Goal: Task Accomplishment & Management: Manage account settings

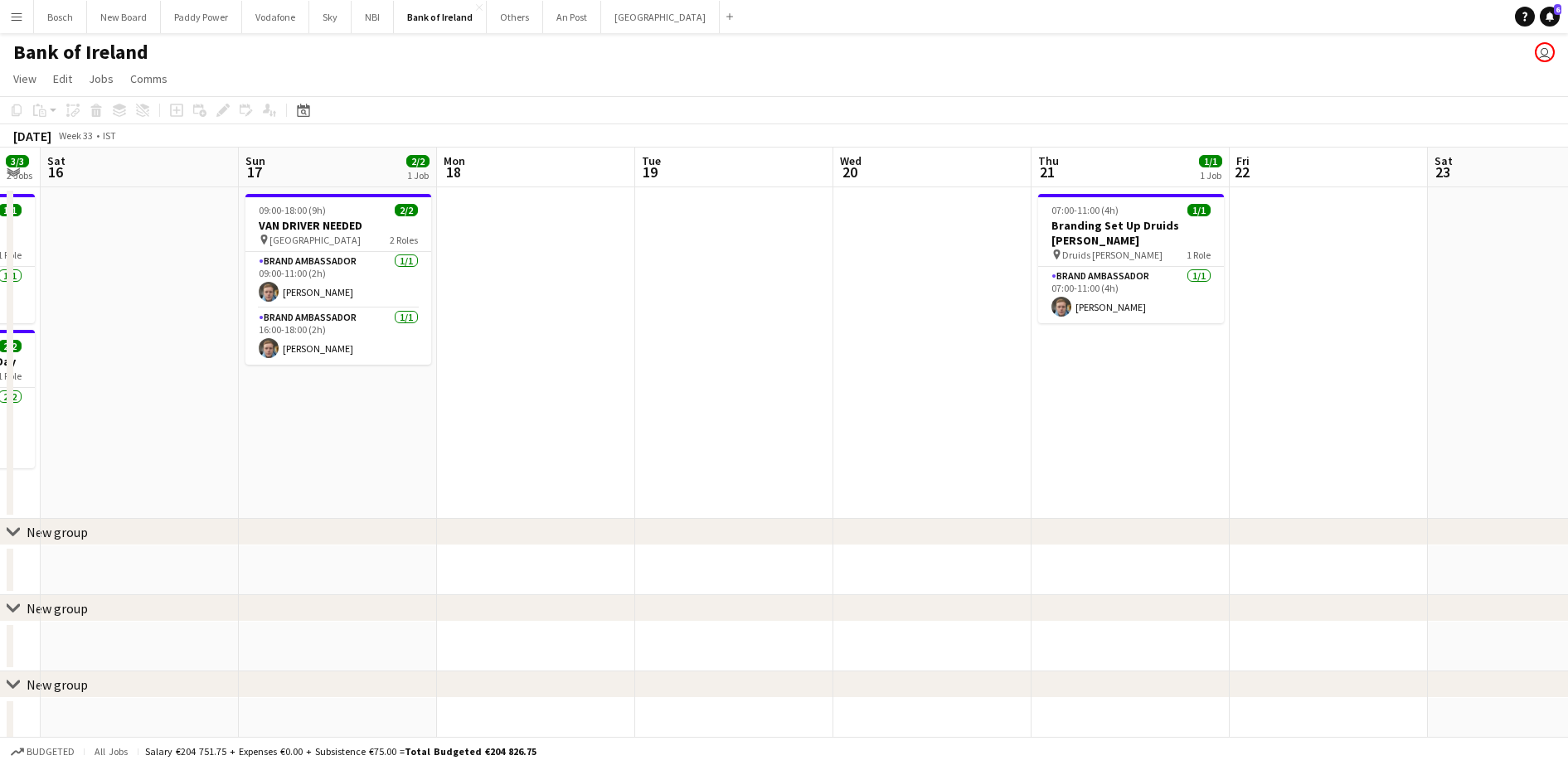
drag, startPoint x: 934, startPoint y: 401, endPoint x: 807, endPoint y: 399, distance: 127.0
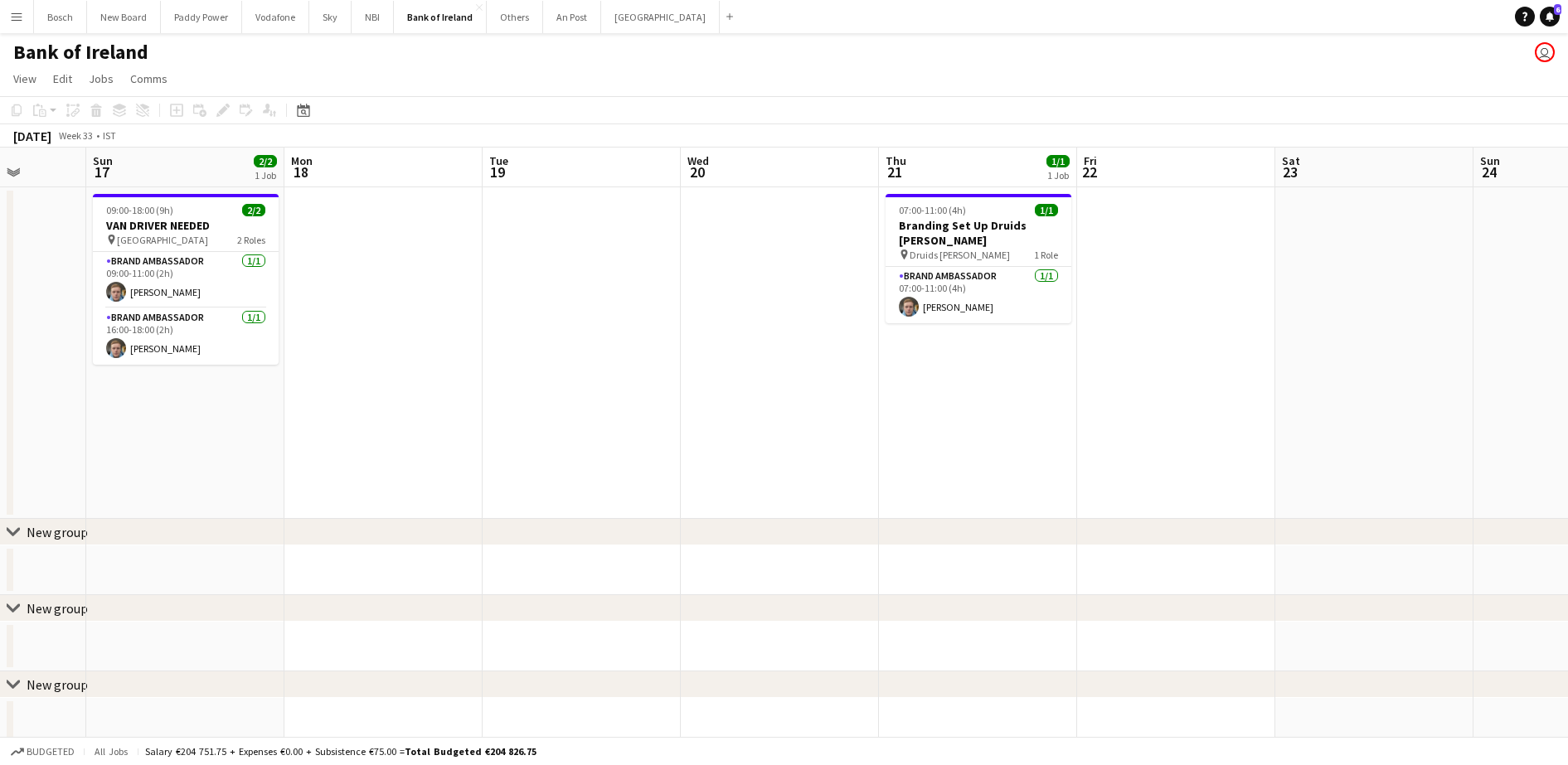
scroll to position [0, 507]
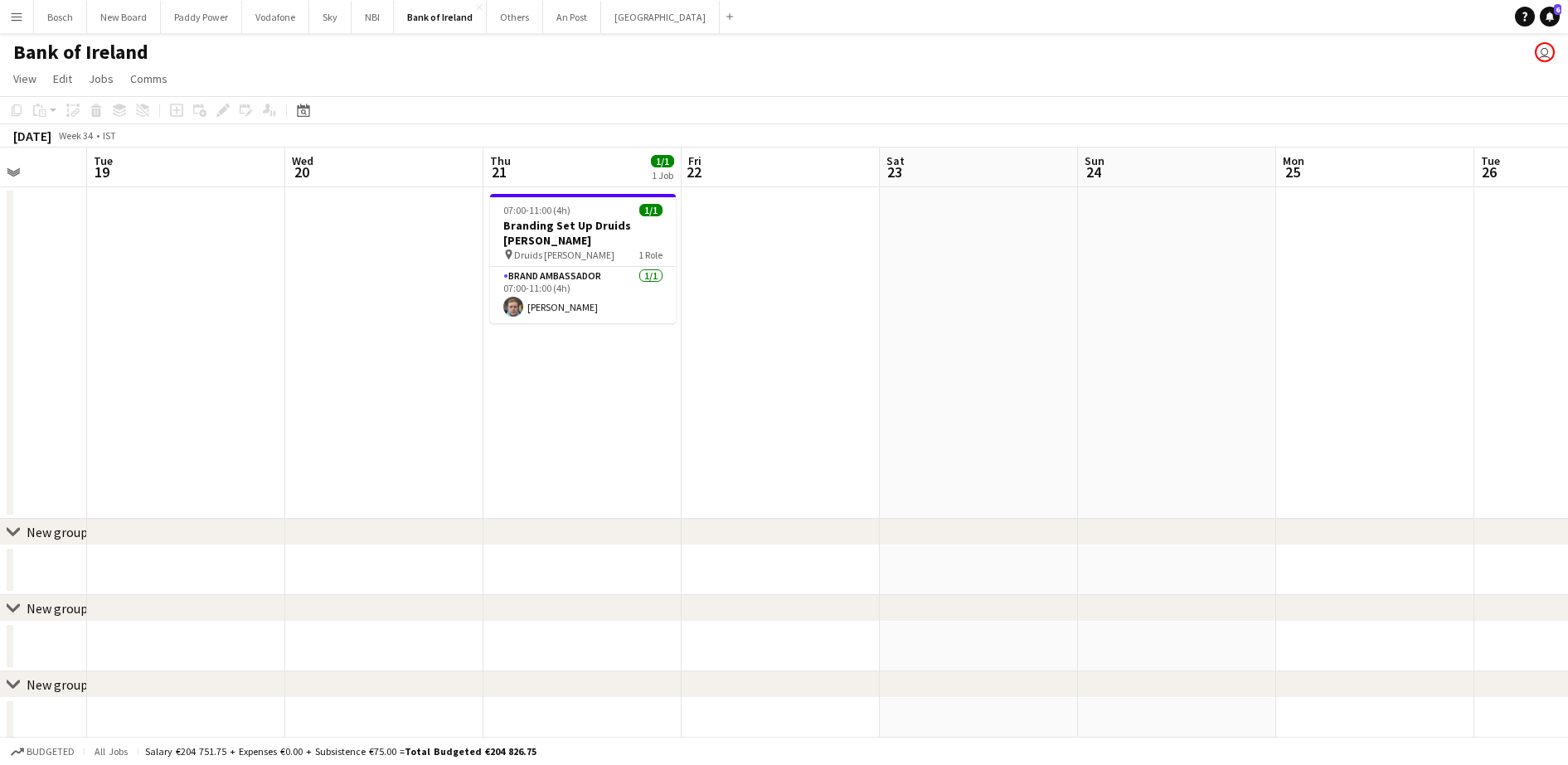
drag, startPoint x: 496, startPoint y: 258, endPoint x: 906, endPoint y: 290, distance: 411.2
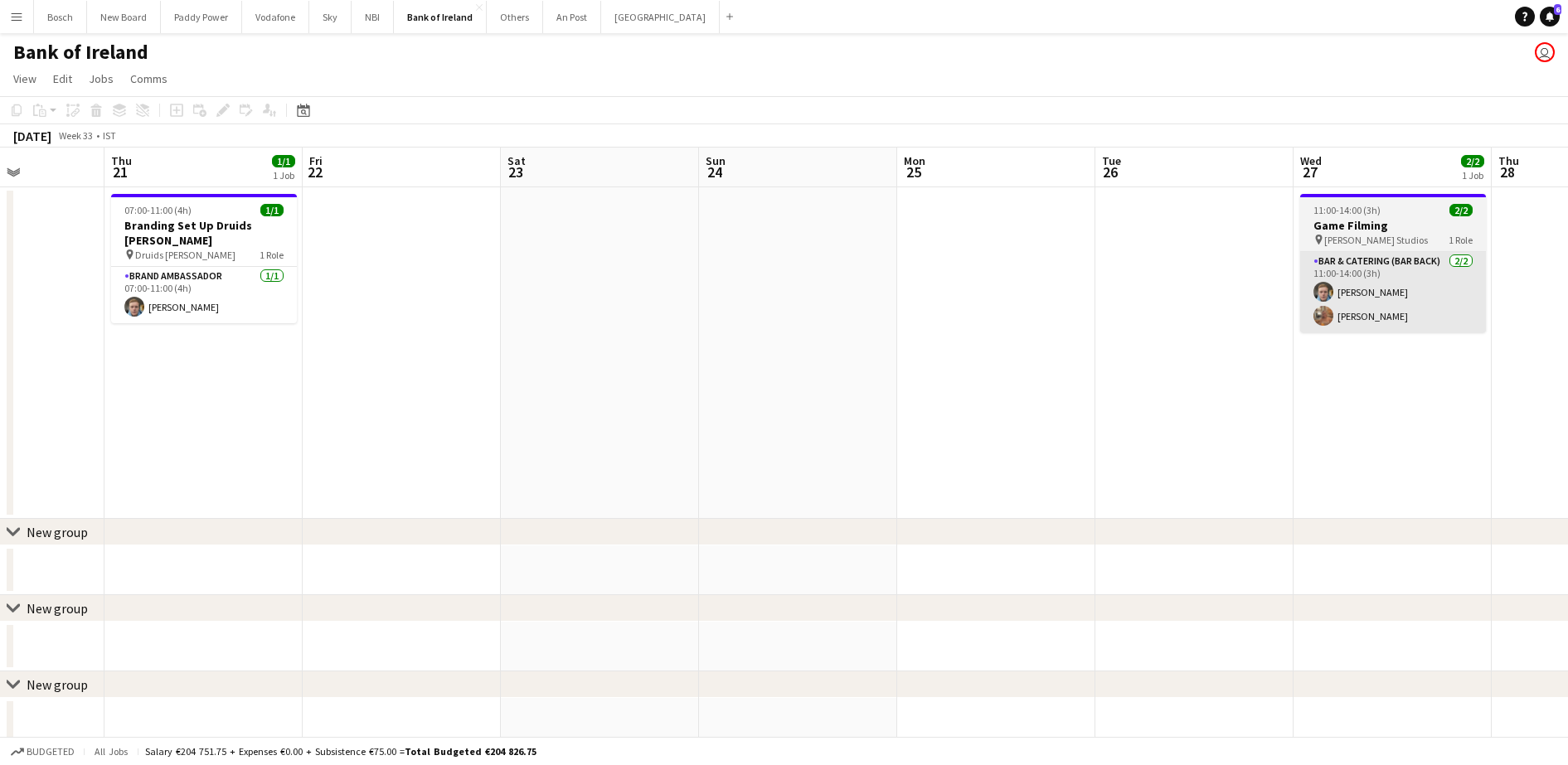
drag, startPoint x: 1268, startPoint y: 295, endPoint x: 1031, endPoint y: 271, distance: 238.2
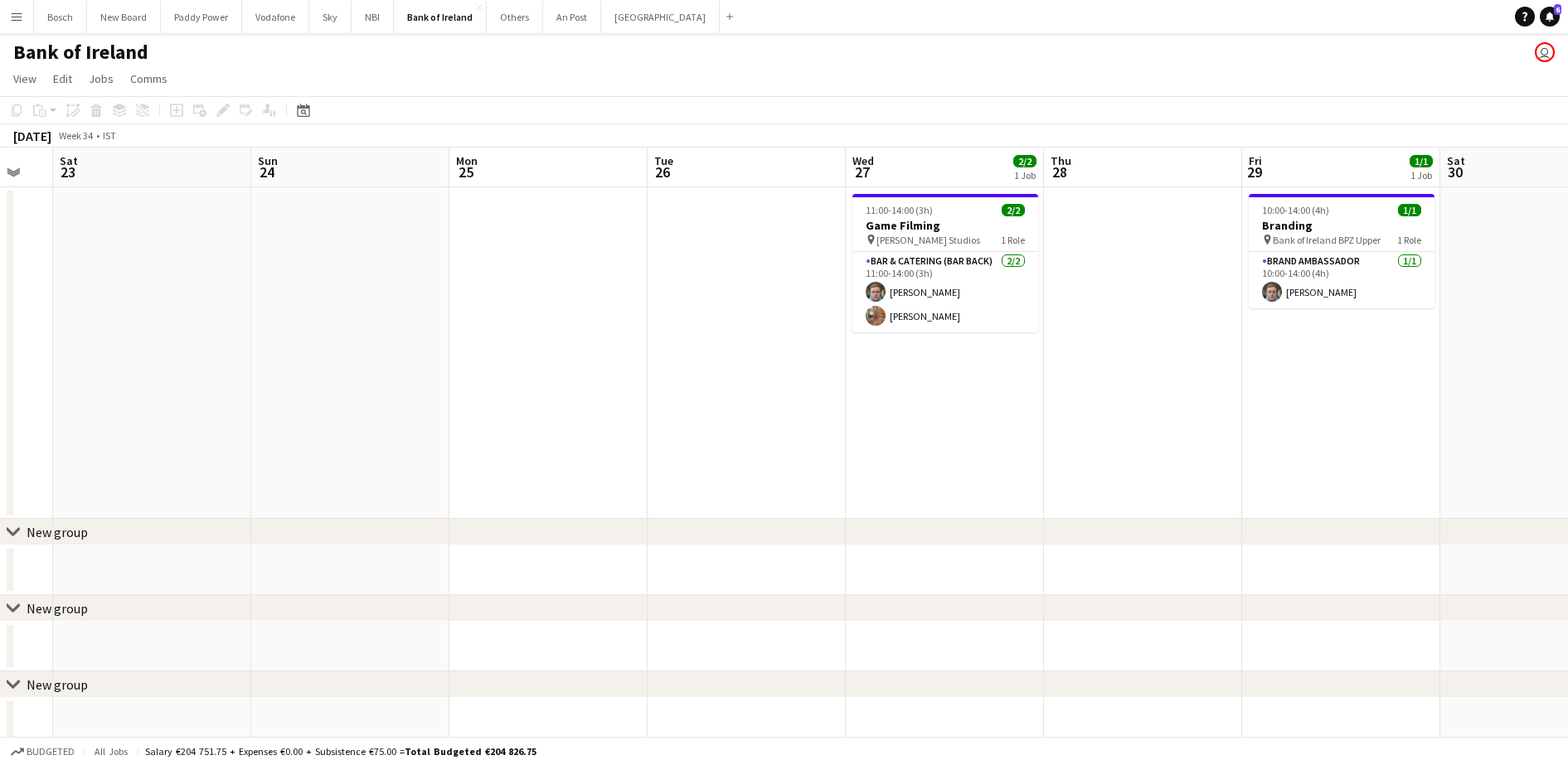
drag, startPoint x: 955, startPoint y: 273, endPoint x: 688, endPoint y: 273, distance: 267.0
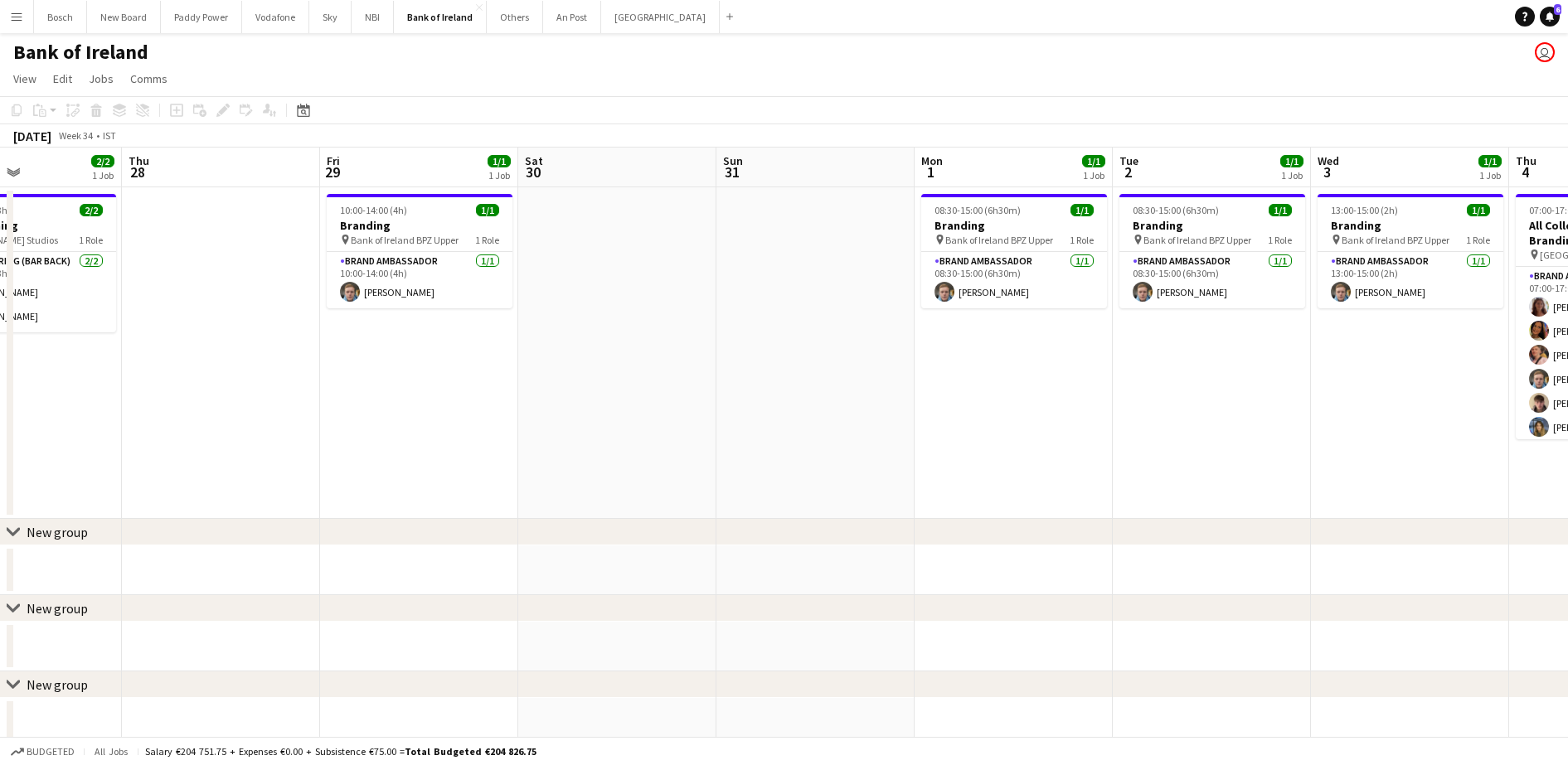
drag, startPoint x: 654, startPoint y: 307, endPoint x: 576, endPoint y: 322, distance: 79.4
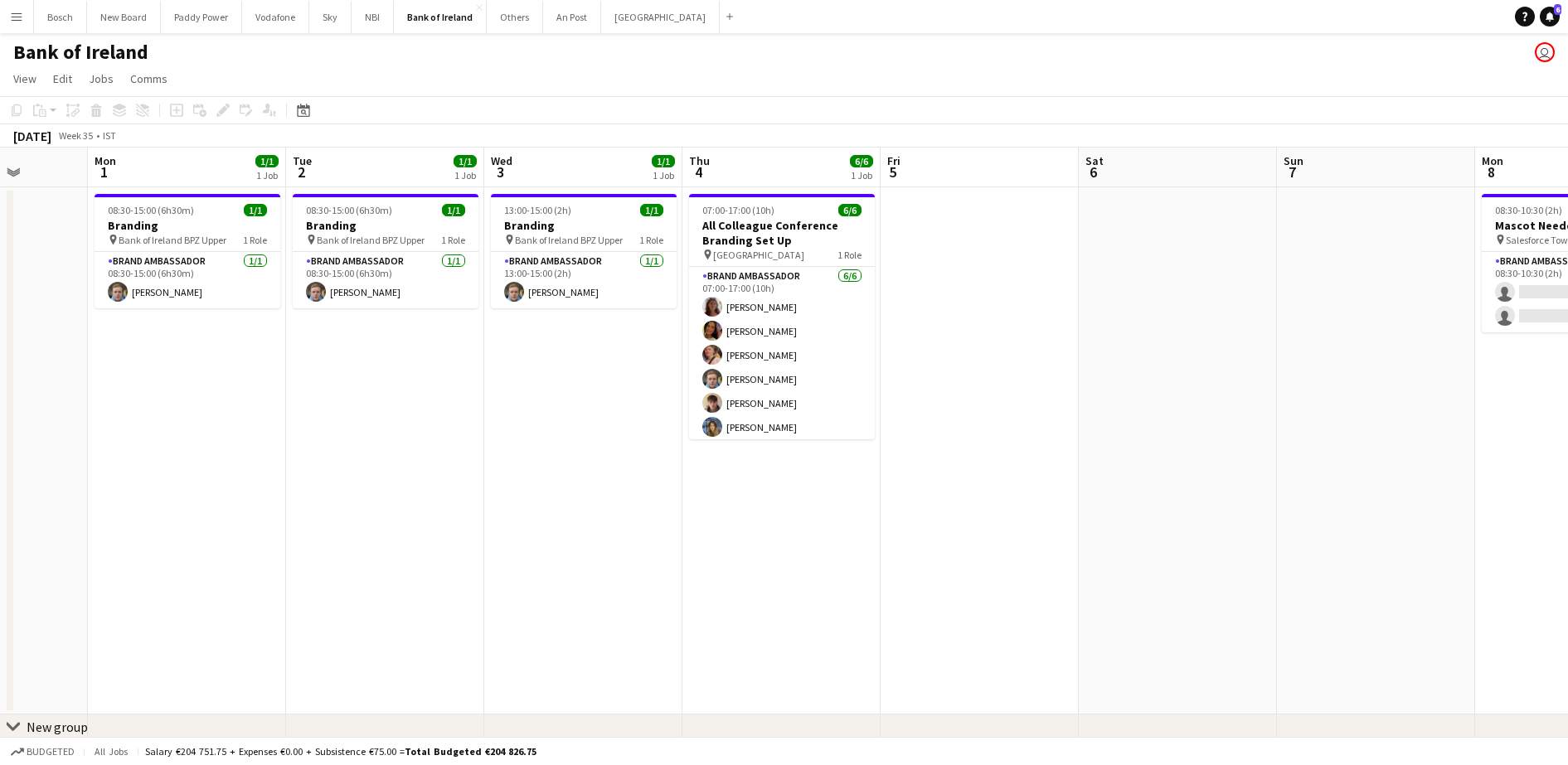
drag, startPoint x: 1006, startPoint y: 355, endPoint x: 1056, endPoint y: 355, distance: 50.0
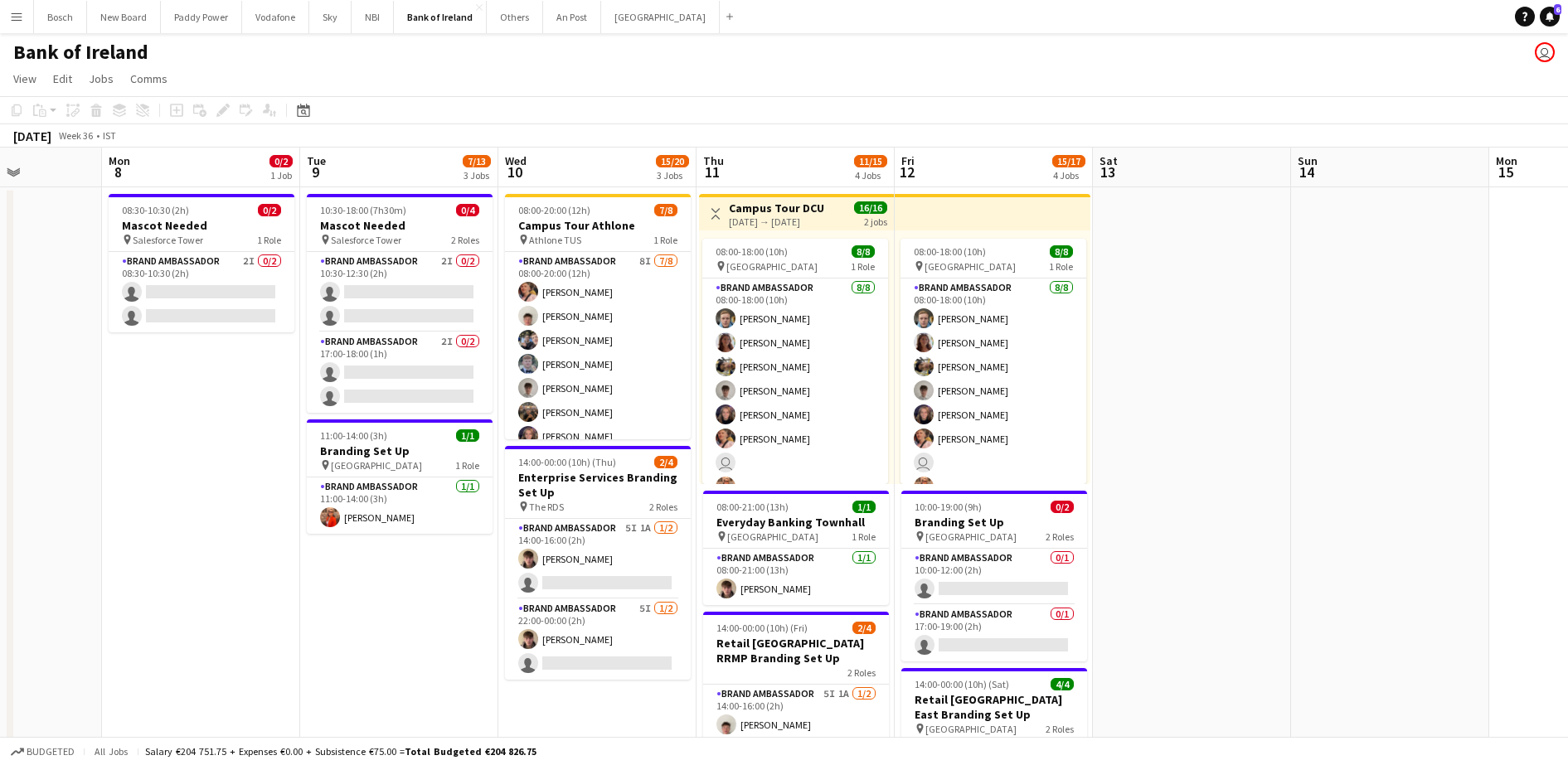
drag, startPoint x: 1202, startPoint y: 366, endPoint x: 200, endPoint y: 318, distance: 1003.1
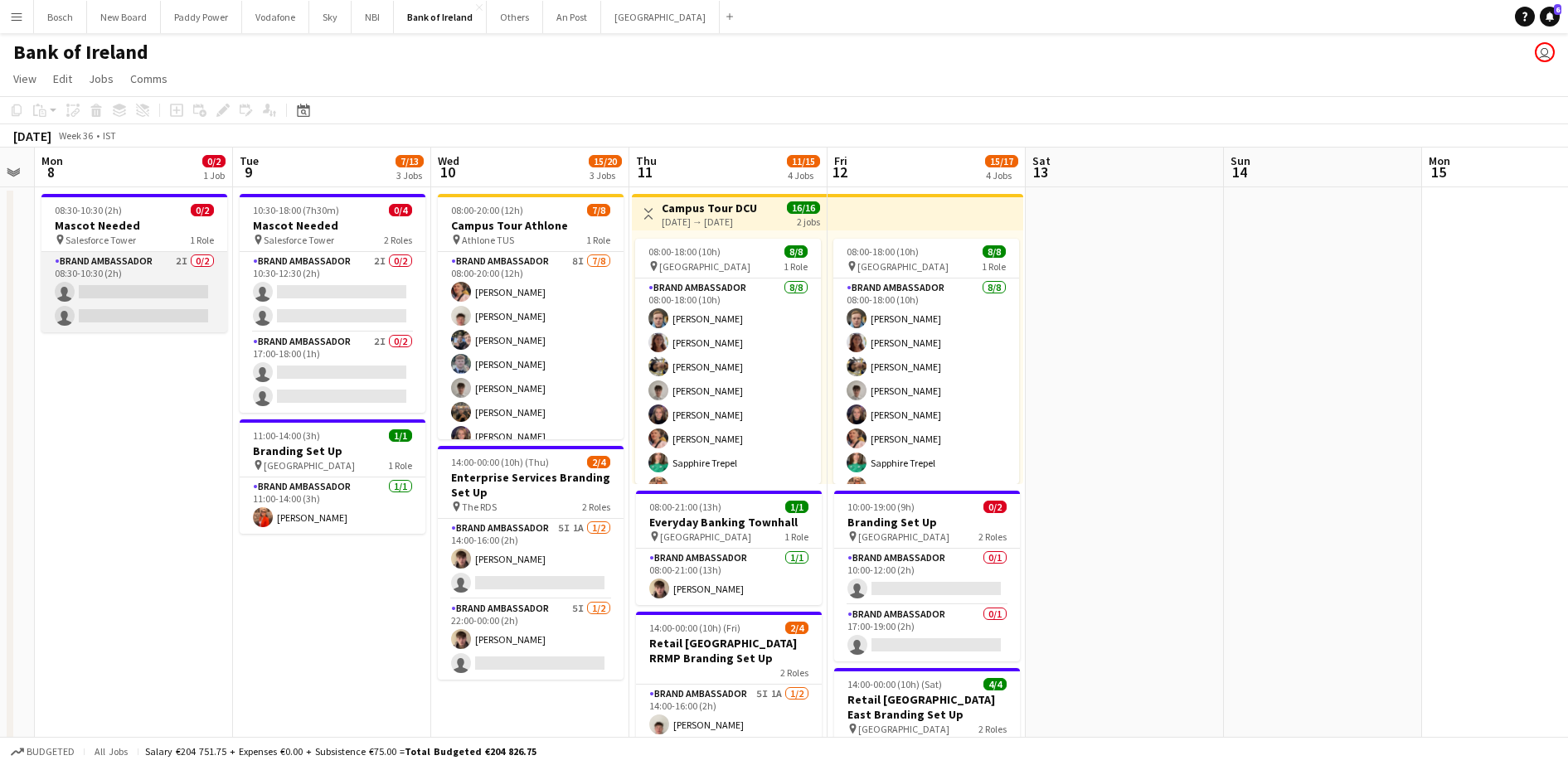
click at [128, 273] on app-card-role "Brand Ambassador 2I 0/2 08:30-10:30 (2h) single-neutral-actions single-neutral-…" at bounding box center [134, 292] width 186 height 80
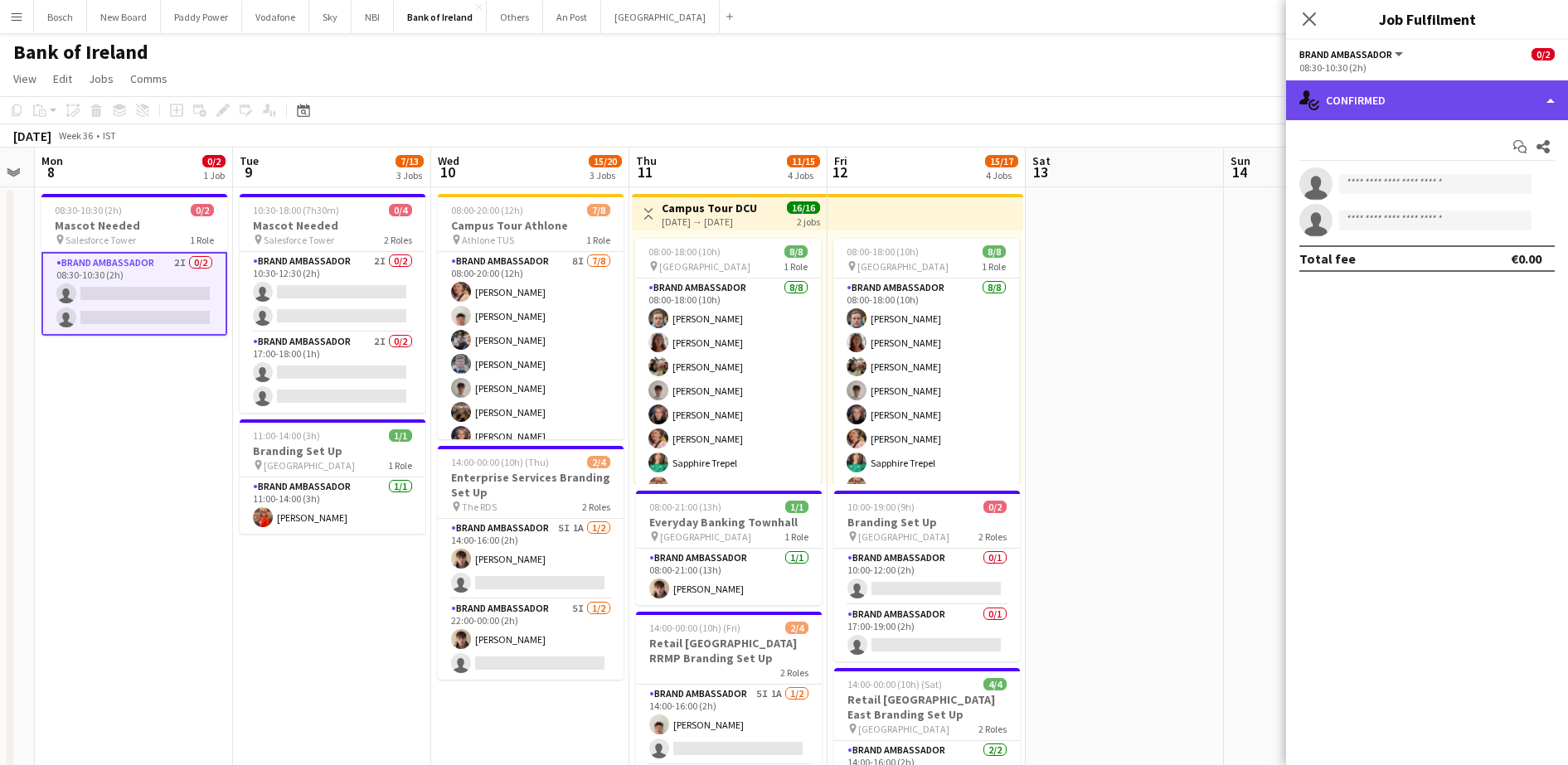
click at [1467, 87] on div "single-neutral-actions-check-2 Confirmed" at bounding box center [1427, 100] width 282 height 40
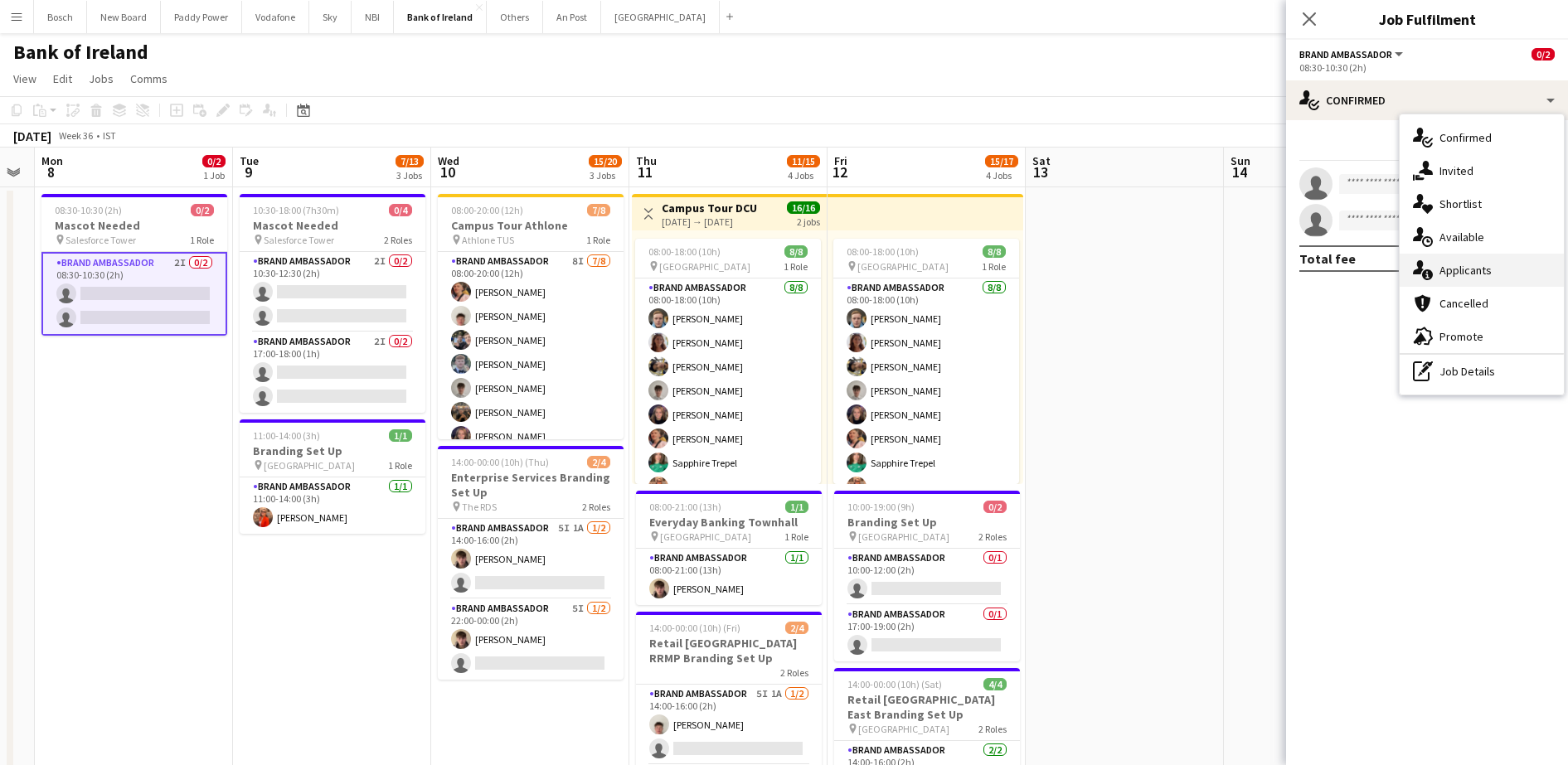
click at [1467, 274] on div "single-neutral-actions-information Applicants" at bounding box center [1481, 269] width 164 height 33
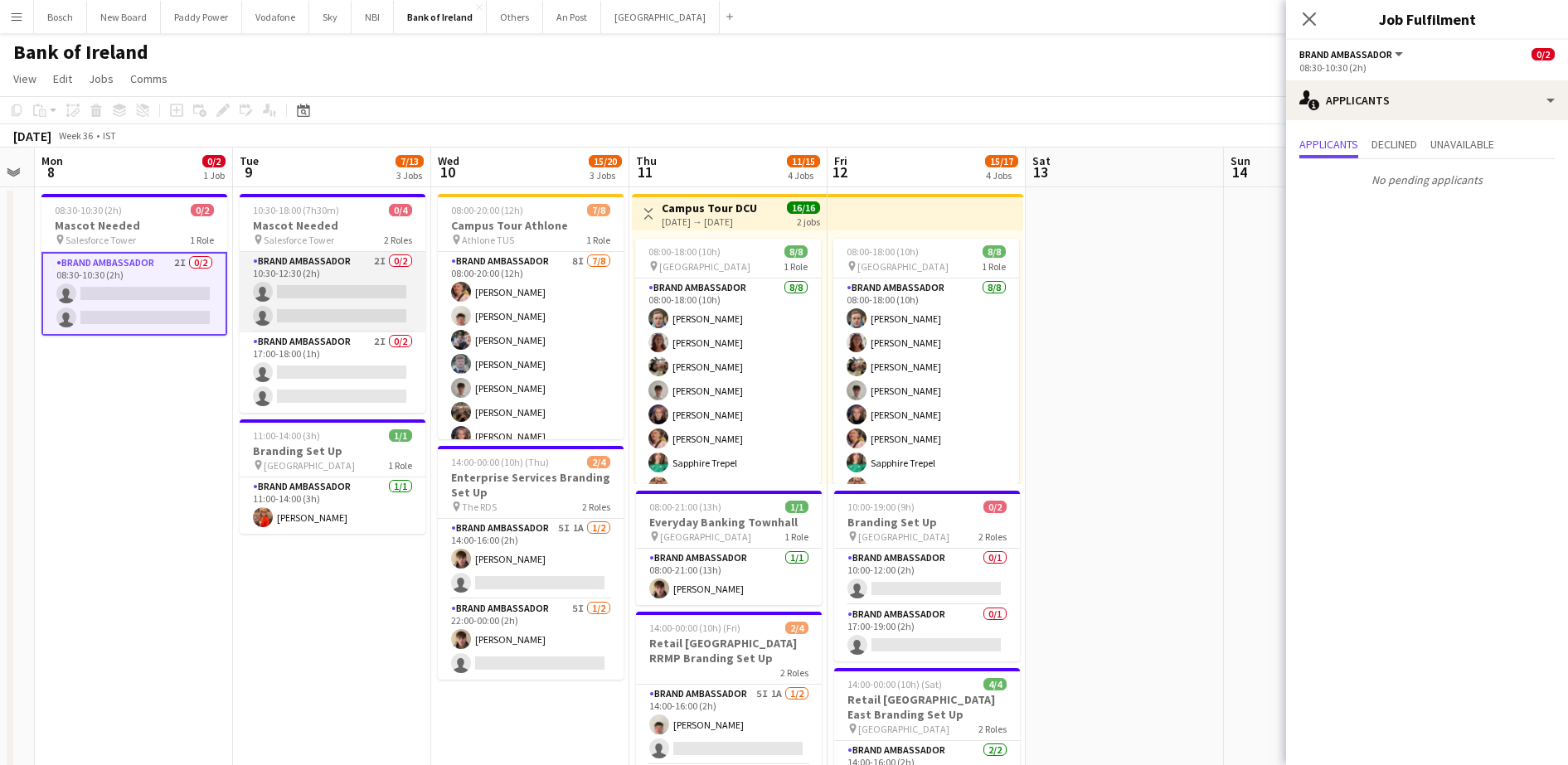
click at [285, 284] on app-card-role "Brand Ambassador 2I 0/2 10:30-12:30 (2h) single-neutral-actions single-neutral-…" at bounding box center [332, 292] width 186 height 80
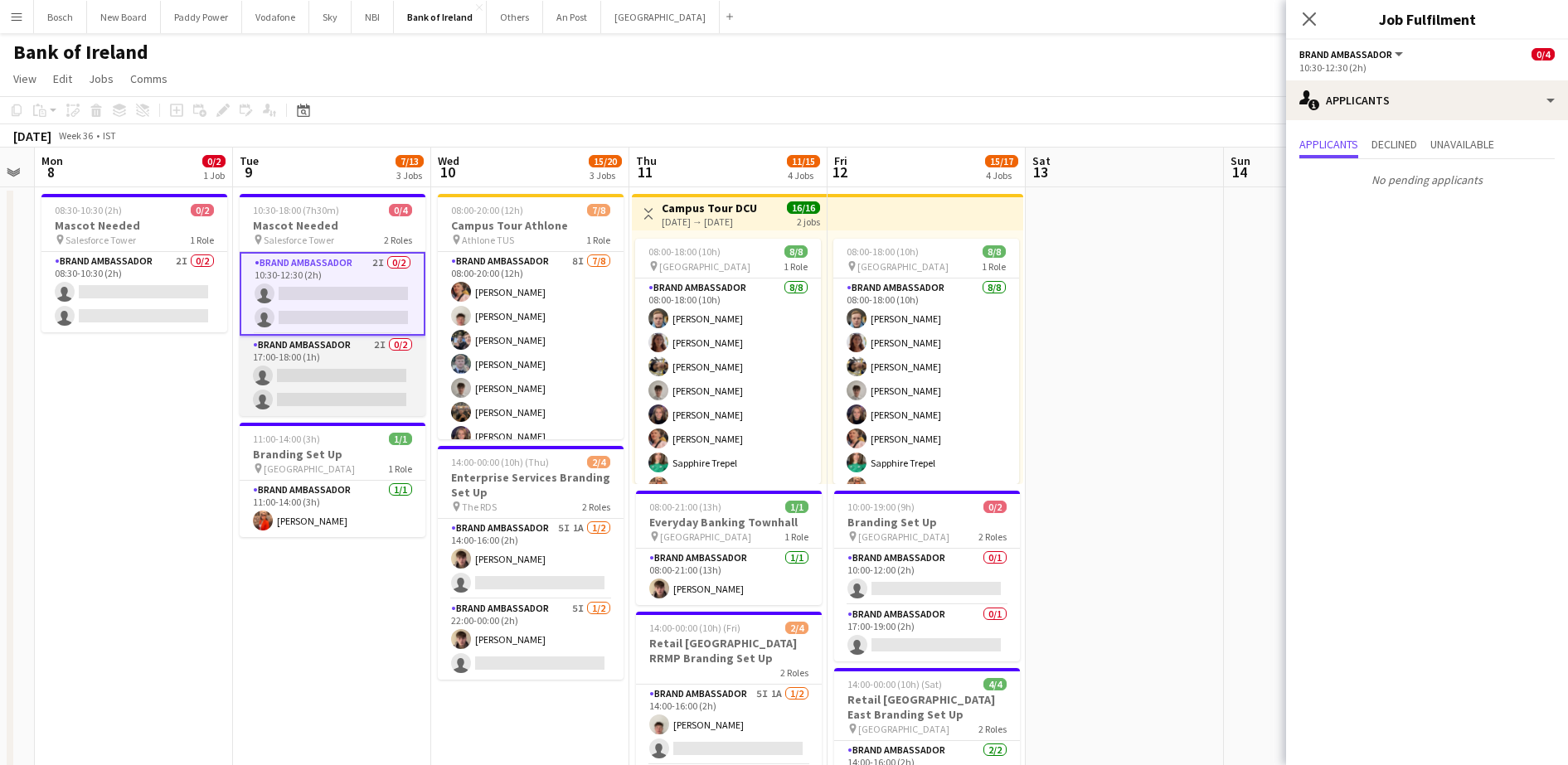
click at [339, 398] on app-card-role "Brand Ambassador 2I 0/2 17:00-18:00 (1h) single-neutral-actions single-neutral-…" at bounding box center [332, 376] width 186 height 80
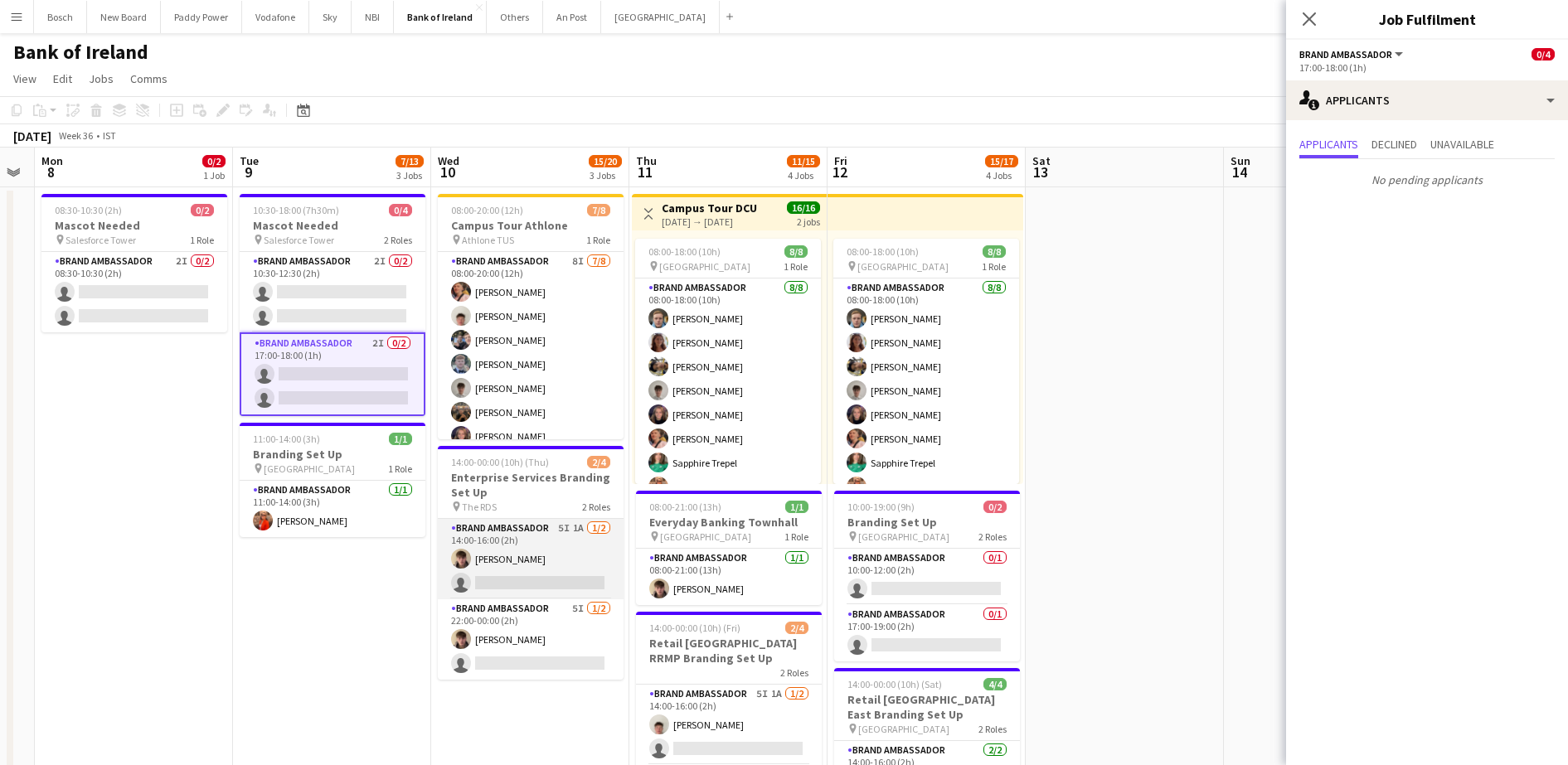
click at [554, 548] on app-card-role "Brand Ambassador 5I 1A [DATE] 14:00-16:00 (2h) [PERSON_NAME] single-neutral-act…" at bounding box center [530, 559] width 186 height 80
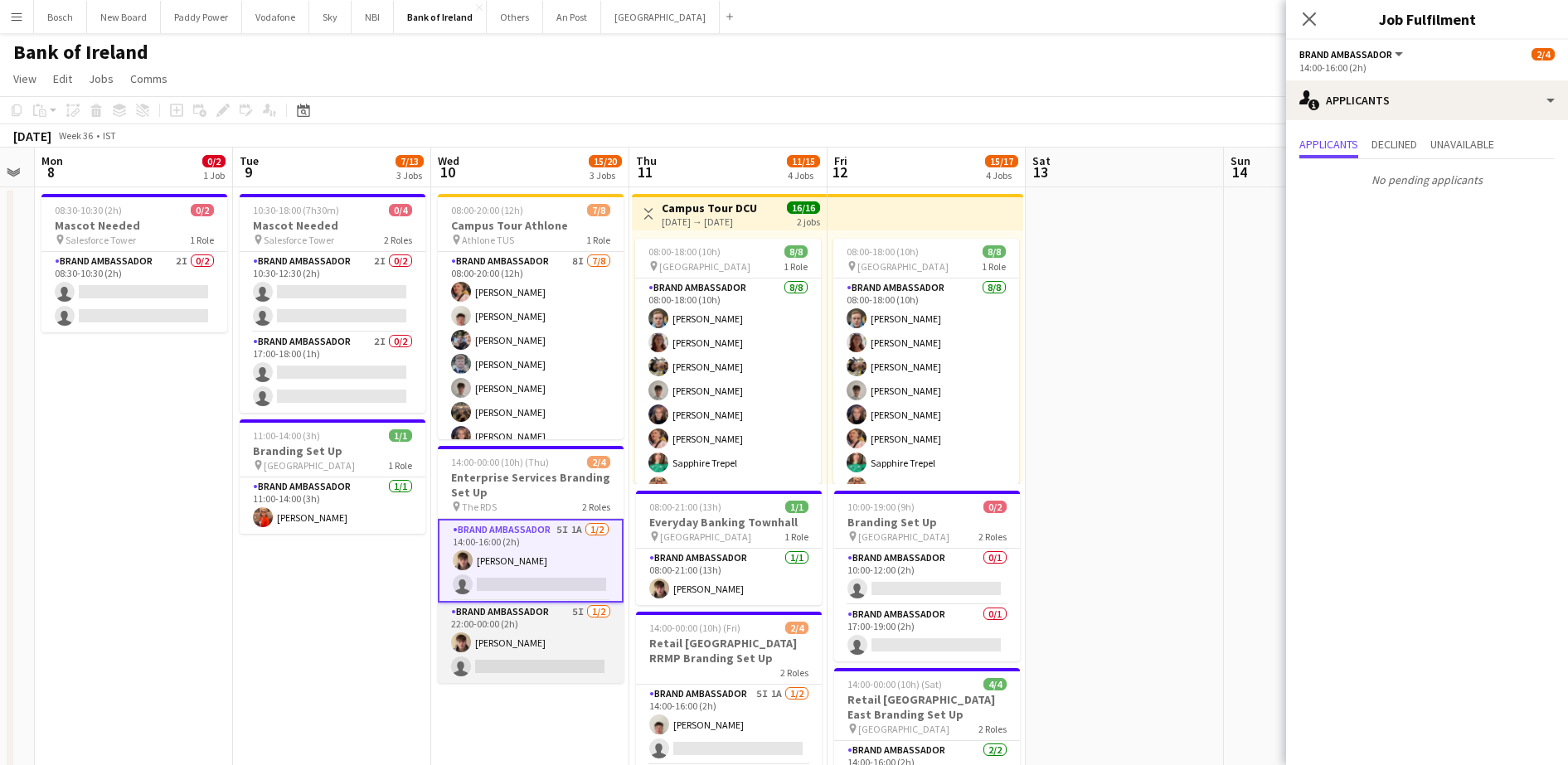
click at [526, 620] on app-card-role "Brand Ambassador 5I [DATE] 22:00-00:00 (2h) [PERSON_NAME] single-neutral-actions" at bounding box center [530, 643] width 186 height 80
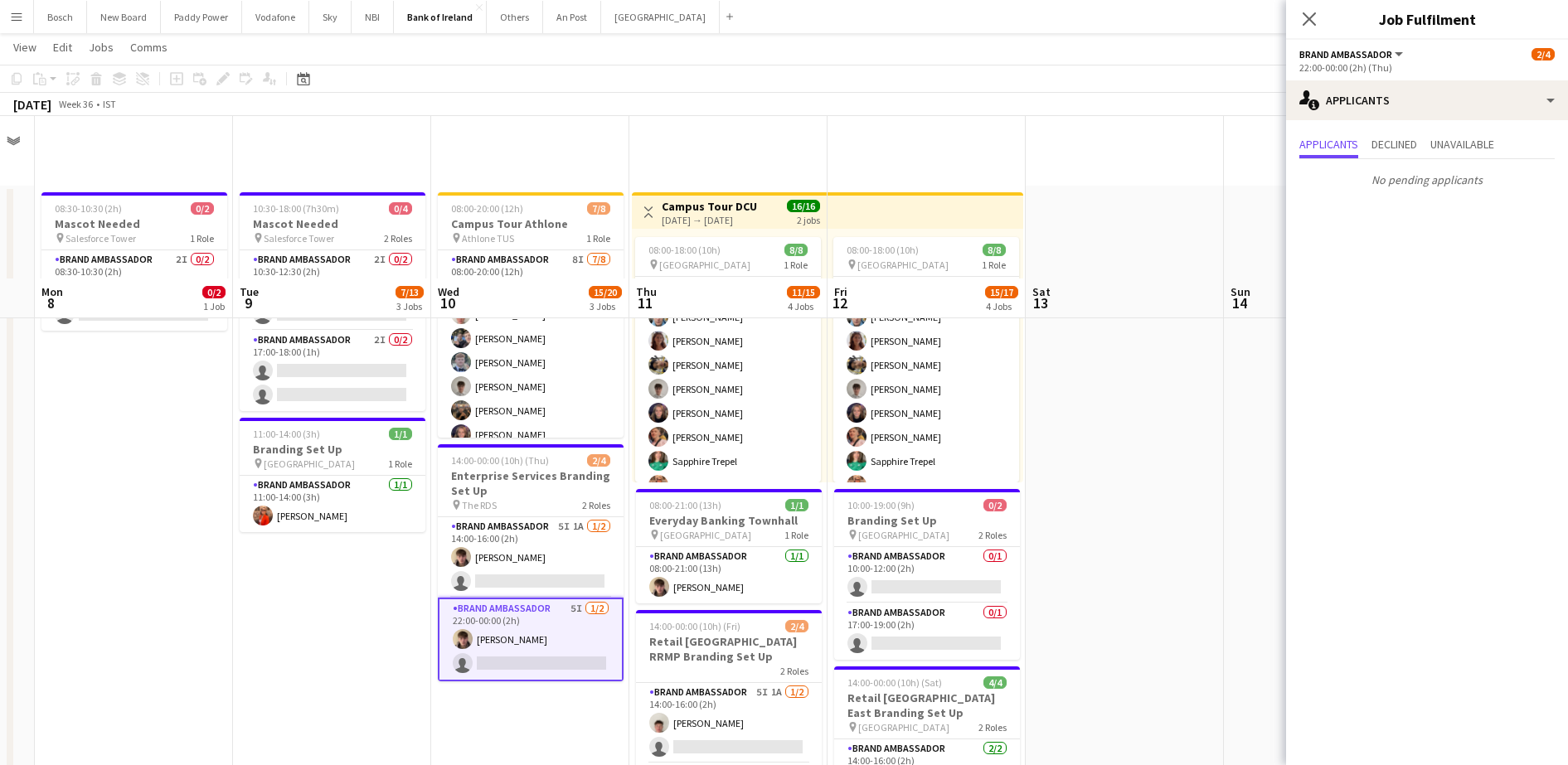
scroll to position [311, 0]
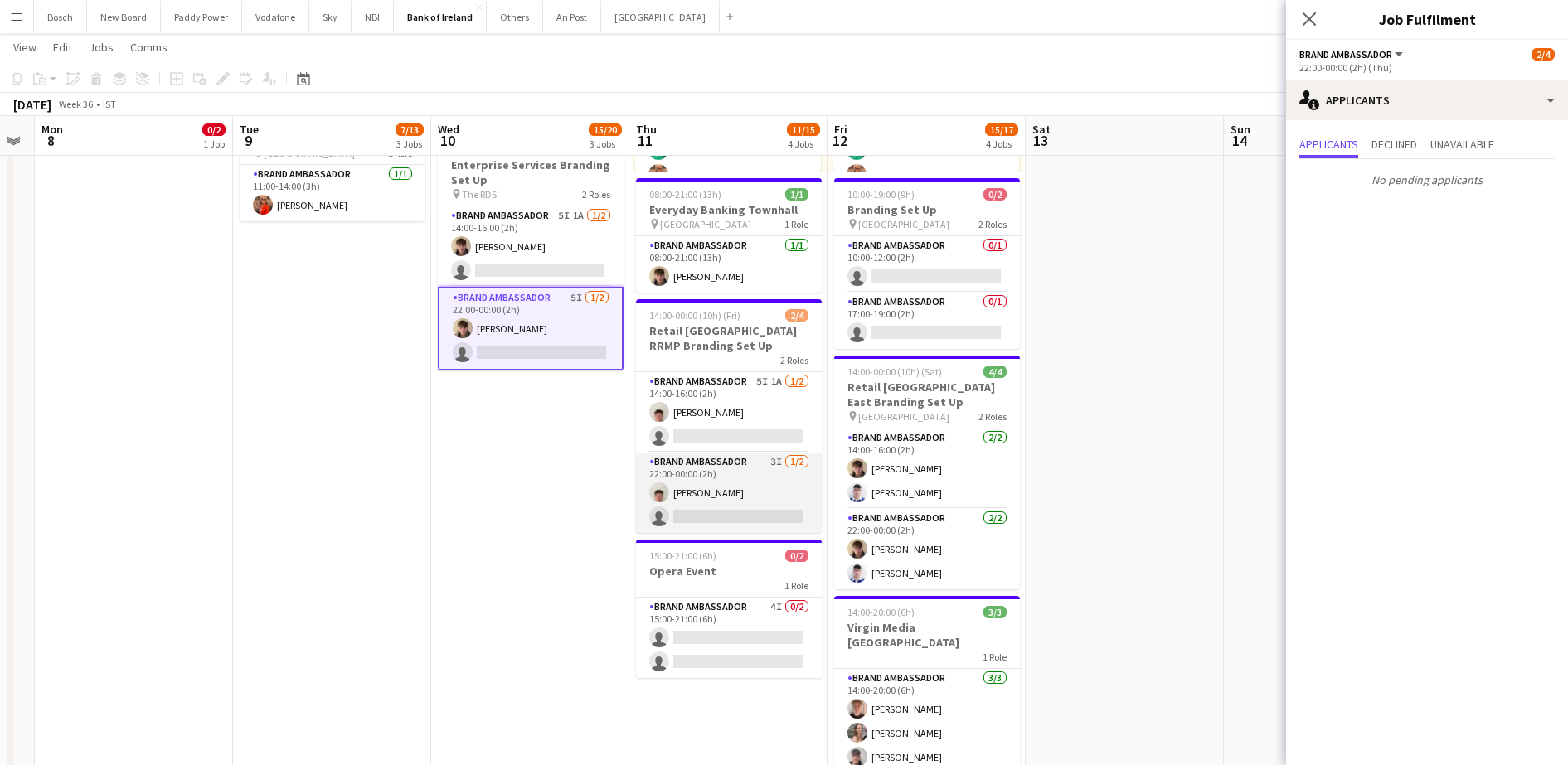
click at [714, 517] on app-card-role "Brand Ambassador 3I [DATE] 22:00-00:00 (2h) [PERSON_NAME] single-neutral-actions" at bounding box center [728, 493] width 186 height 80
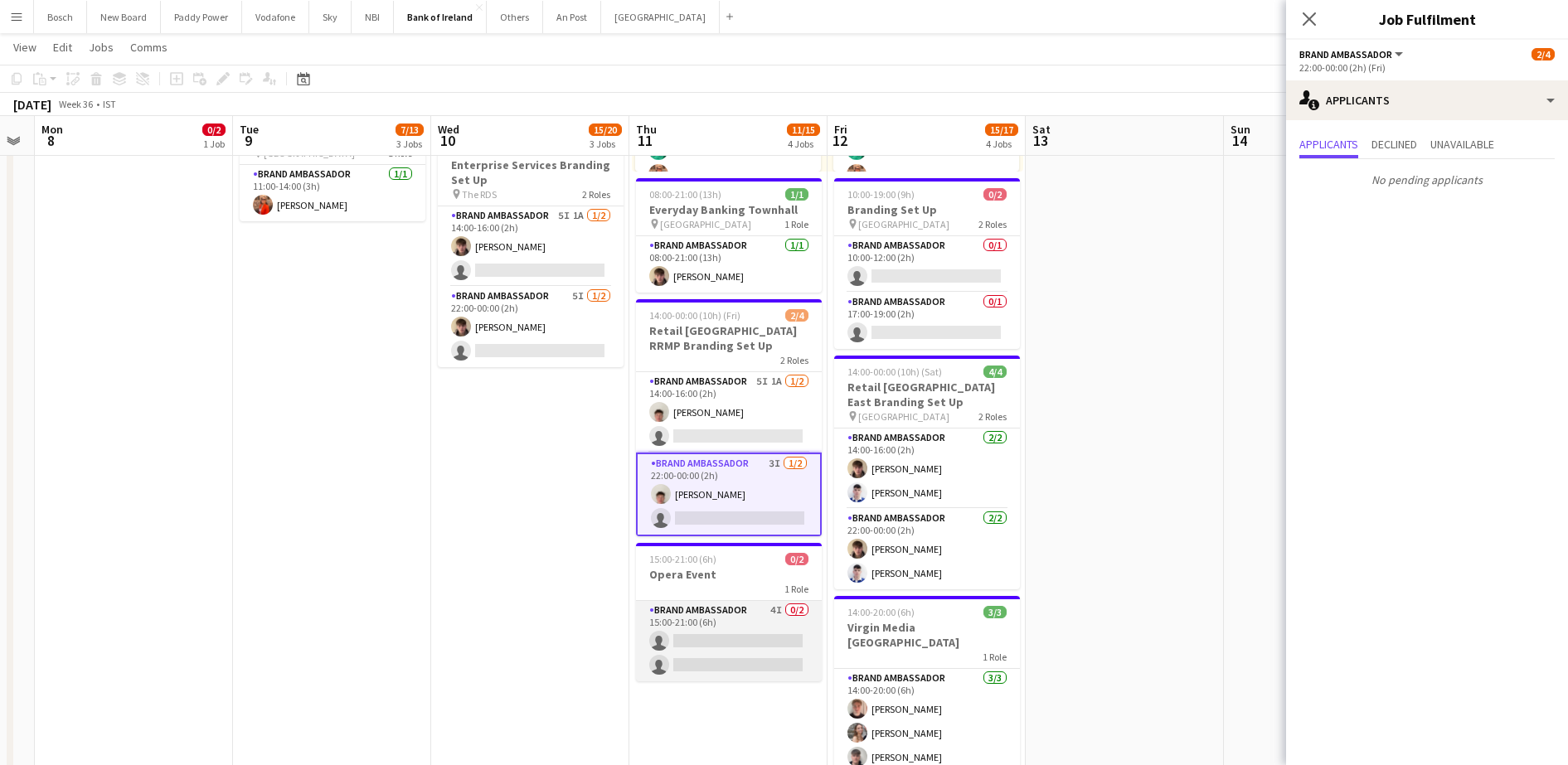
click at [713, 650] on app-card-role "Brand Ambassador 4I 0/2 15:00-21:00 (6h) single-neutral-actions single-neutral-…" at bounding box center [728, 641] width 186 height 80
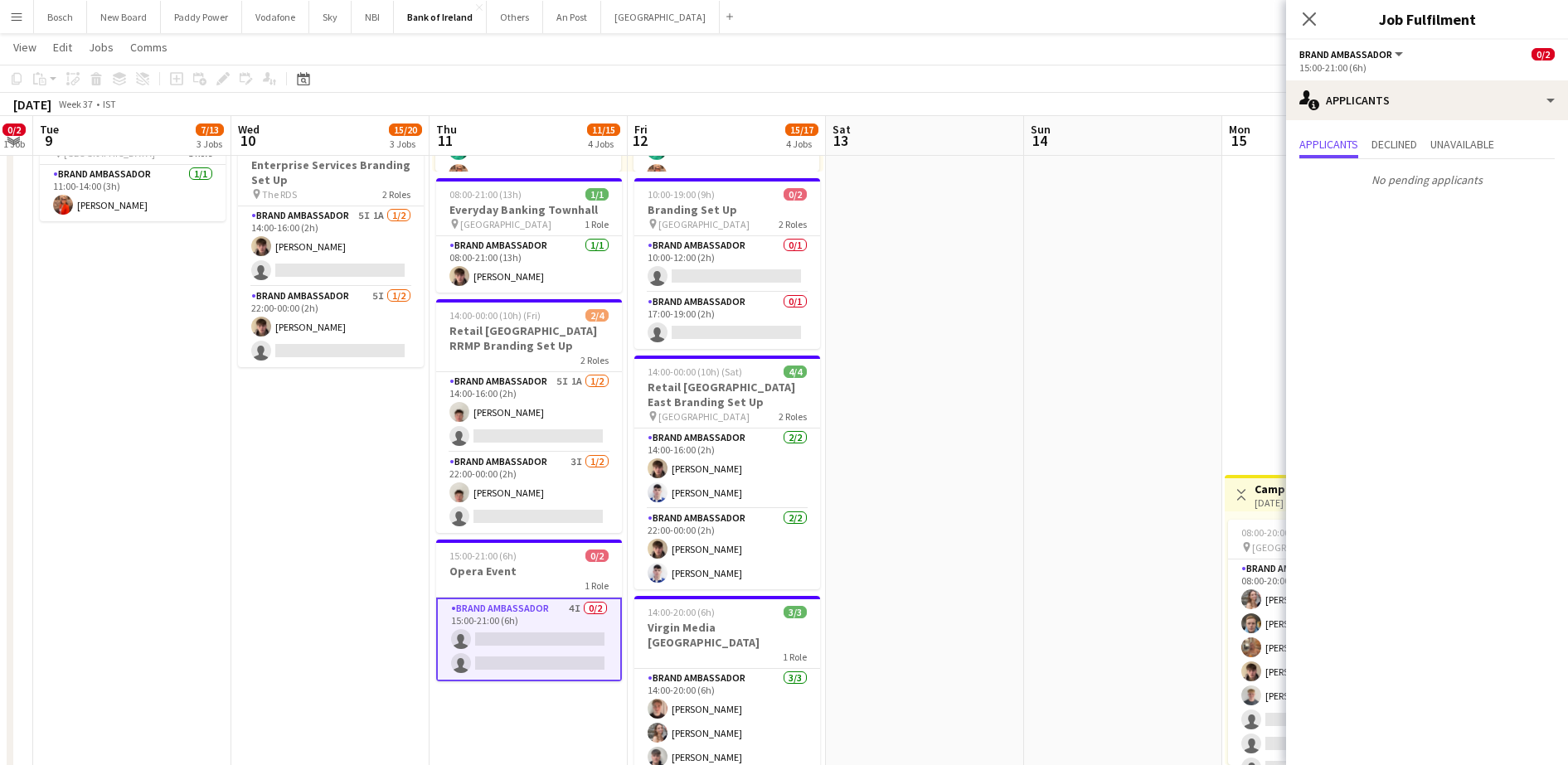
drag, startPoint x: 1136, startPoint y: 427, endPoint x: 737, endPoint y: 420, distance: 399.1
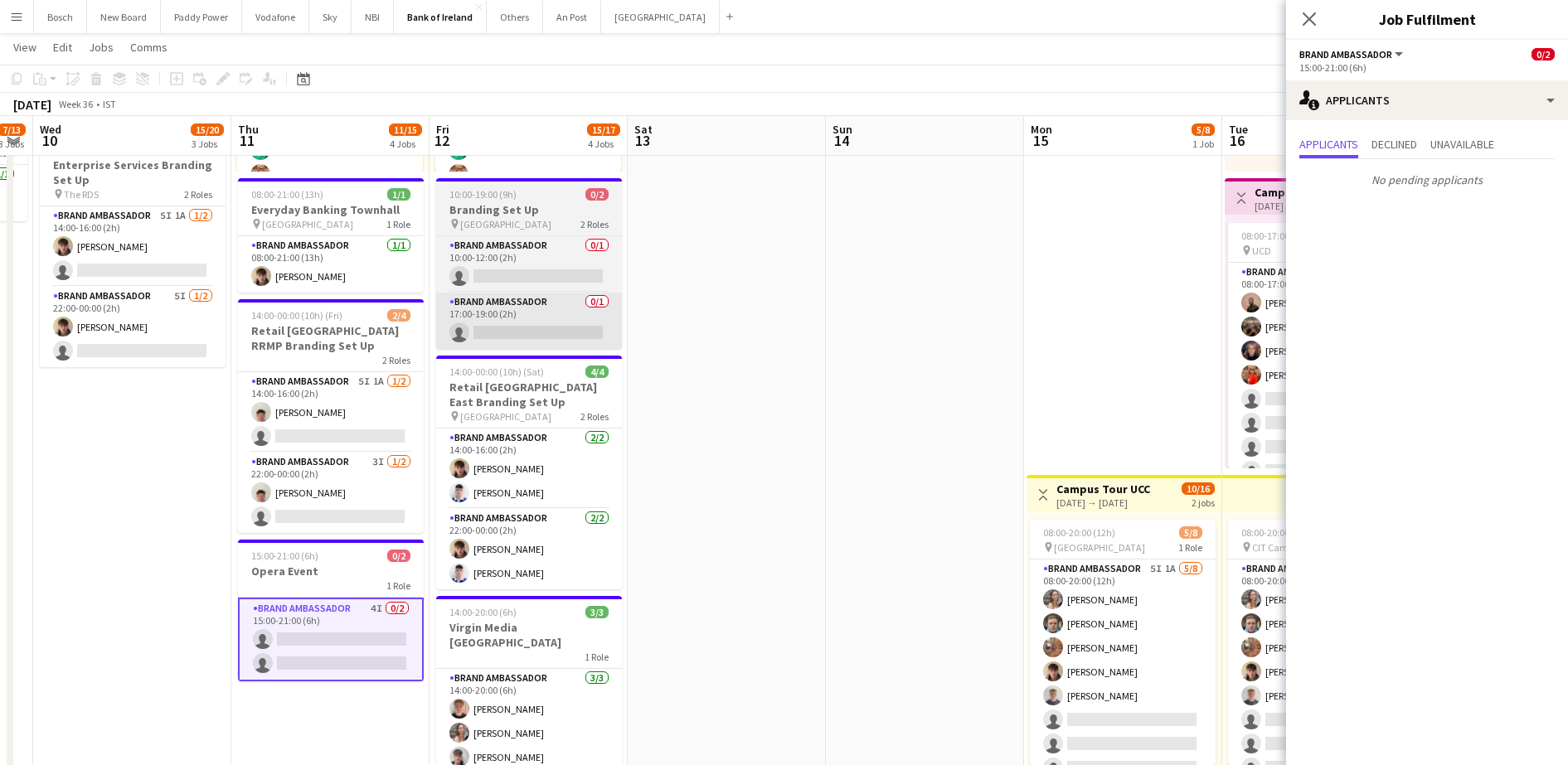
scroll to position [0, 562]
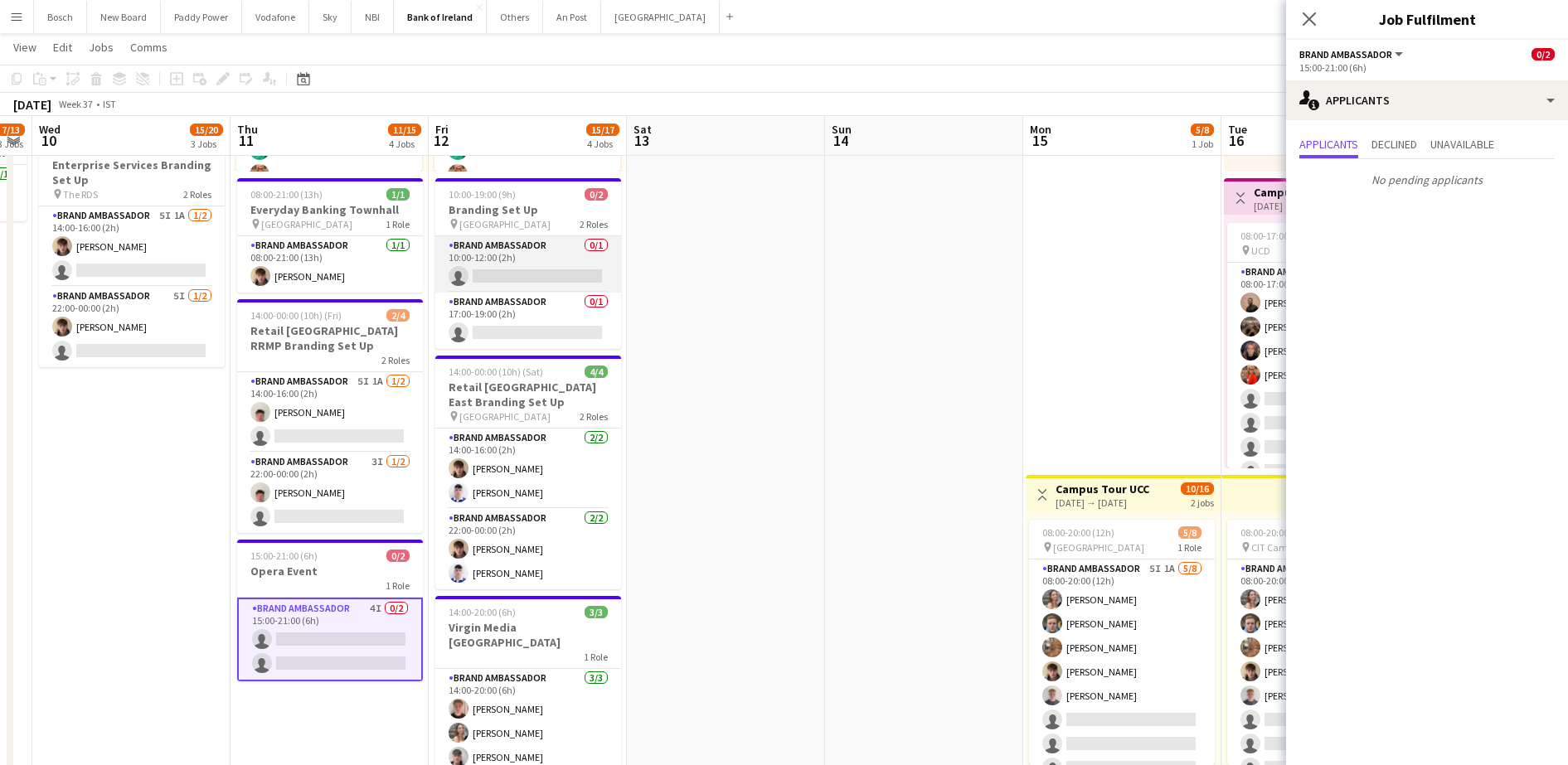
click at [484, 258] on app-card-role "Brand Ambassador 0/1 10:00-12:00 (2h) single-neutral-actions" at bounding box center [527, 264] width 186 height 57
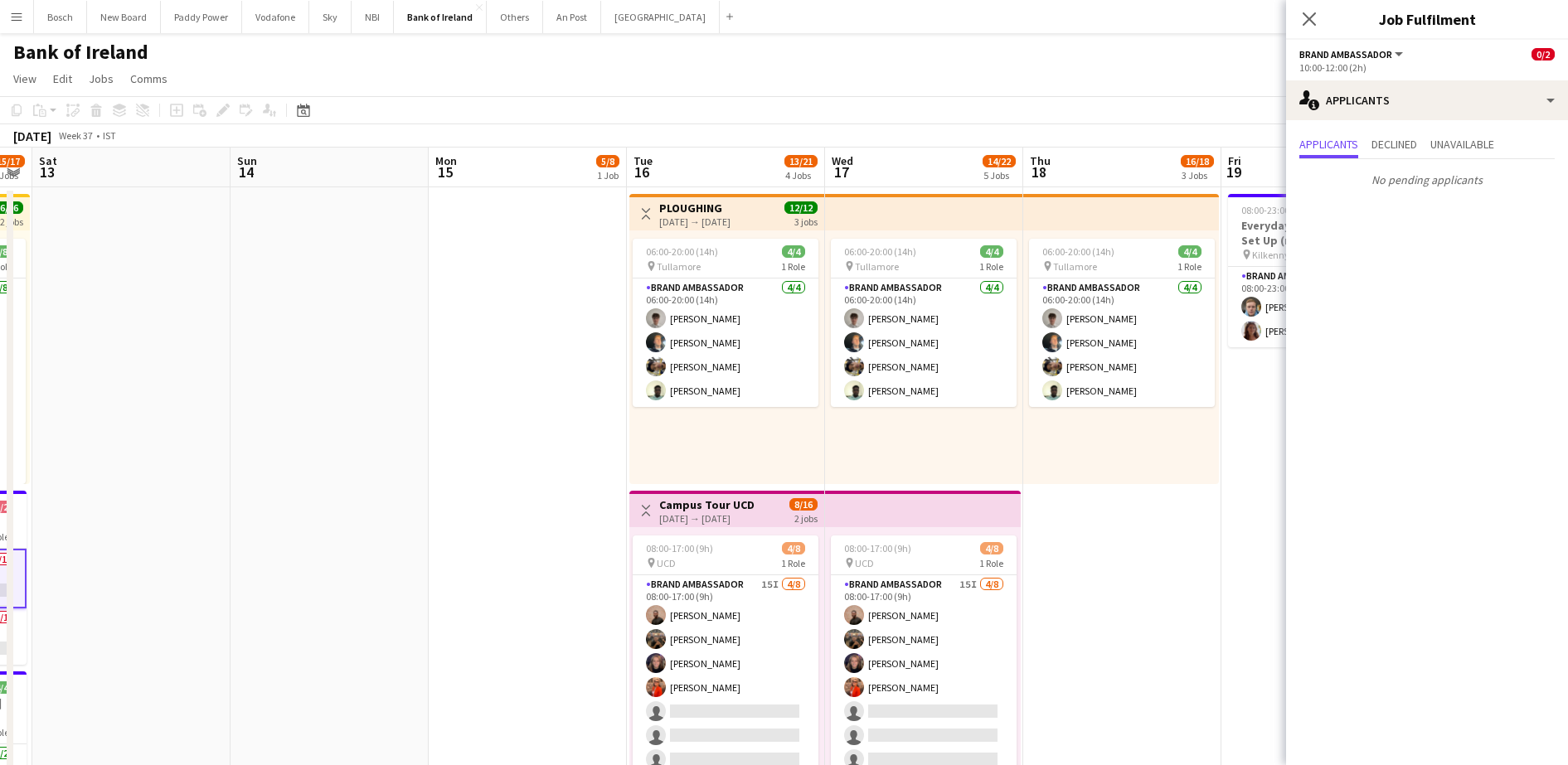
scroll to position [0, 459]
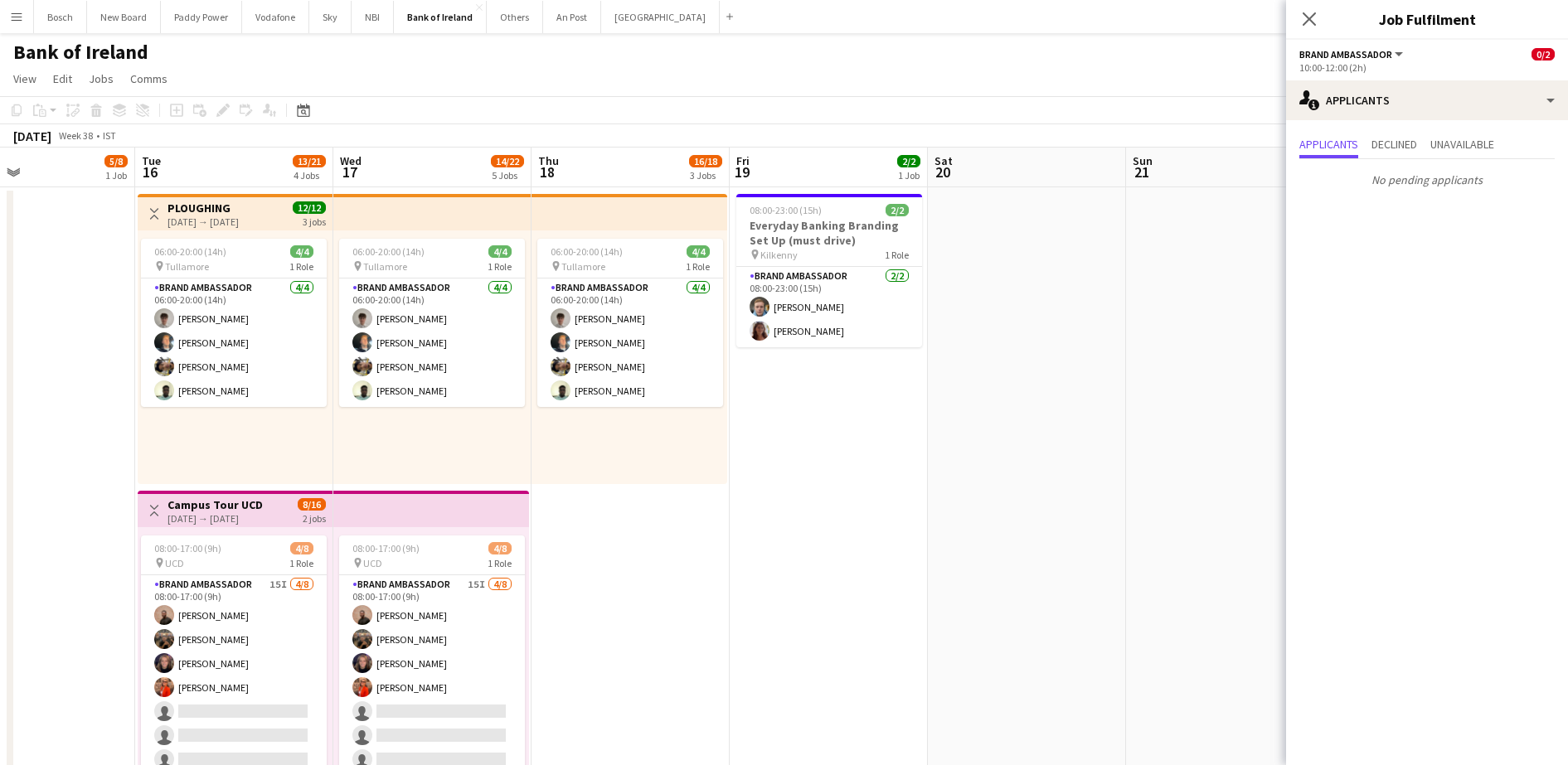
drag, startPoint x: 1100, startPoint y: 460, endPoint x: 14, endPoint y: 358, distance: 1090.8
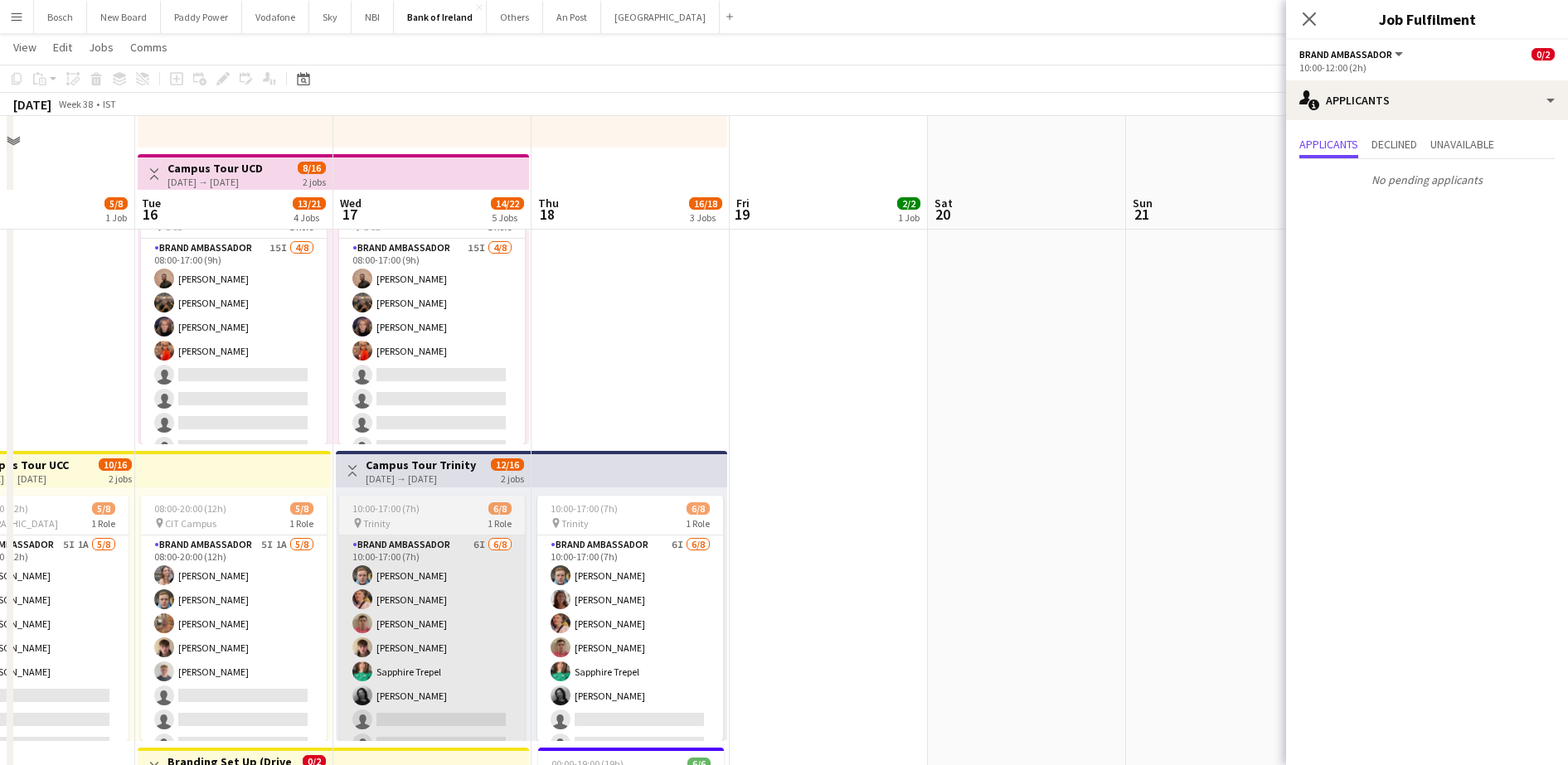
scroll to position [414, 0]
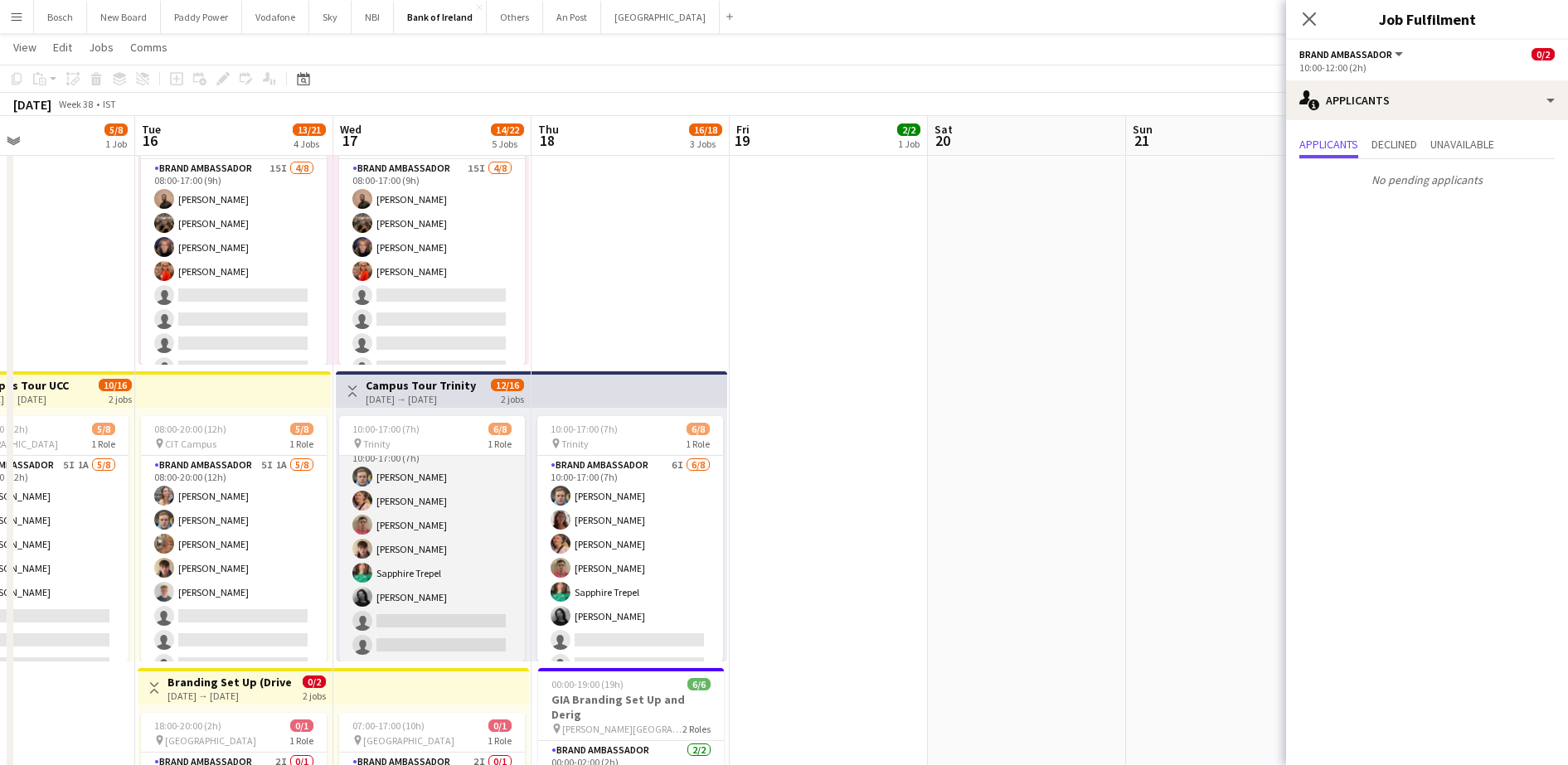
click at [395, 501] on app-card-role "Brand Ambassador 6I [DATE] 10:00-17:00 (7h) [PERSON_NAME] [PERSON_NAME] [PERSON…" at bounding box center [431, 549] width 186 height 225
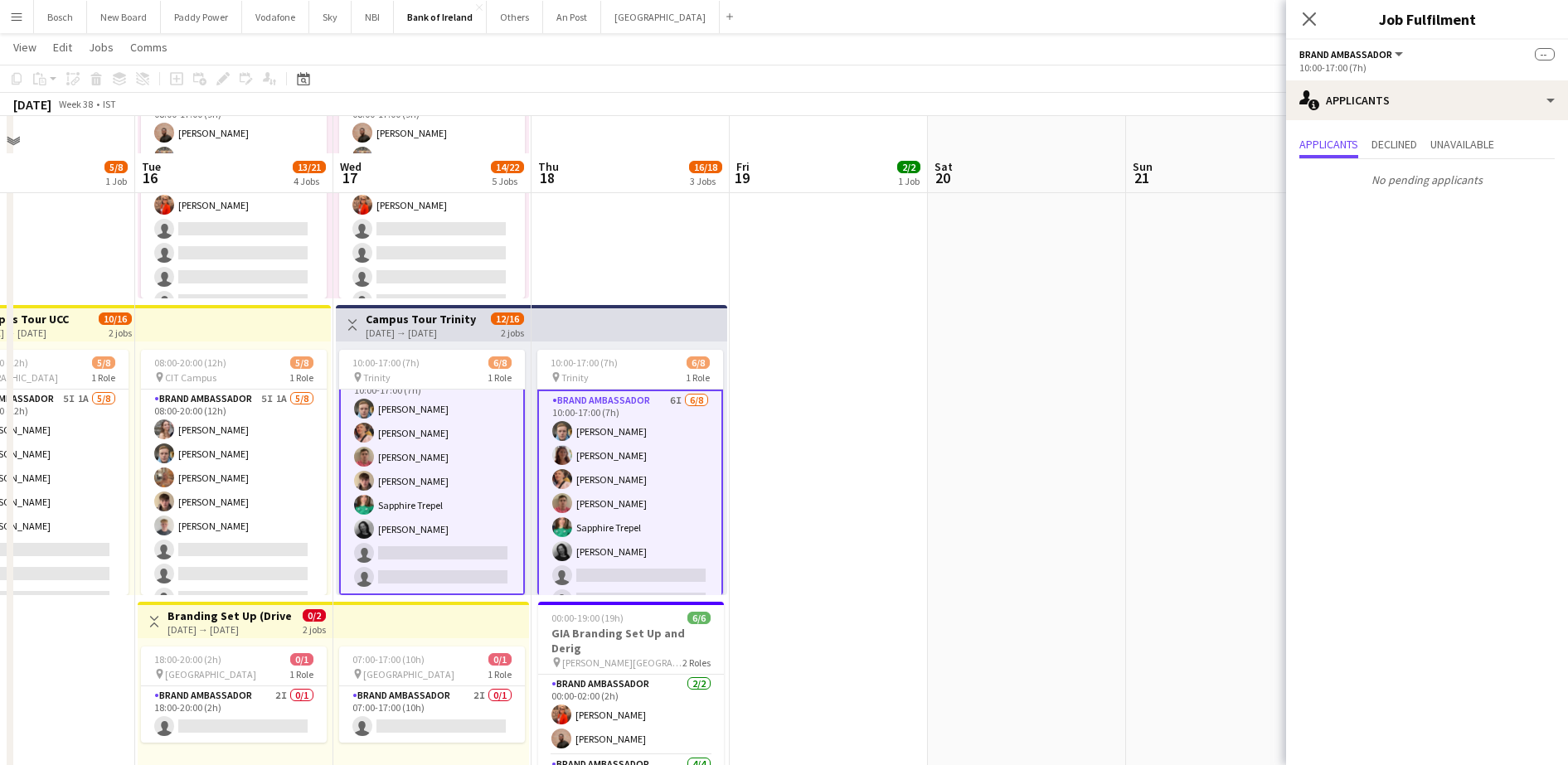
scroll to position [519, 0]
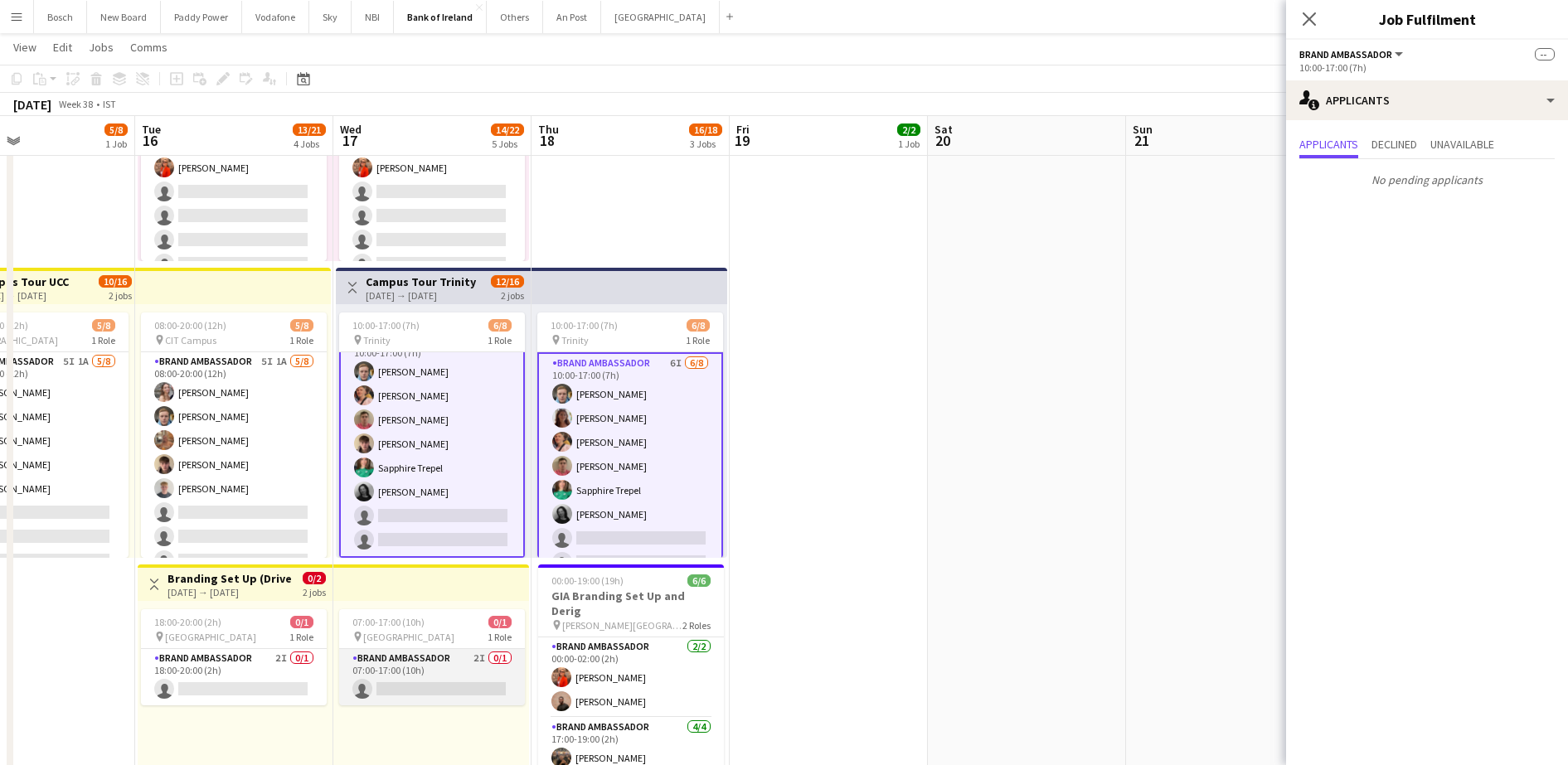
click at [400, 684] on app-card-role "Brand Ambassador 2I 0/1 07:00-17:00 (10h) single-neutral-actions" at bounding box center [431, 678] width 186 height 57
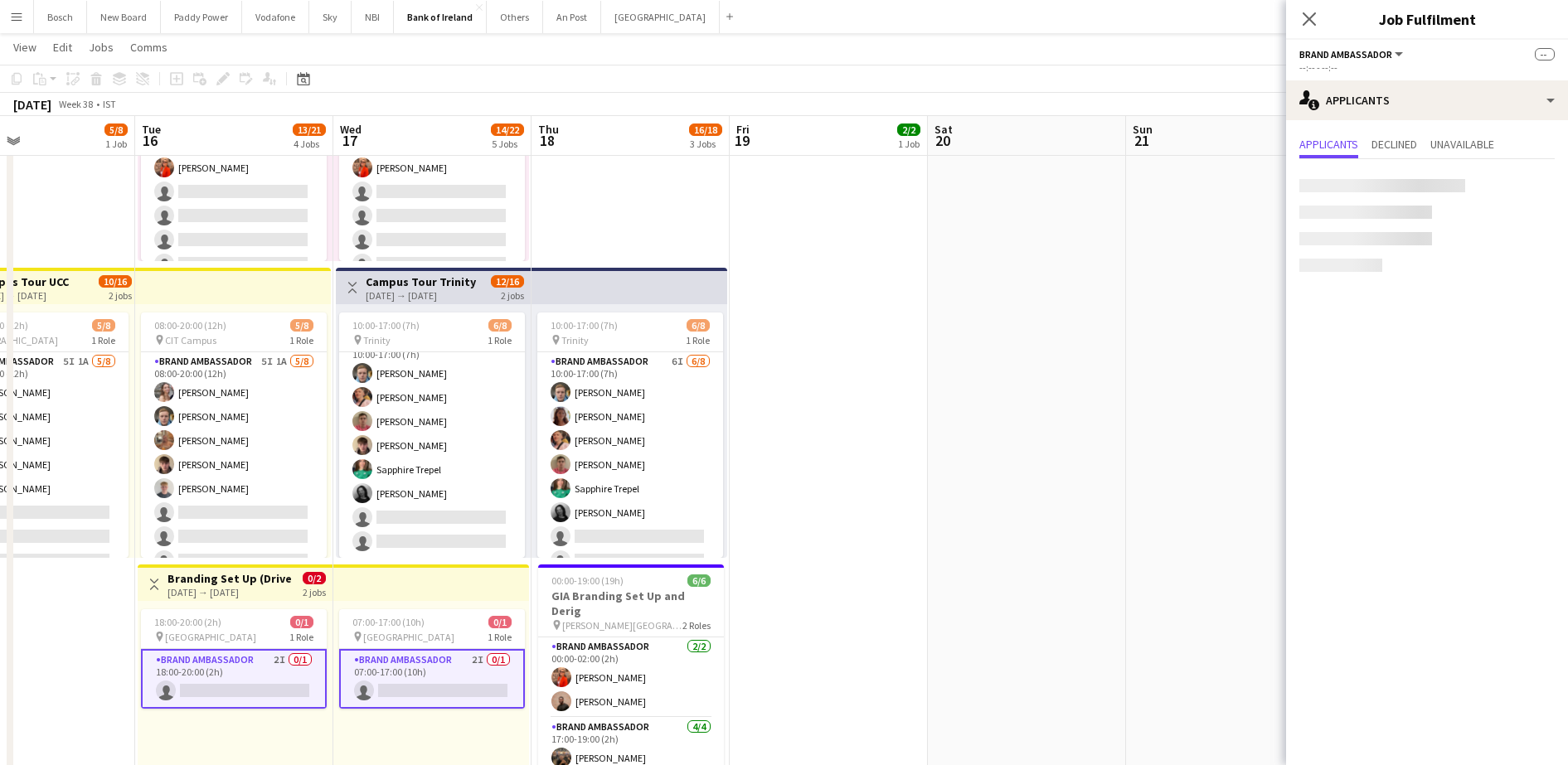
scroll to position [19, 0]
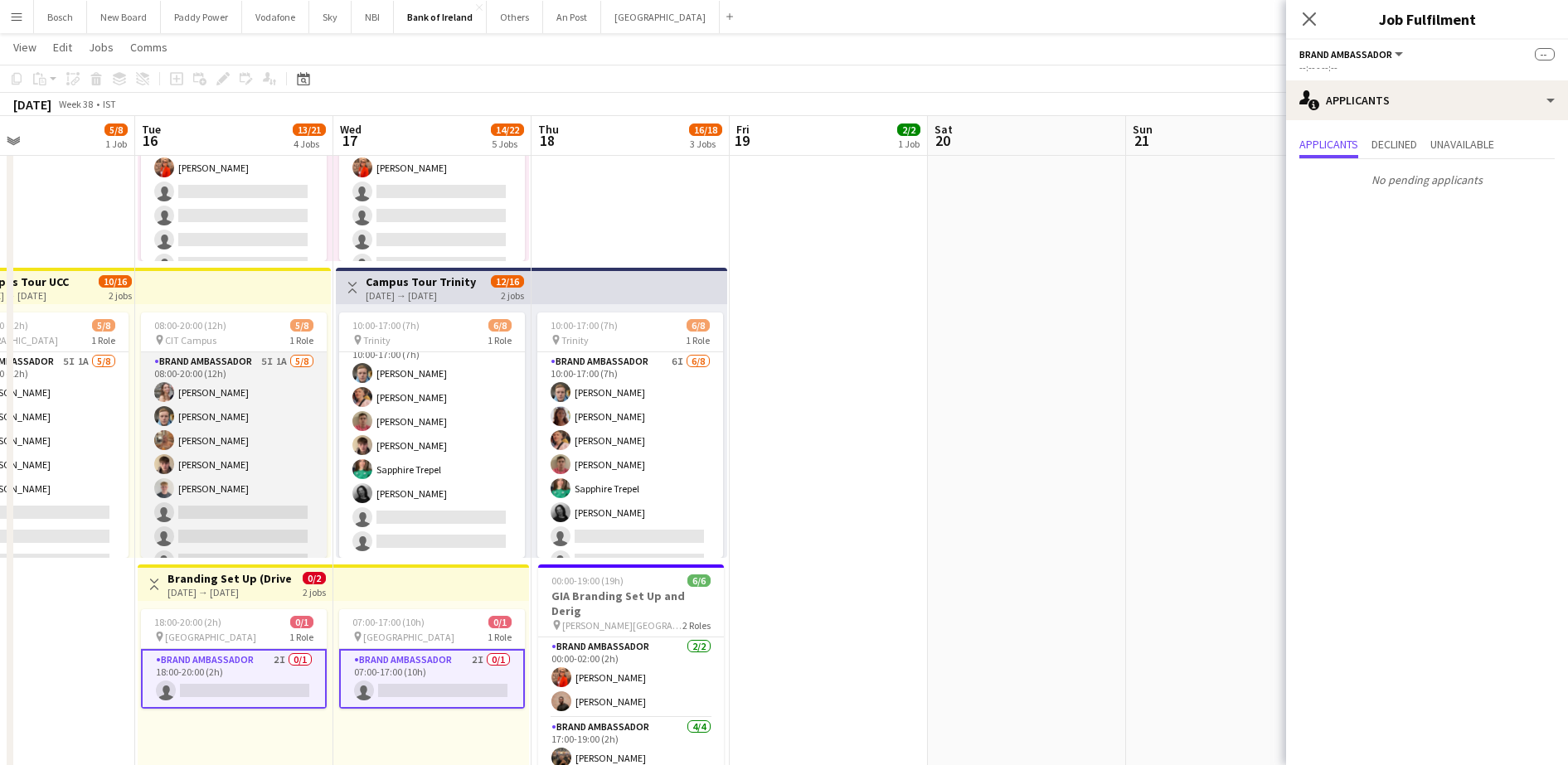
click at [202, 499] on app-card-role "Brand Ambassador 5I 1A [DATE] 08:00-20:00 (12h) [PERSON_NAME] [PERSON_NAME] [PE…" at bounding box center [233, 465] width 186 height 225
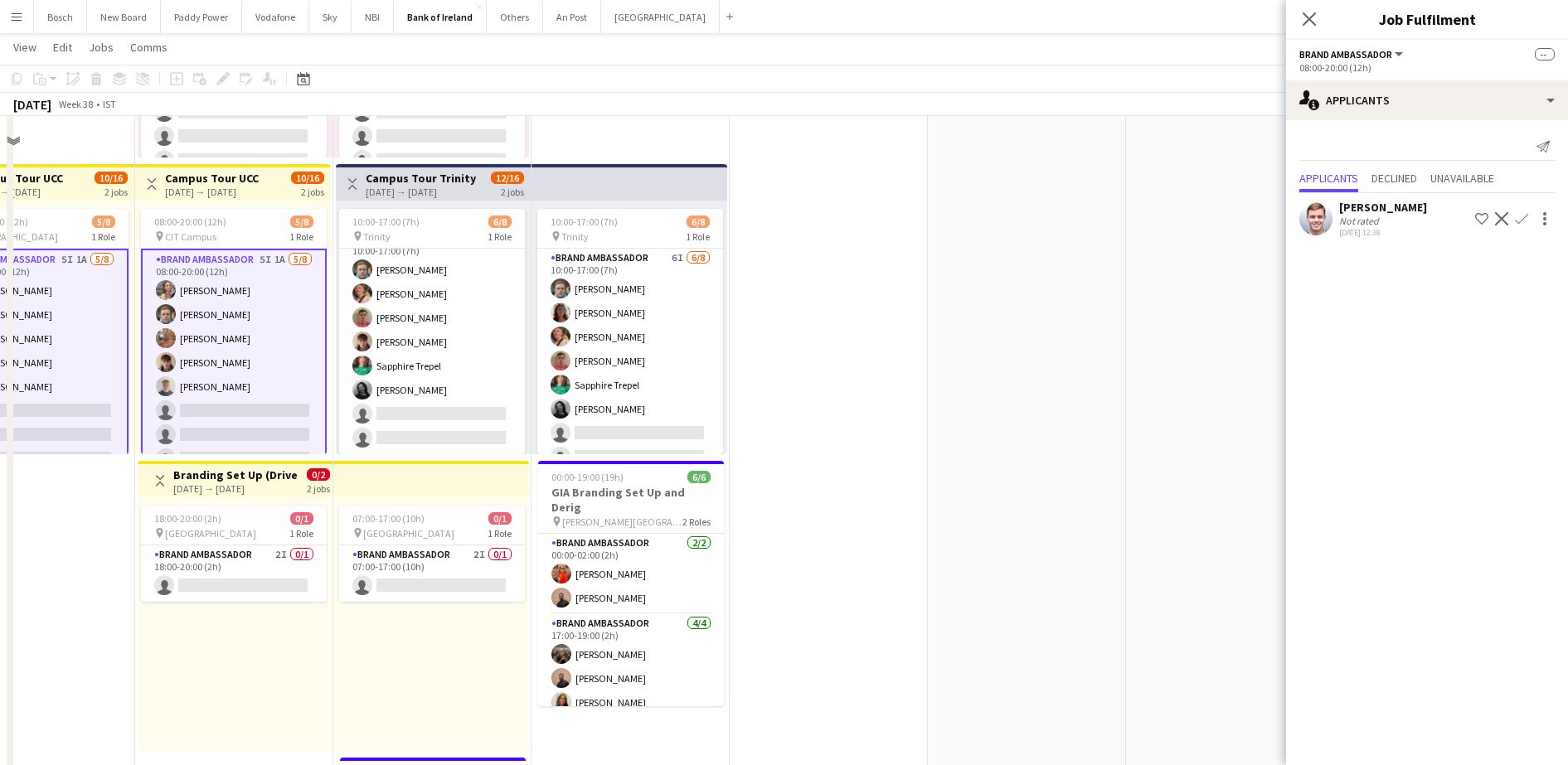
scroll to position [519, 0]
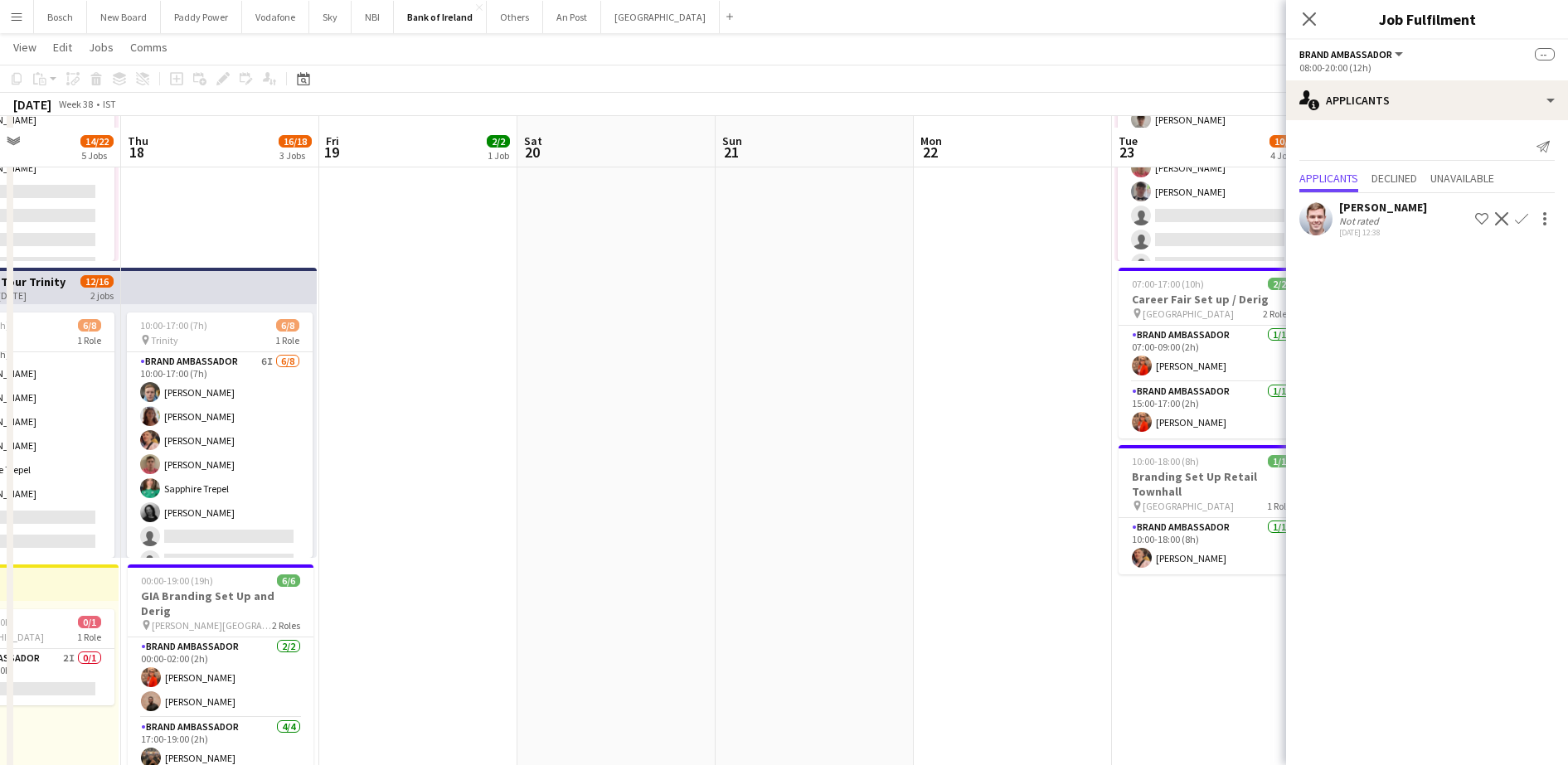
drag, startPoint x: 899, startPoint y: 371, endPoint x: 228, endPoint y: 346, distance: 671.5
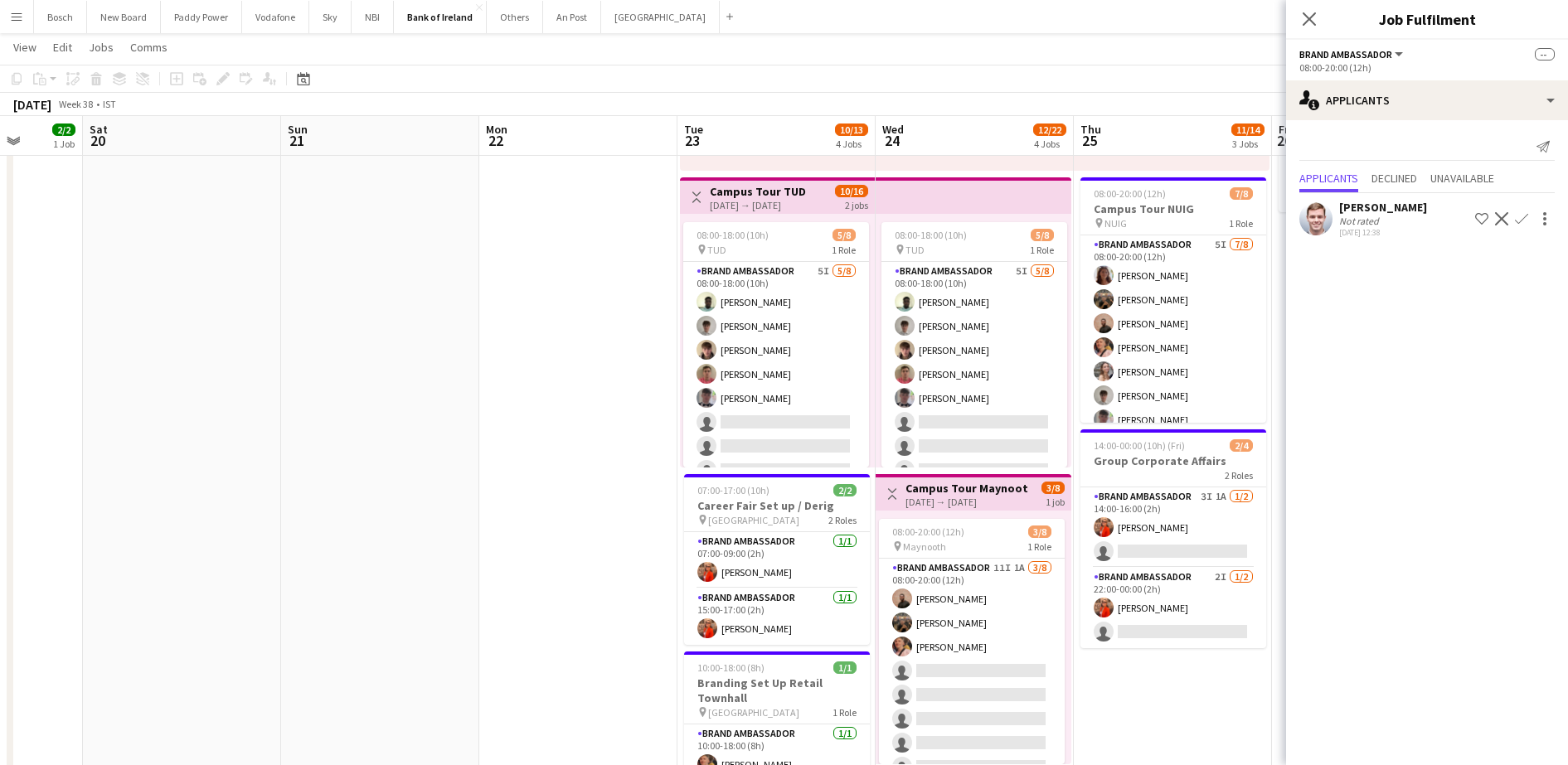
scroll to position [103, 0]
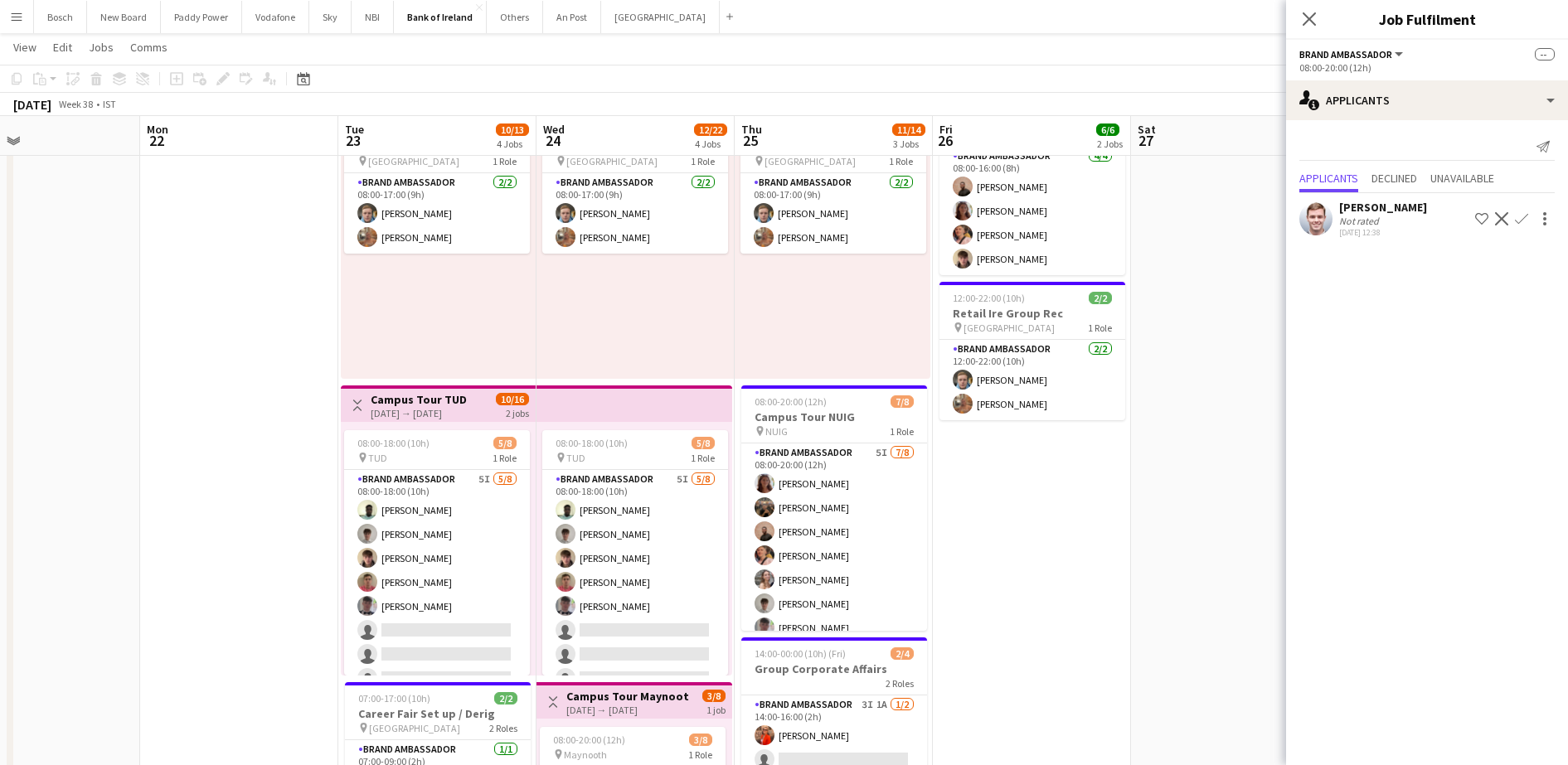
drag, startPoint x: 618, startPoint y: 420, endPoint x: 262, endPoint y: 403, distance: 356.4
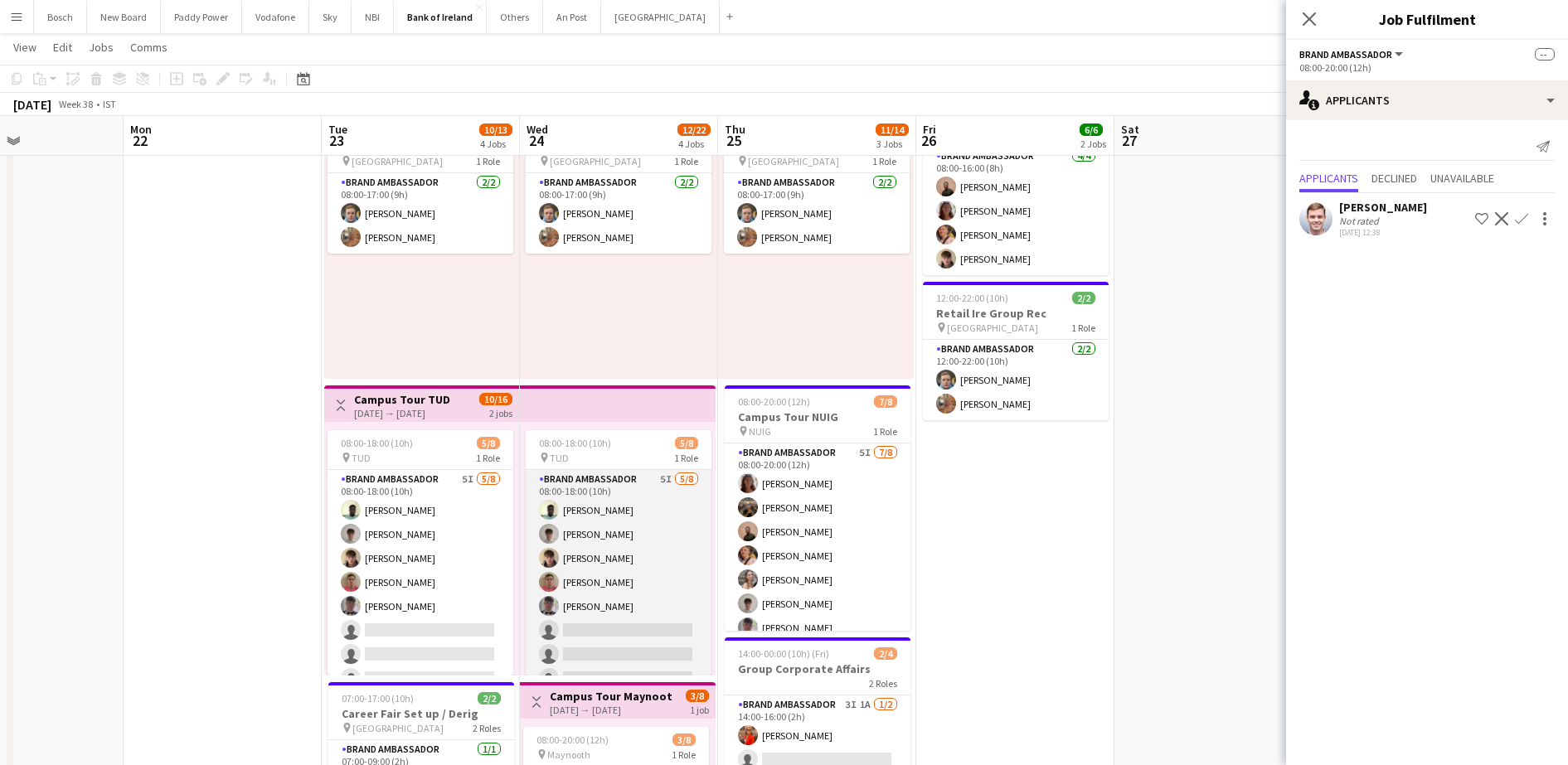
click at [618, 640] on app-card-role "Brand Ambassador 5I [DATE] 08:00-18:00 (10h) [PERSON_NAME] [PERSON_NAME] [PERSO…" at bounding box center [618, 582] width 186 height 225
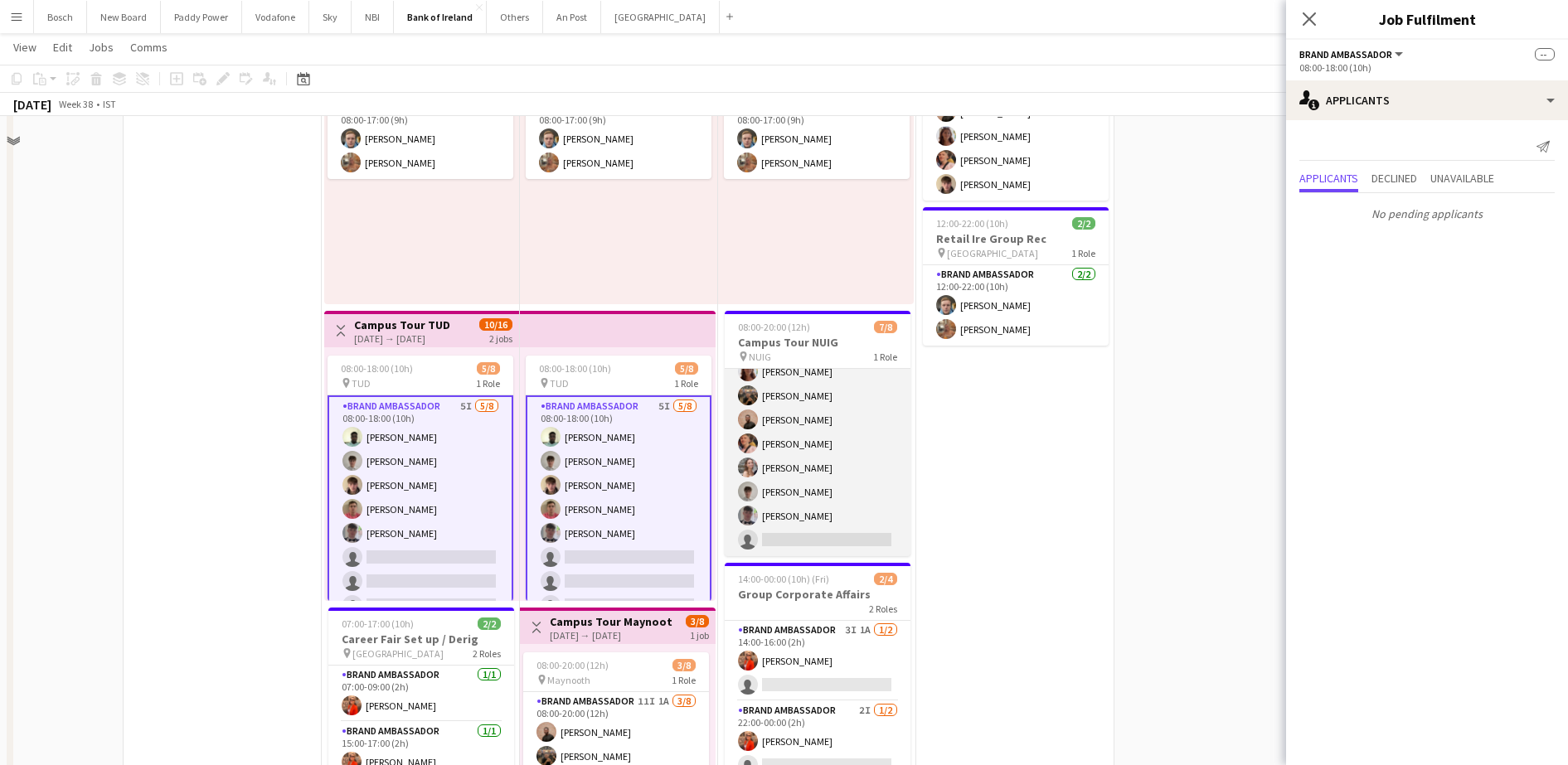
scroll to position [208, 0]
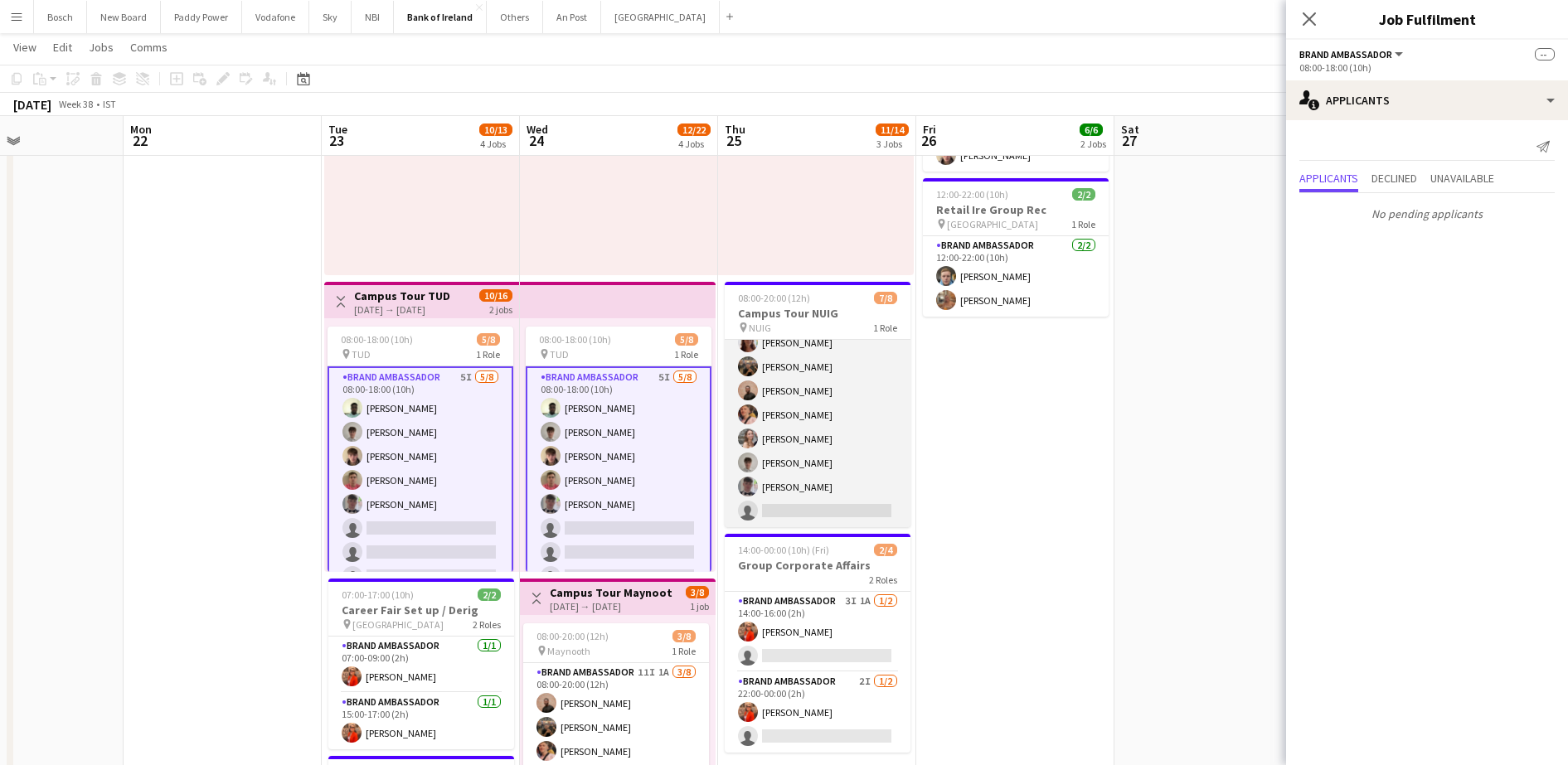
click at [800, 460] on app-card-role "Brand Ambassador 5I [DATE] 08:00-20:00 (12h) [PERSON_NAME] Morycka [PERSON_NAME…" at bounding box center [817, 415] width 186 height 225
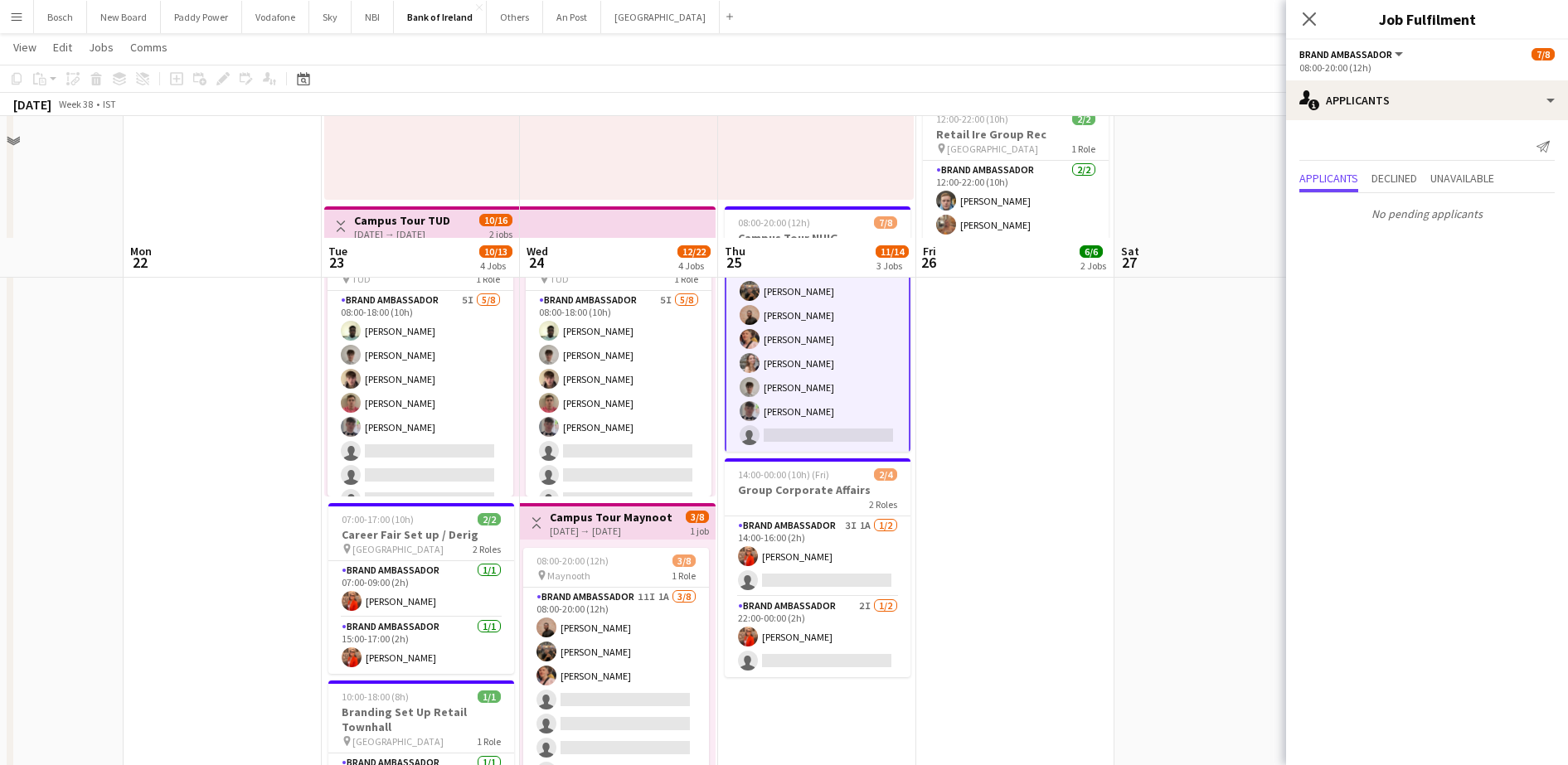
scroll to position [414, 0]
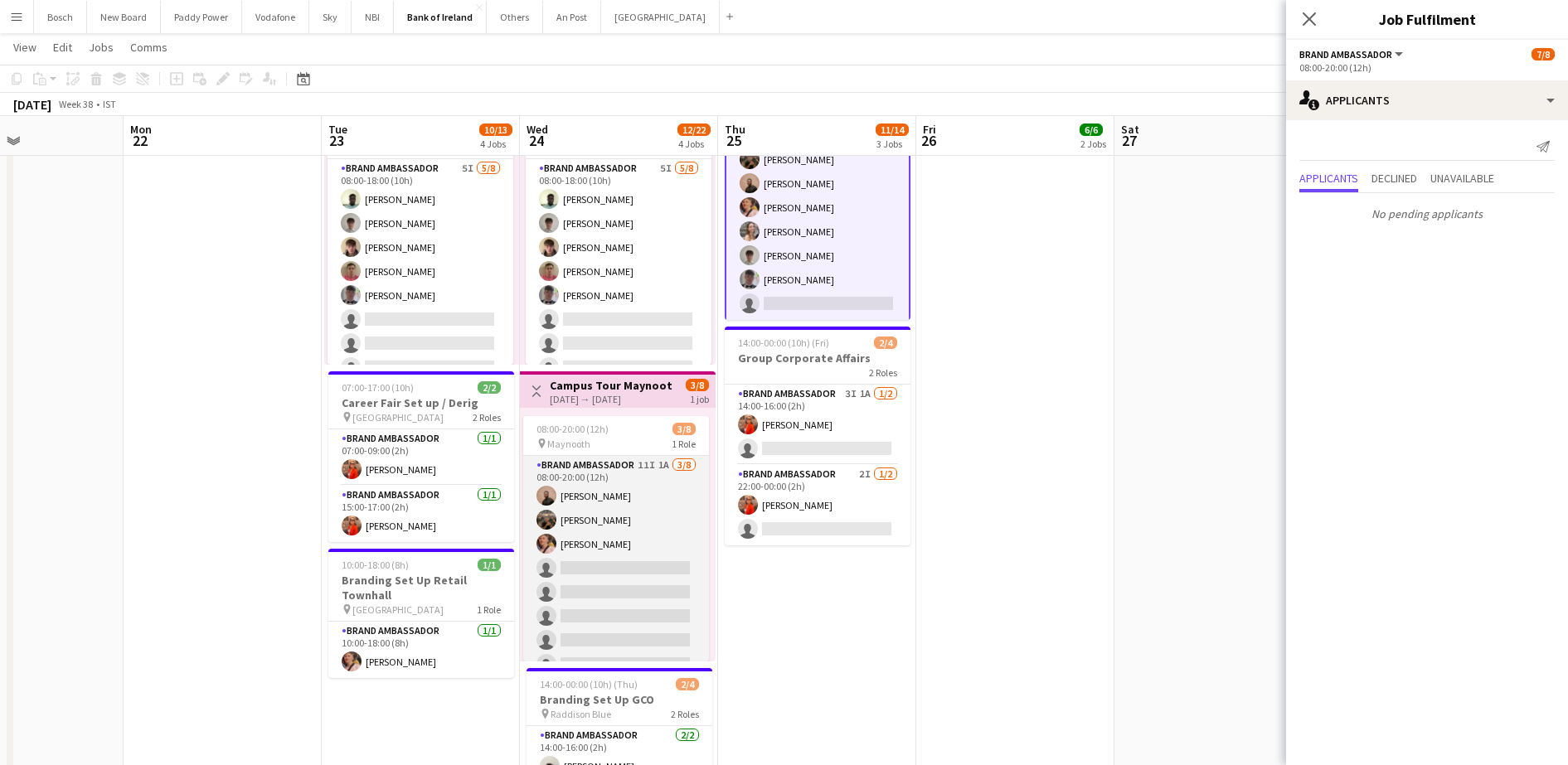
click at [533, 531] on app-card-role "Brand Ambassador 11I 1A [DATE] 08:00-20:00 (12h) [PERSON_NAME] [PERSON_NAME] [P…" at bounding box center [616, 568] width 186 height 225
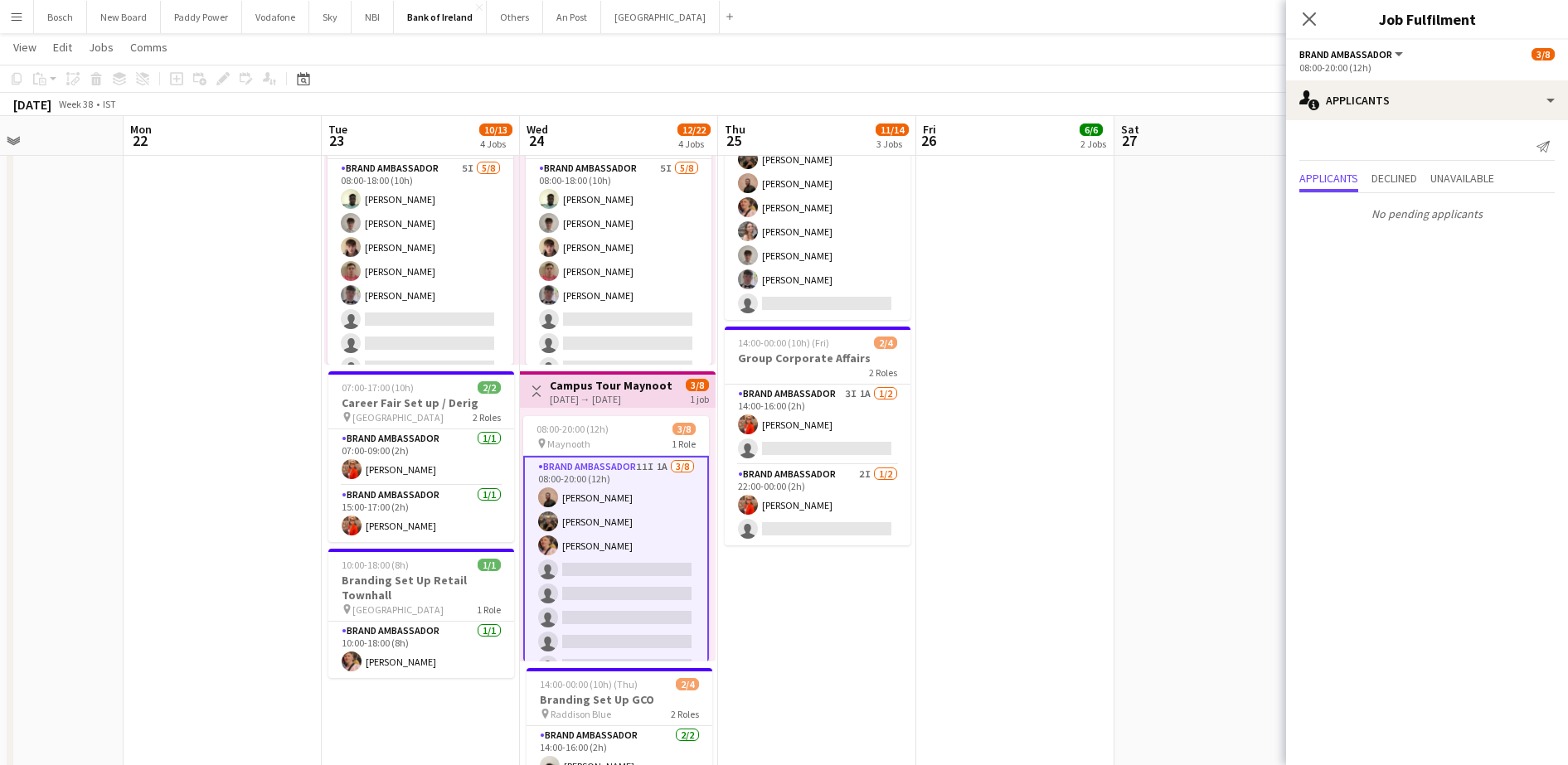
scroll to position [38, 0]
click at [855, 509] on app-card-role "Brand Ambassador 2I [DATE] 22:00-00:00 (2h) [PERSON_NAME] single-neutral-actions" at bounding box center [817, 505] width 186 height 80
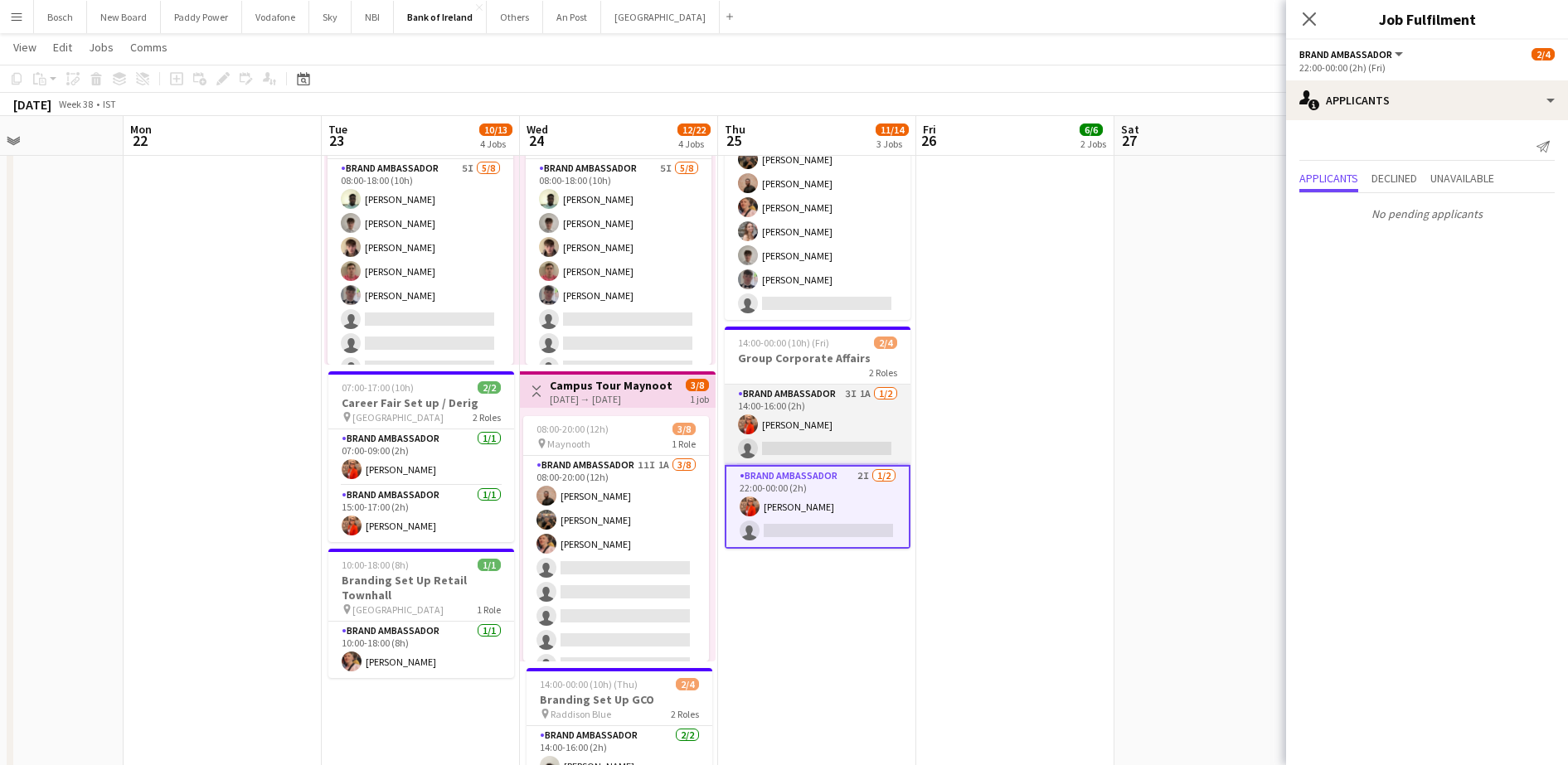
click at [837, 444] on app-card-role "Brand Ambassador 3I 1A [DATE] 14:00-16:00 (2h) [PERSON_NAME] single-neutral-act…" at bounding box center [817, 424] width 186 height 80
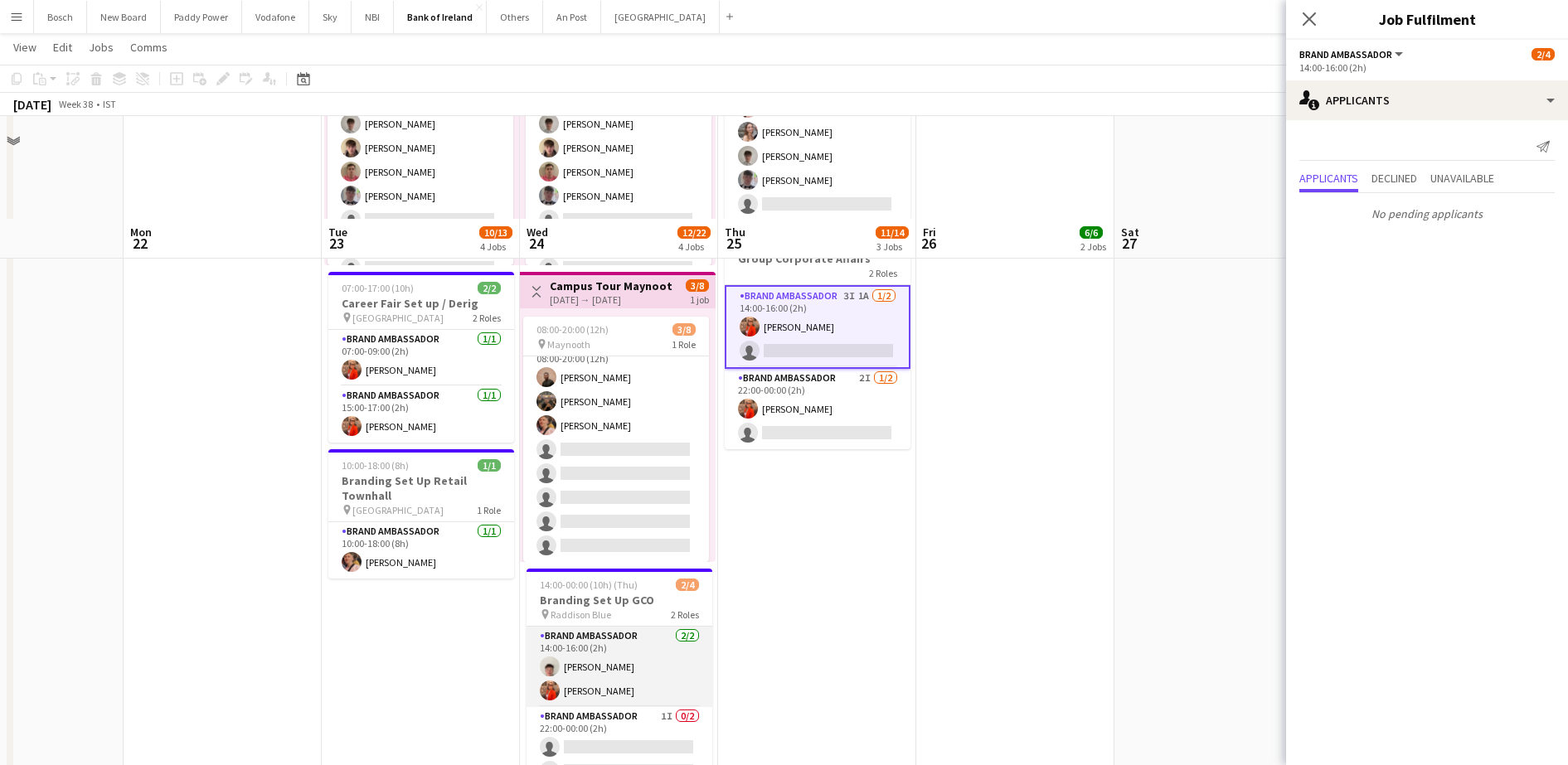
scroll to position [0, 0]
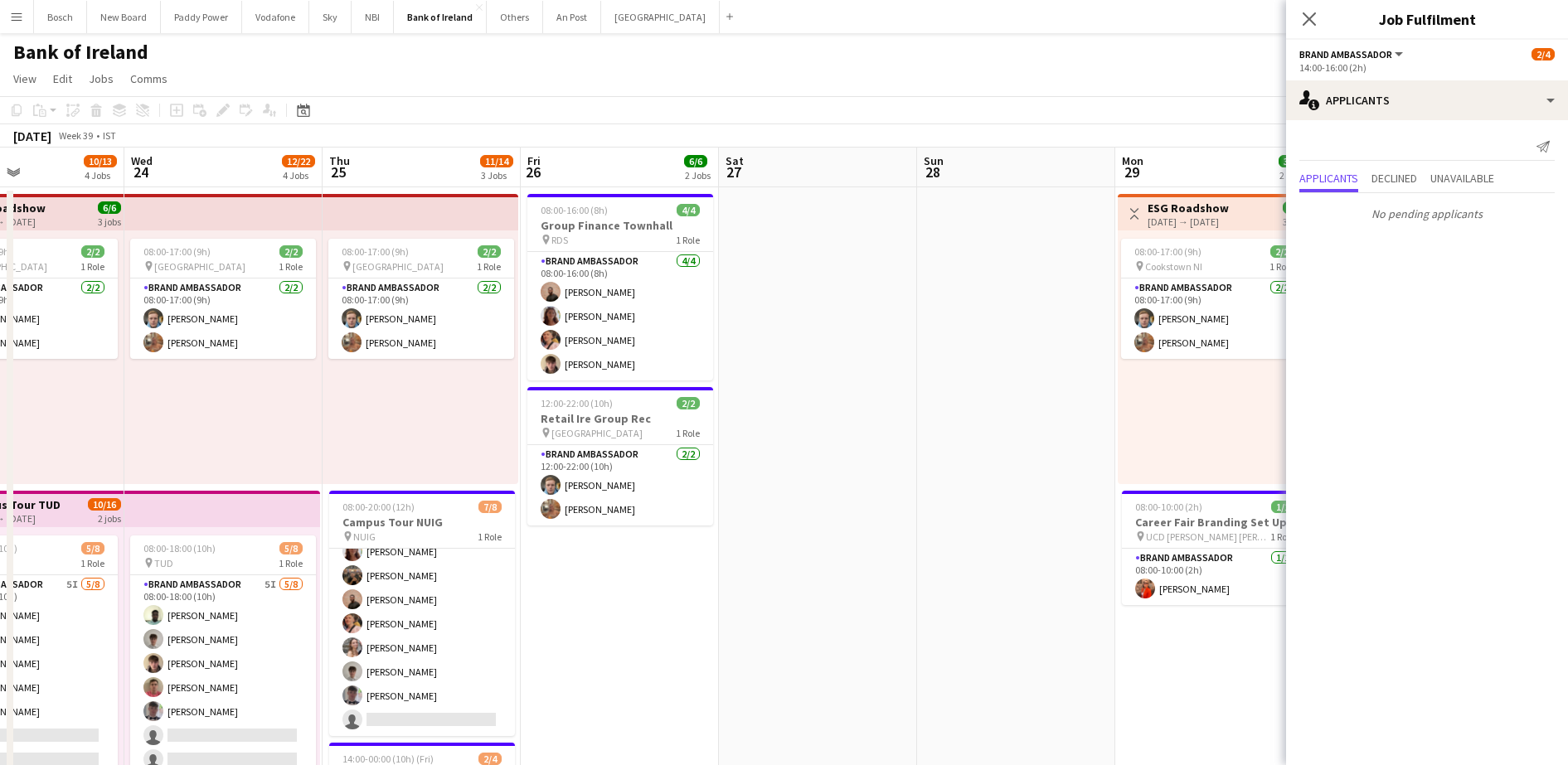
drag, startPoint x: 734, startPoint y: 409, endPoint x: 0, endPoint y: 328, distance: 738.5
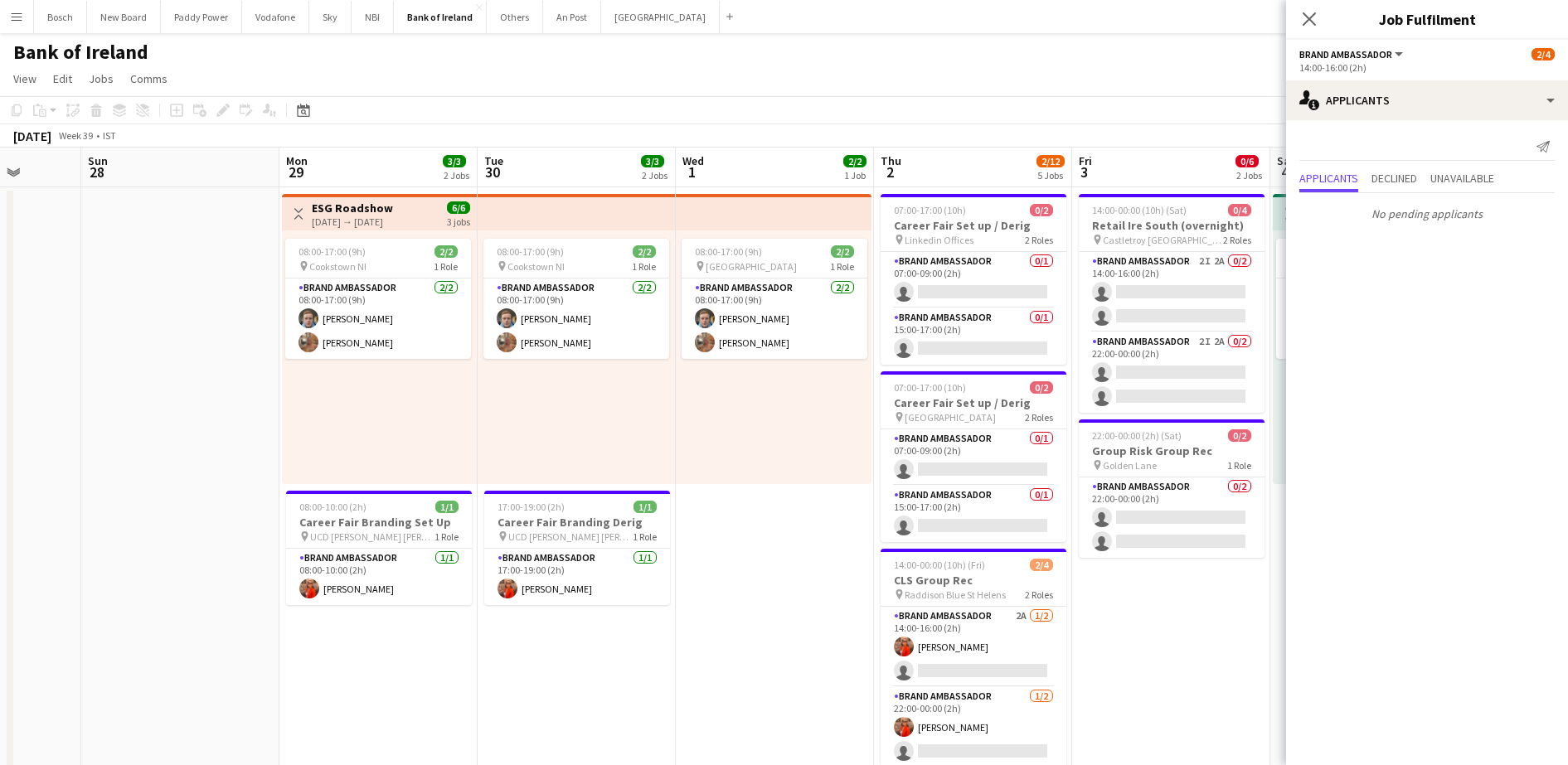
drag, startPoint x: 881, startPoint y: 439, endPoint x: 238, endPoint y: 380, distance: 645.7
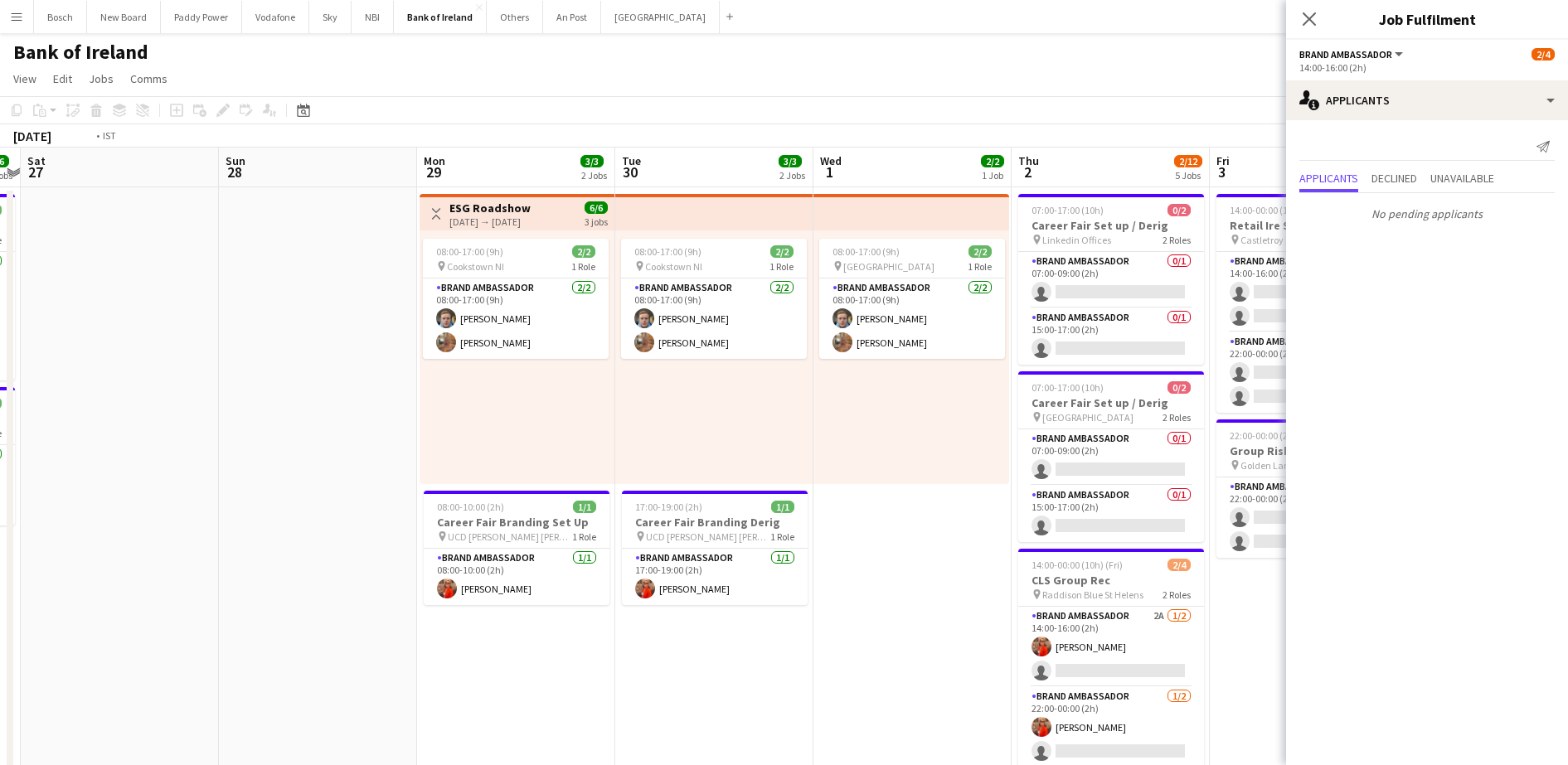
scroll to position [0, 495]
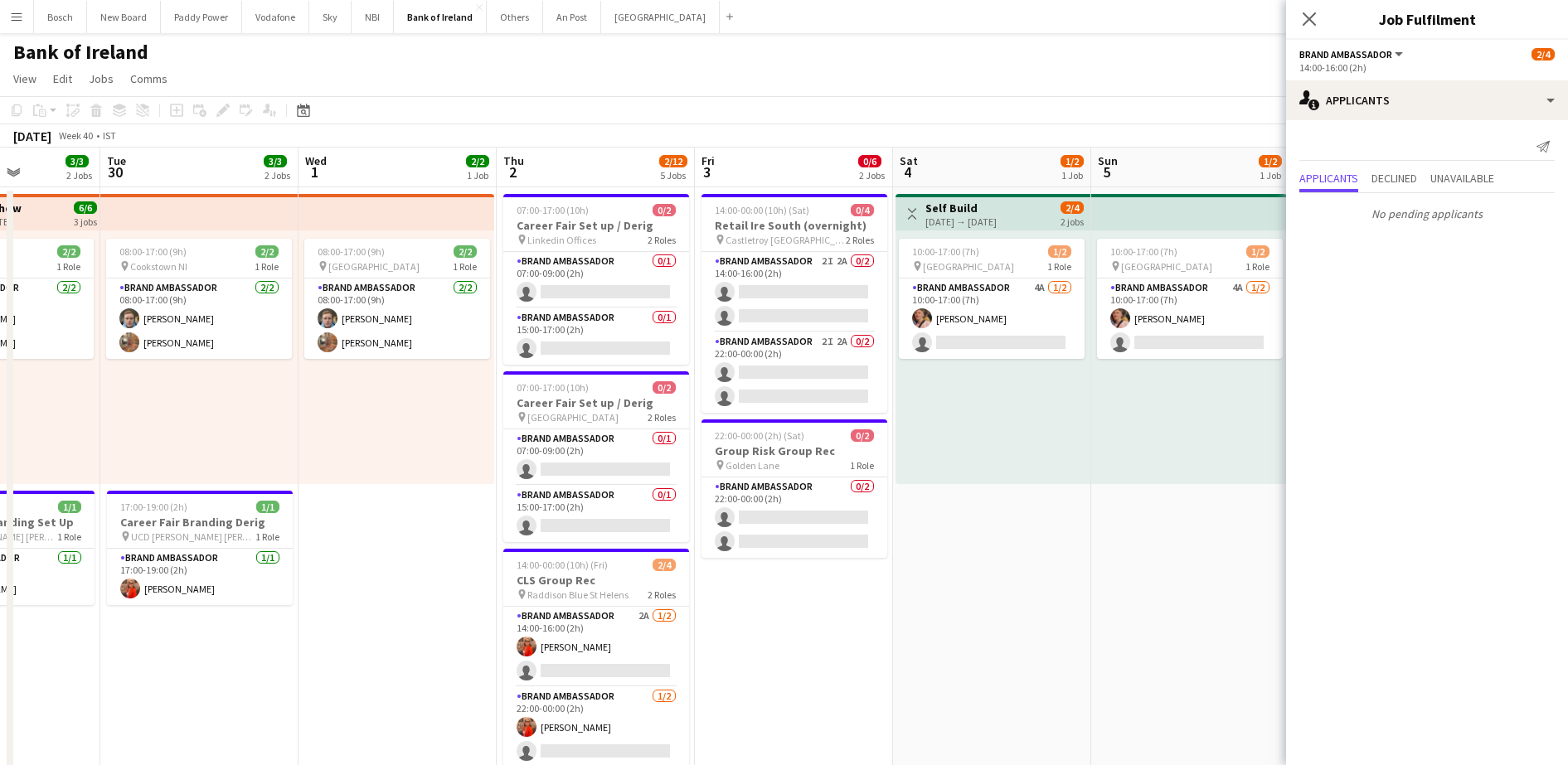
drag, startPoint x: 948, startPoint y: 427, endPoint x: 397, endPoint y: 397, distance: 551.8
click at [541, 318] on app-card-role "Brand Ambassador 0/1 15:00-17:00 (2h) single-neutral-actions" at bounding box center [596, 337] width 186 height 57
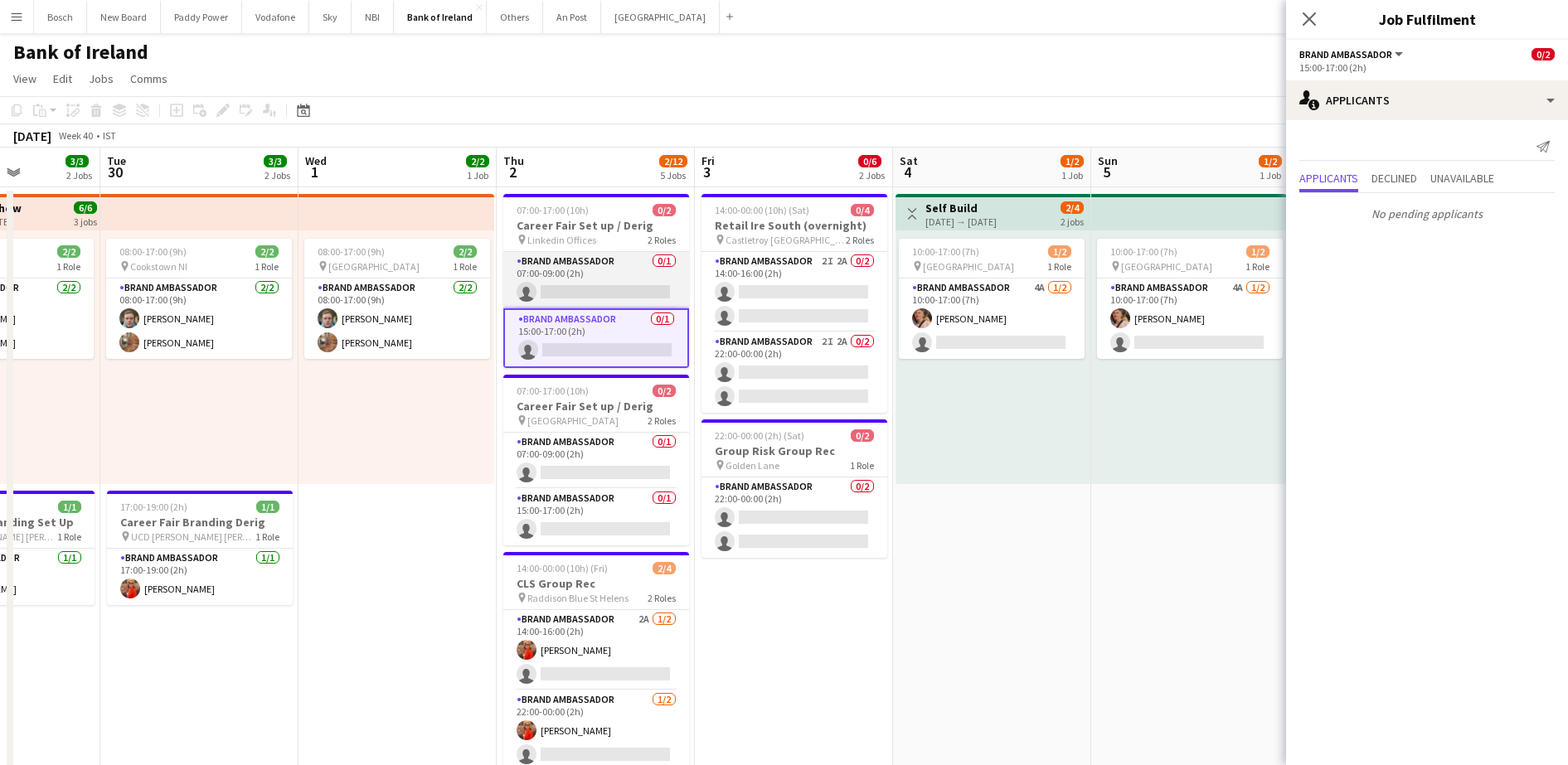
click at [574, 257] on app-card-role "Brand Ambassador 0/1 07:00-09:00 (2h) single-neutral-actions" at bounding box center [596, 280] width 186 height 57
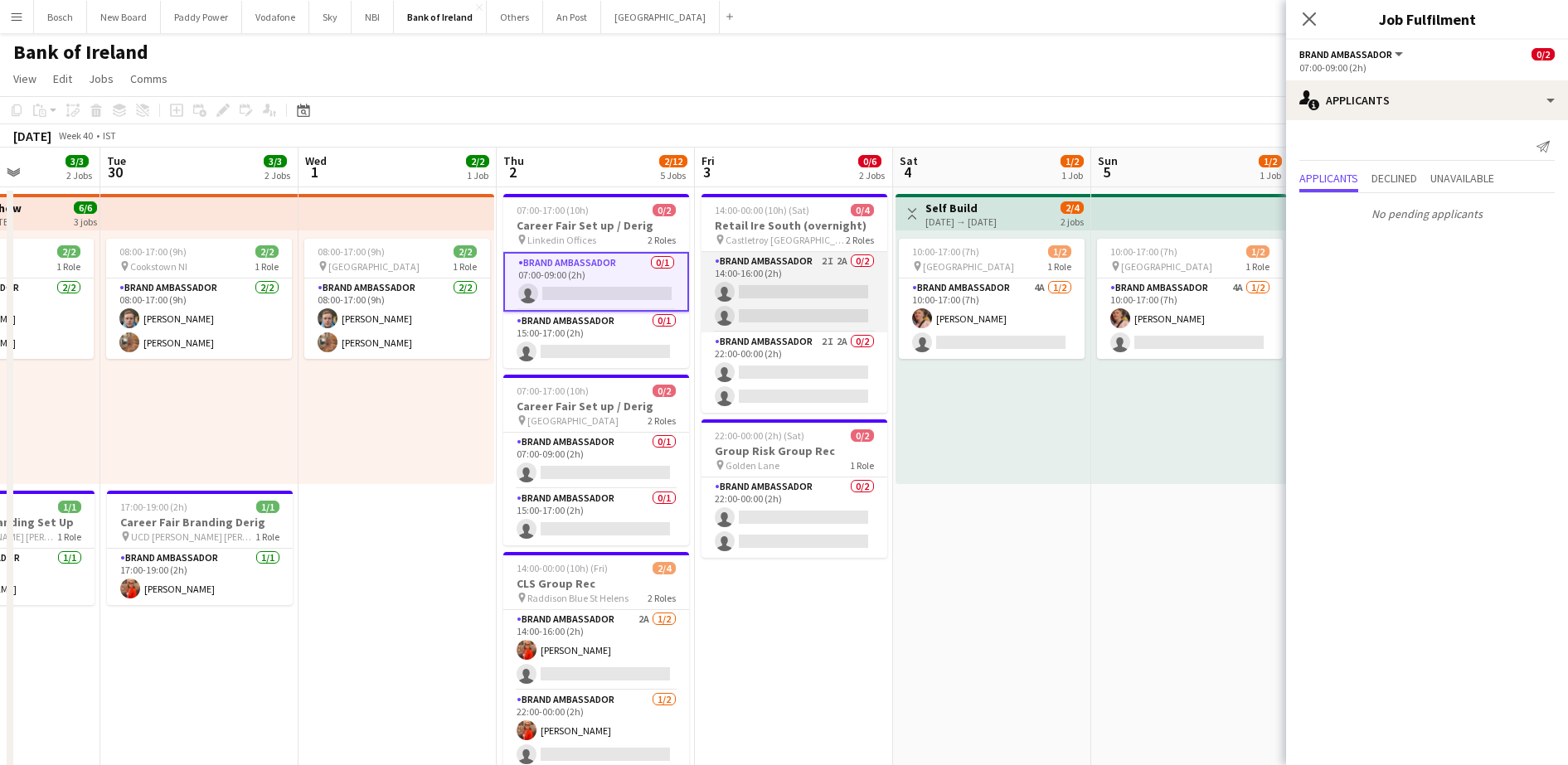
click at [859, 264] on app-card-role "Brand Ambassador 2I 2A 0/2 14:00-16:00 (2h) single-neutral-actions single-neutr…" at bounding box center [793, 292] width 186 height 80
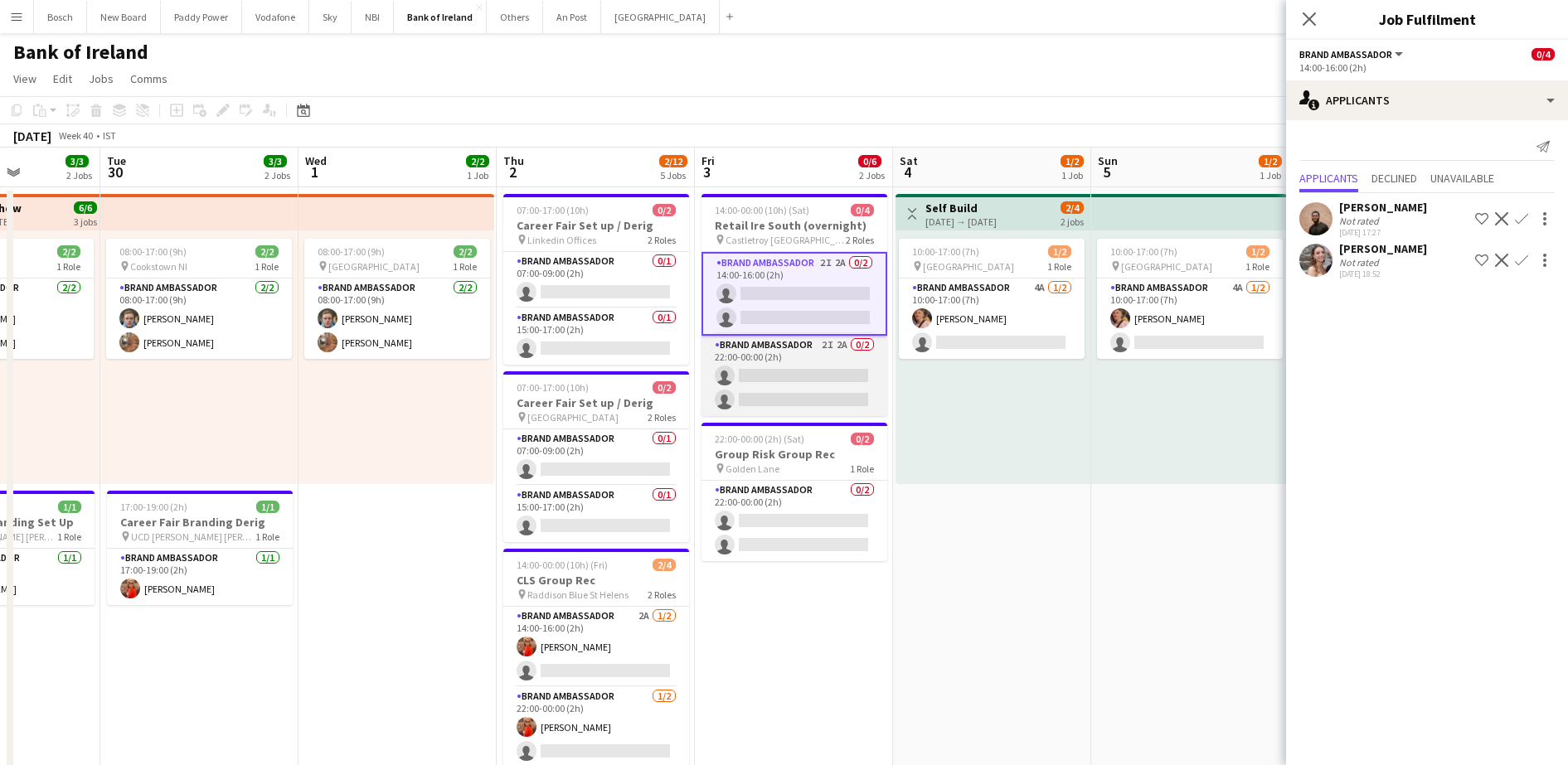
click at [805, 382] on app-card-role "Brand Ambassador 2I 2A 0/2 22:00-00:00 (2h) single-neutral-actions single-neutr…" at bounding box center [793, 376] width 186 height 80
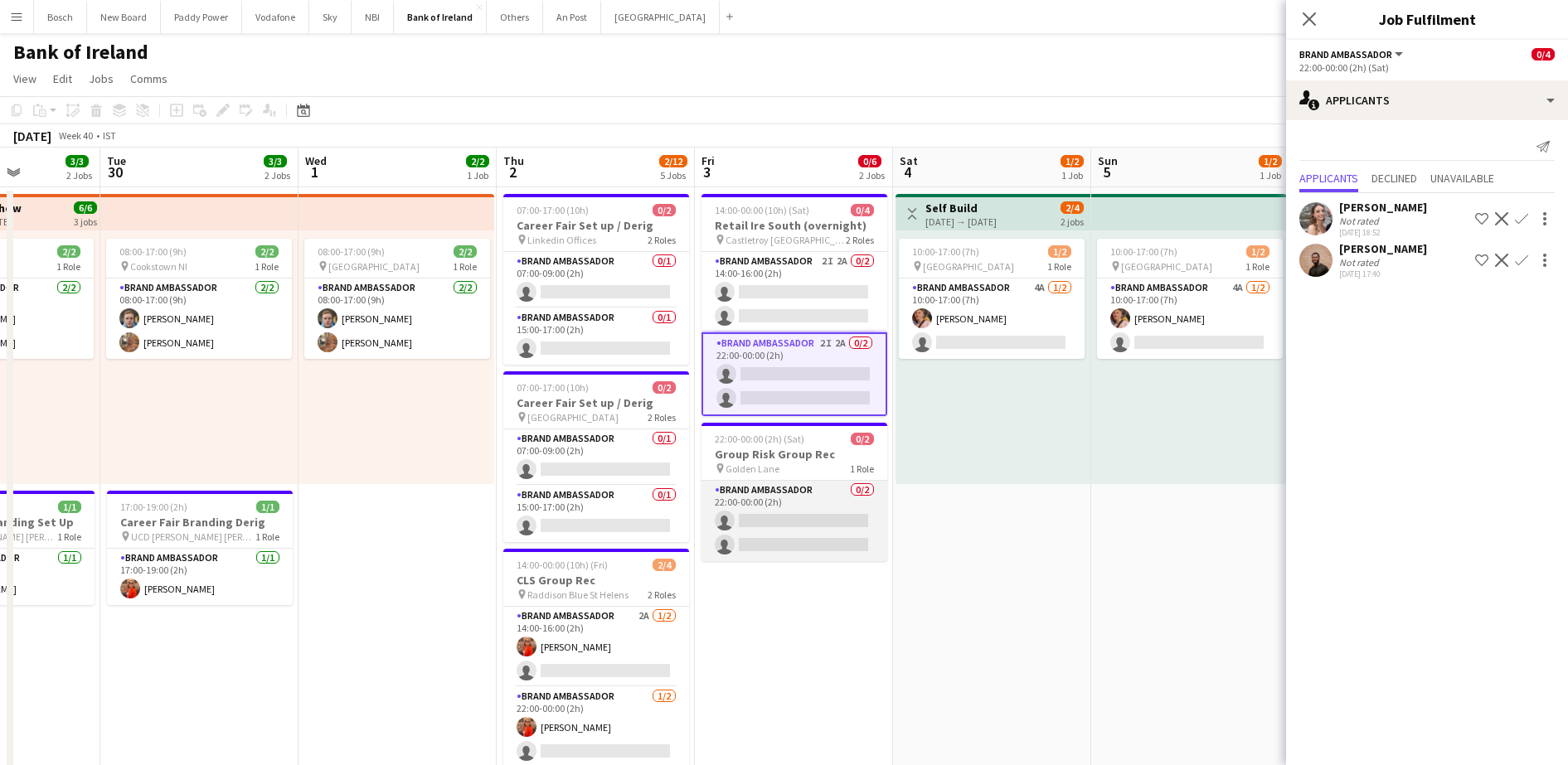
drag, startPoint x: 815, startPoint y: 520, endPoint x: 810, endPoint y: 530, distance: 11.2
click at [815, 522] on app-card-role "Brand Ambassador 0/2 22:00-00:00 (2h) single-neutral-actions single-neutral-act…" at bounding box center [793, 521] width 186 height 80
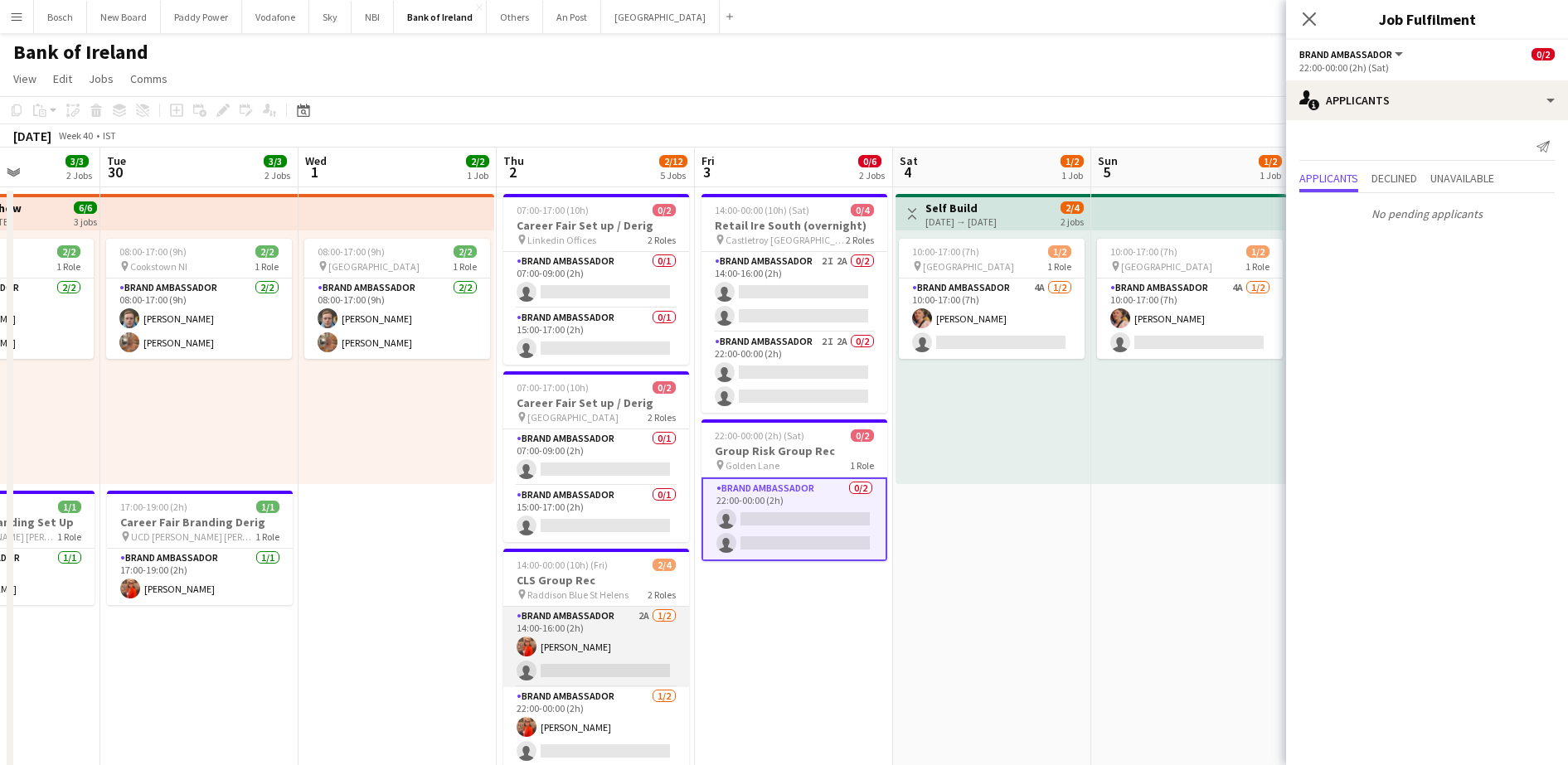
click at [658, 635] on app-card-role "Brand Ambassador 2A [DATE] 14:00-16:00 (2h) [PERSON_NAME] single-neutral-actions" at bounding box center [596, 647] width 186 height 80
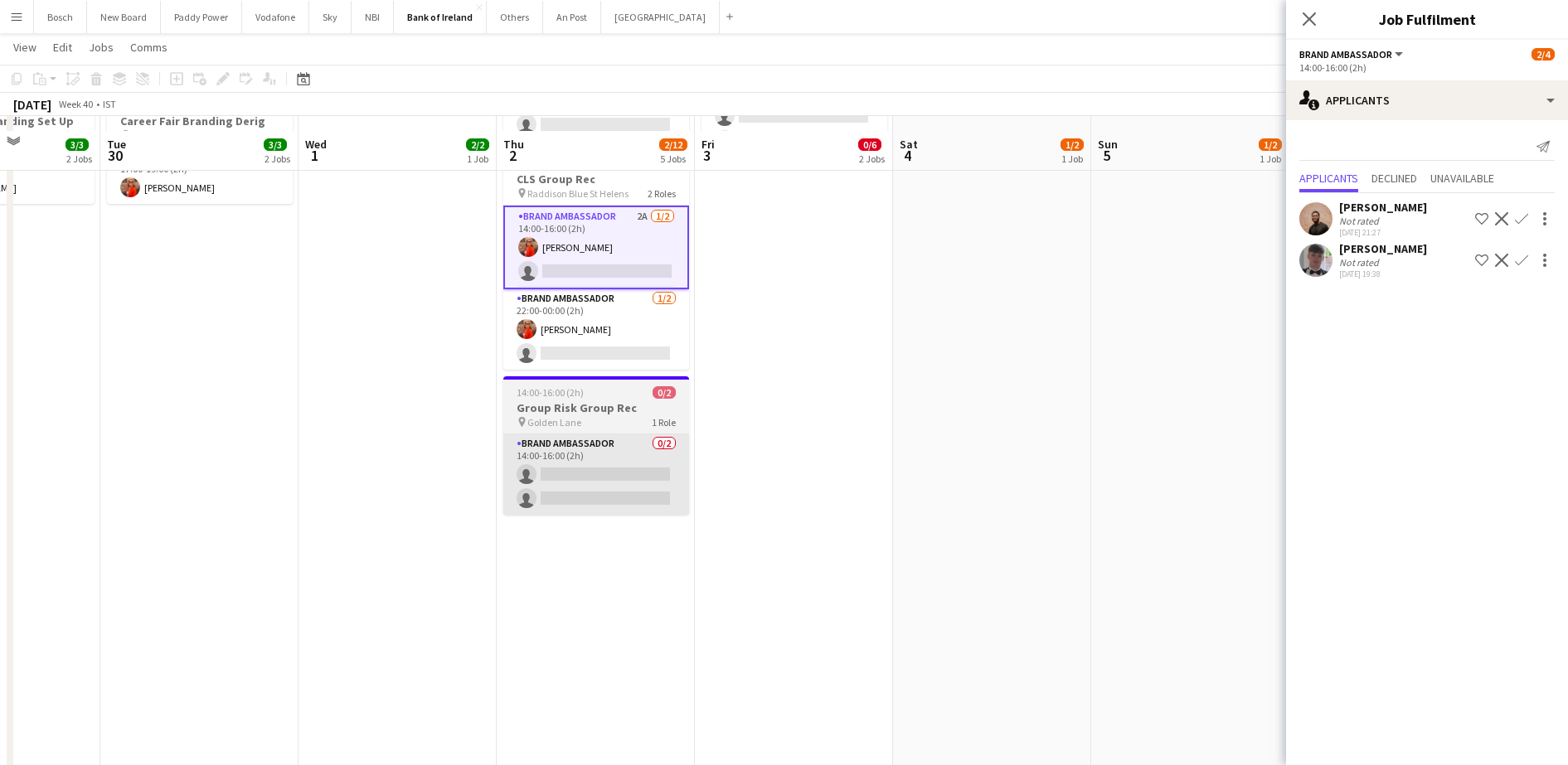
scroll to position [414, 0]
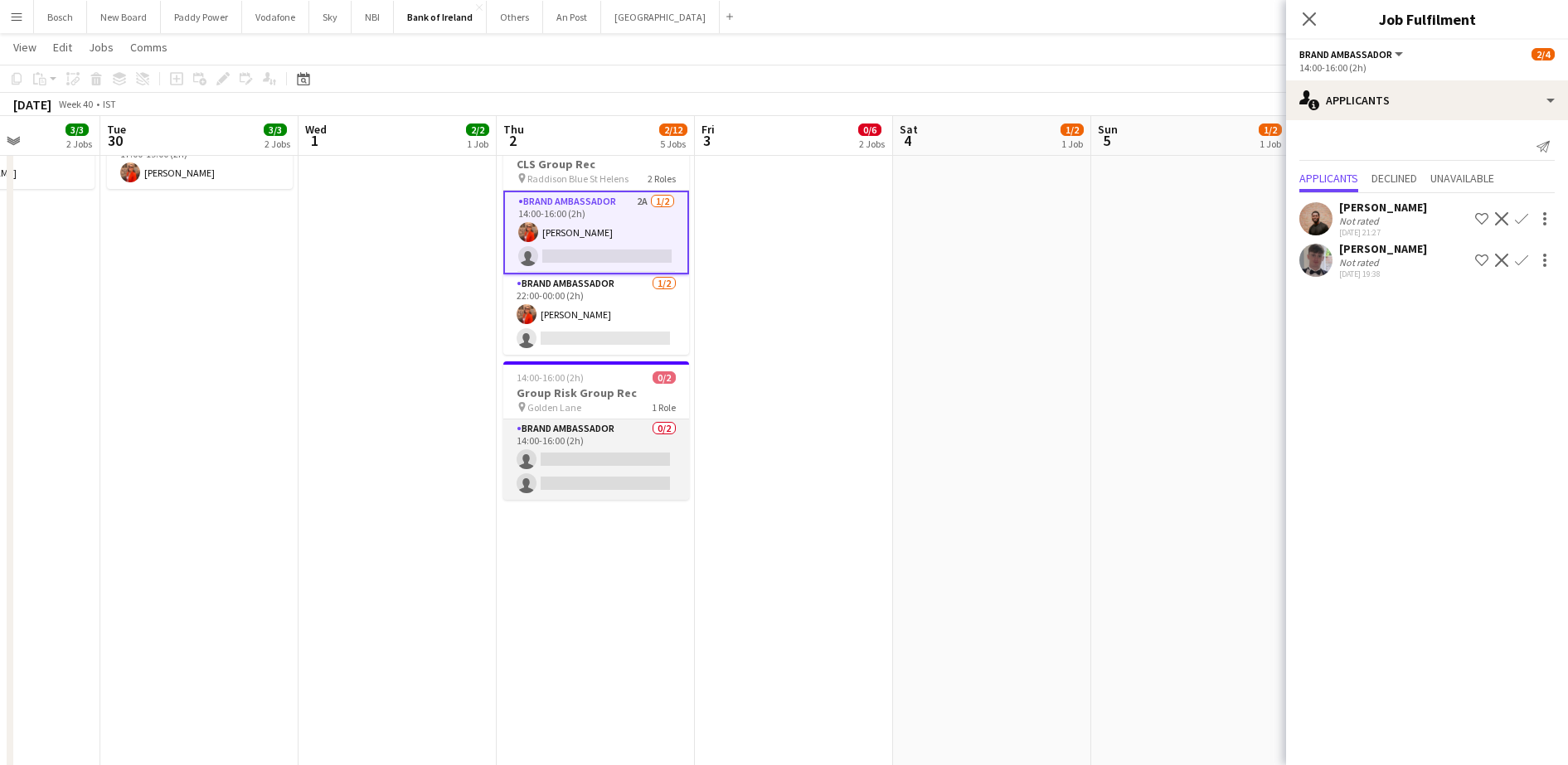
click at [641, 442] on app-card-role "Brand Ambassador 0/2 14:00-16:00 (2h) single-neutral-actions single-neutral-act…" at bounding box center [596, 459] width 186 height 80
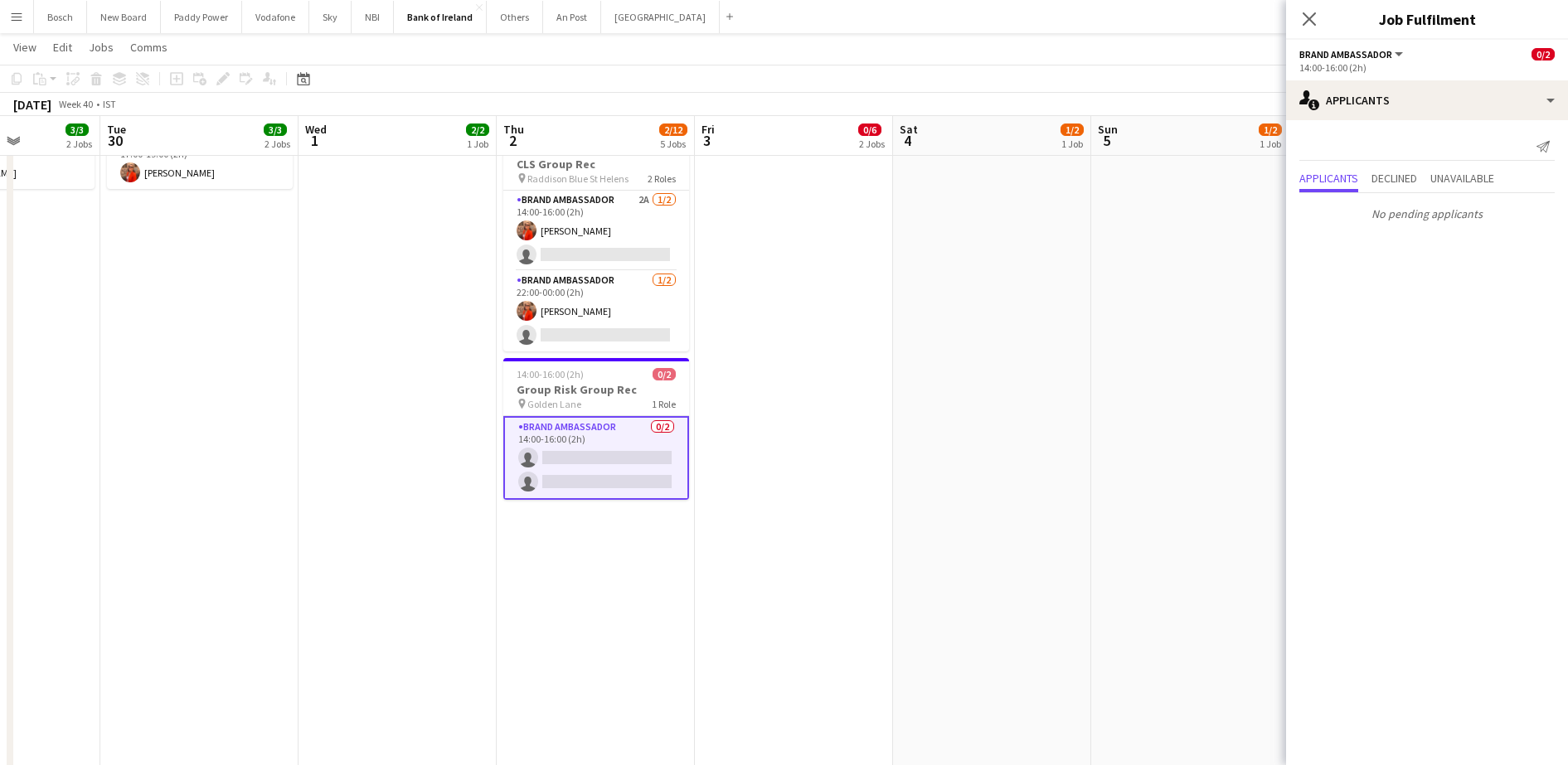
scroll to position [0, 500]
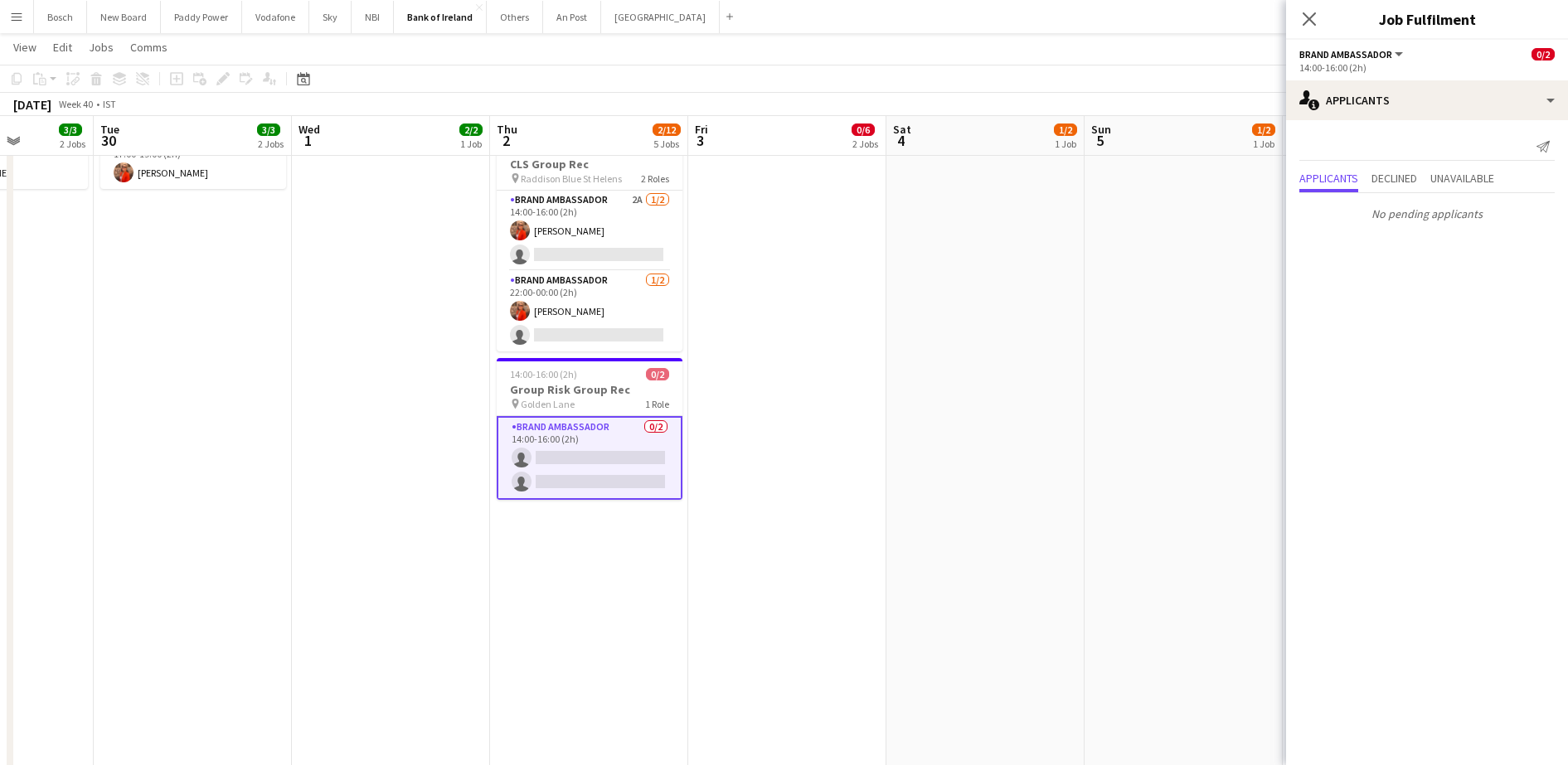
drag, startPoint x: 908, startPoint y: 442, endPoint x: 901, endPoint y: 468, distance: 26.9
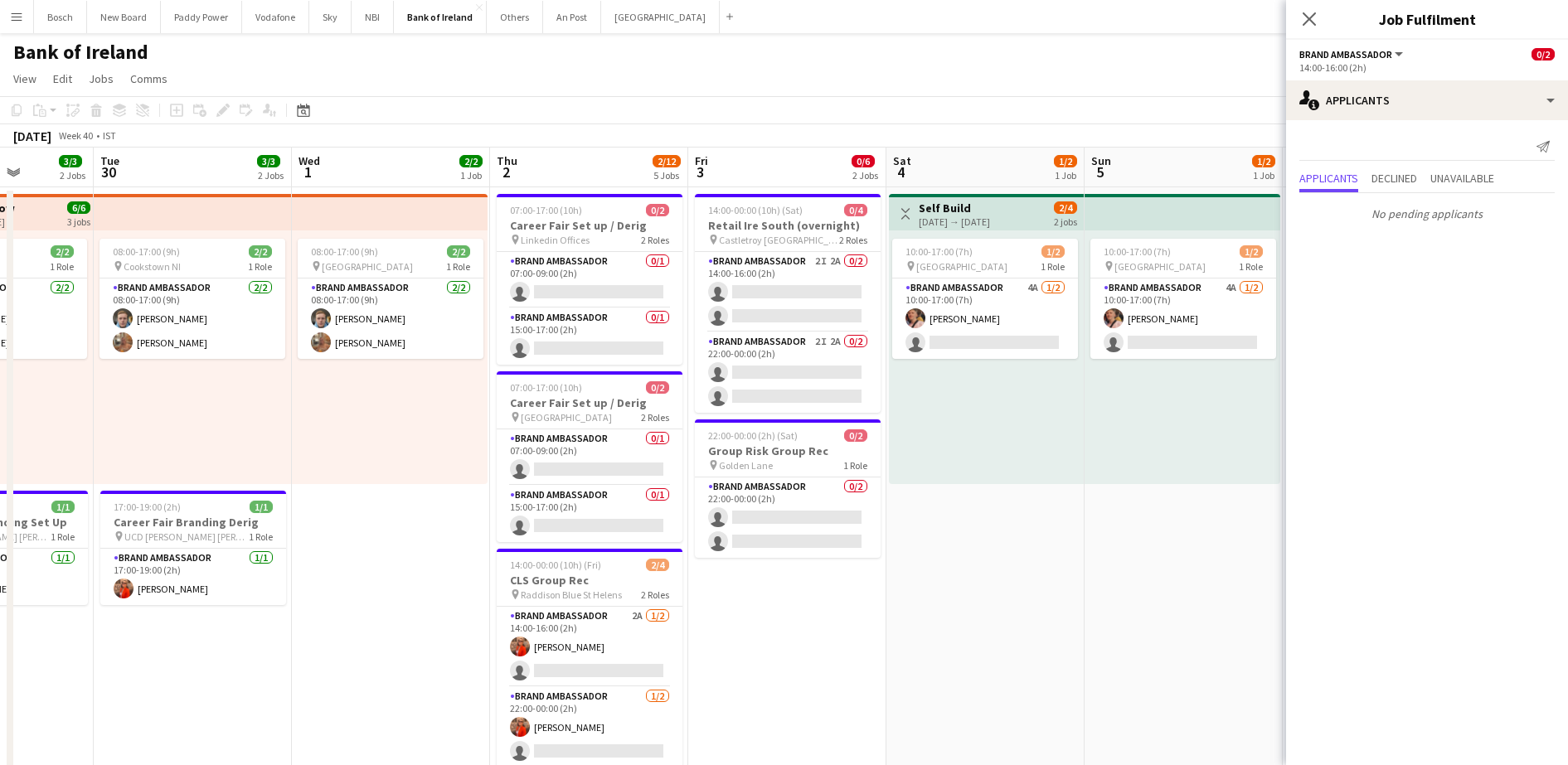
scroll to position [0, 0]
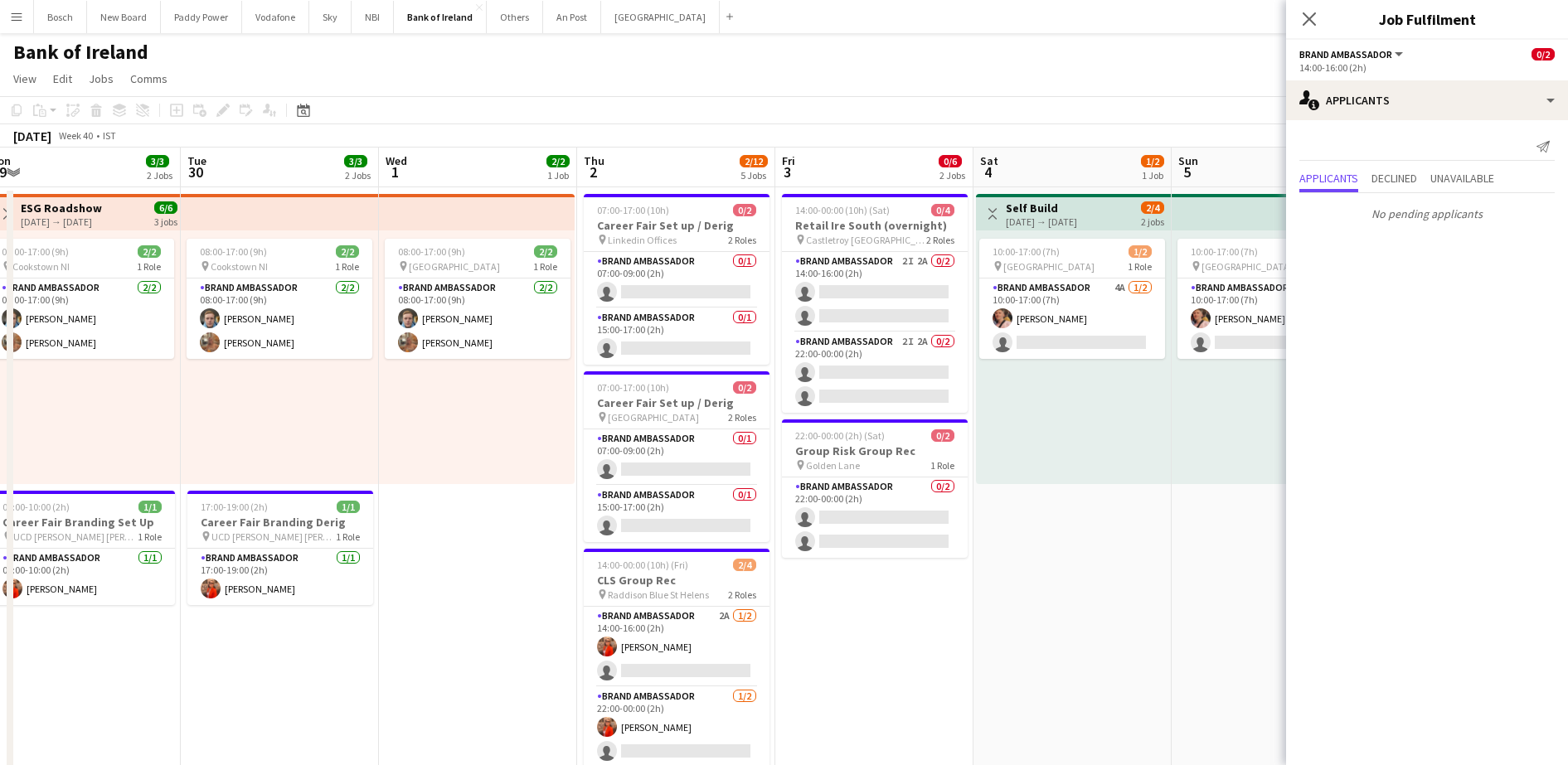
drag, startPoint x: 1053, startPoint y: 552, endPoint x: 32, endPoint y: 462, distance: 1025.0
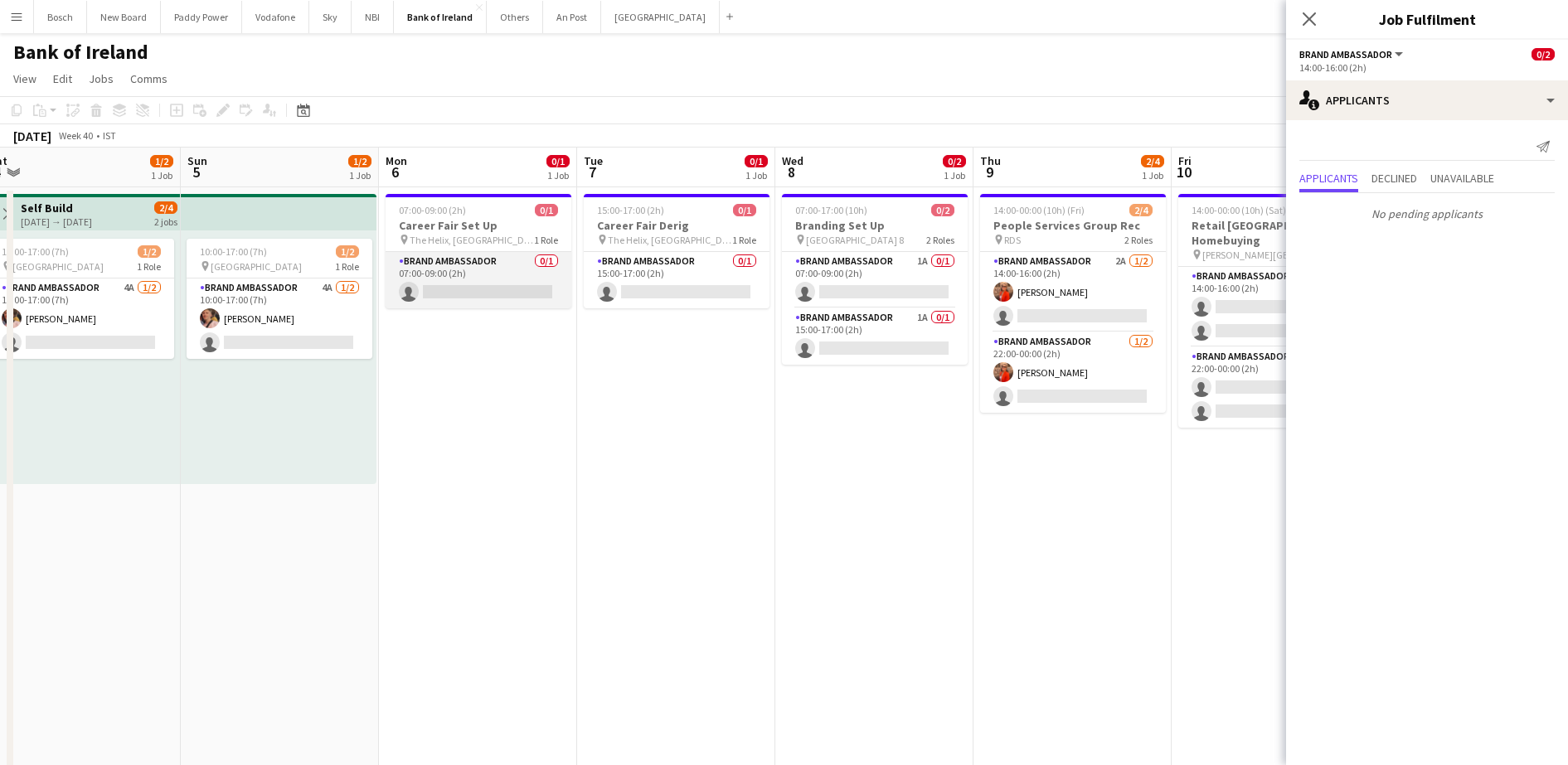
click at [433, 269] on app-card-role "Brand Ambassador 0/1 07:00-09:00 (2h) single-neutral-actions" at bounding box center [478, 280] width 186 height 57
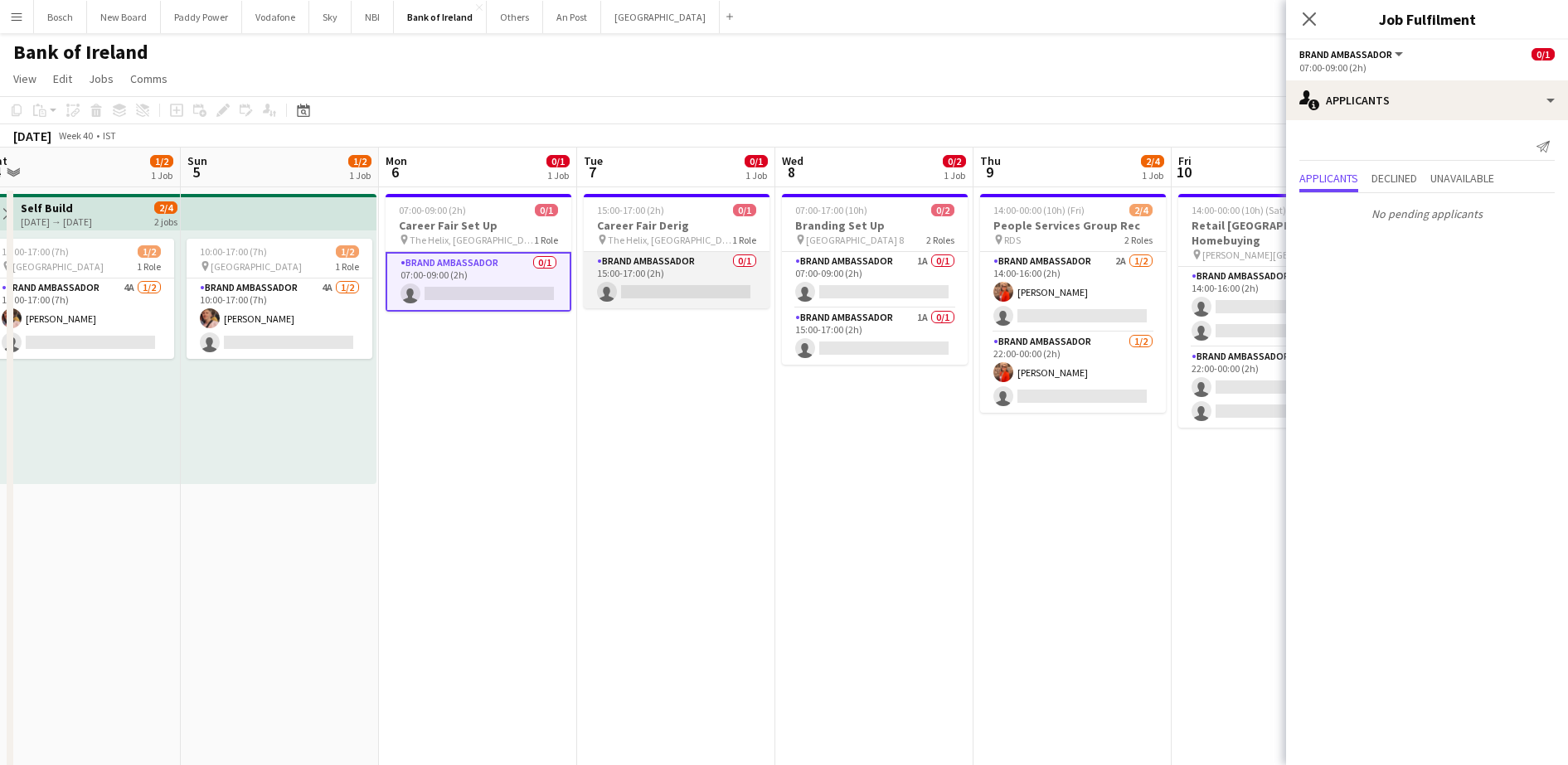
click at [697, 277] on app-card-role "Brand Ambassador 0/1 15:00-17:00 (2h) single-neutral-actions" at bounding box center [676, 280] width 186 height 57
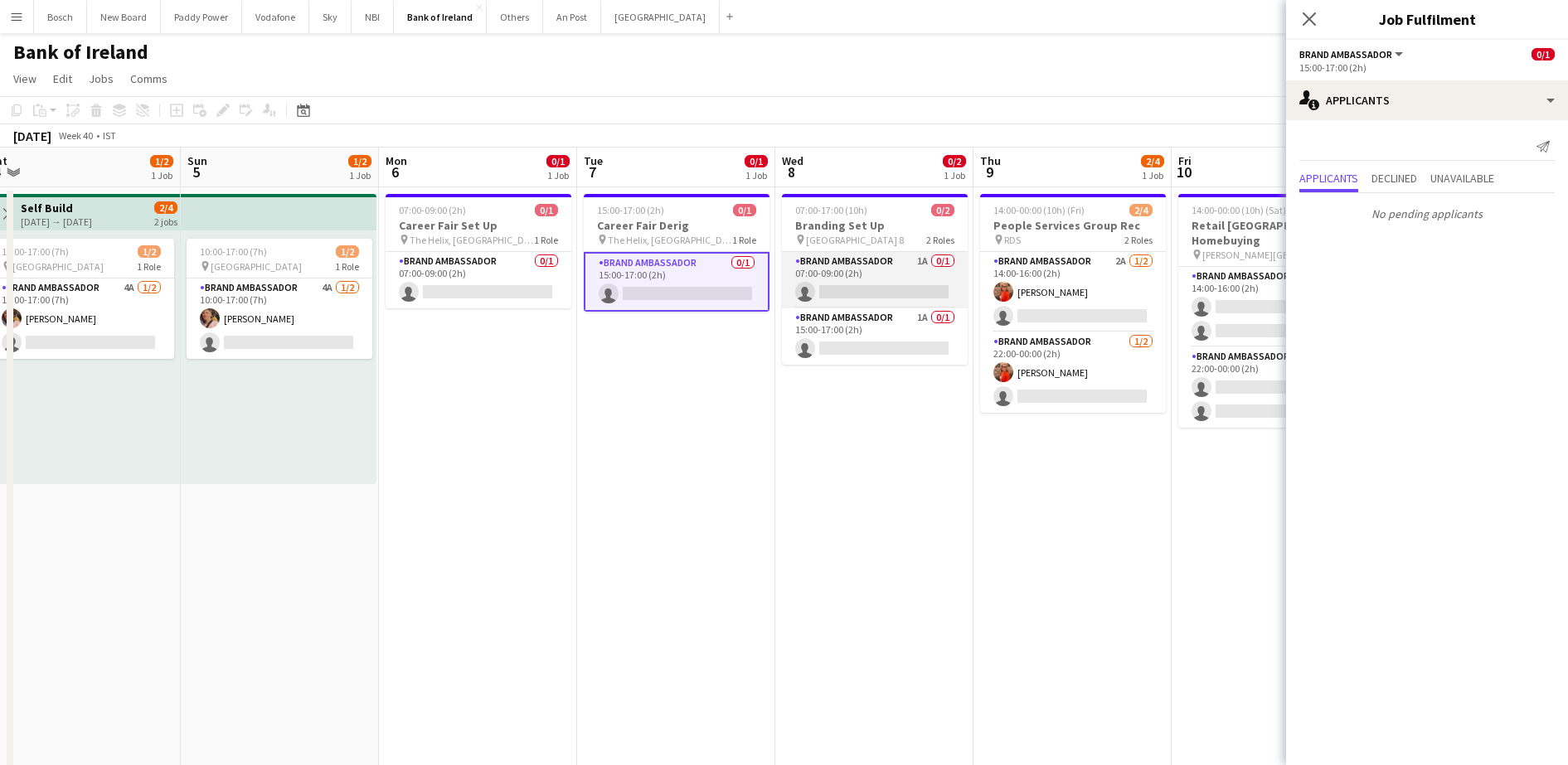
click at [939, 289] on app-card-role "Brand Ambassador 1A 0/1 07:00-09:00 (2h) single-neutral-actions" at bounding box center [874, 280] width 186 height 57
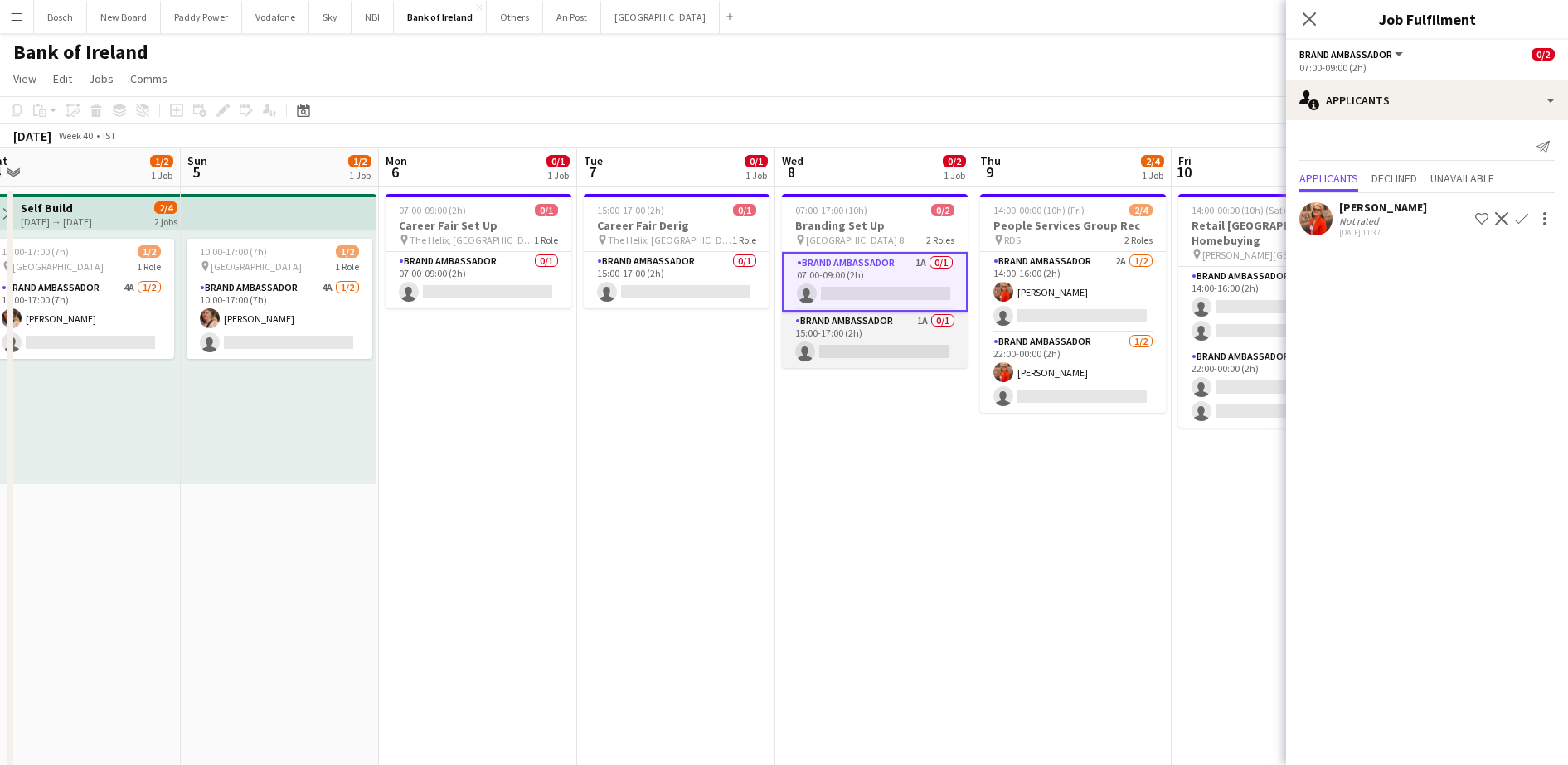
click at [898, 332] on app-card-role "Brand Ambassador 1A 0/1 15:00-17:00 (2h) single-neutral-actions" at bounding box center [874, 340] width 186 height 57
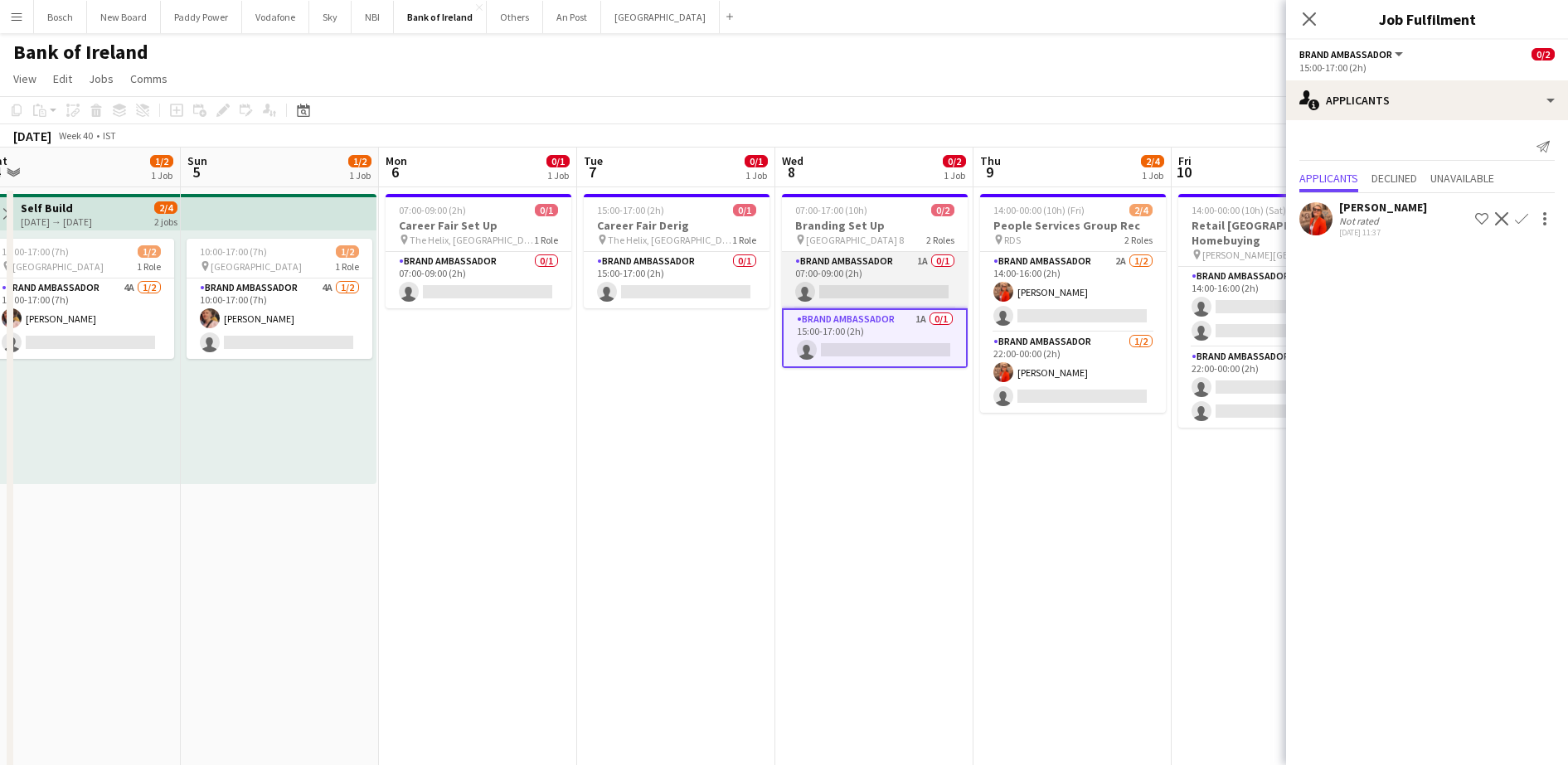
click at [861, 275] on app-card-role "Brand Ambassador 1A 0/1 07:00-09:00 (2h) single-neutral-actions" at bounding box center [874, 280] width 186 height 57
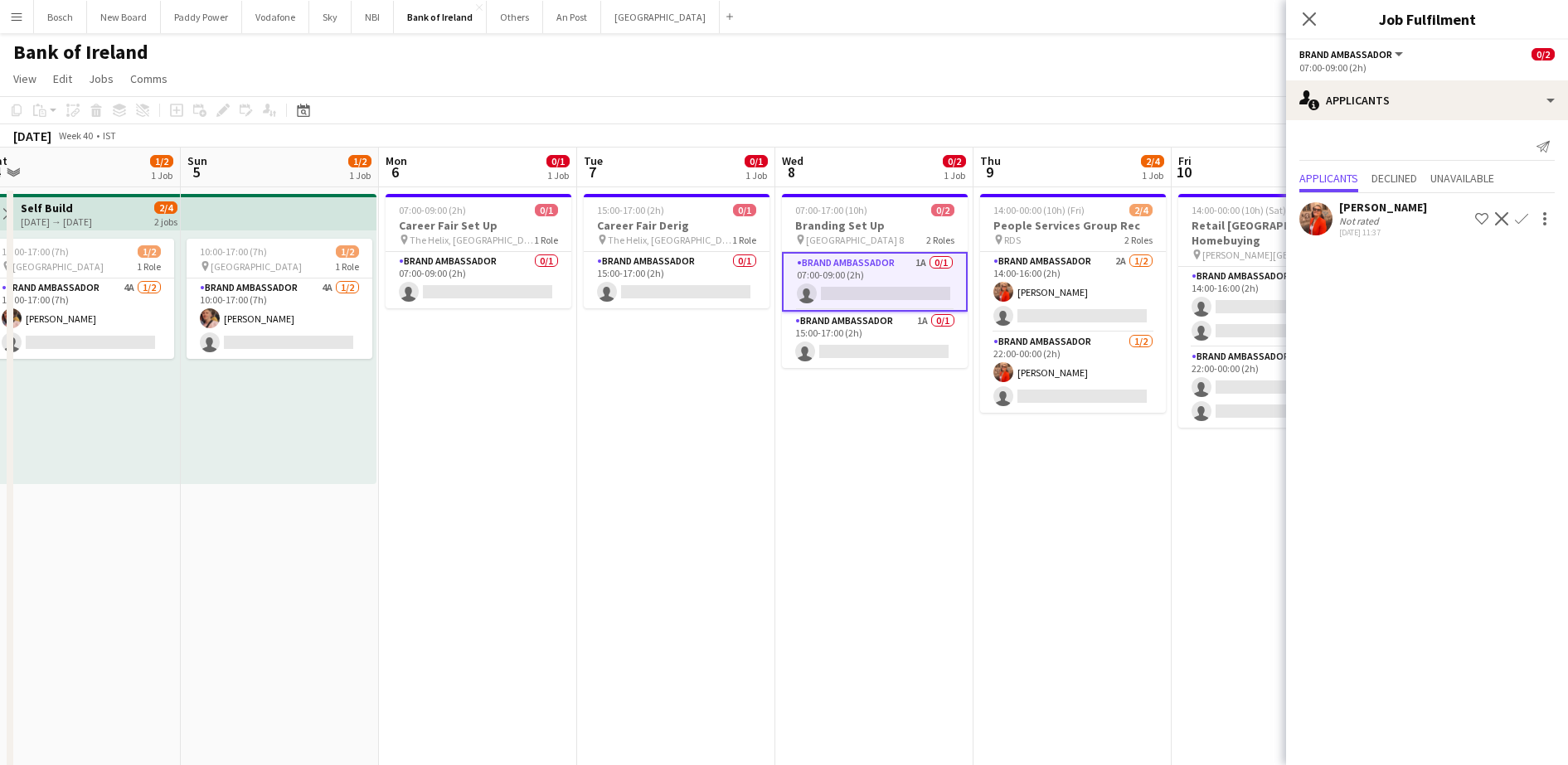
click at [1524, 218] on app-icon "Confirm" at bounding box center [1520, 219] width 13 height 13
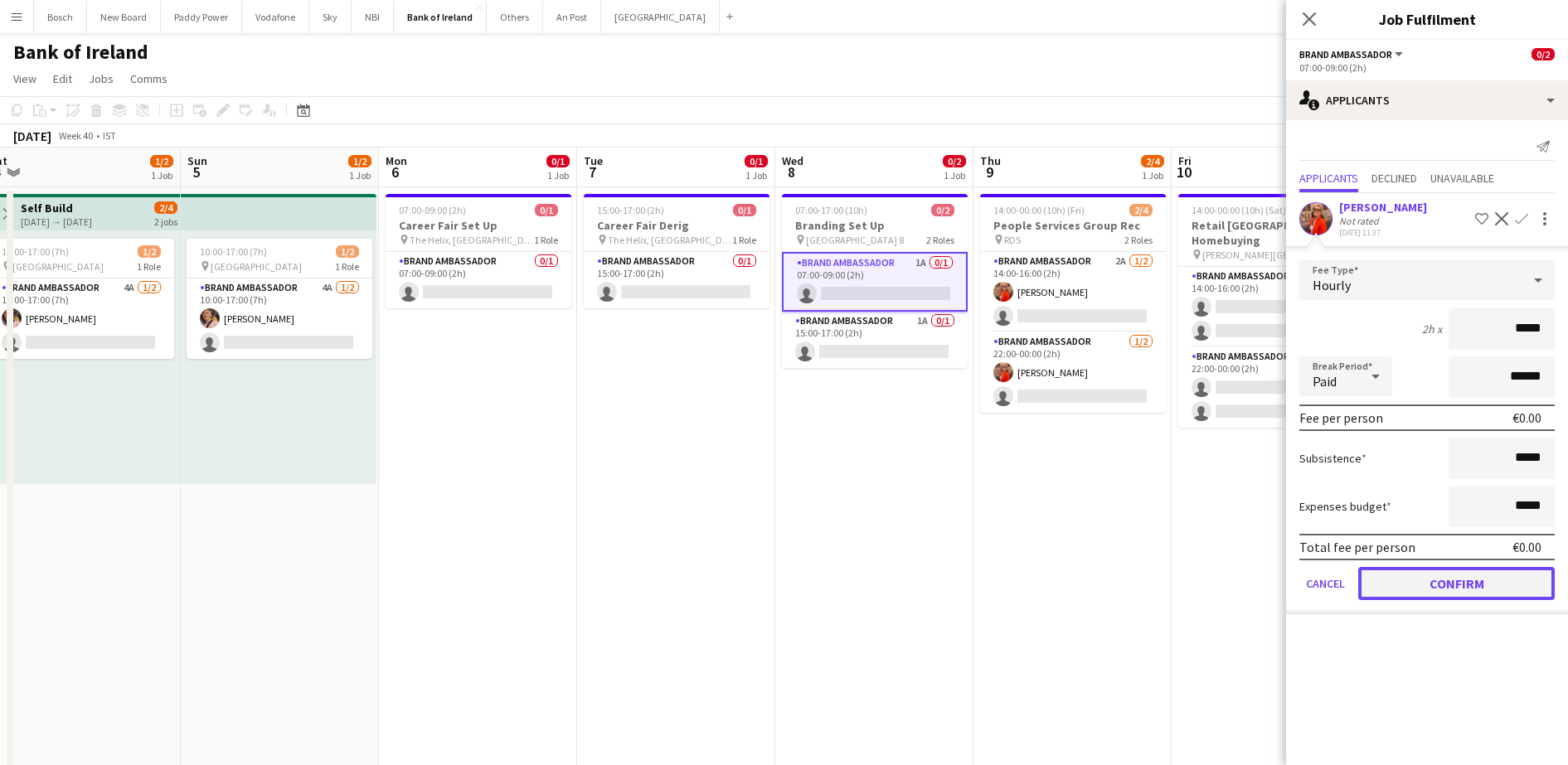
click at [1486, 580] on button "Confirm" at bounding box center [1456, 583] width 197 height 33
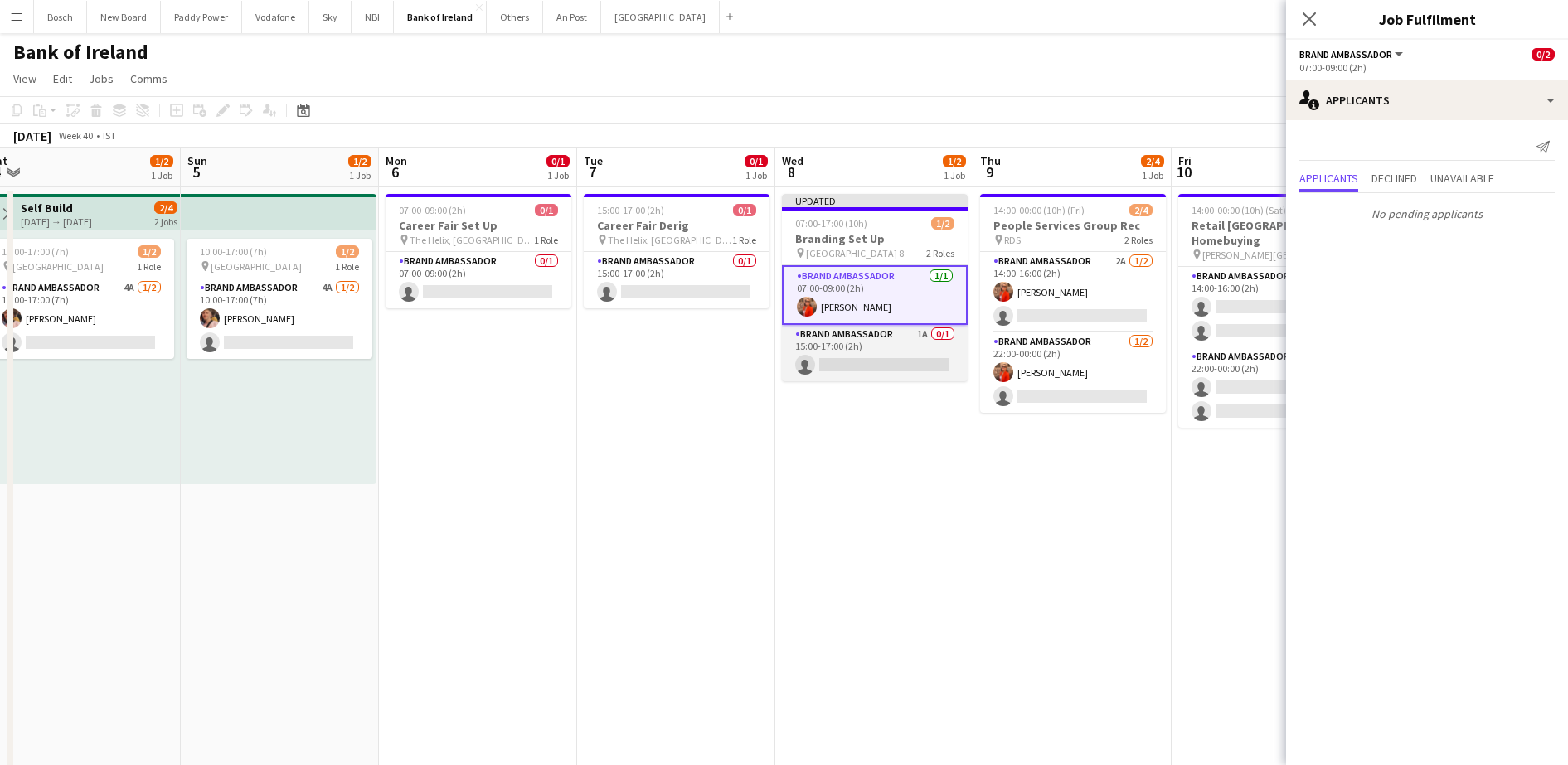
click at [825, 341] on app-card-role "Brand Ambassador 1A 0/1 15:00-17:00 (2h) single-neutral-actions" at bounding box center [874, 353] width 186 height 57
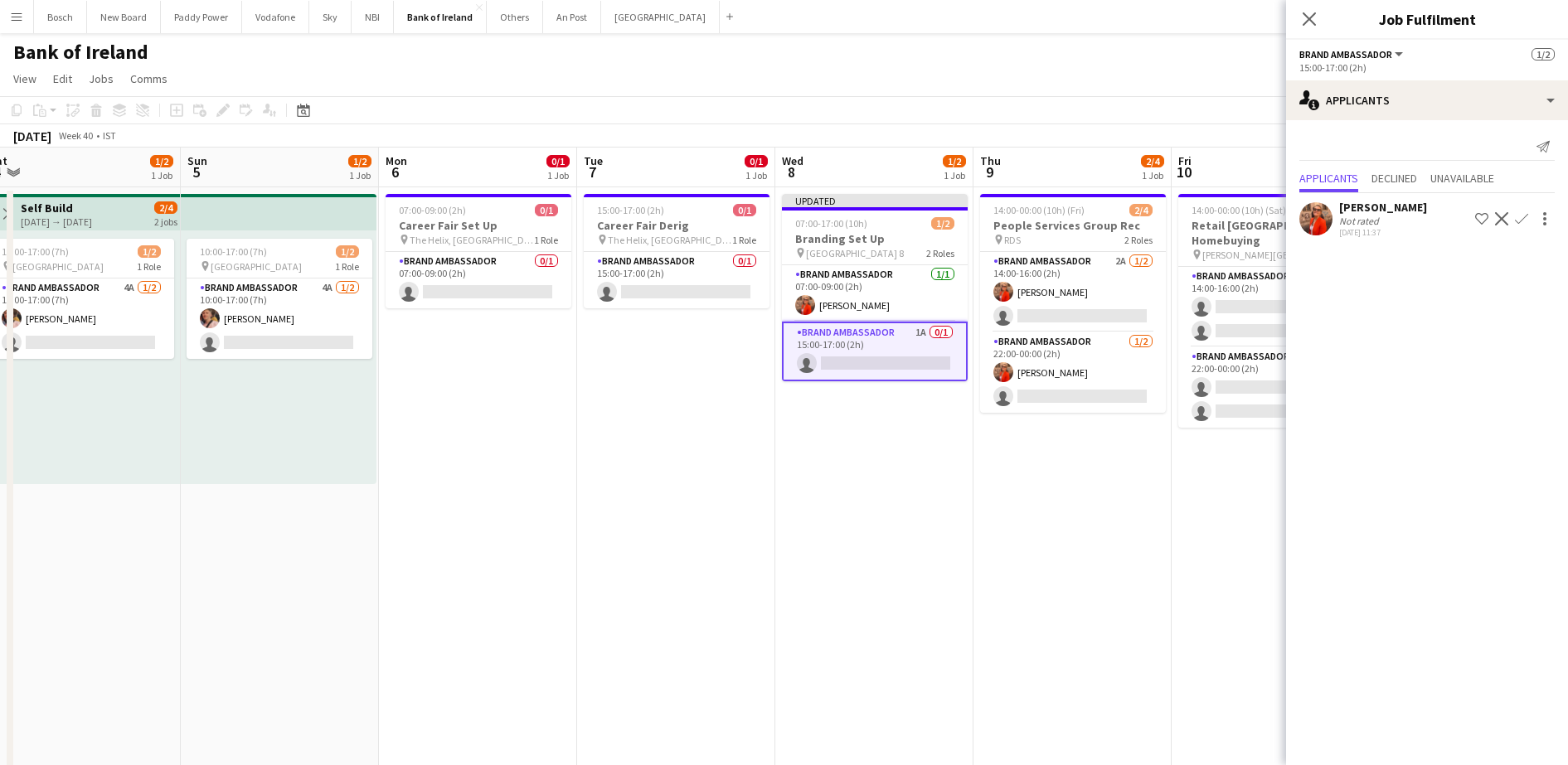
click at [1525, 219] on app-icon "Confirm" at bounding box center [1520, 219] width 13 height 13
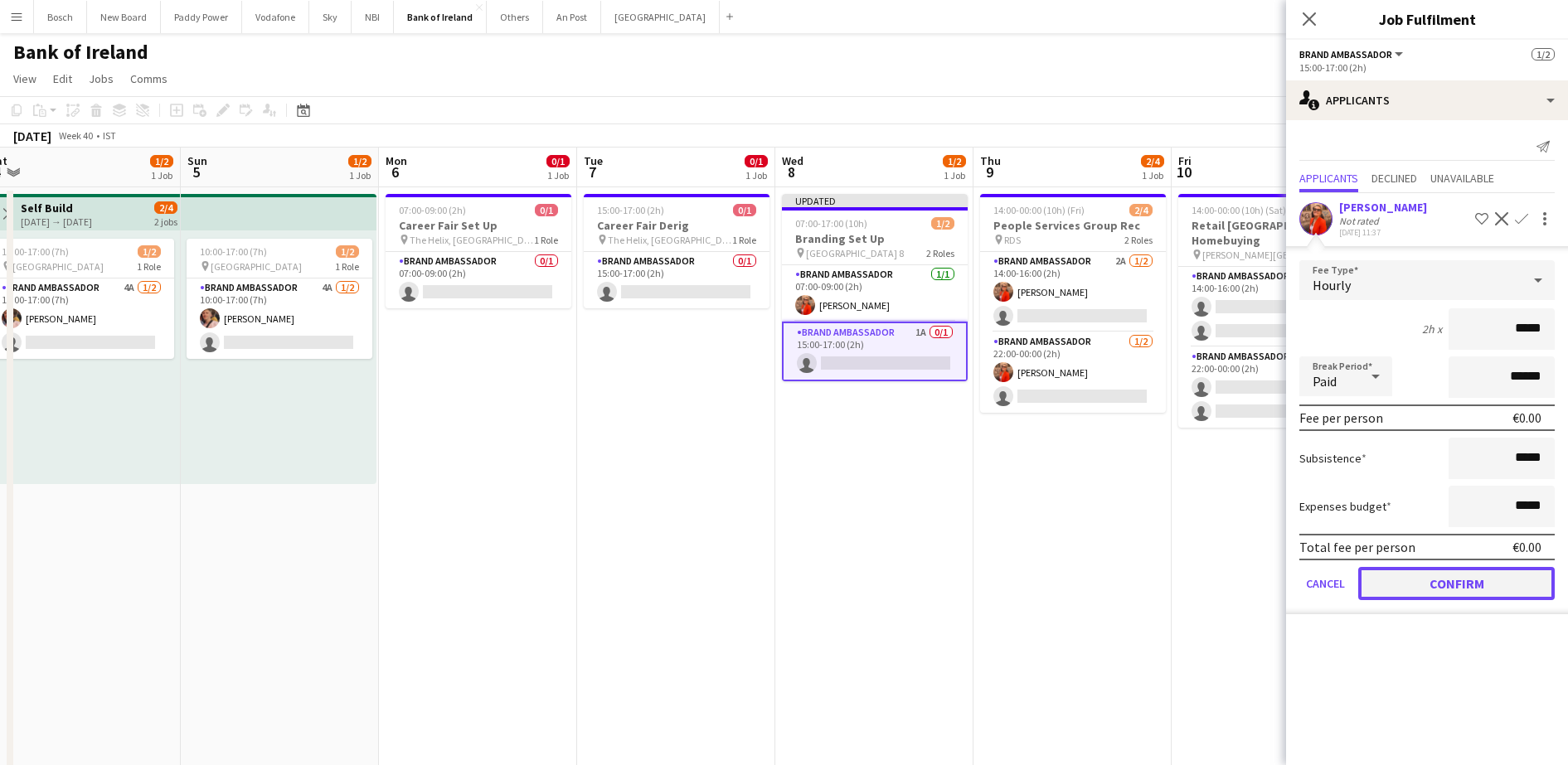
click at [1447, 600] on button "Confirm" at bounding box center [1456, 583] width 197 height 33
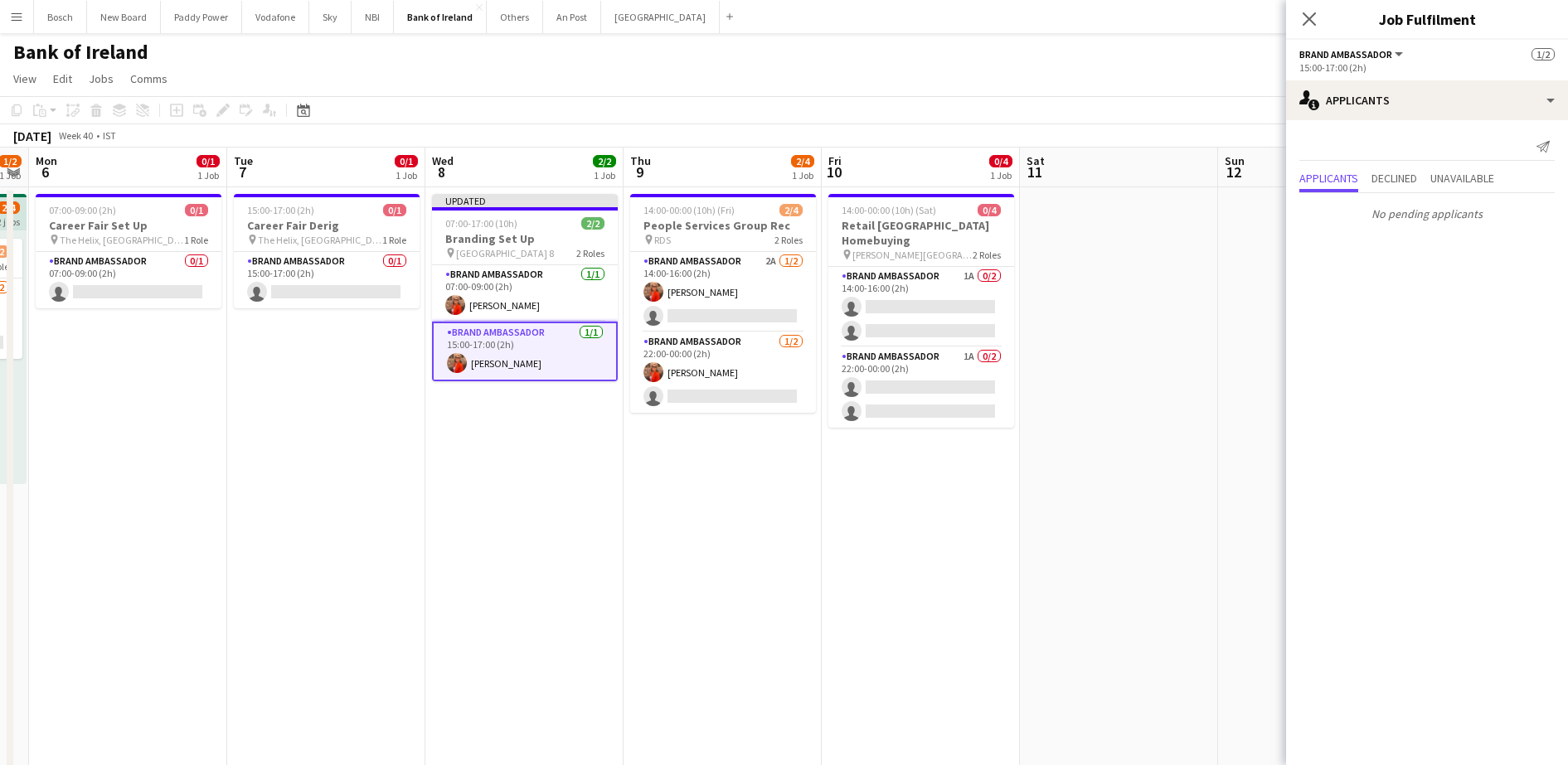
drag, startPoint x: 1151, startPoint y: 552, endPoint x: 805, endPoint y: 534, distance: 346.5
click at [917, 304] on app-card-role "Brand Ambassador 1A 0/2 14:00-16:00 (2h) single-neutral-actions single-neutral-…" at bounding box center [921, 307] width 186 height 80
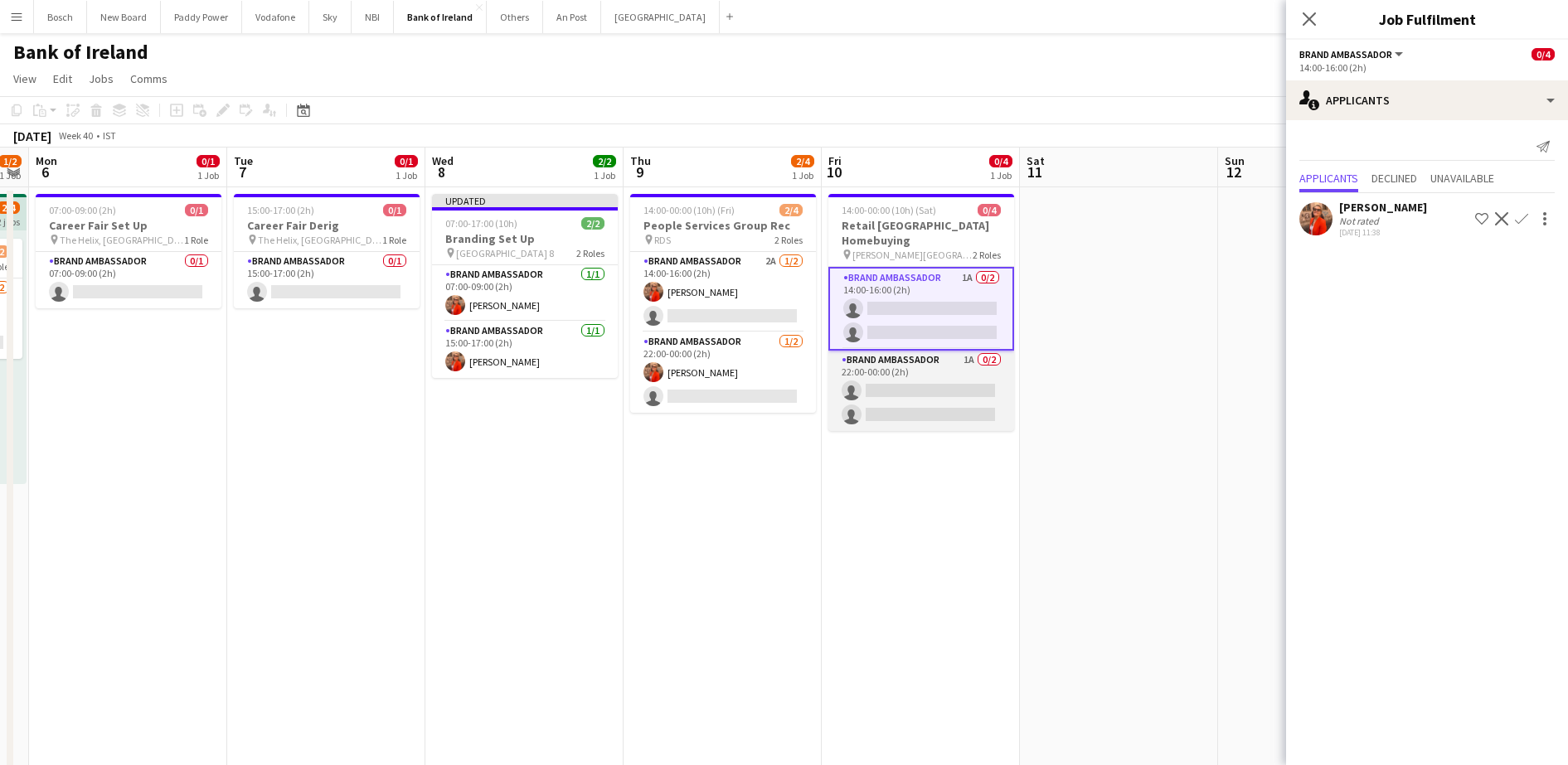
click at [974, 375] on app-card-role "Brand Ambassador 1A 0/2 22:00-00:00 (2h) single-neutral-actions single-neutral-…" at bounding box center [921, 390] width 186 height 80
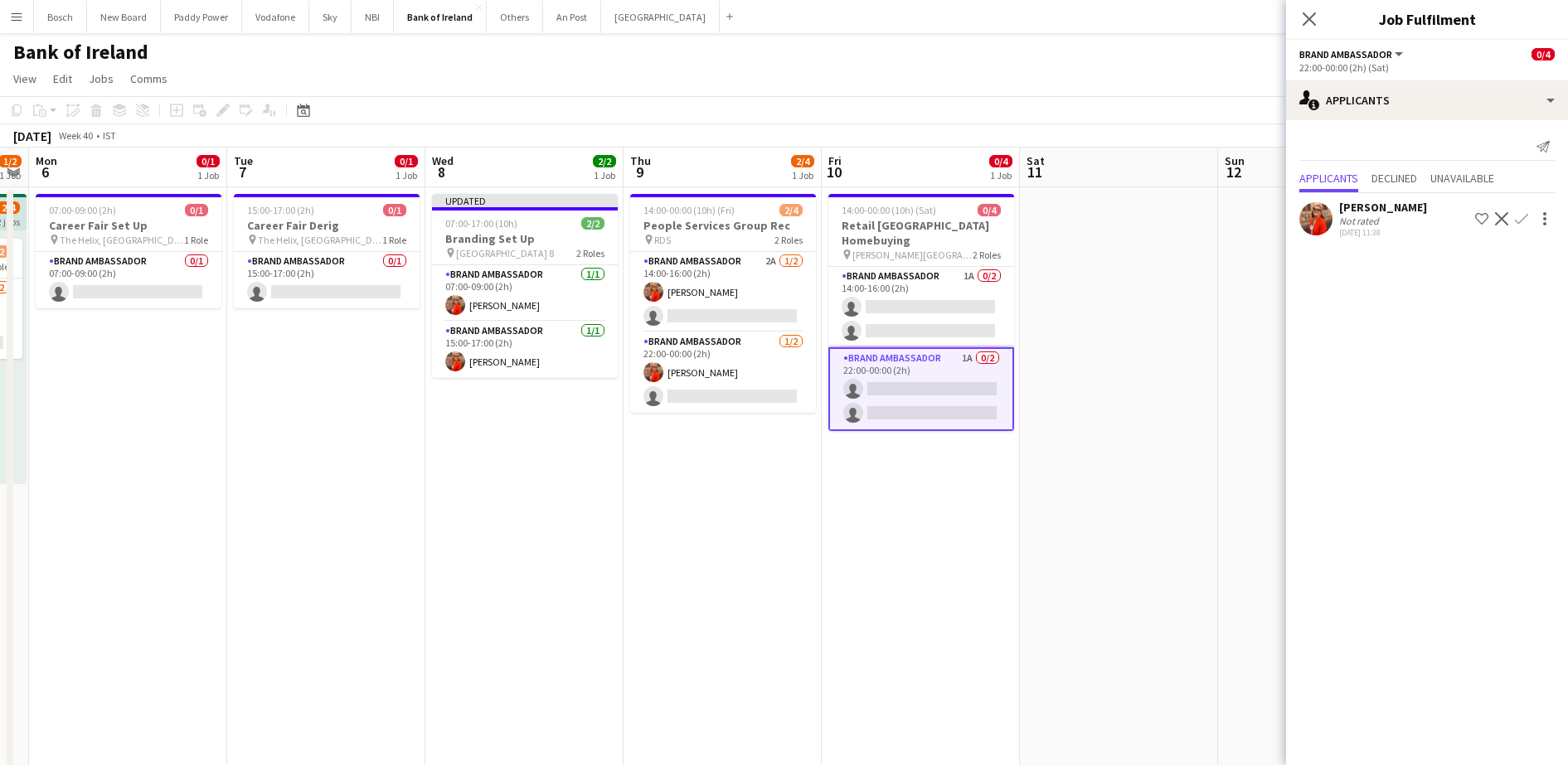
click at [1521, 216] on app-icon "Confirm" at bounding box center [1520, 219] width 13 height 13
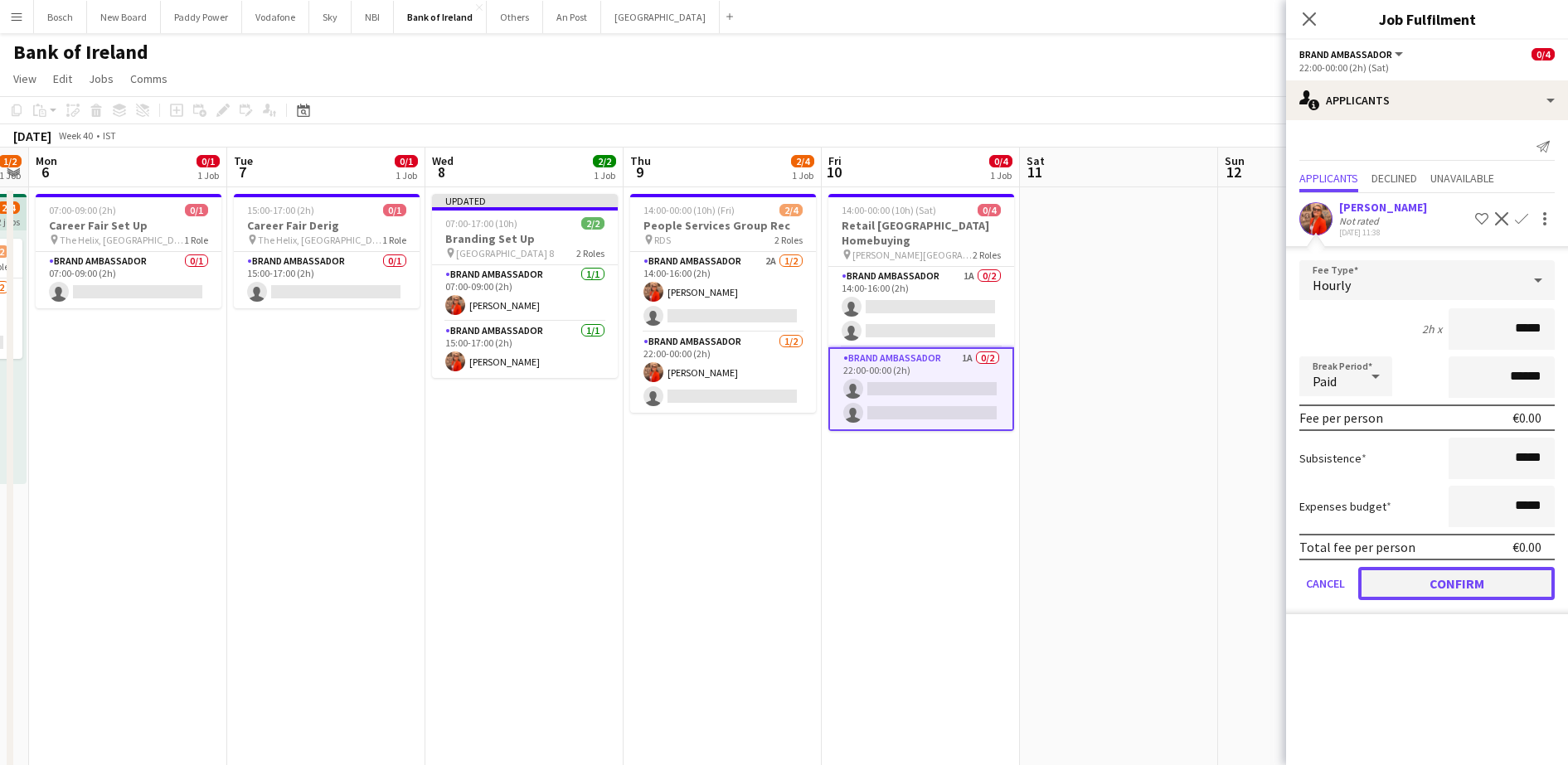
click at [1400, 595] on button "Confirm" at bounding box center [1456, 583] width 197 height 33
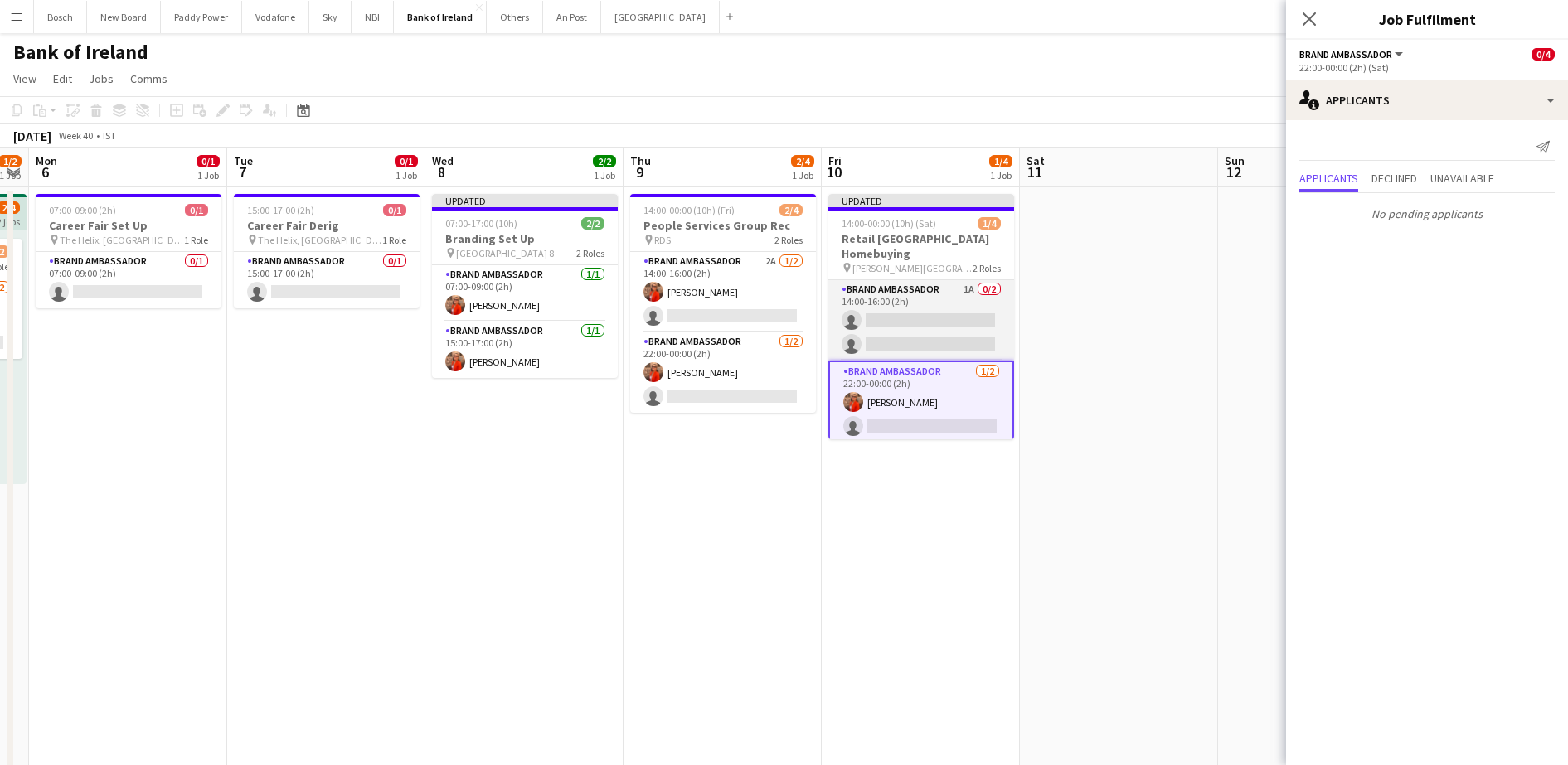
click at [923, 323] on app-card-role "Brand Ambassador 1A 0/2 14:00-16:00 (2h) single-neutral-actions single-neutral-…" at bounding box center [921, 320] width 186 height 80
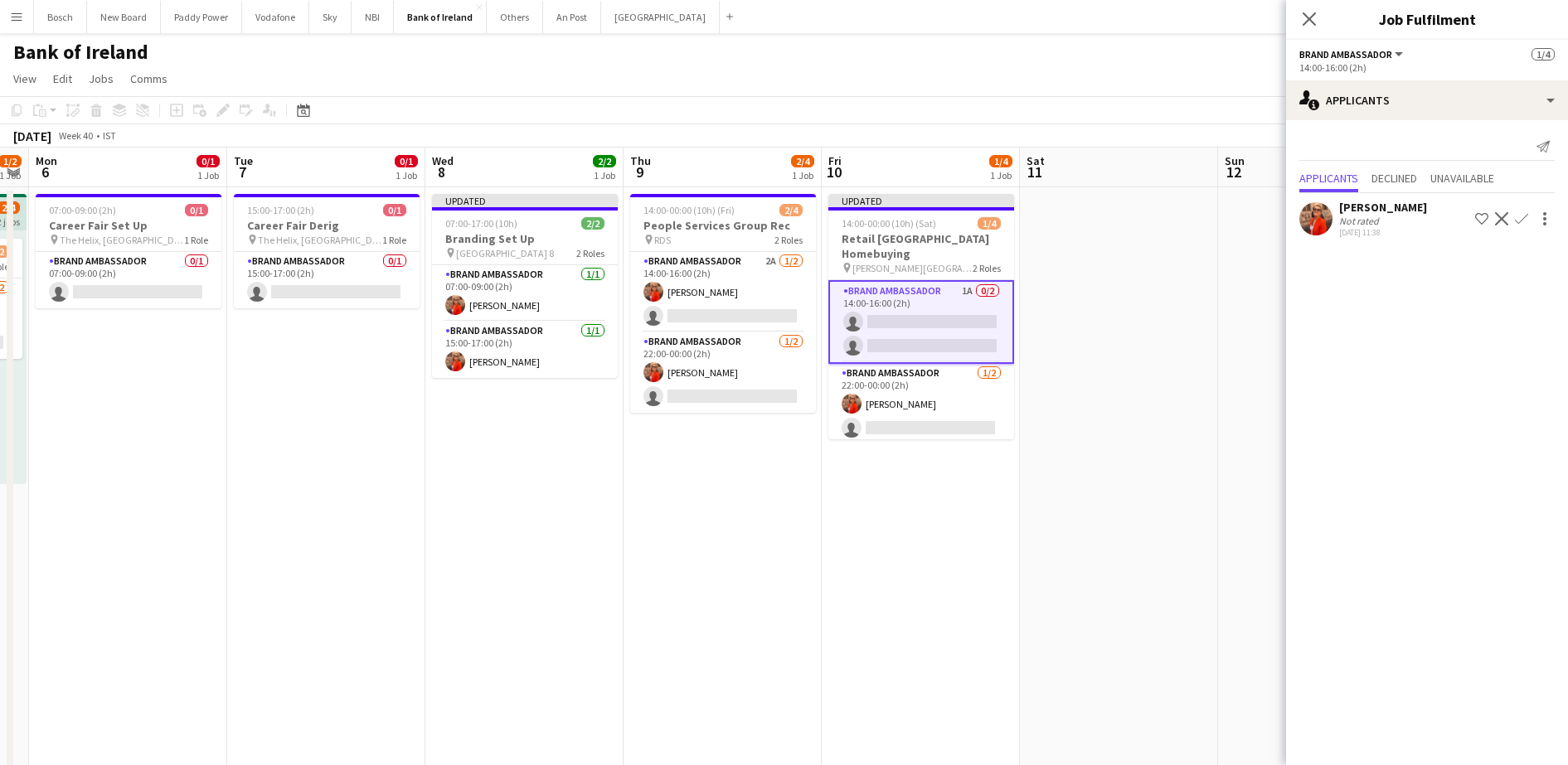
click at [1523, 215] on app-icon "Confirm" at bounding box center [1520, 219] width 13 height 13
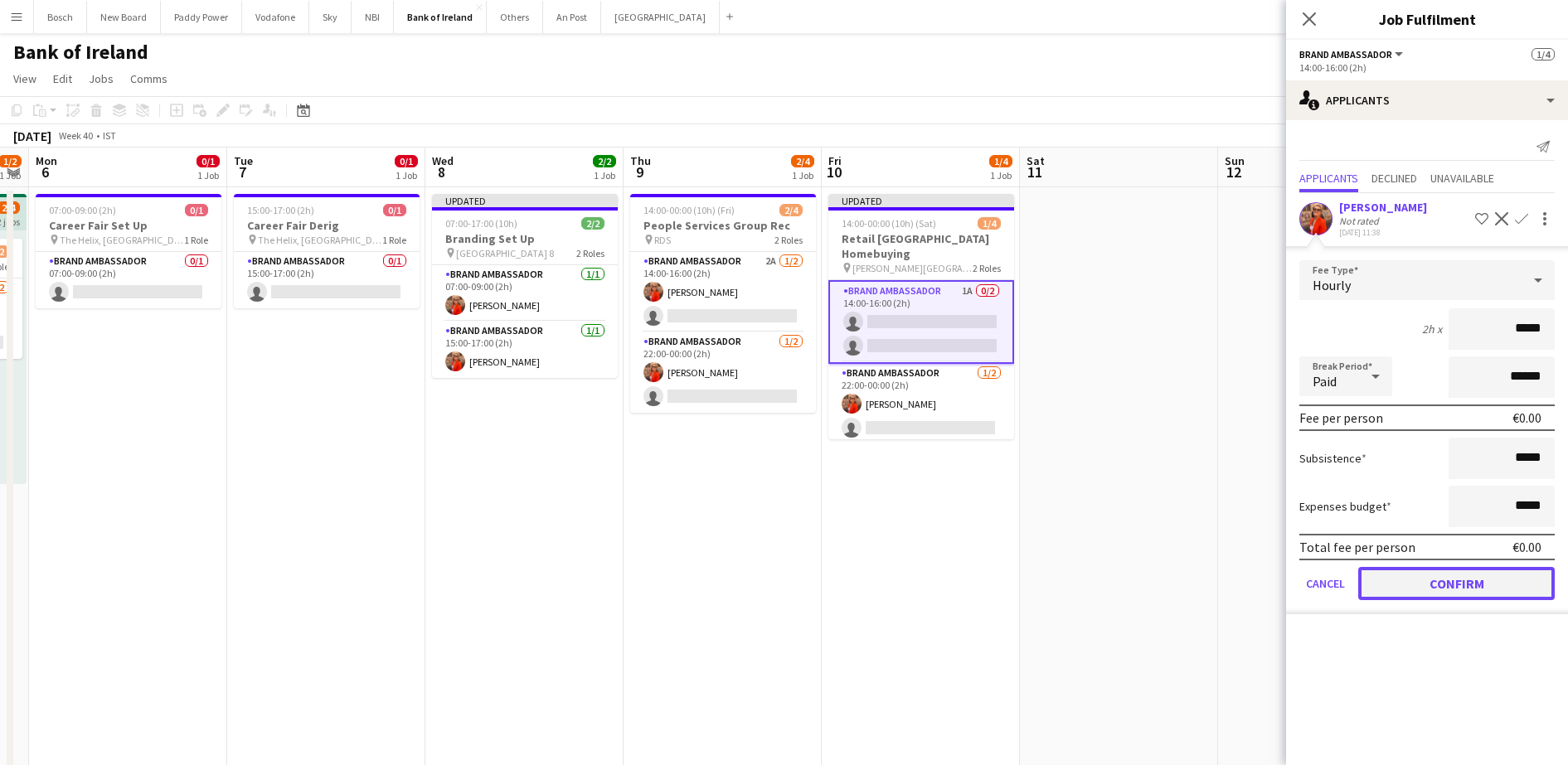
click at [1465, 576] on button "Confirm" at bounding box center [1456, 583] width 197 height 33
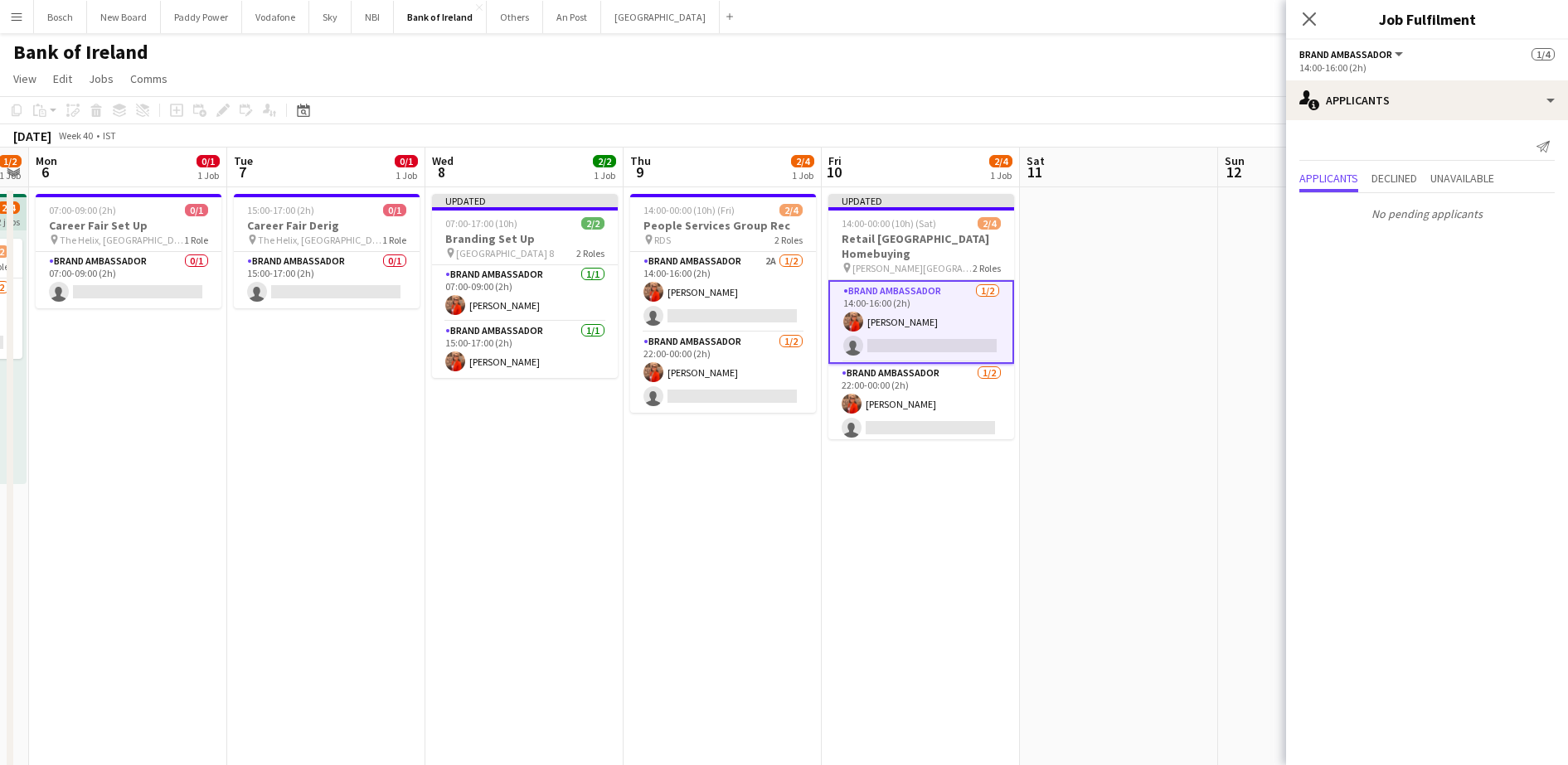
click at [1147, 113] on app-toolbar "Copy Paste Paste Ctrl+V Paste with crew Ctrl+Shift+V Paste linked Job [GEOGRAPH…" at bounding box center [784, 110] width 1568 height 28
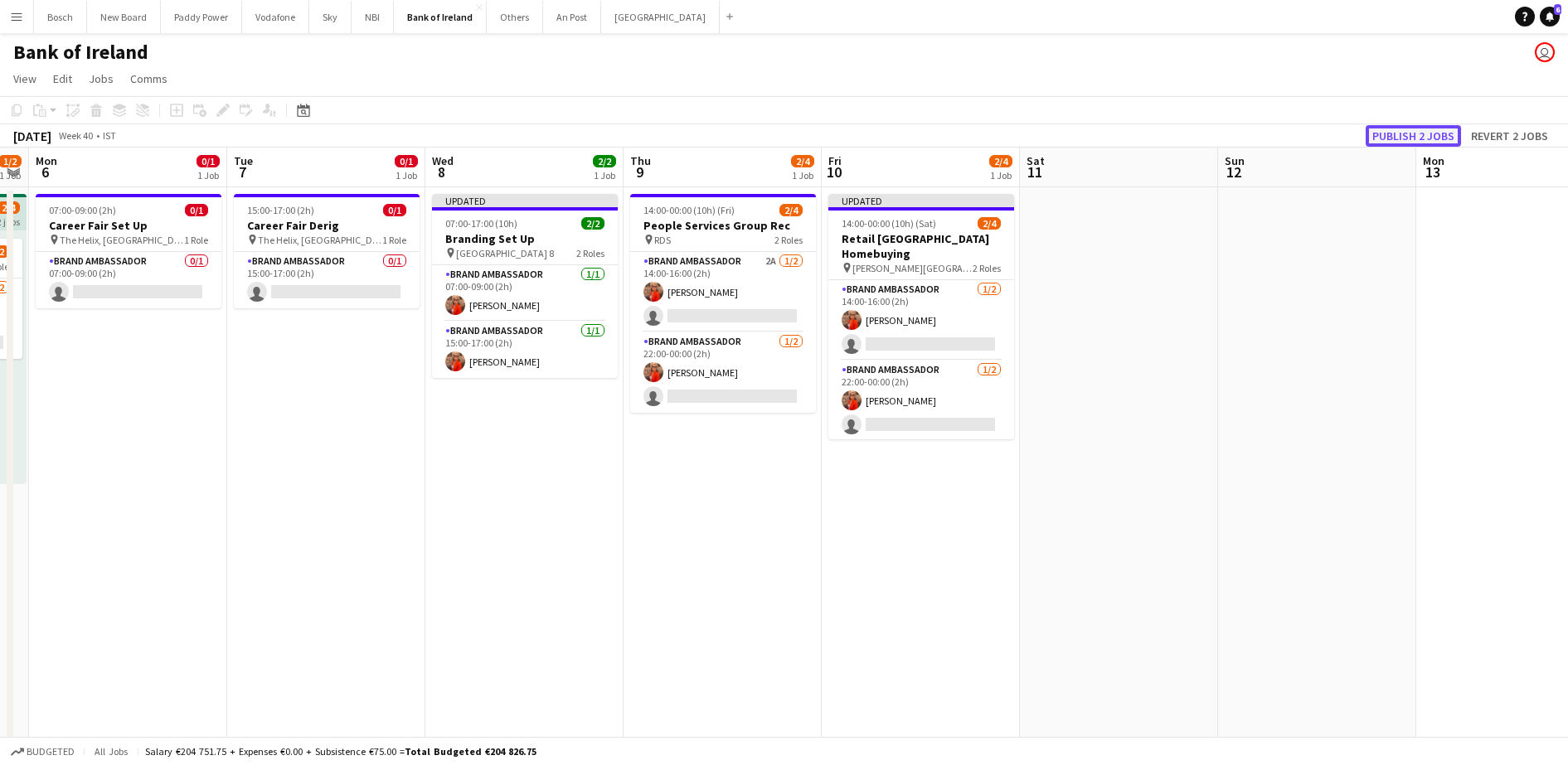
click at [1443, 134] on button "Publish 2 jobs" at bounding box center [1413, 136] width 95 height 22
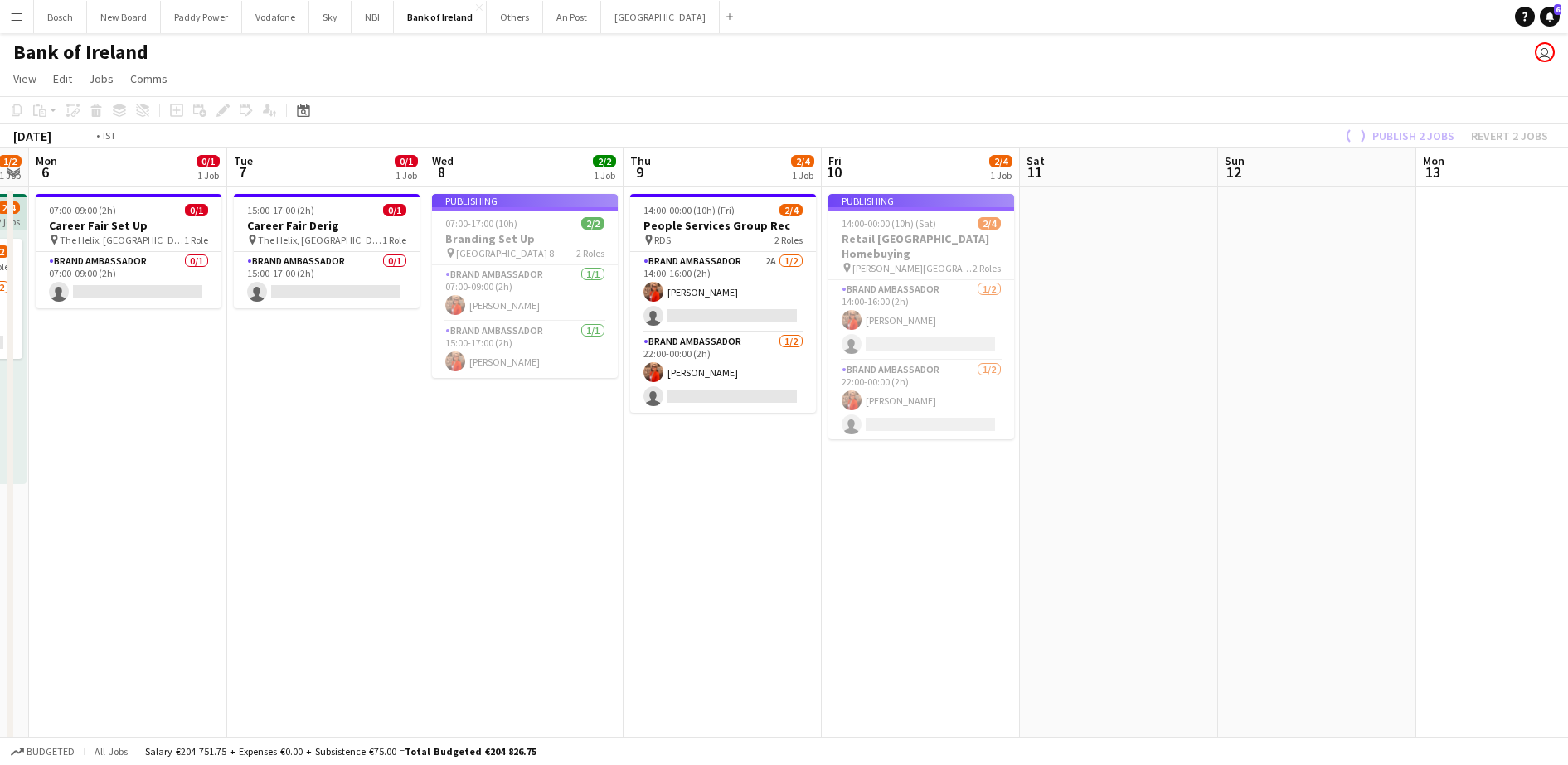
drag, startPoint x: 1216, startPoint y: 314, endPoint x: 648, endPoint y: 305, distance: 568.1
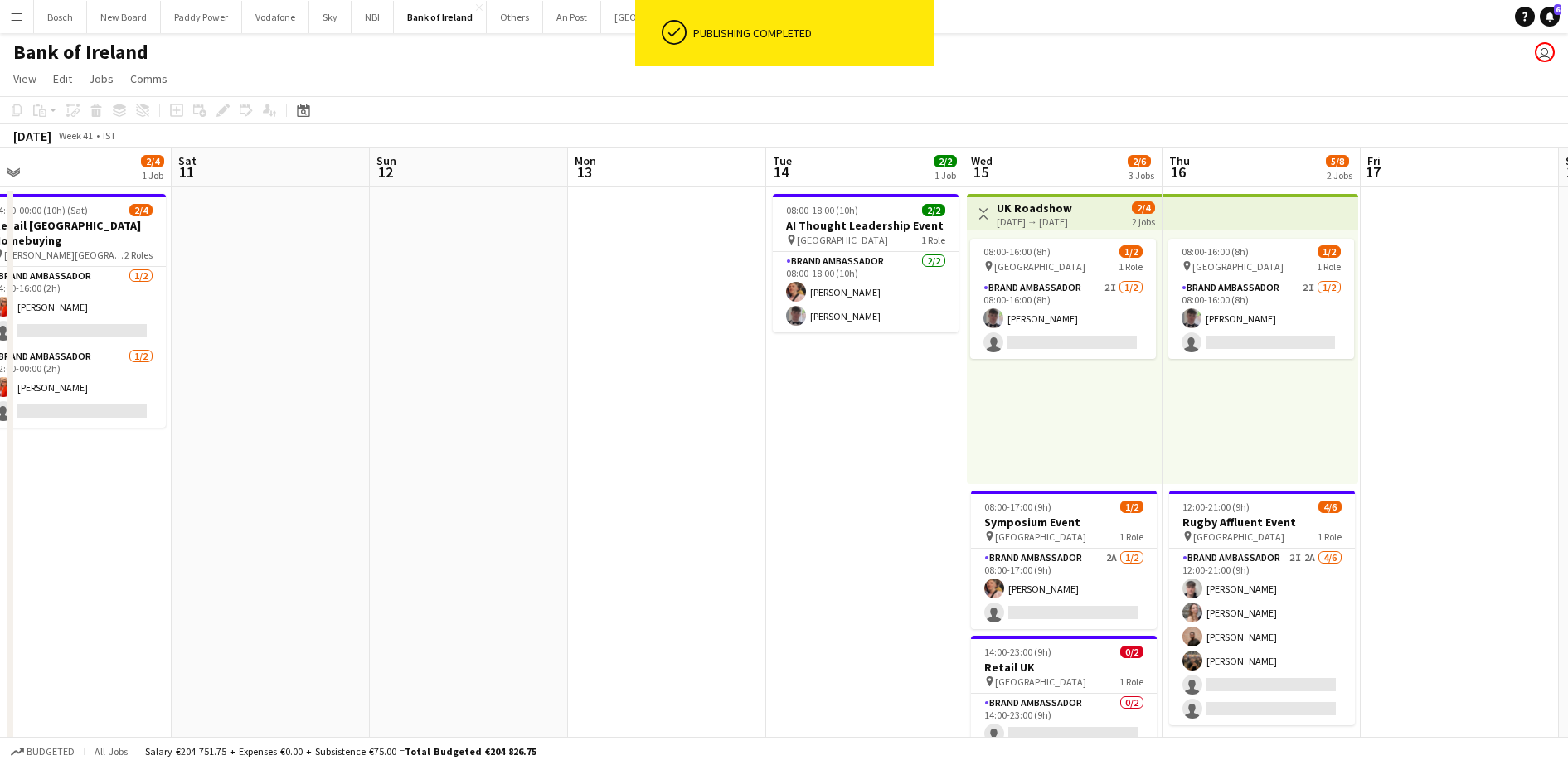
drag, startPoint x: 970, startPoint y: 329, endPoint x: 685, endPoint y: 318, distance: 285.2
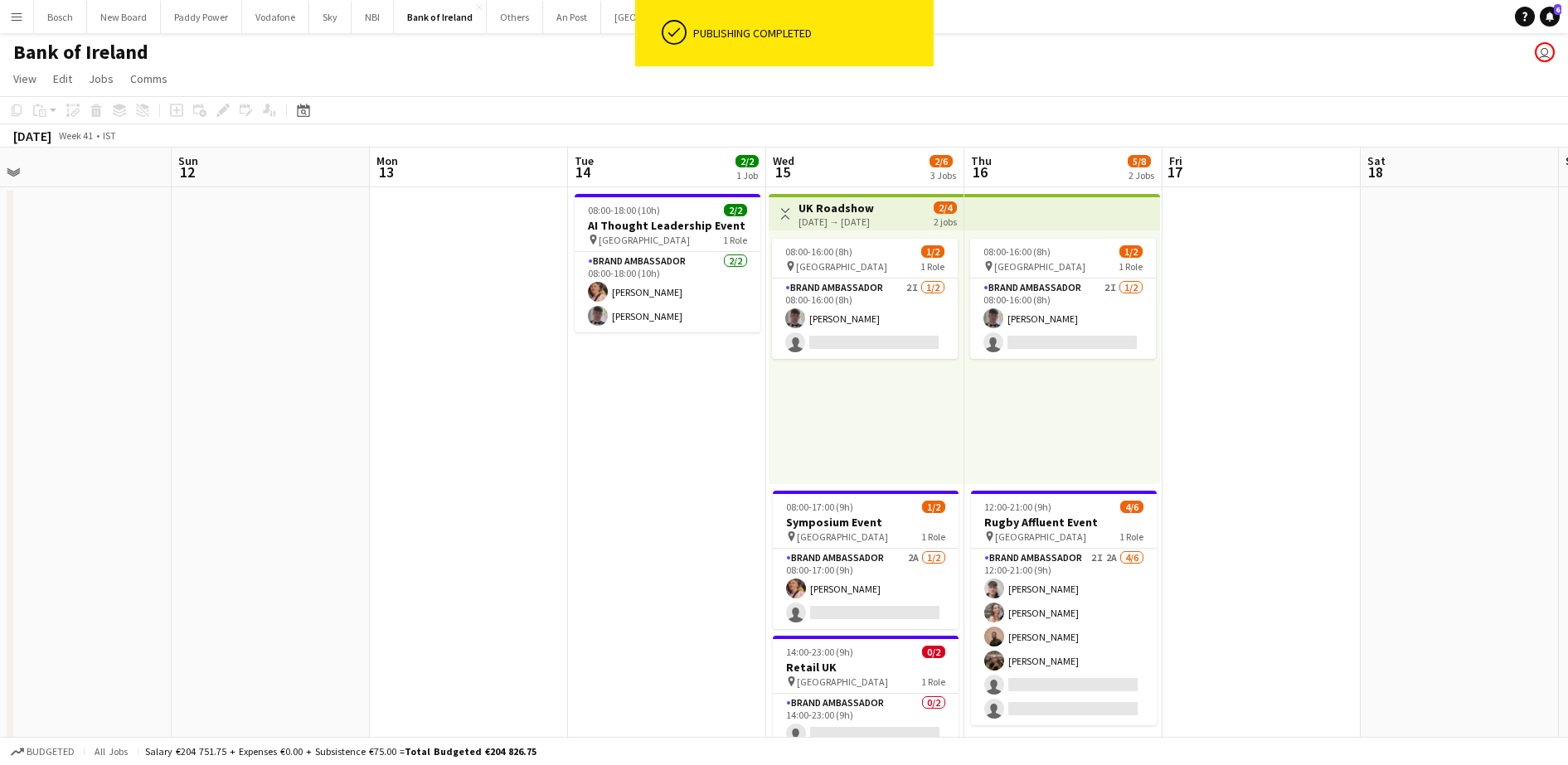
scroll to position [0, 643]
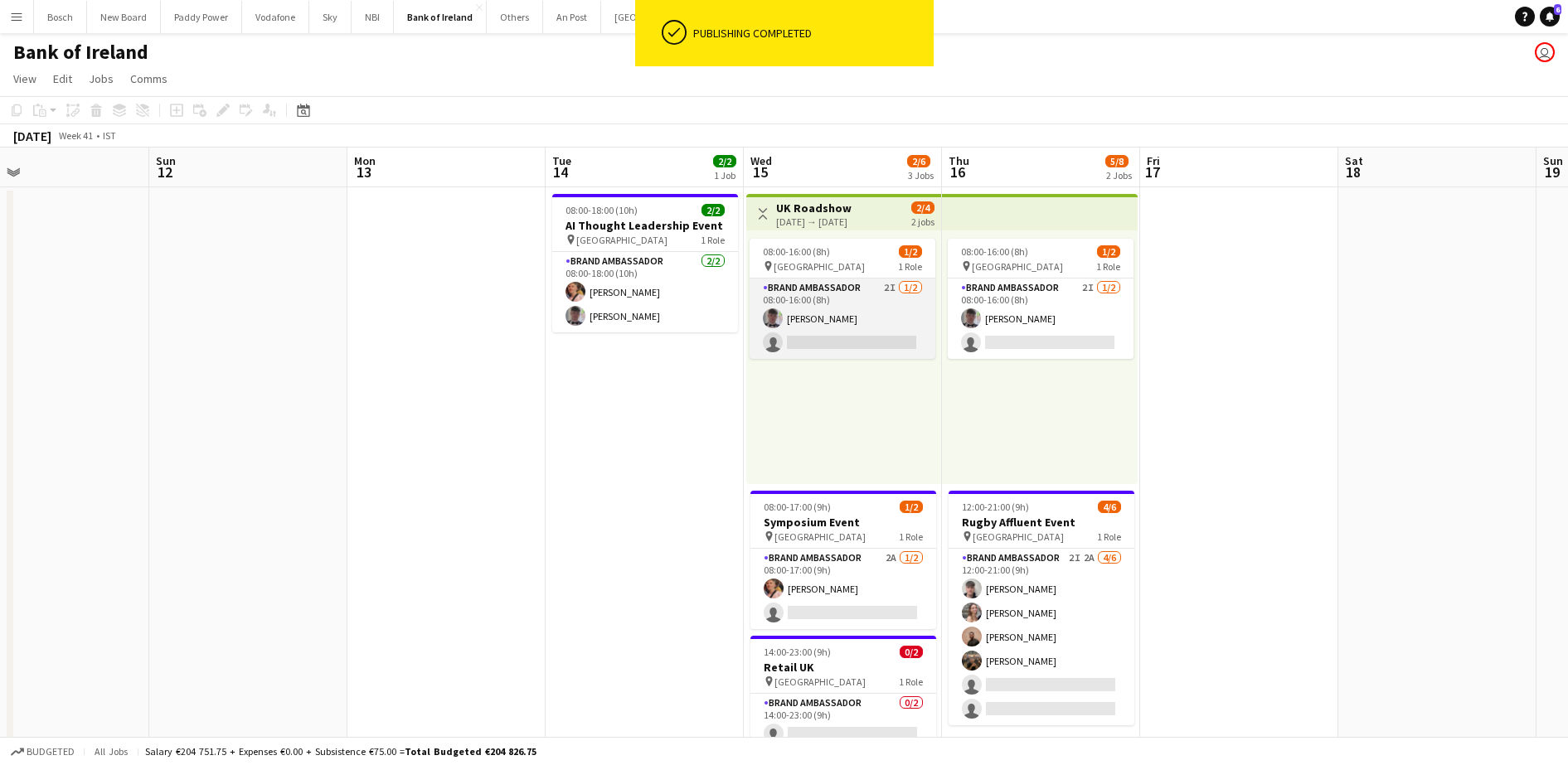
click at [770, 334] on app-card-role "Brand Ambassador 2I [DATE] 08:00-16:00 (8h) [PERSON_NAME] single-neutral-actions" at bounding box center [842, 318] width 186 height 80
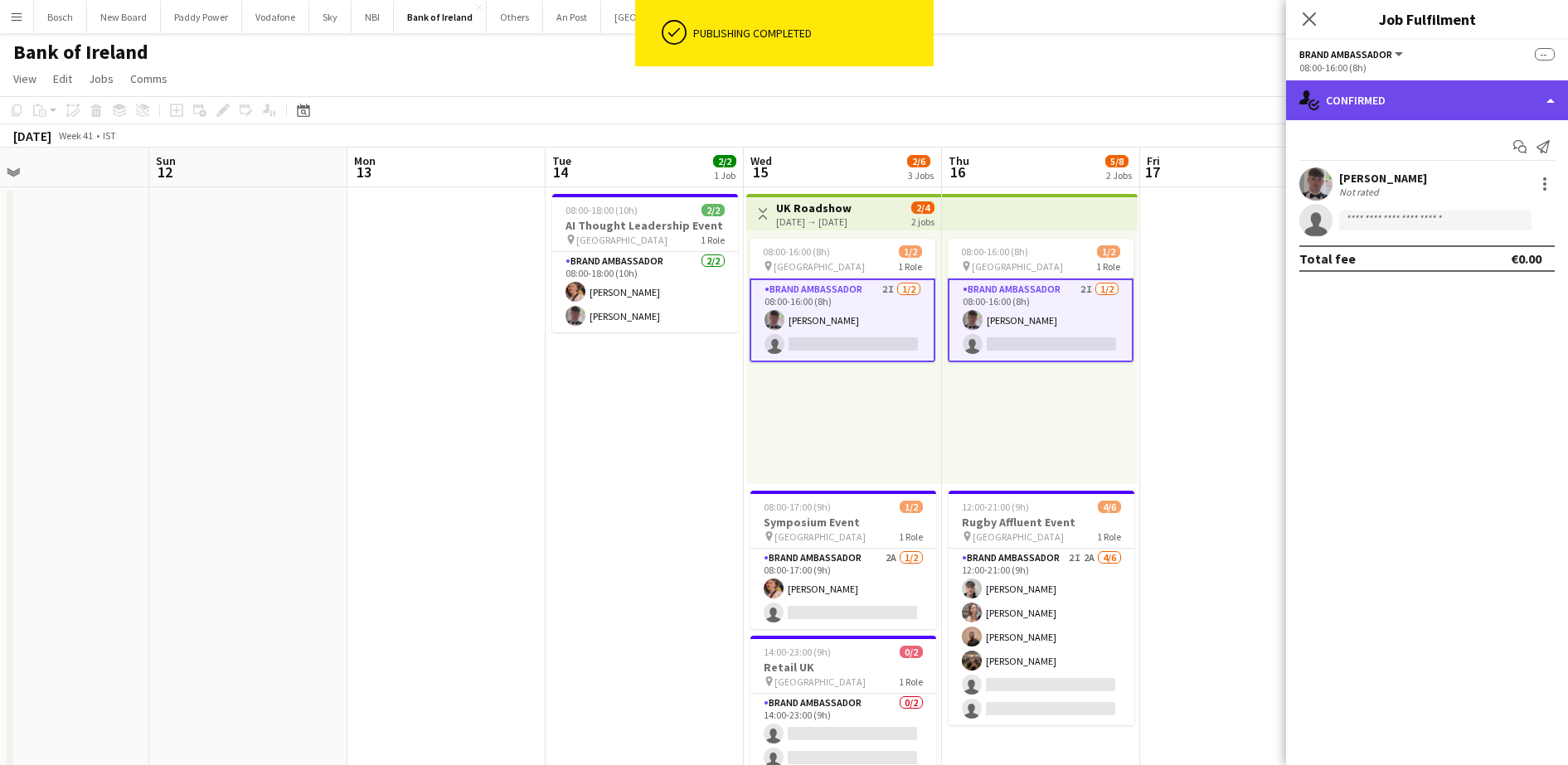
click at [1480, 87] on div "single-neutral-actions-check-2 Confirmed" at bounding box center [1427, 100] width 282 height 40
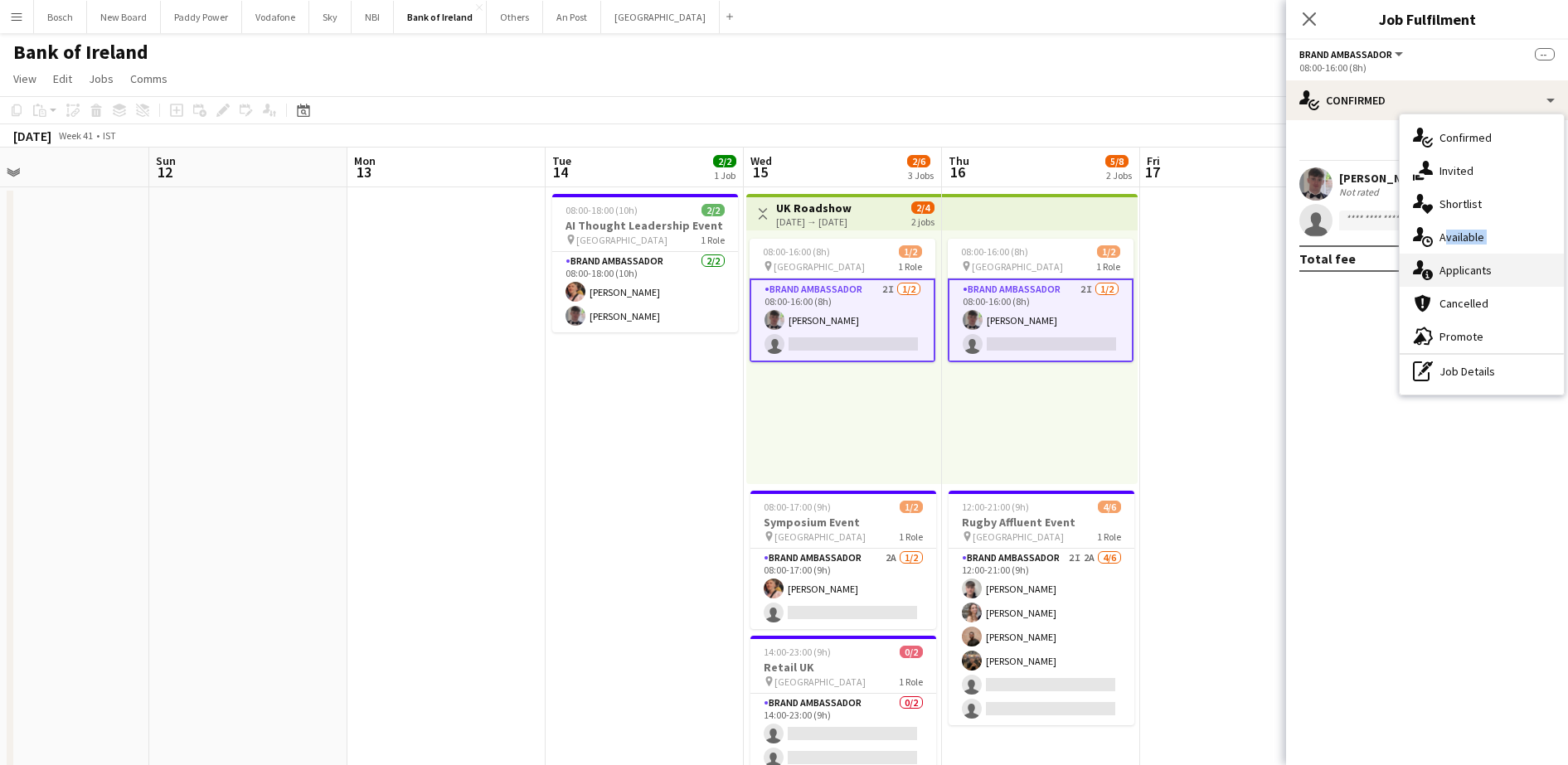
drag, startPoint x: 1517, startPoint y: 244, endPoint x: 1507, endPoint y: 262, distance: 20.6
click at [1507, 262] on div "single-neutral-actions-check-2 Confirmed single-neutral-actions-share-1 Invited…" at bounding box center [1481, 254] width 164 height 280
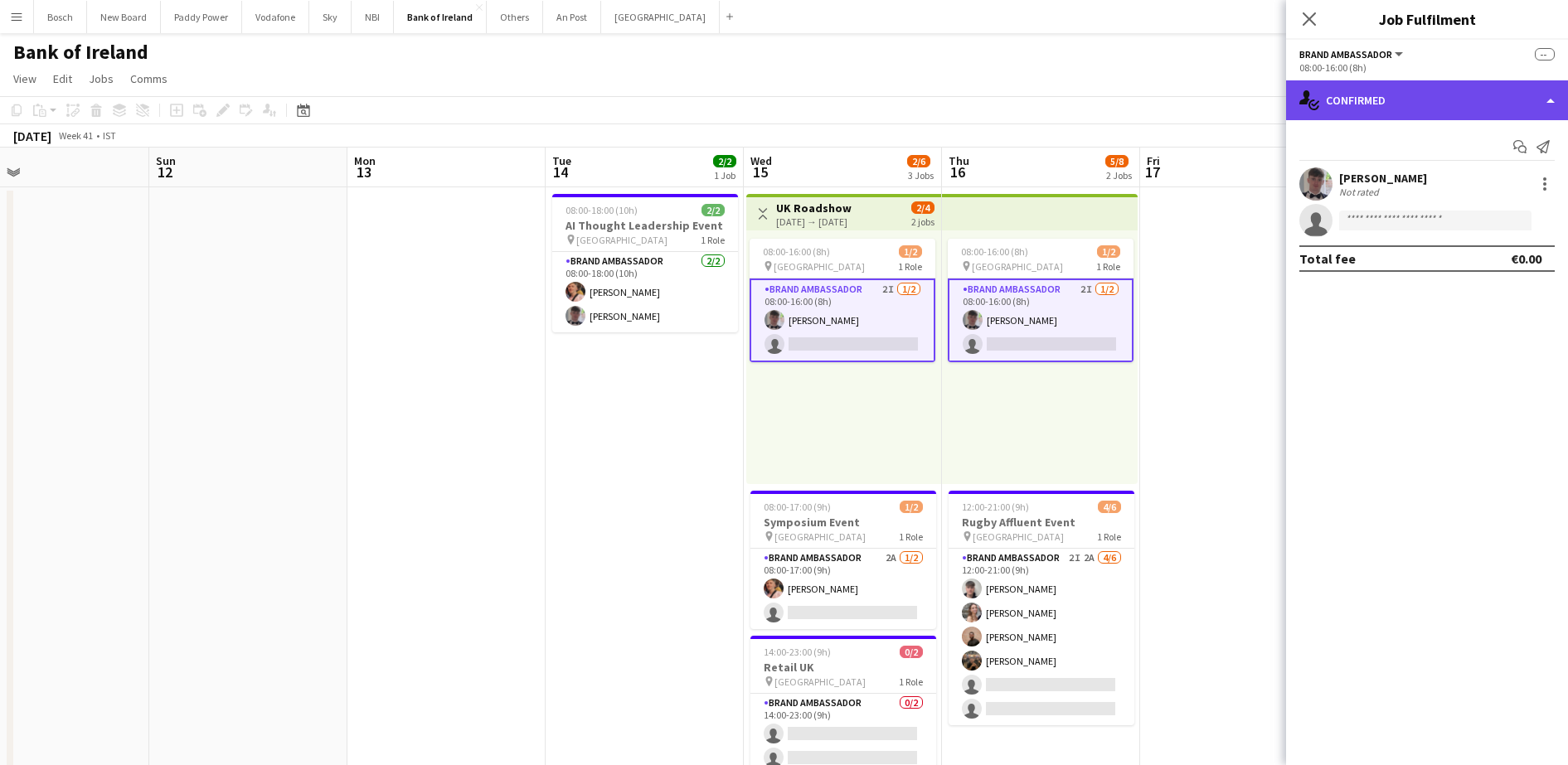
click at [1477, 99] on div "single-neutral-actions-check-2 Confirmed" at bounding box center [1427, 100] width 282 height 40
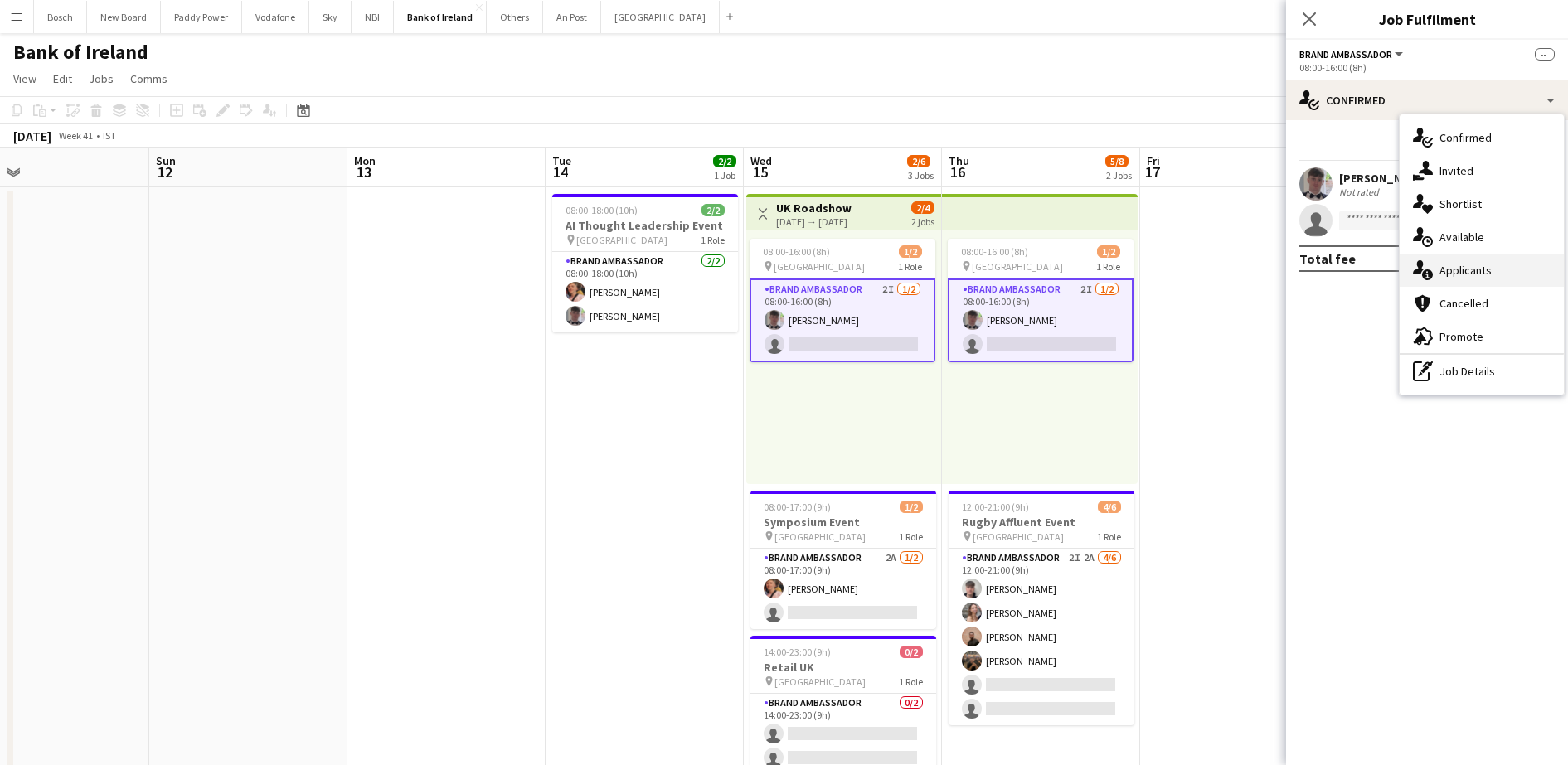
click at [1471, 279] on div "single-neutral-actions-information Applicants" at bounding box center [1481, 269] width 164 height 33
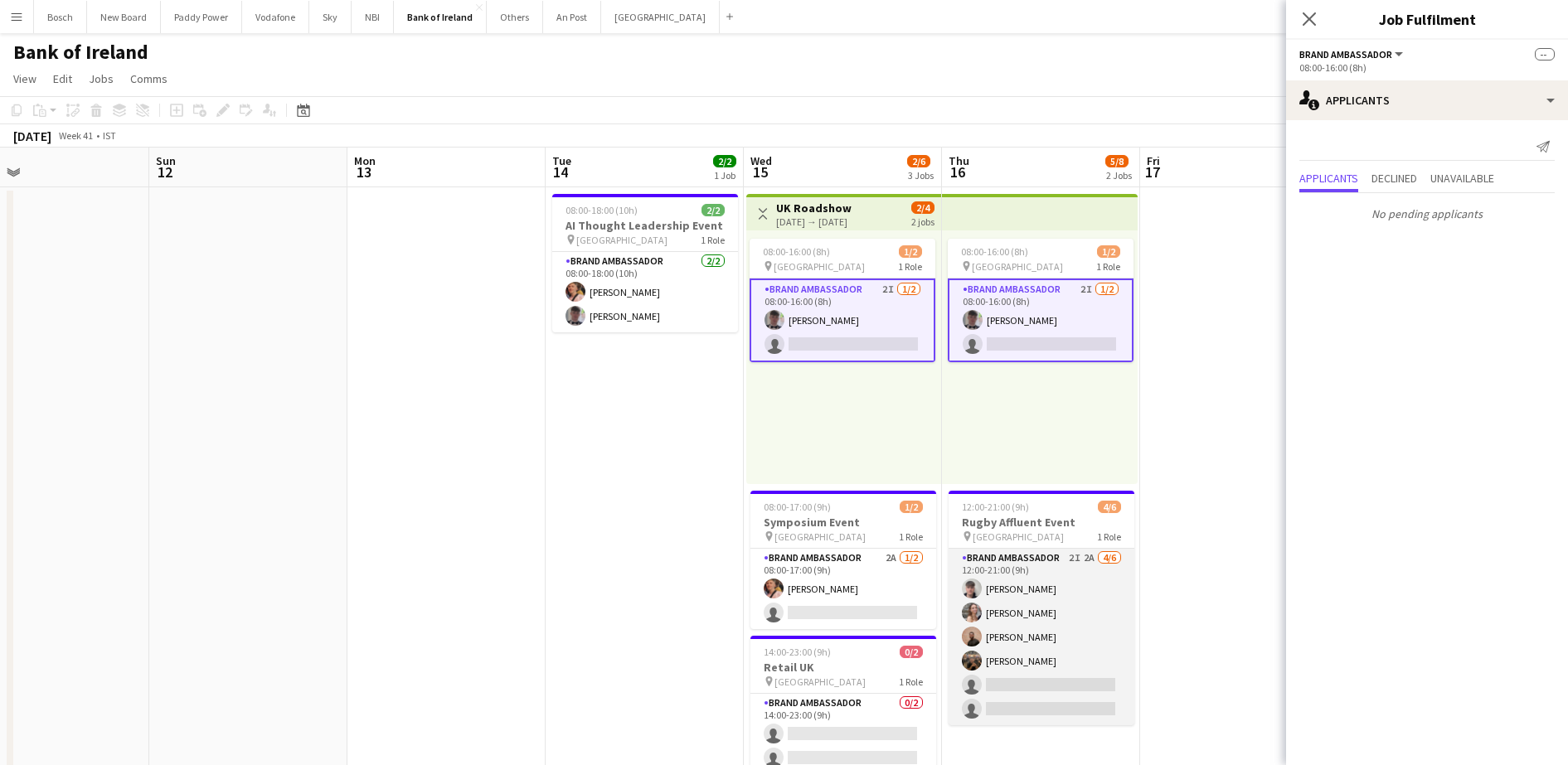
click at [1066, 645] on app-card-role "Brand Ambassador 2I 2A [DATE] 12:00-21:00 (9h) [PERSON_NAME] [PERSON_NAME] [PER…" at bounding box center [1041, 638] width 186 height 177
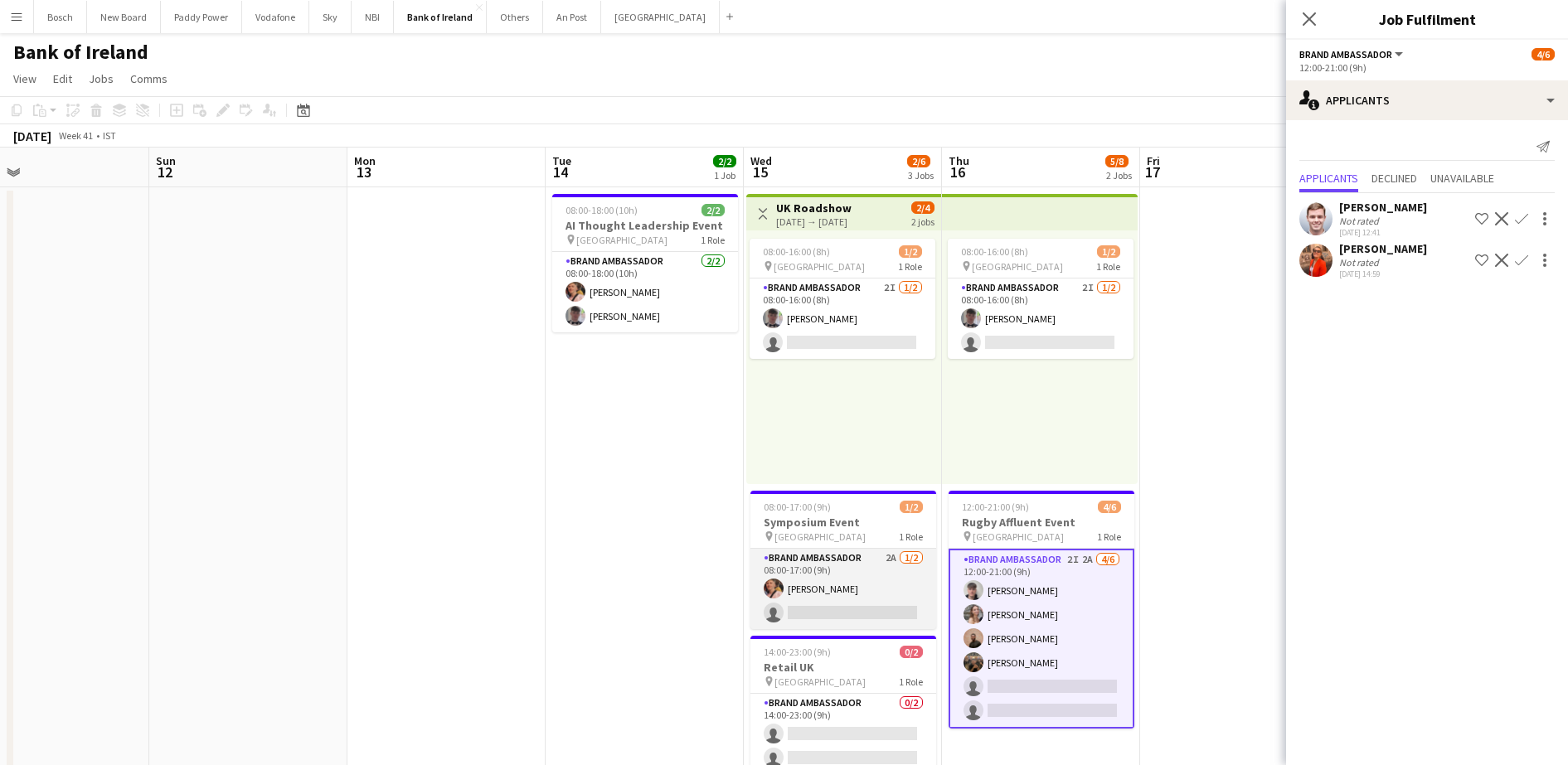
click at [836, 620] on app-card-role "Brand Ambassador 2A [DATE] 08:00-17:00 (9h) [PERSON_NAME] single-neutral-actions" at bounding box center [842, 589] width 186 height 80
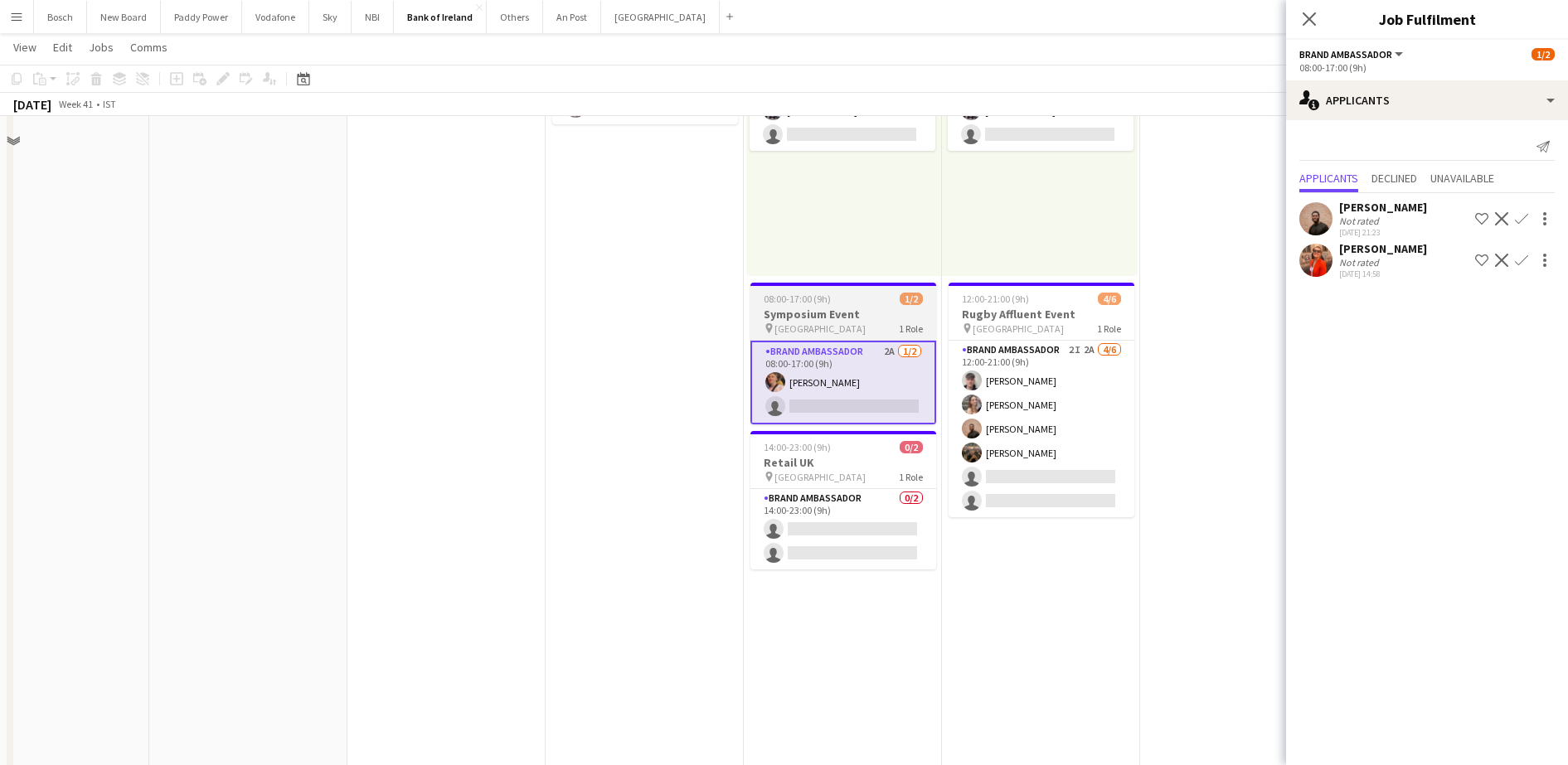
scroll to position [208, 0]
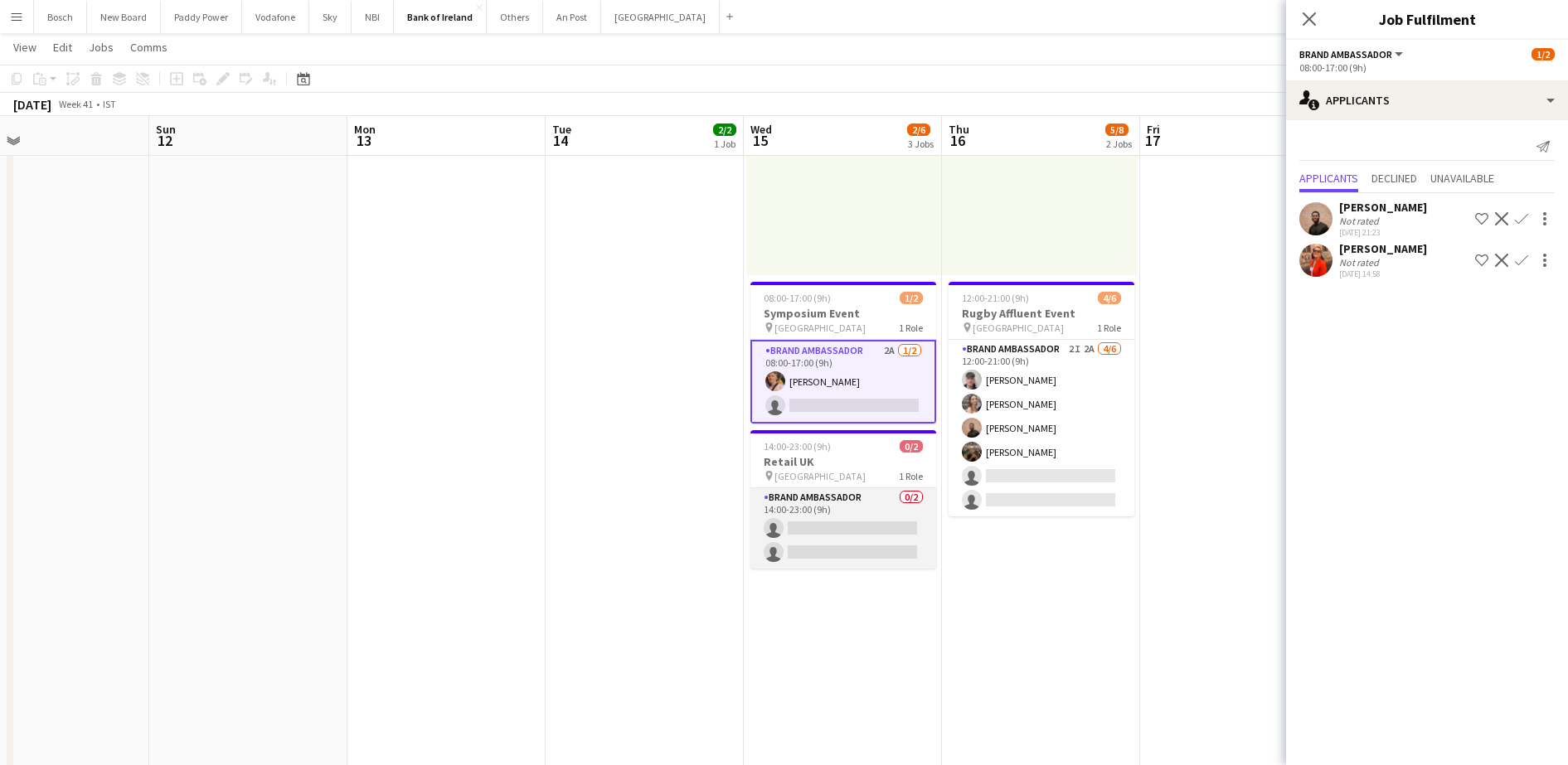
click at [860, 497] on app-card-role "Brand Ambassador 0/2 14:00-23:00 (9h) single-neutral-actions single-neutral-act…" at bounding box center [842, 529] width 186 height 80
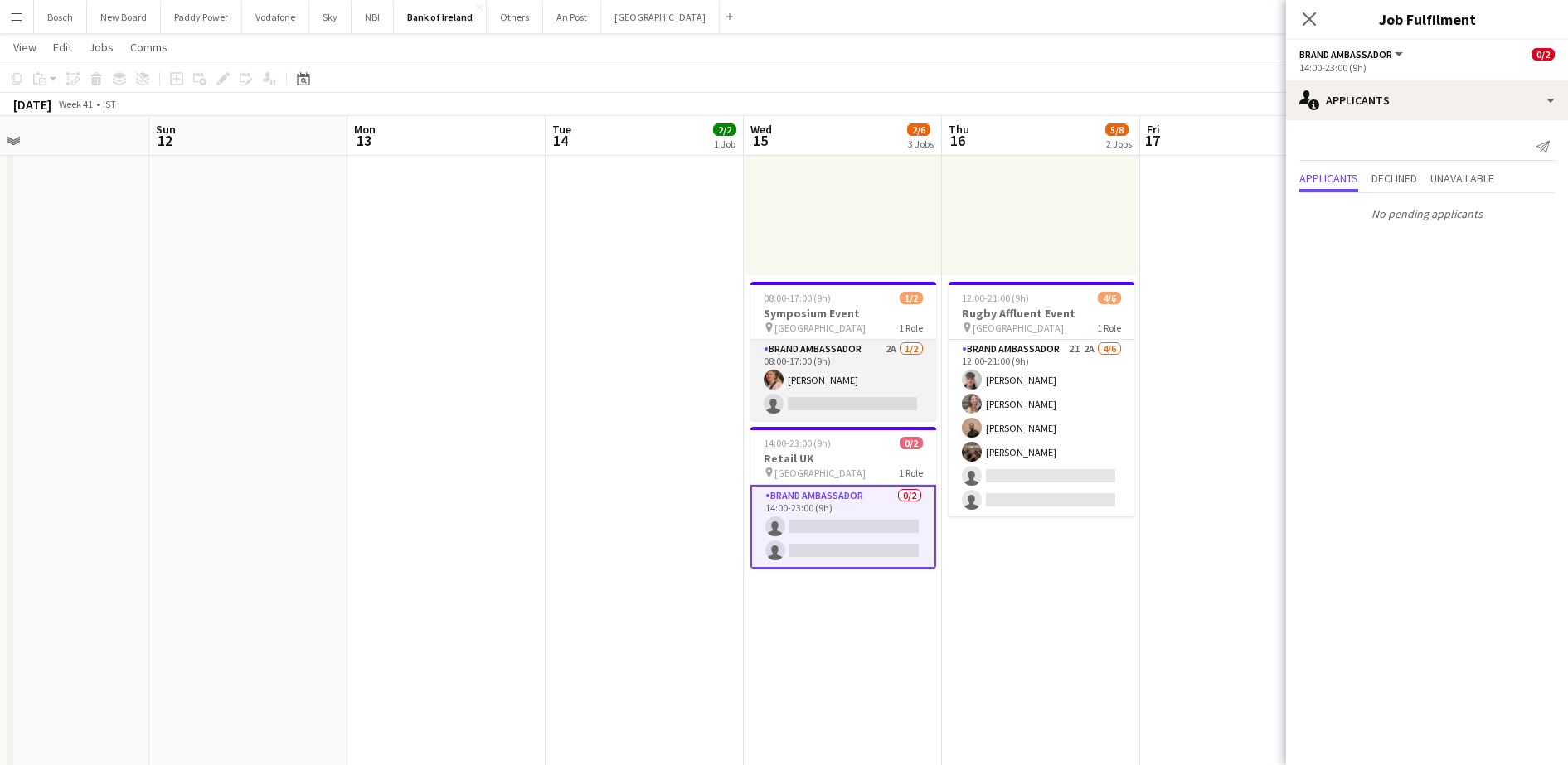
click at [854, 378] on app-card-role "Brand Ambassador 2A [DATE] 08:00-17:00 (9h) [PERSON_NAME] single-neutral-actions" at bounding box center [842, 380] width 186 height 80
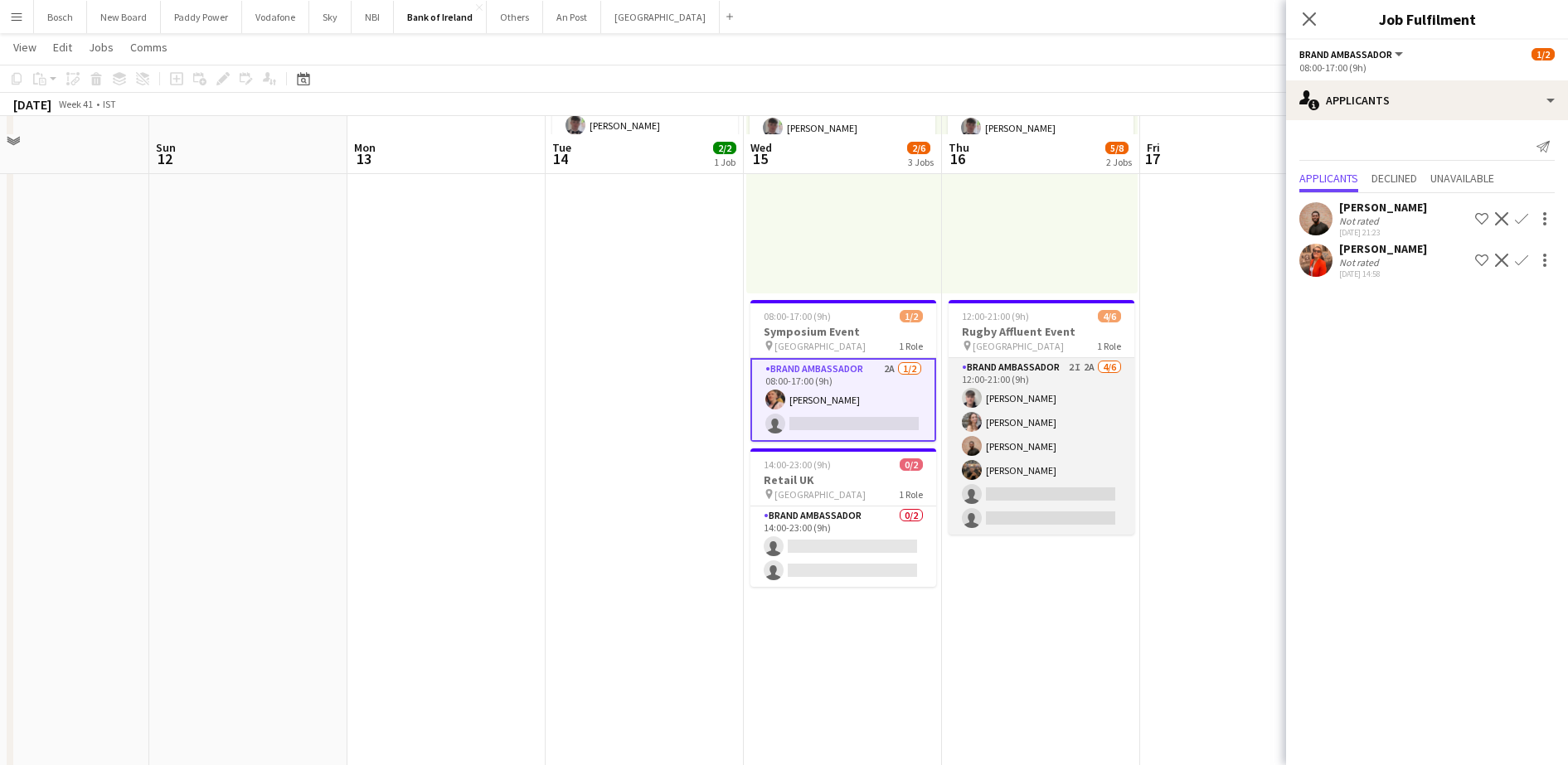
scroll to position [0, 0]
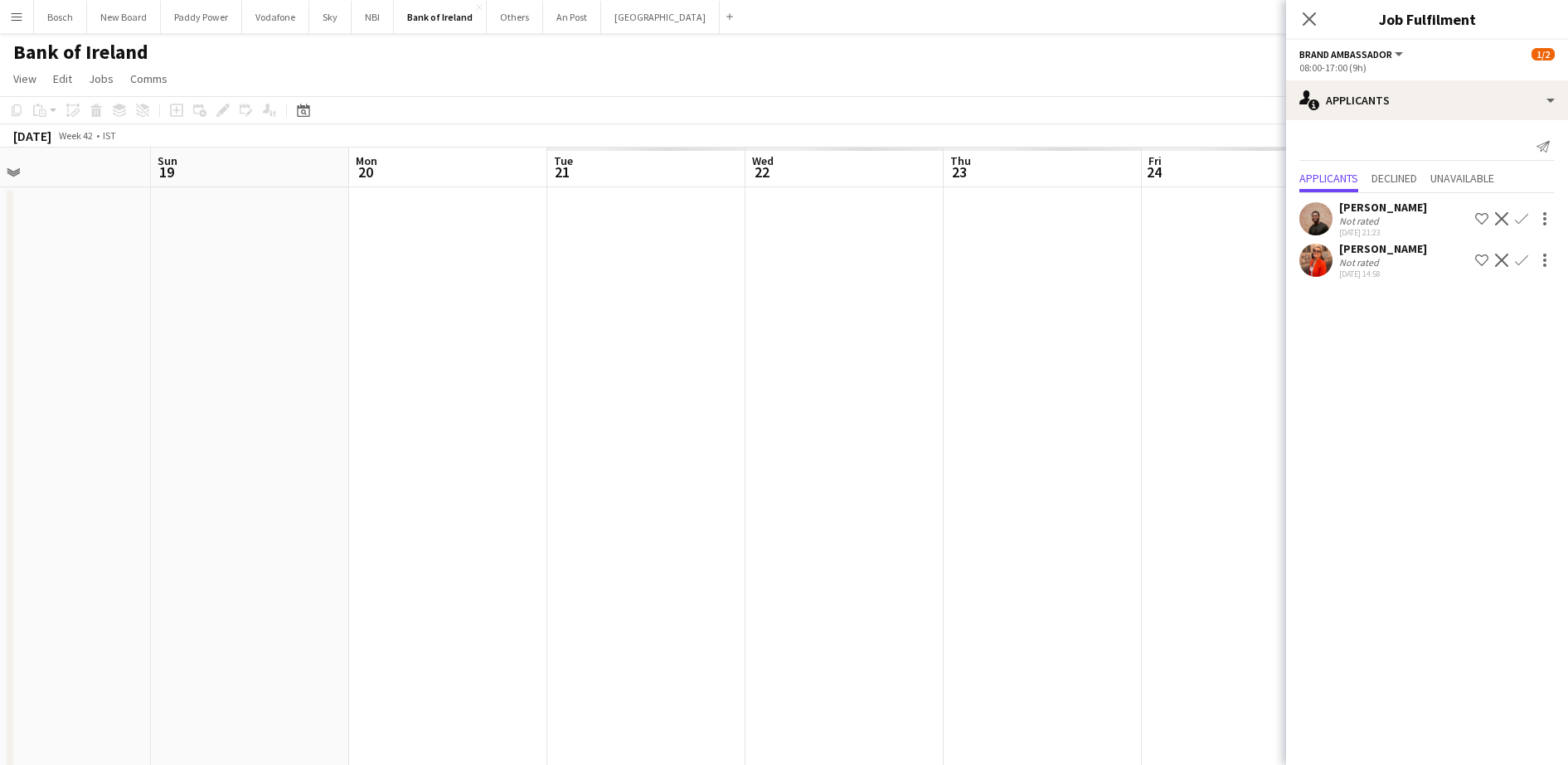
drag, startPoint x: 1207, startPoint y: 423, endPoint x: 180, endPoint y: 341, distance: 1030.3
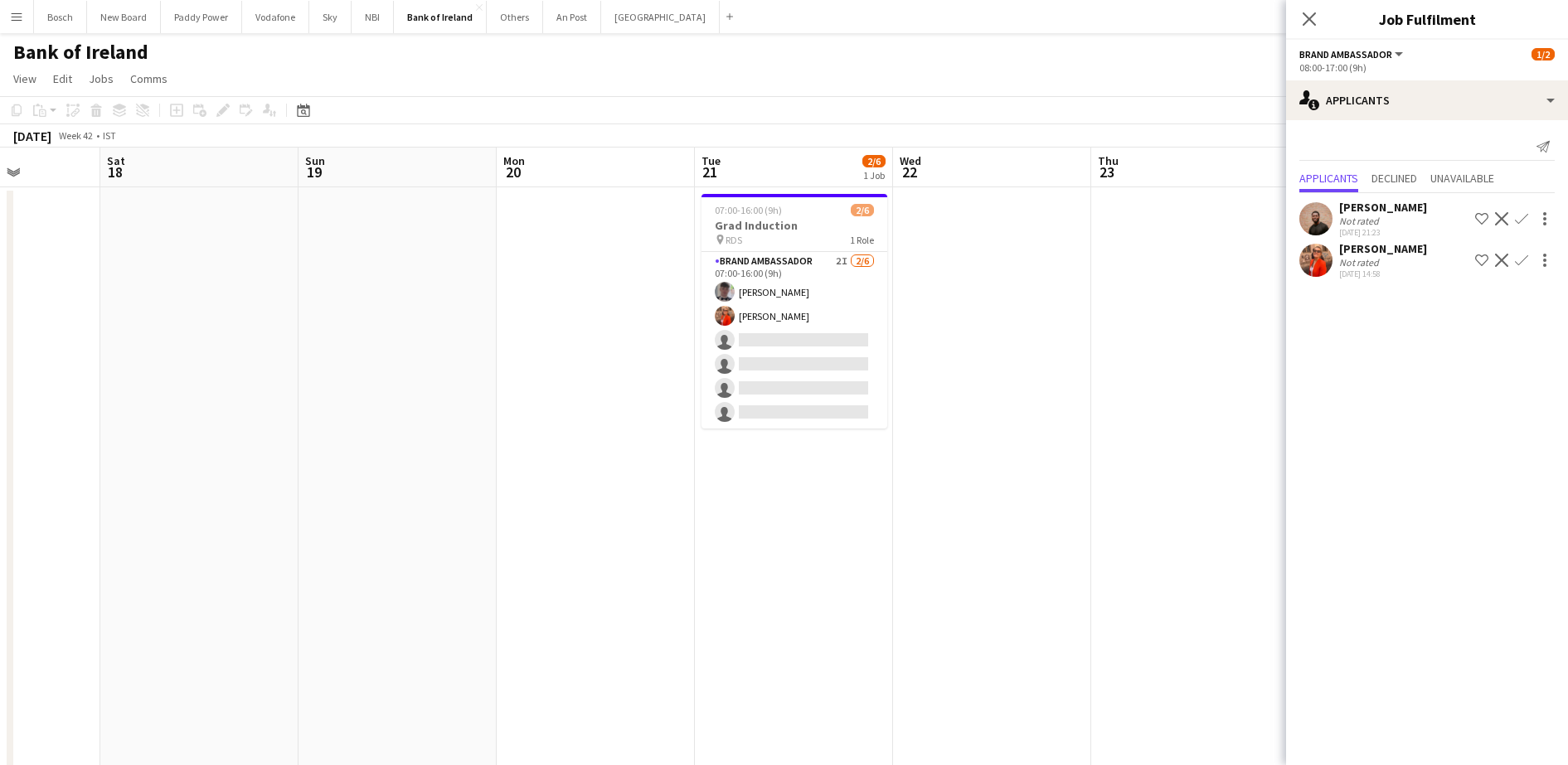
scroll to position [0, 525]
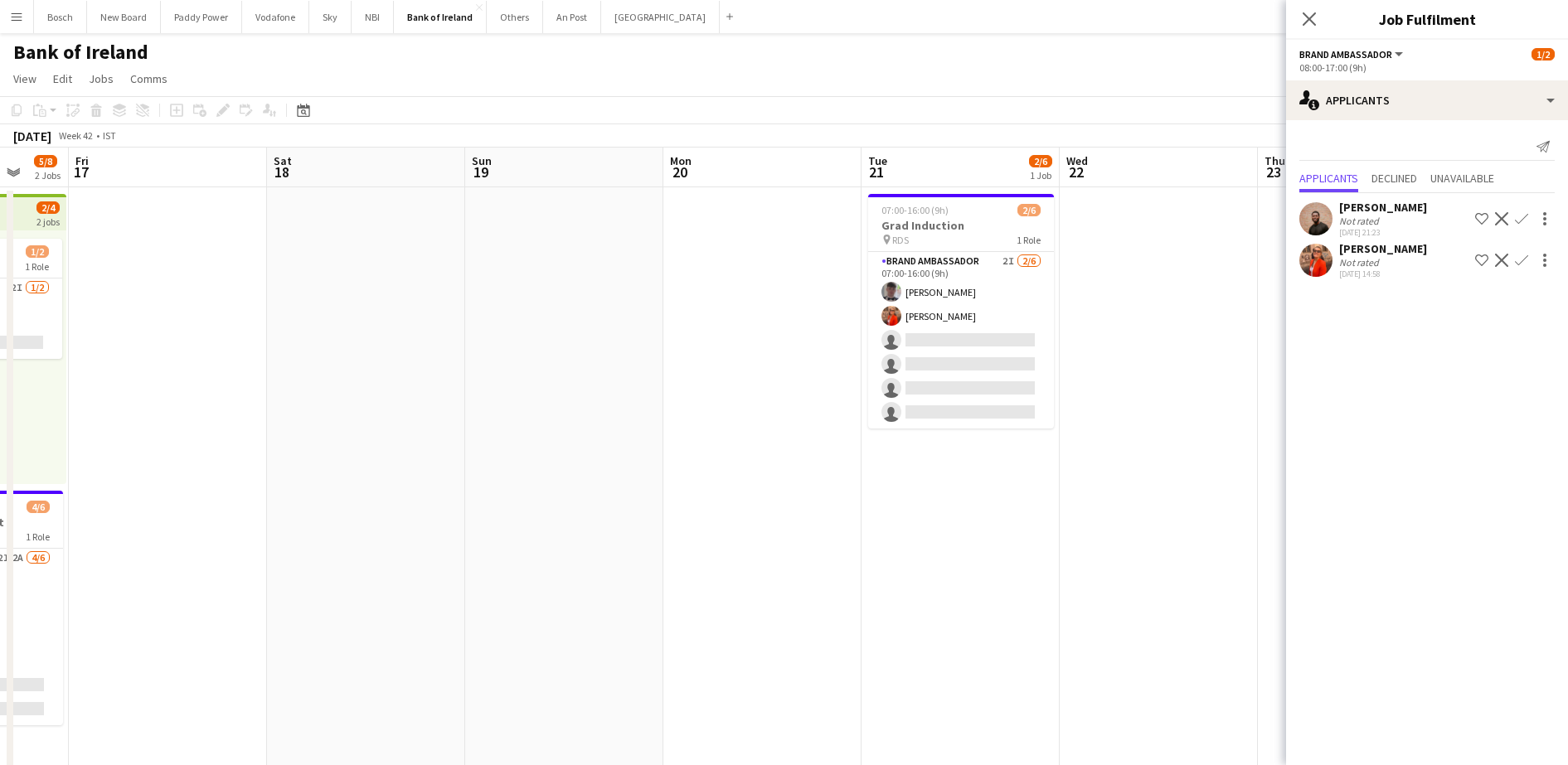
drag, startPoint x: 796, startPoint y: 371, endPoint x: 445, endPoint y: 351, distance: 351.6
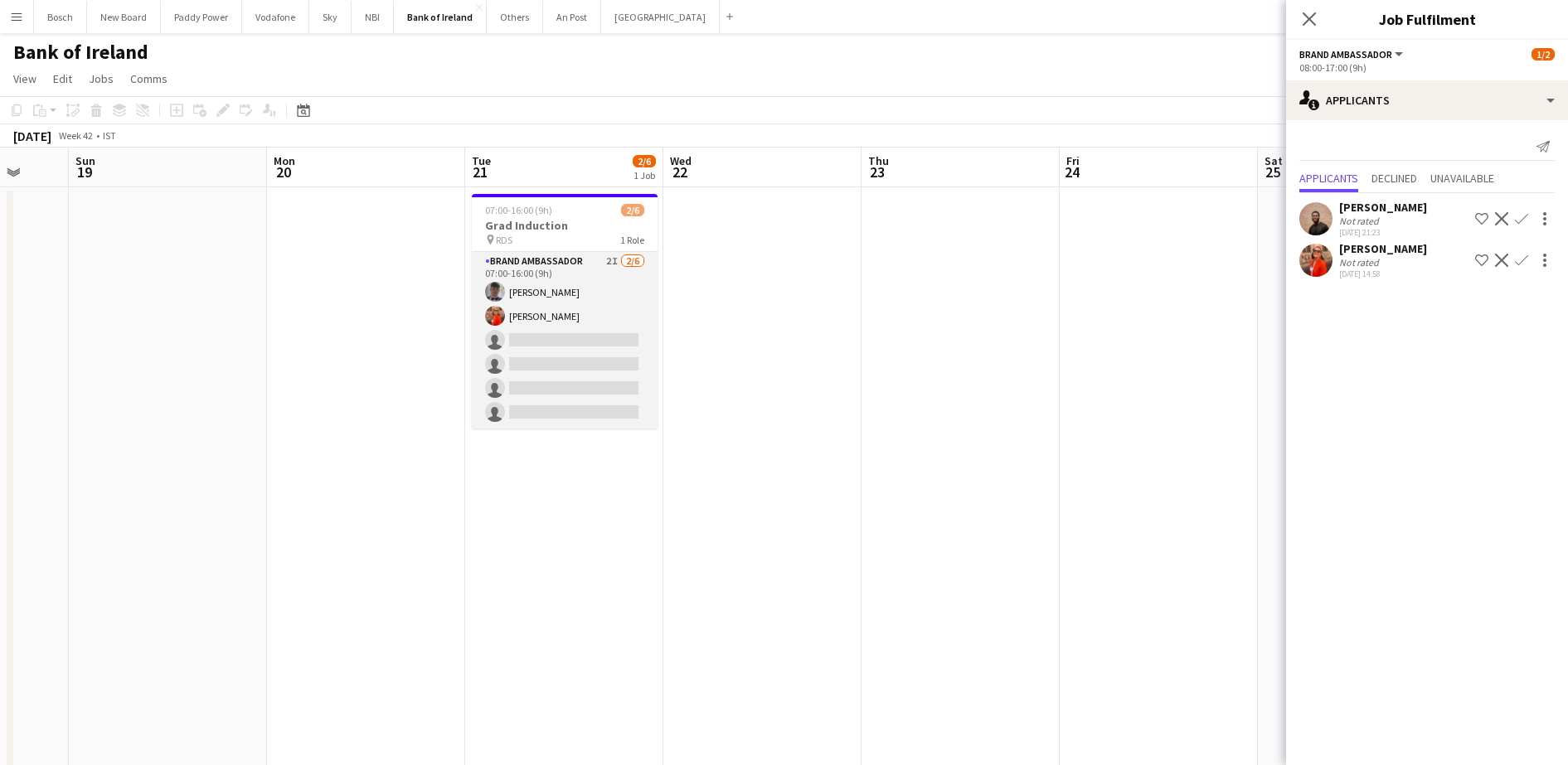
click at [587, 333] on app-card-role "Brand Ambassador 2I [DATE] 07:00-16:00 (9h) [PERSON_NAME] [PERSON_NAME] single-…" at bounding box center [564, 341] width 186 height 177
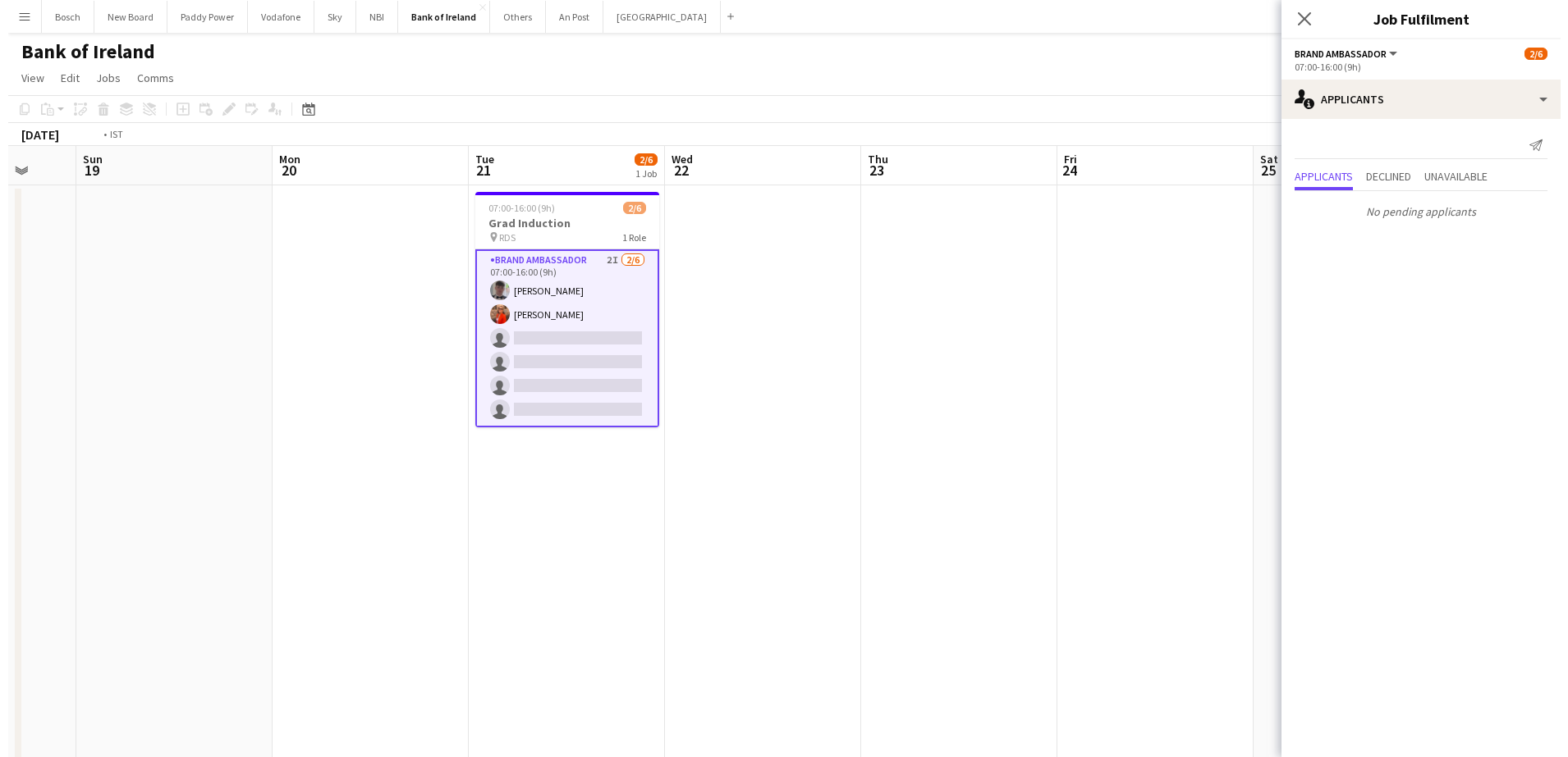
scroll to position [0, 563]
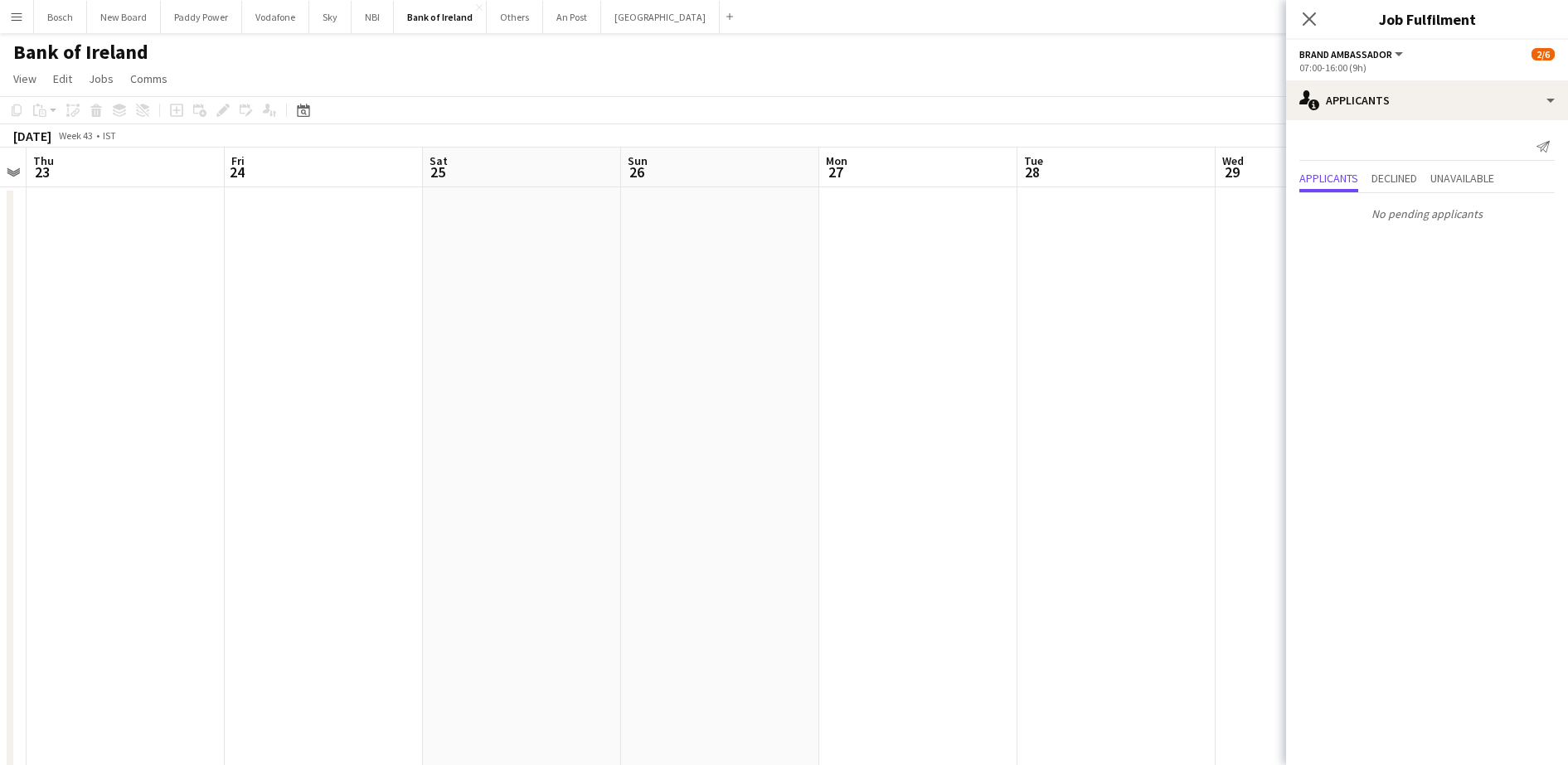
drag, startPoint x: 1049, startPoint y: 378, endPoint x: 220, endPoint y: 220, distance: 843.9
click at [164, 23] on button "Paddy Power Close" at bounding box center [202, 17] width 81 height 33
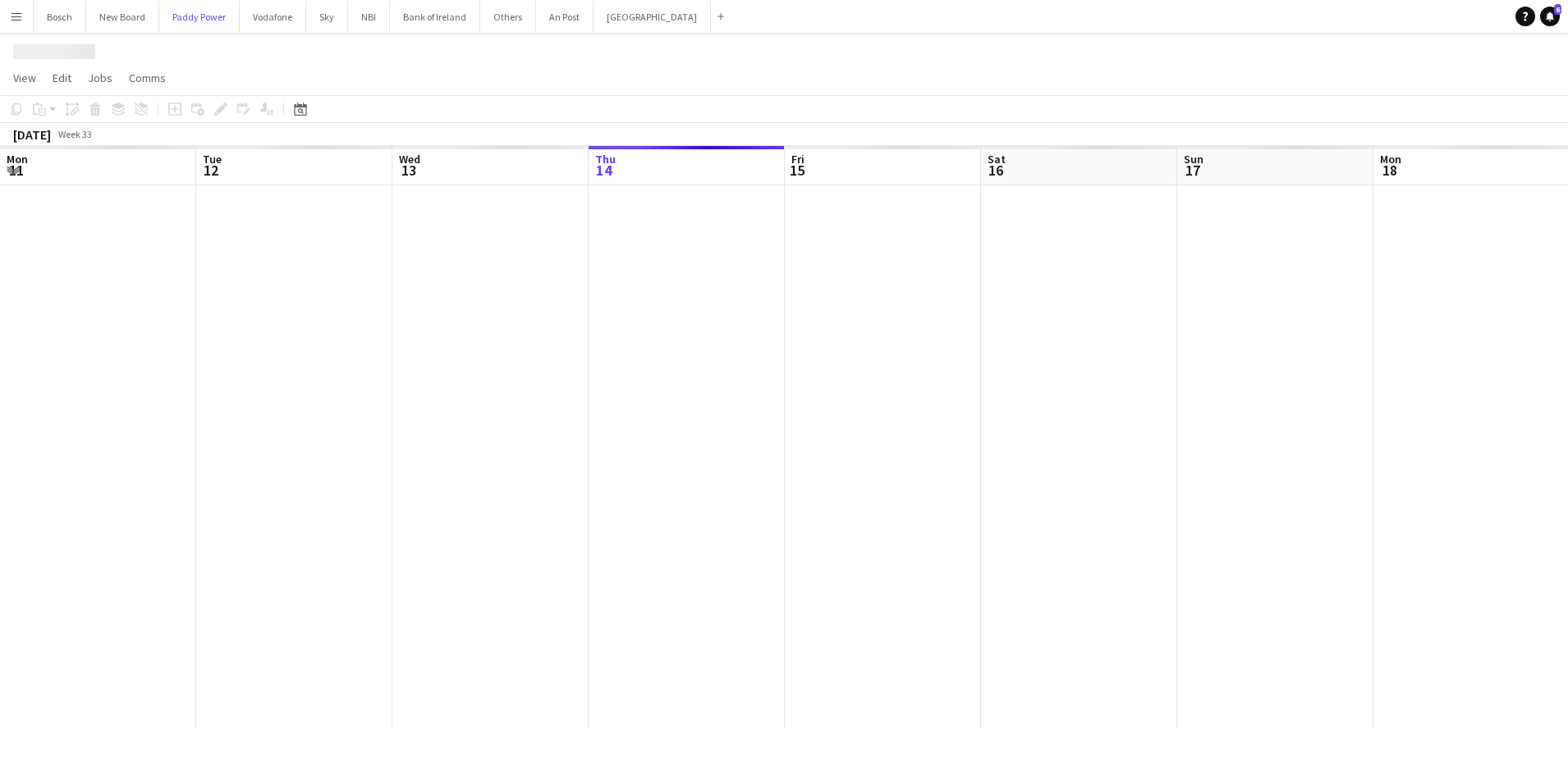
scroll to position [0, 392]
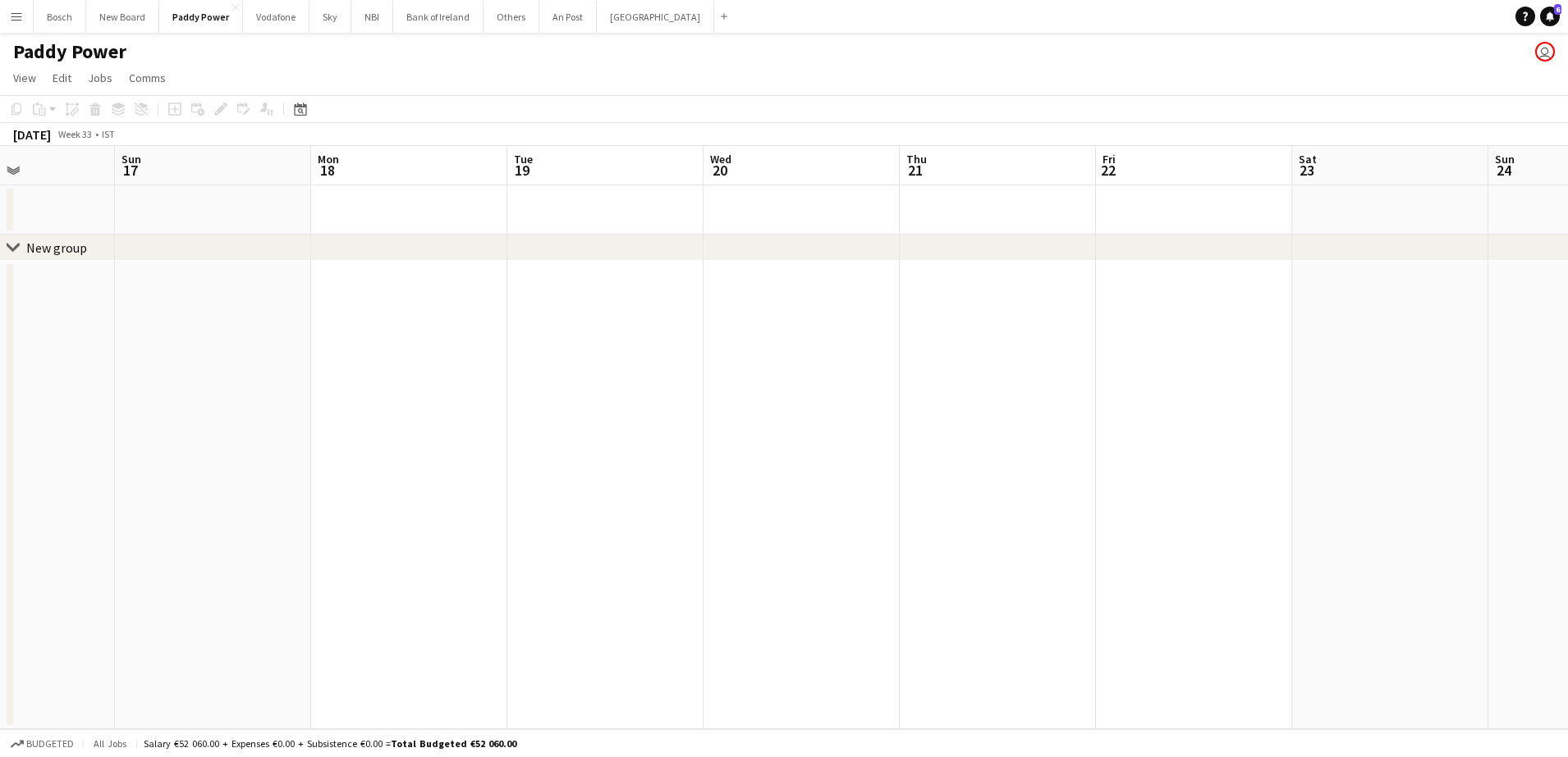
drag, startPoint x: 779, startPoint y: 191, endPoint x: 675, endPoint y: 190, distance: 104.0
click at [689, 189] on app-calendar-viewport "Wed 13 Thu 14 Fri 15 Sat 16 Sun 17 Mon 18 Tue 19 Wed 20 Thu 21 Fri 22 Sat 23 Su…" at bounding box center [784, 438] width 1568 height 584
drag, startPoint x: 1349, startPoint y: 232, endPoint x: 733, endPoint y: 214, distance: 616.3
click at [727, 213] on app-calendar-viewport "Wed 13 Thu 14 Fri 15 Sat 16 Sun 17 Mon 18 Tue 19 Wed 20 Thu 21 Fri 22 Sat 23 Su…" at bounding box center [784, 438] width 1568 height 584
drag, startPoint x: 594, startPoint y: 222, endPoint x: 589, endPoint y: 208, distance: 14.9
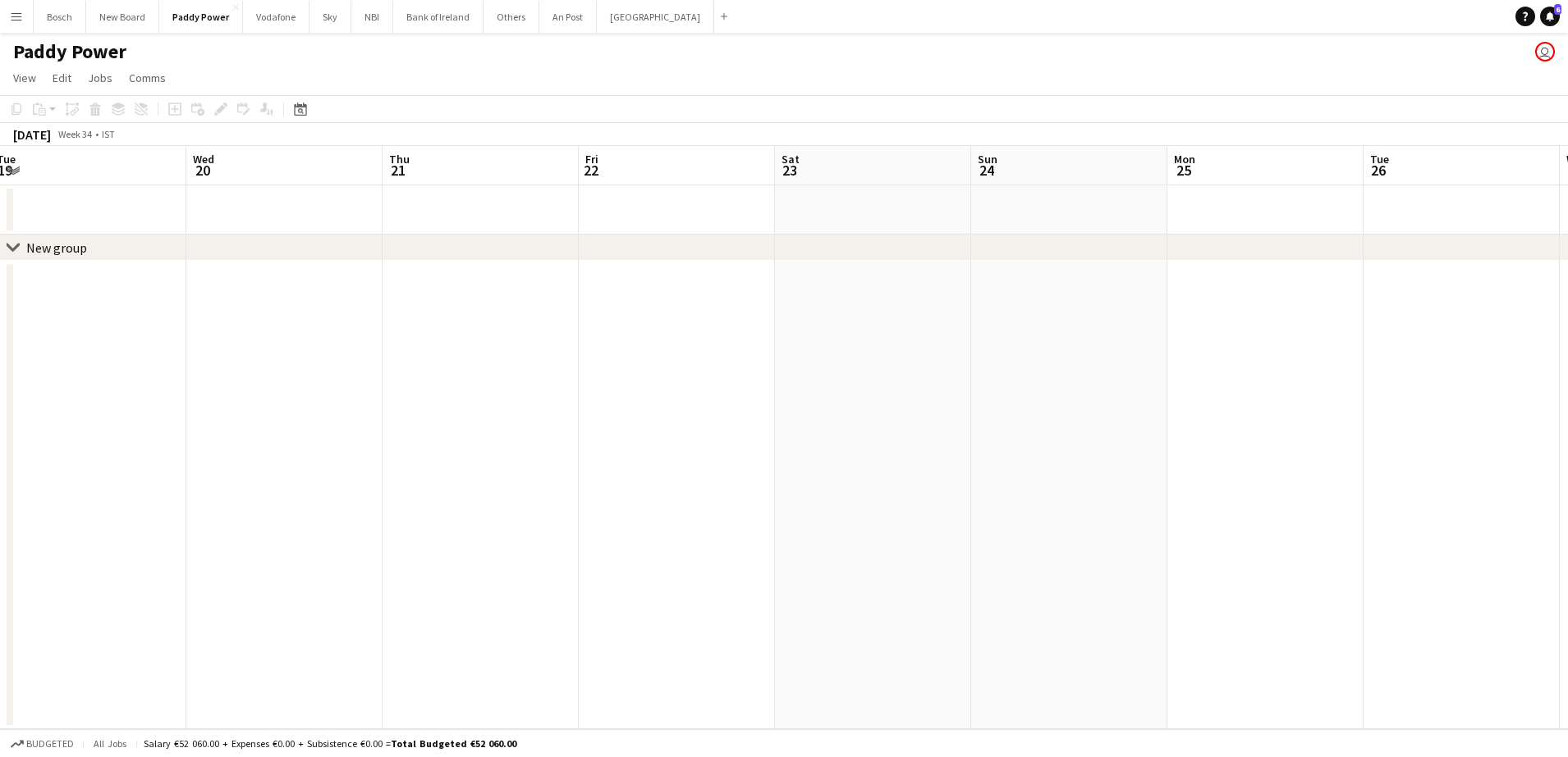
click at [186, 201] on app-calendar-viewport "Sat 16 Sun 17 Mon 18 Tue 19 Wed 20 Thu 21 Fri 22 Sat 23 Sun 24 Mon 25 Tue 26 We…" at bounding box center [784, 438] width 1568 height 584
click at [212, 207] on app-calendar-viewport "Tue 19 Wed 20 Thu 21 Fri 22 Sat 23 Sun 24 Mon 25 Tue 26 Wed 27 Thu 28 Fri 29 Sa…" at bounding box center [784, 438] width 1568 height 584
drag, startPoint x: 269, startPoint y: 224, endPoint x: 623, endPoint y: 230, distance: 354.1
click at [127, 218] on app-calendar-viewport "Thu 21 Fri 22 Sat 23 Sun 24 Mon 25 Tue 26 Wed 27 Thu 28 Fri 29 Sat 30 Sun 31 Mo…" at bounding box center [784, 438] width 1568 height 584
click at [122, 202] on app-calendar-viewport "Sat 23 Sun 24 Mon 25 Tue 26 Wed 27 Thu 28 Fri 29 Sat 30 Sun 31 Mon 1 Tue 2 Wed …" at bounding box center [784, 438] width 1568 height 584
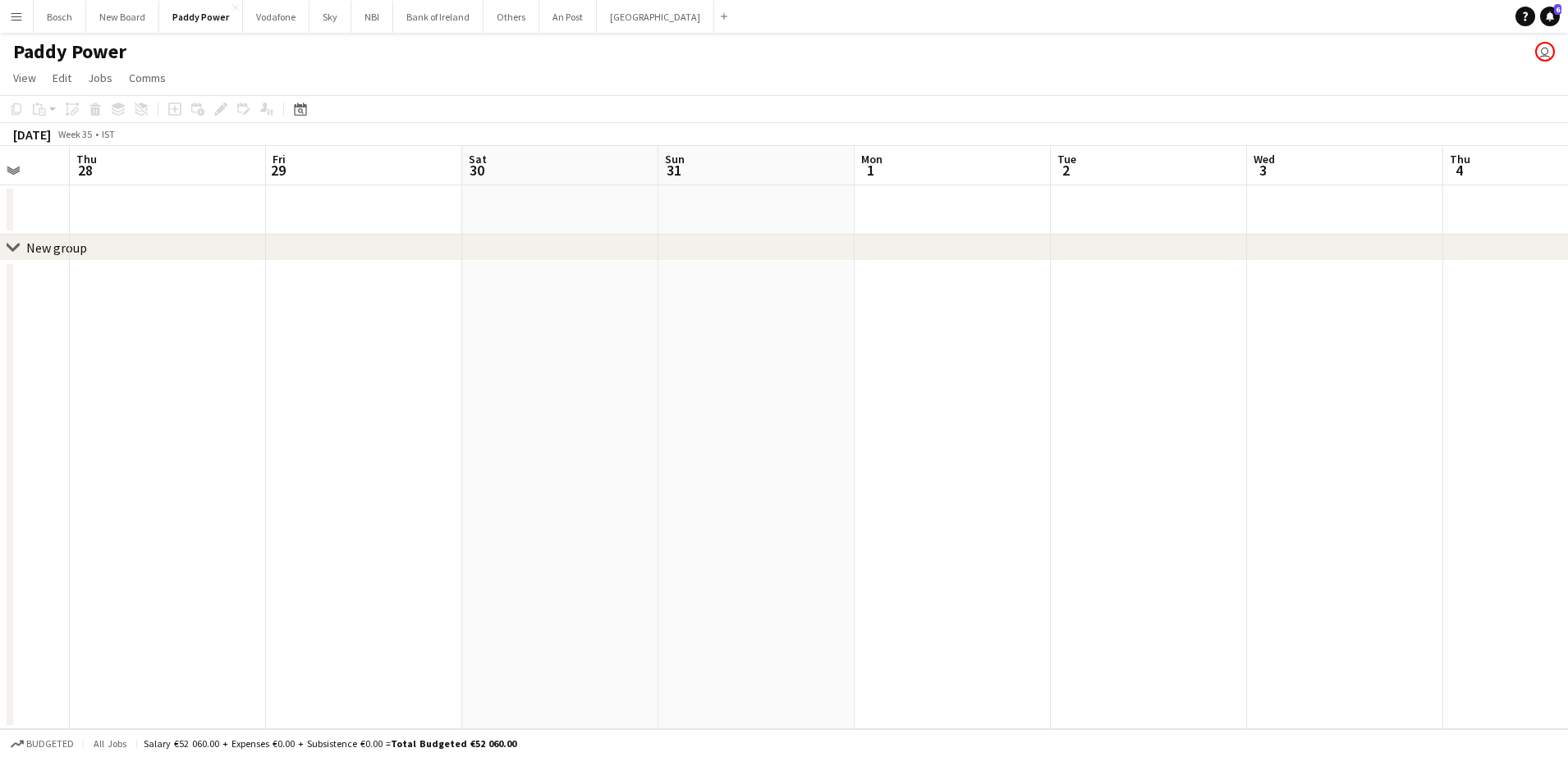
drag, startPoint x: 588, startPoint y: 215, endPoint x: 350, endPoint y: 241, distance: 239.4
click at [0, 210] on html "Menu Boards Boards Boards All jobs Status Workforce Workforce My Workforce Recr…" at bounding box center [784, 378] width 1568 height 757
drag, startPoint x: 350, startPoint y: 241, endPoint x: 0, endPoint y: 168, distance: 357.5
click at [0, 173] on html "Menu Boards Boards Boards All jobs Status Workforce Workforce My Workforce Recr…" at bounding box center [784, 378] width 1568 height 757
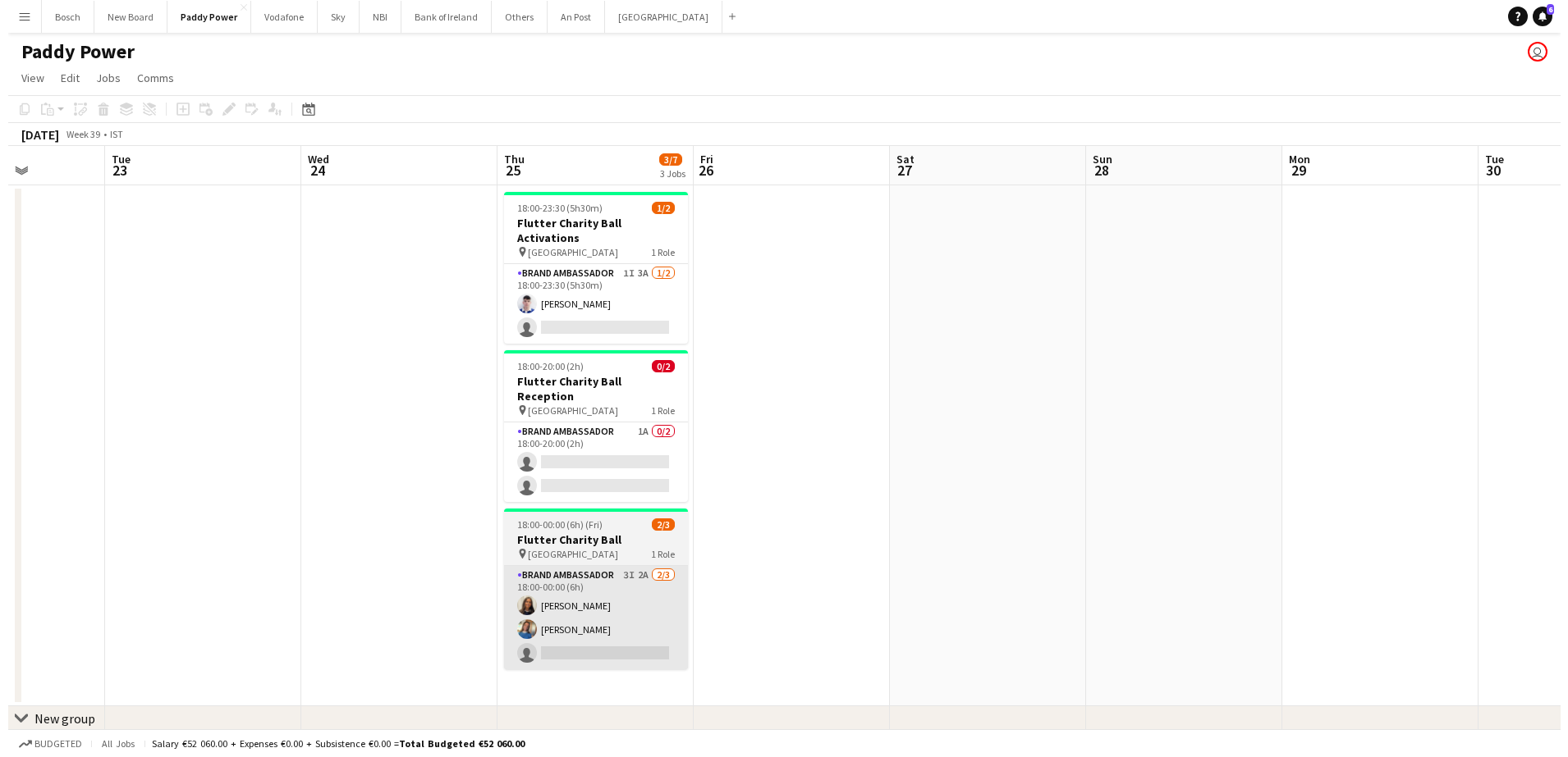
scroll to position [0, 493]
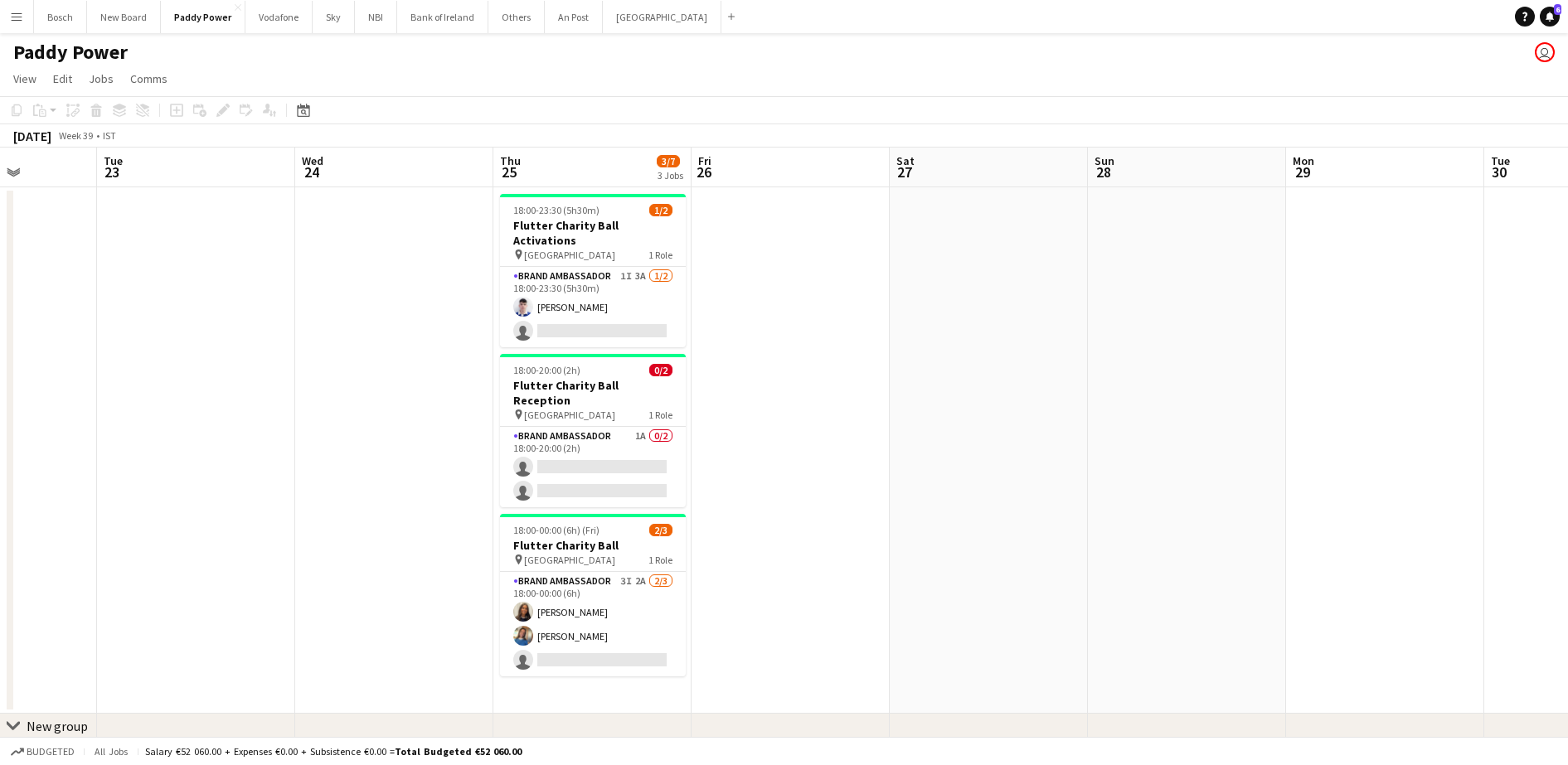
drag, startPoint x: 556, startPoint y: 558, endPoint x: 575, endPoint y: 539, distance: 26.9
click at [555, 572] on app-card-role "Brand Ambassador 3I 2A [DATE] 18:00-00:00 (6h) [PERSON_NAME] [PERSON_NAME] sing…" at bounding box center [592, 624] width 186 height 104
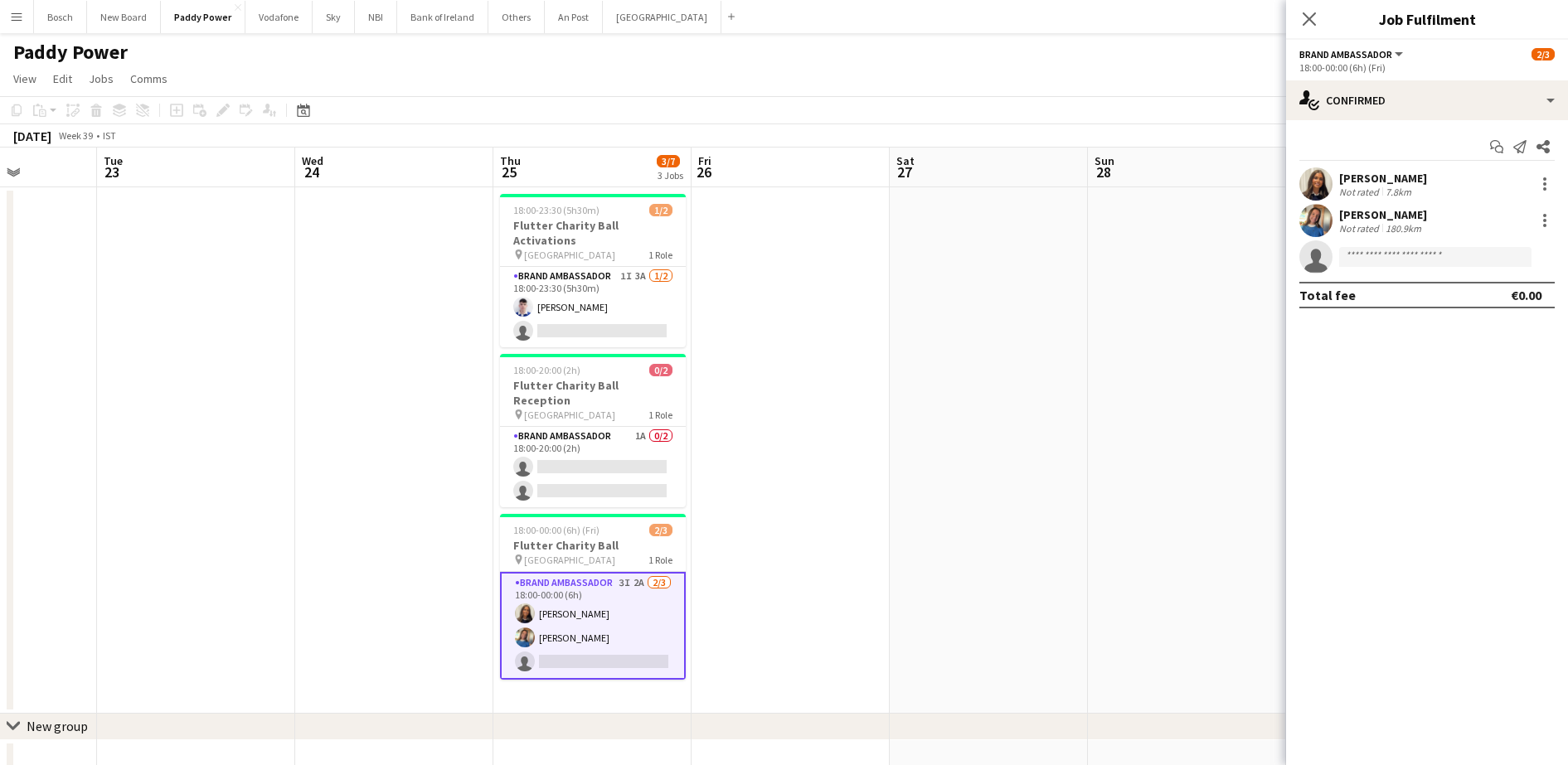
click at [1376, 130] on div "Start chat Send notification Share [PERSON_NAME] Not rated 7.8km [PERSON_NAME] …" at bounding box center [1427, 221] width 282 height 202
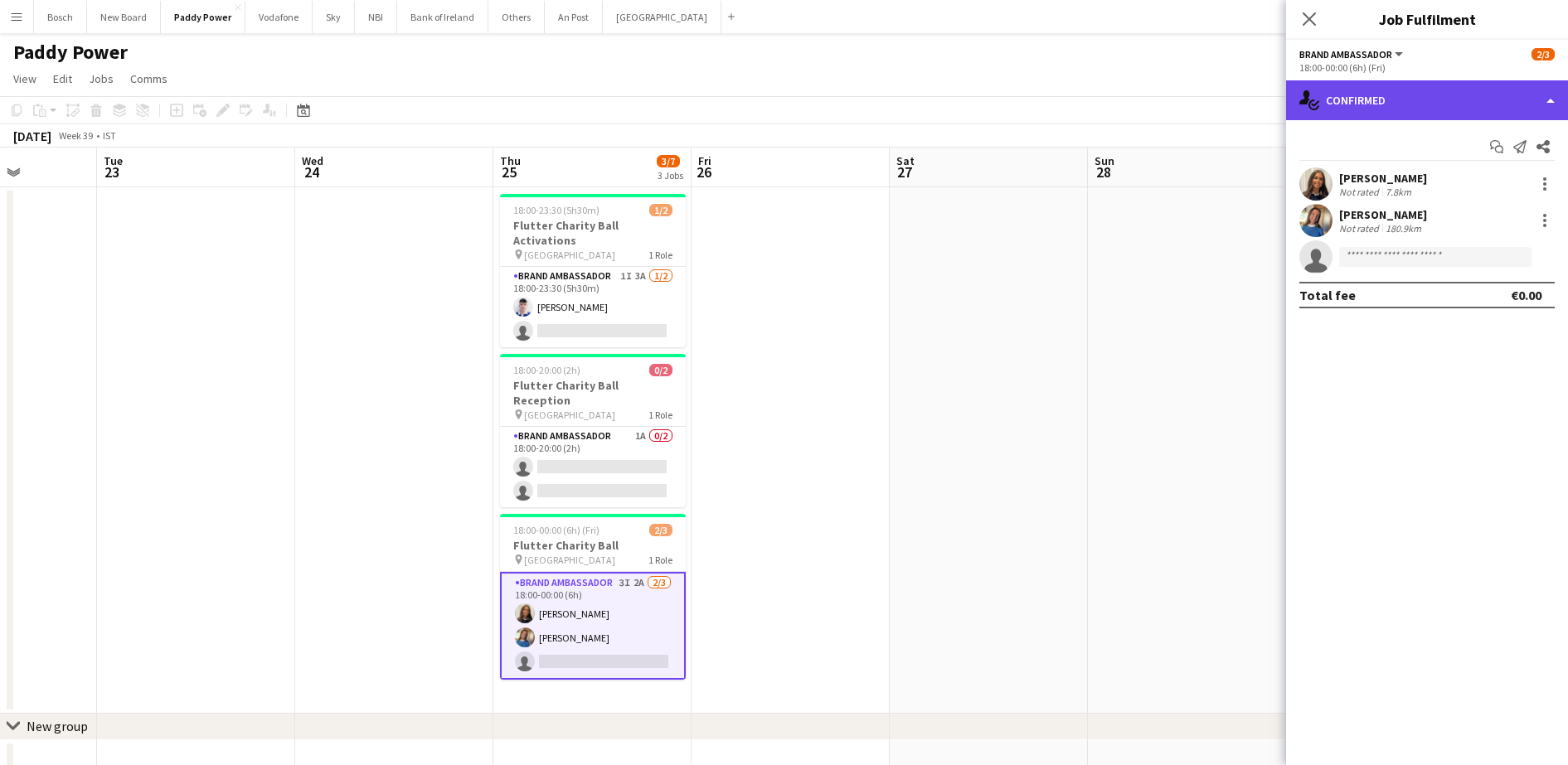
click at [1389, 111] on div "single-neutral-actions-check-2 Confirmed" at bounding box center [1427, 100] width 282 height 40
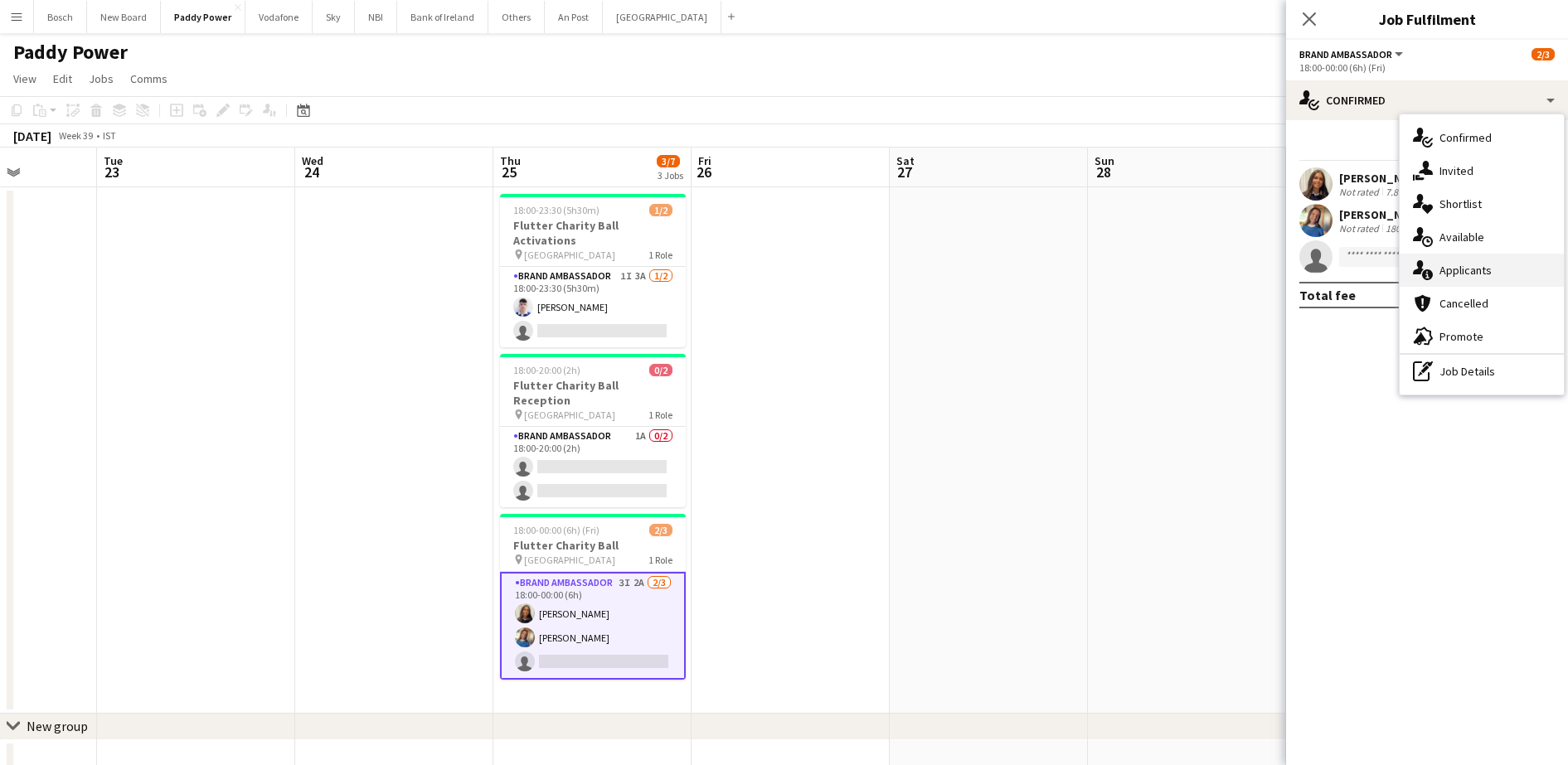
click at [1448, 263] on div "single-neutral-actions-information Applicants" at bounding box center [1481, 269] width 164 height 33
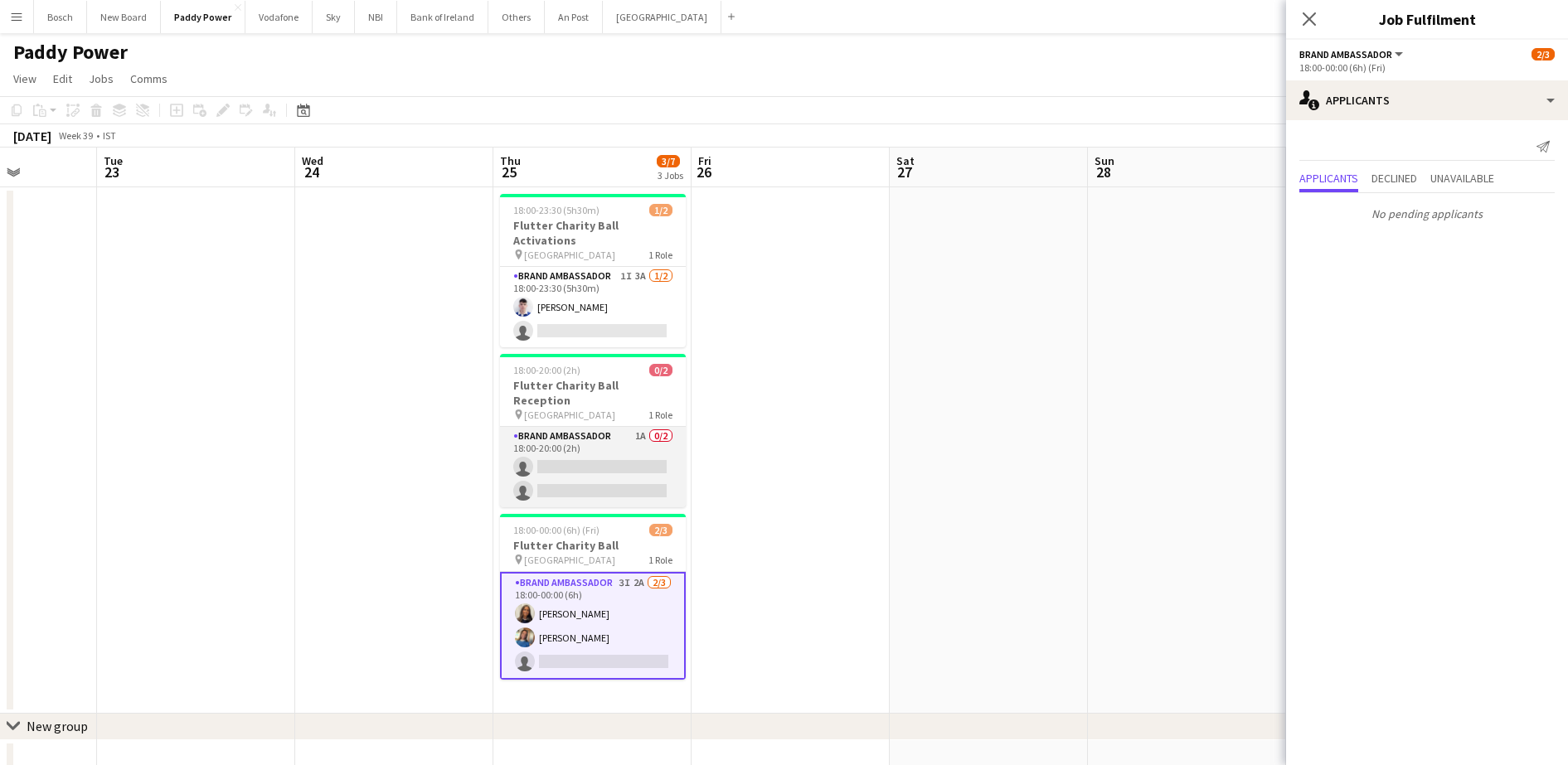
click at [529, 427] on app-card-role "Brand Ambassador 1A 0/2 18:00-20:00 (2h) single-neutral-actions single-neutral-…" at bounding box center [592, 467] width 186 height 80
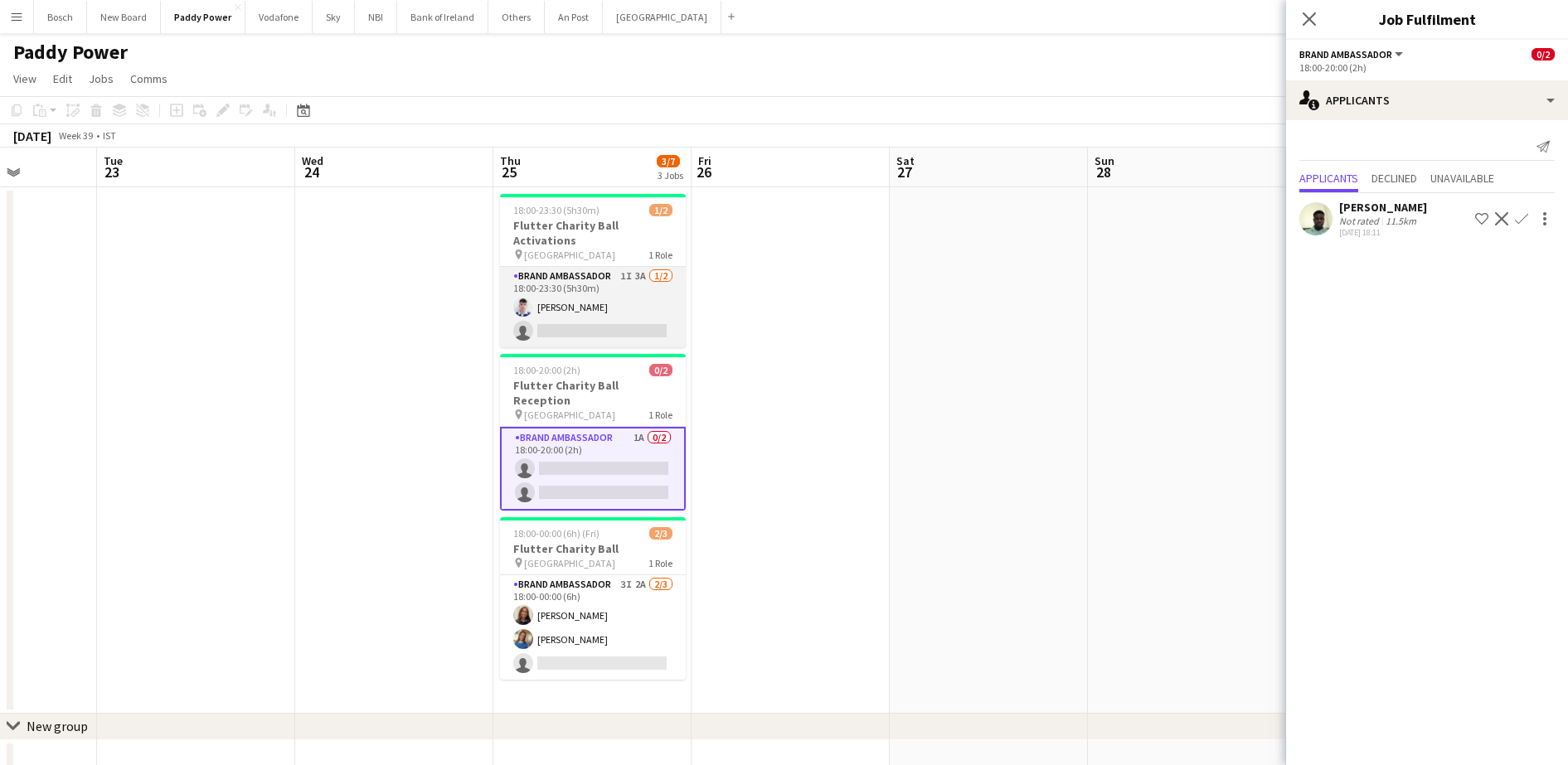
click at [576, 267] on app-card-role "Brand Ambassador 1I 3A [DATE] 18:00-23:30 (5h30m) [DEMOGRAPHIC_DATA][PERSON_NAM…" at bounding box center [592, 307] width 186 height 80
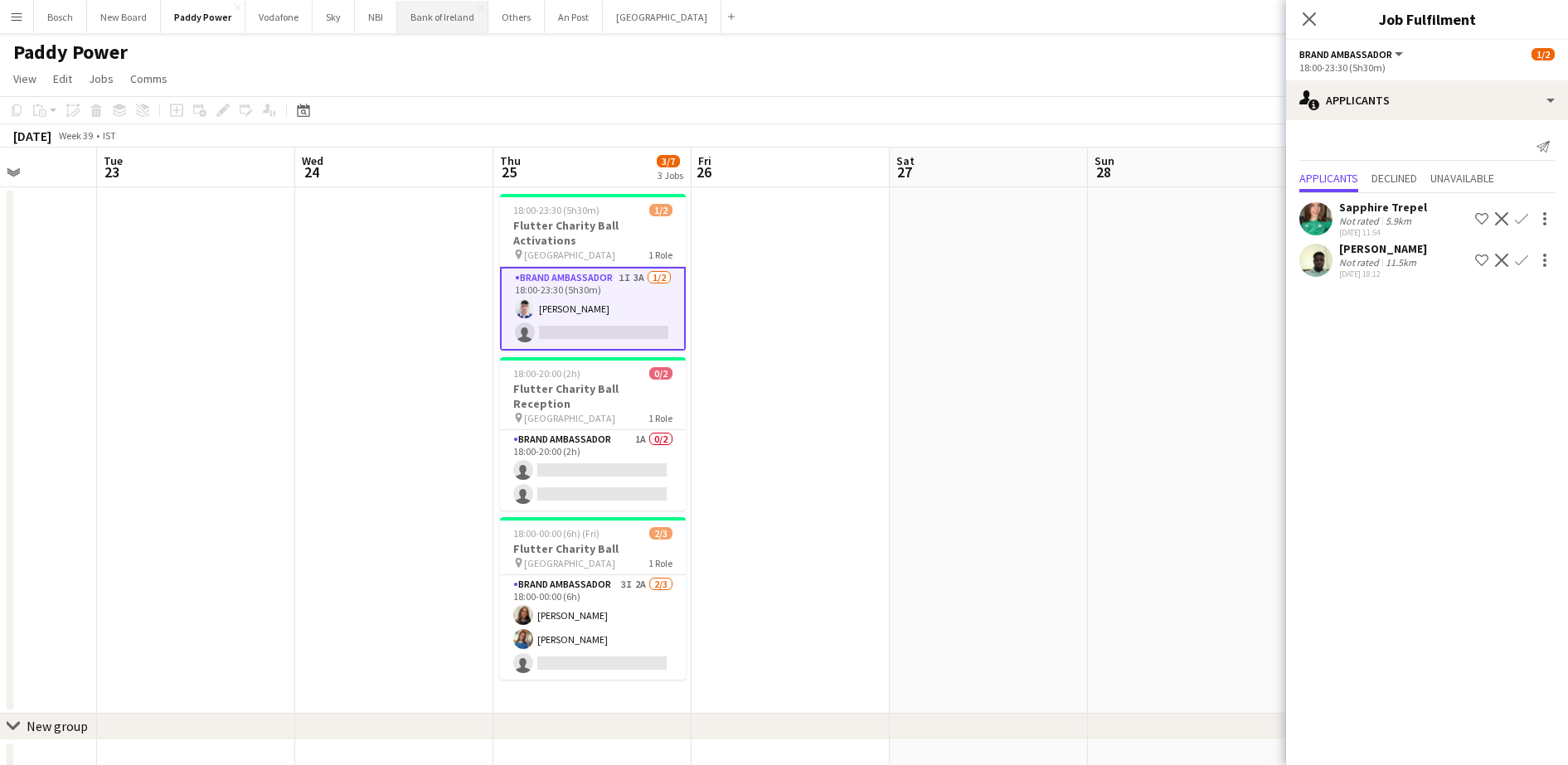
click at [413, 29] on button "Bank of Ireland Close" at bounding box center [443, 17] width 91 height 33
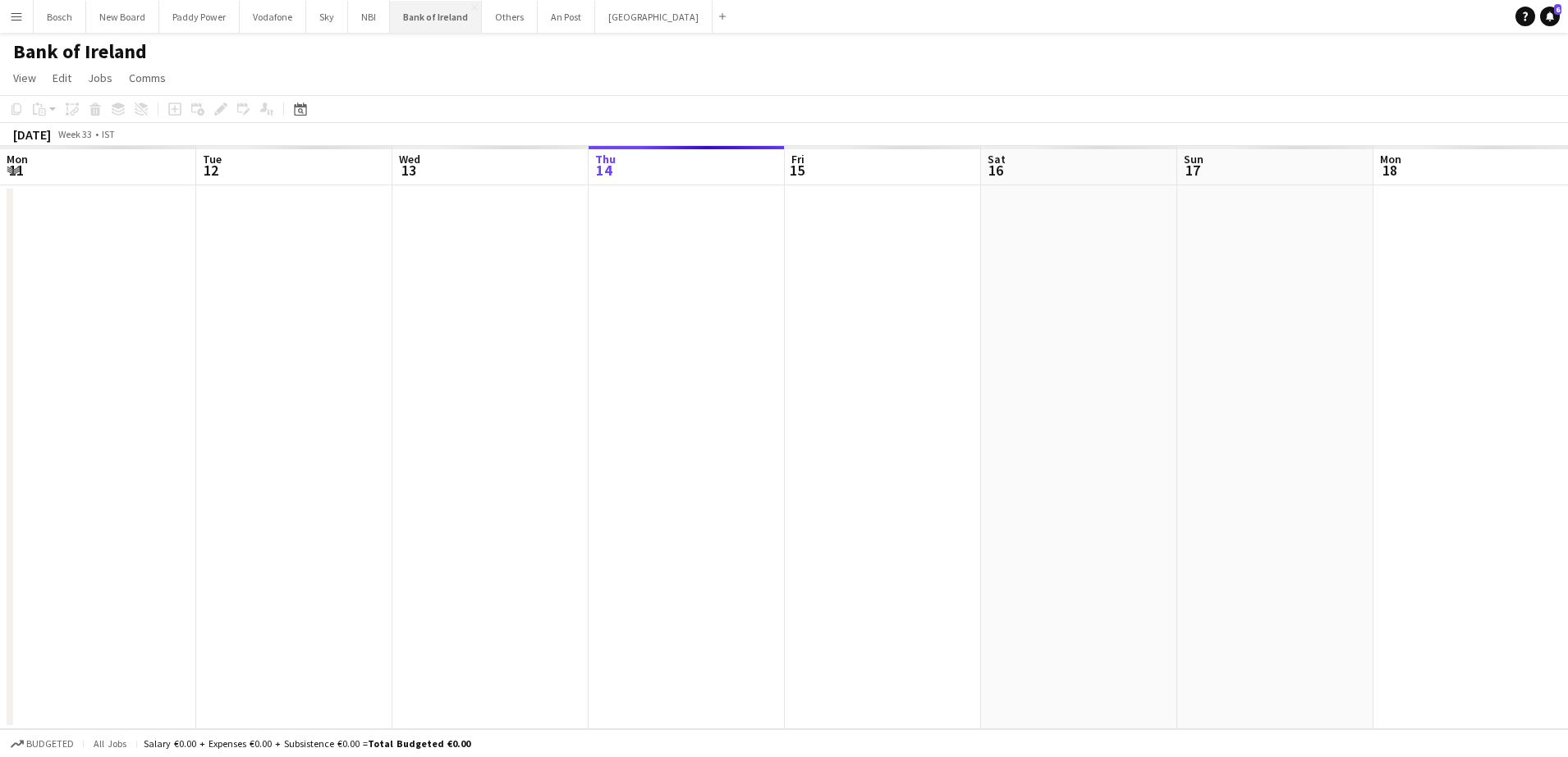
scroll to position [0, 392]
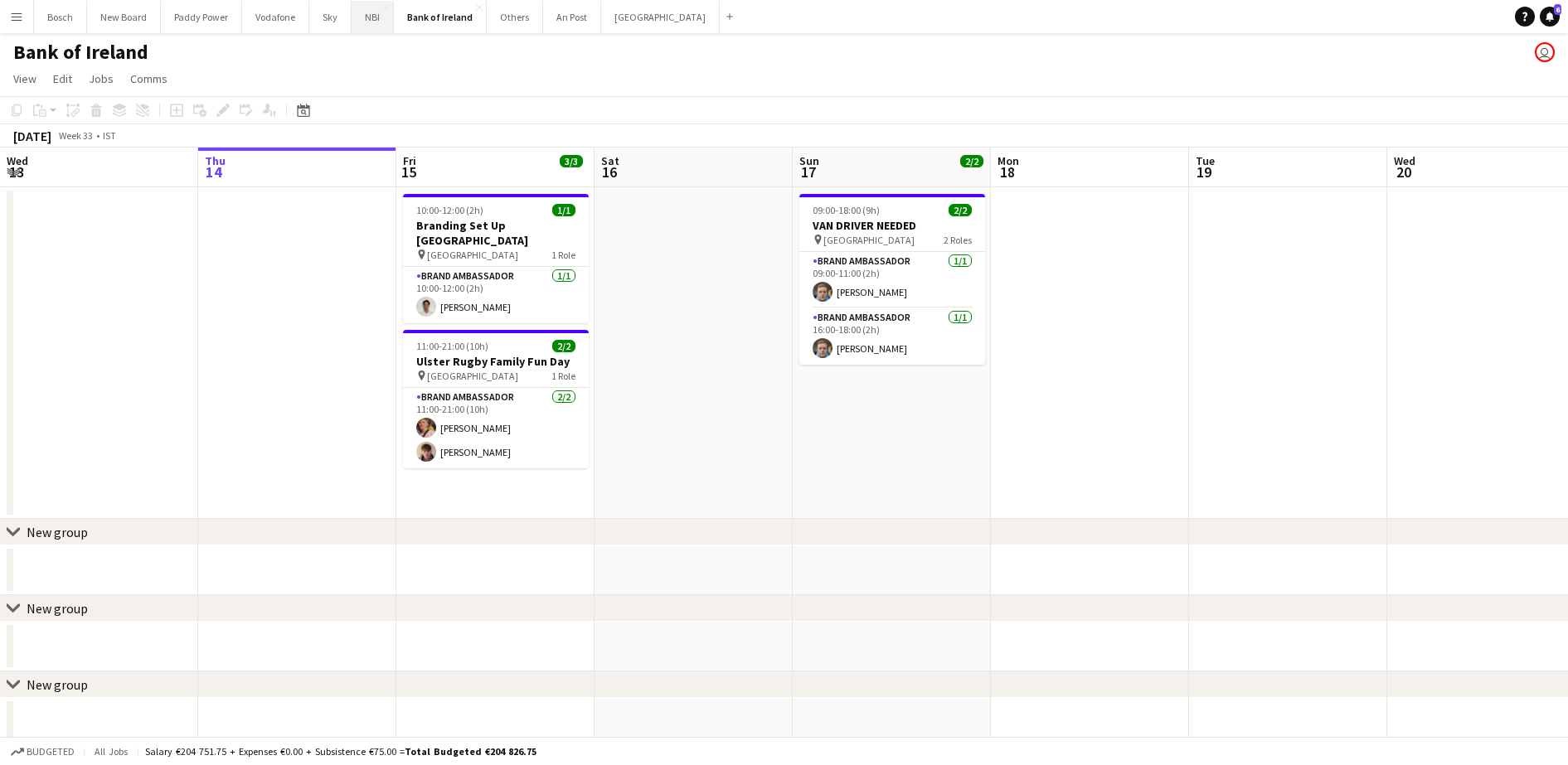
click at [365, 25] on button "NBI Close" at bounding box center [372, 17] width 43 height 33
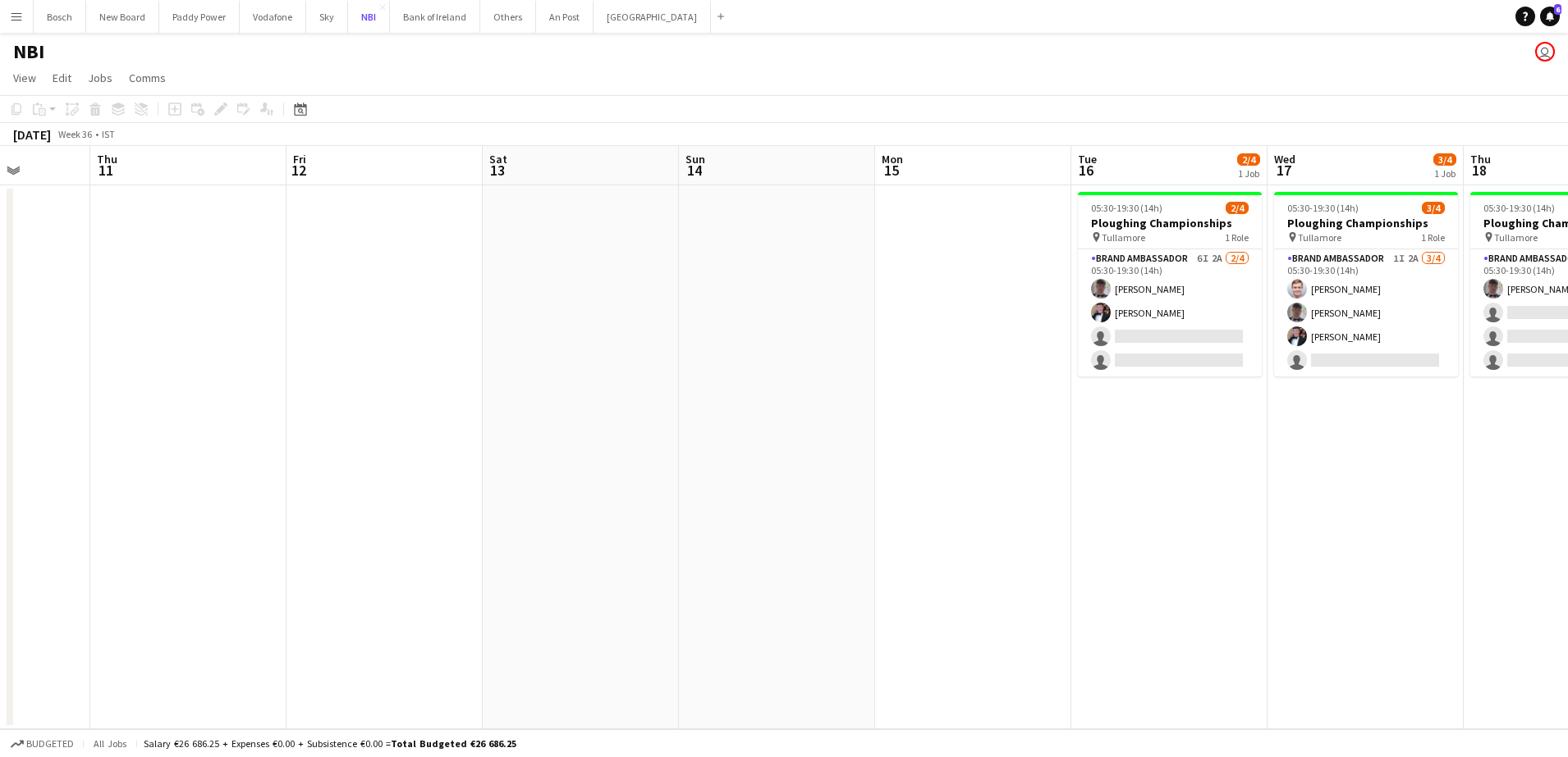
scroll to position [0, 599]
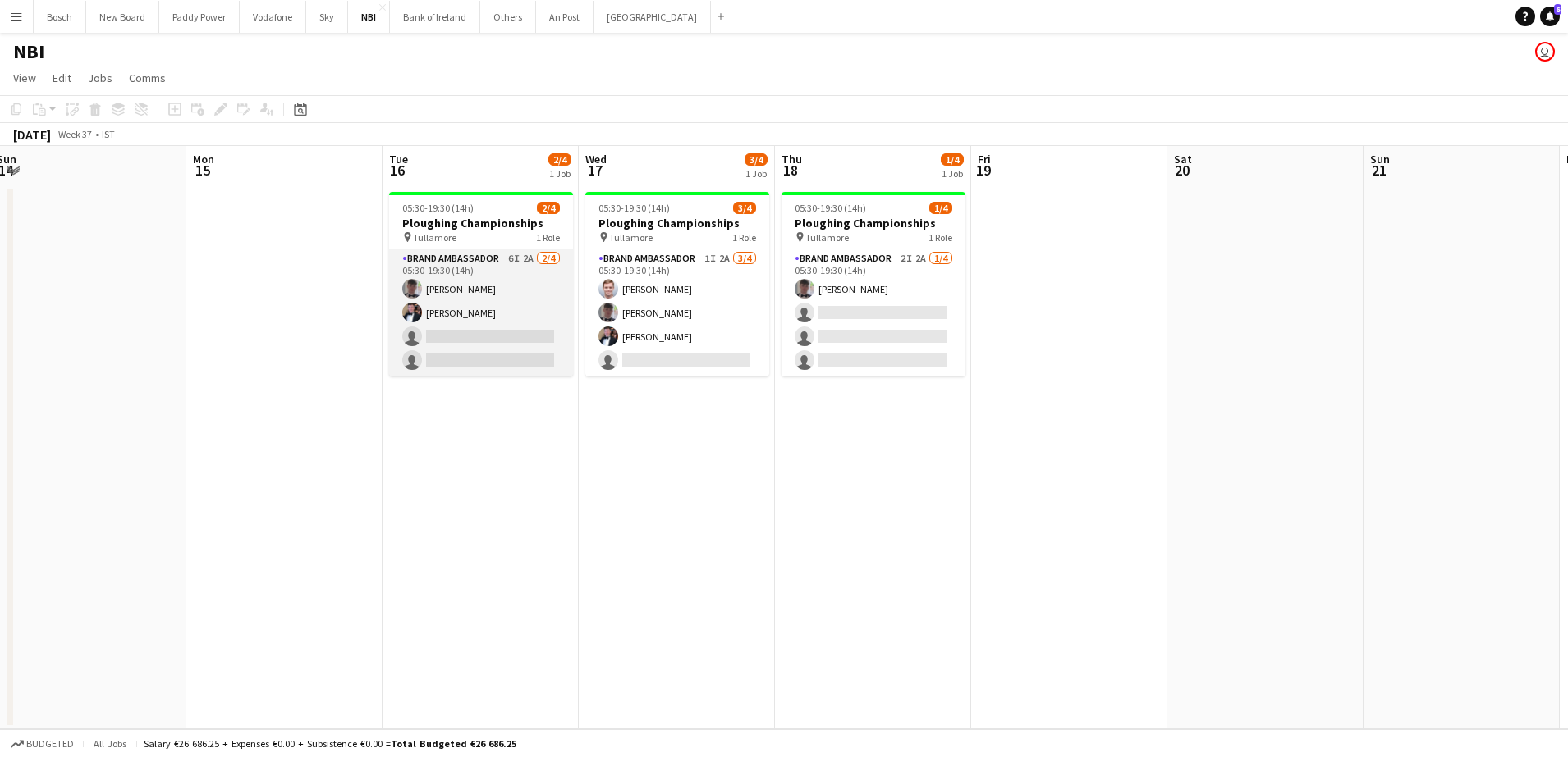
click at [501, 326] on app-card-role "Brand Ambassador 6I 2A [DATE] 05:30-19:30 (14h) [PERSON_NAME] [PERSON_NAME] sin…" at bounding box center [481, 313] width 184 height 127
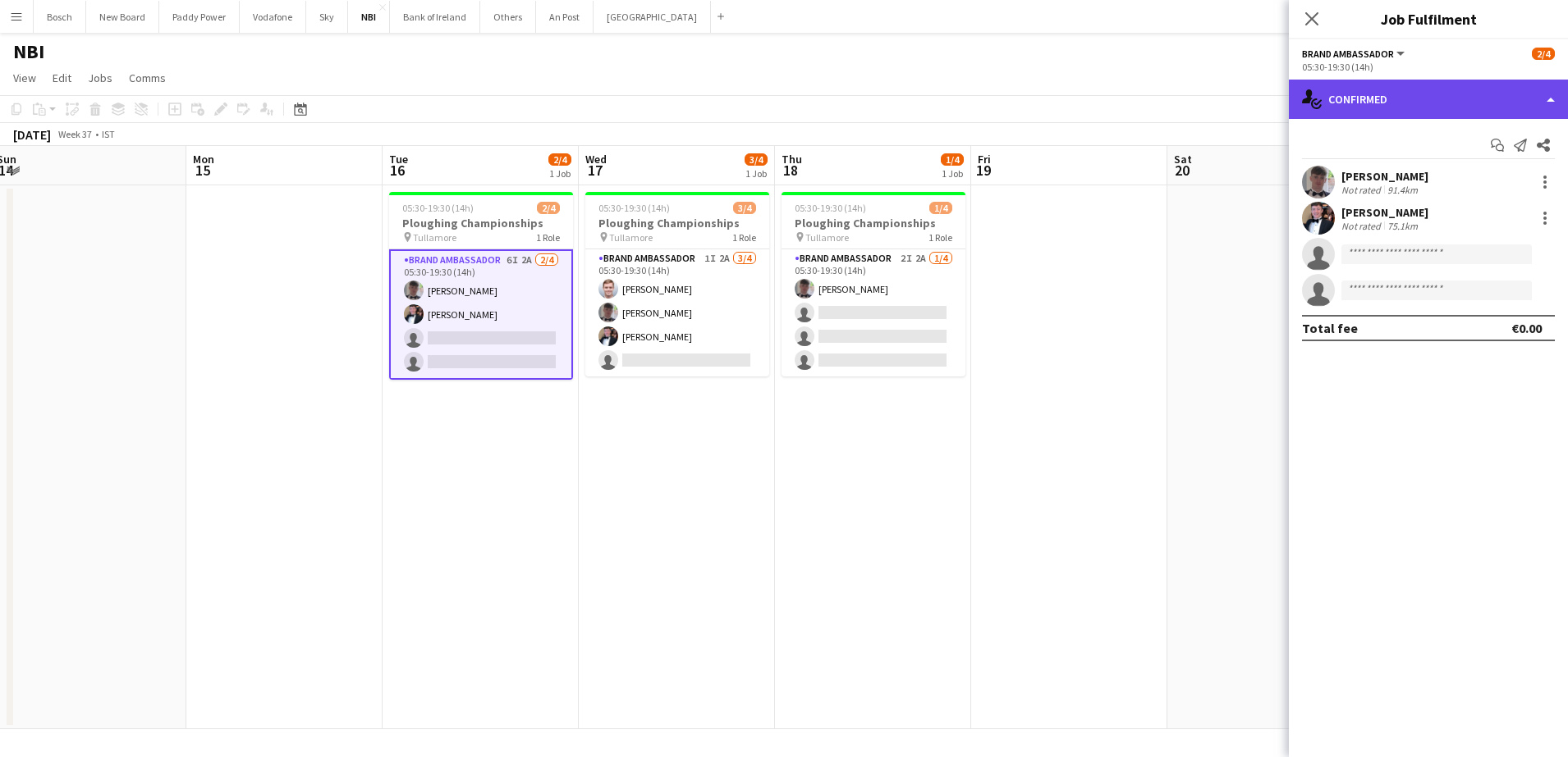
click at [1343, 111] on div "single-neutral-actions-check-2 Confirmed" at bounding box center [1429, 99] width 279 height 39
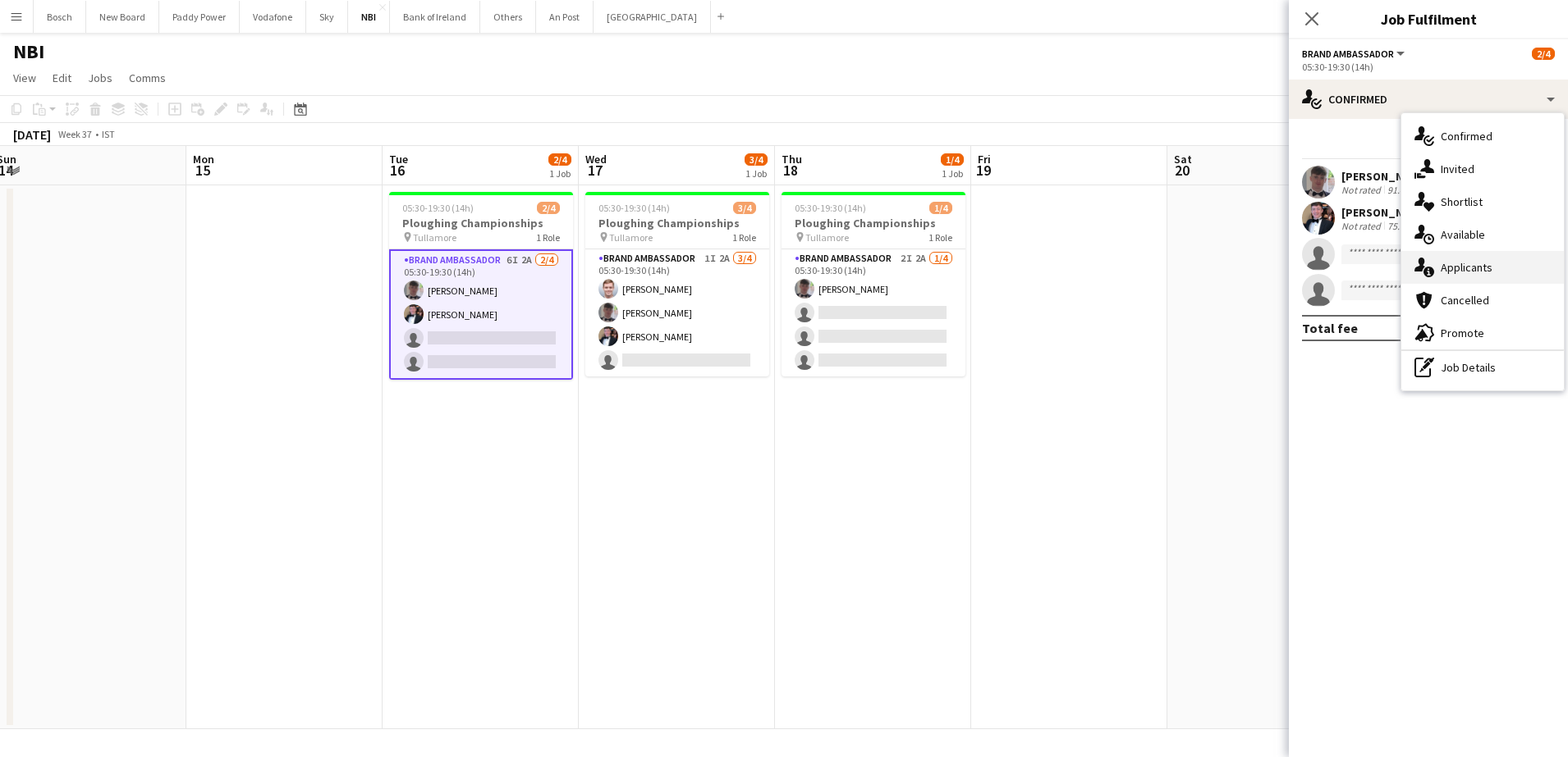
click at [1433, 252] on div "single-neutral-actions-information Applicants" at bounding box center [1482, 266] width 162 height 32
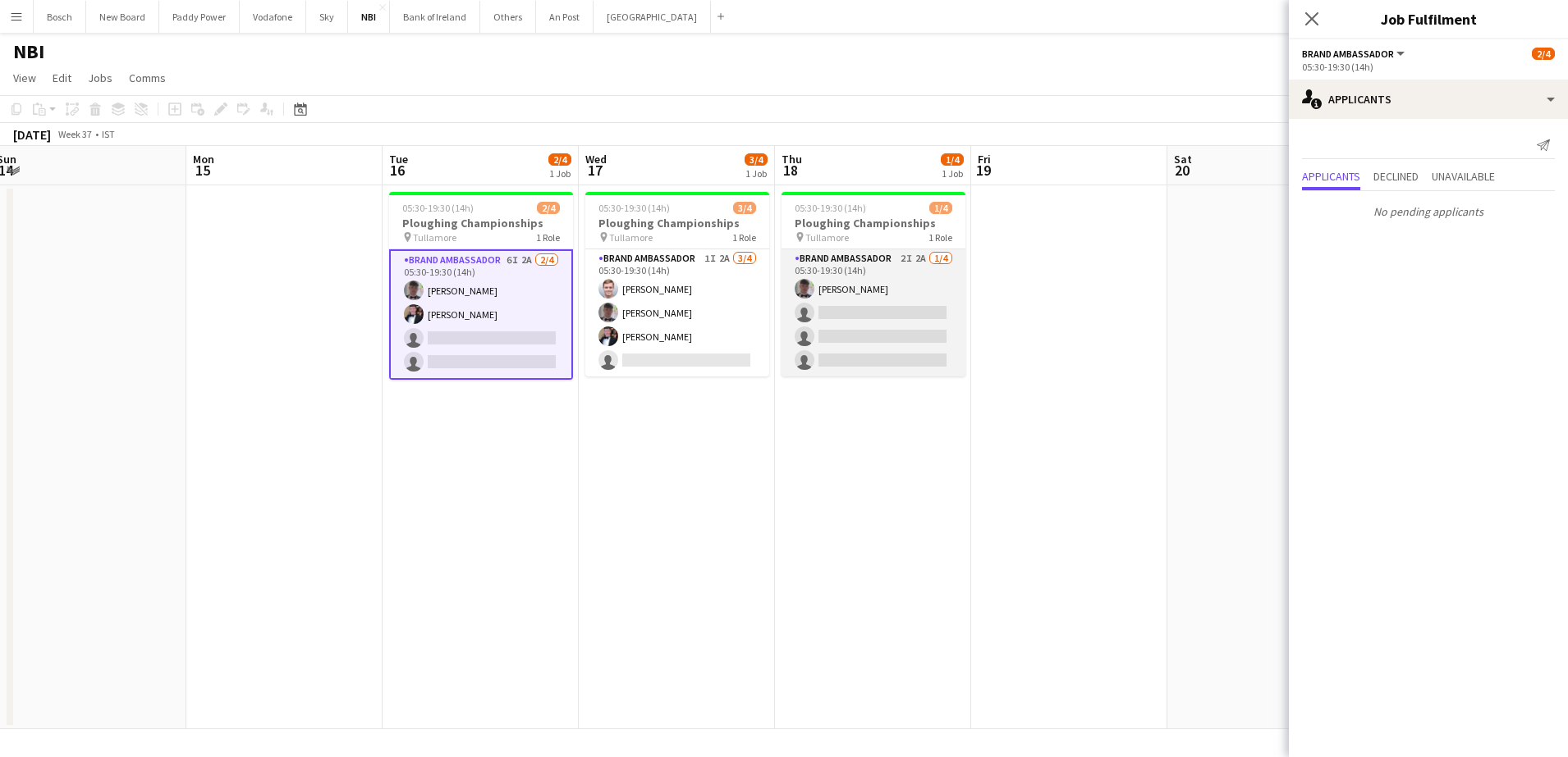
click at [877, 354] on app-card-role "Brand Ambassador 2I 2A [DATE] 05:30-19:30 (14h) [PERSON_NAME] single-neutral-ac…" at bounding box center [874, 313] width 184 height 127
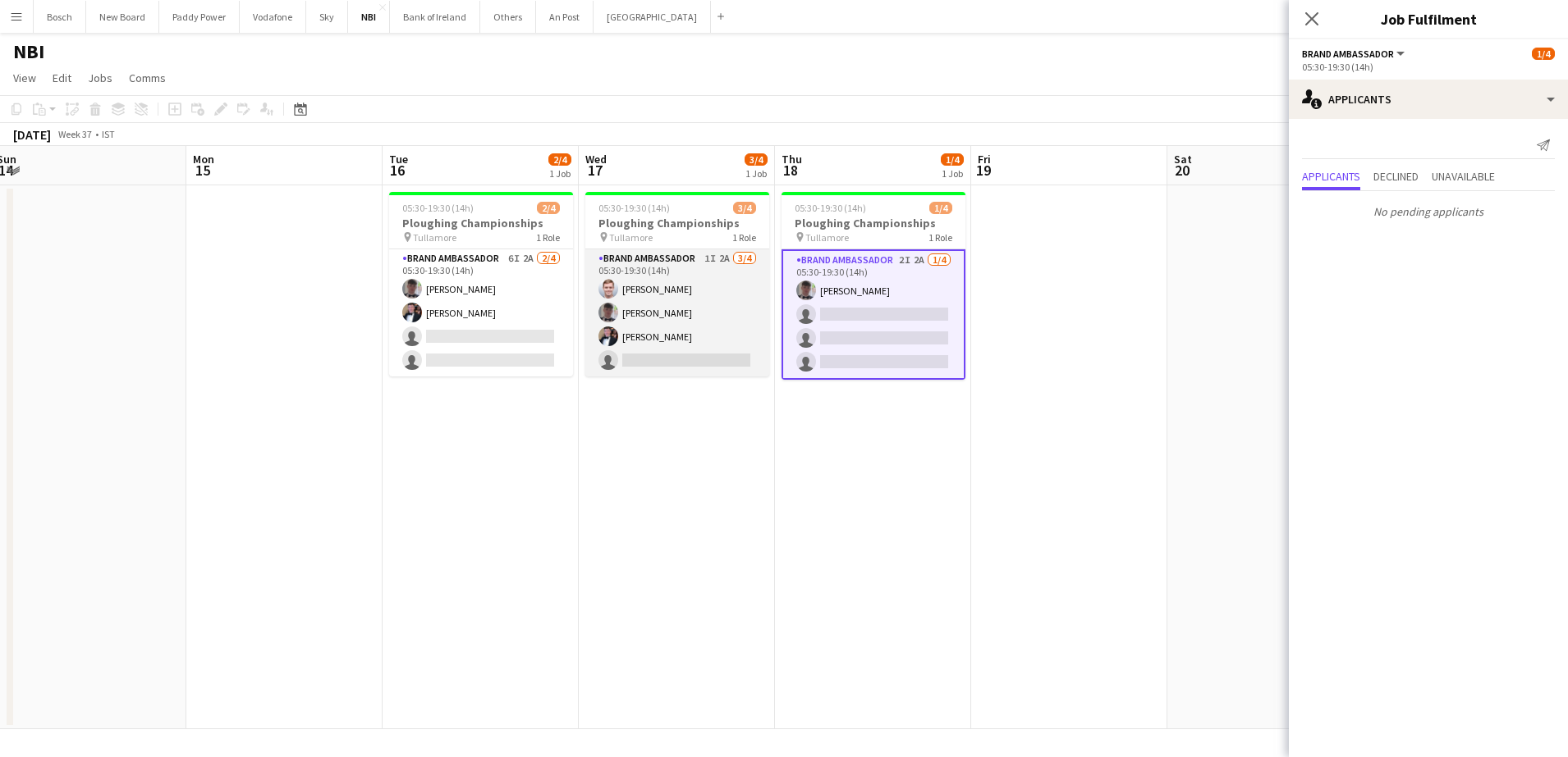
click at [722, 347] on app-card-role "Brand Ambassador 1I 2A [DATE] 05:30-19:30 (14h) [PERSON_NAME] [PERSON_NAME] [PE…" at bounding box center [677, 313] width 184 height 127
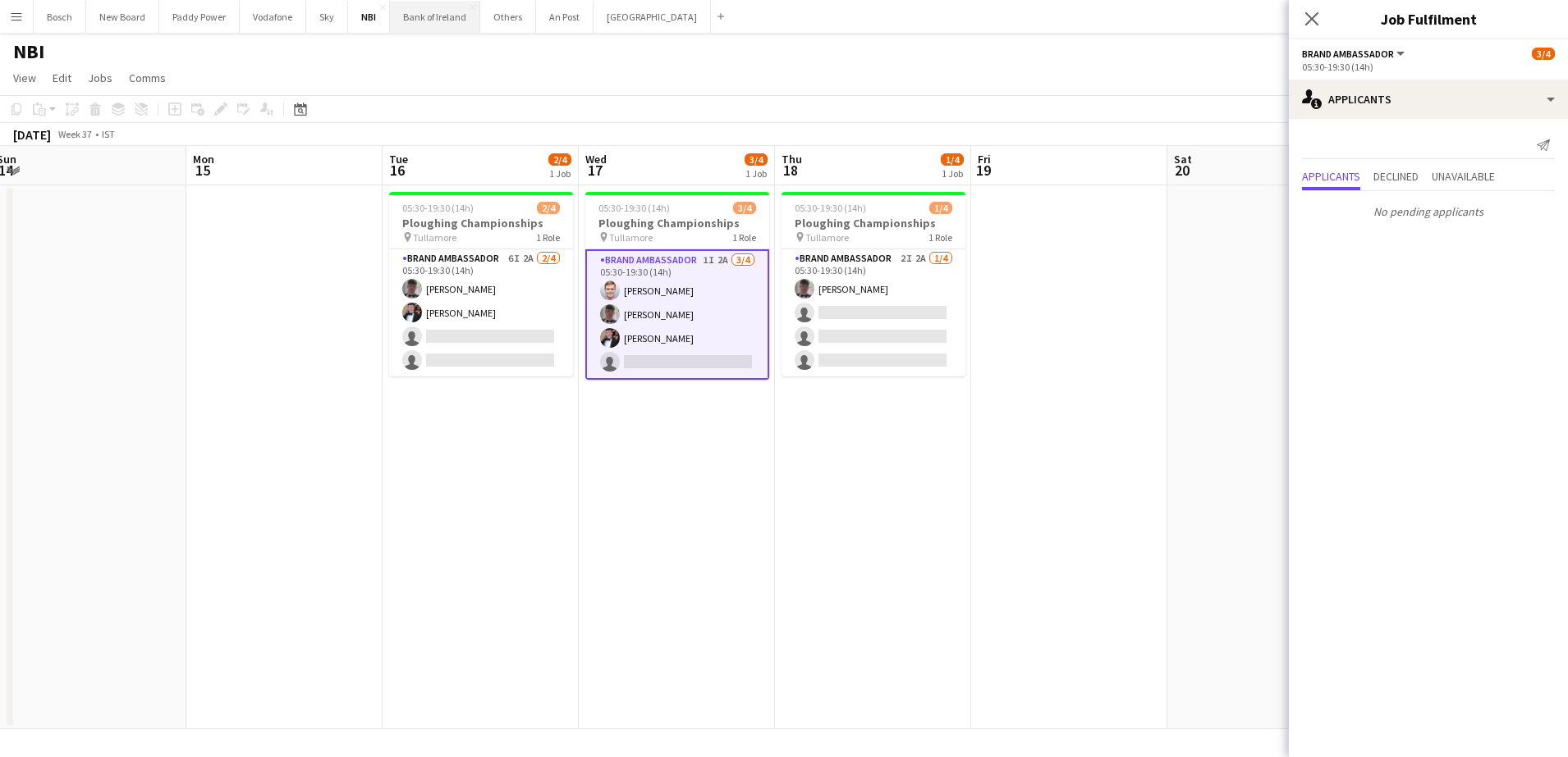
click at [420, 28] on button "Bank of Ireland Close" at bounding box center [436, 17] width 90 height 32
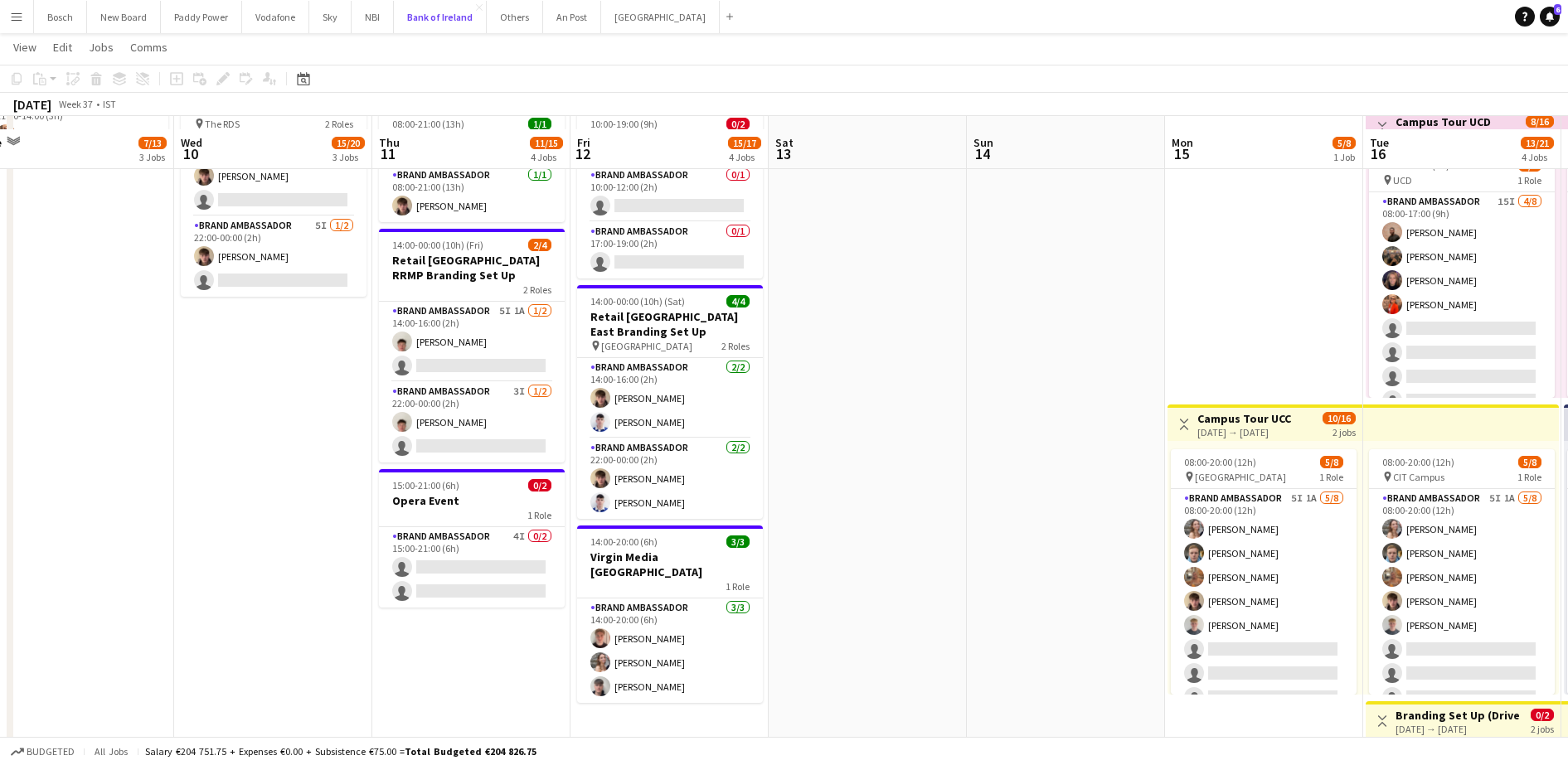
scroll to position [414, 0]
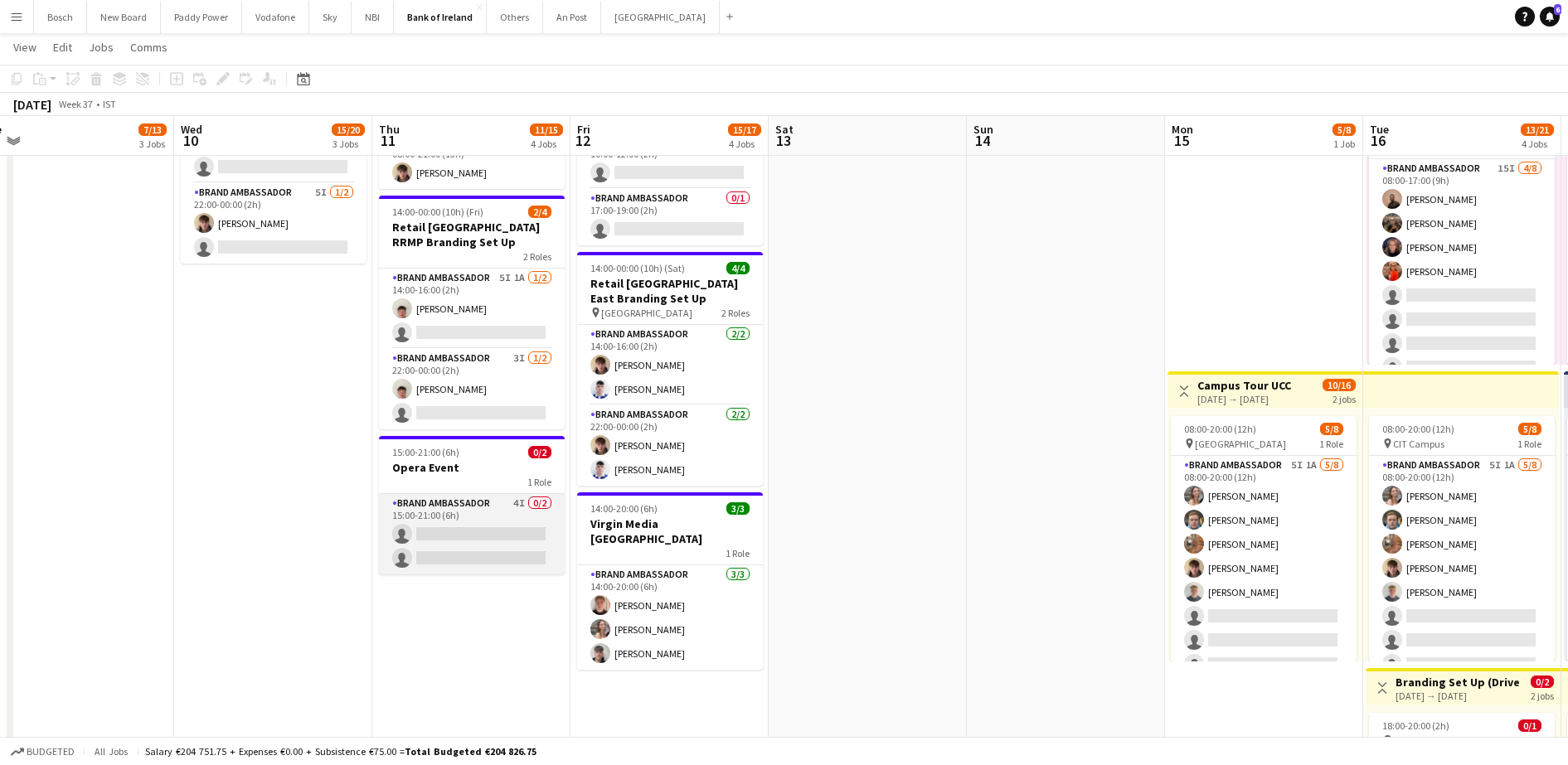
click at [430, 495] on app-card-role "Brand Ambassador 4I 0/2 15:00-21:00 (6h) single-neutral-actions single-neutral-…" at bounding box center [471, 535] width 186 height 80
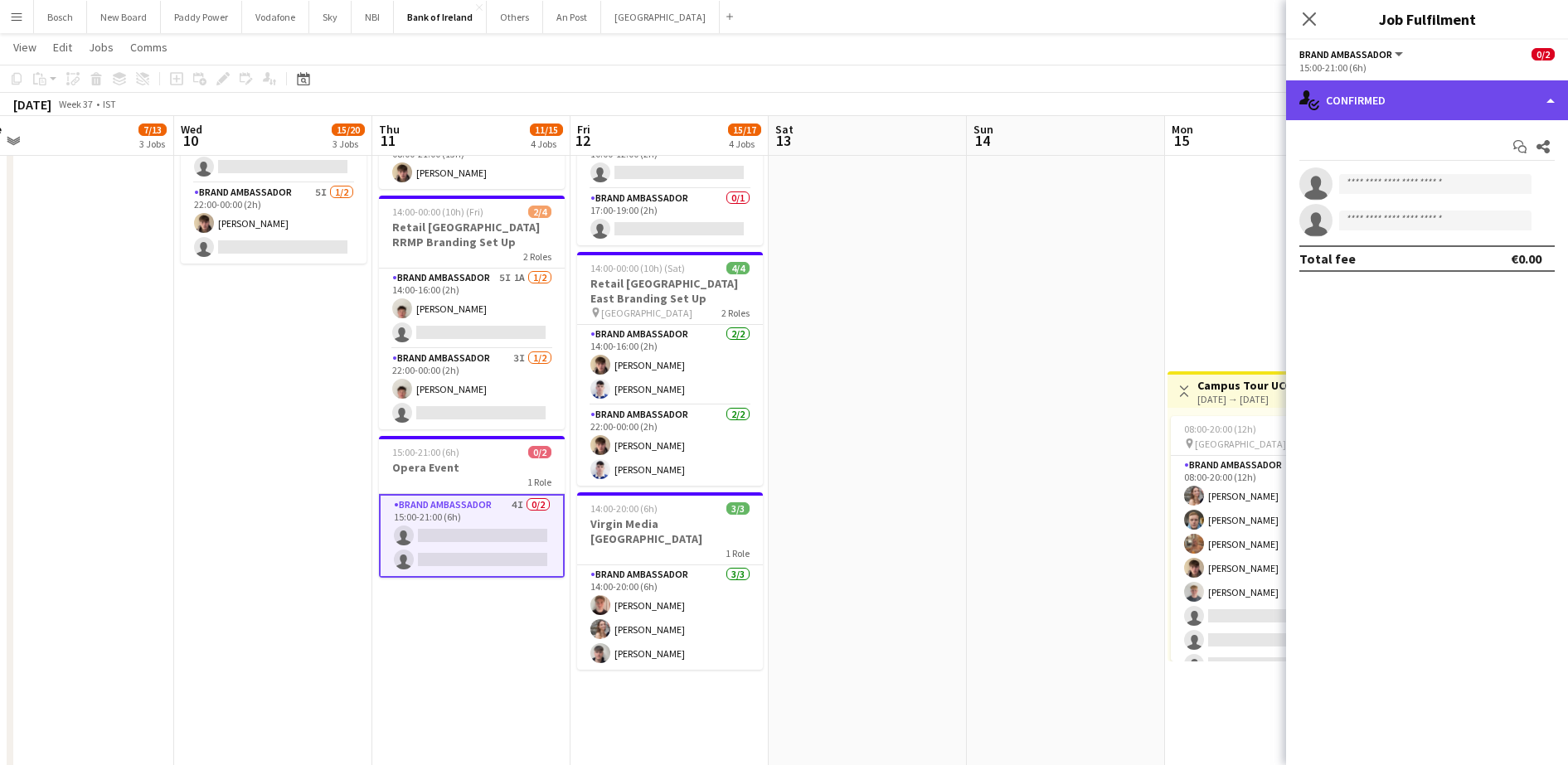
click at [1408, 96] on div "single-neutral-actions-check-2 Confirmed" at bounding box center [1427, 100] width 282 height 40
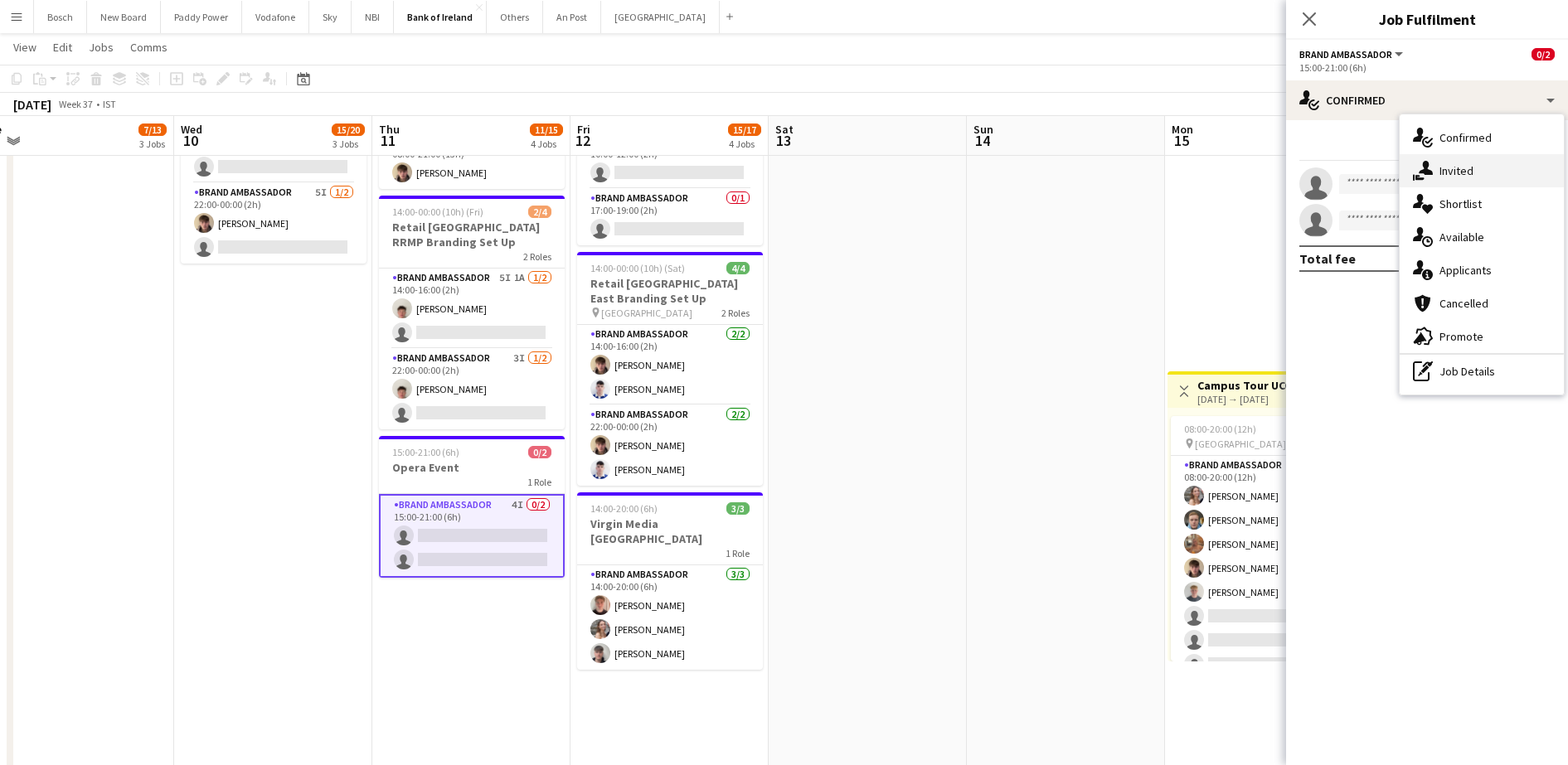
click at [1429, 167] on icon "single-neutral-actions-share-1" at bounding box center [1422, 171] width 20 height 20
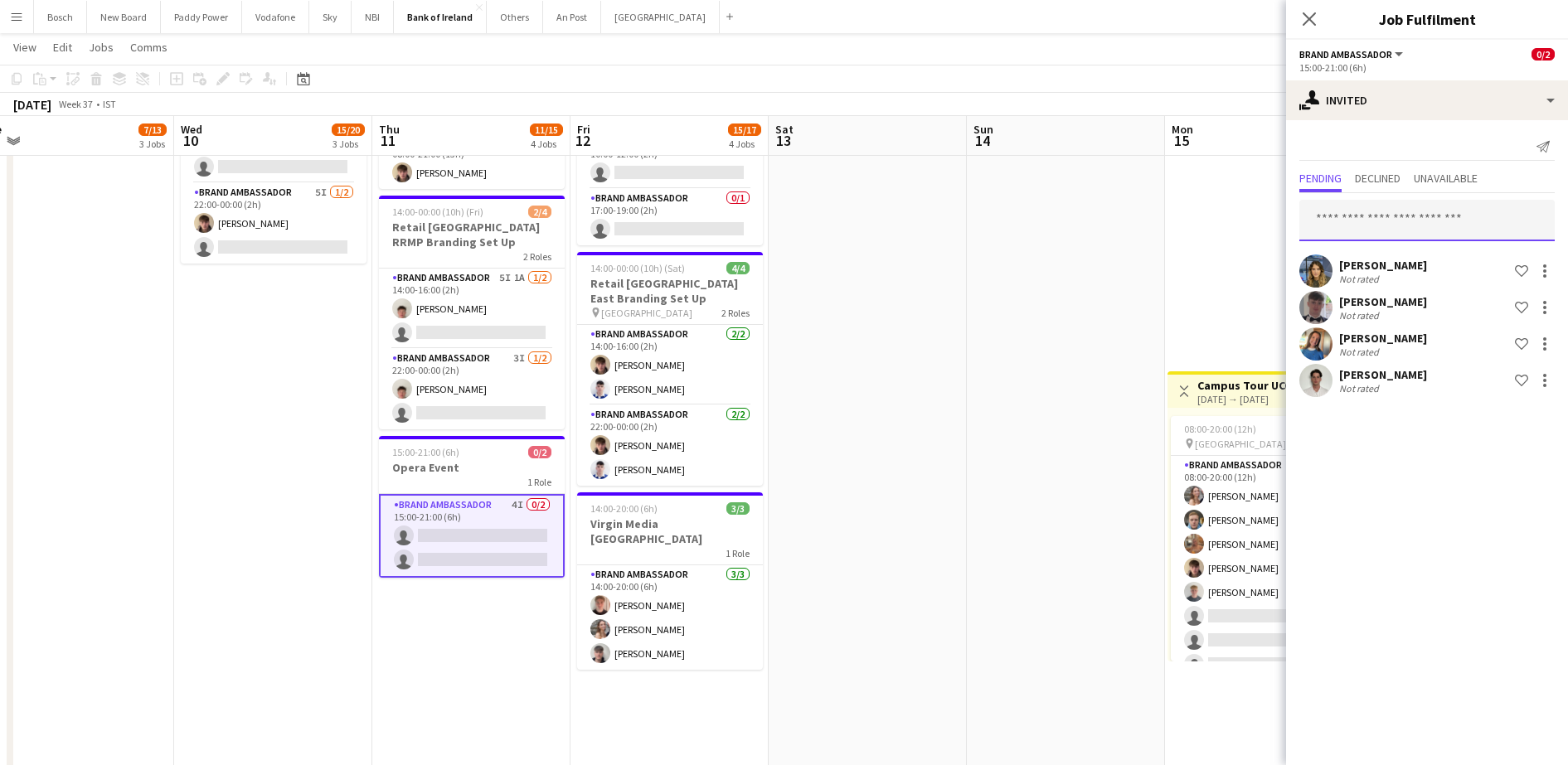
click at [1358, 205] on input "text" at bounding box center [1426, 221] width 255 height 42
type input "****"
click at [1379, 255] on span "[PERSON_NAME] Active" at bounding box center [1426, 261] width 228 height 14
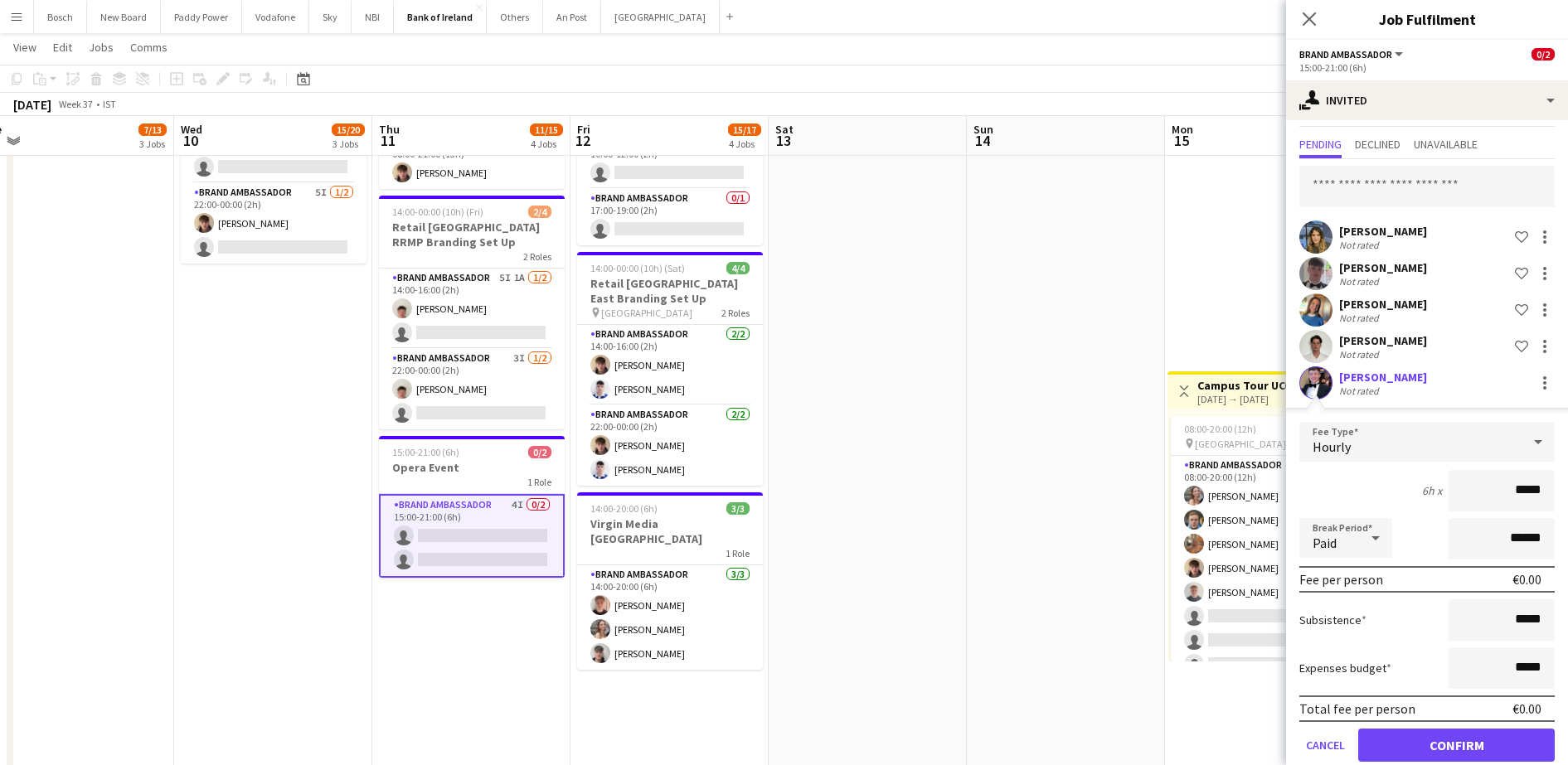
scroll to position [62, 0]
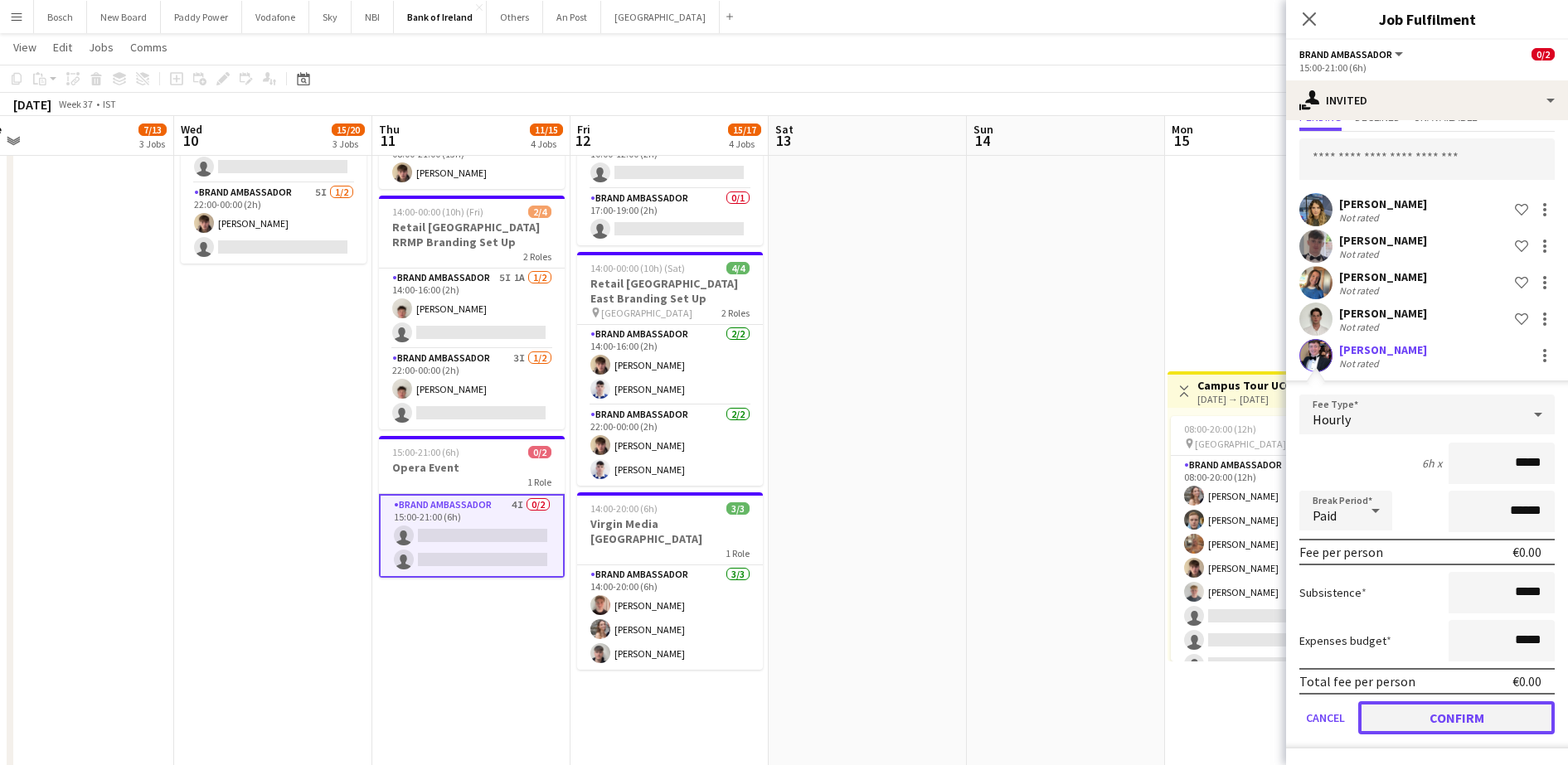
click at [1414, 720] on button "Confirm" at bounding box center [1456, 717] width 197 height 33
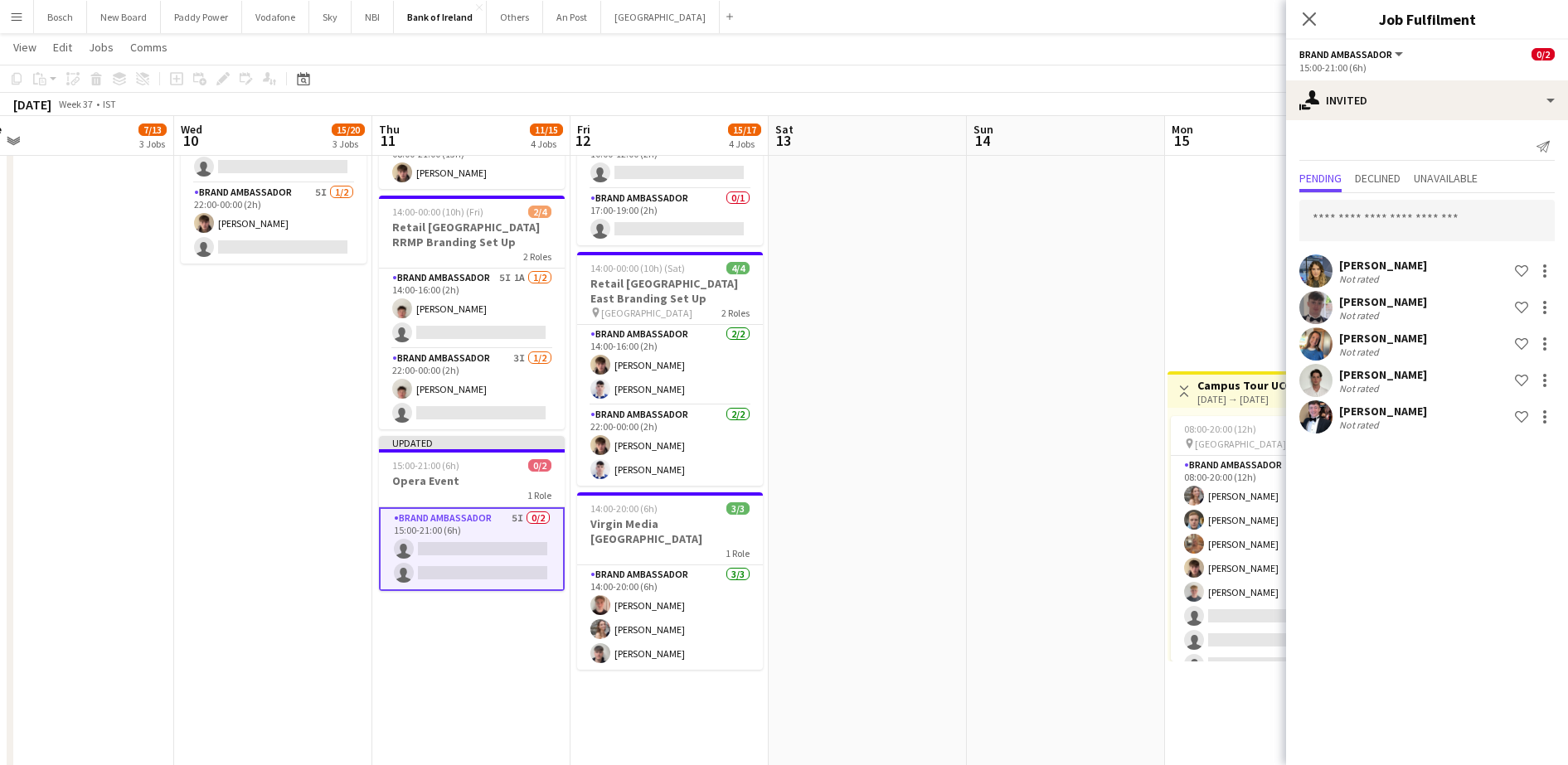
scroll to position [0, 0]
drag, startPoint x: 1138, startPoint y: 140, endPoint x: 1345, endPoint y: 124, distance: 207.6
click at [1139, 140] on app-board-header-date "Sun 14" at bounding box center [1066, 136] width 199 height 40
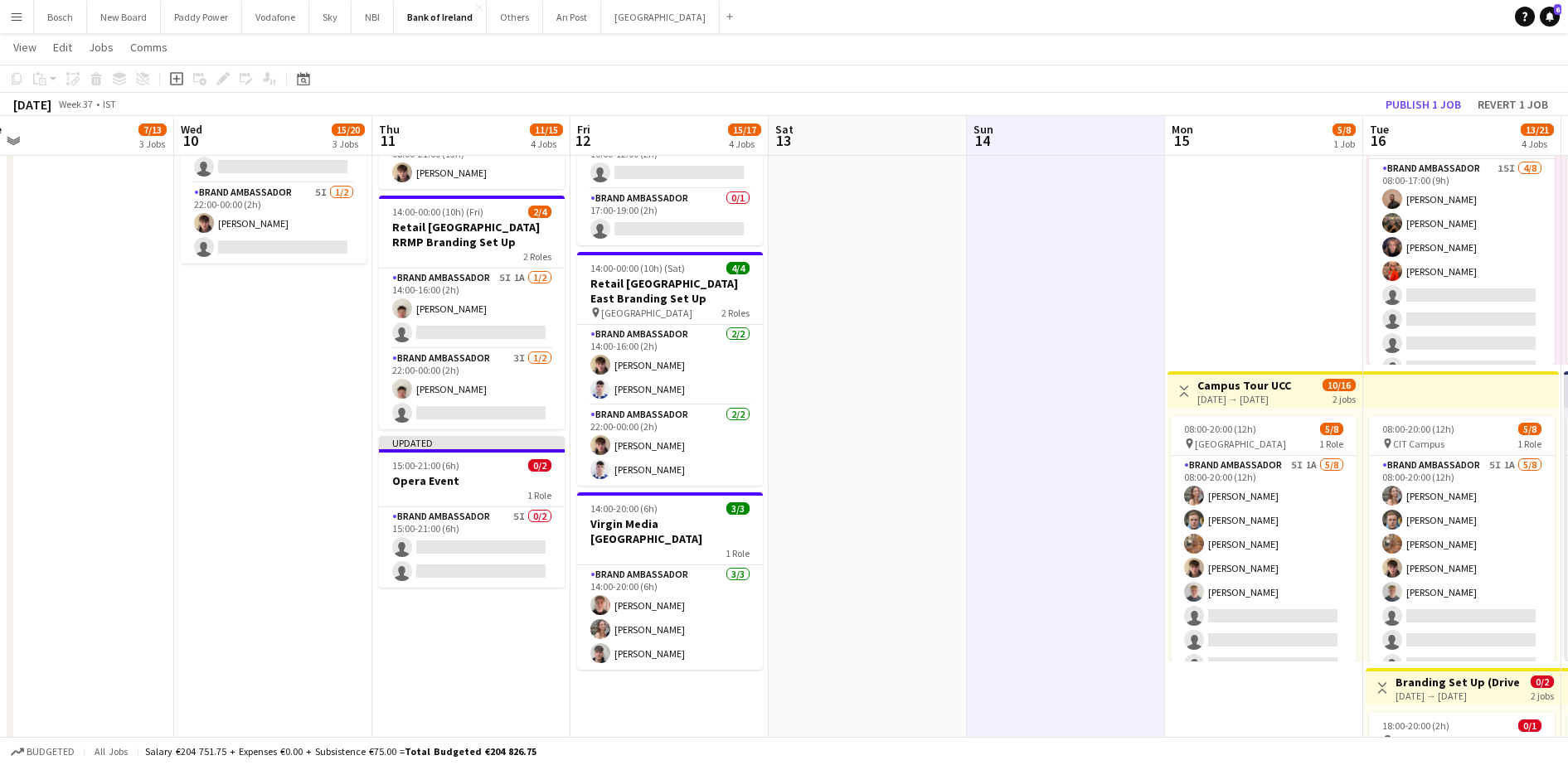
scroll to position [0, 618]
click at [1450, 108] on button "Publish 1 job" at bounding box center [1422, 104] width 88 height 22
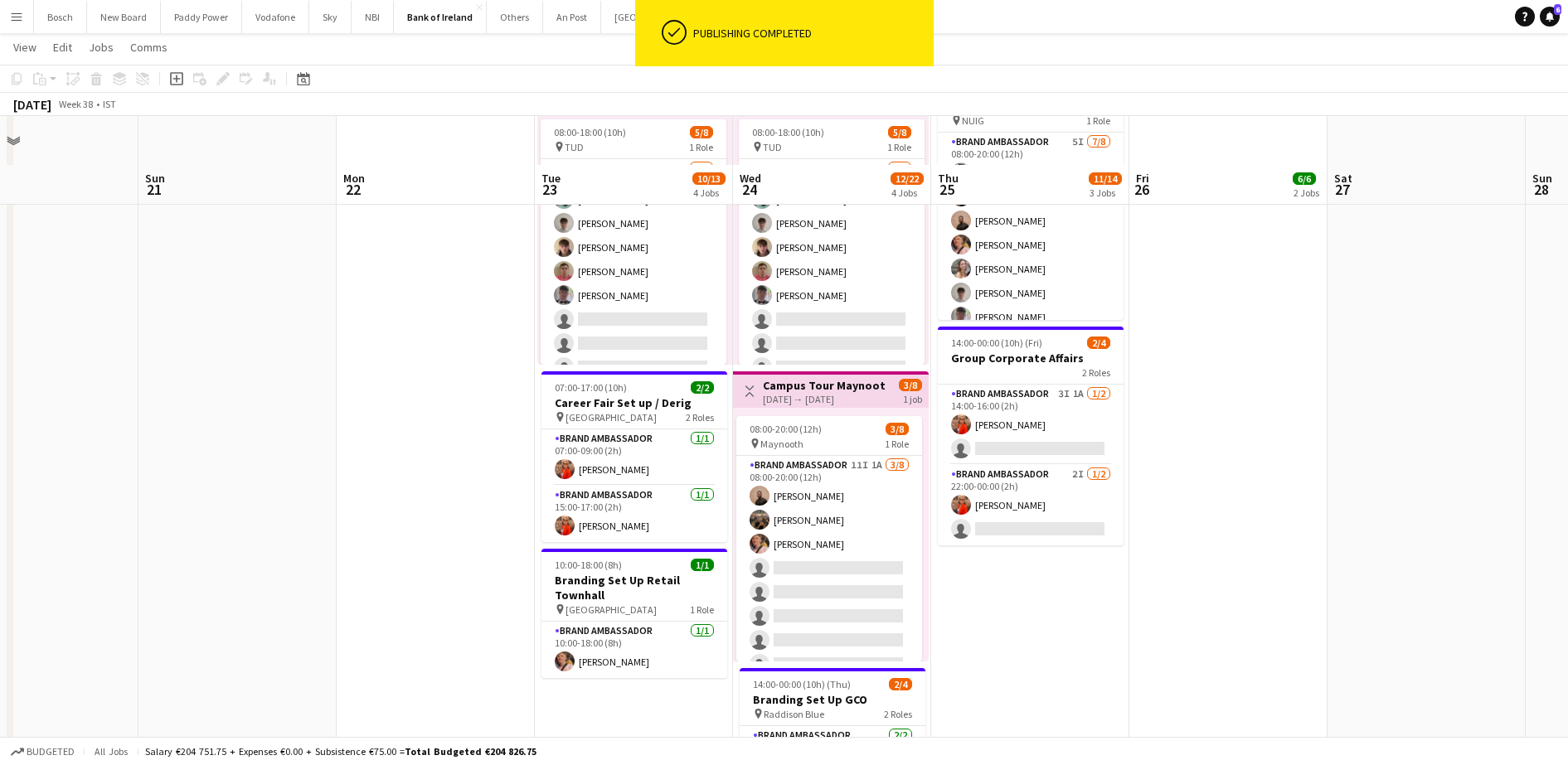
scroll to position [725, 0]
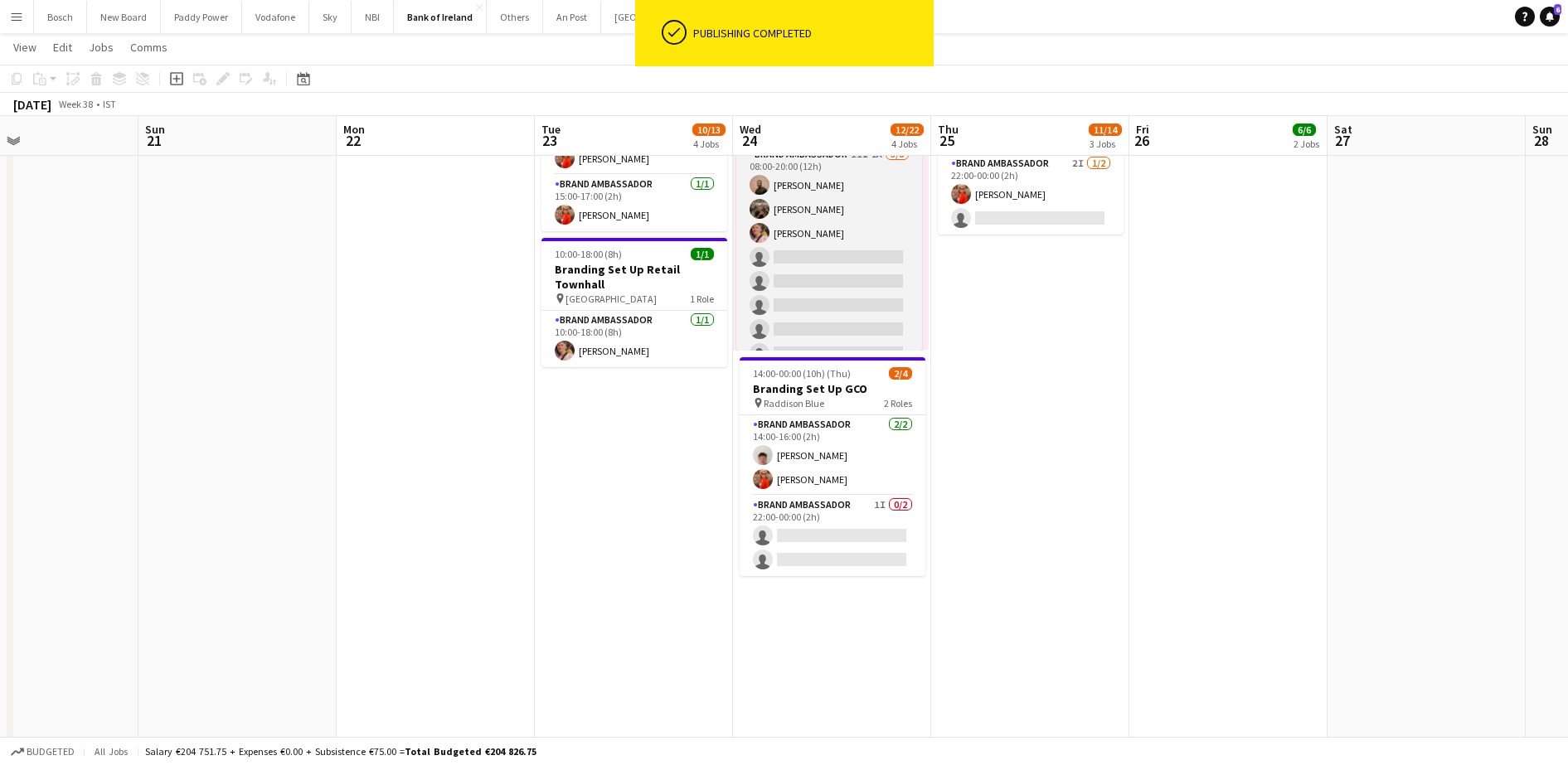
click at [818, 268] on app-card-role "Brand Ambassador 11I 1A [DATE] 08:00-20:00 (12h) [PERSON_NAME] [PERSON_NAME] [P…" at bounding box center [828, 257] width 186 height 225
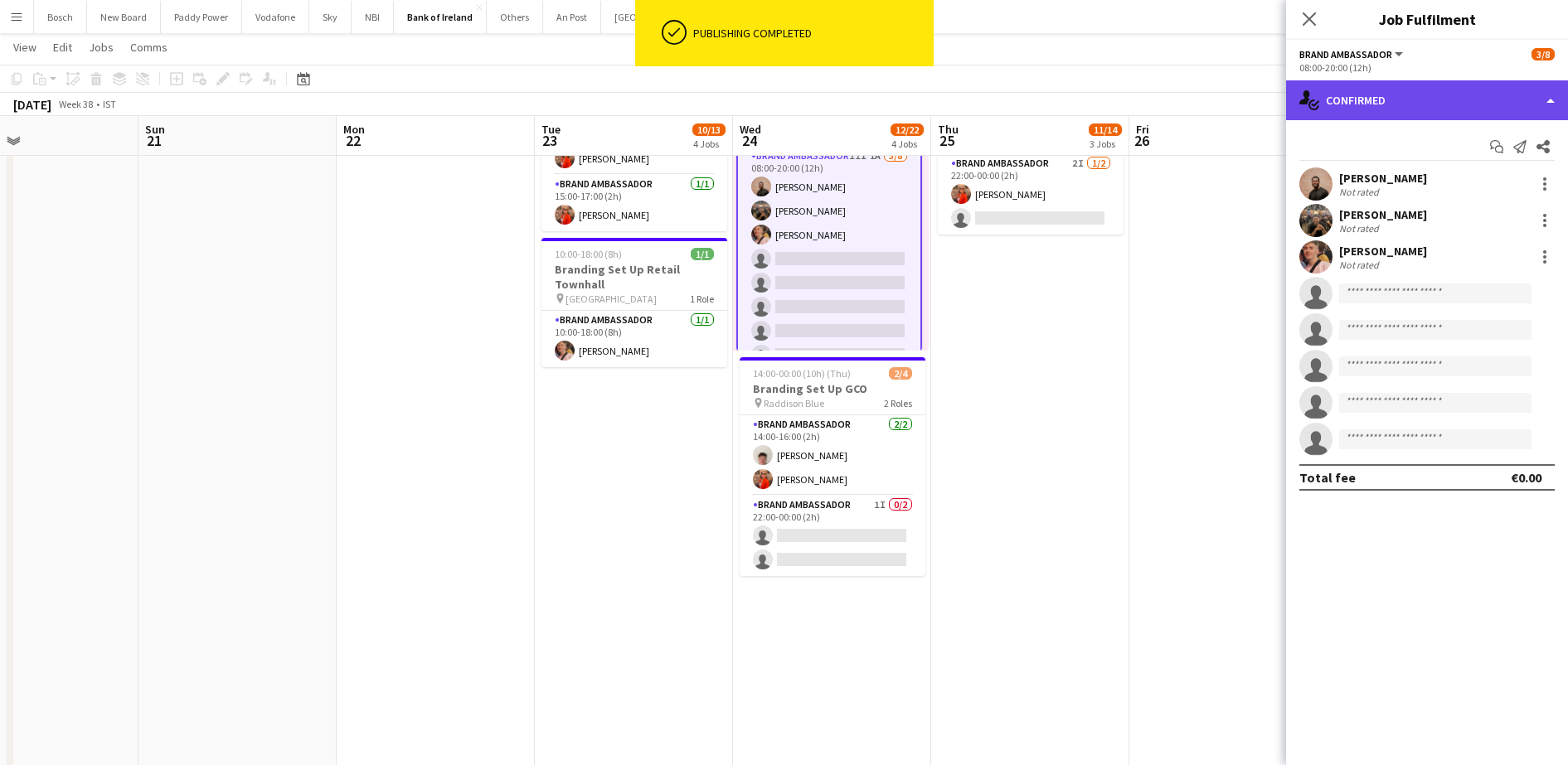
click at [1418, 102] on div "single-neutral-actions-check-2 Confirmed" at bounding box center [1427, 100] width 282 height 40
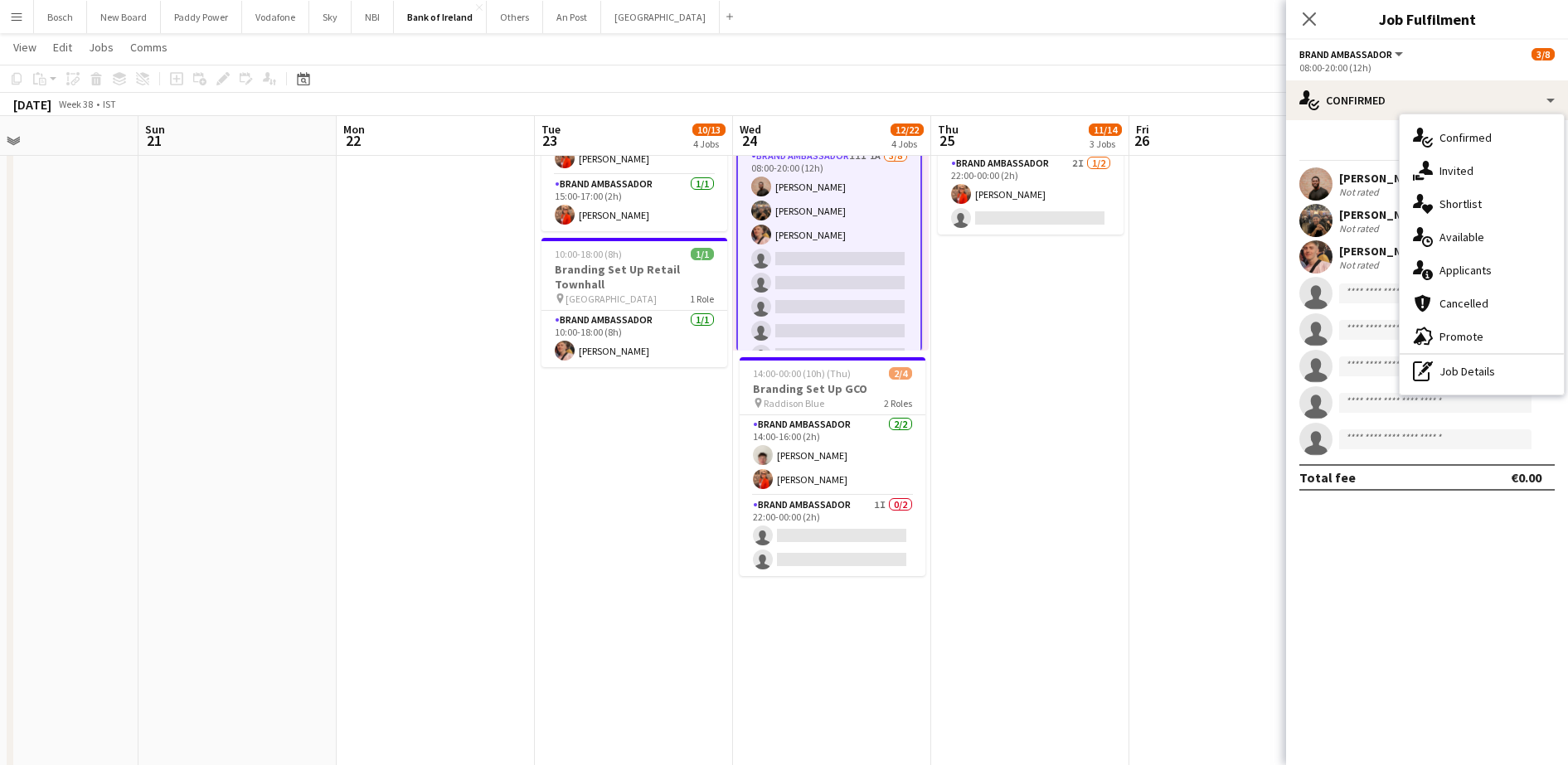
click at [1456, 151] on div "single-neutral-actions-check-2 Confirmed" at bounding box center [1481, 137] width 164 height 33
click at [1444, 130] on div "Start chat Send notification Share [PERSON_NAME] Not rated [PERSON_NAME] Not ra…" at bounding box center [1427, 312] width 282 height 383
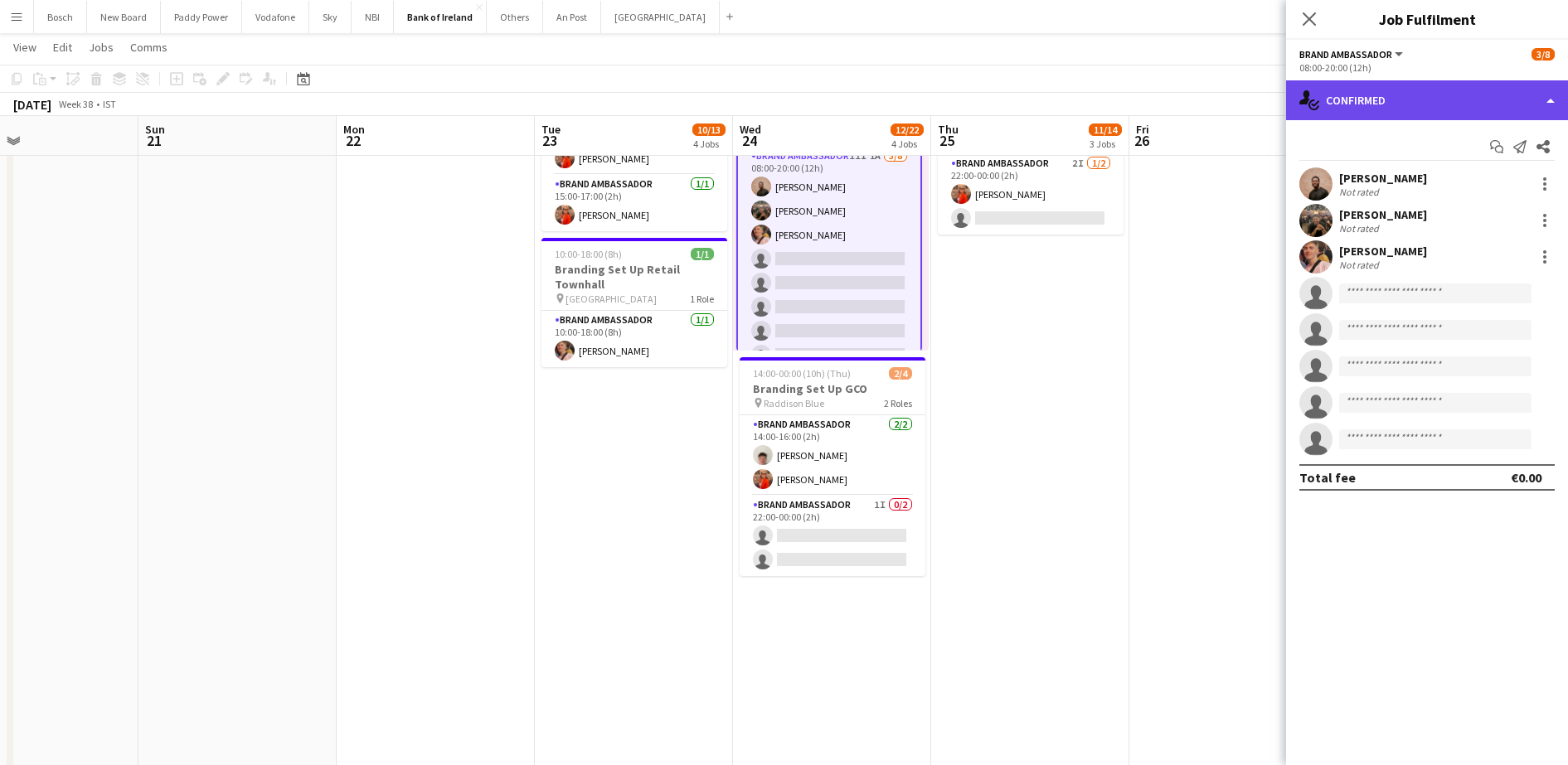
click at [1437, 106] on div "single-neutral-actions-check-2 Confirmed" at bounding box center [1427, 100] width 282 height 40
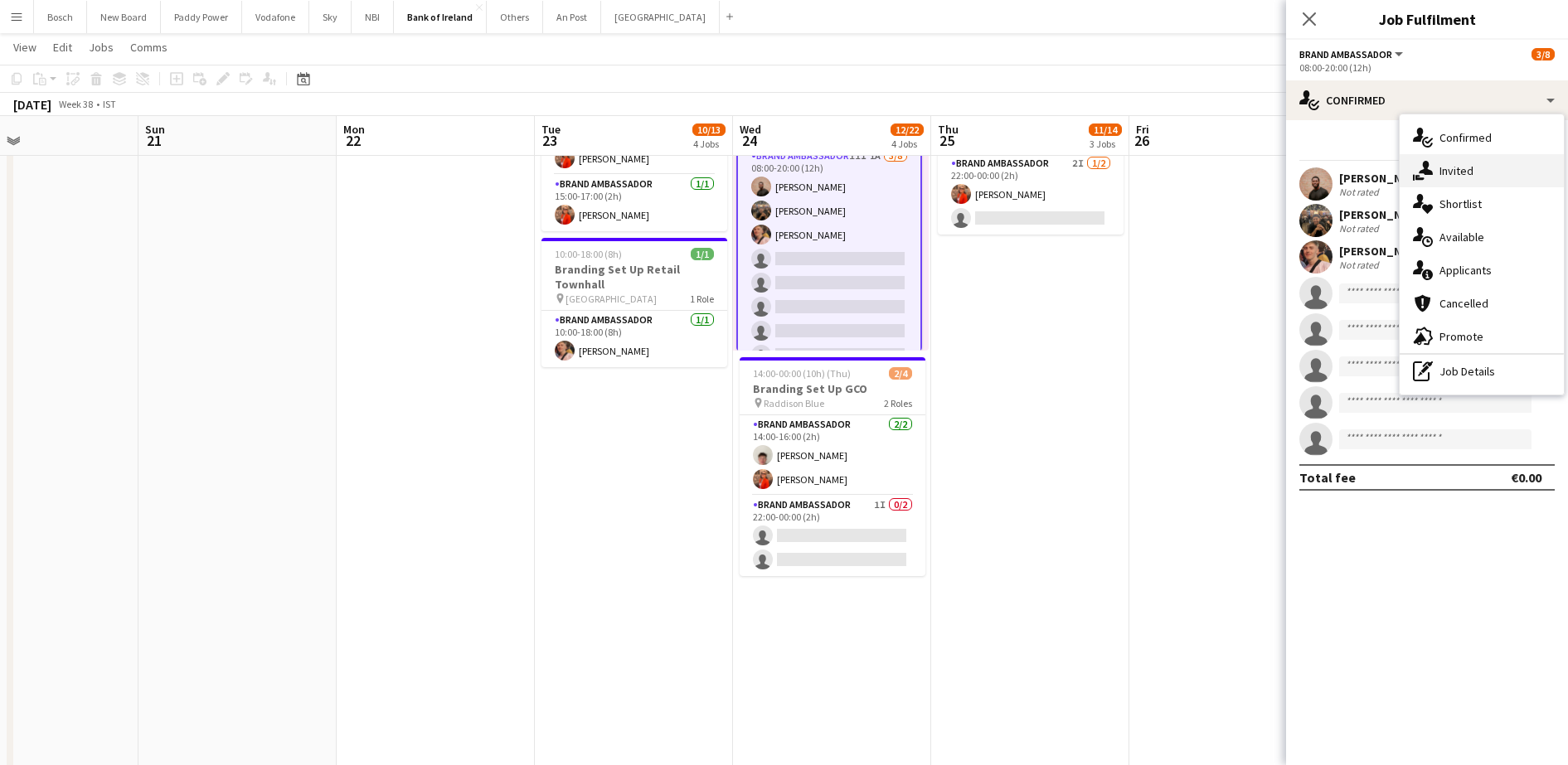
click at [1456, 162] on div "single-neutral-actions-share-1 Invited" at bounding box center [1481, 170] width 164 height 33
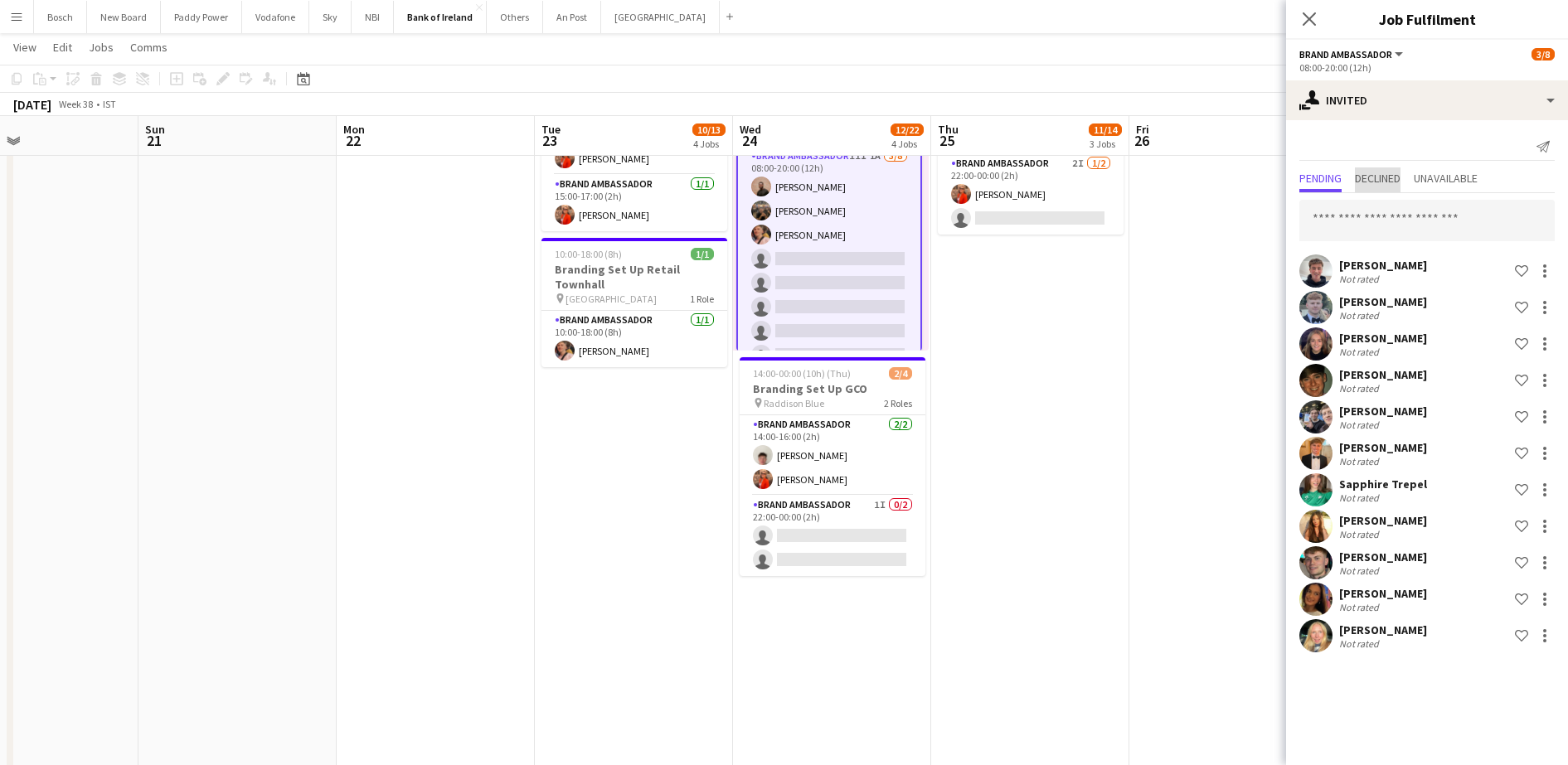
click at [1371, 189] on span "Declined" at bounding box center [1377, 180] width 46 height 25
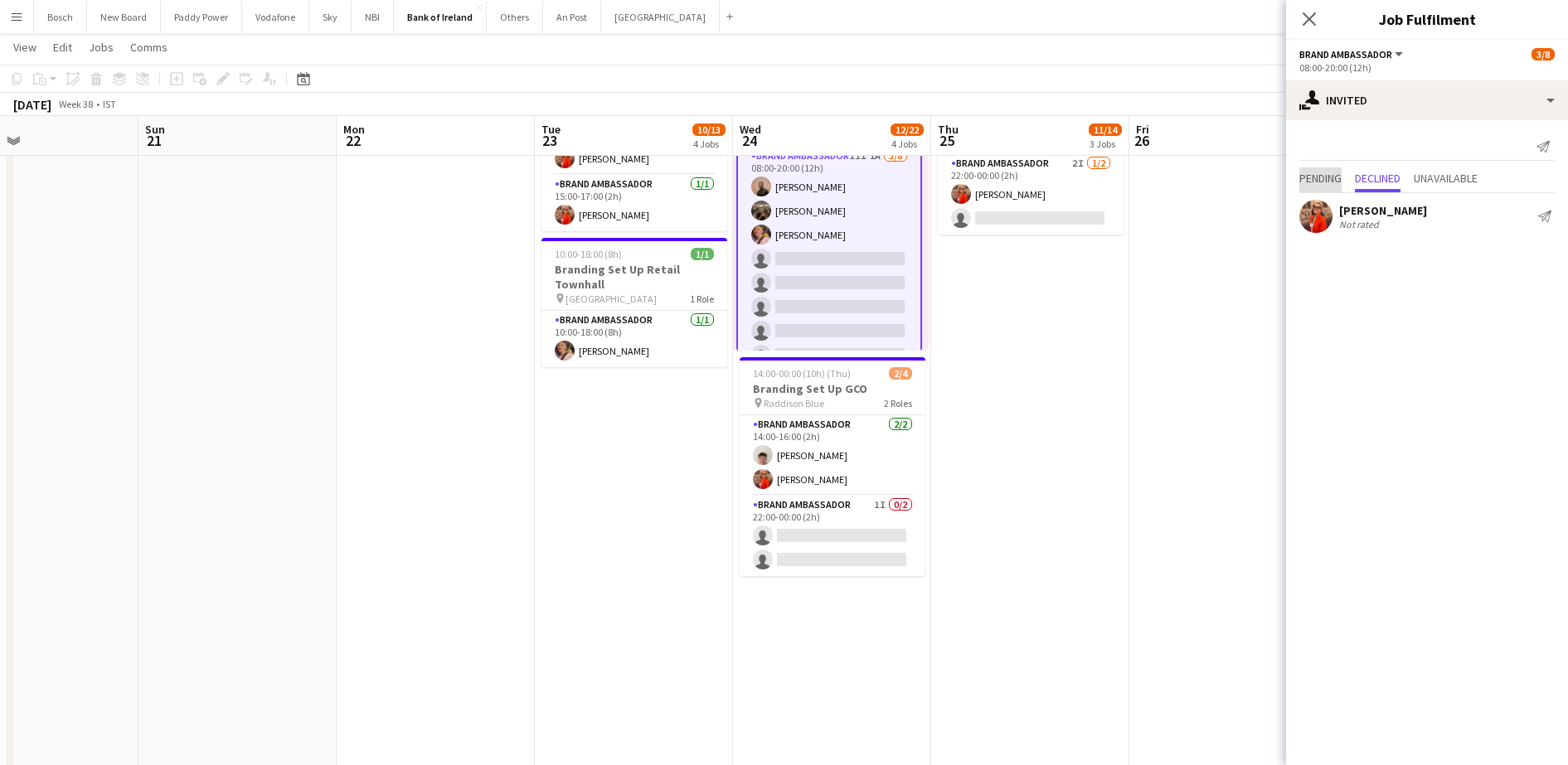
click at [1338, 176] on span "Pending" at bounding box center [1320, 179] width 43 height 12
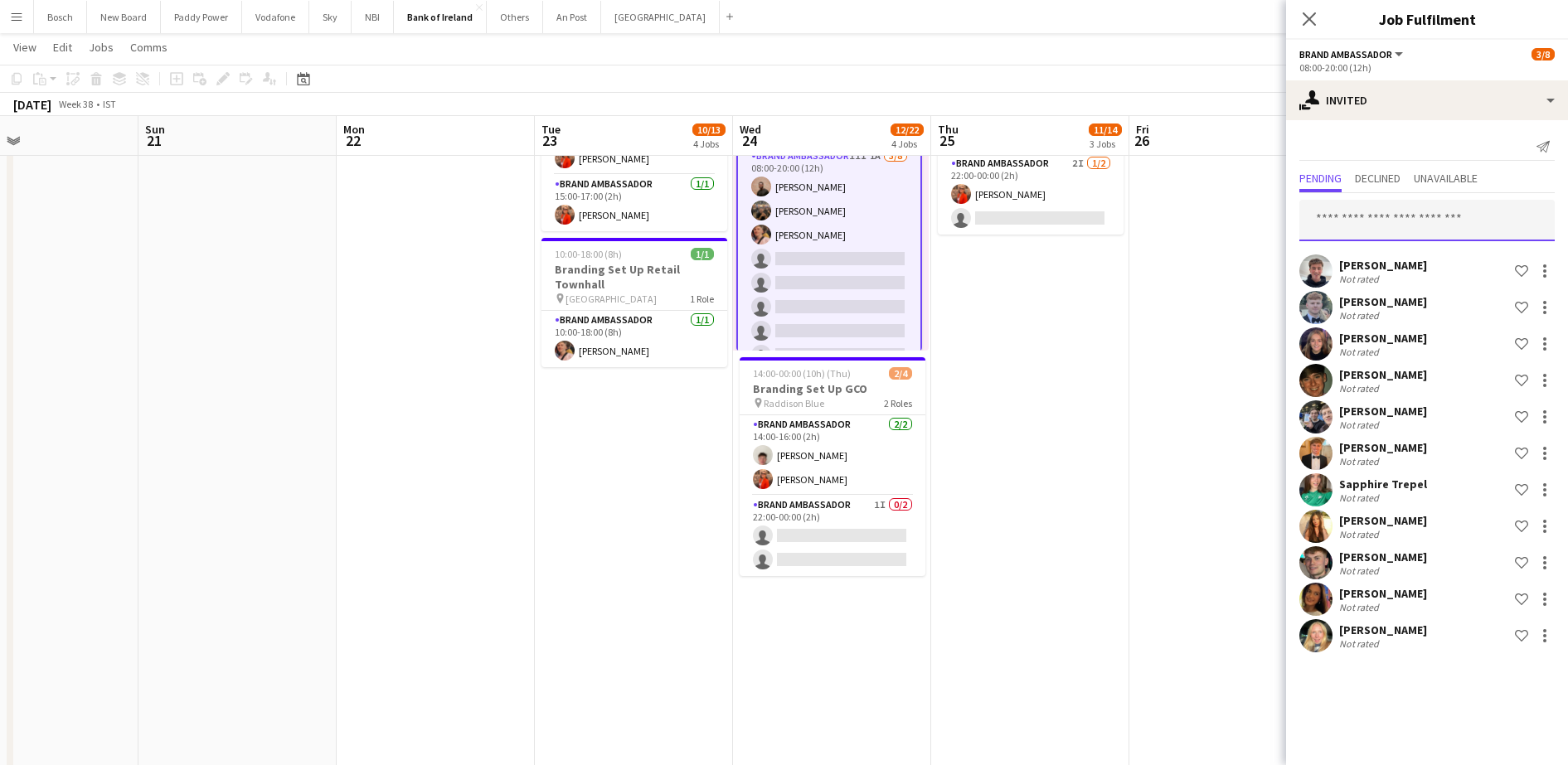
click at [1344, 215] on input "text" at bounding box center [1426, 221] width 255 height 42
type input "*"
type input "****"
click at [1367, 263] on span "[PERSON_NAME]" at bounding box center [1359, 261] width 95 height 14
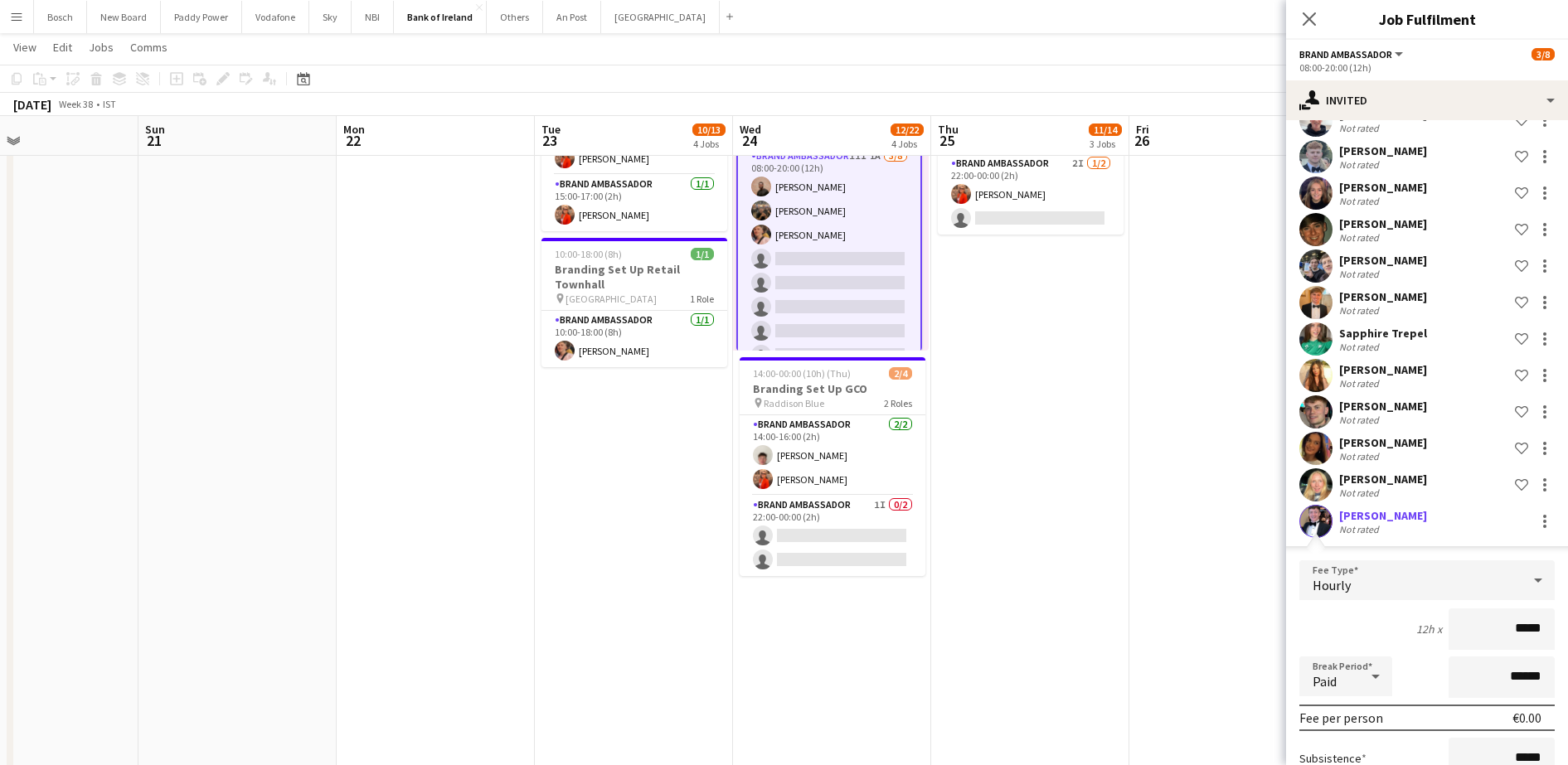
scroll to position [317, 0]
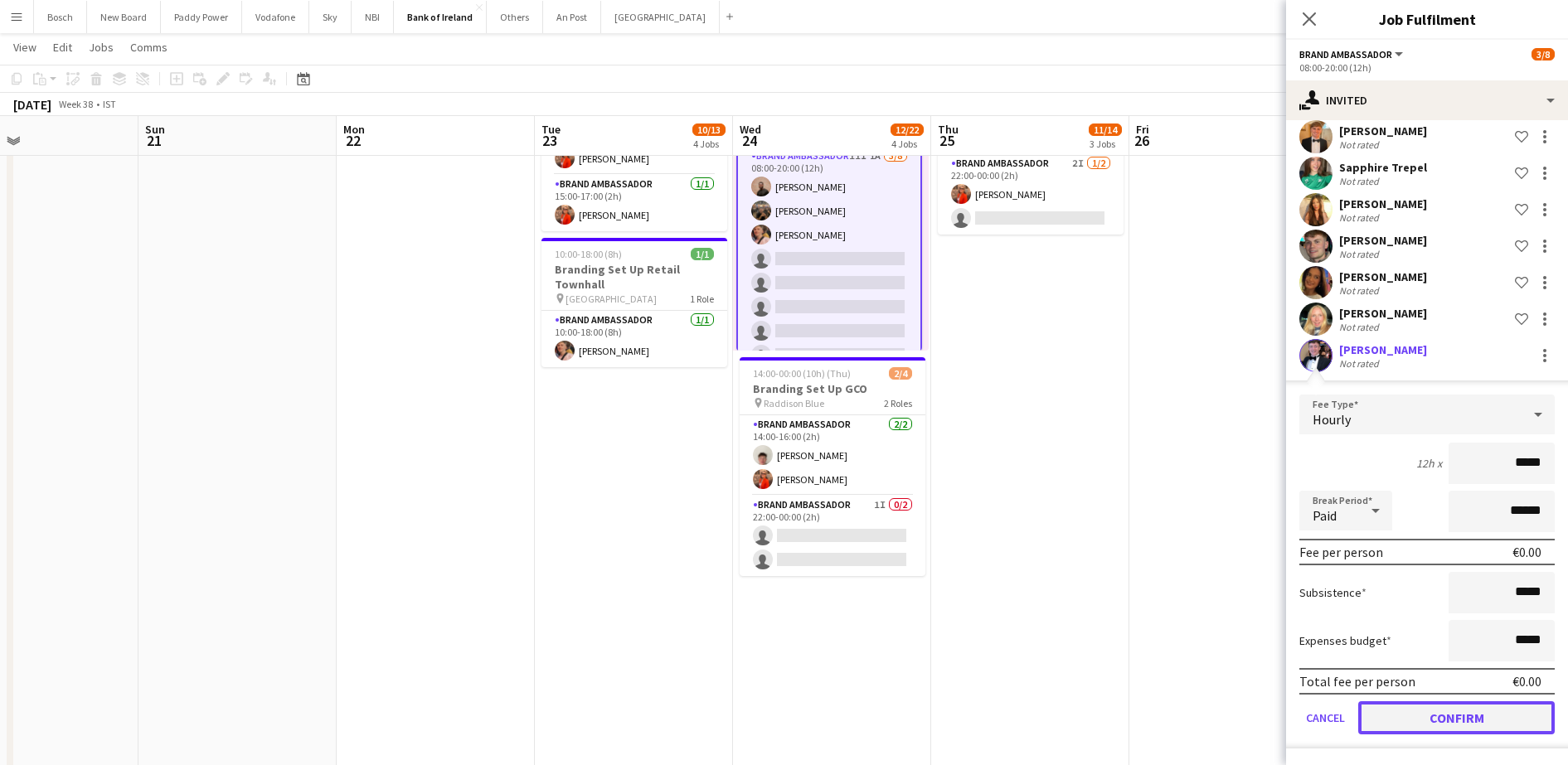
click at [1418, 725] on button "Confirm" at bounding box center [1456, 717] width 197 height 33
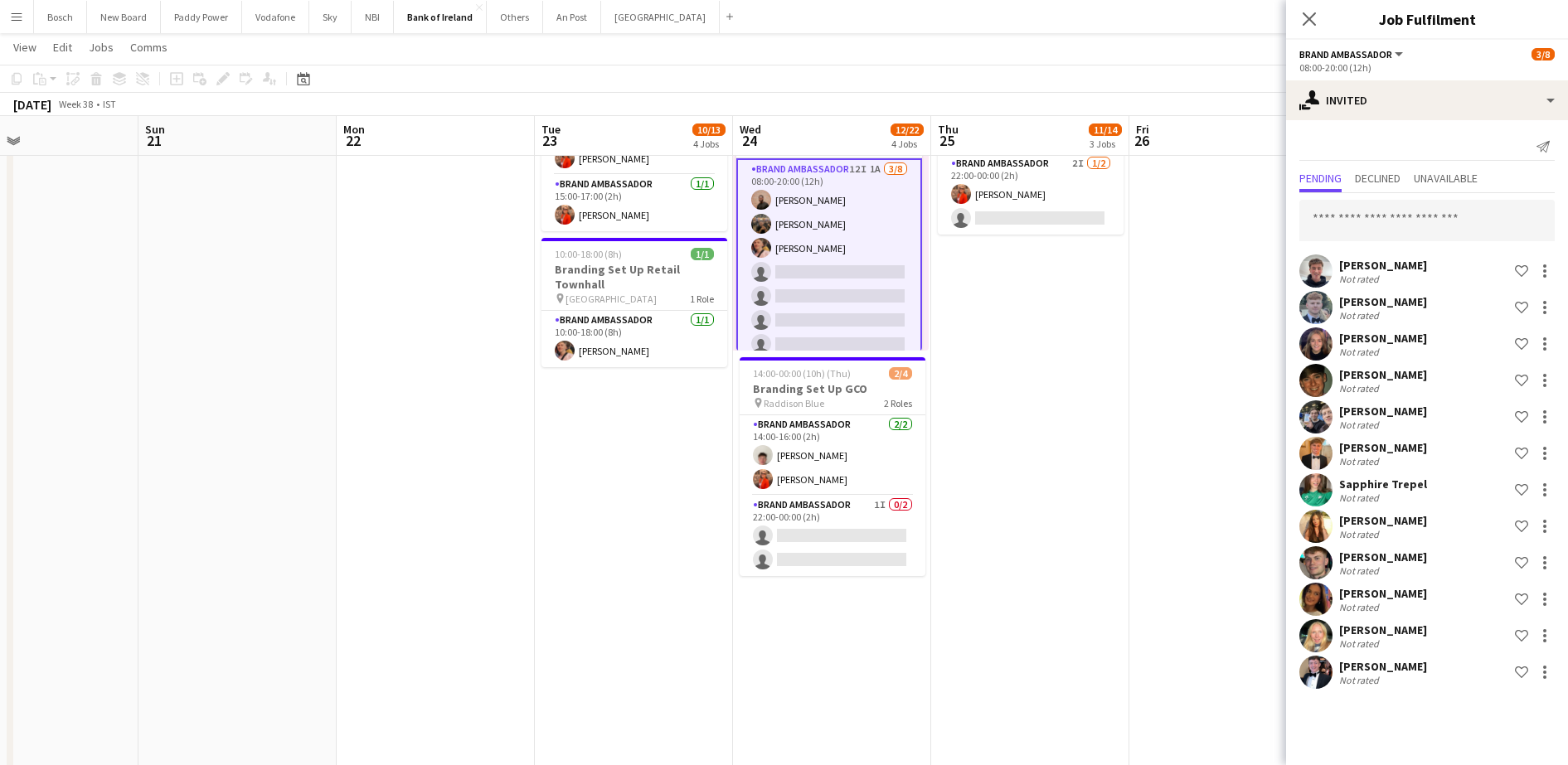
click at [1142, 88] on app-toolbar "Copy Paste Paste Ctrl+V Paste with crew Ctrl+Shift+V Paste linked Job [GEOGRAPH…" at bounding box center [784, 78] width 1568 height 28
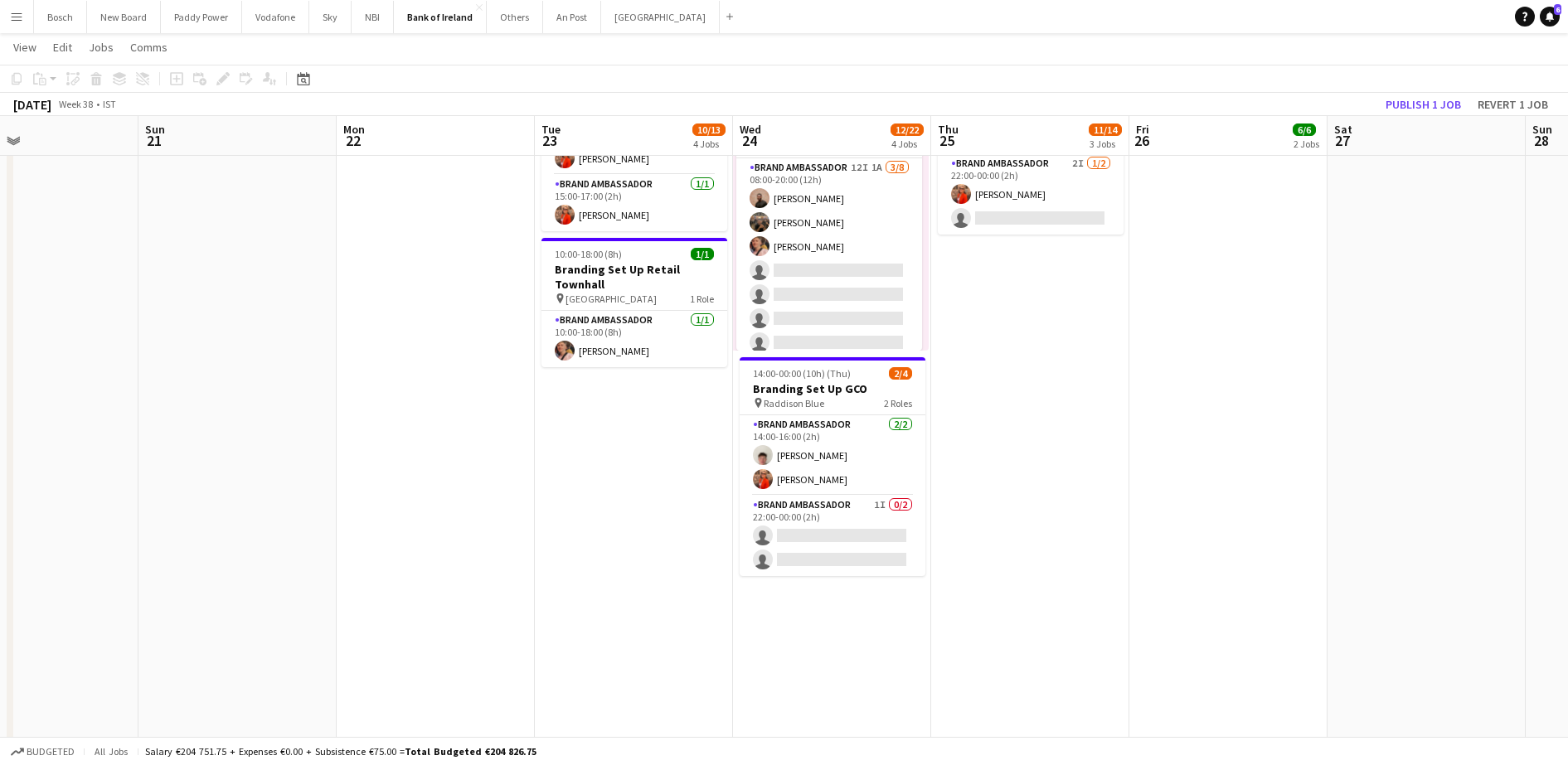
click at [1429, 92] on div "[DATE] Week 38 • IST Publish 1 job Revert 1 job" at bounding box center [784, 103] width 1568 height 23
click at [1429, 103] on button "Publish 1 job" at bounding box center [1422, 104] width 88 height 22
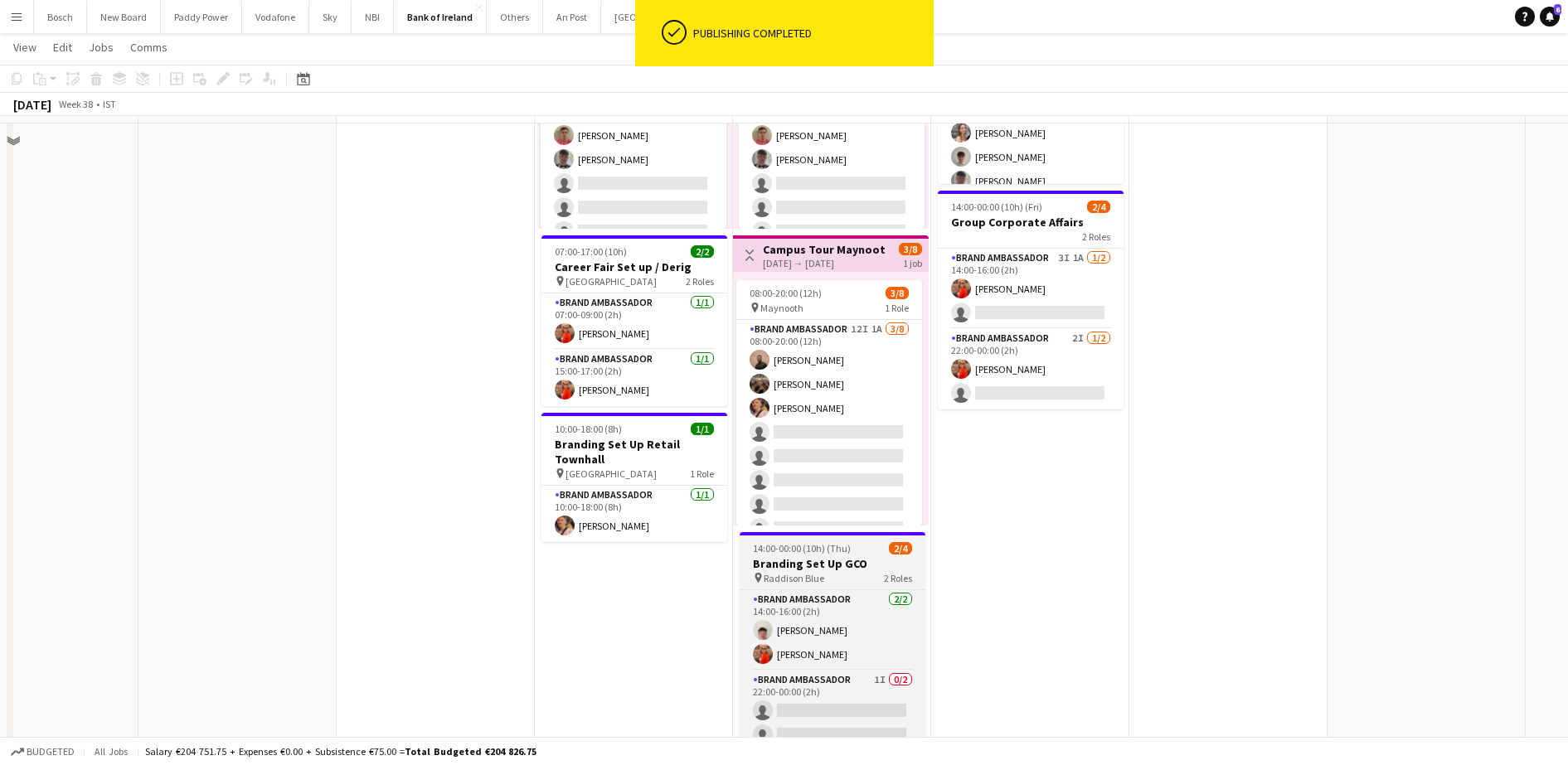
scroll to position [519, 0]
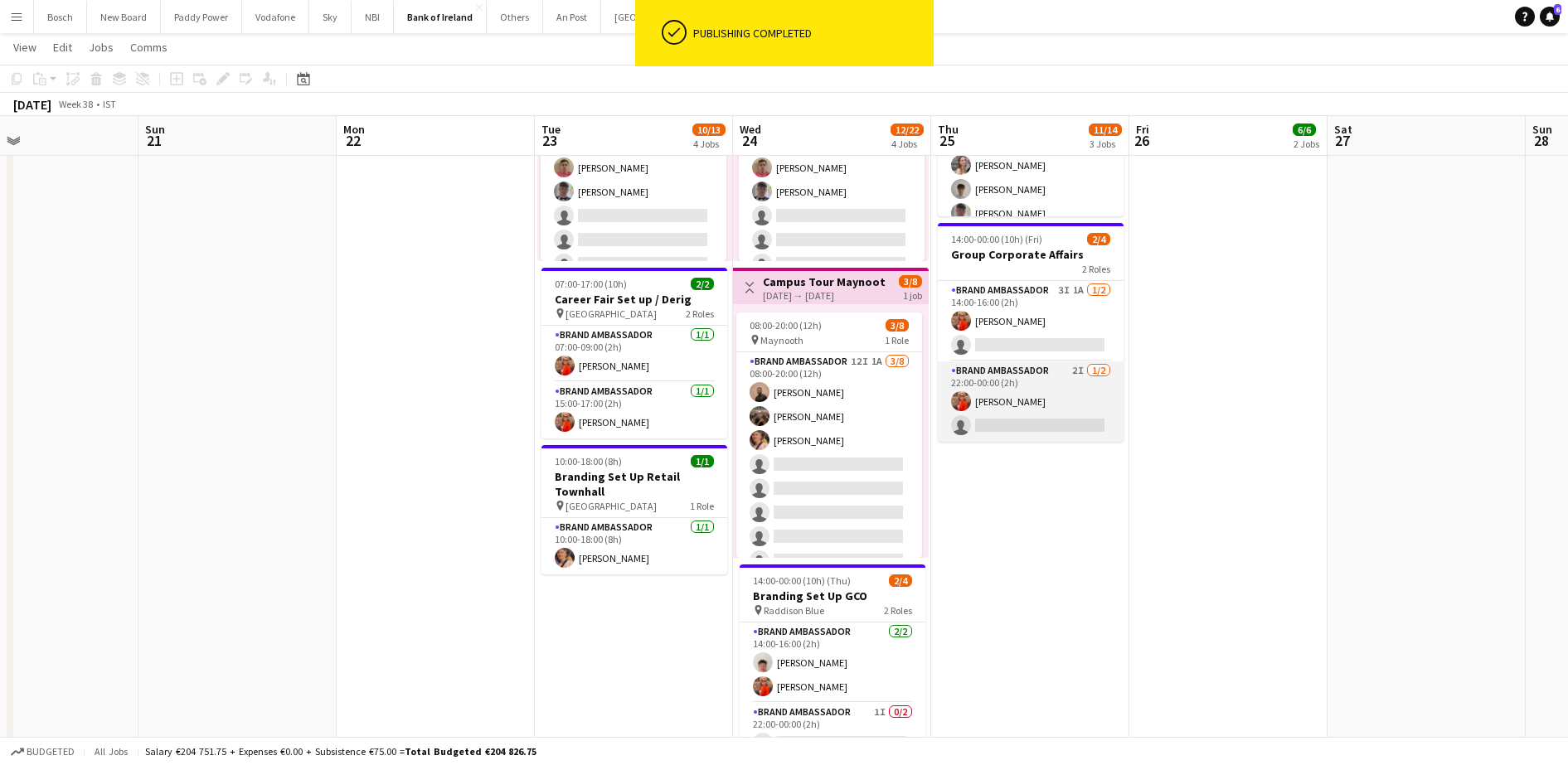
click at [980, 391] on app-card-role "Brand Ambassador 2I [DATE] 22:00-00:00 (2h) [PERSON_NAME] single-neutral-actions" at bounding box center [1030, 401] width 186 height 80
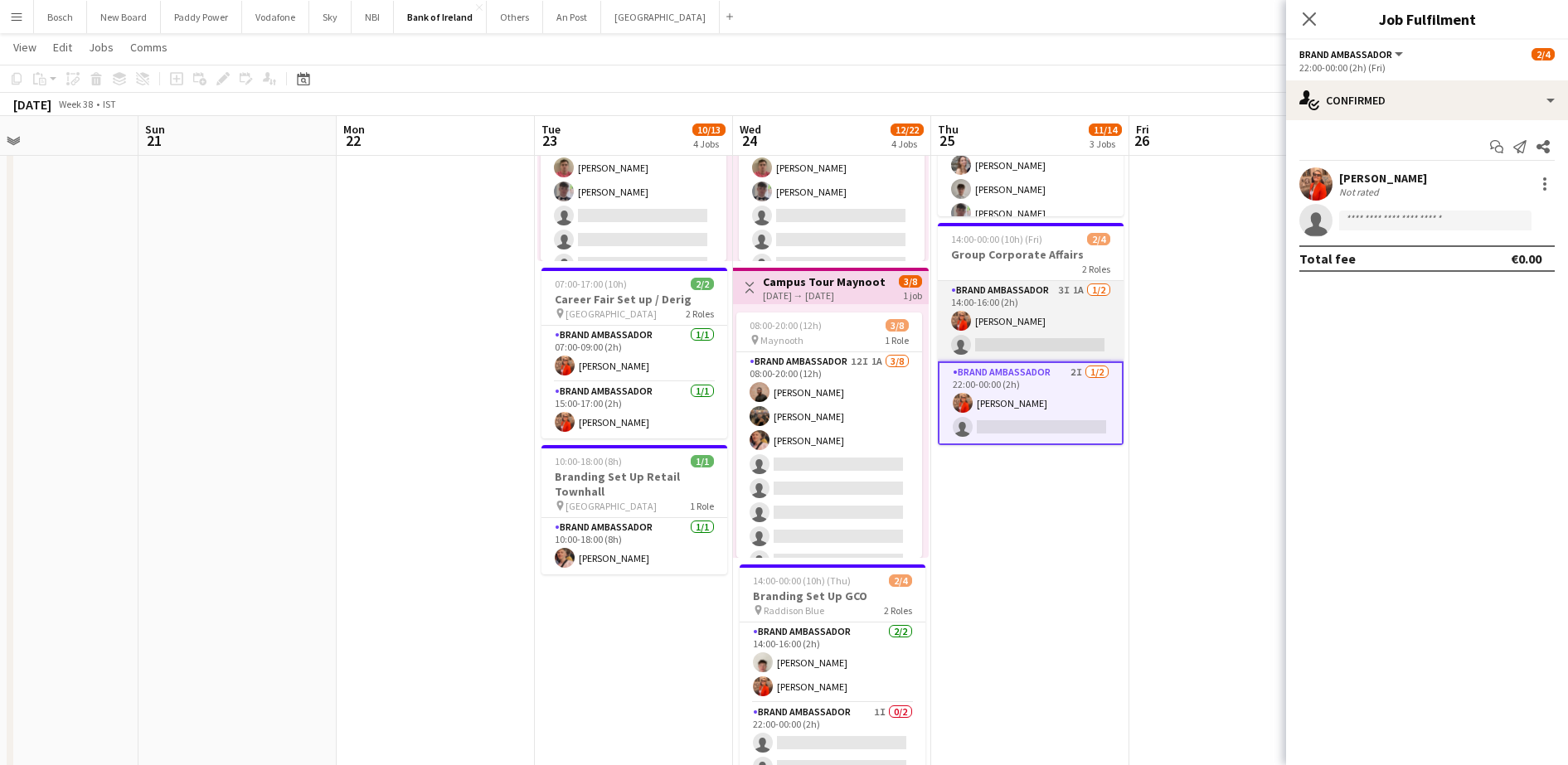
click at [989, 329] on app-card-role "Brand Ambassador 3I 1A [DATE] 14:00-16:00 (2h) [PERSON_NAME] single-neutral-act…" at bounding box center [1030, 321] width 186 height 80
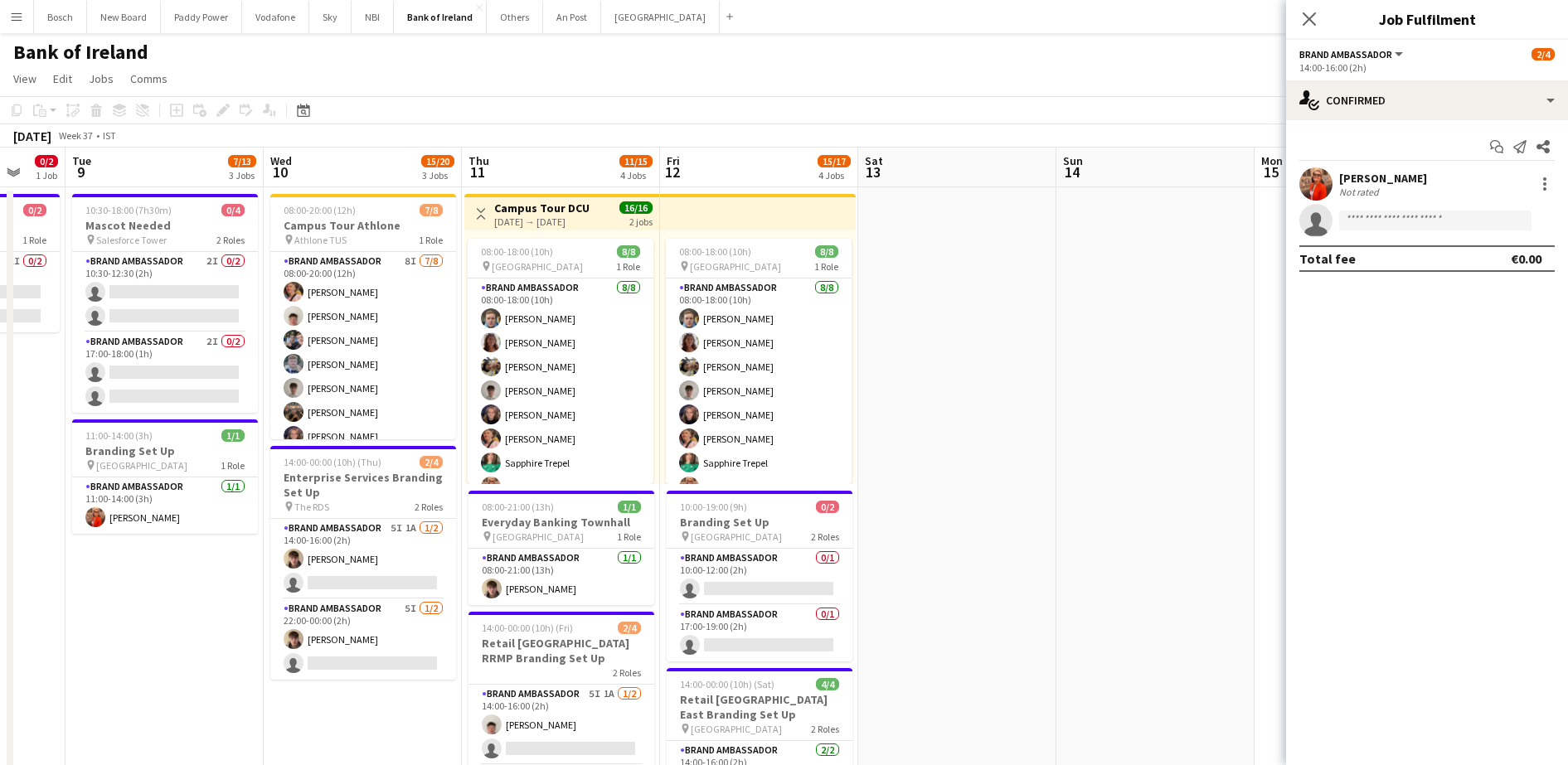
scroll to position [0, 516]
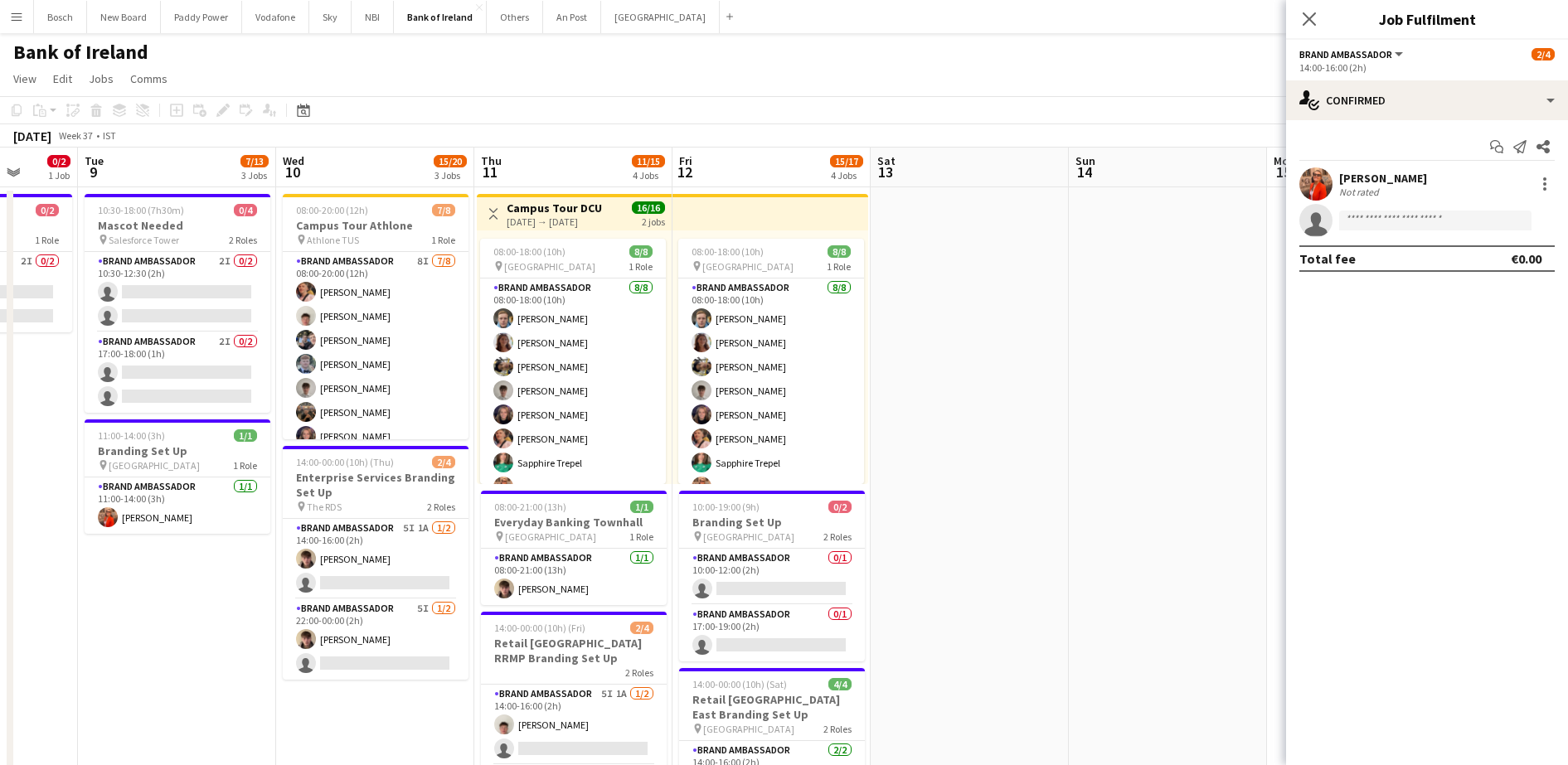
drag, startPoint x: 879, startPoint y: 554, endPoint x: 1139, endPoint y: 473, distance: 272.3
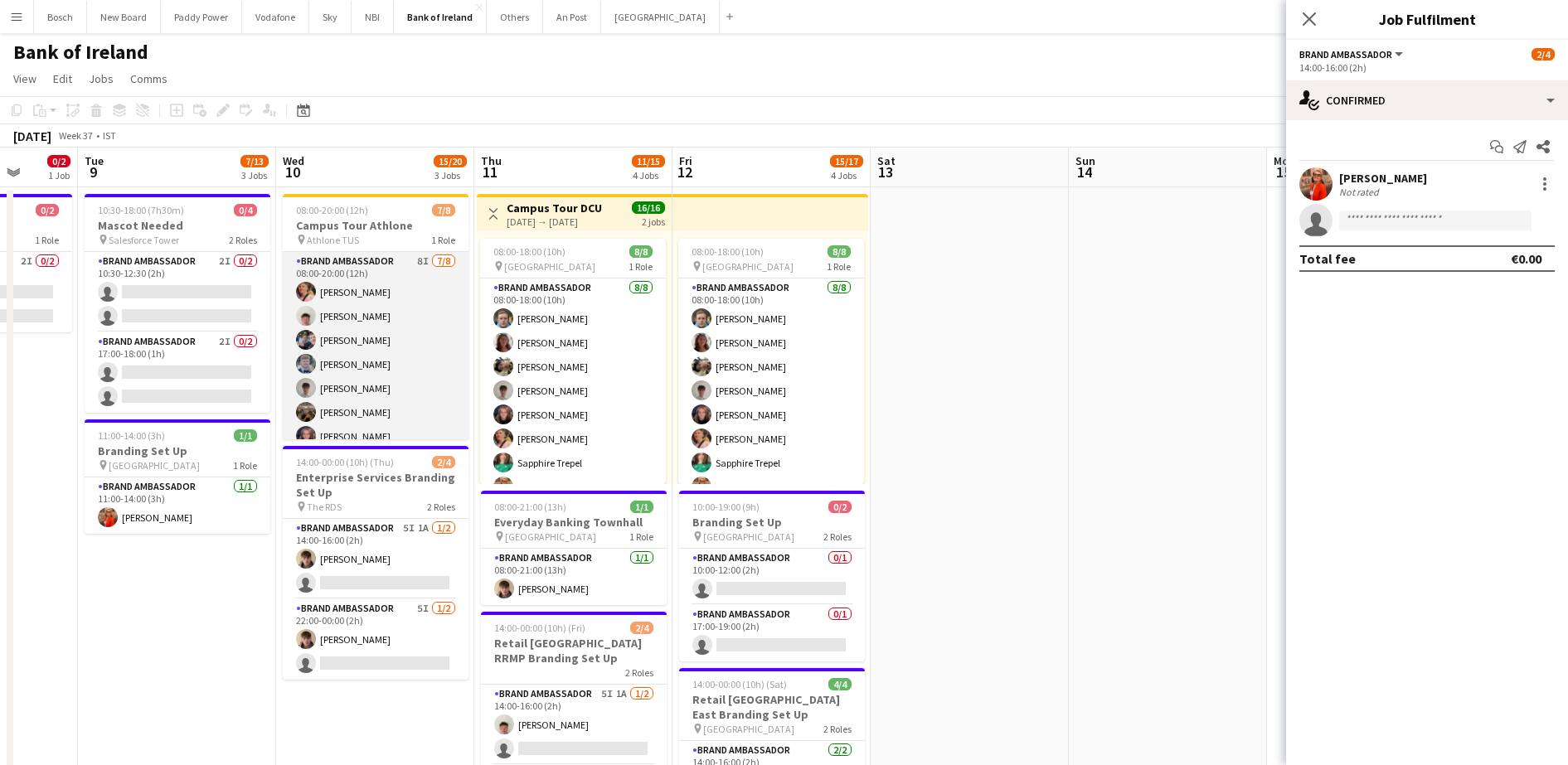
click at [301, 358] on app-user-avatar at bounding box center [306, 364] width 20 height 20
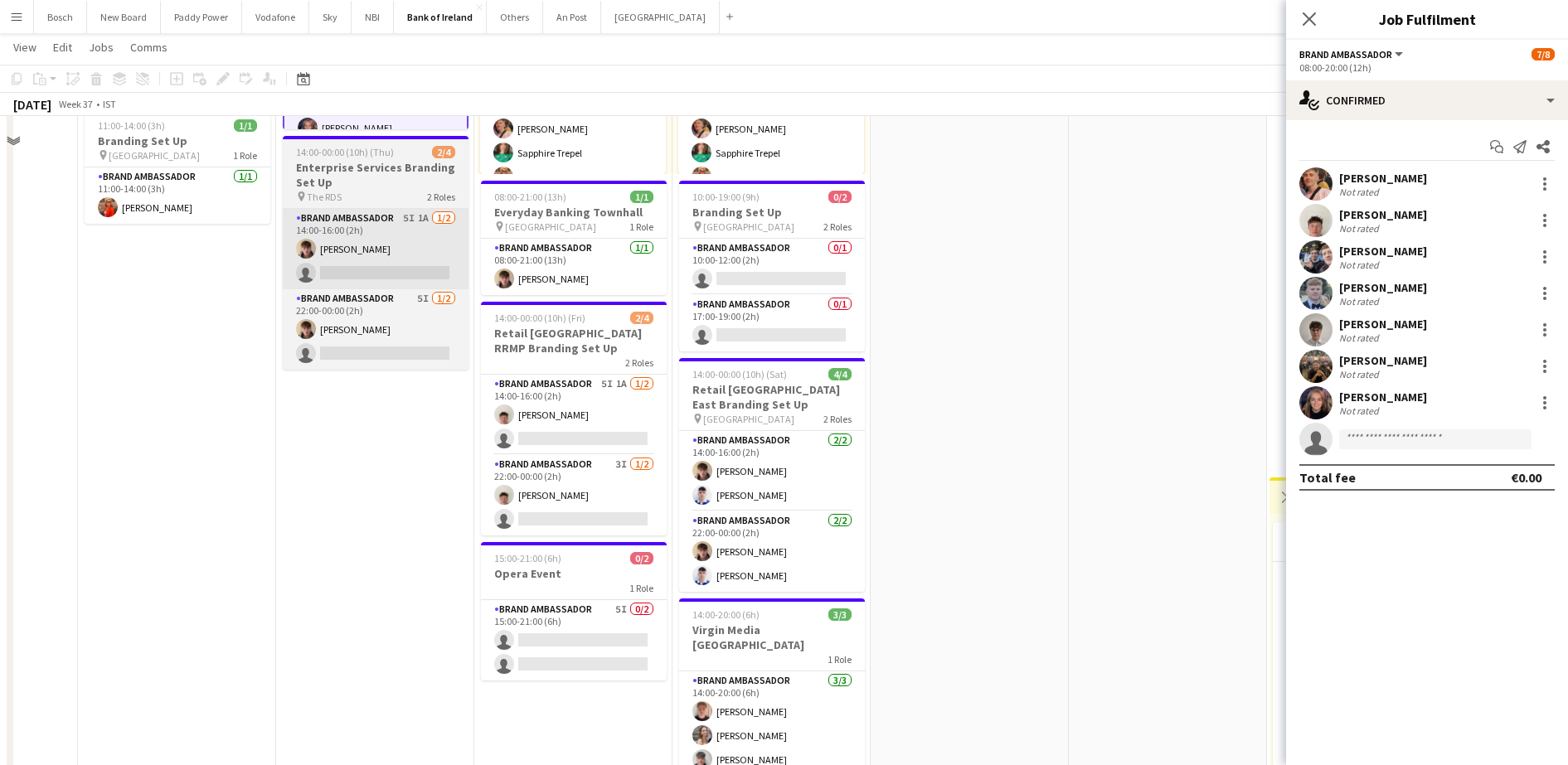
scroll to position [311, 0]
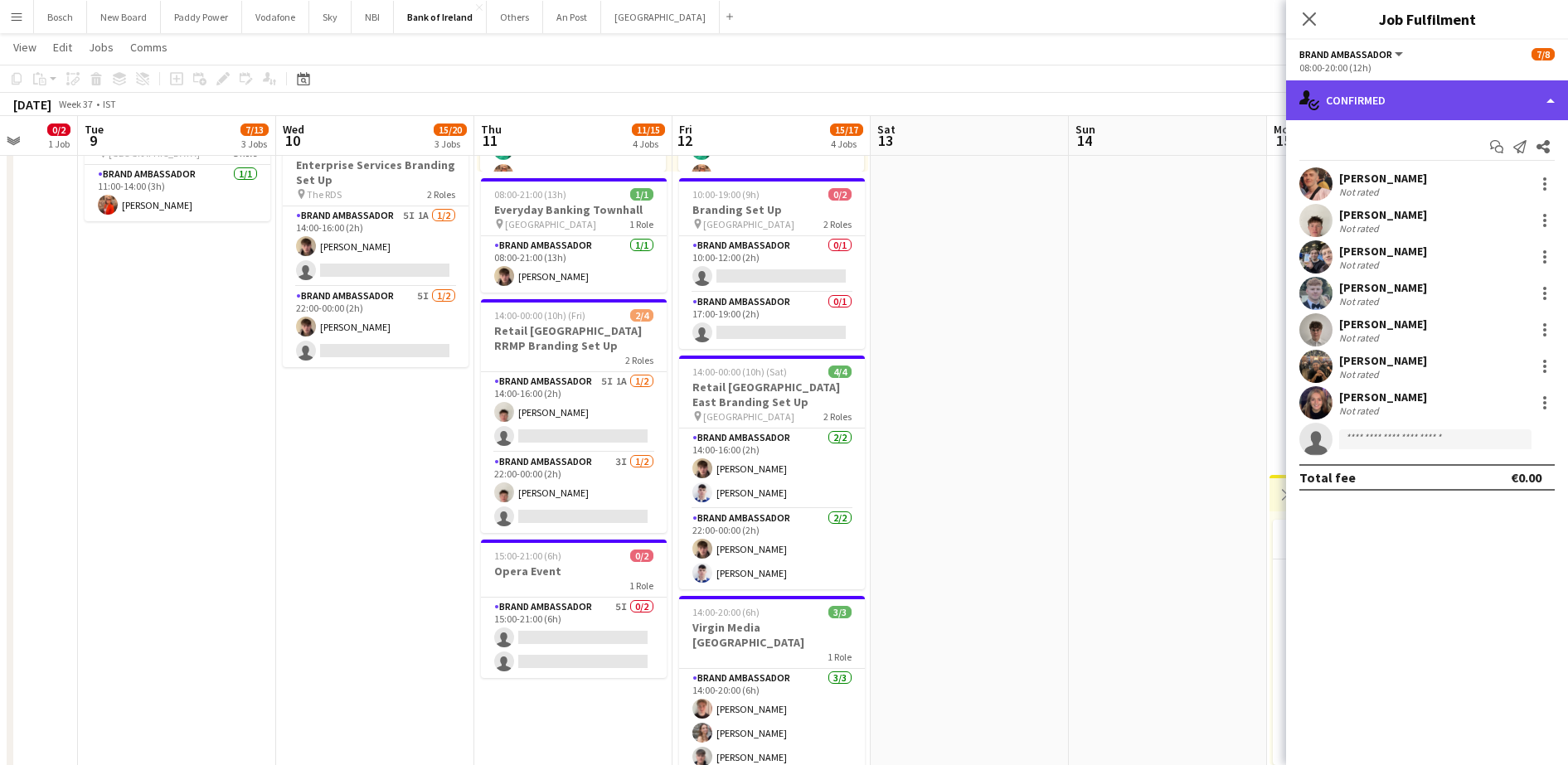
click at [1337, 109] on div "single-neutral-actions-check-2 Confirmed" at bounding box center [1427, 100] width 282 height 40
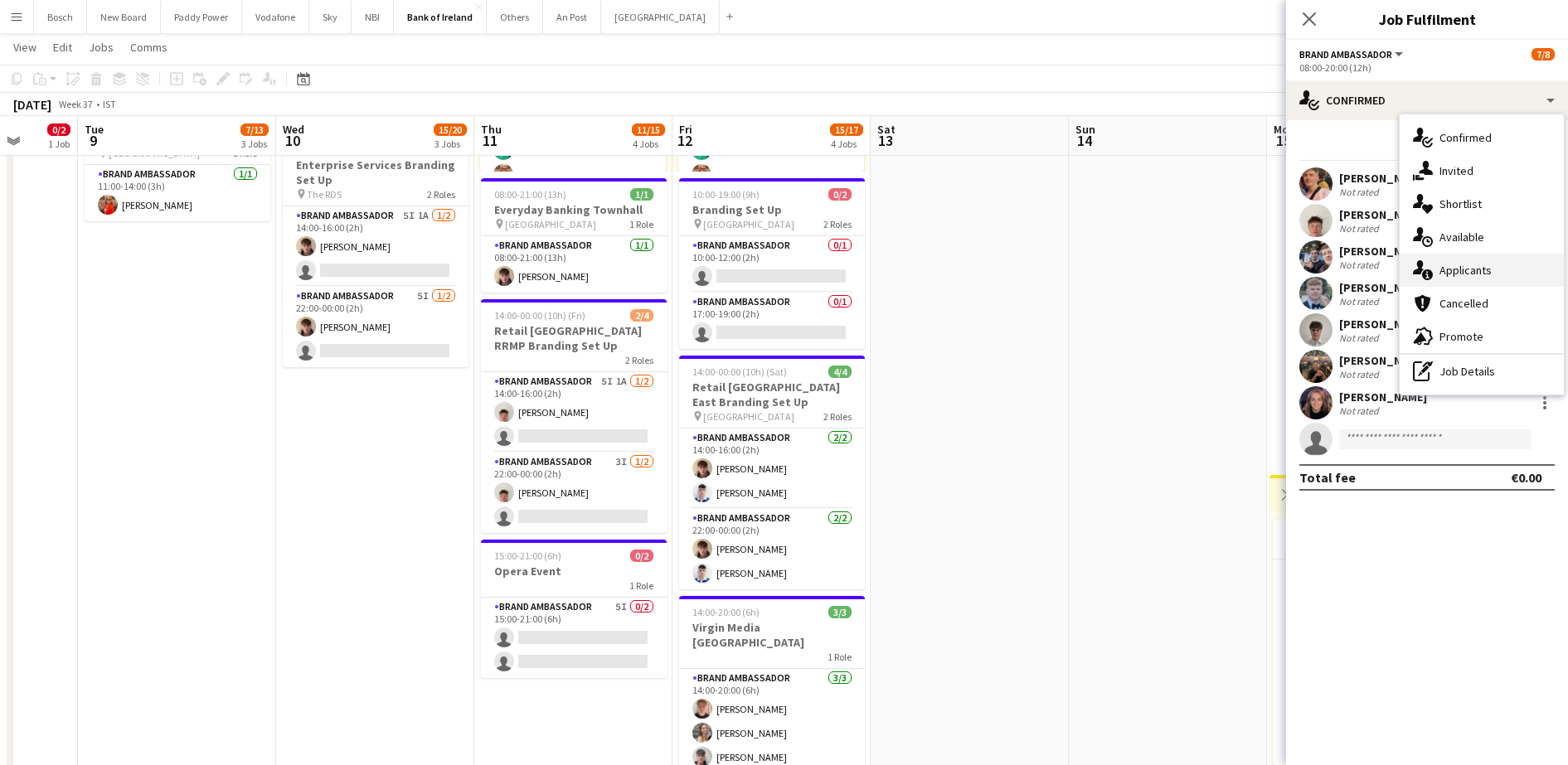
click at [1464, 264] on div "single-neutral-actions-information Applicants" at bounding box center [1481, 269] width 164 height 33
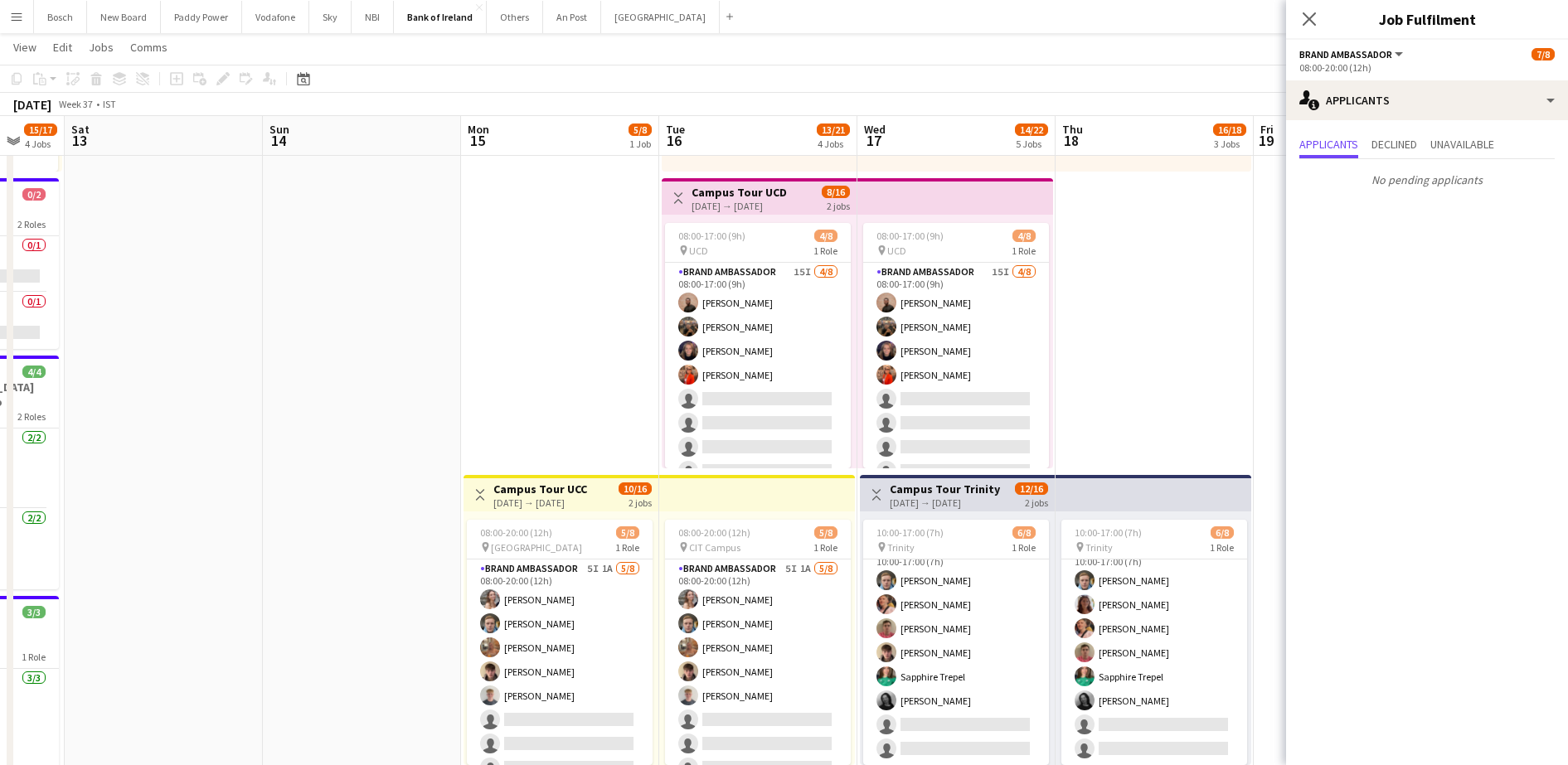
scroll to position [0, 602]
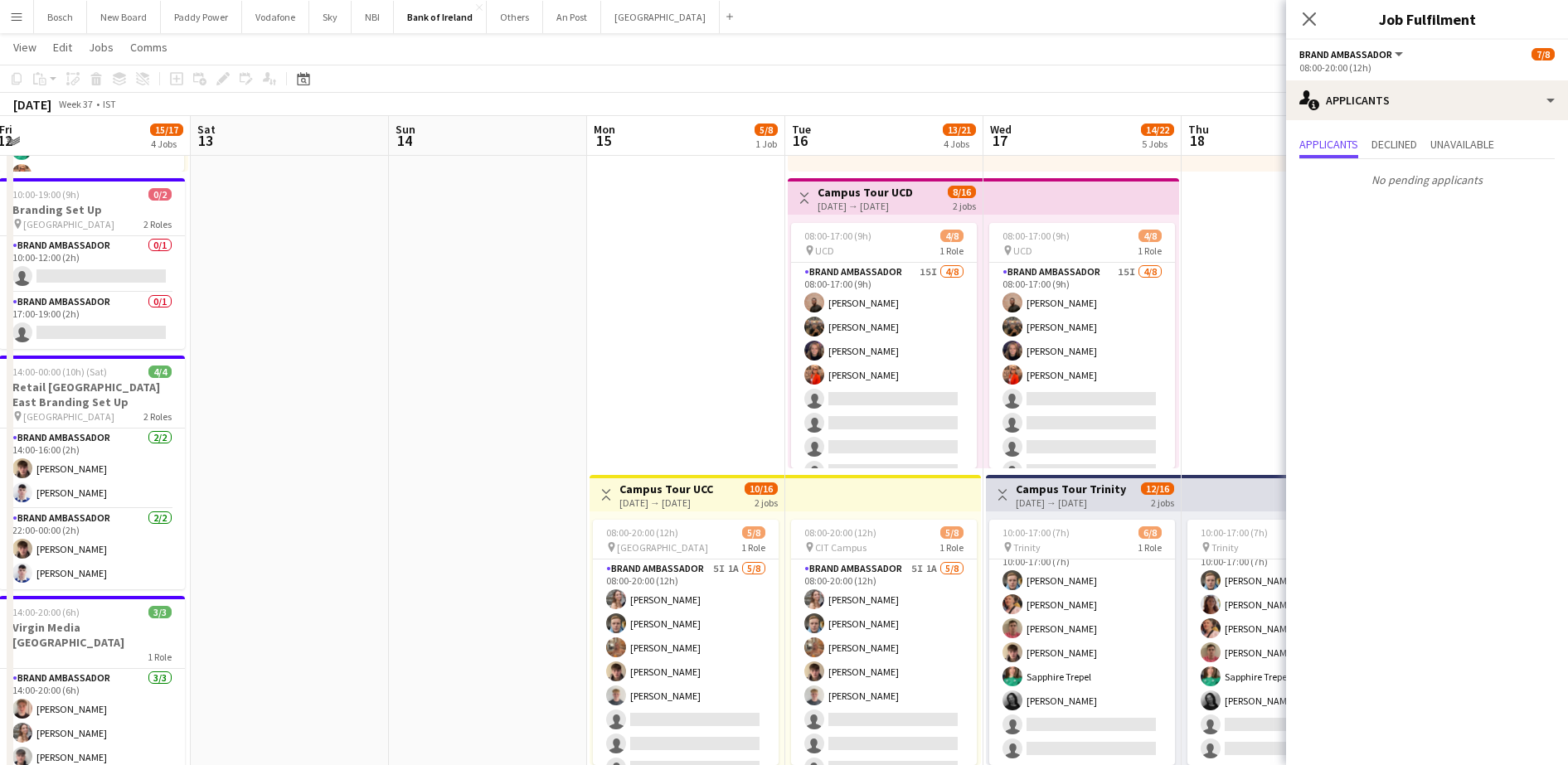
drag, startPoint x: 670, startPoint y: 365, endPoint x: 252, endPoint y: 354, distance: 418.1
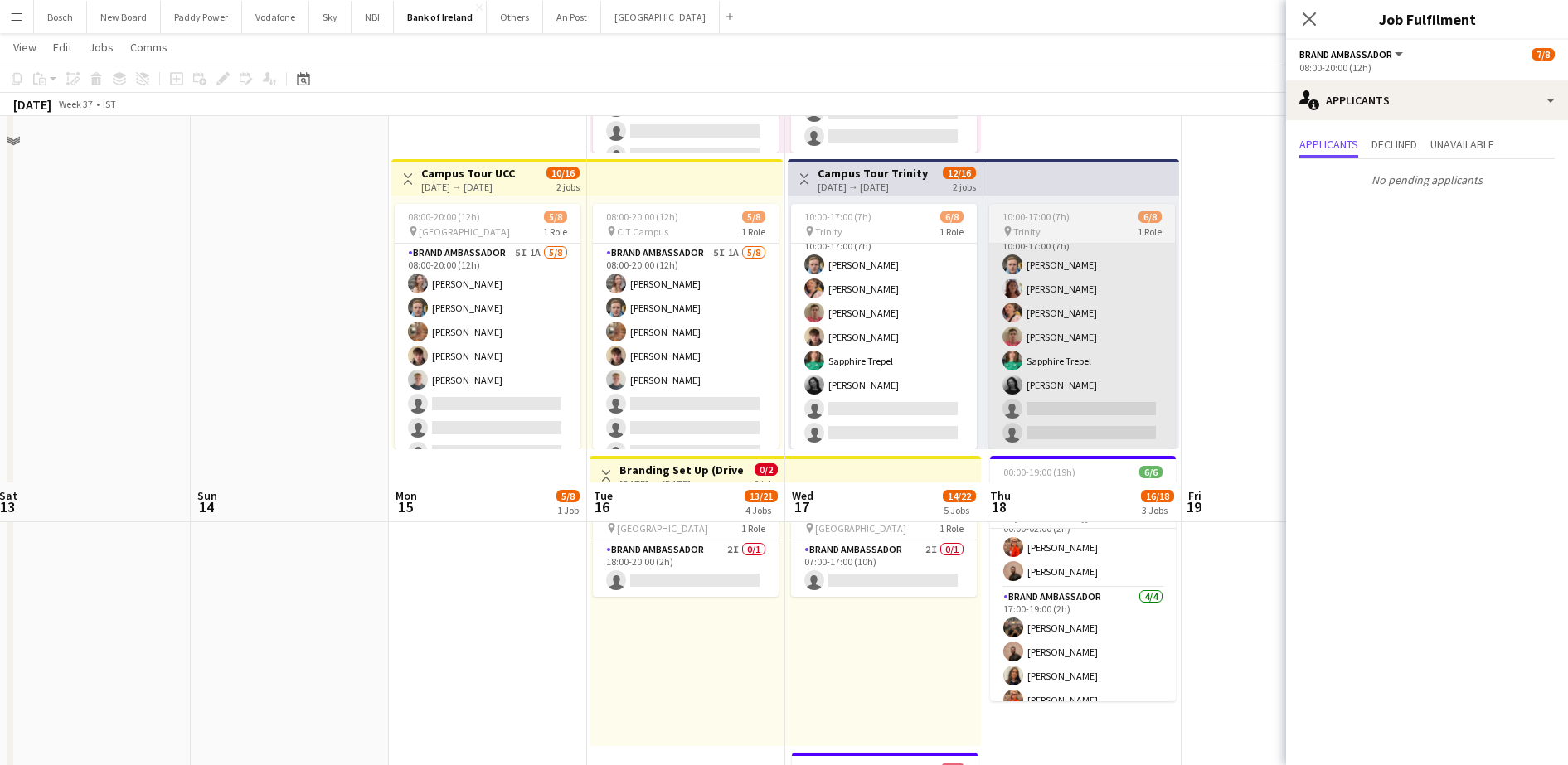
scroll to position [622, 0]
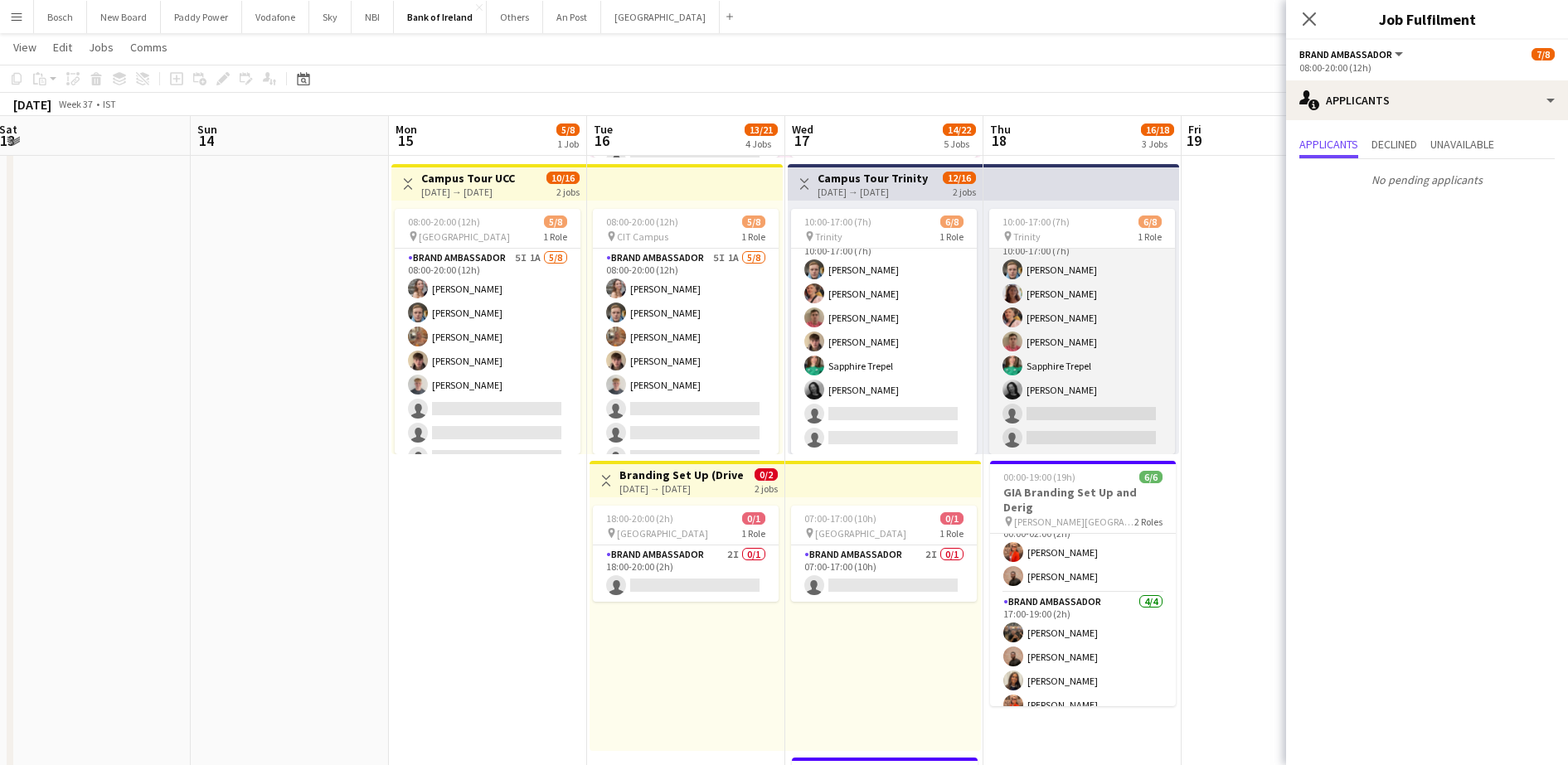
click at [1096, 339] on app-card-role "Brand Ambassador 6I [DATE] 10:00-17:00 (7h) [PERSON_NAME] [PERSON_NAME] [PERSON…" at bounding box center [1081, 342] width 186 height 225
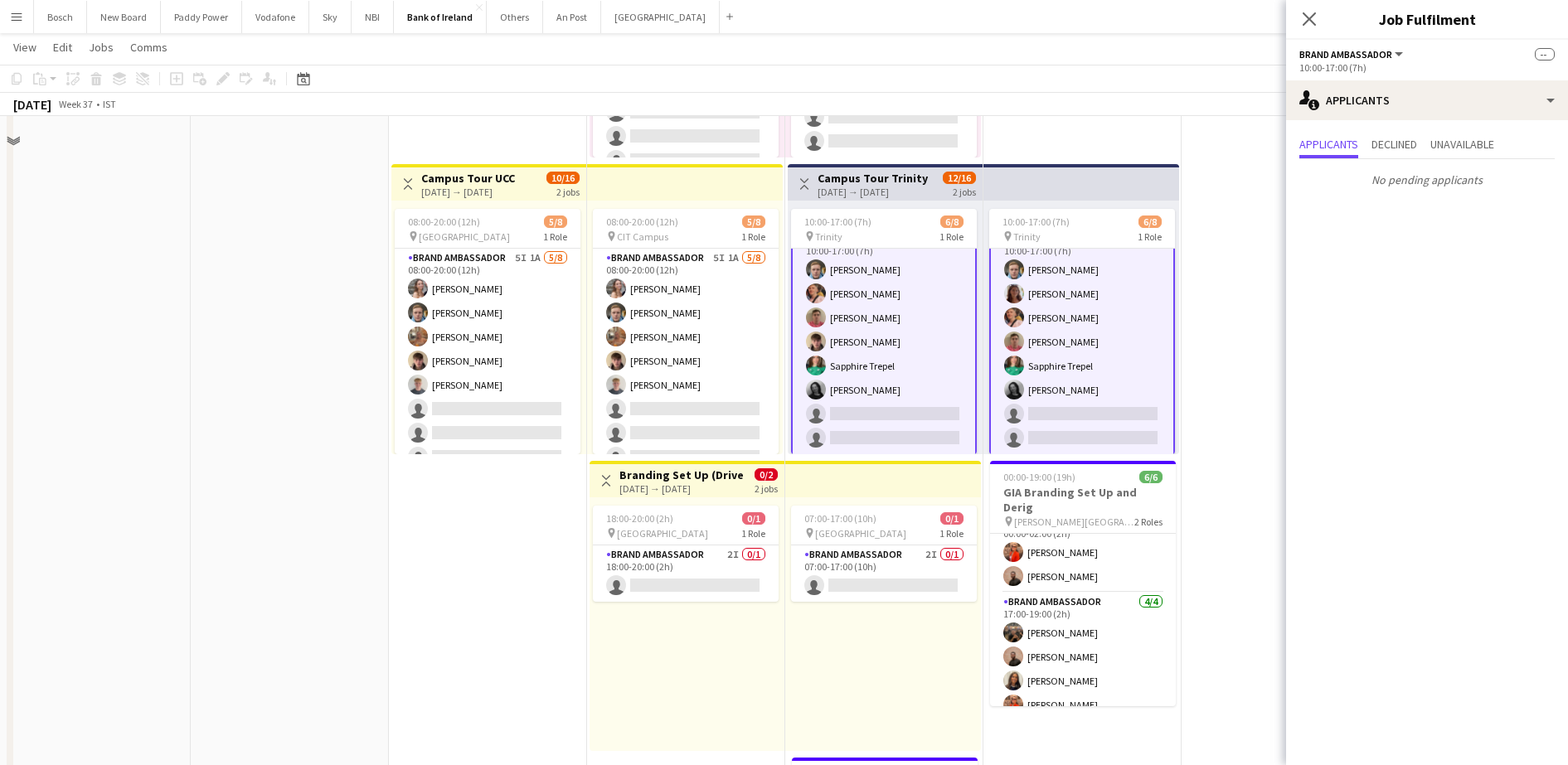
scroll to position [103, 0]
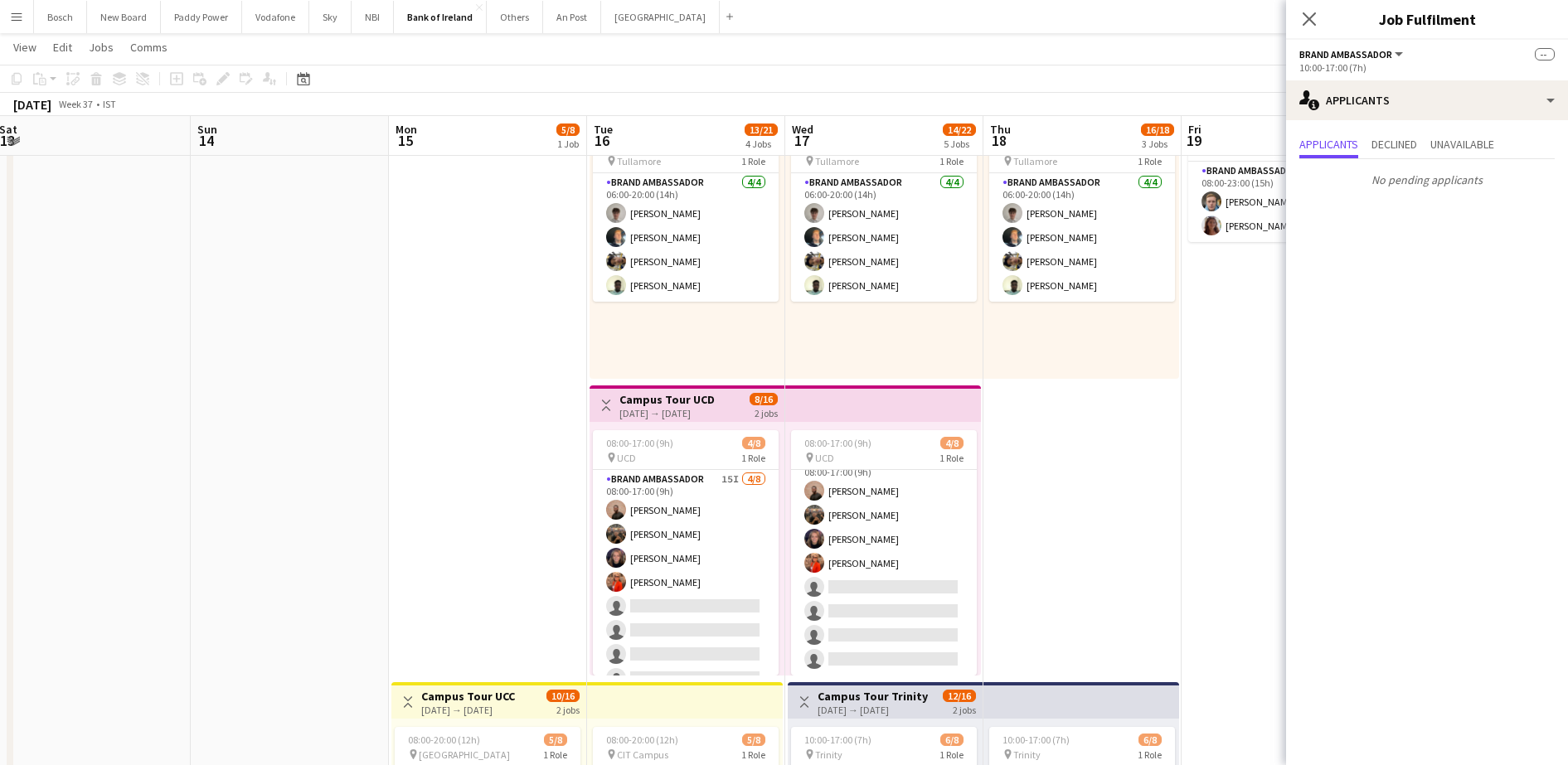
drag, startPoint x: 1042, startPoint y: 499, endPoint x: 898, endPoint y: 499, distance: 144.0
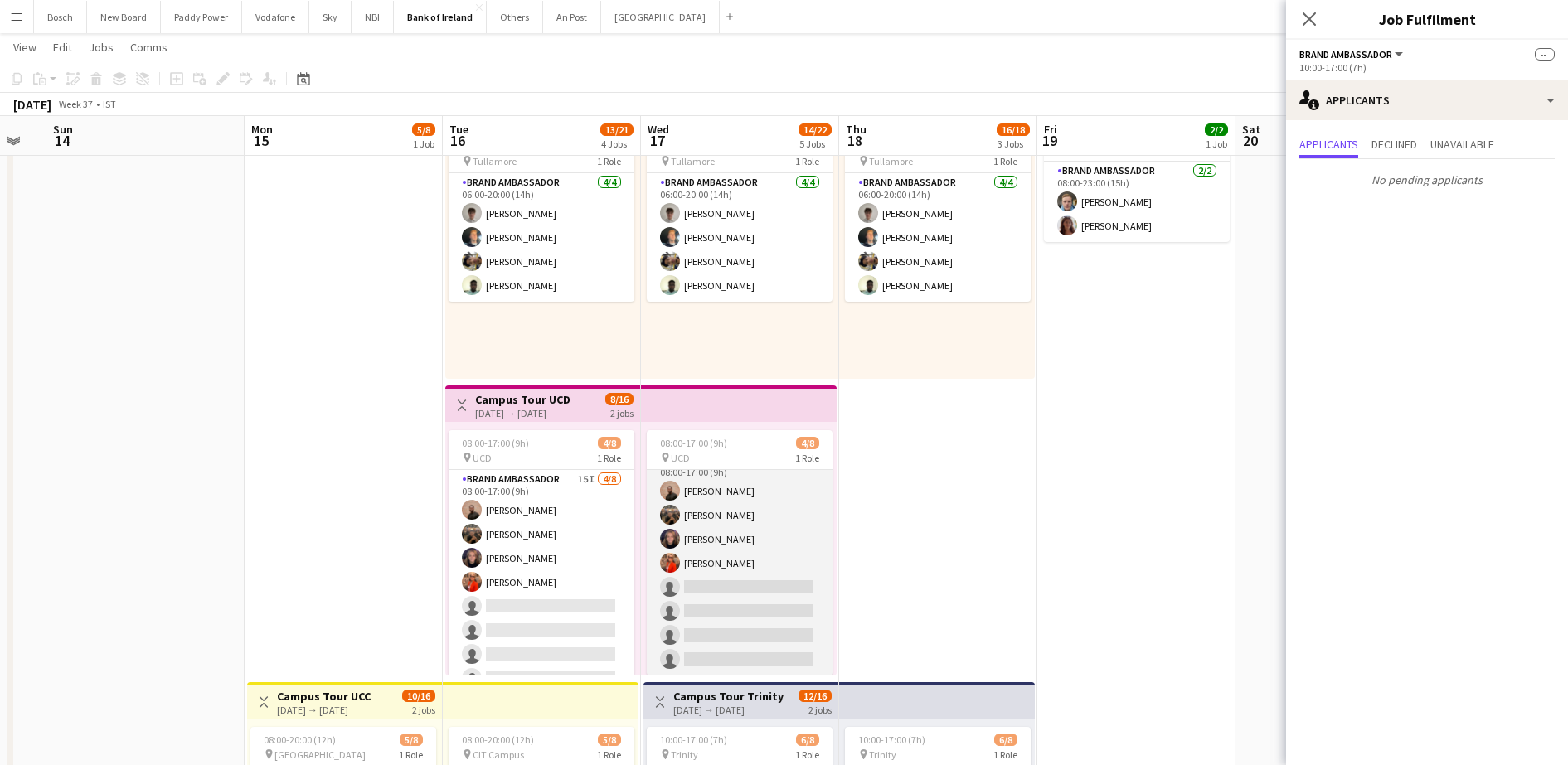
click at [725, 531] on app-card-role "Brand Ambassador 15I [DATE] 08:00-17:00 (9h) [PERSON_NAME] [PERSON_NAME] [PERSO…" at bounding box center [739, 563] width 186 height 225
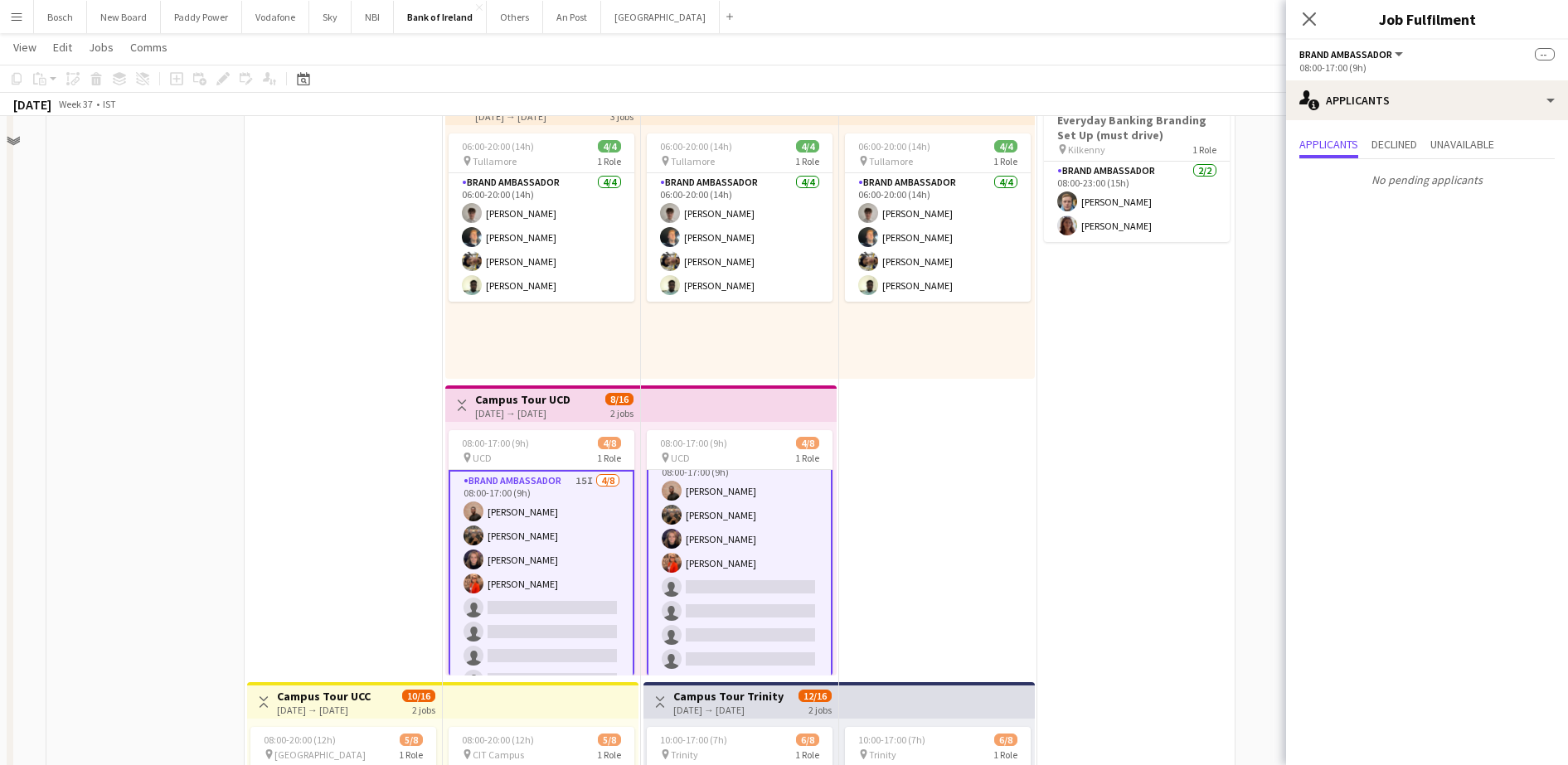
scroll to position [0, 0]
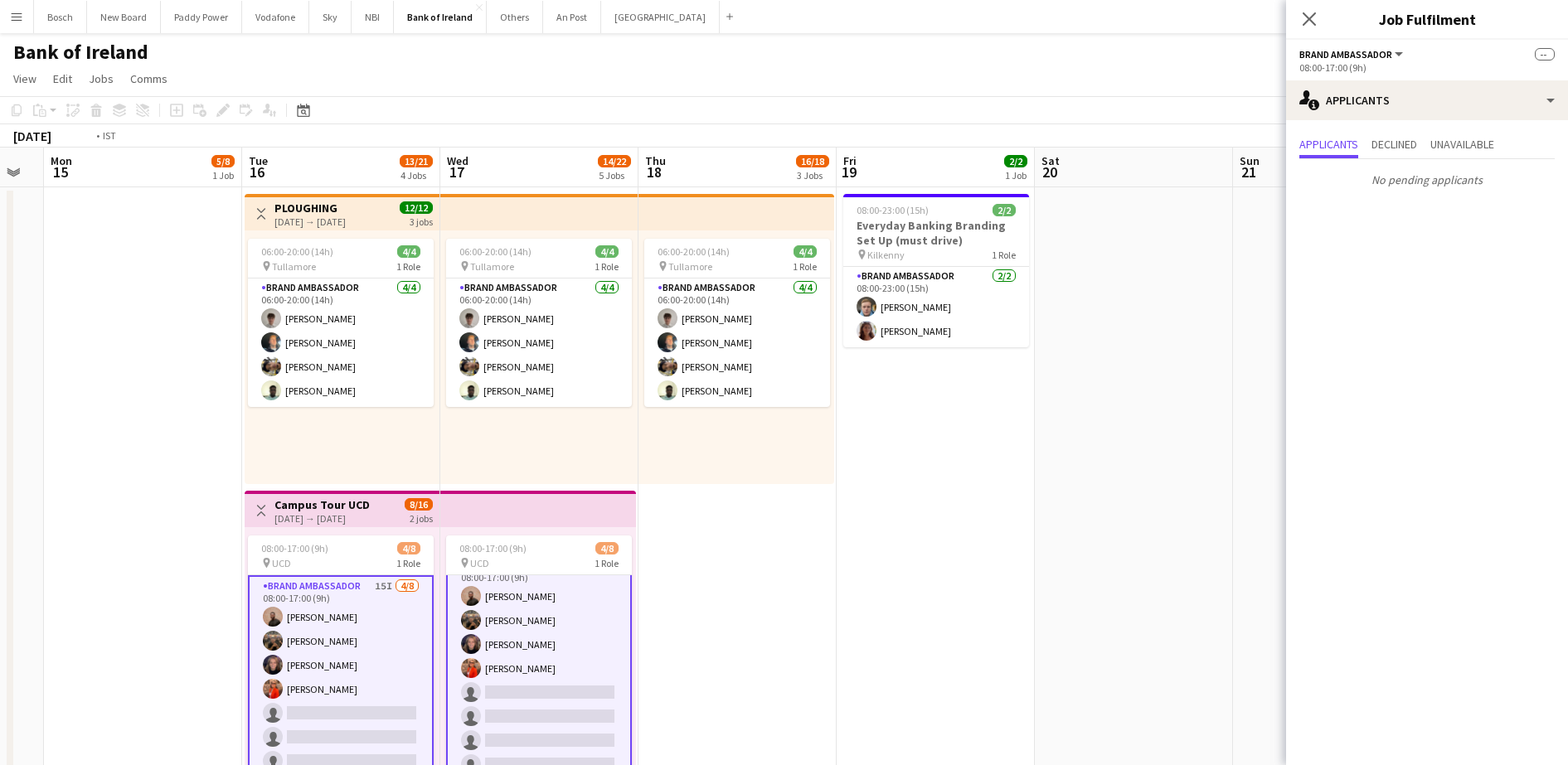
drag, startPoint x: 1022, startPoint y: 515, endPoint x: 301, endPoint y: 482, distance: 721.8
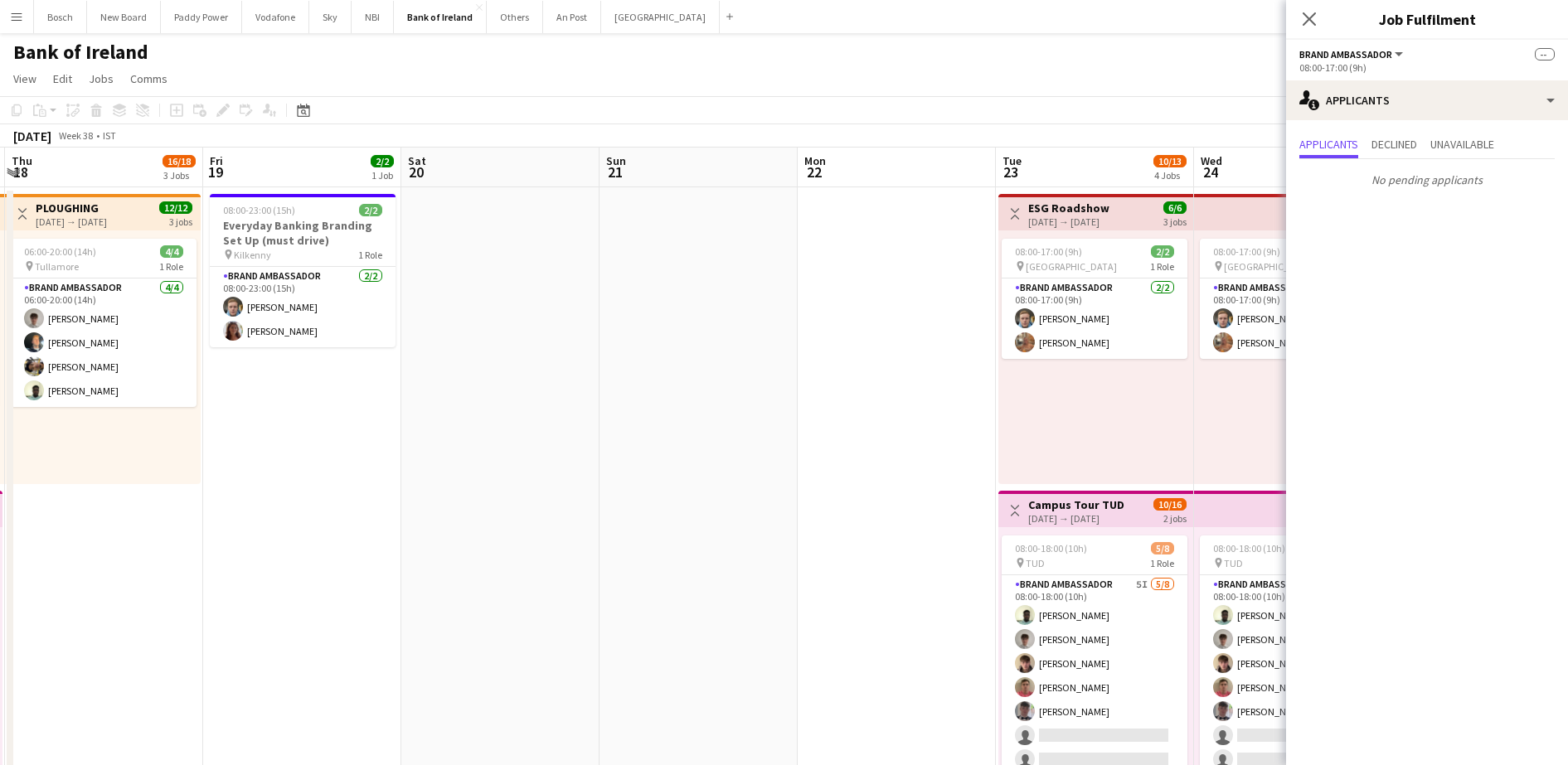
drag, startPoint x: 505, startPoint y: 472, endPoint x: 163, endPoint y: 435, distance: 344.0
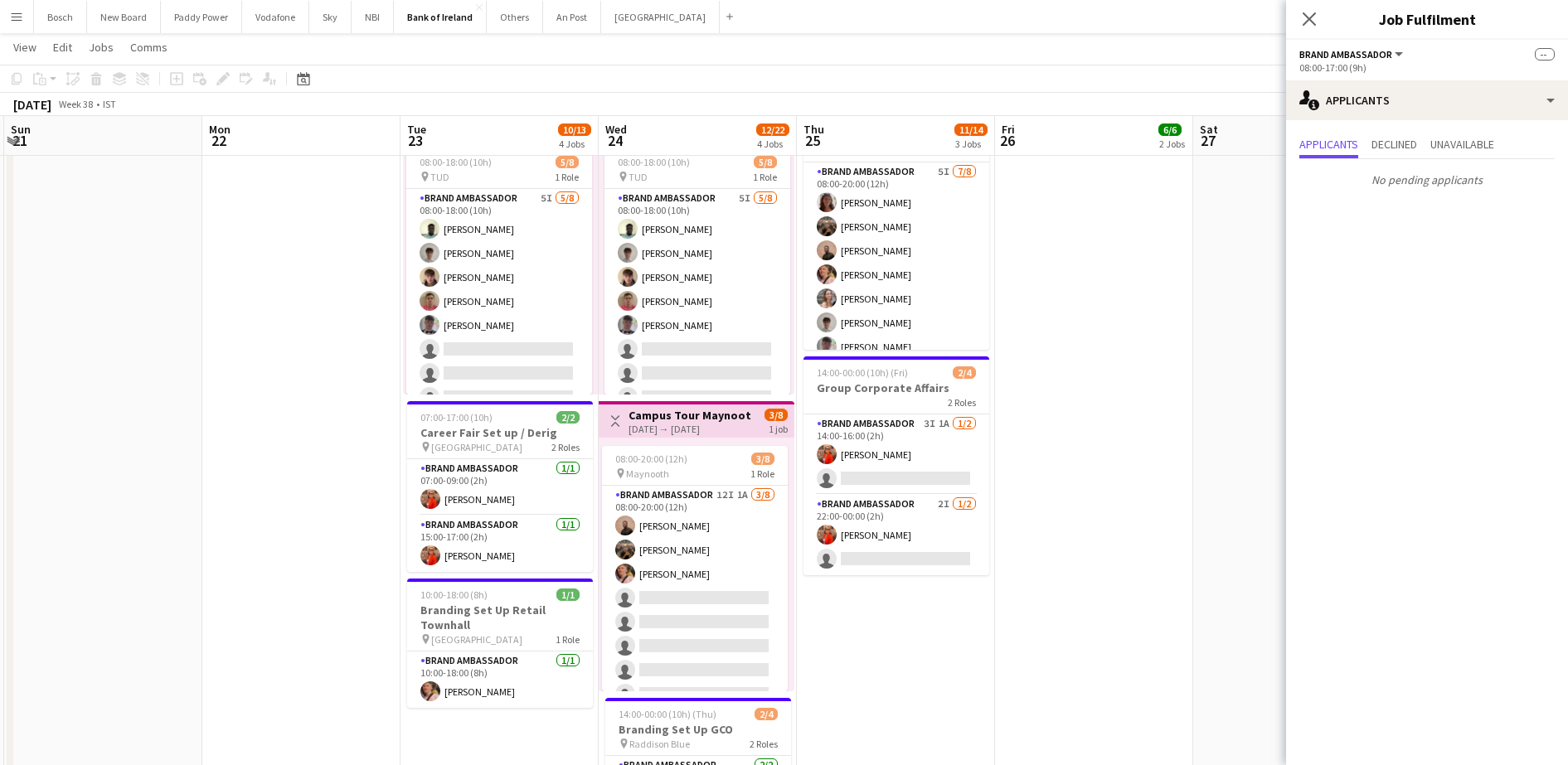
scroll to position [414, 0]
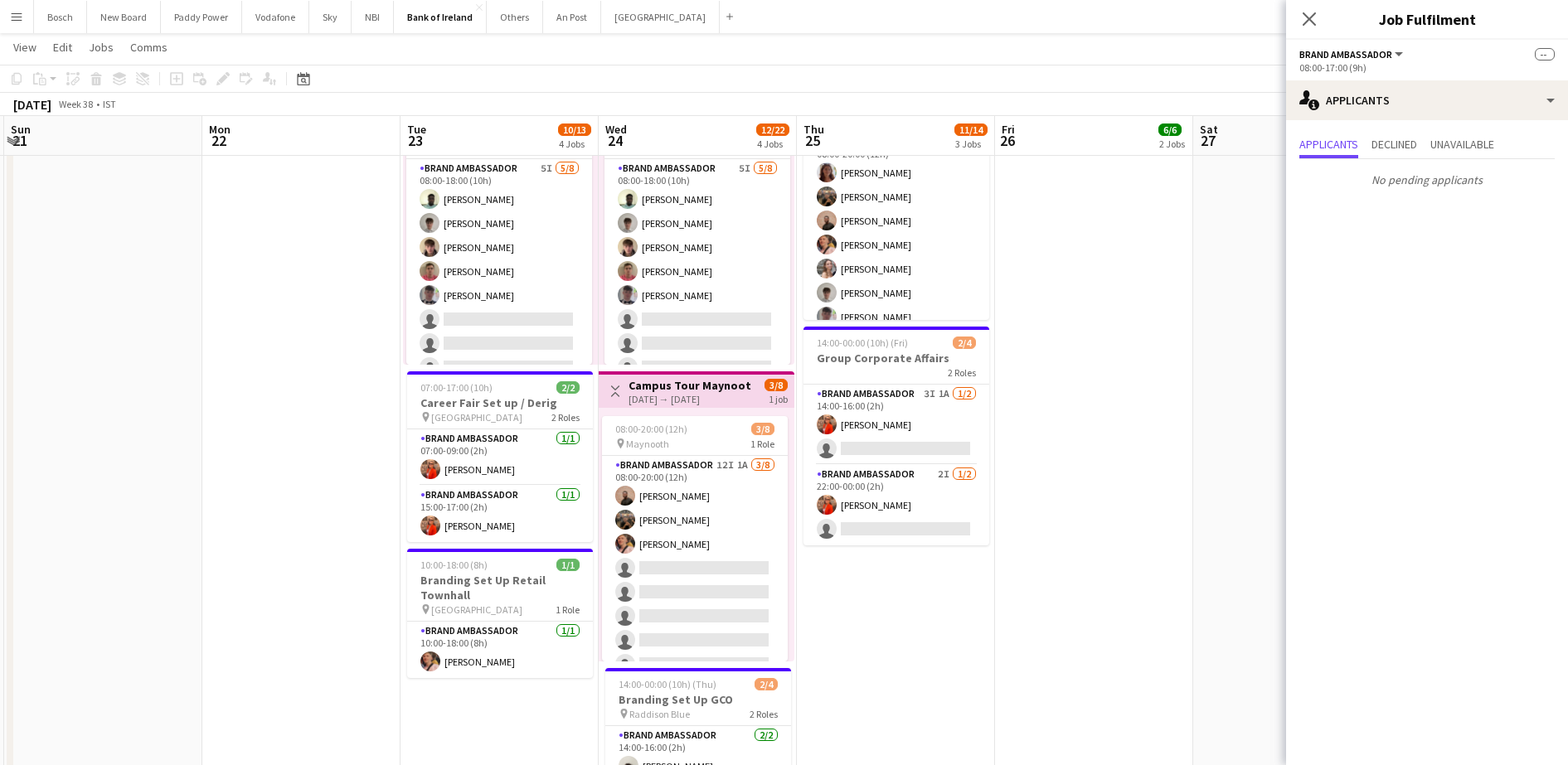
click at [1006, 458] on app-date-cell "08:00-16:00 (8h) 4/4 Group Finance [GEOGRAPHIC_DATA] pin RDS 1 Role Brand Ambas…" at bounding box center [1094, 443] width 199 height 1343
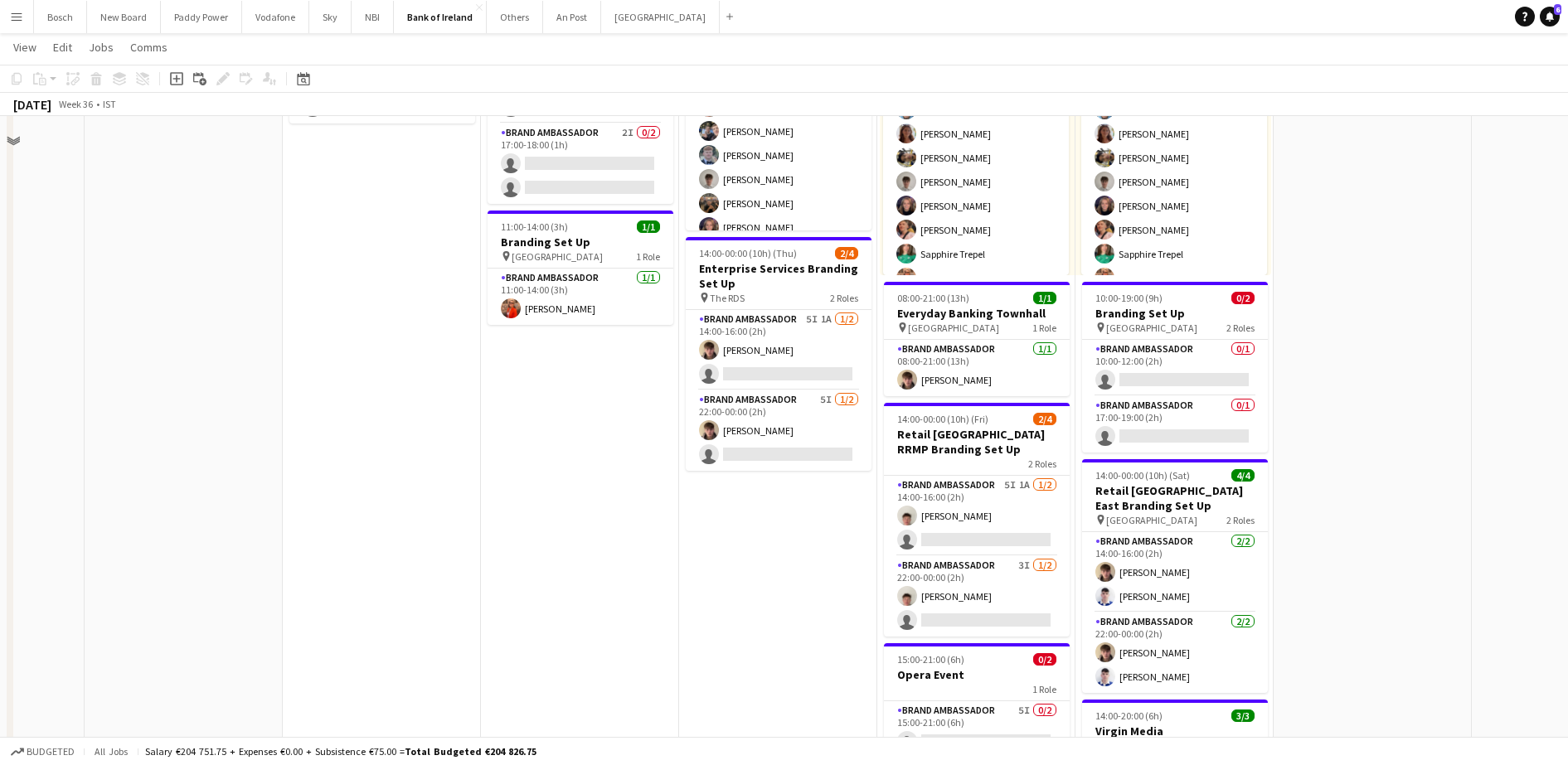
scroll to position [0, 0]
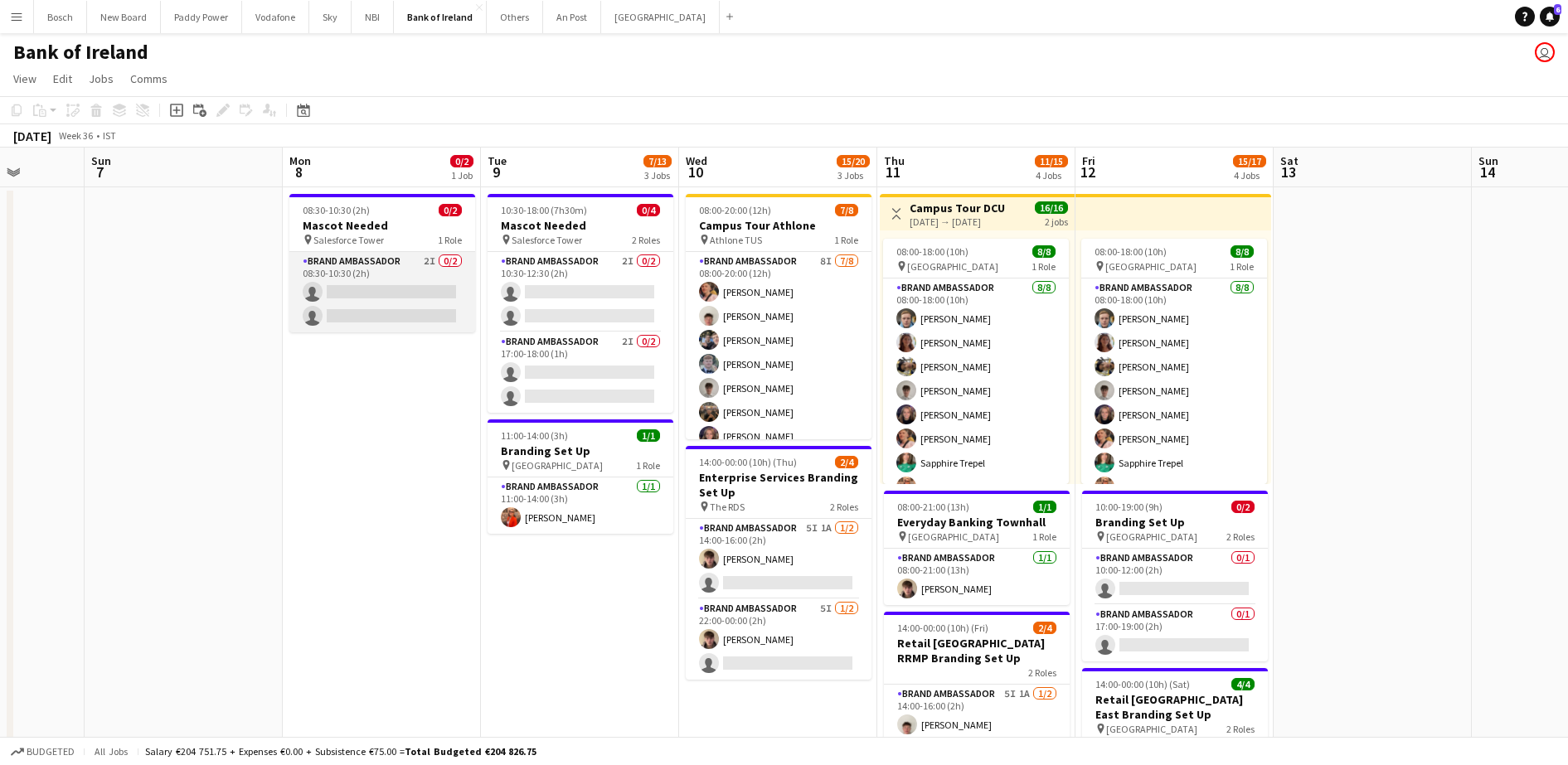
click at [410, 314] on app-card-role "Brand Ambassador 2I 0/2 08:30-10:30 (2h) single-neutral-actions single-neutral-…" at bounding box center [381, 292] width 186 height 80
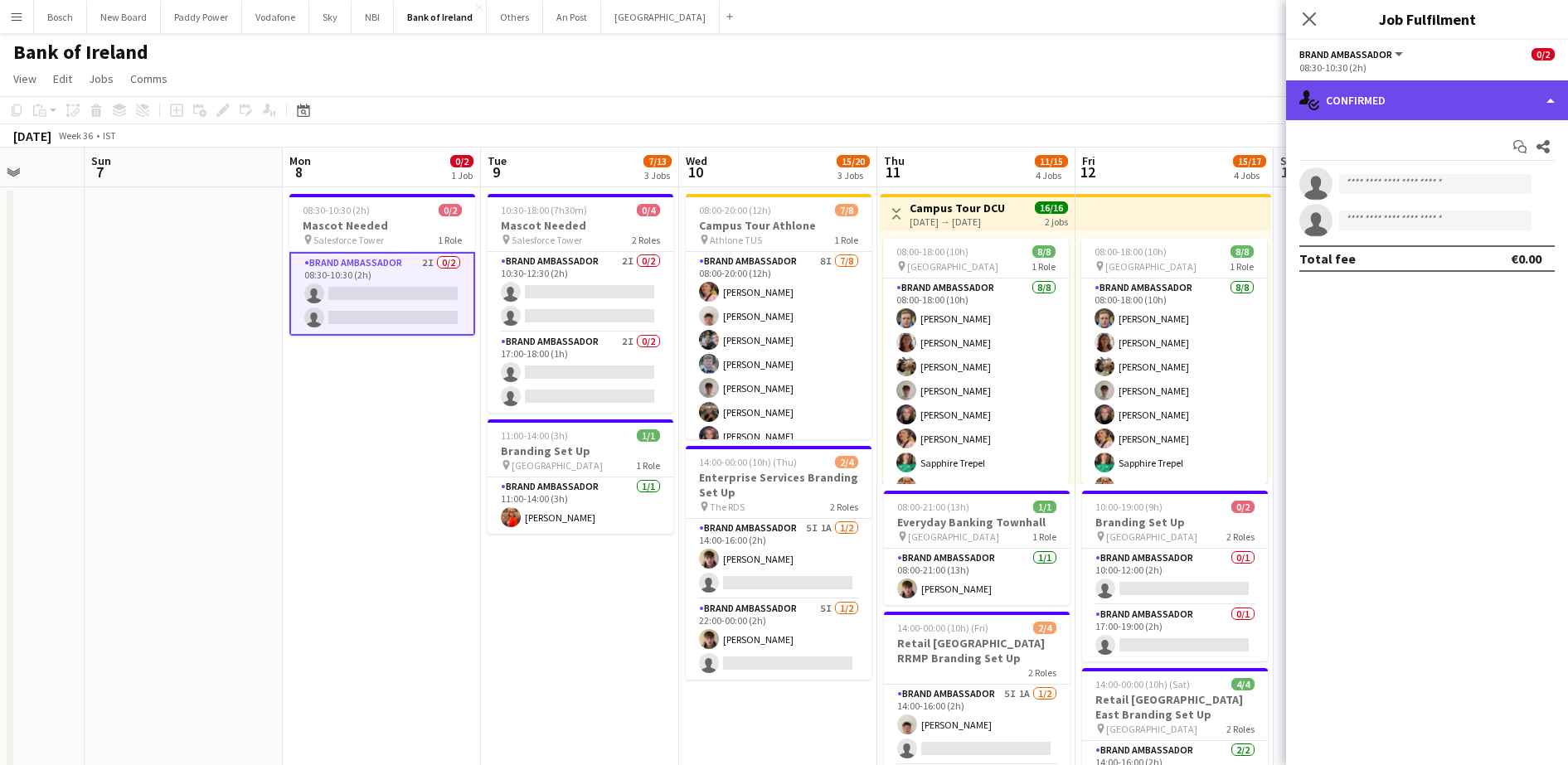
click at [1448, 98] on div "single-neutral-actions-check-2 Confirmed" at bounding box center [1427, 100] width 282 height 40
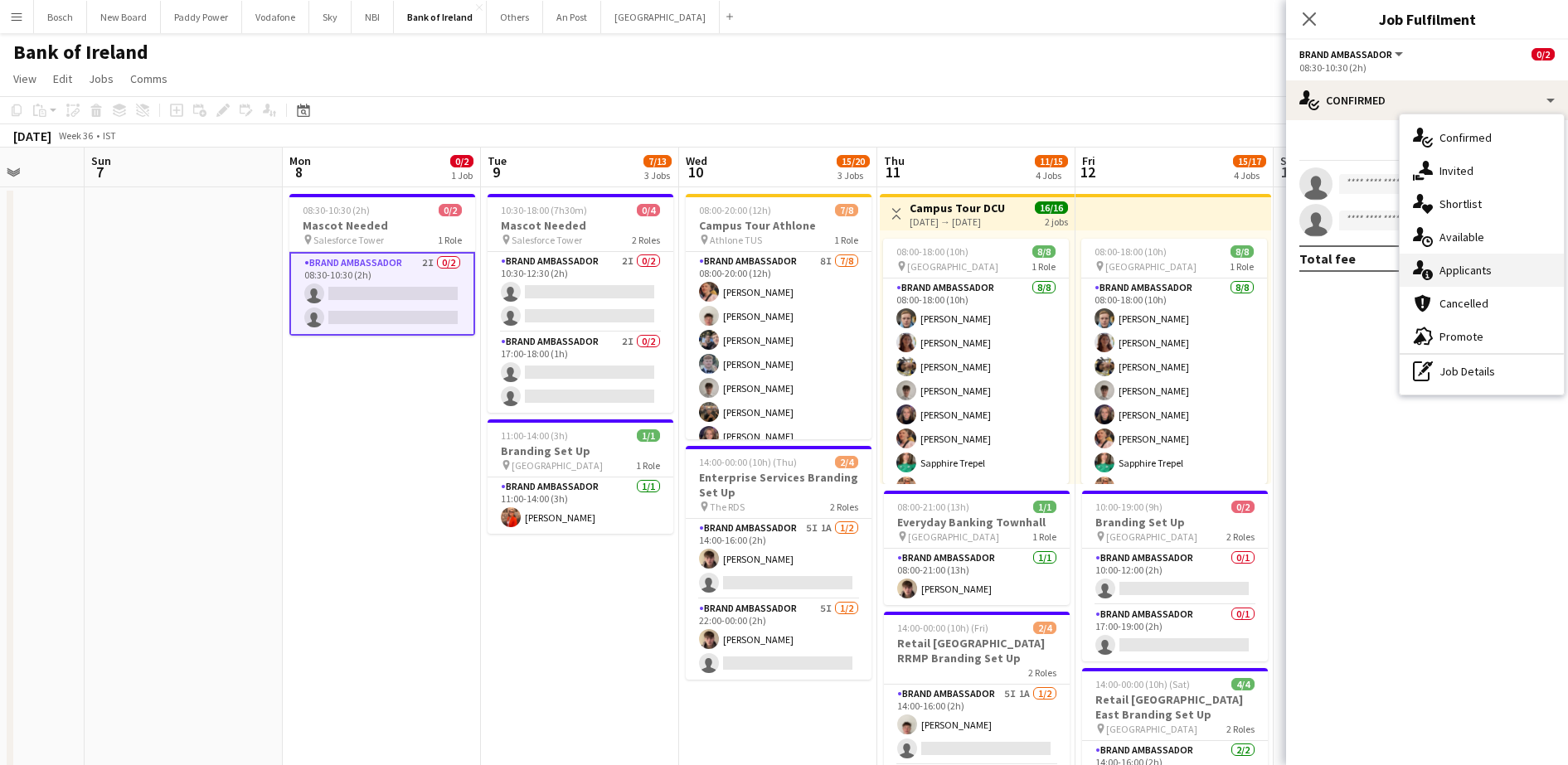
click at [1483, 263] on div "single-neutral-actions-information Applicants" at bounding box center [1481, 269] width 164 height 33
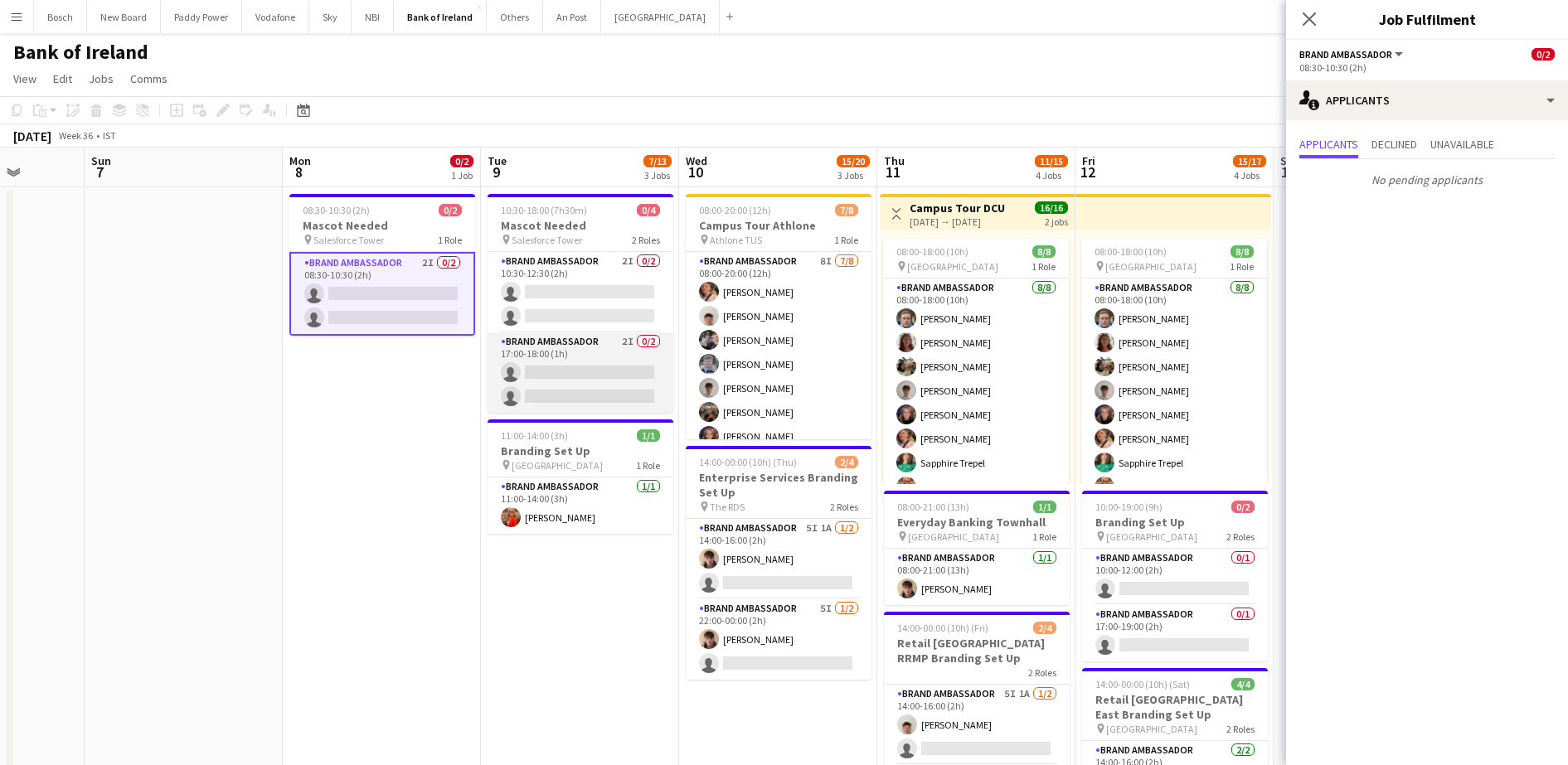
click at [607, 320] on app-card-role "Brand Ambassador 2I 0/2 10:30-12:30 (2h) single-neutral-actions single-neutral-…" at bounding box center [580, 292] width 186 height 80
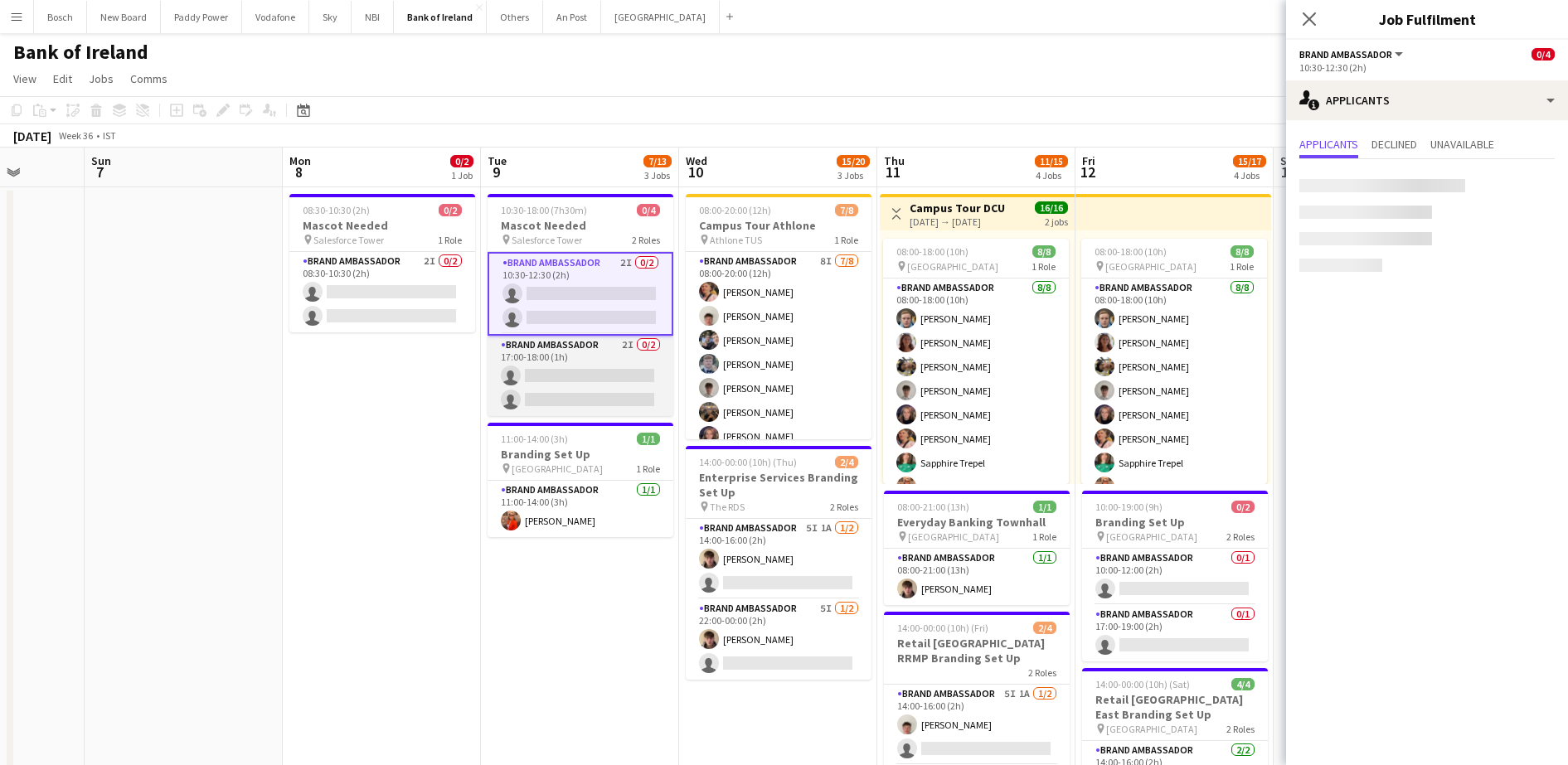
click at [596, 358] on app-card-role "Brand Ambassador 2I 0/2 17:00-18:00 (1h) single-neutral-actions single-neutral-…" at bounding box center [580, 376] width 186 height 80
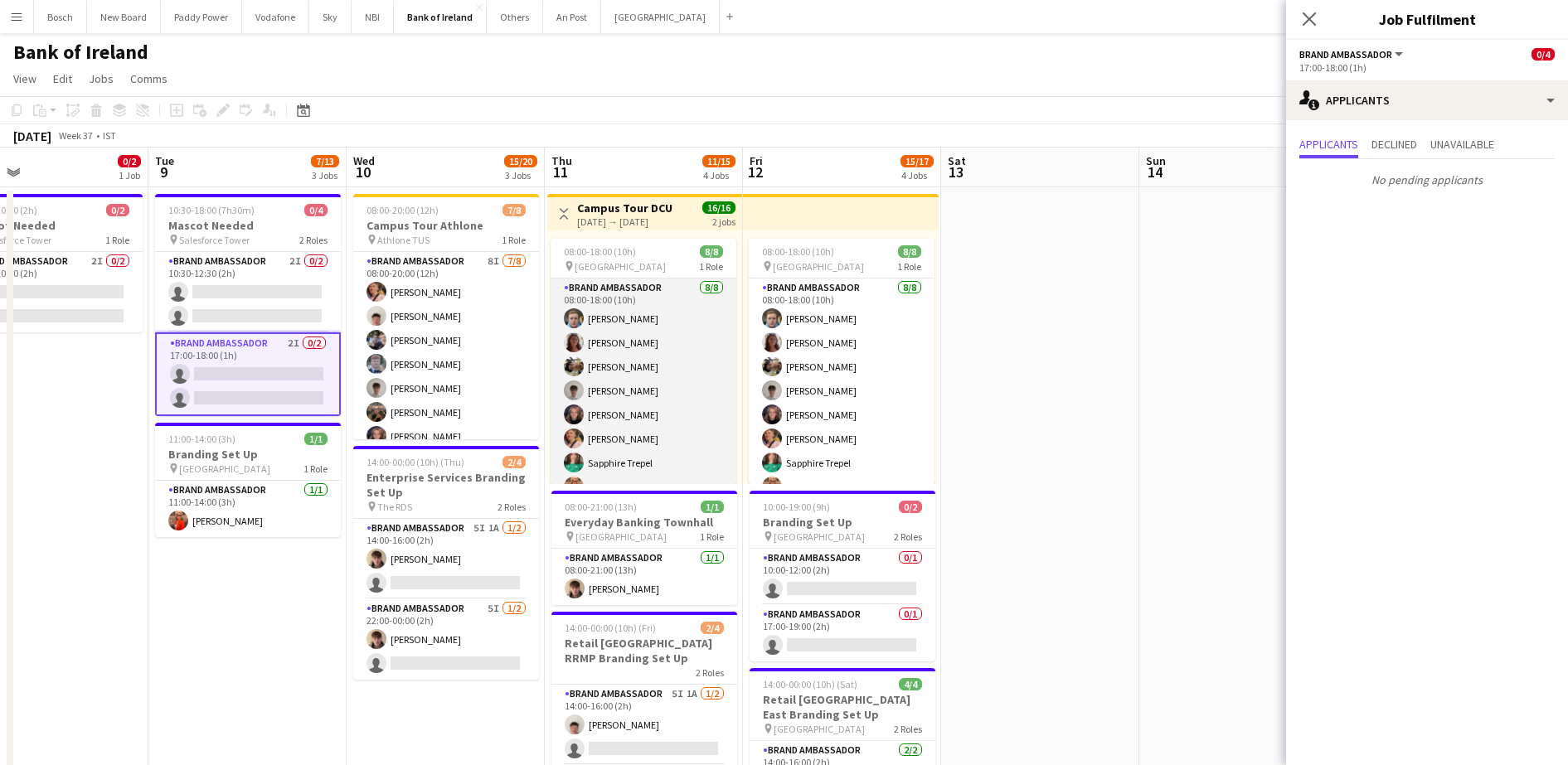
scroll to position [0, 672]
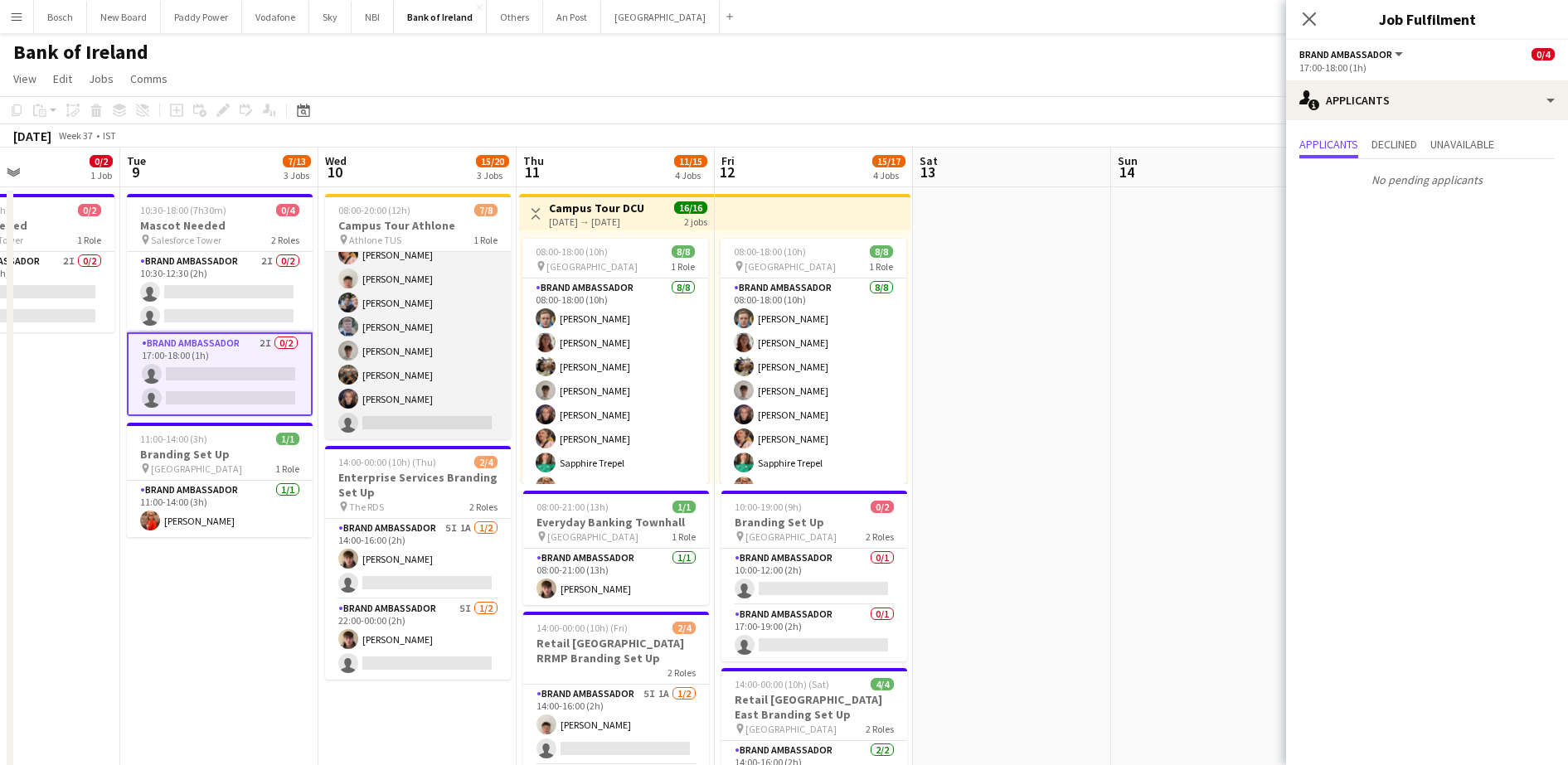
click at [409, 374] on app-card-role "Brand Ambassador 8I [DATE] 08:00-20:00 (12h) [PERSON_NAME] [PERSON_NAME] [PERSO…" at bounding box center [417, 327] width 186 height 225
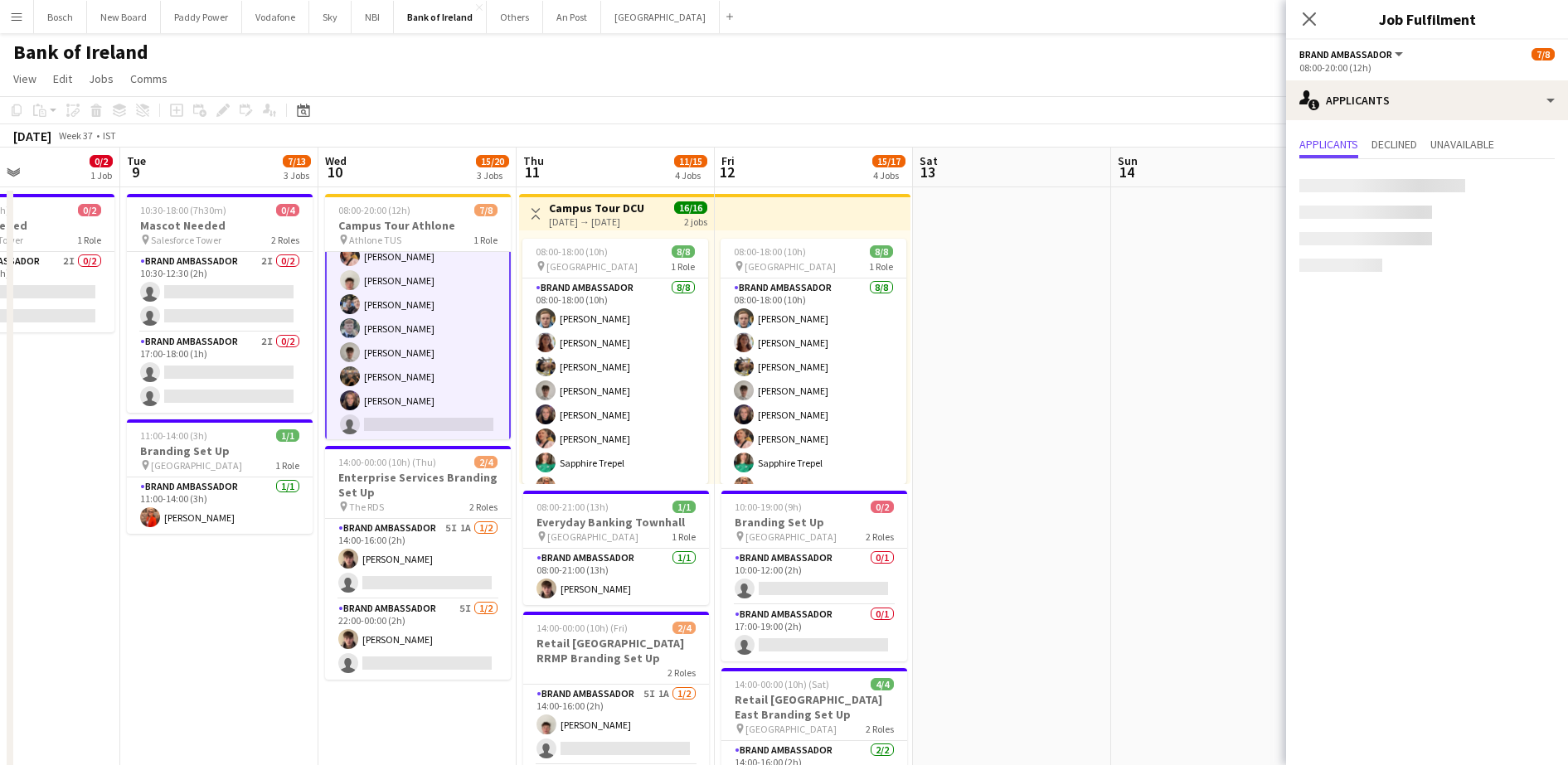
scroll to position [39, 0]
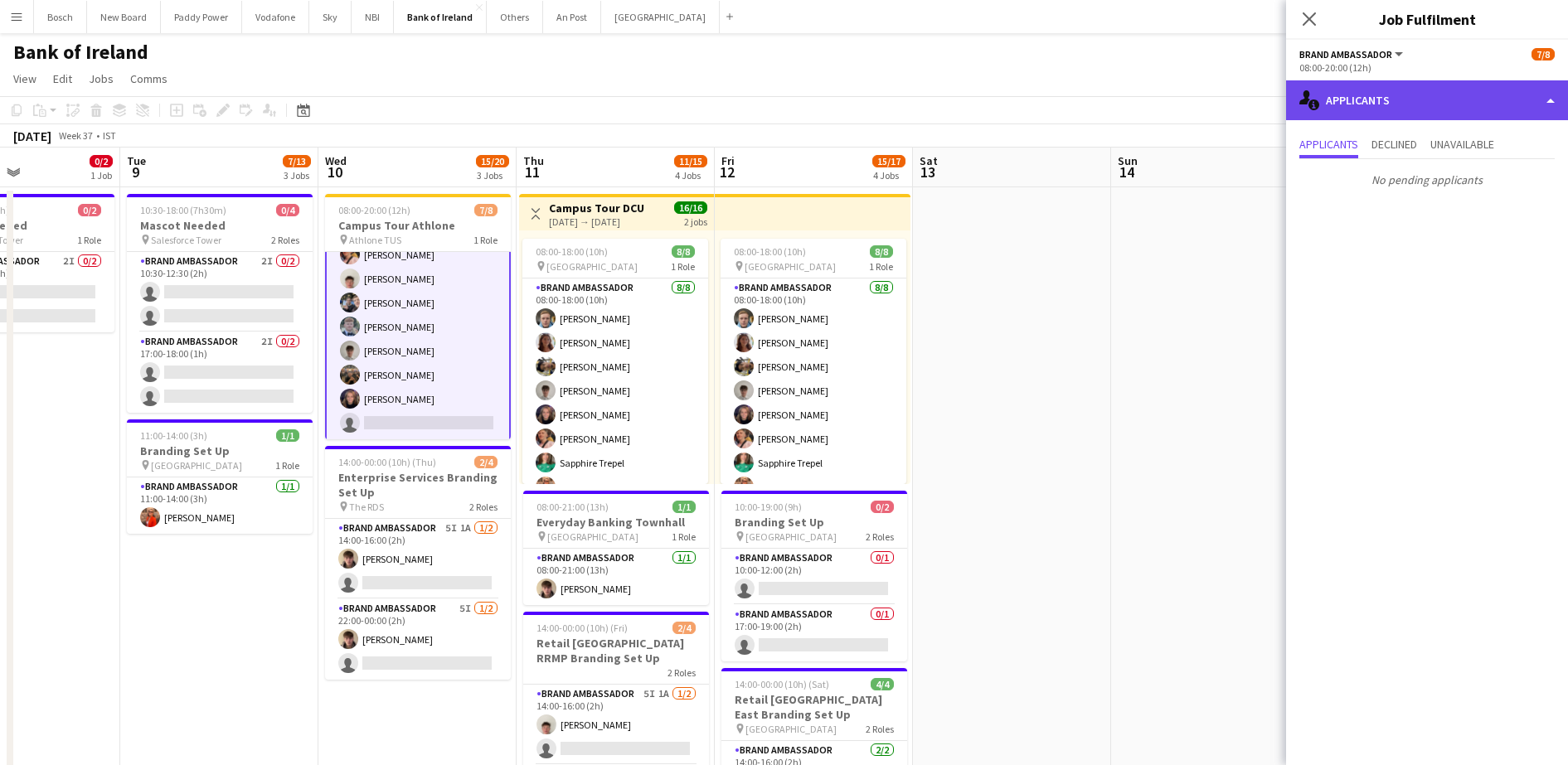
click at [1386, 115] on div "single-neutral-actions-information Applicants" at bounding box center [1427, 100] width 282 height 40
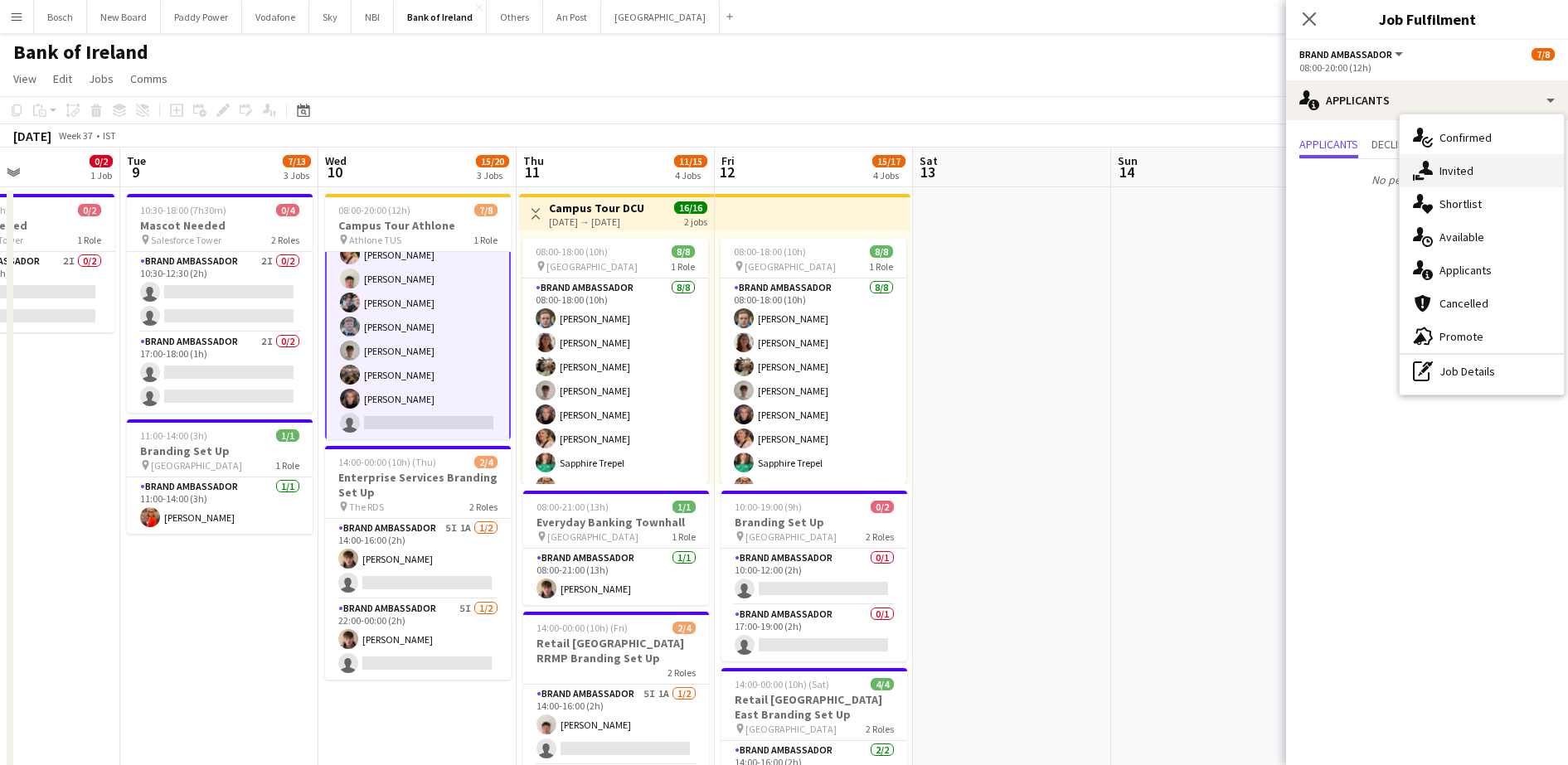
click at [1442, 173] on div "single-neutral-actions-share-1 Invited" at bounding box center [1481, 170] width 164 height 33
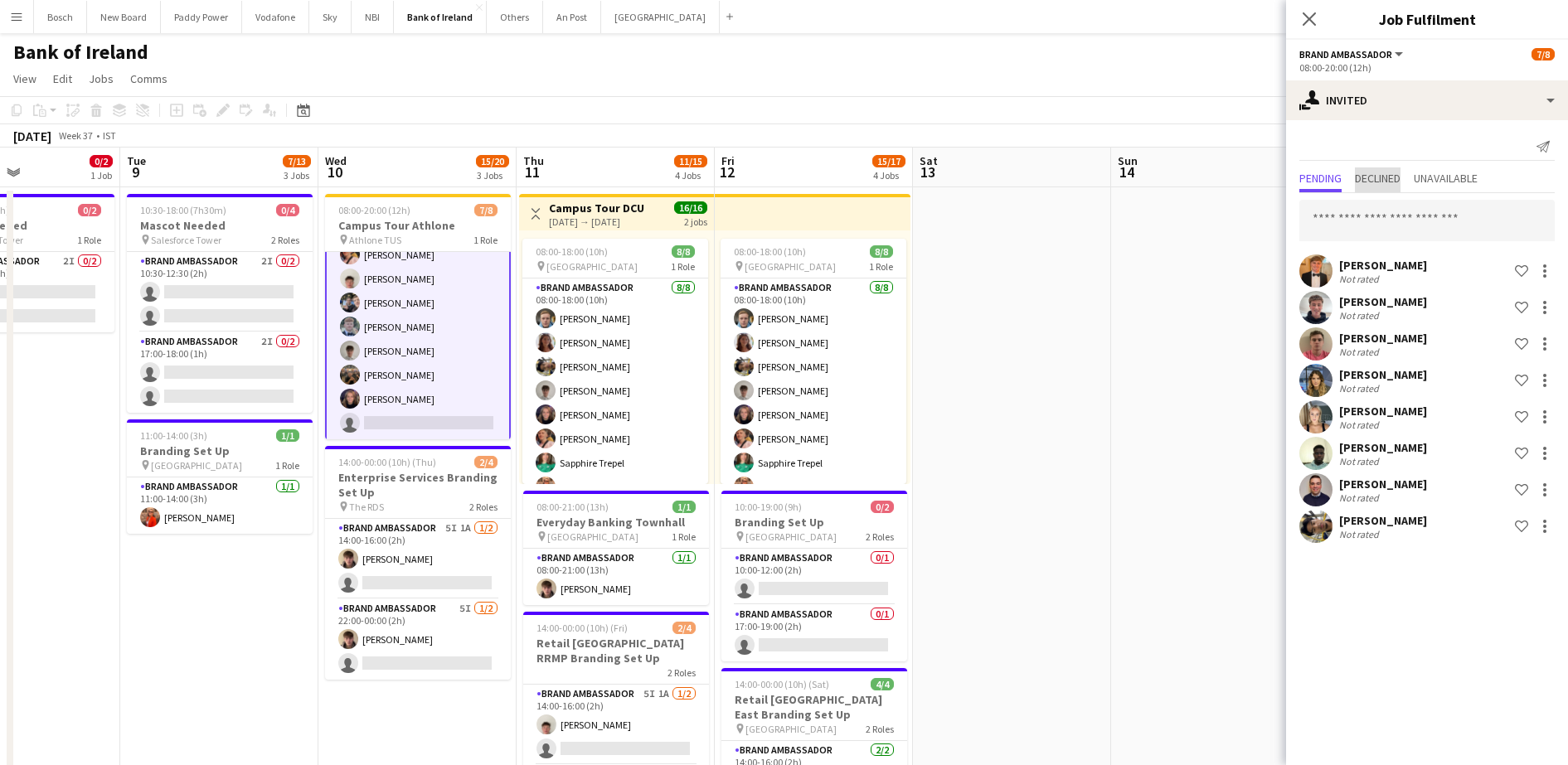
click at [1385, 168] on span "Declined" at bounding box center [1377, 180] width 46 height 25
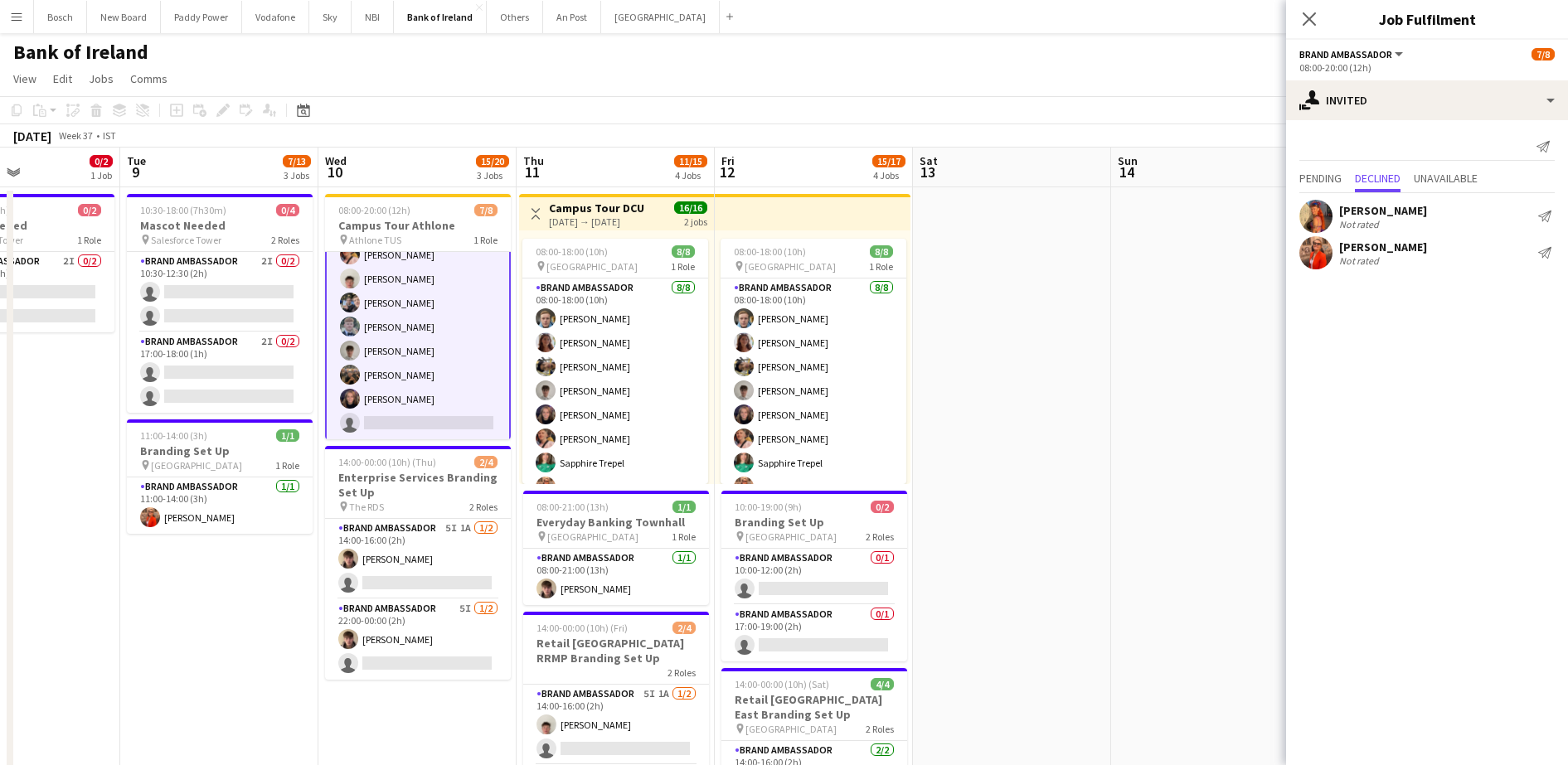
click at [1292, 170] on div "Pending Declined Unavailable" at bounding box center [1427, 181] width 282 height 26
click at [1301, 175] on span "Pending" at bounding box center [1320, 179] width 43 height 12
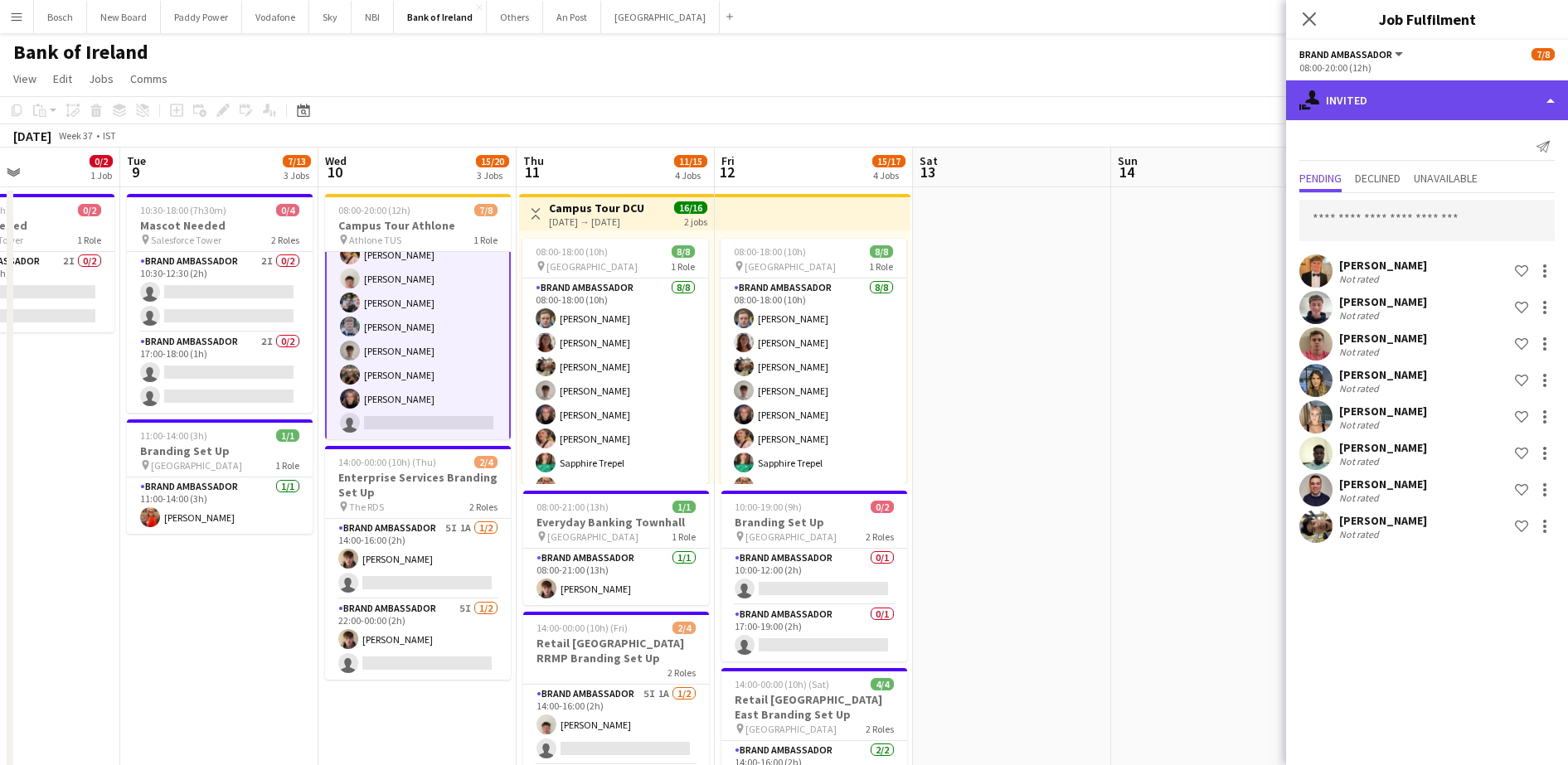
click at [1342, 104] on div "single-neutral-actions-share-1 Invited" at bounding box center [1427, 100] width 282 height 40
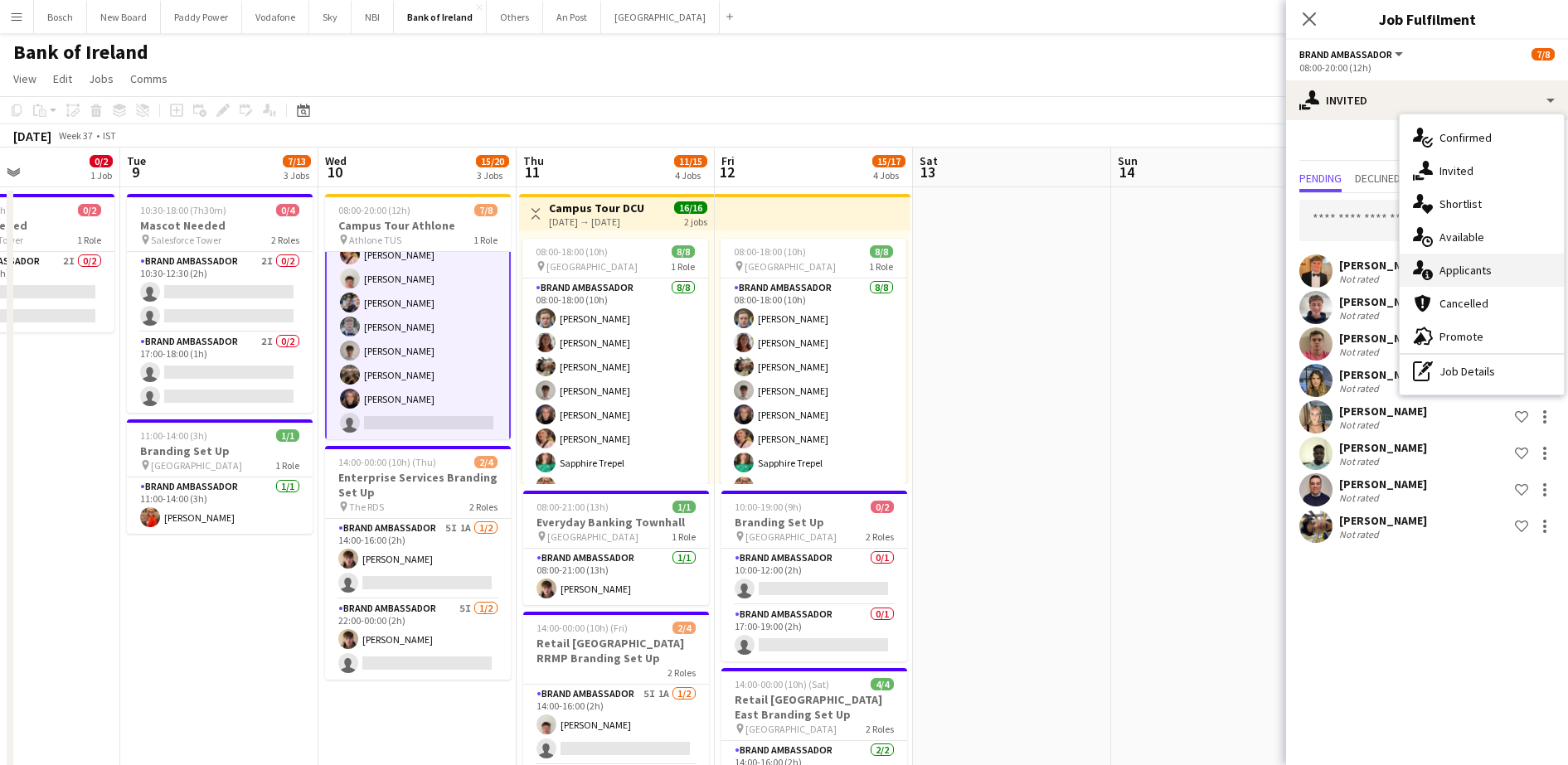
click at [1472, 276] on div "single-neutral-actions-information Applicants" at bounding box center [1481, 269] width 164 height 33
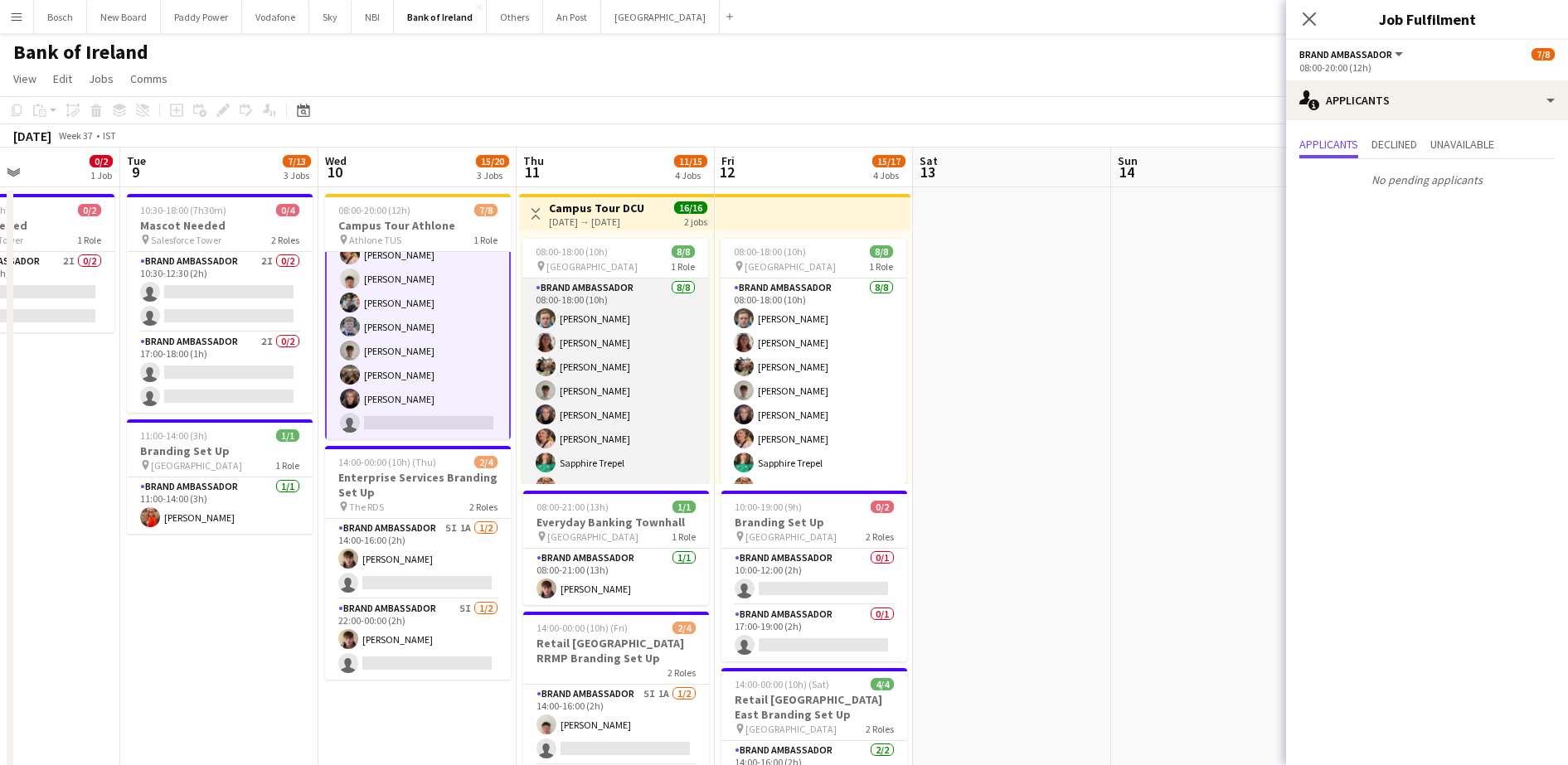
click at [650, 418] on app-card-role "Brand Ambassador [DATE] 08:00-18:00 (10h) [PERSON_NAME] [PERSON_NAME] [PERSON_N…" at bounding box center [615, 390] width 186 height 225
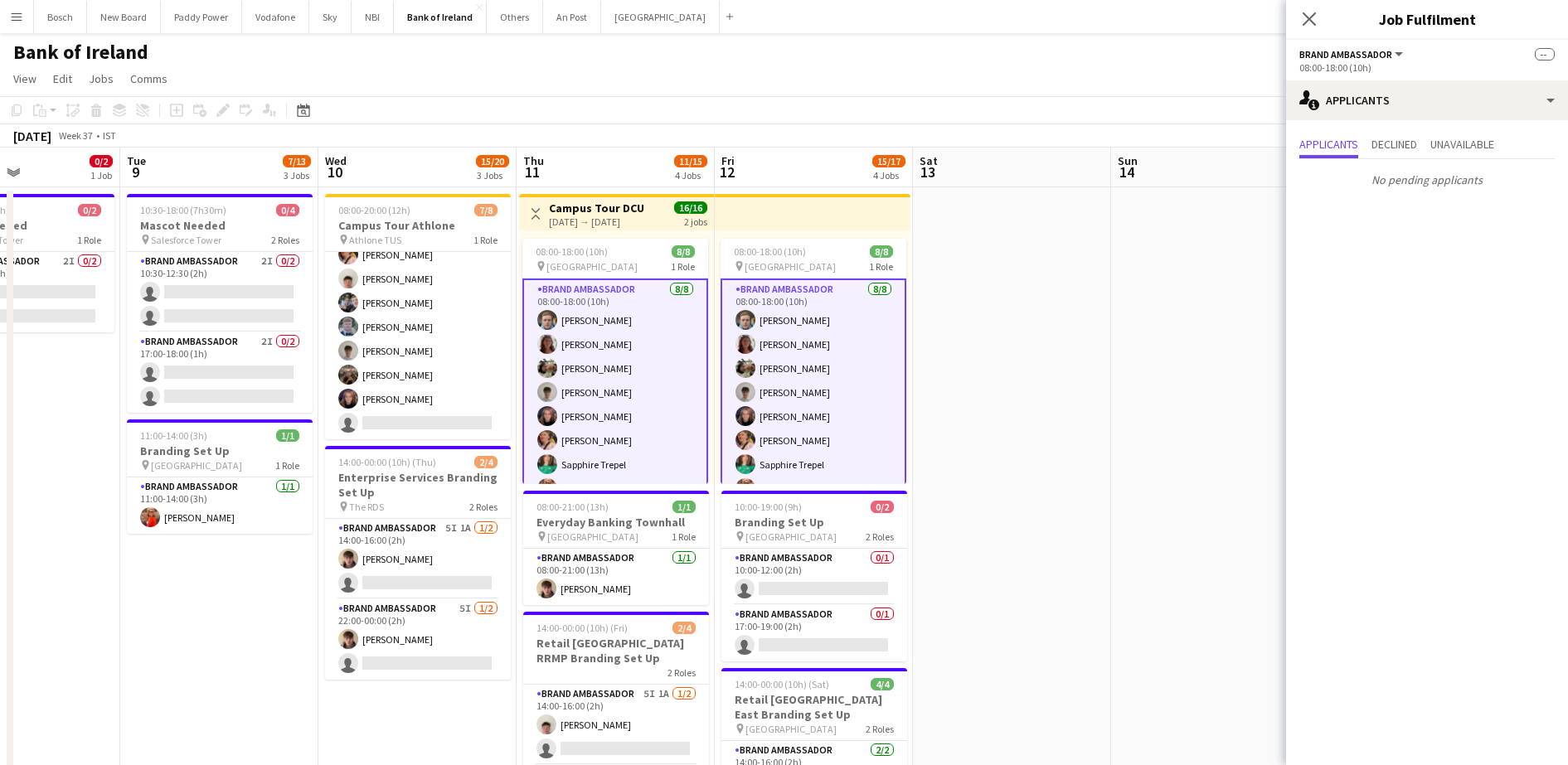
scroll to position [38, 0]
click at [438, 545] on app-card-role "Brand Ambassador 5I 1A [DATE] 14:00-16:00 (2h) [PERSON_NAME] single-neutral-act…" at bounding box center [417, 559] width 186 height 80
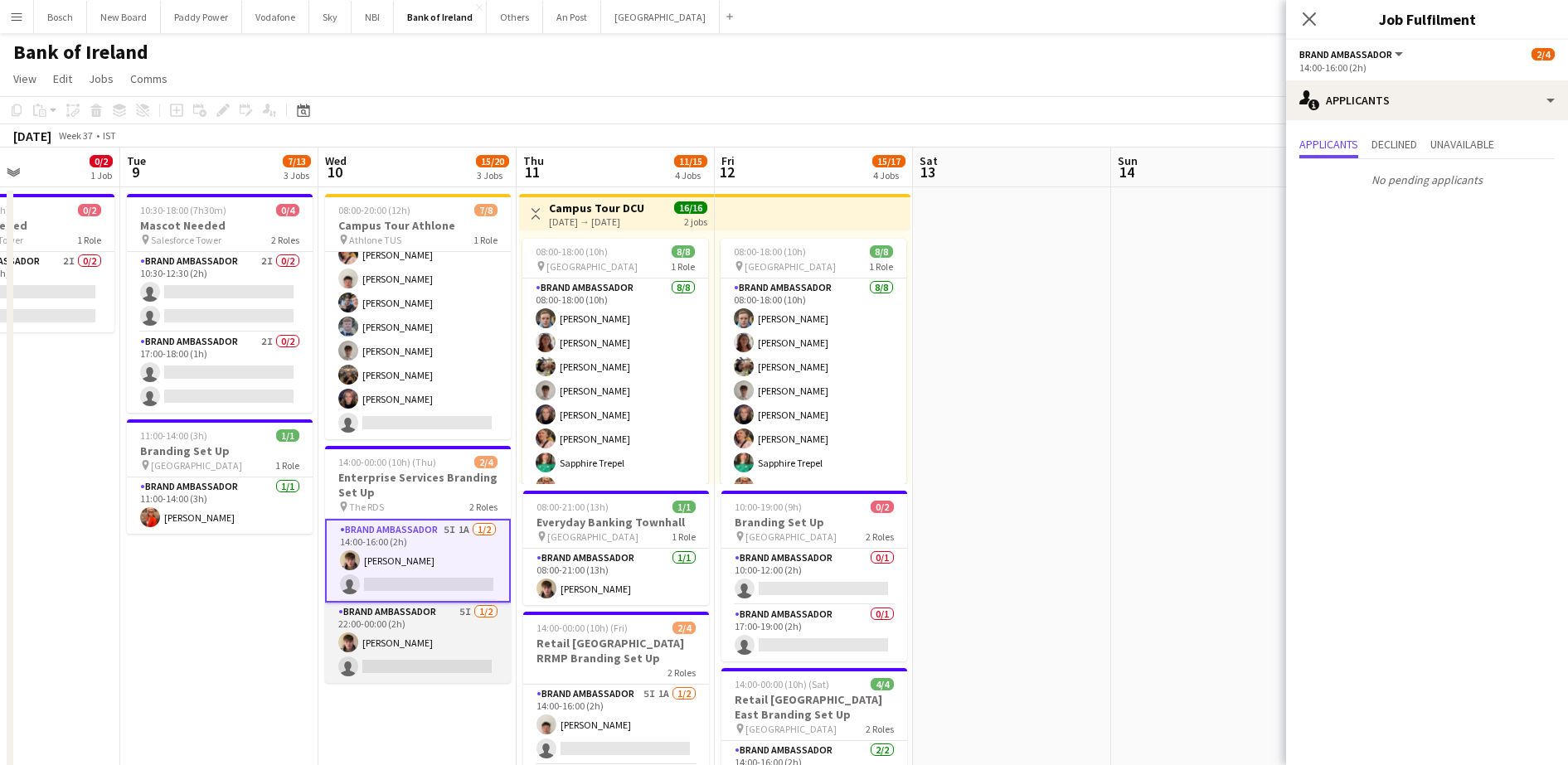
scroll to position [208, 0]
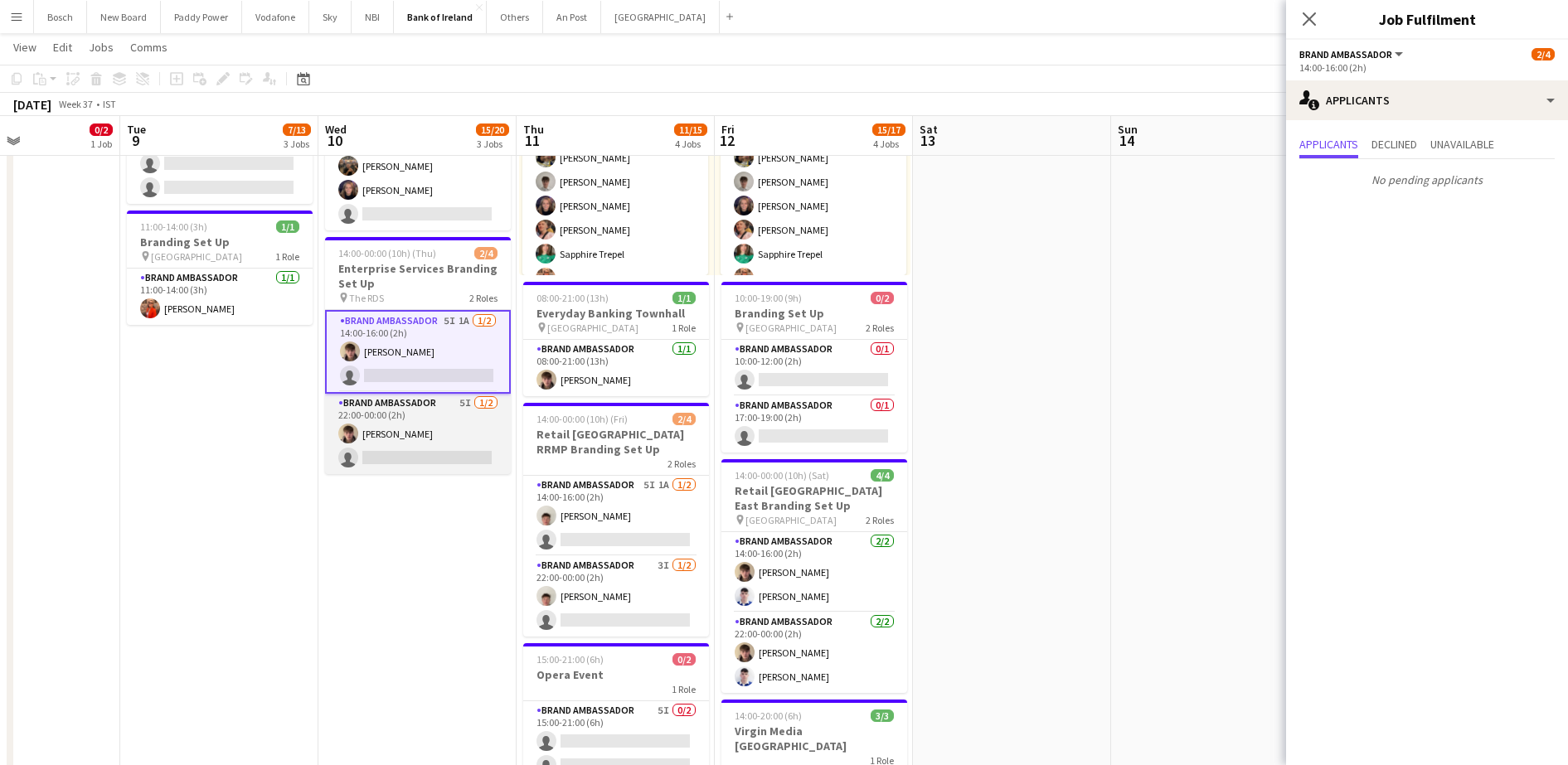
click at [442, 450] on app-card-role "Brand Ambassador 5I [DATE] 22:00-00:00 (2h) [PERSON_NAME] single-neutral-actions" at bounding box center [417, 434] width 186 height 80
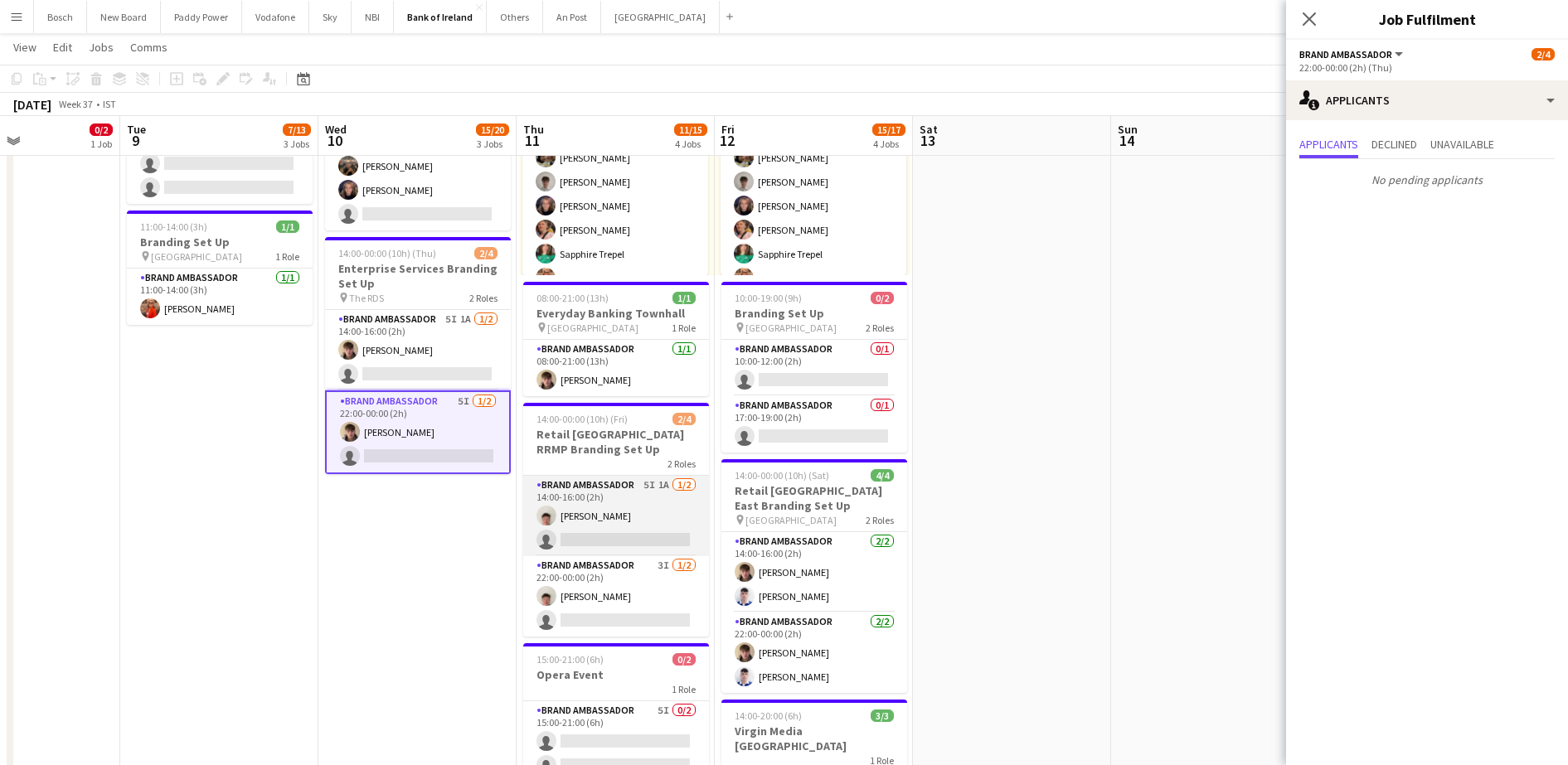
click at [580, 536] on app-card-role "Brand Ambassador 5I 1A [DATE] 14:00-16:00 (2h) [PERSON_NAME] single-neutral-act…" at bounding box center [616, 516] width 186 height 80
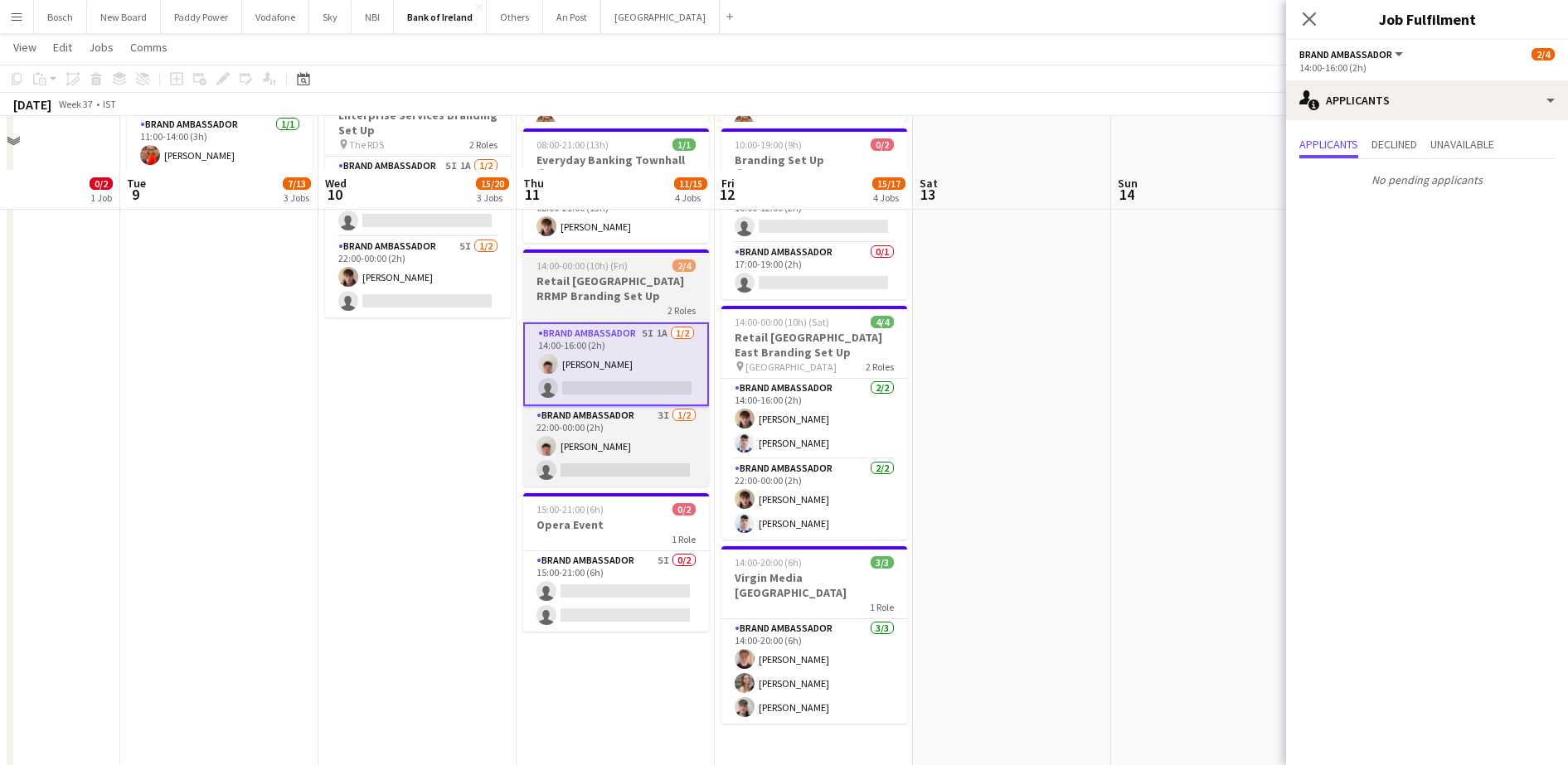
scroll to position [414, 0]
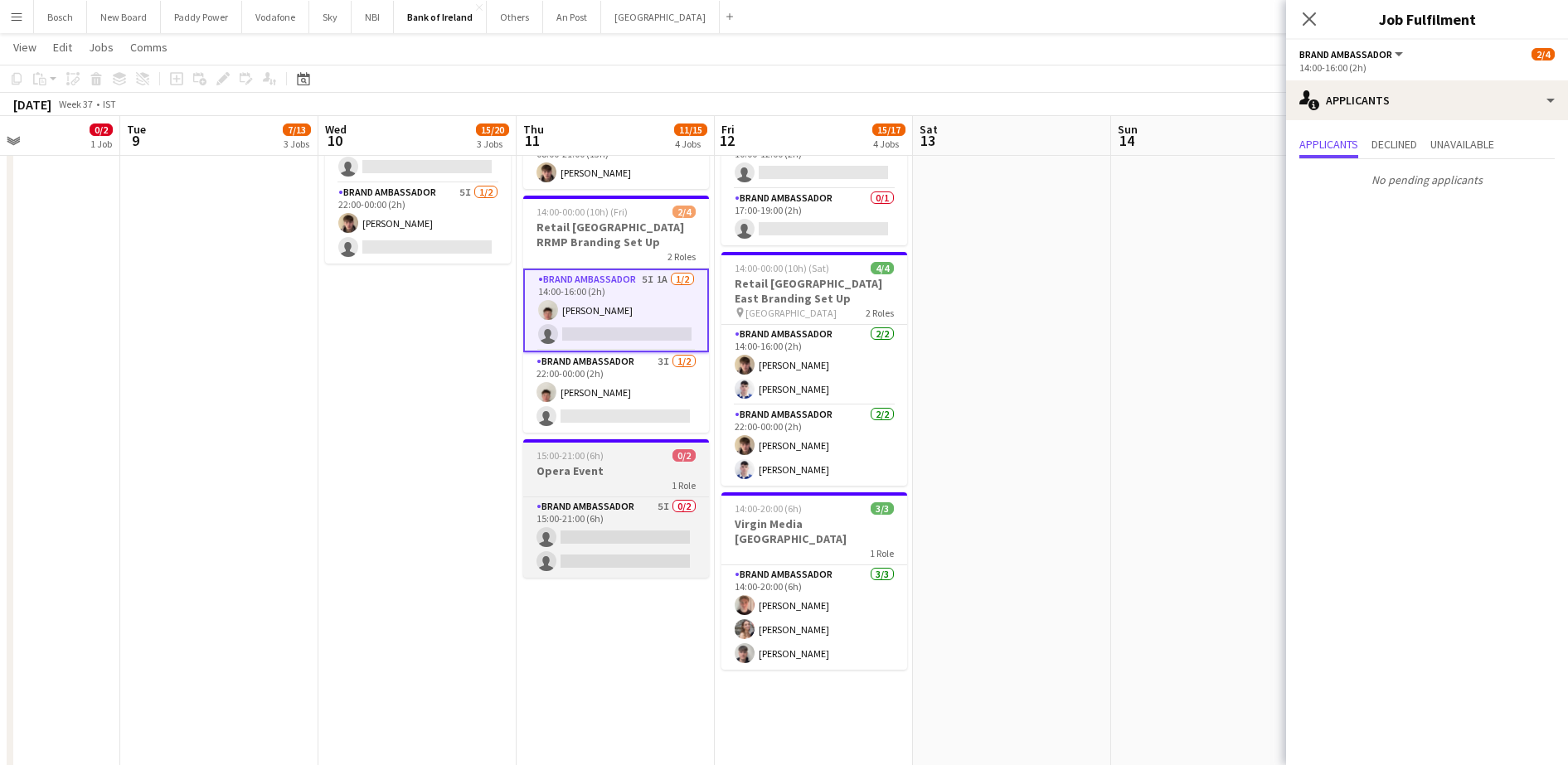
click at [590, 469] on h3 "Opera Event" at bounding box center [616, 471] width 186 height 15
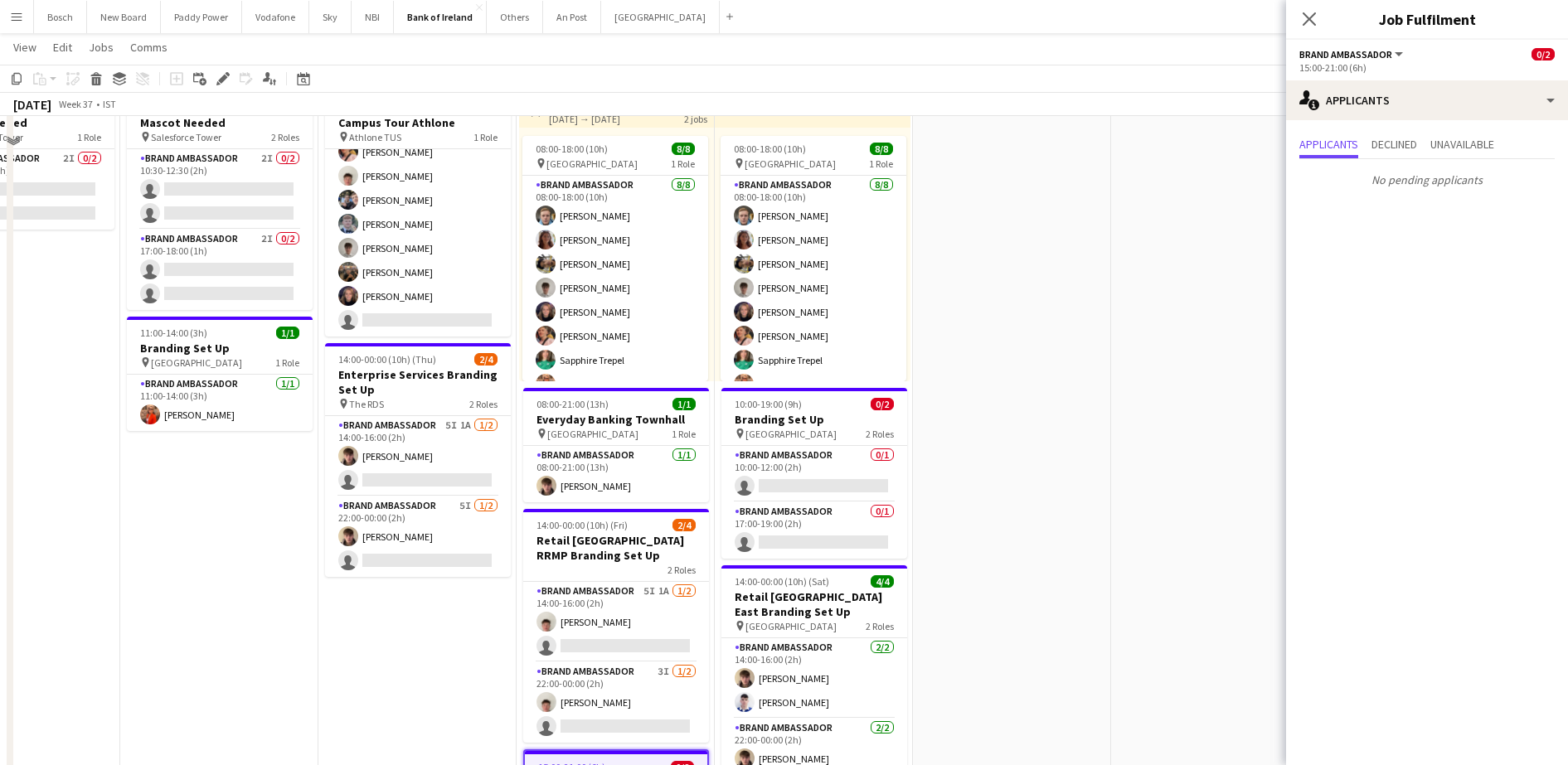
scroll to position [0, 0]
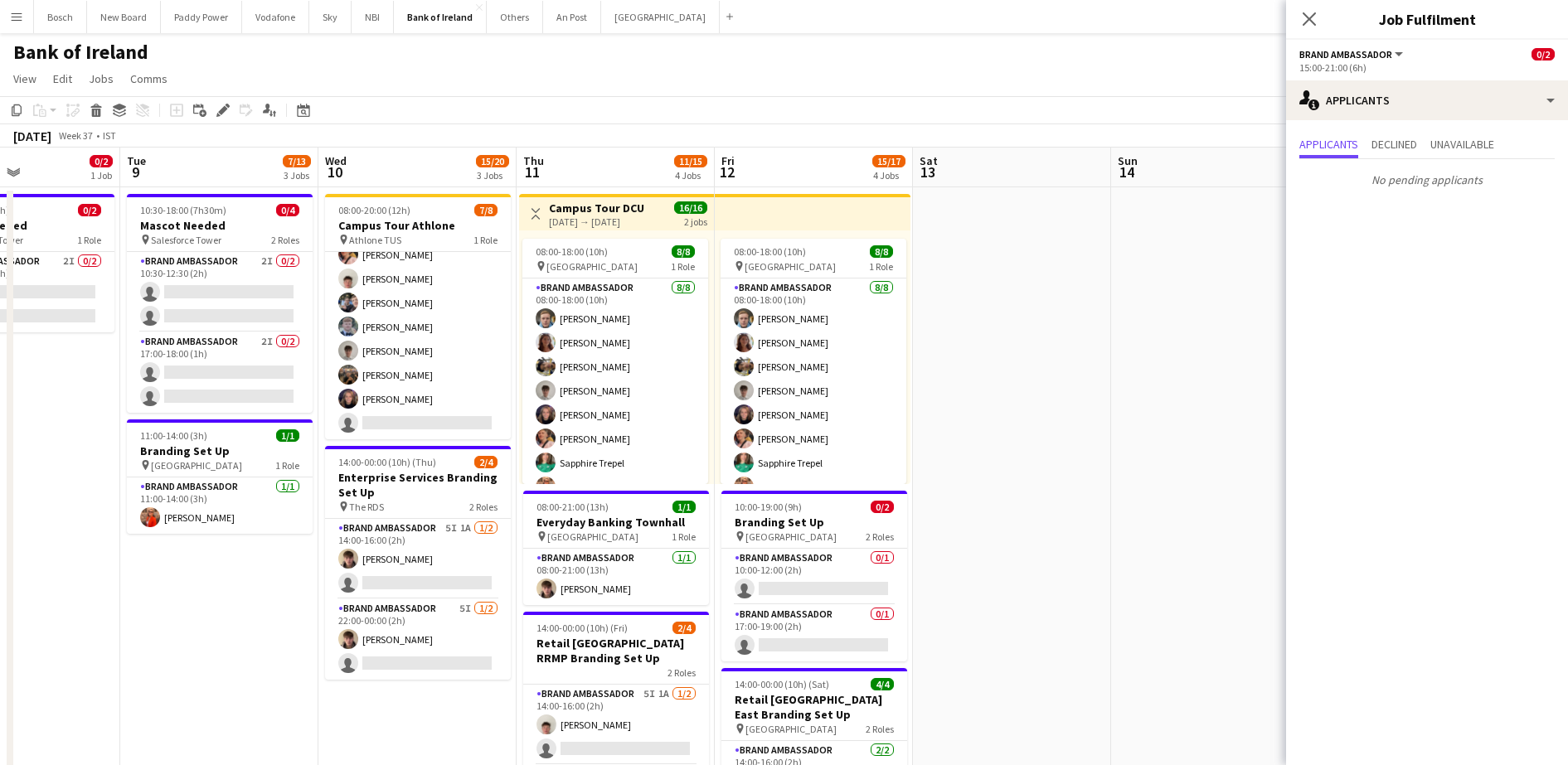
click at [841, 578] on app-card-role "Brand Ambassador 0/1 10:00-12:00 (2h) single-neutral-actions" at bounding box center [813, 577] width 186 height 57
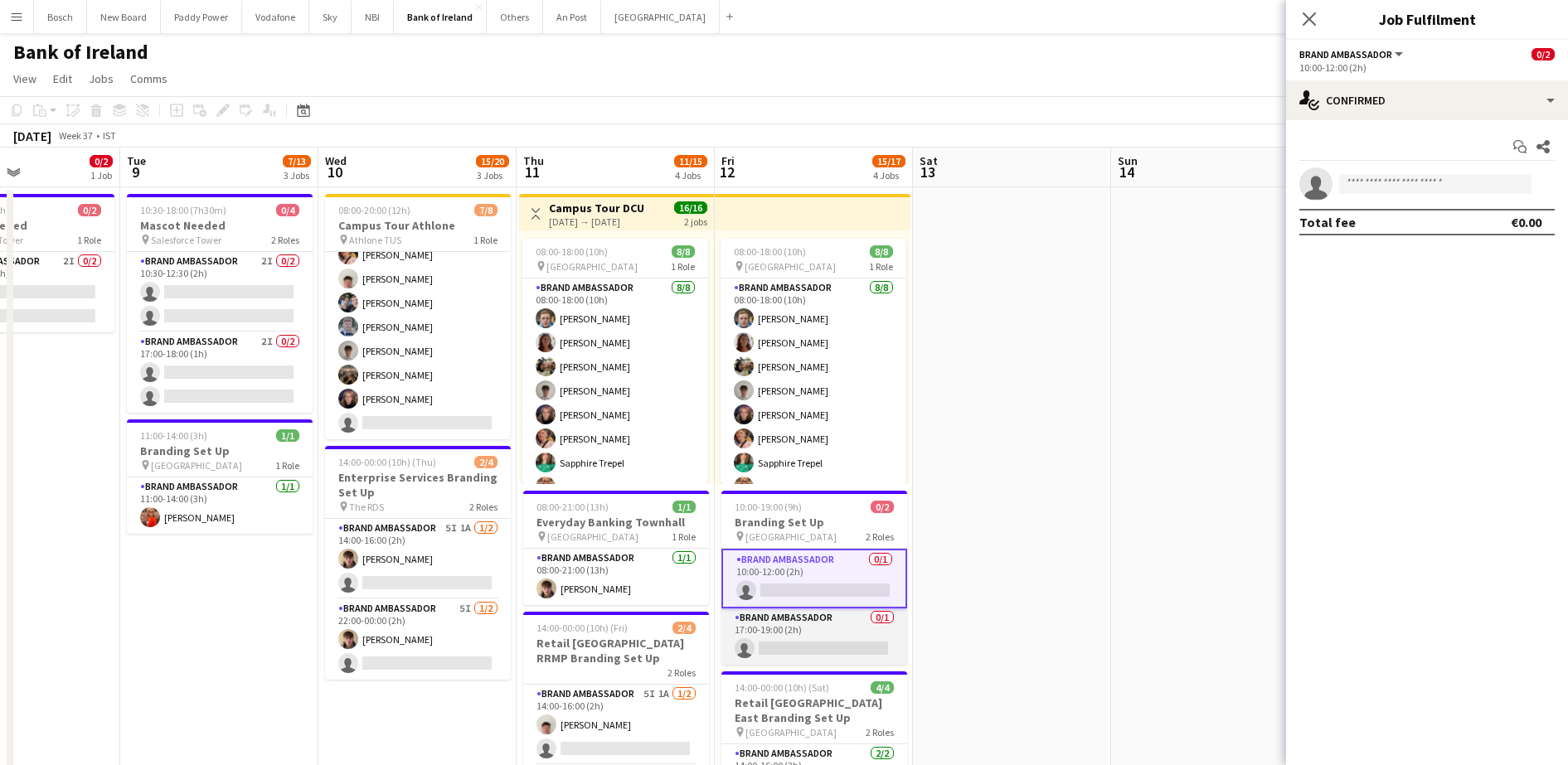
click at [837, 638] on app-card-role "Brand Ambassador 0/1 17:00-19:00 (2h) single-neutral-actions" at bounding box center [813, 637] width 186 height 57
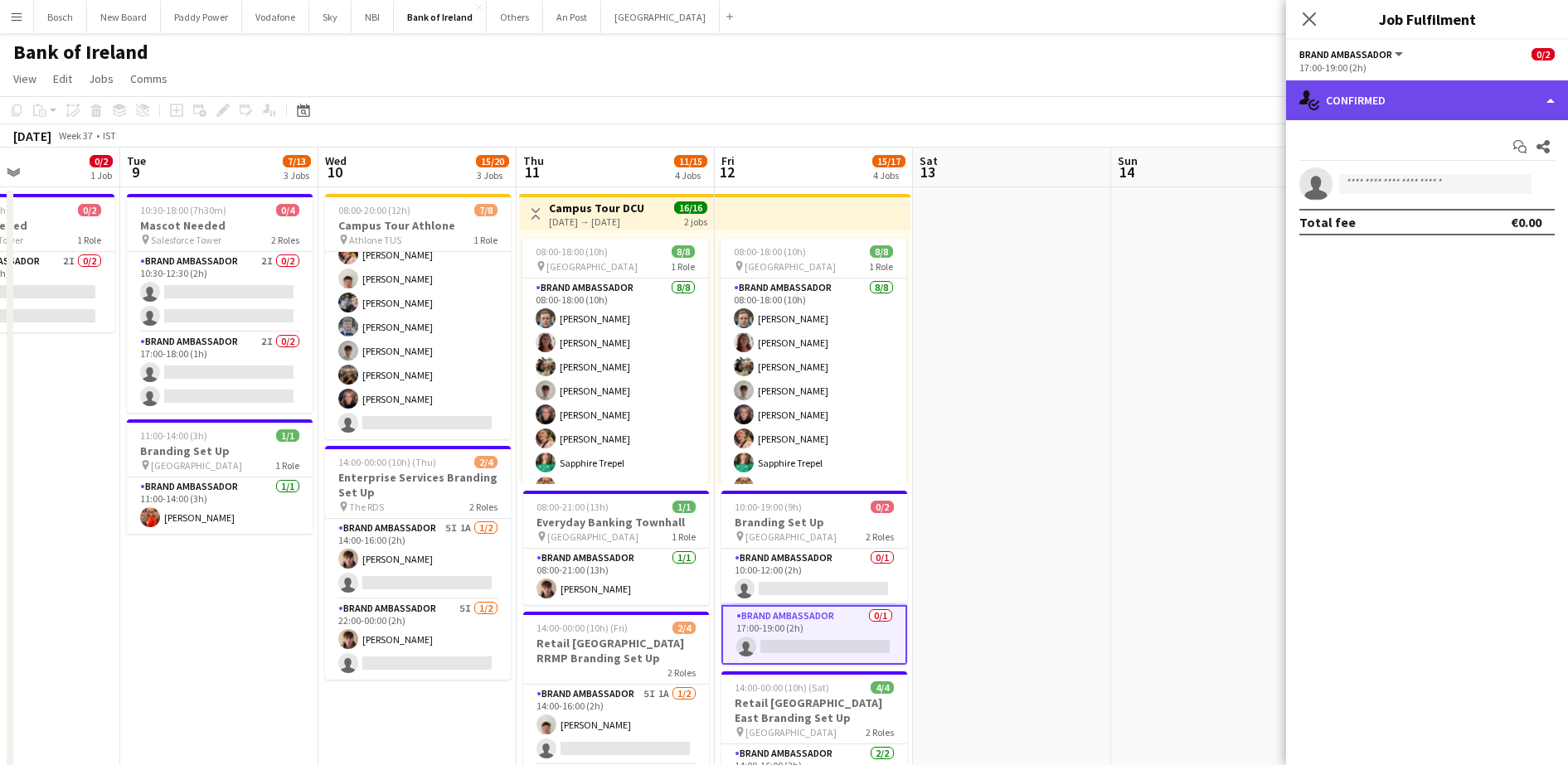
click at [1407, 87] on div "single-neutral-actions-check-2 Confirmed" at bounding box center [1427, 100] width 282 height 40
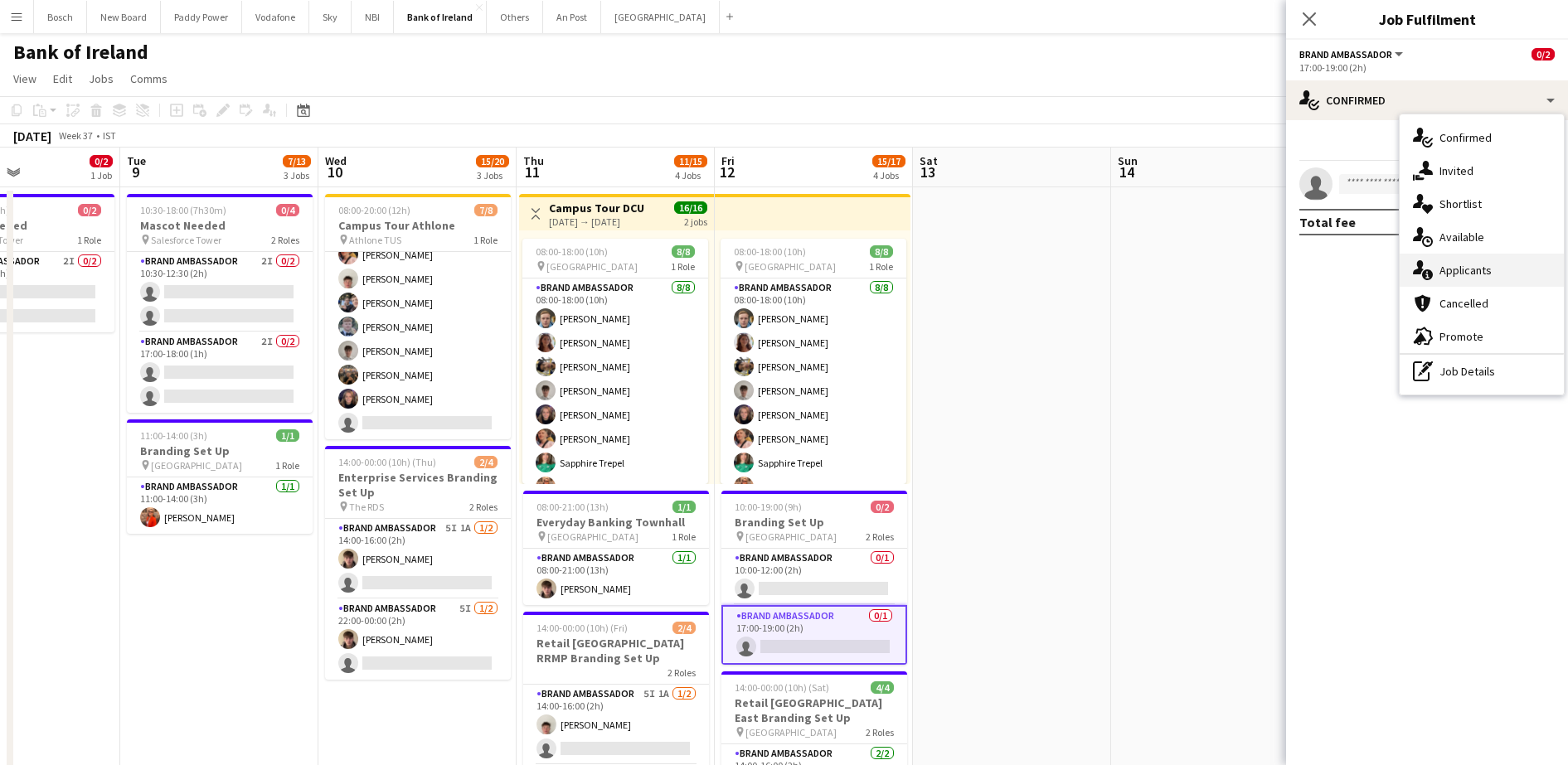
click at [1453, 274] on div "single-neutral-actions-information Applicants" at bounding box center [1481, 269] width 164 height 33
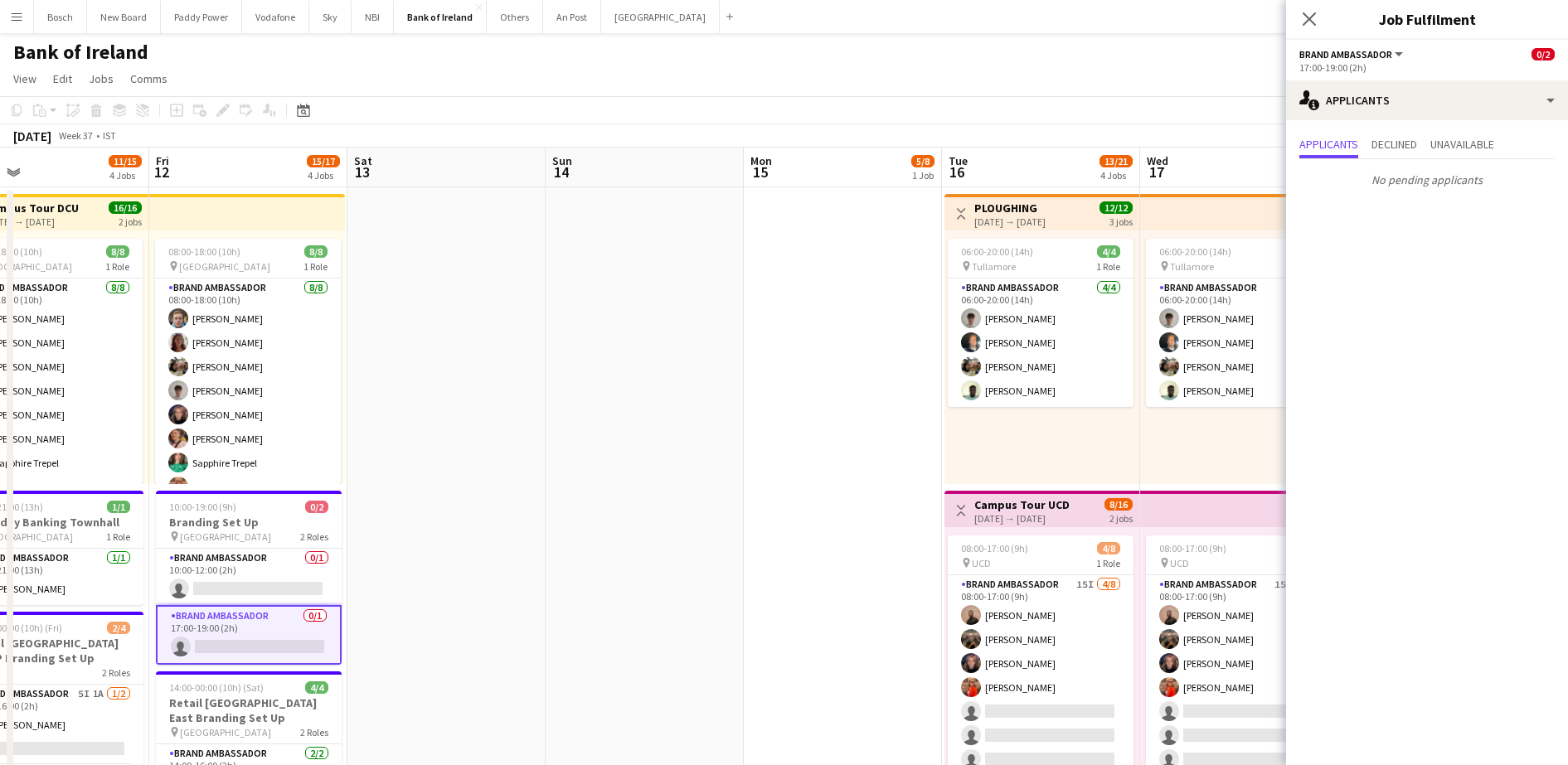
drag, startPoint x: 1156, startPoint y: 341, endPoint x: 590, endPoint y: 338, distance: 566.0
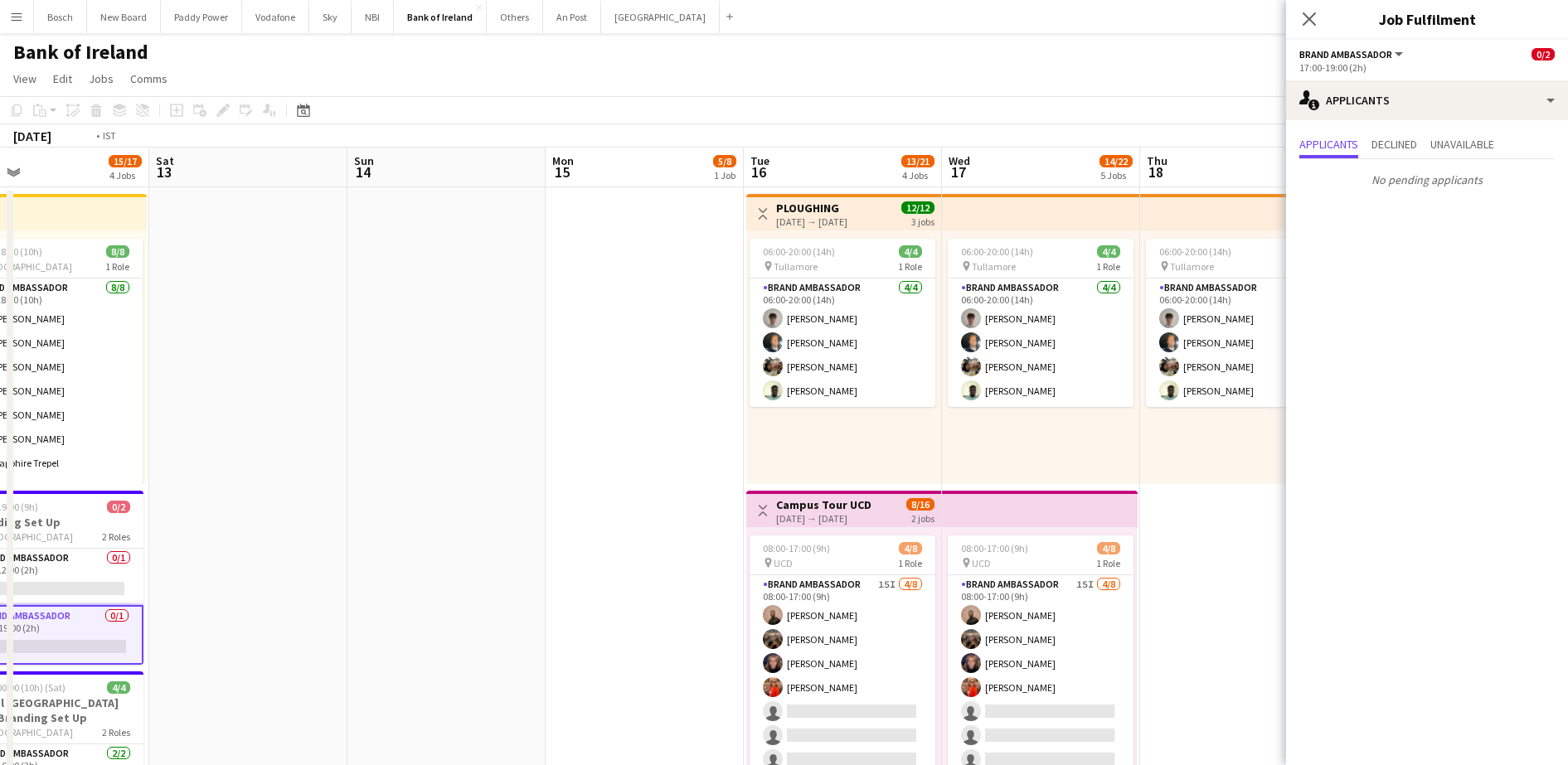
drag, startPoint x: 314, startPoint y: 287, endPoint x: 5, endPoint y: 250, distance: 311.2
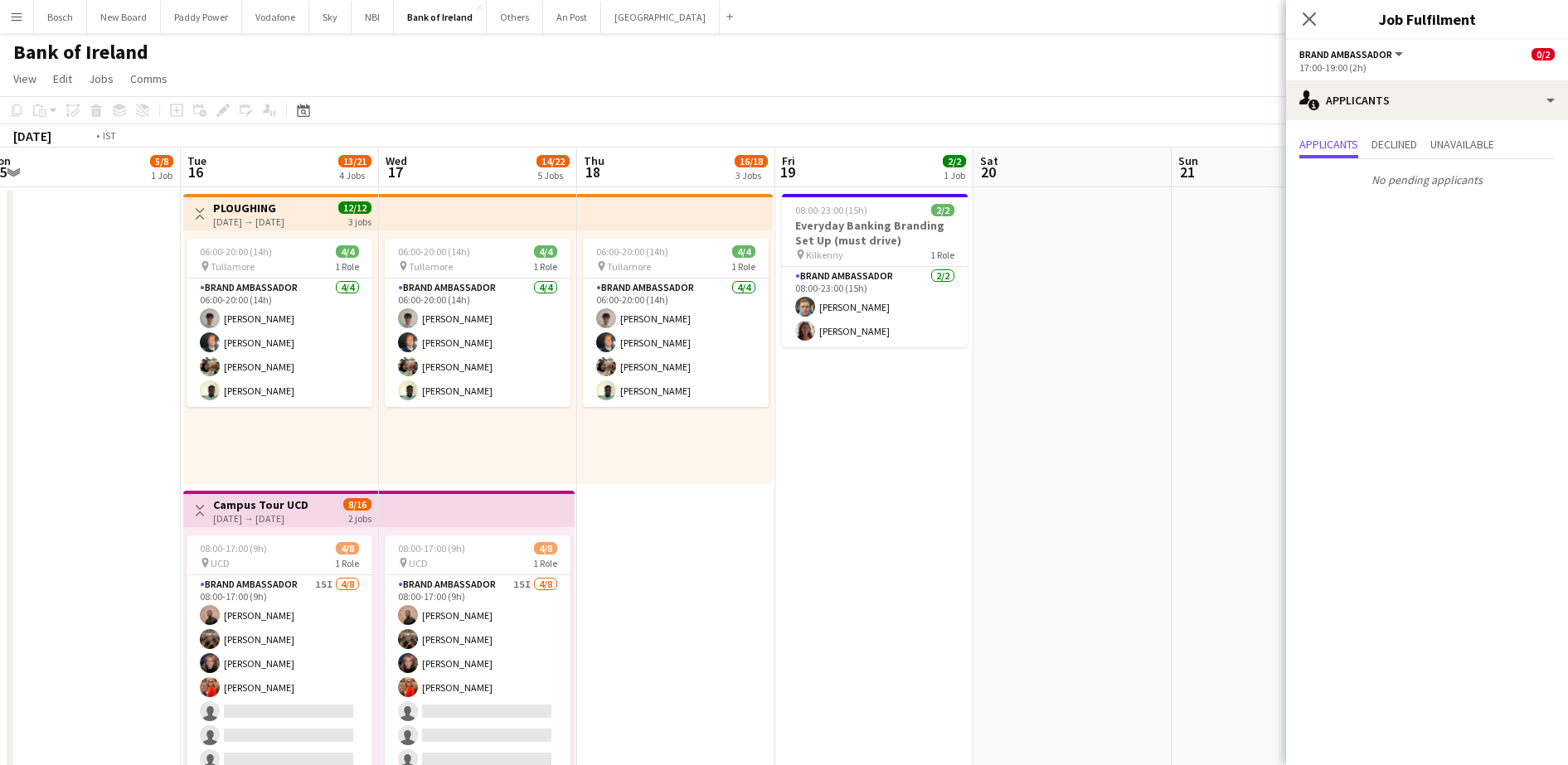
scroll to position [0, 580]
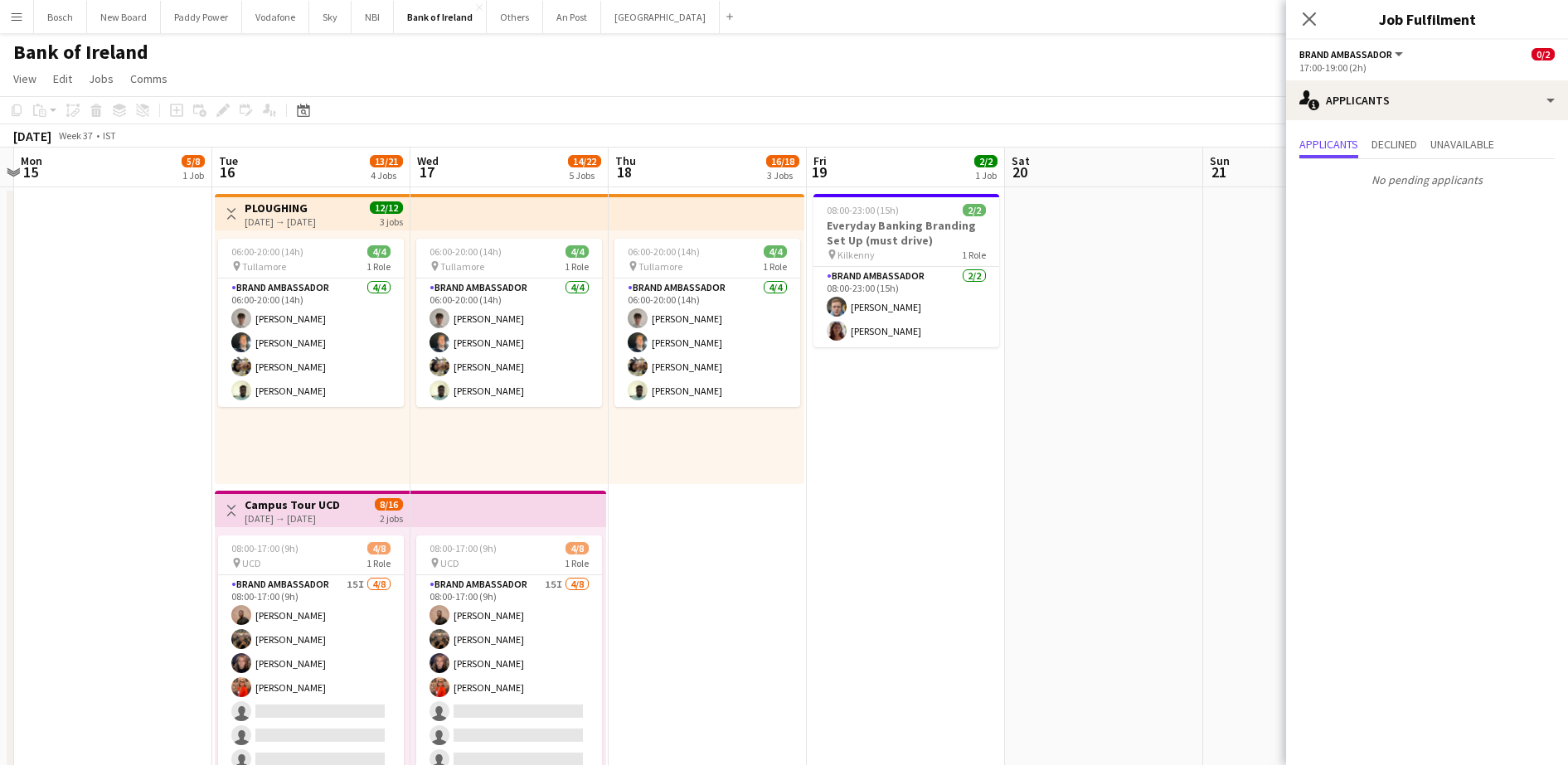
drag, startPoint x: 394, startPoint y: 393, endPoint x: 608, endPoint y: 382, distance: 214.3
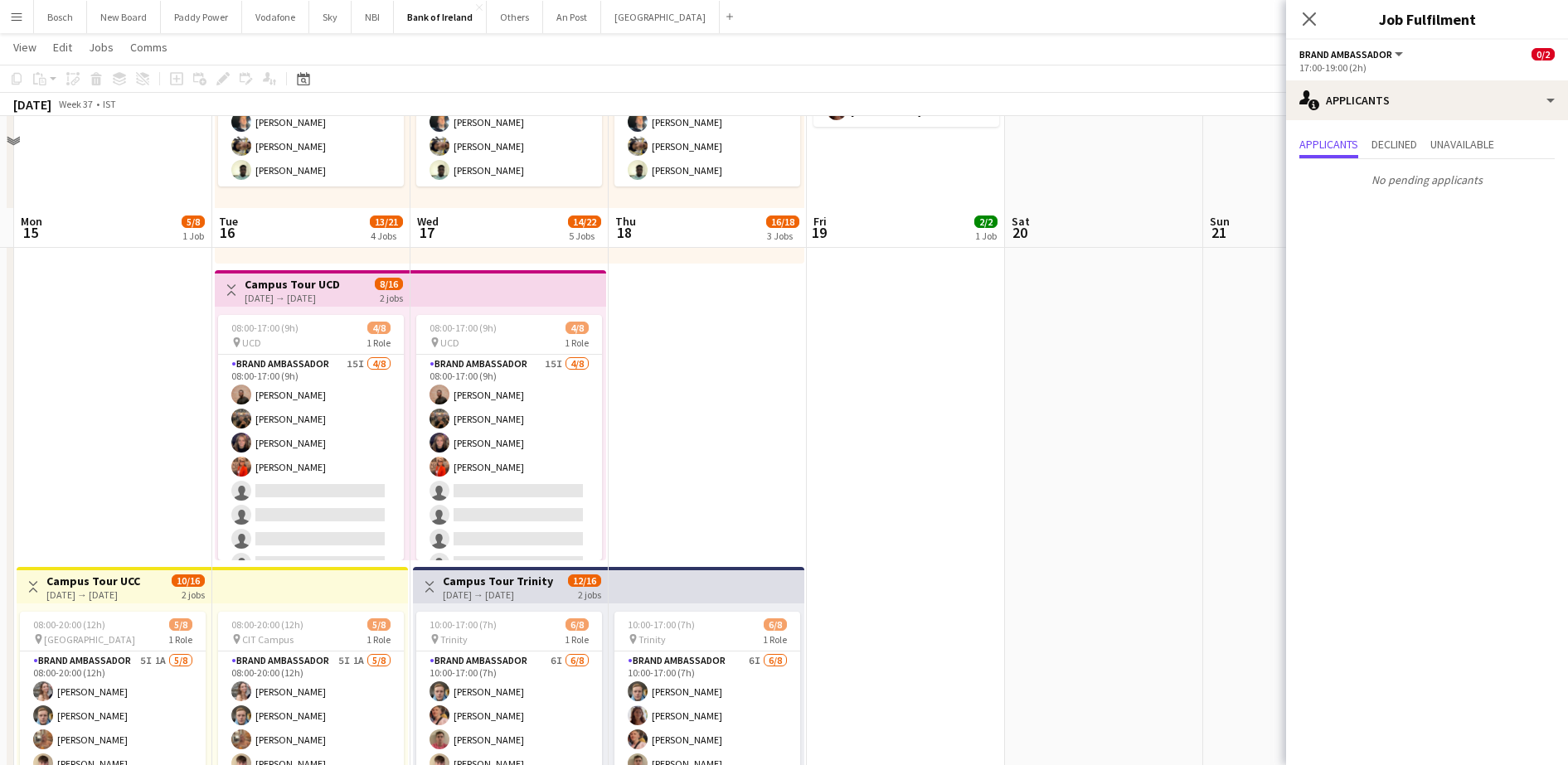
scroll to position [311, 0]
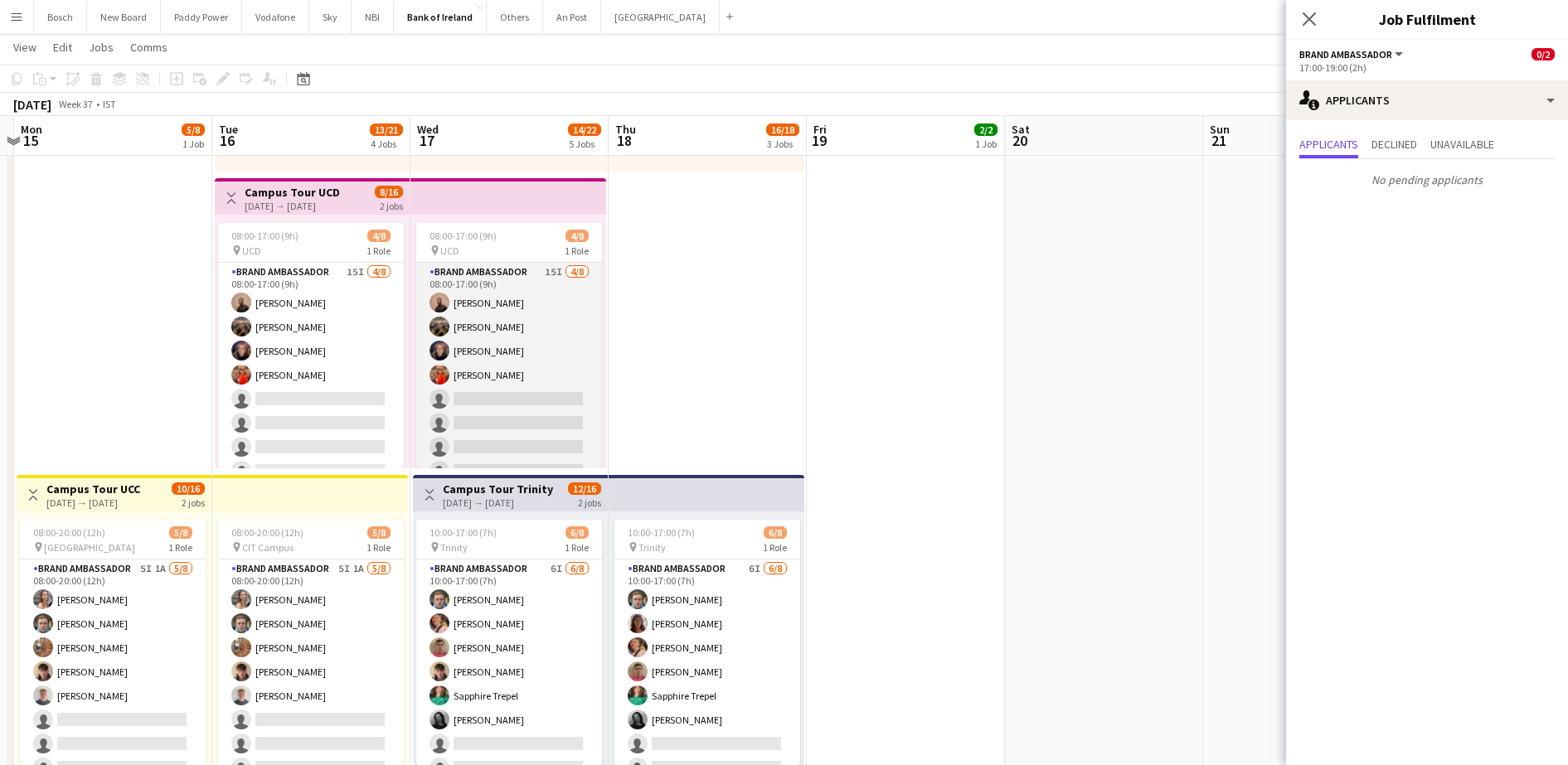
click at [539, 419] on app-card-role "Brand Ambassador 15I [DATE] 08:00-17:00 (9h) [PERSON_NAME] [PERSON_NAME] [PERSO…" at bounding box center [508, 376] width 186 height 225
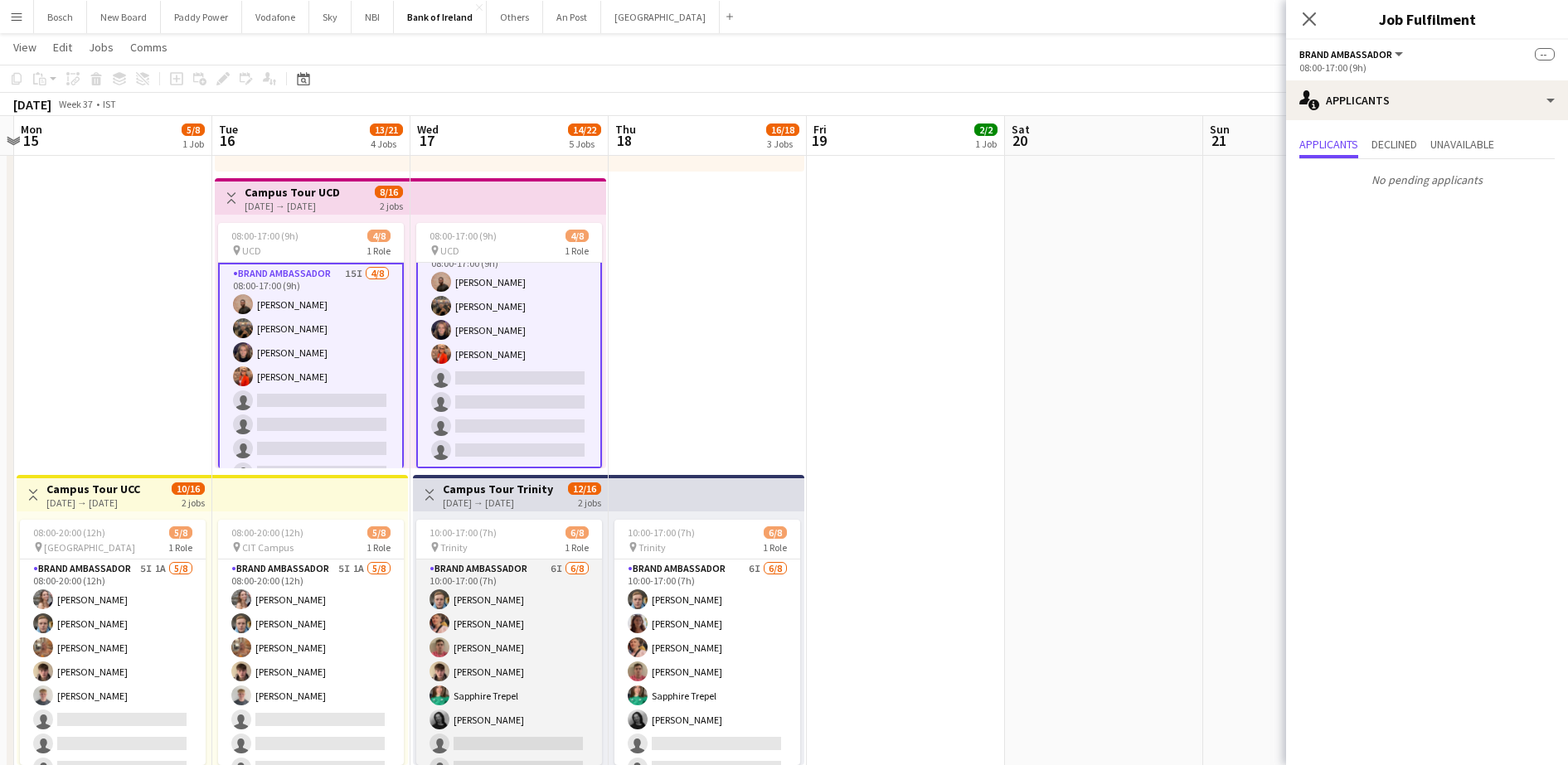
scroll to position [19, 0]
click at [469, 648] on app-card-role "Brand Ambassador 6I [DATE] 10:00-17:00 (7h) [PERSON_NAME] [PERSON_NAME] [PERSON…" at bounding box center [508, 653] width 186 height 225
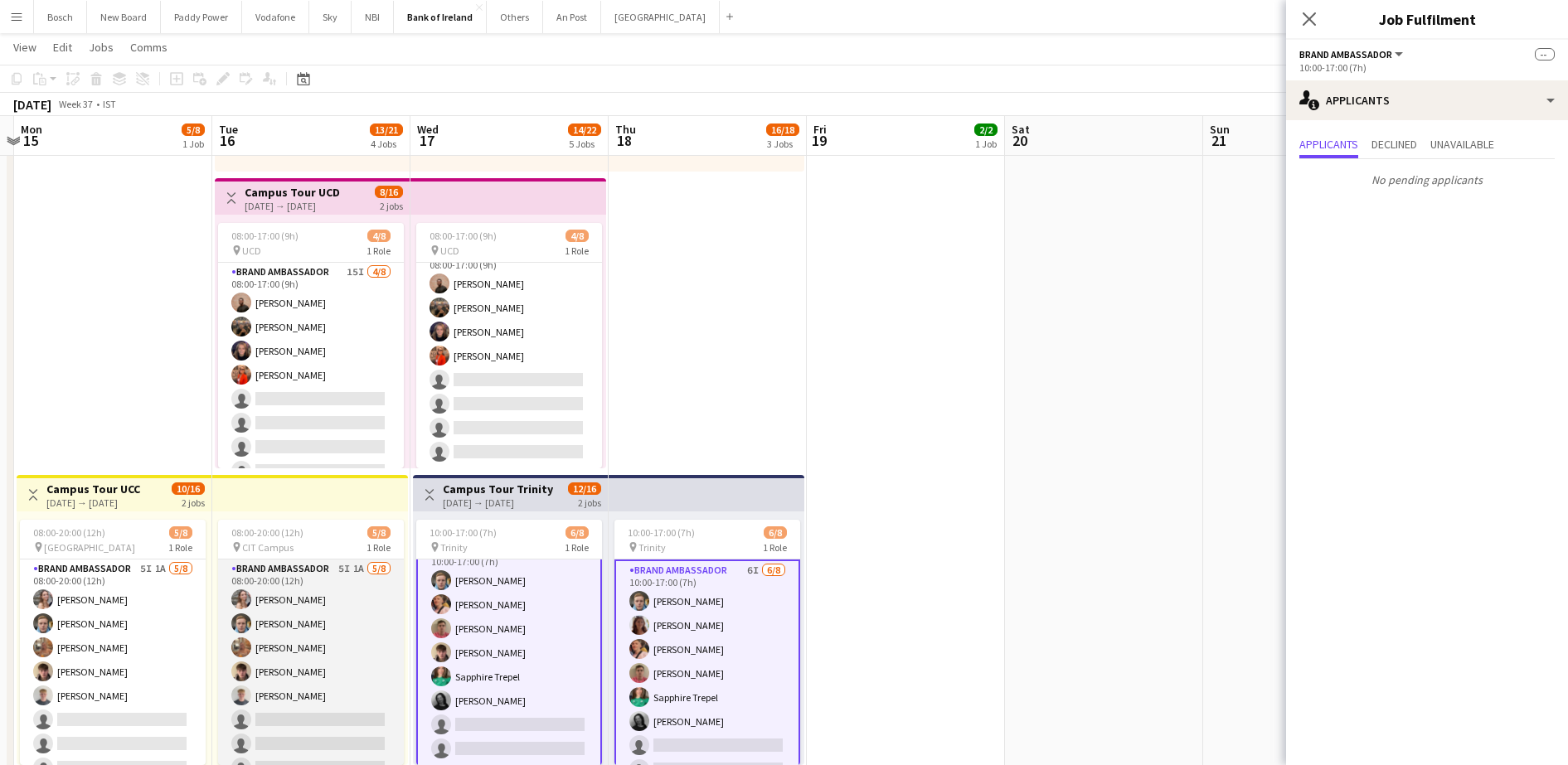
click at [361, 638] on app-card-role "Brand Ambassador 5I 1A [DATE] 08:00-20:00 (12h) [PERSON_NAME] [PERSON_NAME] [PE…" at bounding box center [311, 672] width 186 height 225
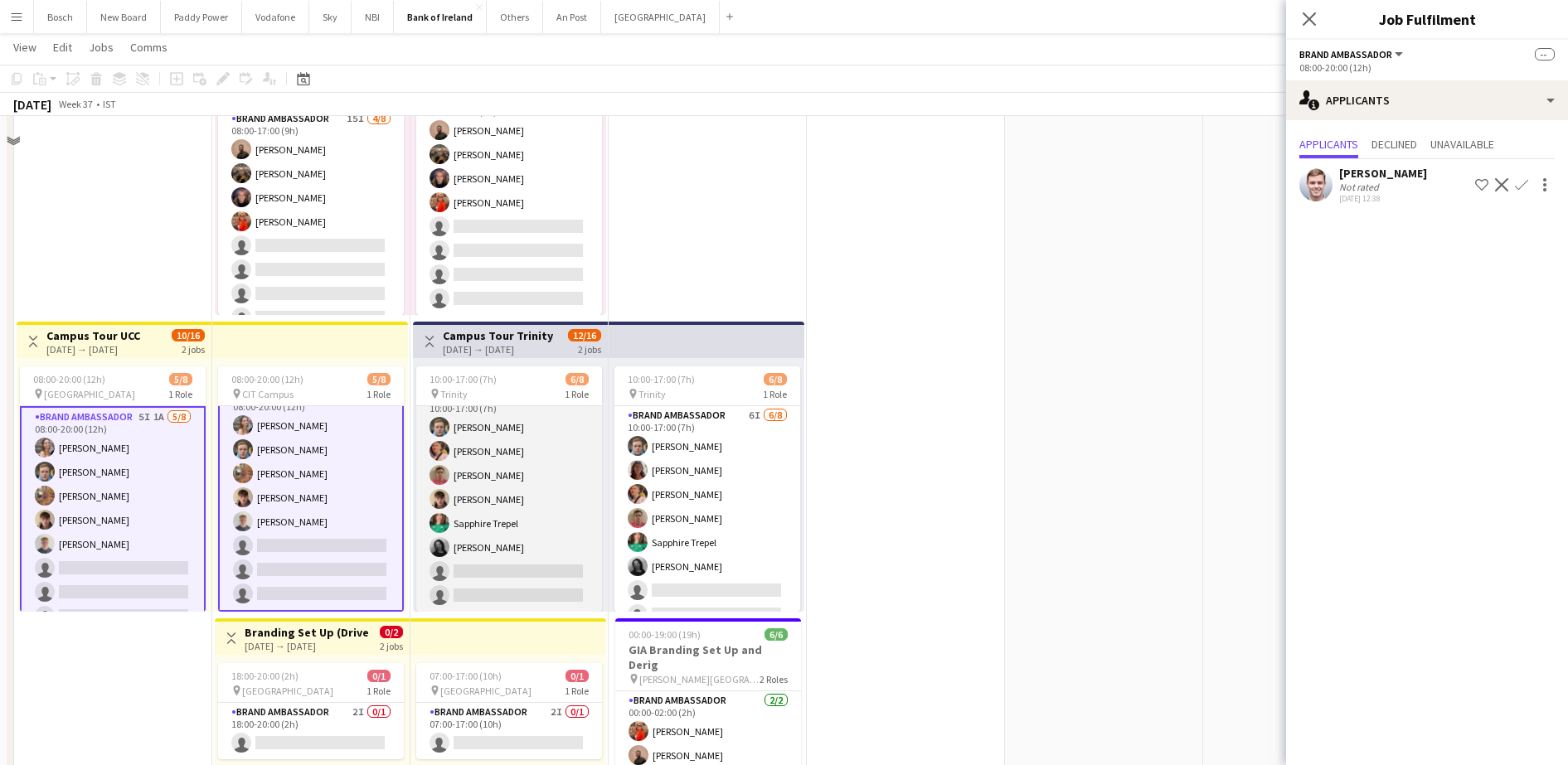
scroll to position [622, 0]
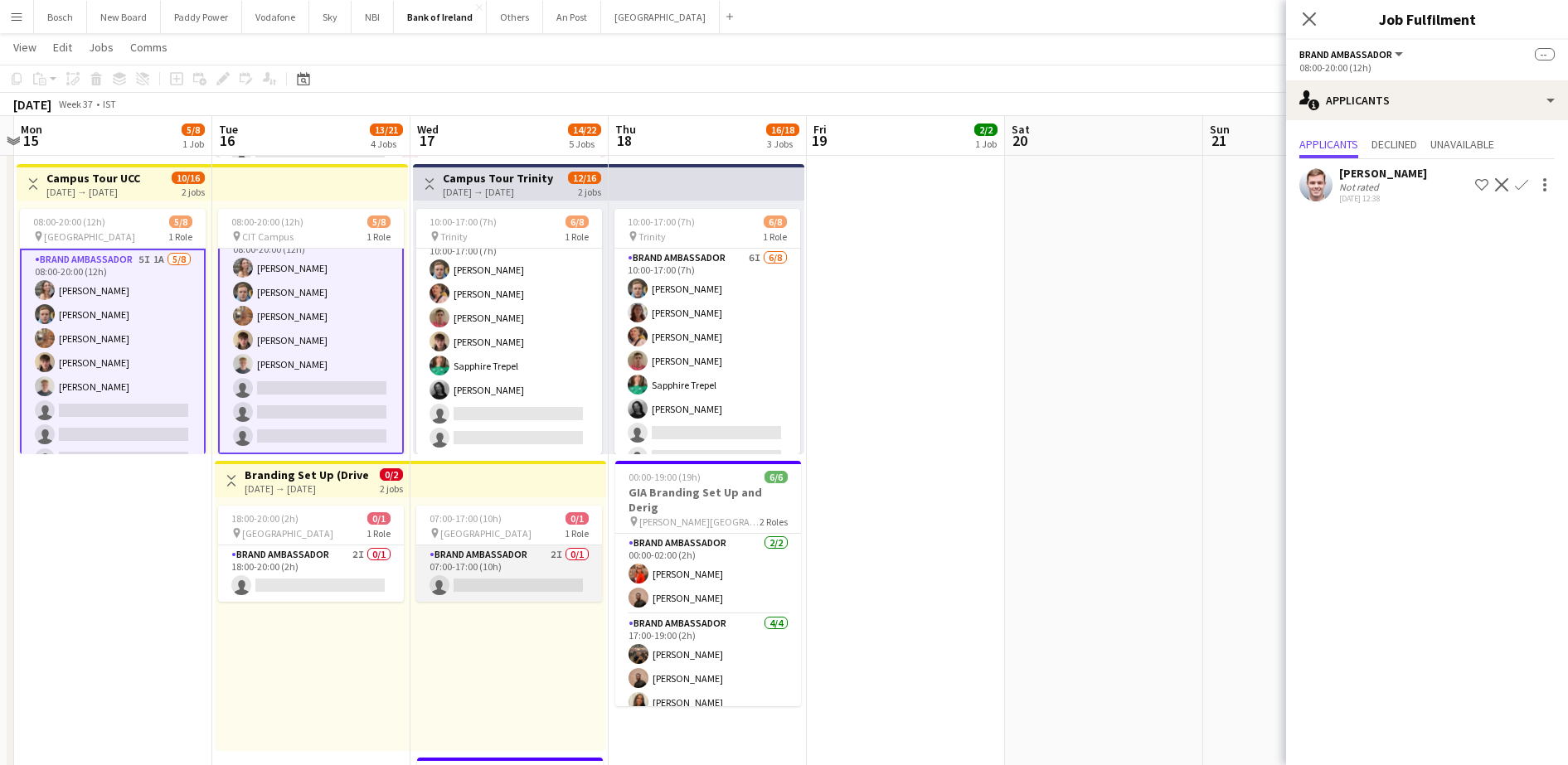
click at [501, 574] on app-card-role "Brand Ambassador 2I 0/1 07:00-17:00 (10h) single-neutral-actions" at bounding box center [508, 573] width 186 height 57
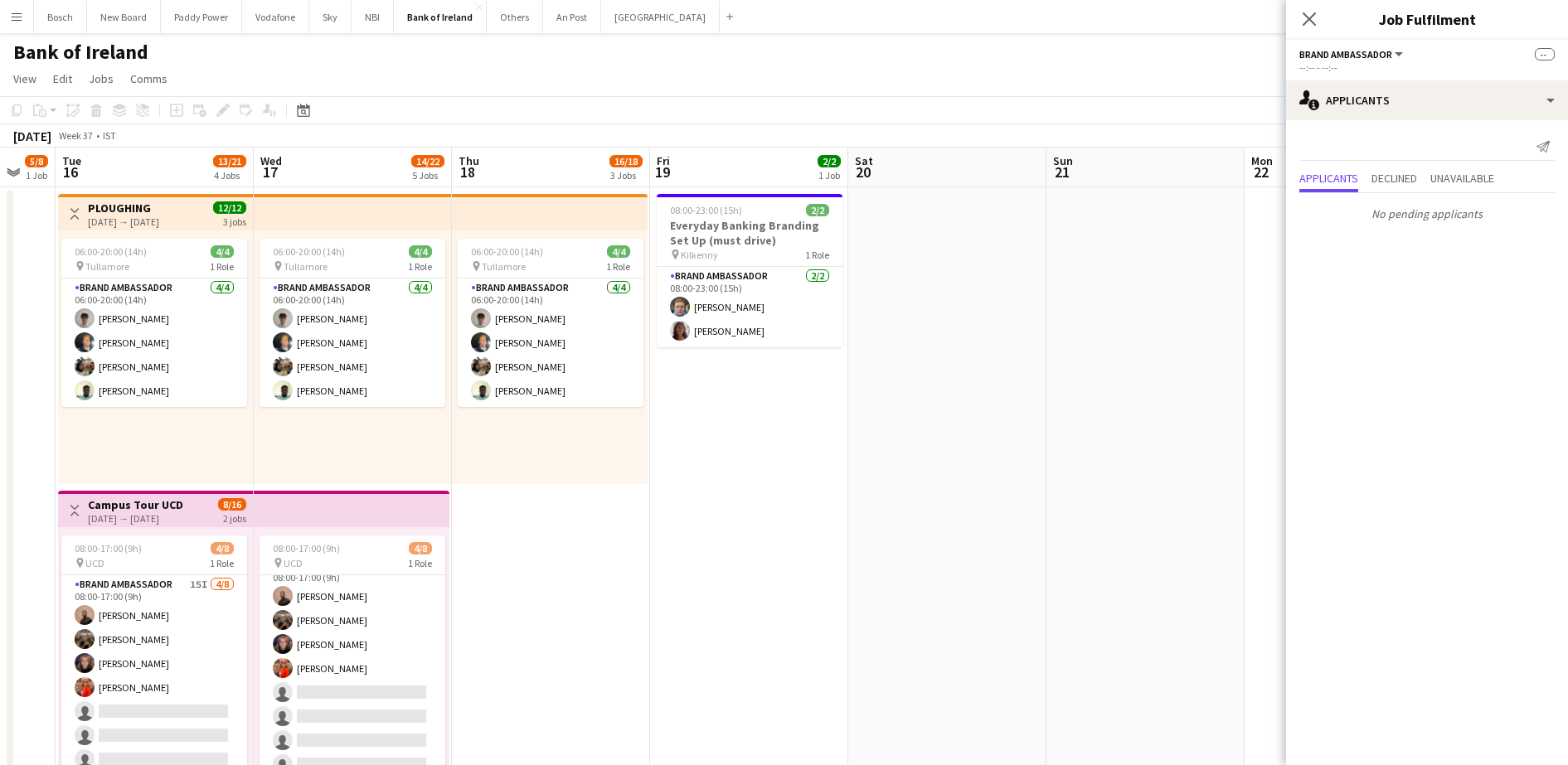
scroll to position [0, 555]
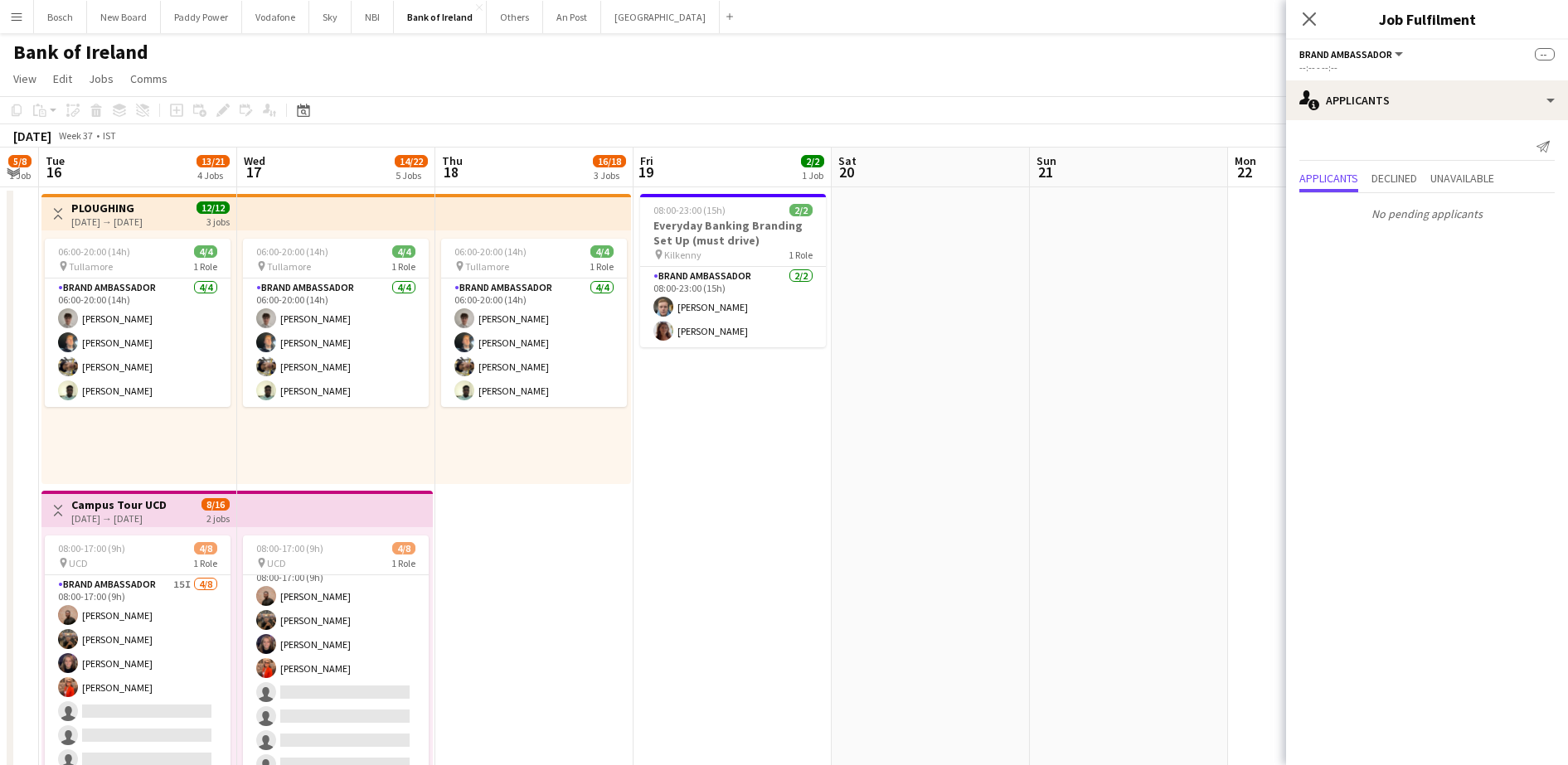
drag, startPoint x: 974, startPoint y: 553, endPoint x: 801, endPoint y: 567, distance: 173.6
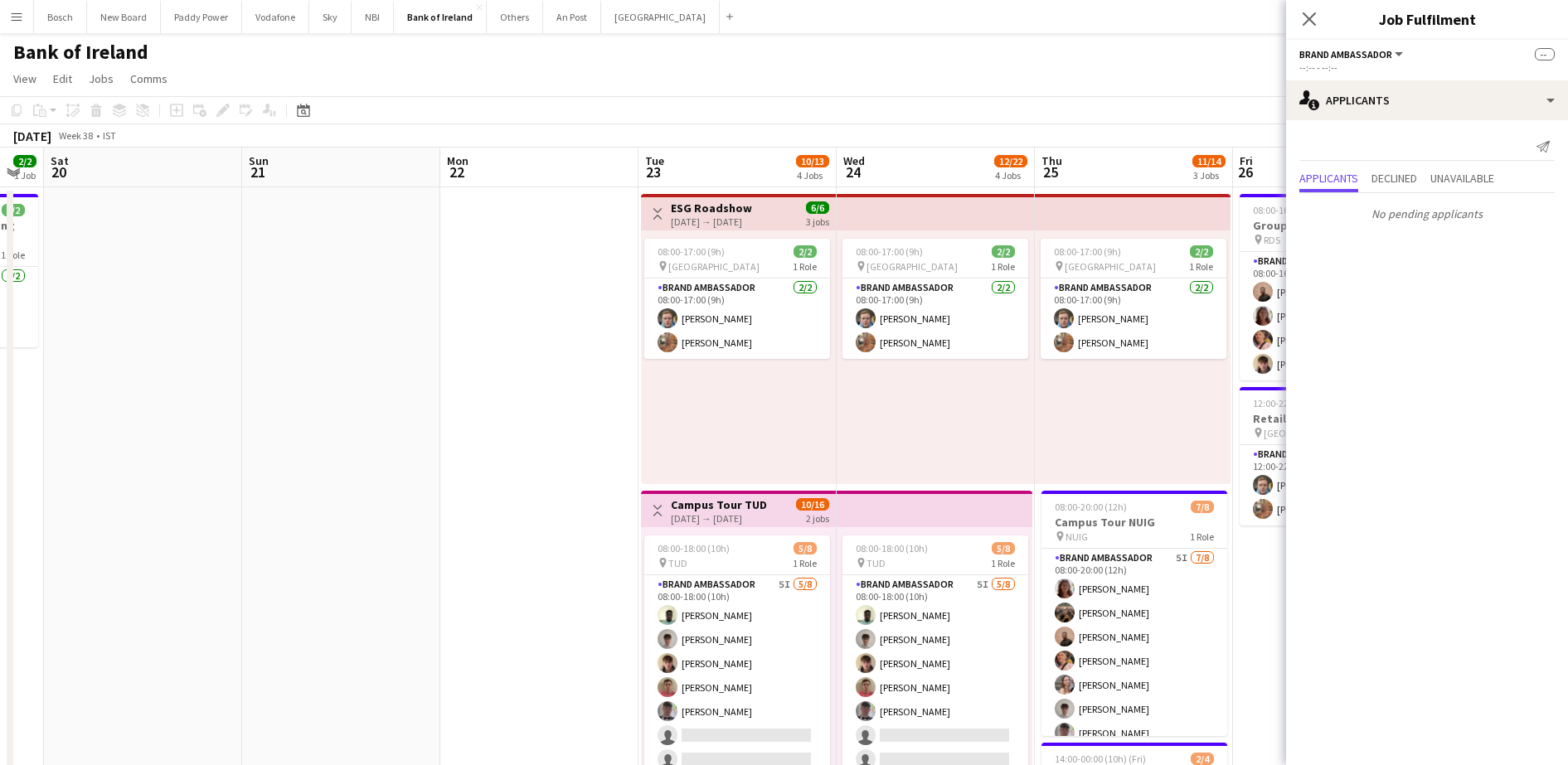
drag, startPoint x: 579, startPoint y: 636, endPoint x: 390, endPoint y: 581, distance: 196.8
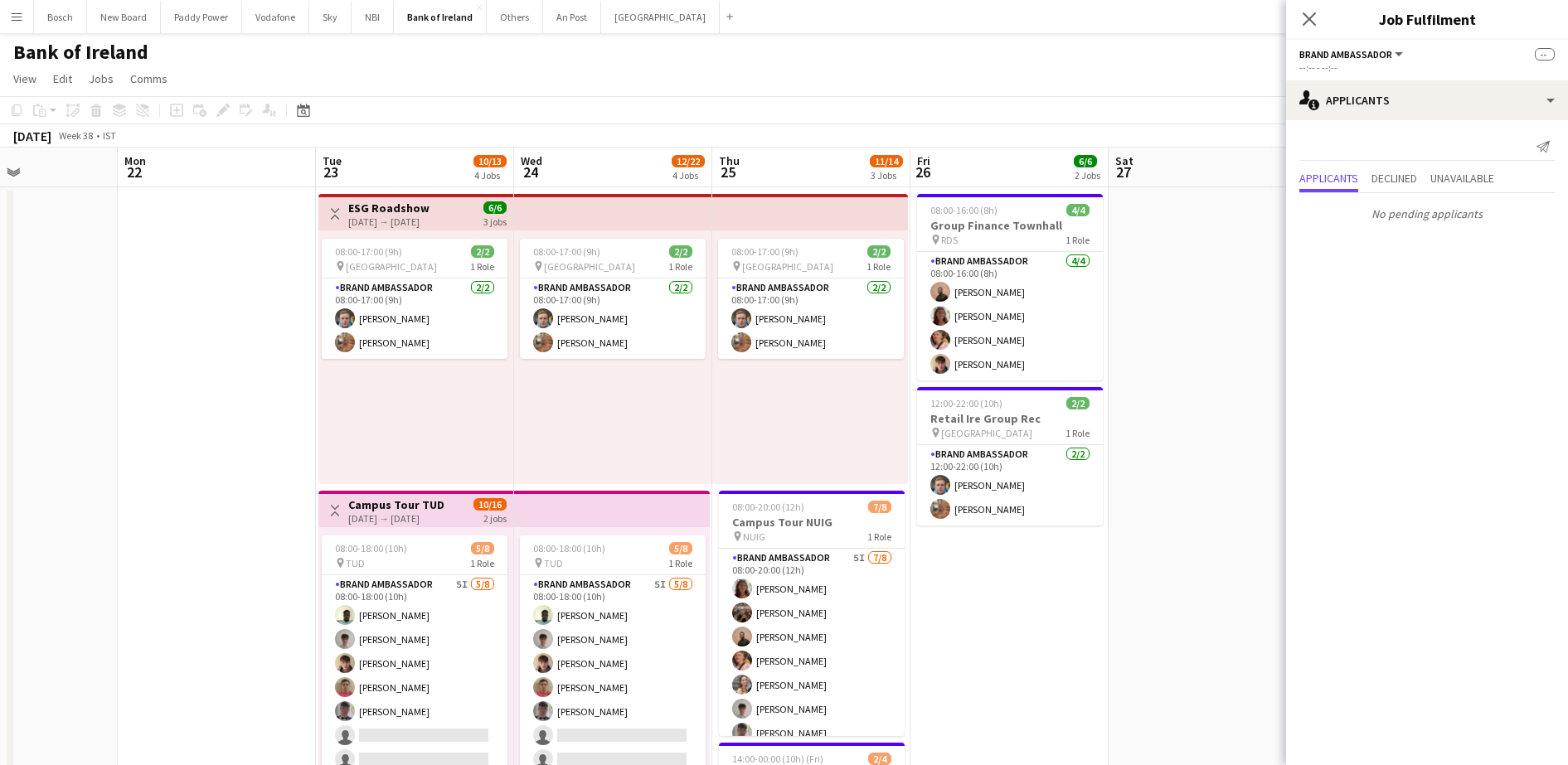
scroll to position [0, 524]
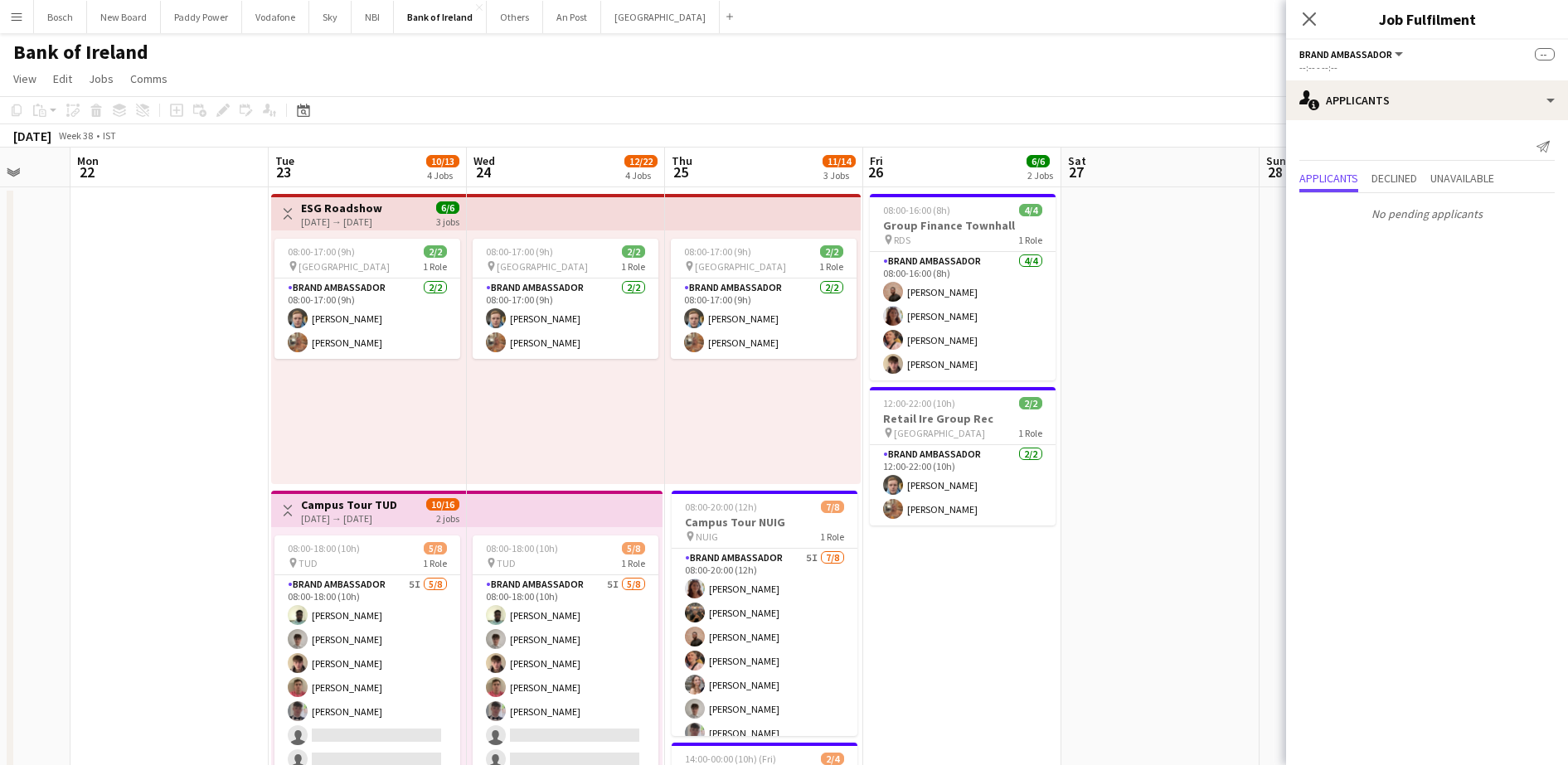
drag, startPoint x: 855, startPoint y: 353, endPoint x: 526, endPoint y: 368, distance: 329.3
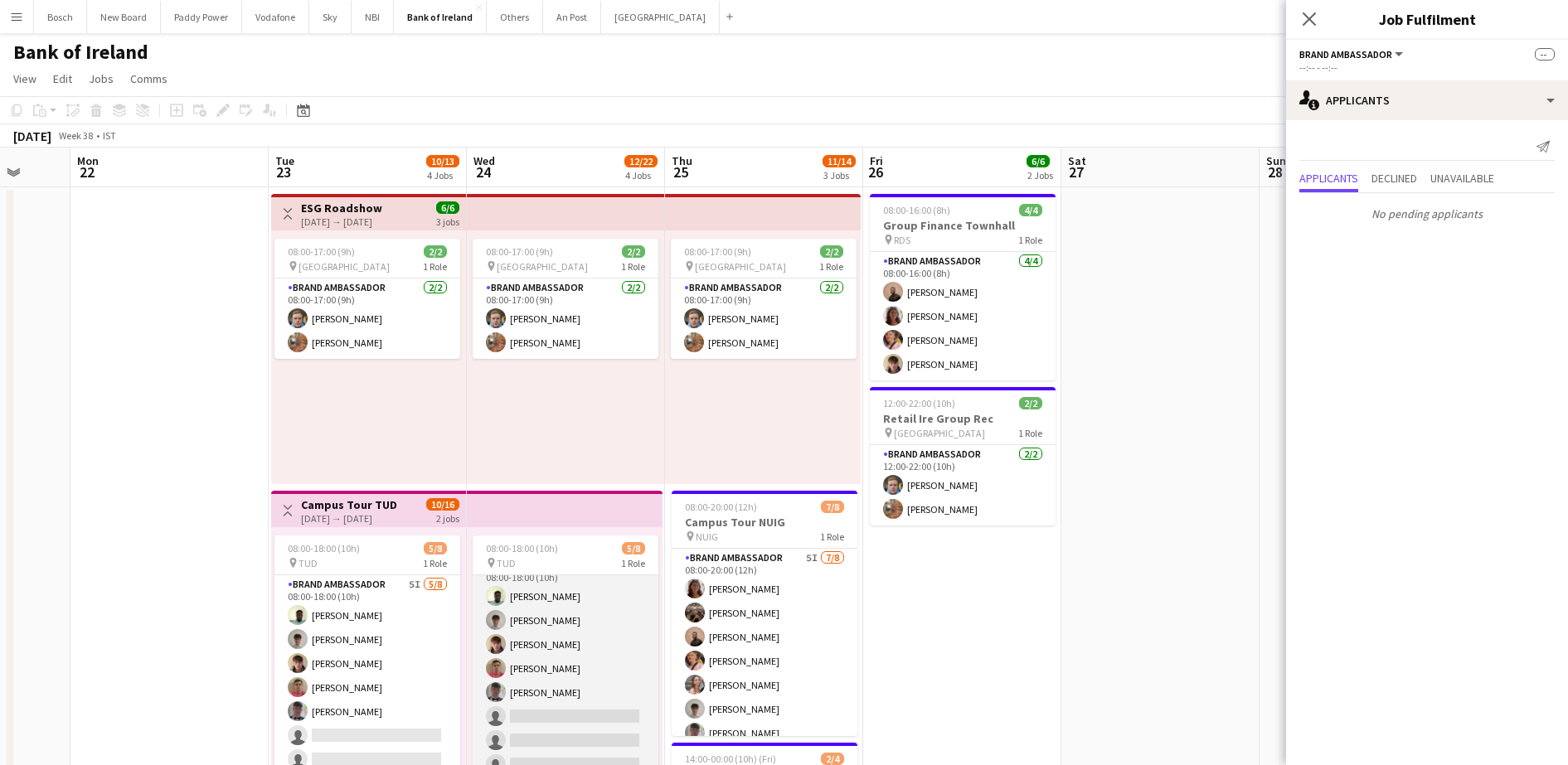
click at [596, 630] on app-card-role "Brand Ambassador 5I [DATE] 08:00-18:00 (10h) [PERSON_NAME] [PERSON_NAME] [PERSO…" at bounding box center [565, 669] width 186 height 225
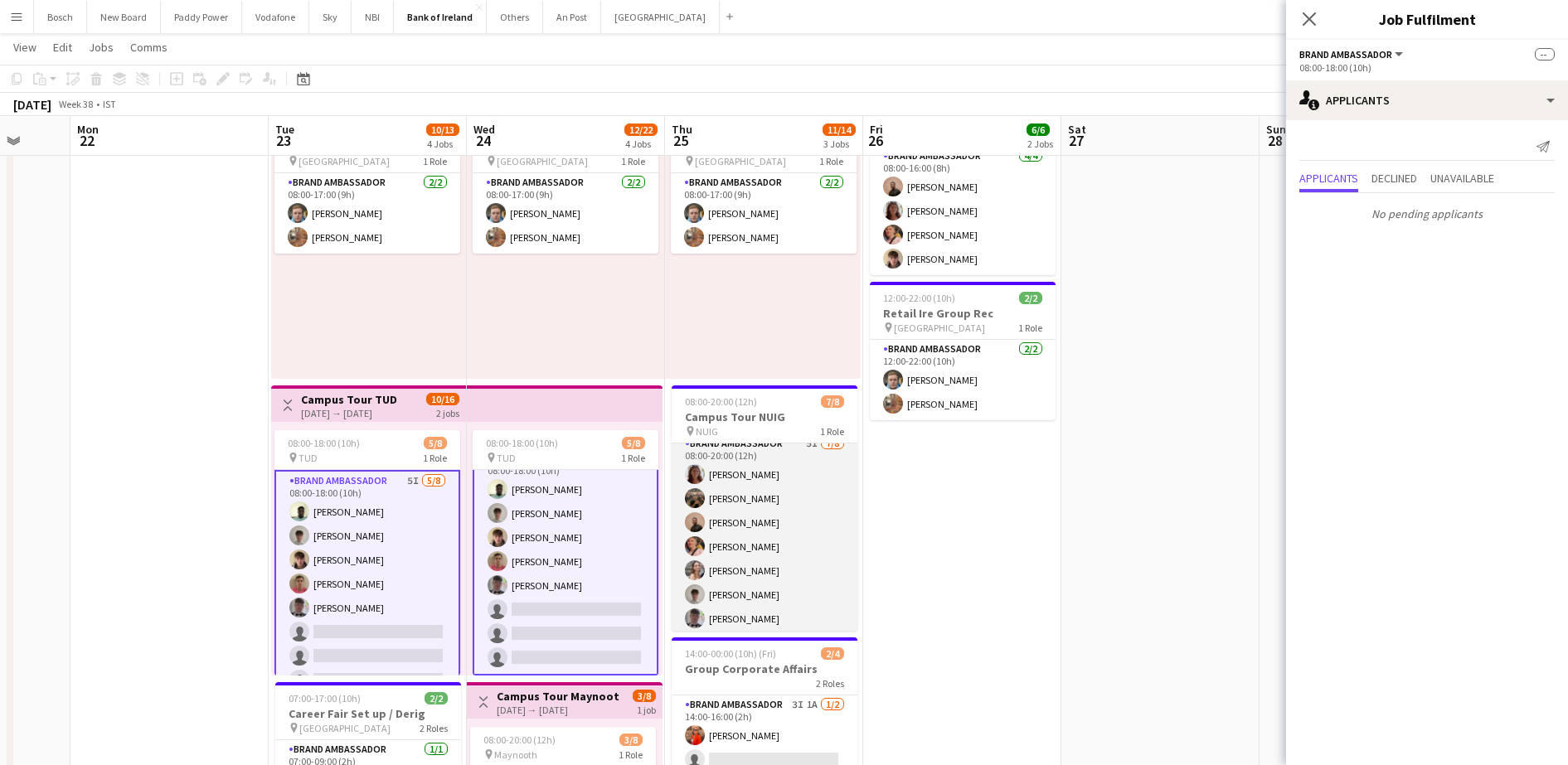
scroll to position [38, 0]
click at [760, 536] on app-card-role "Brand Ambassador 5I [DATE] 08:00-20:00 (12h) [PERSON_NAME] Morycka [PERSON_NAME…" at bounding box center [764, 519] width 186 height 225
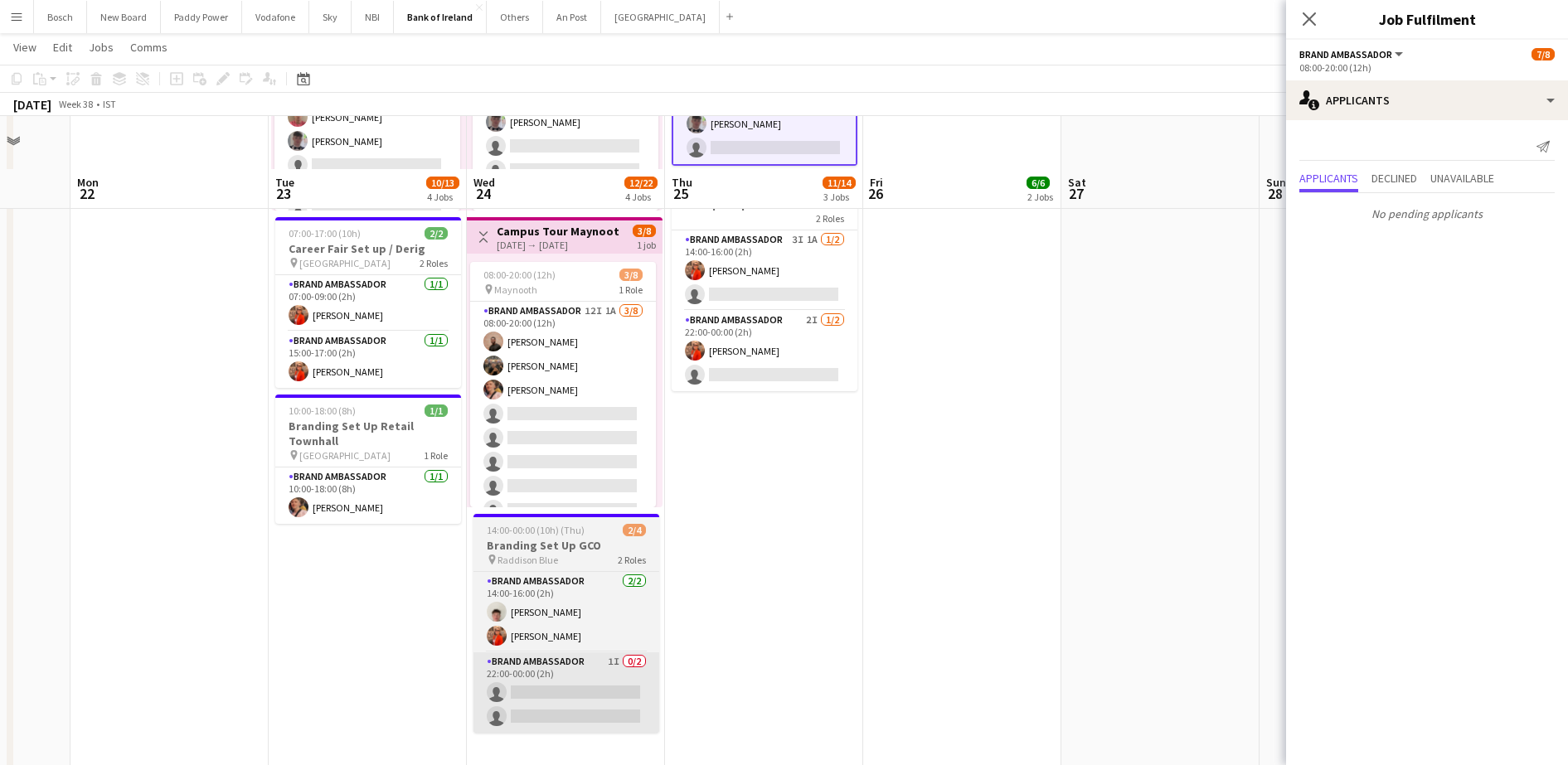
scroll to position [622, 0]
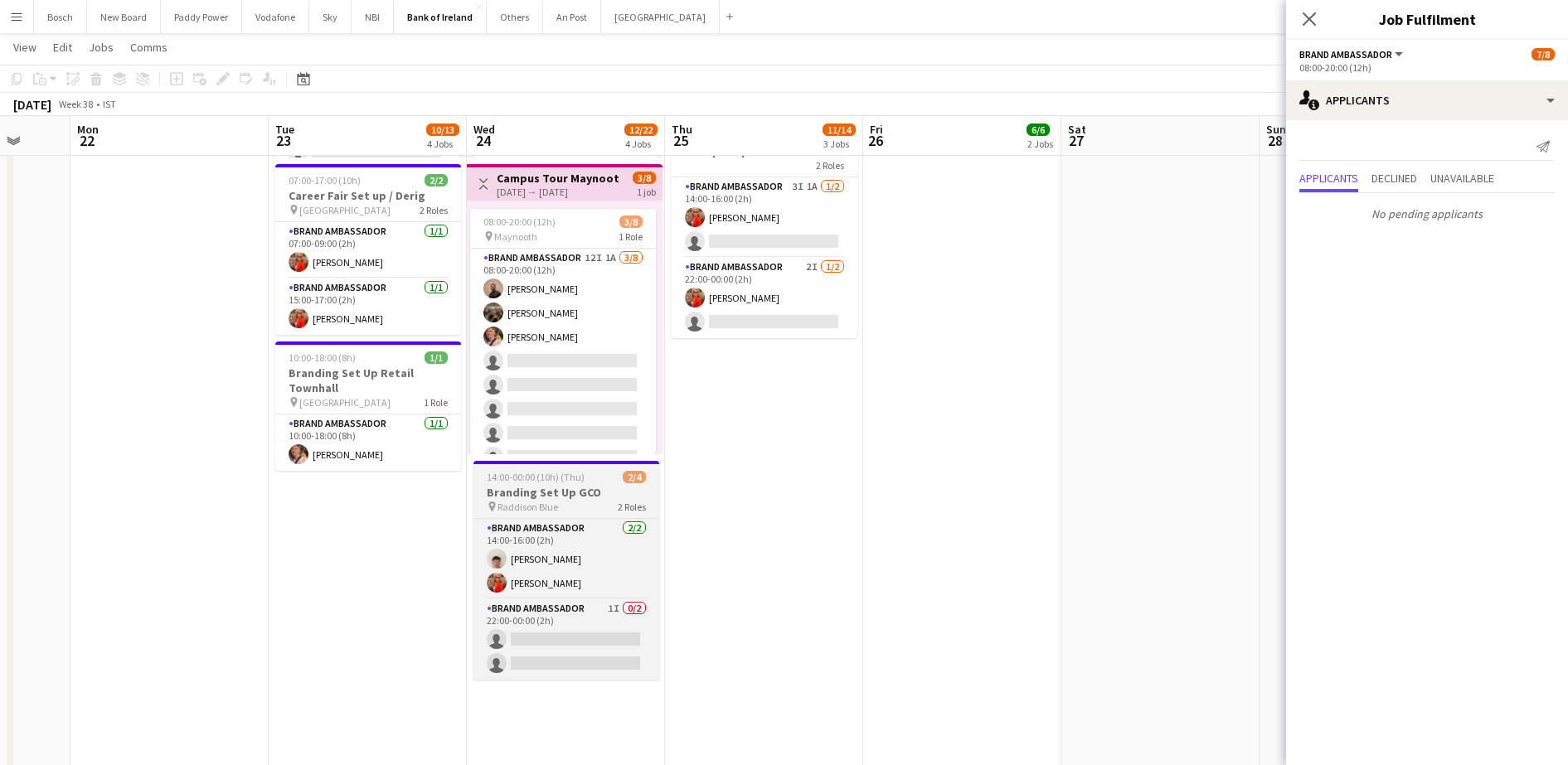
click at [624, 466] on app-job-card "14:00-00:00 (10h) (Thu) 2/4 Branding Set Up GCO pin Raddison Blue 2 Roles Brand…" at bounding box center [566, 570] width 186 height 219
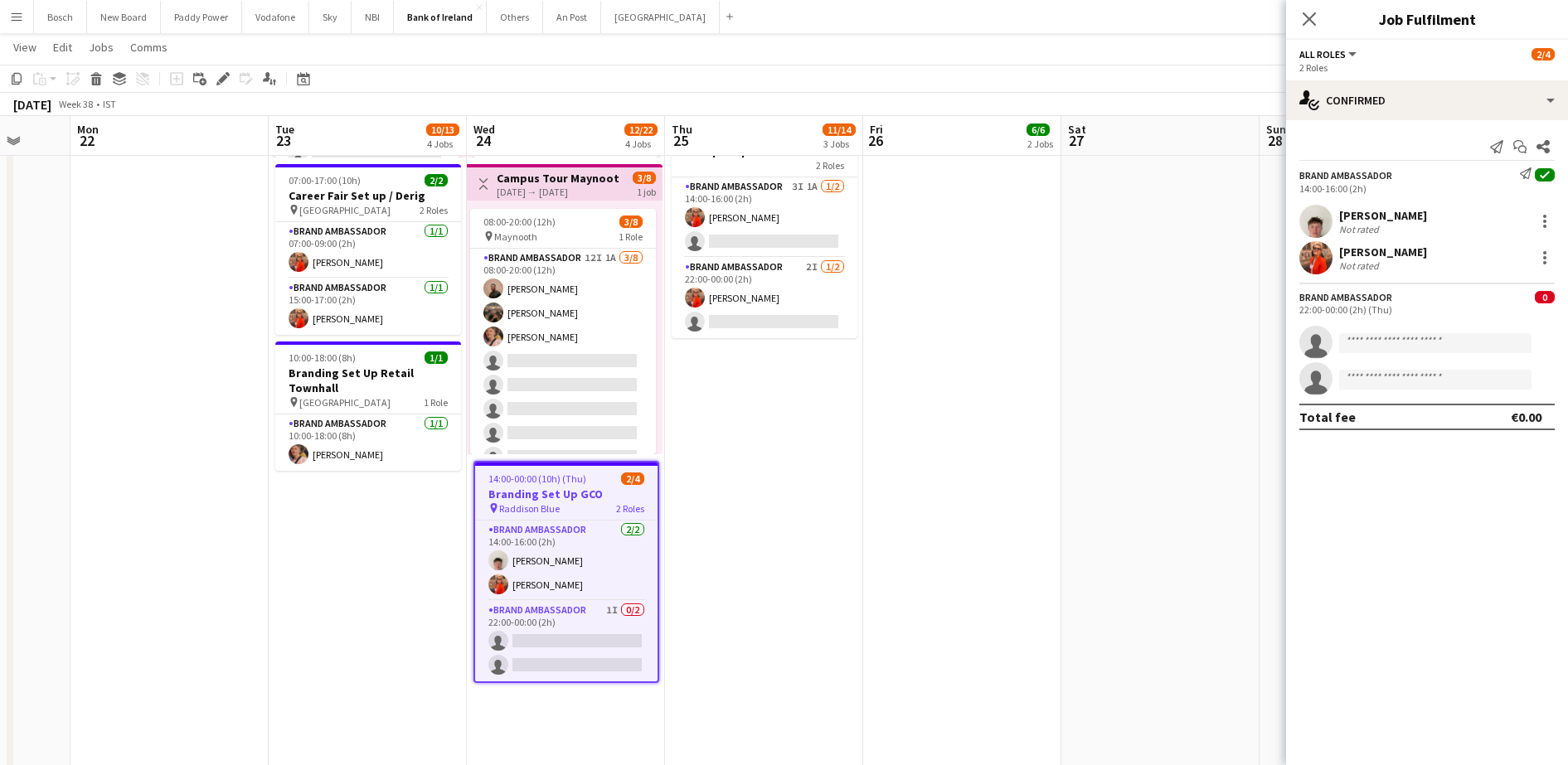
scroll to position [38, 0]
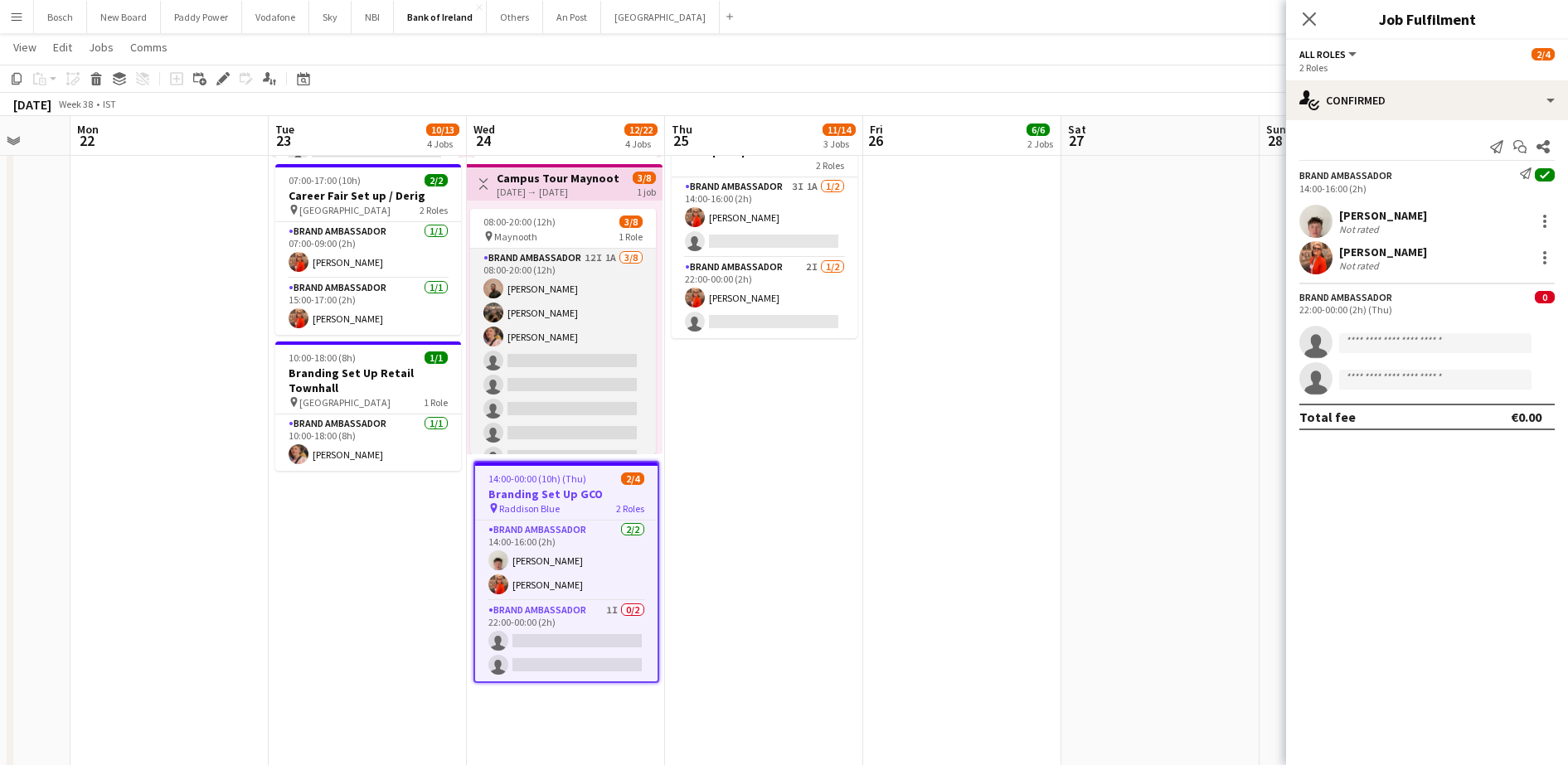
click at [583, 382] on app-card-role "Brand Ambassador 12I 1A [DATE] 08:00-20:00 (12h) [PERSON_NAME] [PERSON_NAME] [P…" at bounding box center [562, 361] width 186 height 225
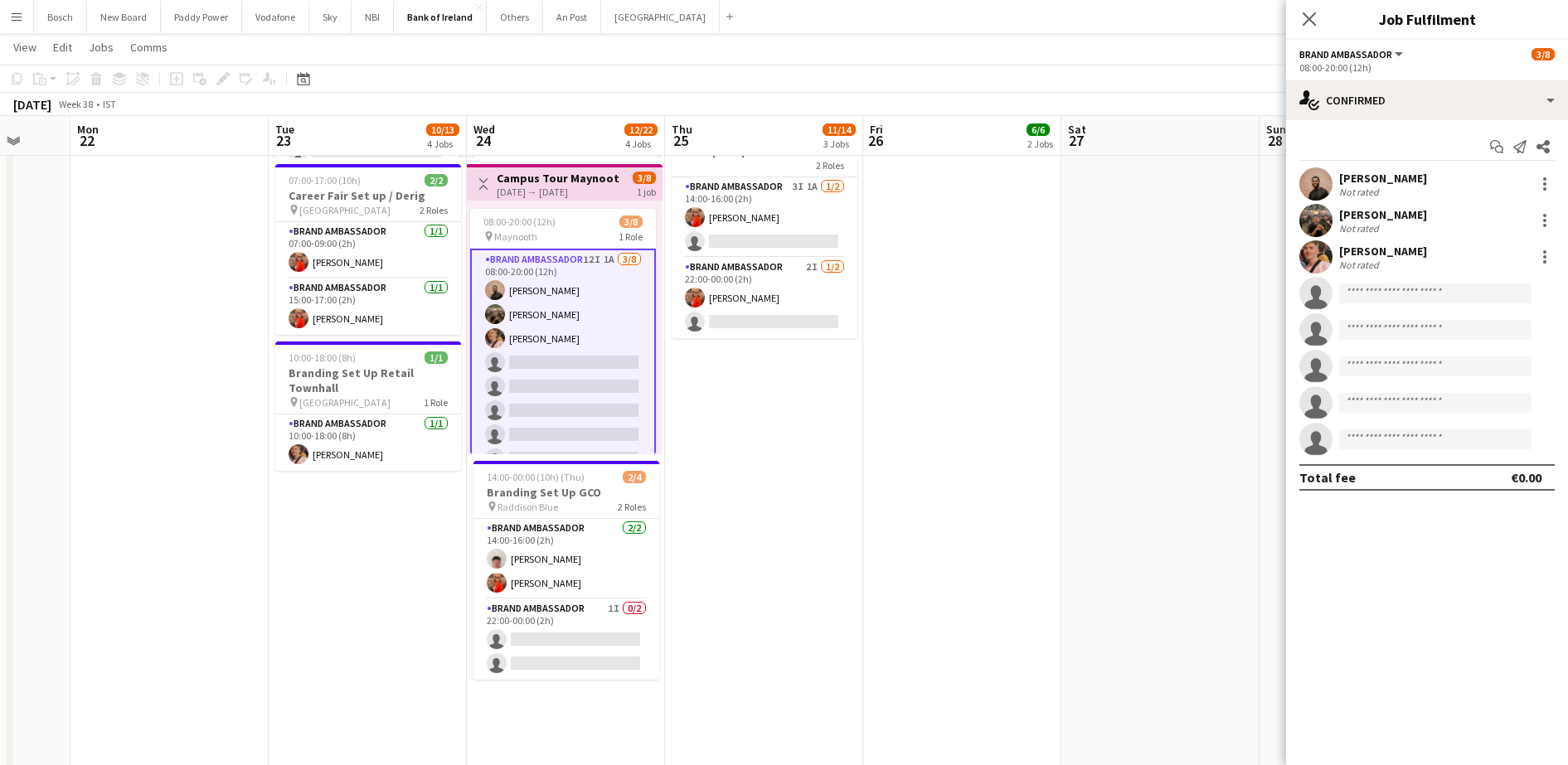
click at [1356, 74] on app-options-switcher "Brand Ambassador All roles Brand Ambassador [DATE] 08:00-20:00 (12h)" at bounding box center [1427, 60] width 282 height 41
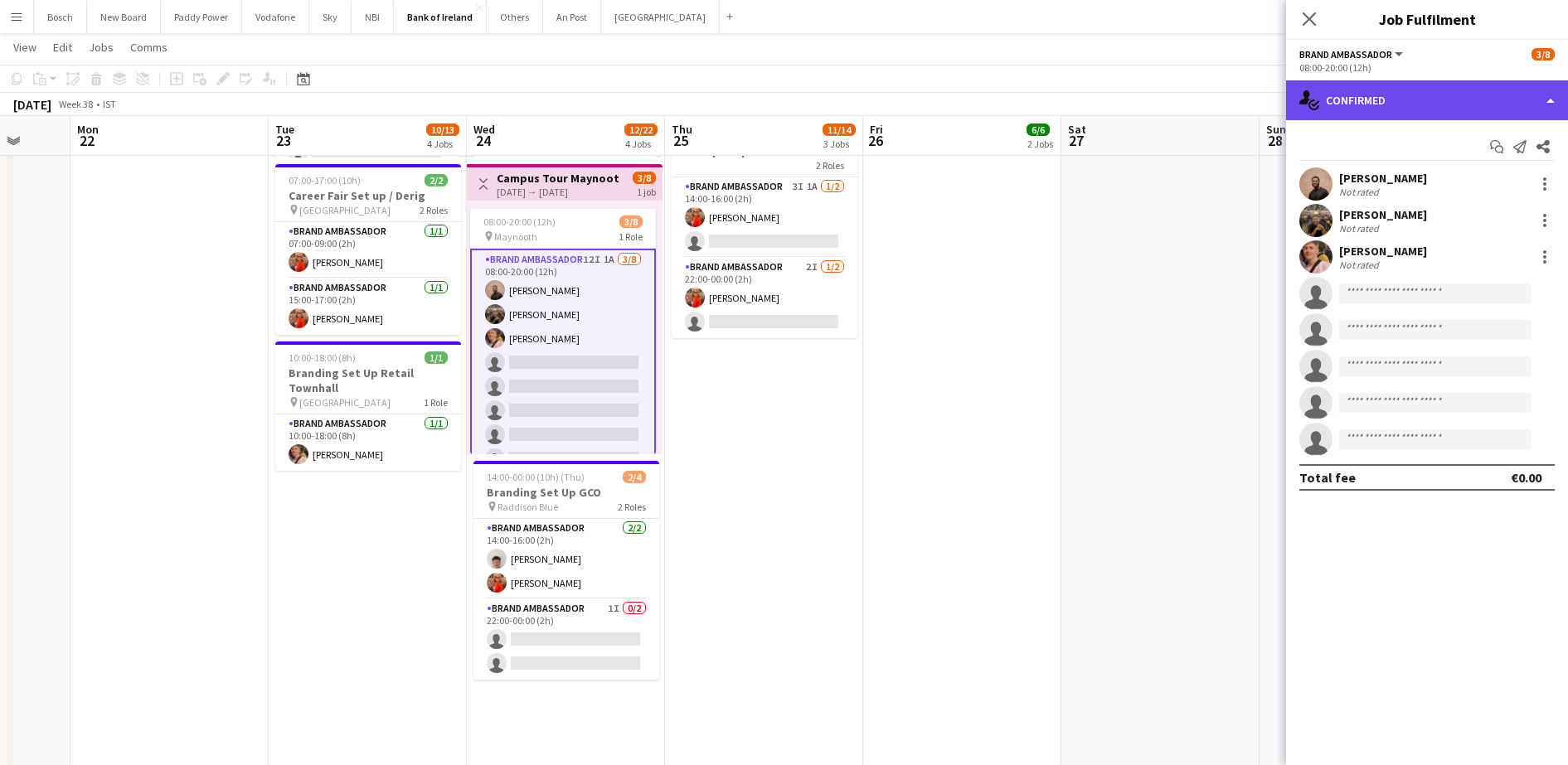
click at [1365, 92] on div "single-neutral-actions-check-2 Confirmed" at bounding box center [1427, 100] width 282 height 40
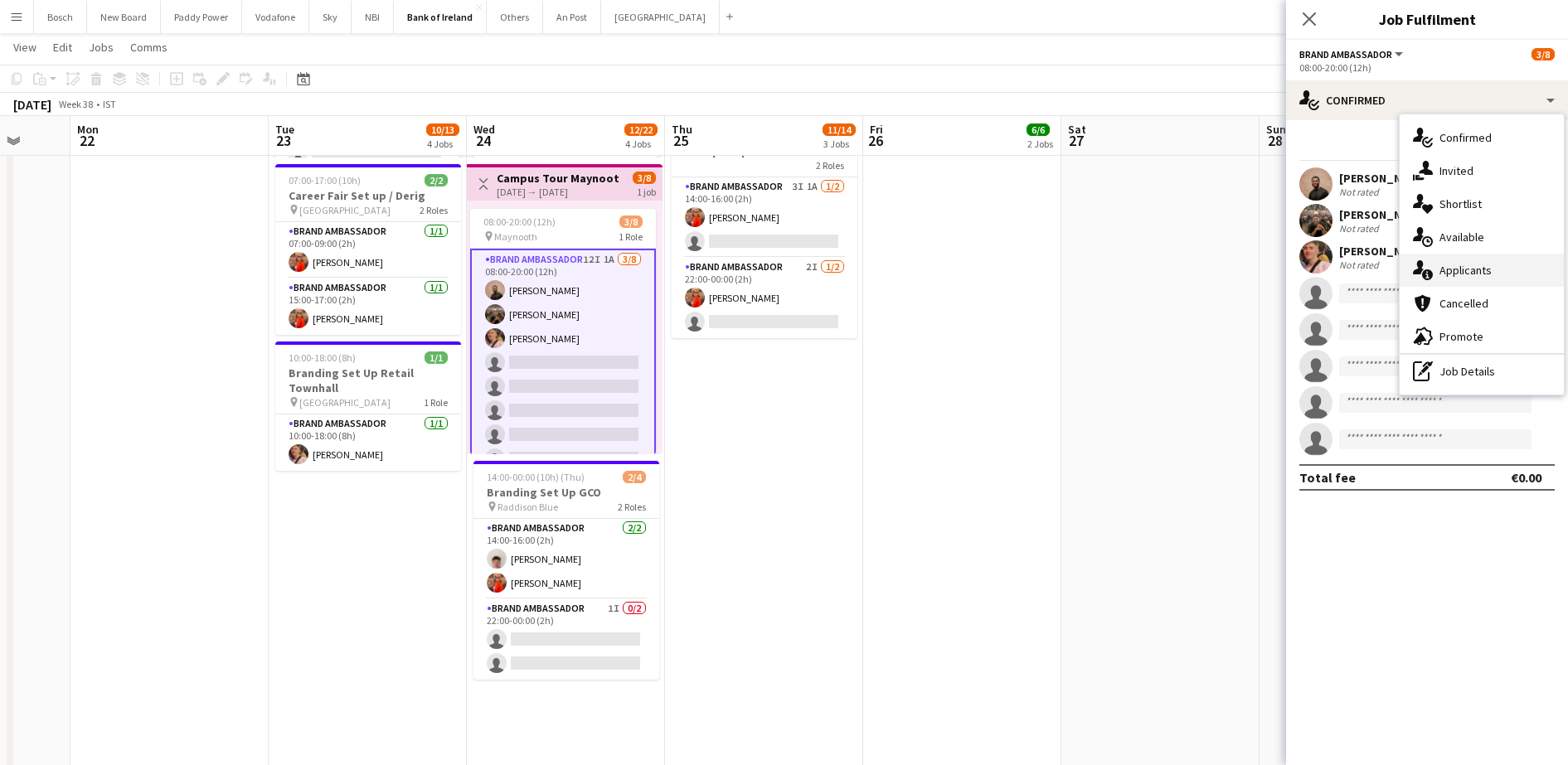
click at [1490, 270] on div "single-neutral-actions-information Applicants" at bounding box center [1481, 269] width 164 height 33
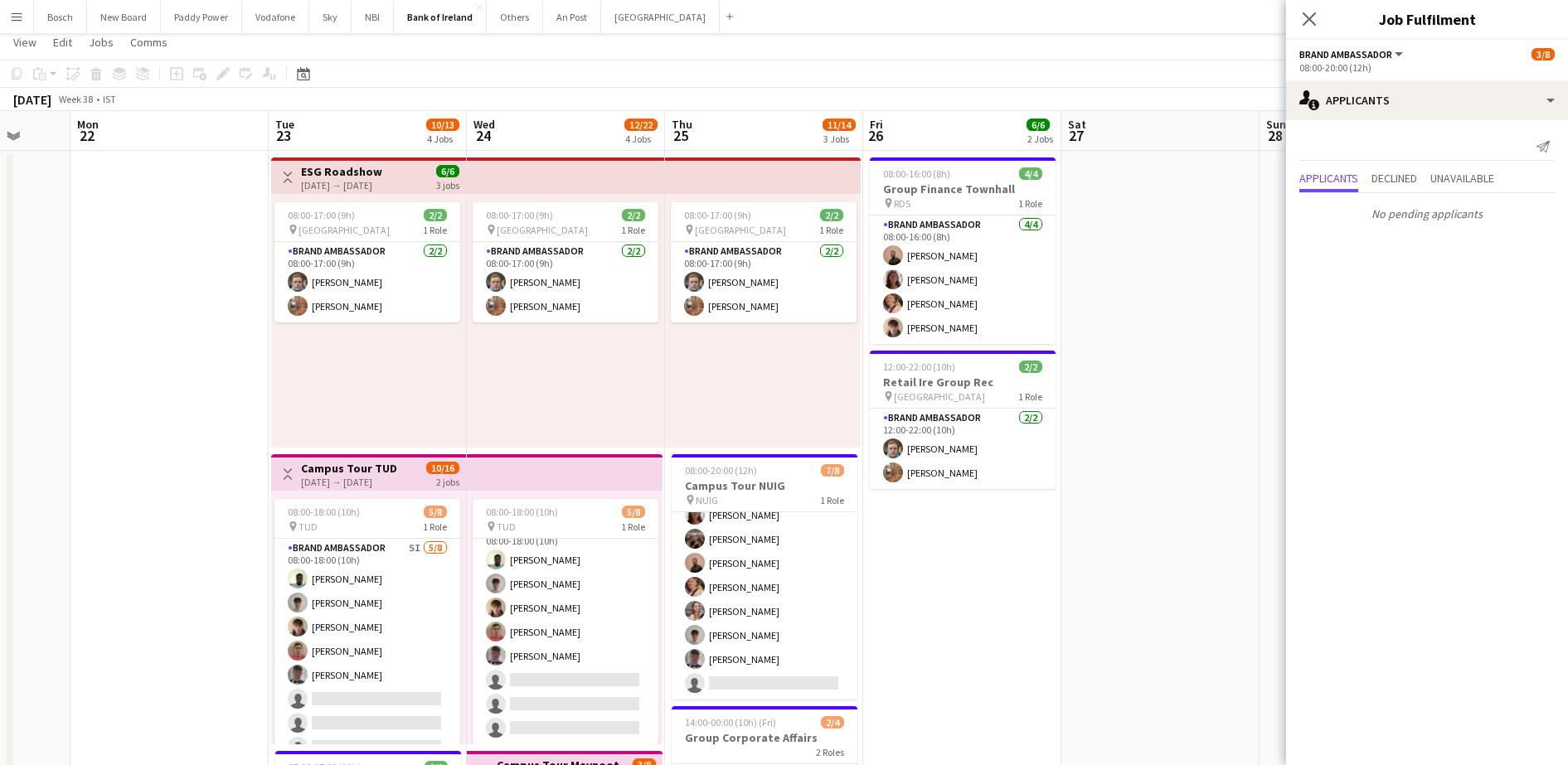
scroll to position [0, 0]
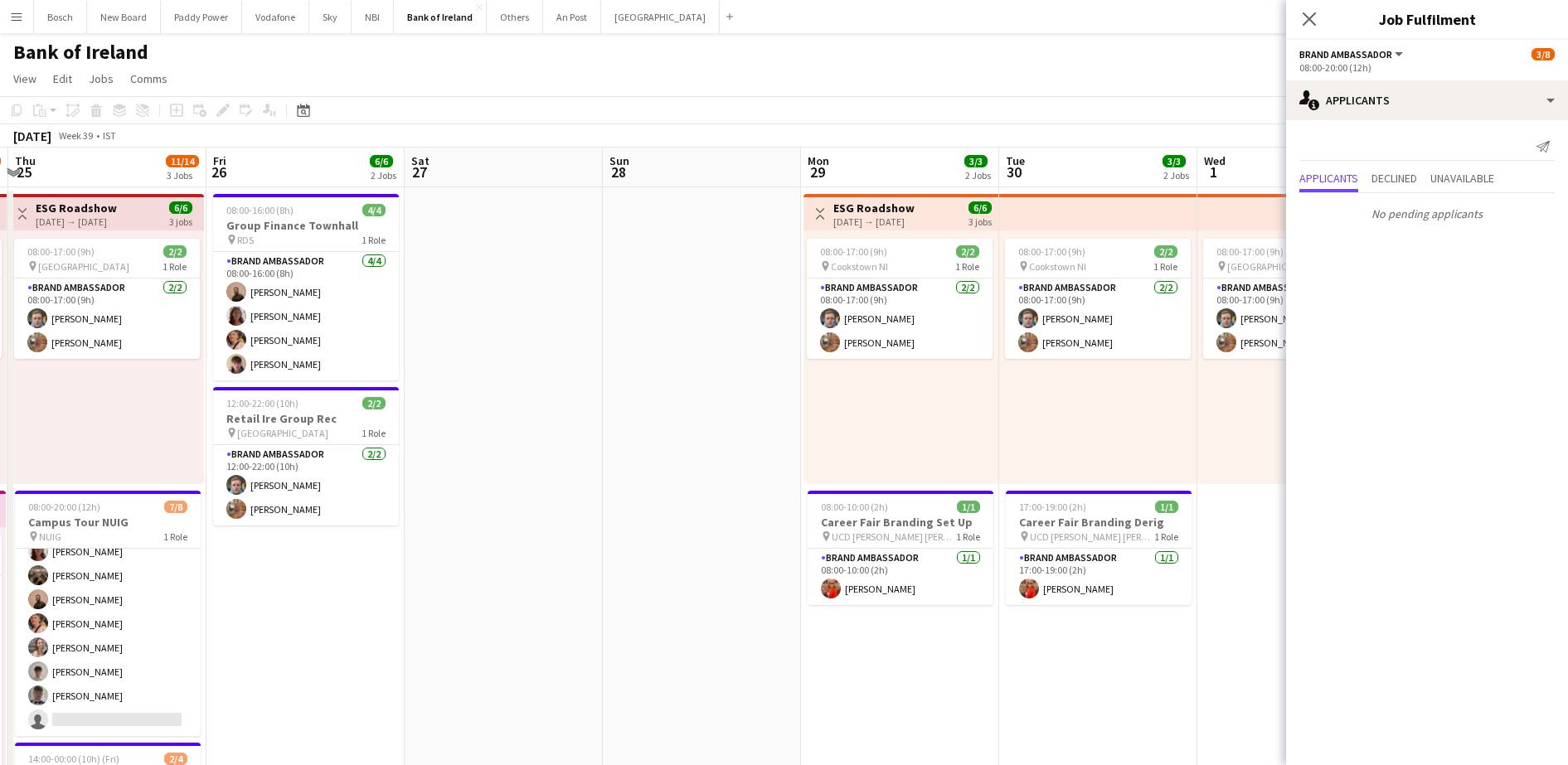
drag, startPoint x: 834, startPoint y: 439, endPoint x: 178, endPoint y: 413, distance: 656.5
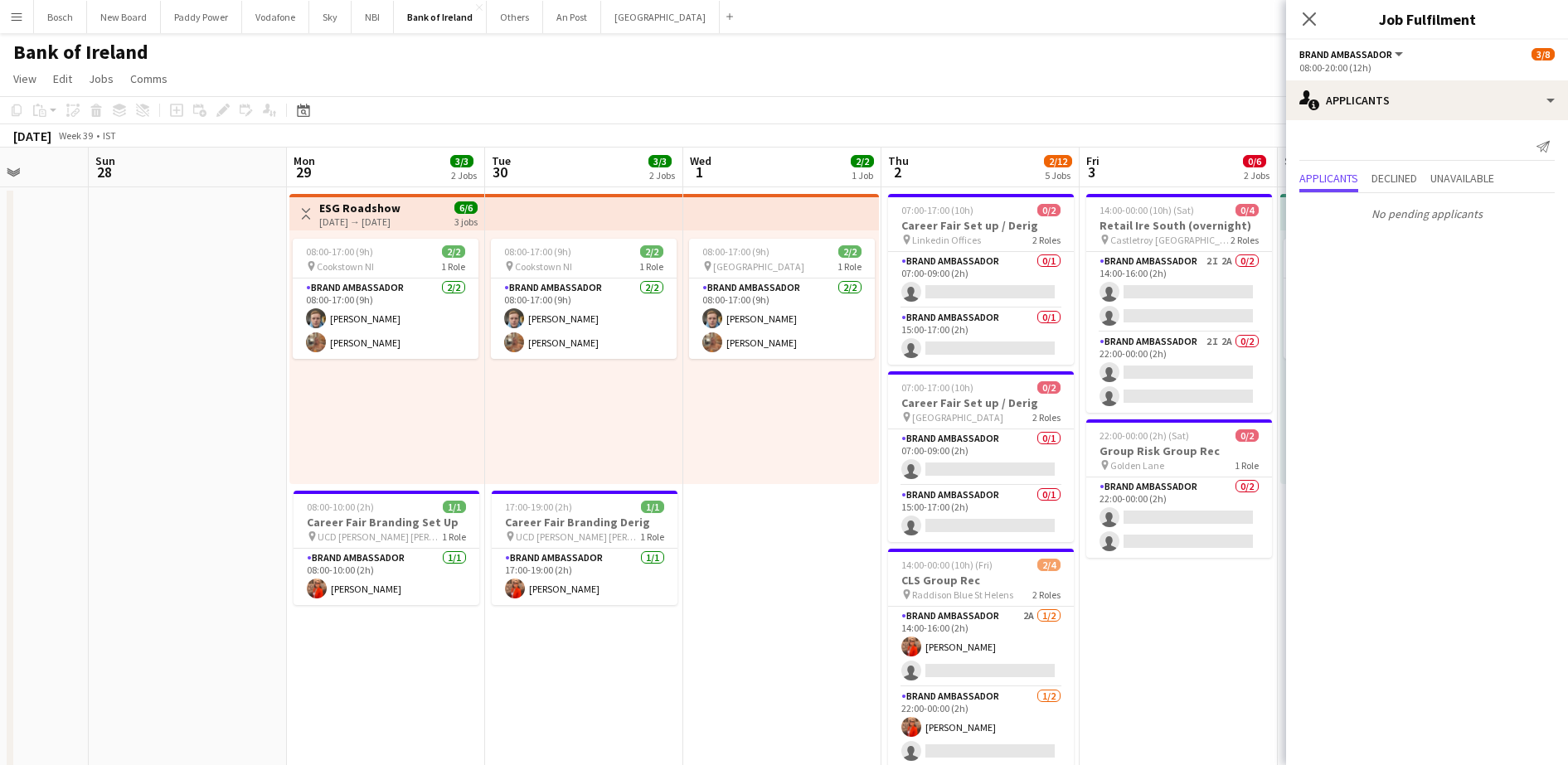
drag, startPoint x: 682, startPoint y: 477, endPoint x: 162, endPoint y: 439, distance: 521.4
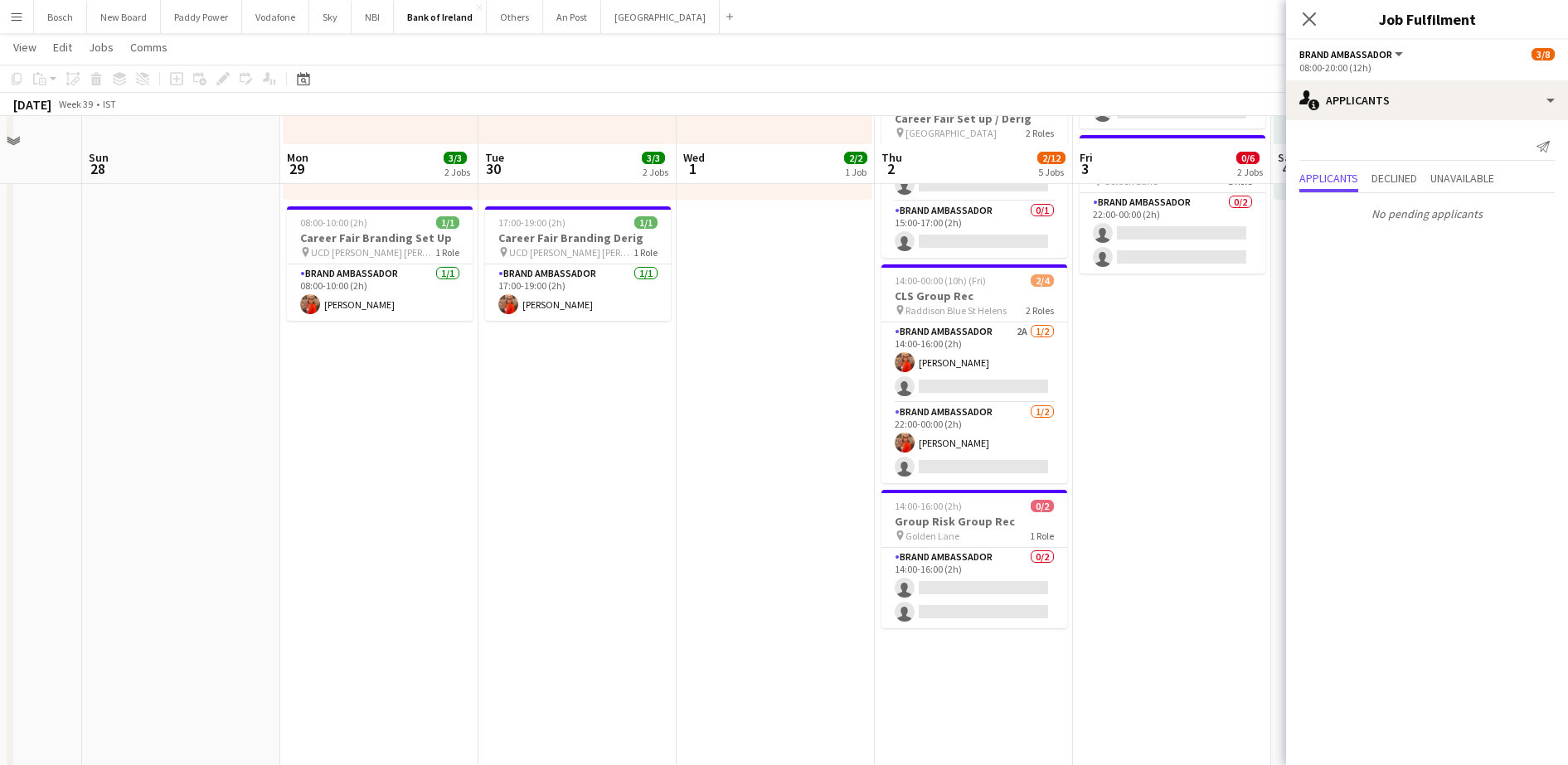
scroll to position [311, 0]
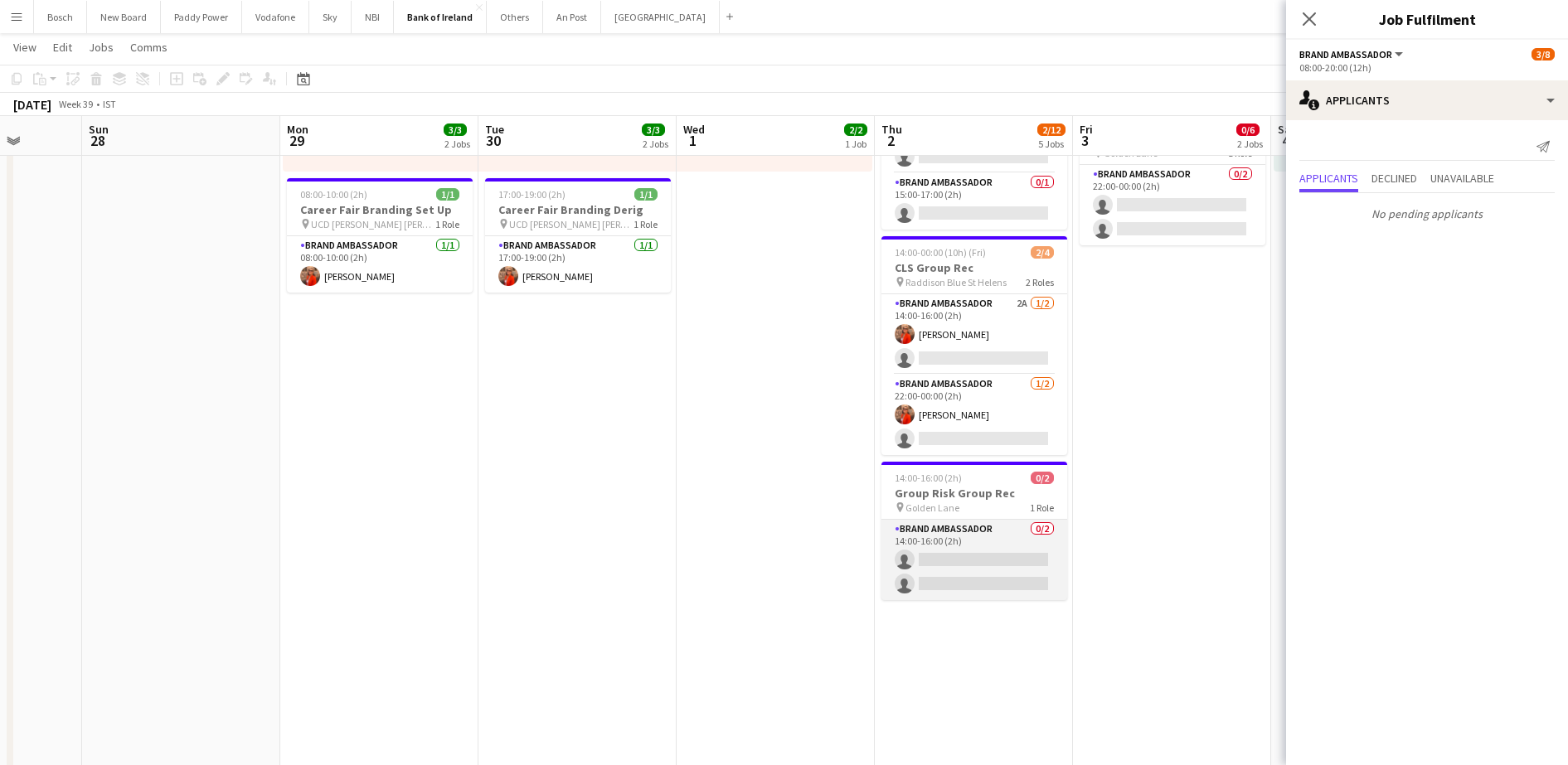
click at [987, 551] on app-card-role "Brand Ambassador 0/2 14:00-16:00 (2h) single-neutral-actions single-neutral-act…" at bounding box center [973, 559] width 186 height 80
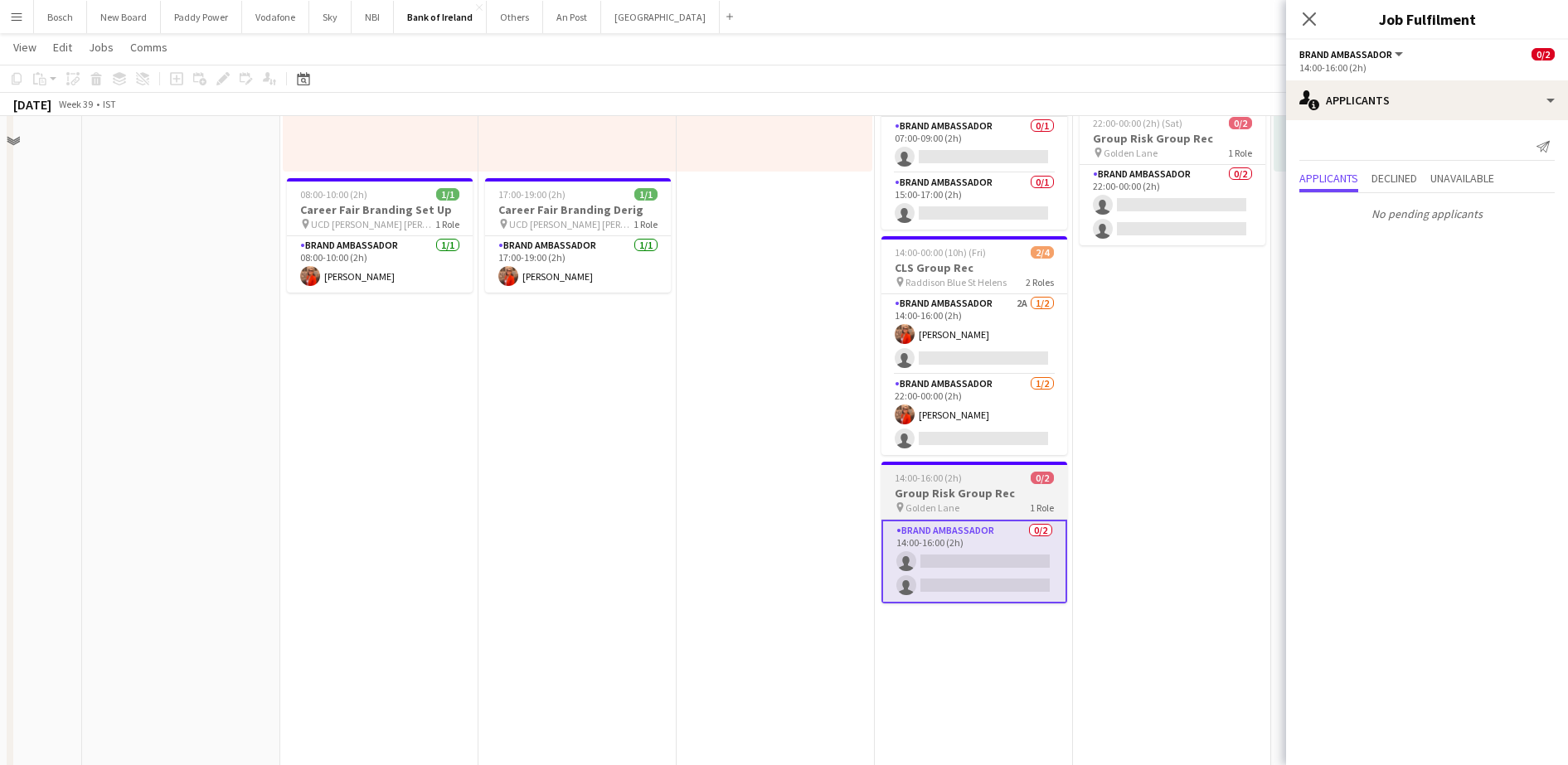
scroll to position [0, 0]
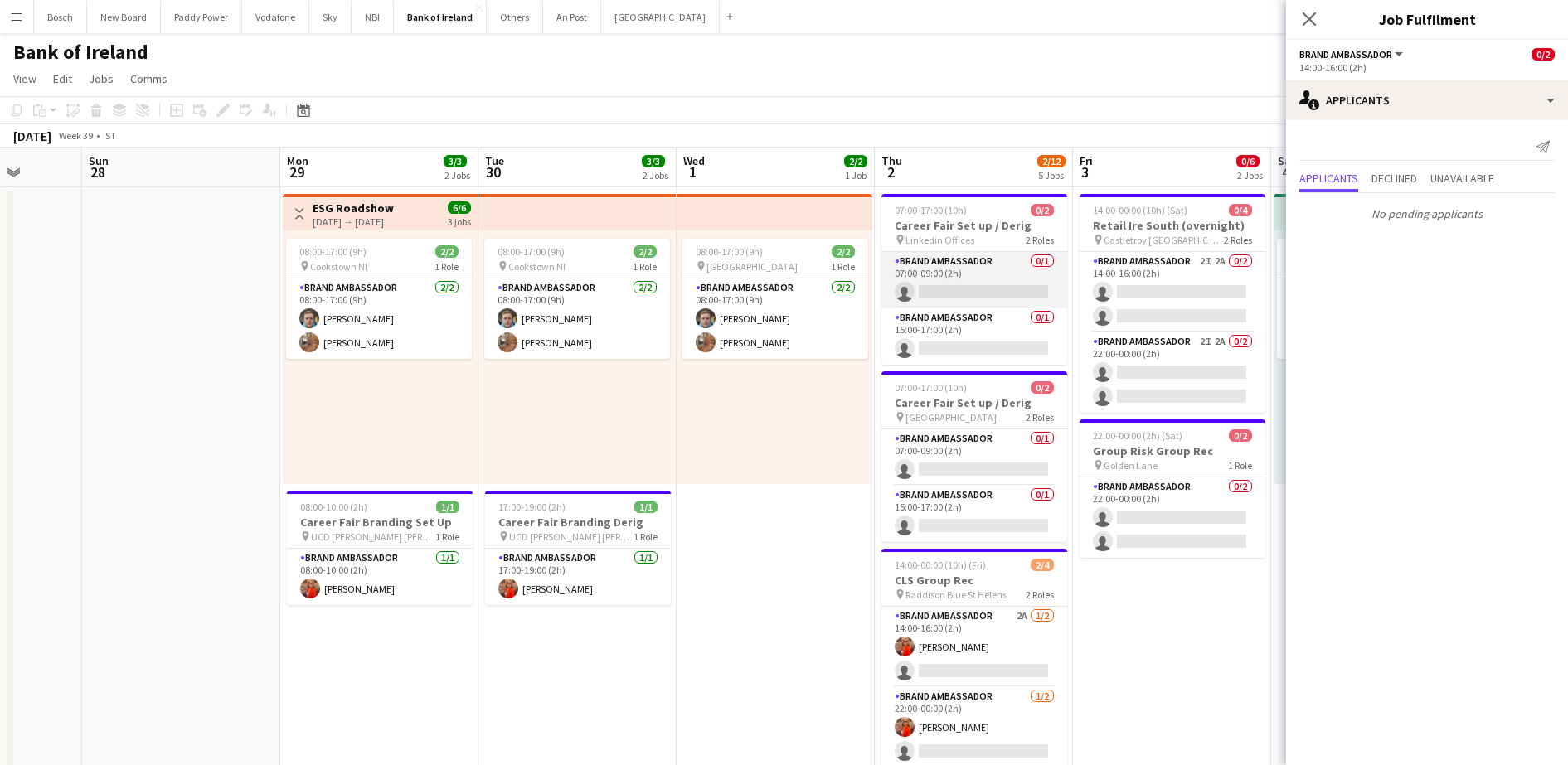
click at [968, 272] on app-card-role "Brand Ambassador 0/1 07:00-09:00 (2h) single-neutral-actions" at bounding box center [973, 280] width 186 height 57
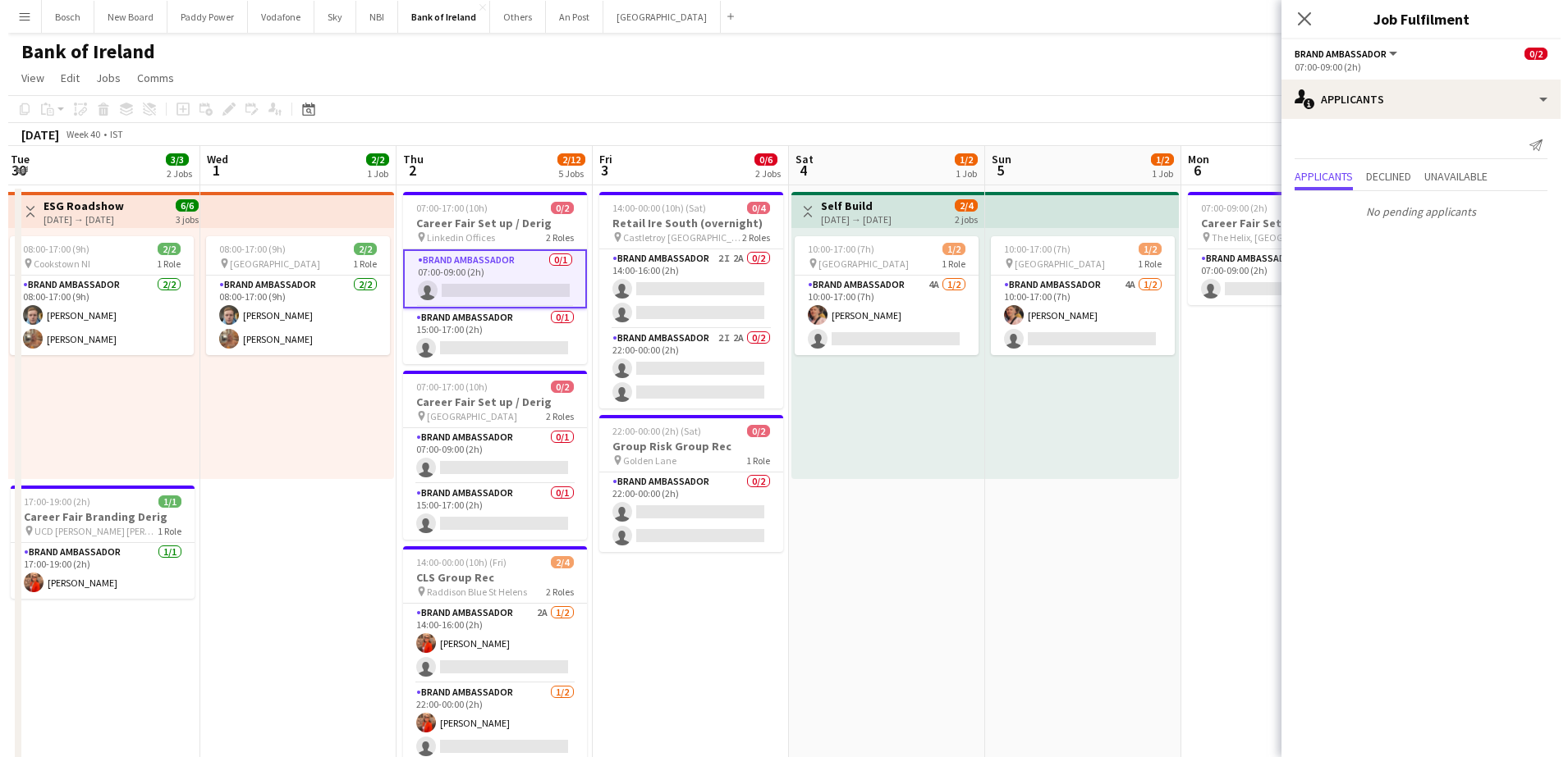
scroll to position [0, 601]
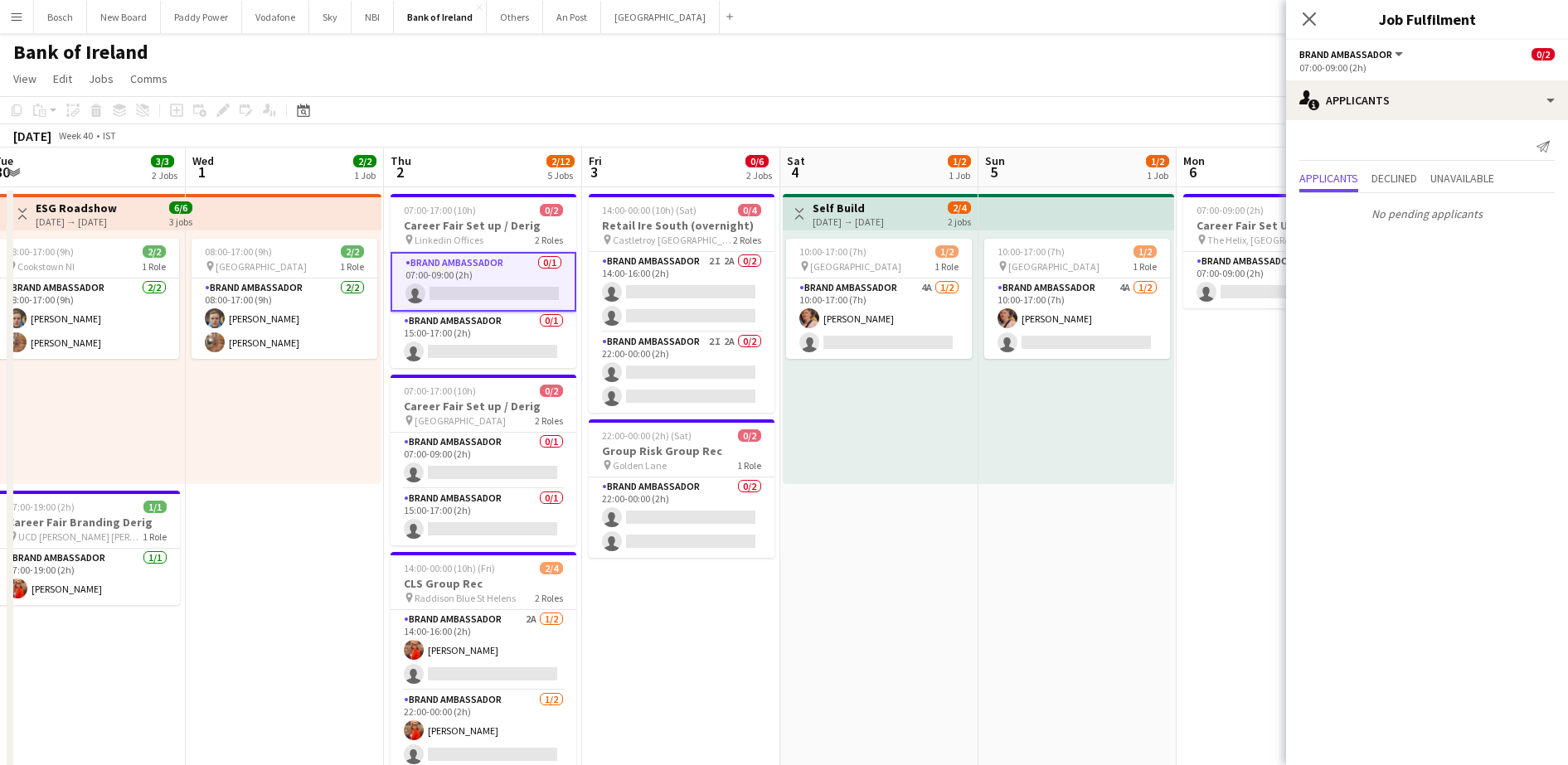
drag, startPoint x: 1251, startPoint y: 669, endPoint x: 761, endPoint y: 680, distance: 490.1
click at [881, 319] on app-card-role "Brand Ambassador 4A [DATE] 10:00-17:00 (7h) [PERSON_NAME] single-neutral-actions" at bounding box center [878, 318] width 186 height 80
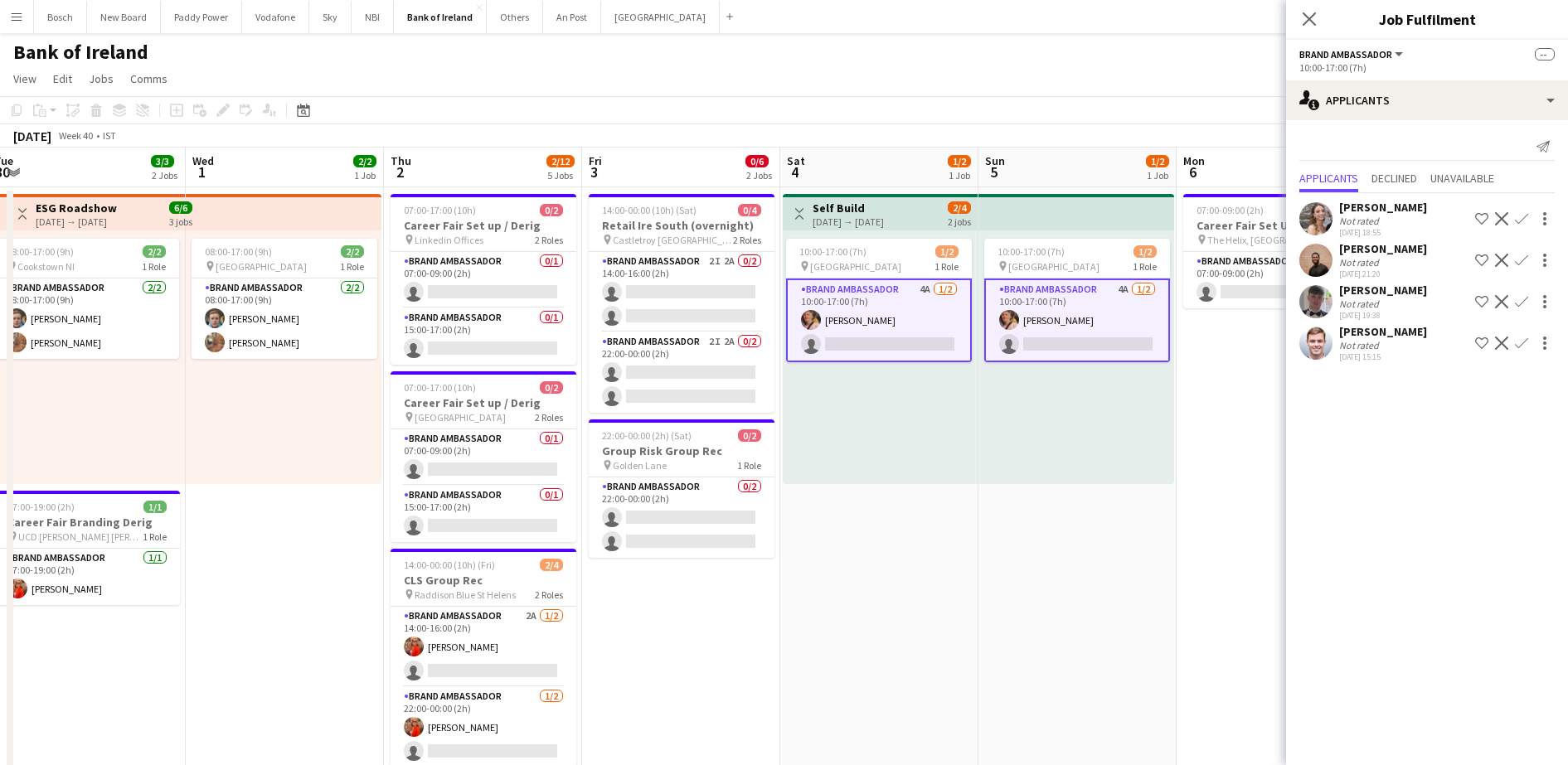
click at [905, 128] on div "[DATE] Week 40 • IST" at bounding box center [784, 135] width 1568 height 23
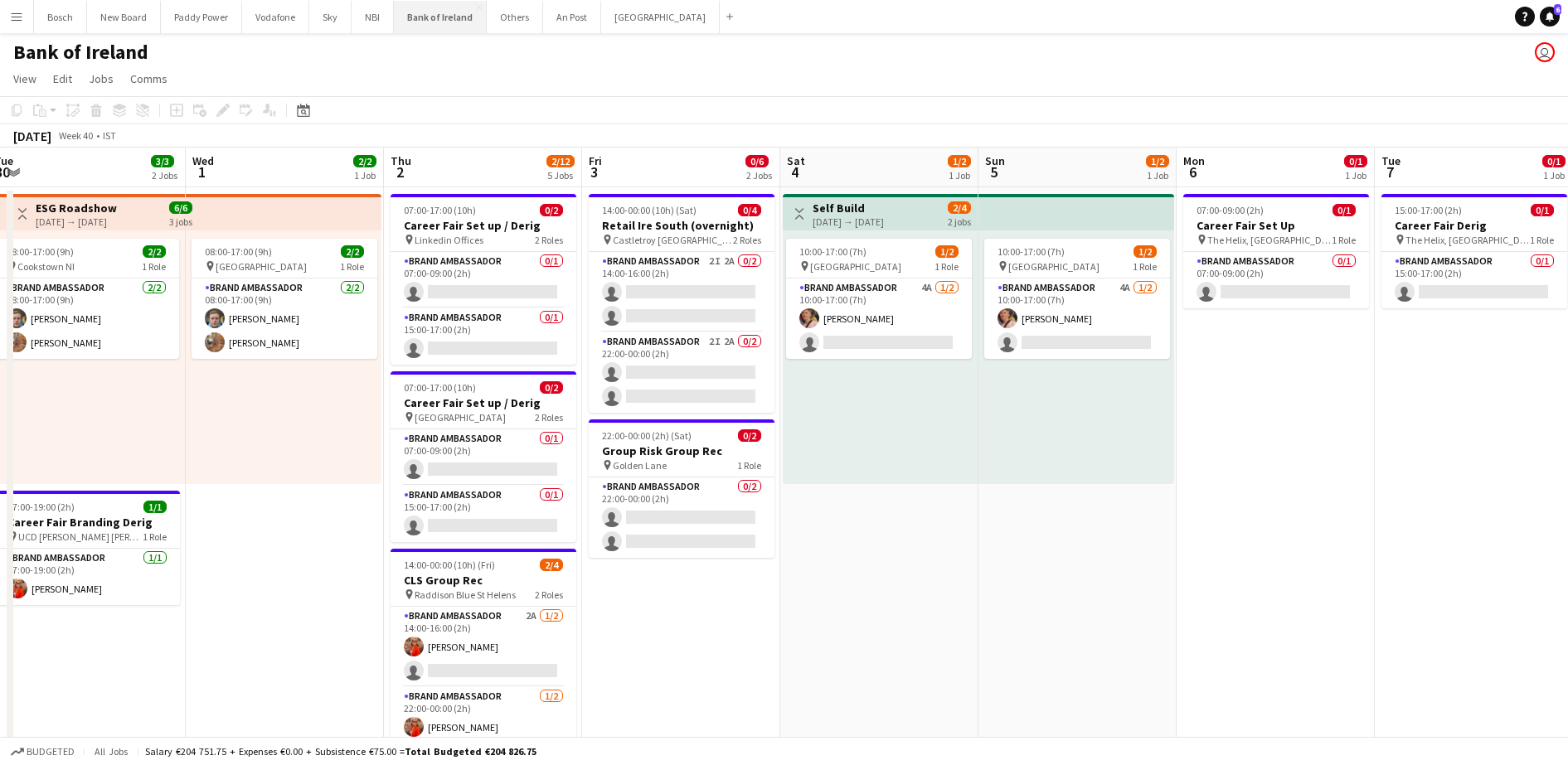
click at [462, 26] on button "Bank of Ireland Close" at bounding box center [440, 17] width 92 height 33
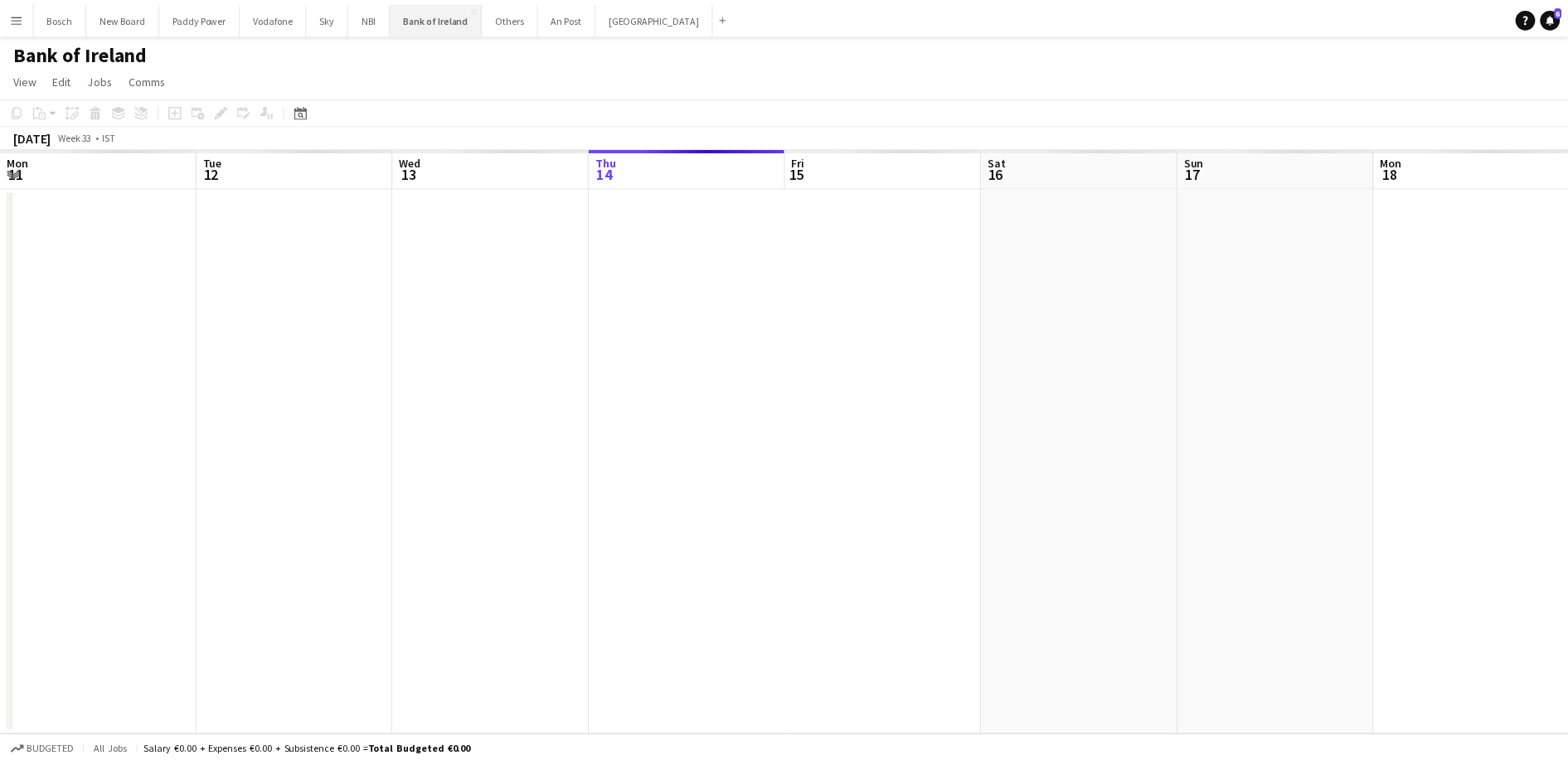
scroll to position [0, 396]
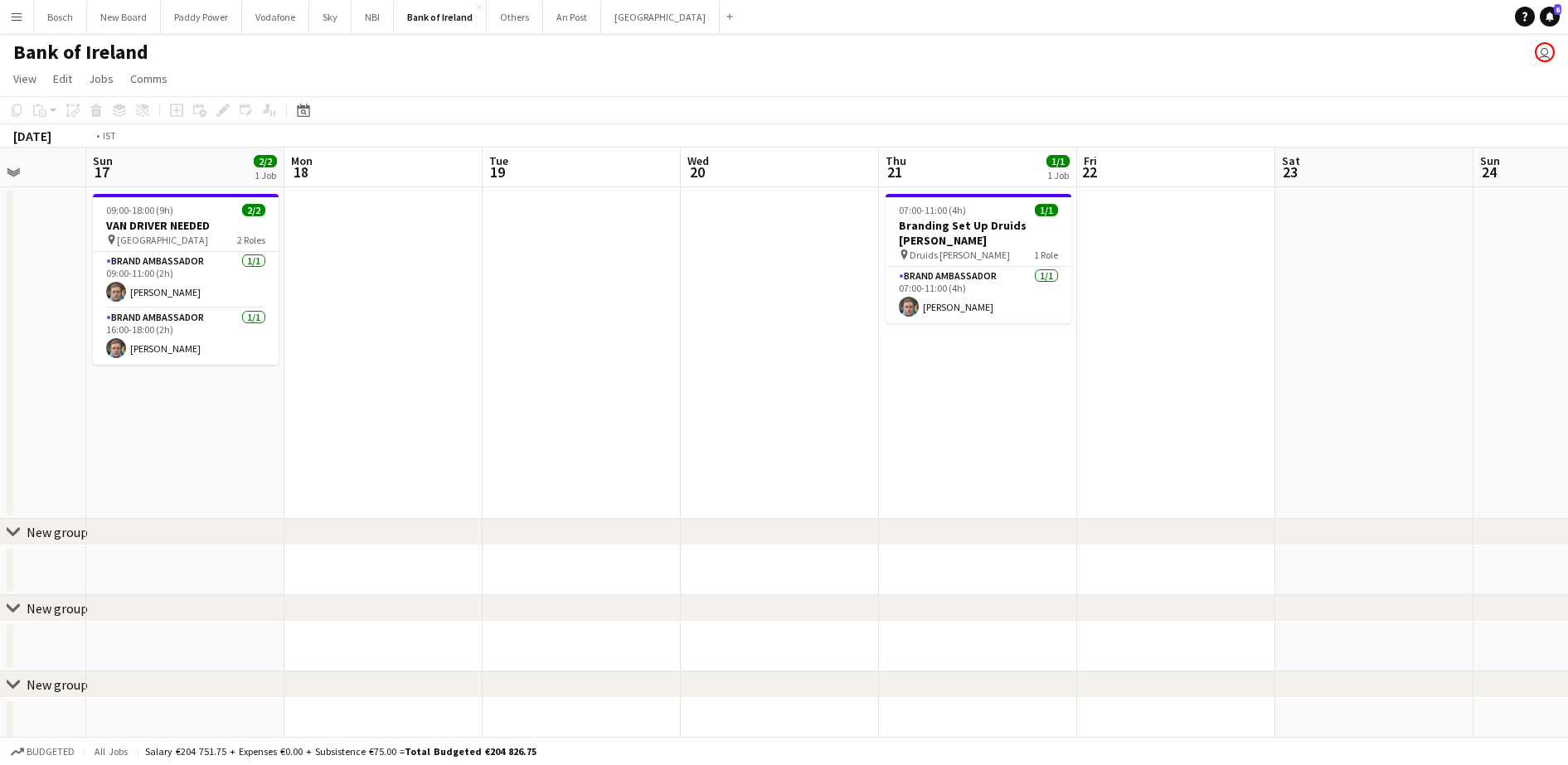
drag, startPoint x: 1558, startPoint y: 304, endPoint x: 456, endPoint y: 387, distance: 1105.1
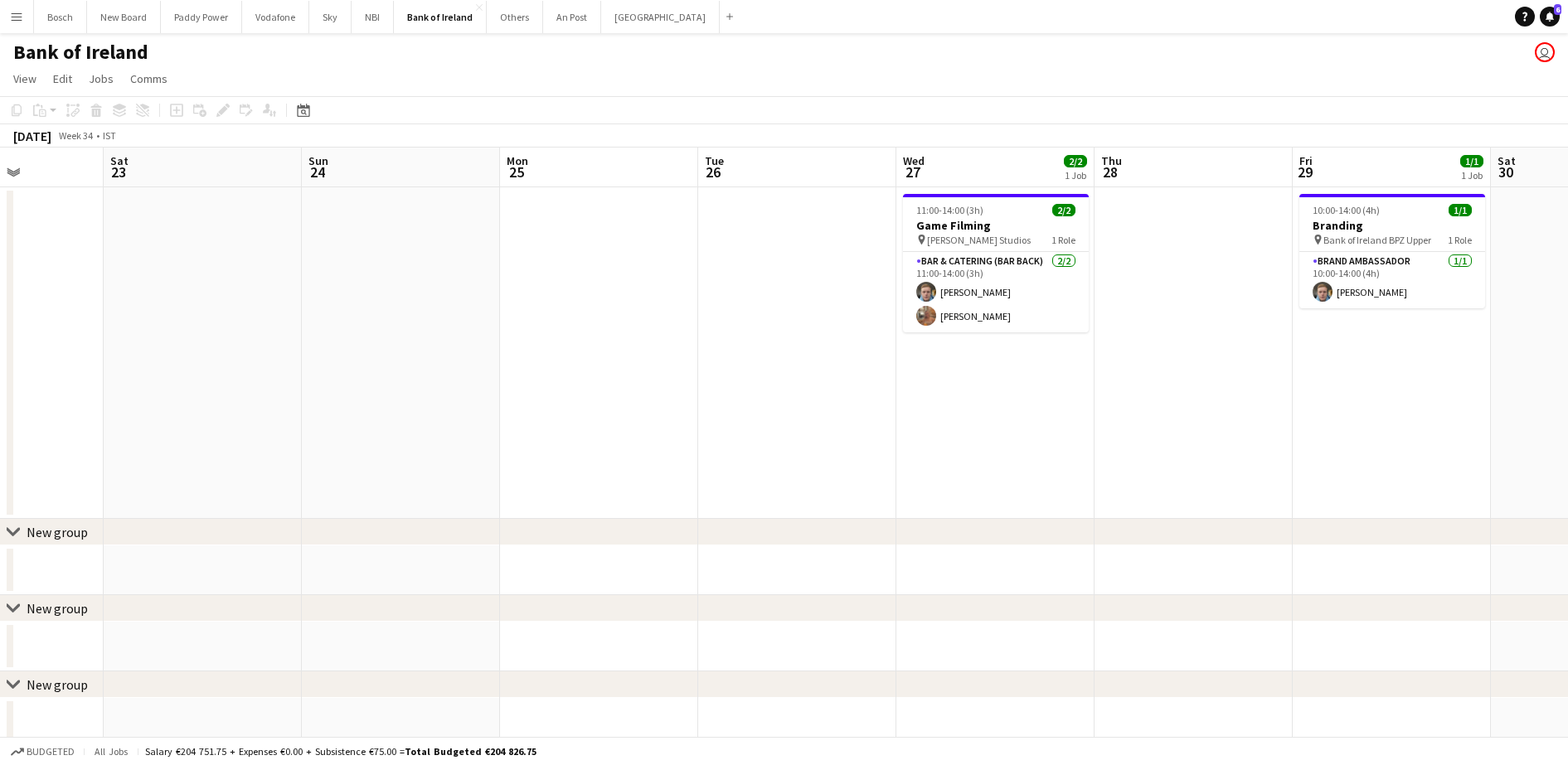
drag, startPoint x: 1136, startPoint y: 345, endPoint x: 673, endPoint y: 372, distance: 463.8
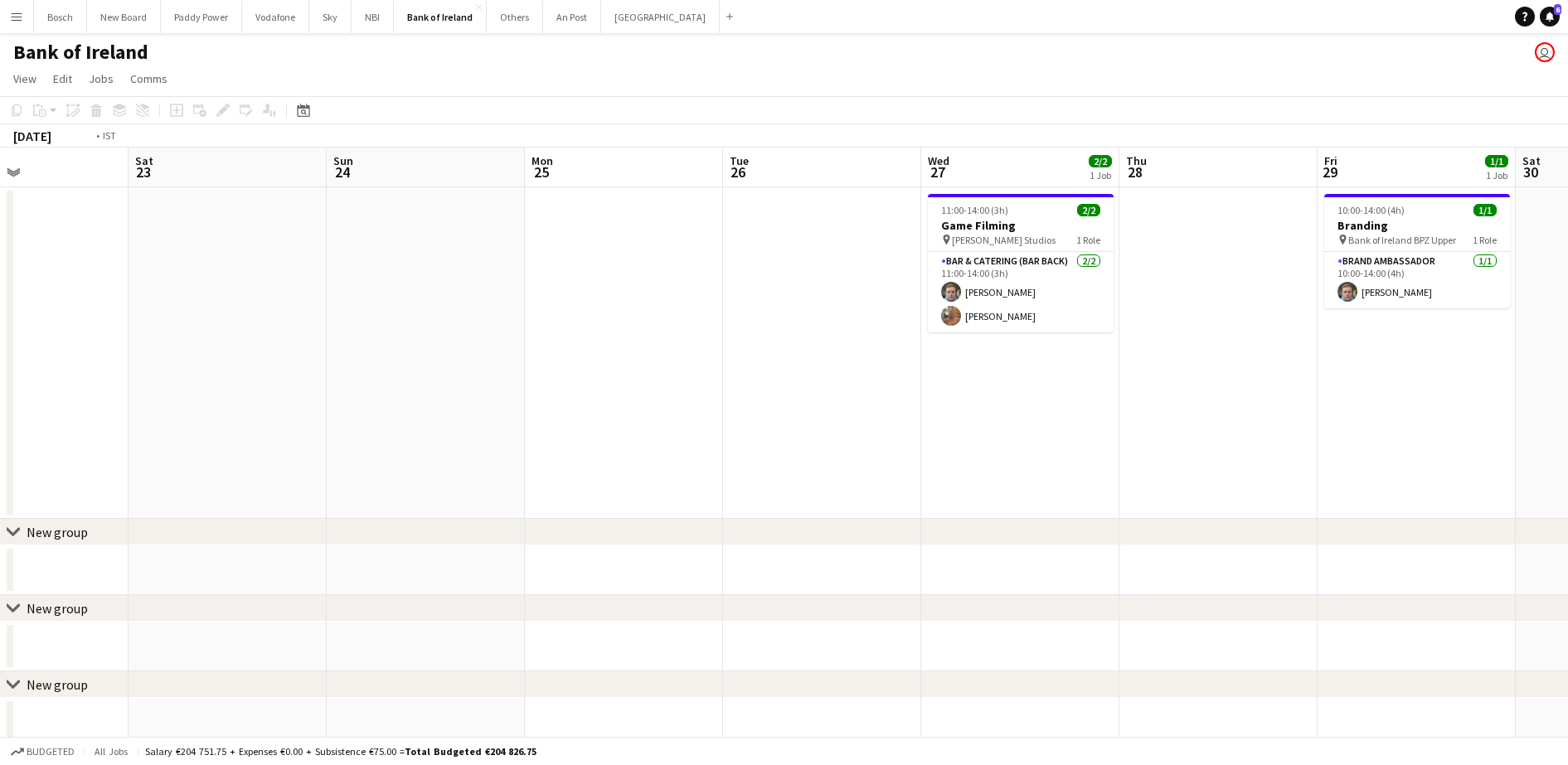
drag, startPoint x: 1312, startPoint y: 351, endPoint x: 560, endPoint y: 352, distance: 752.0
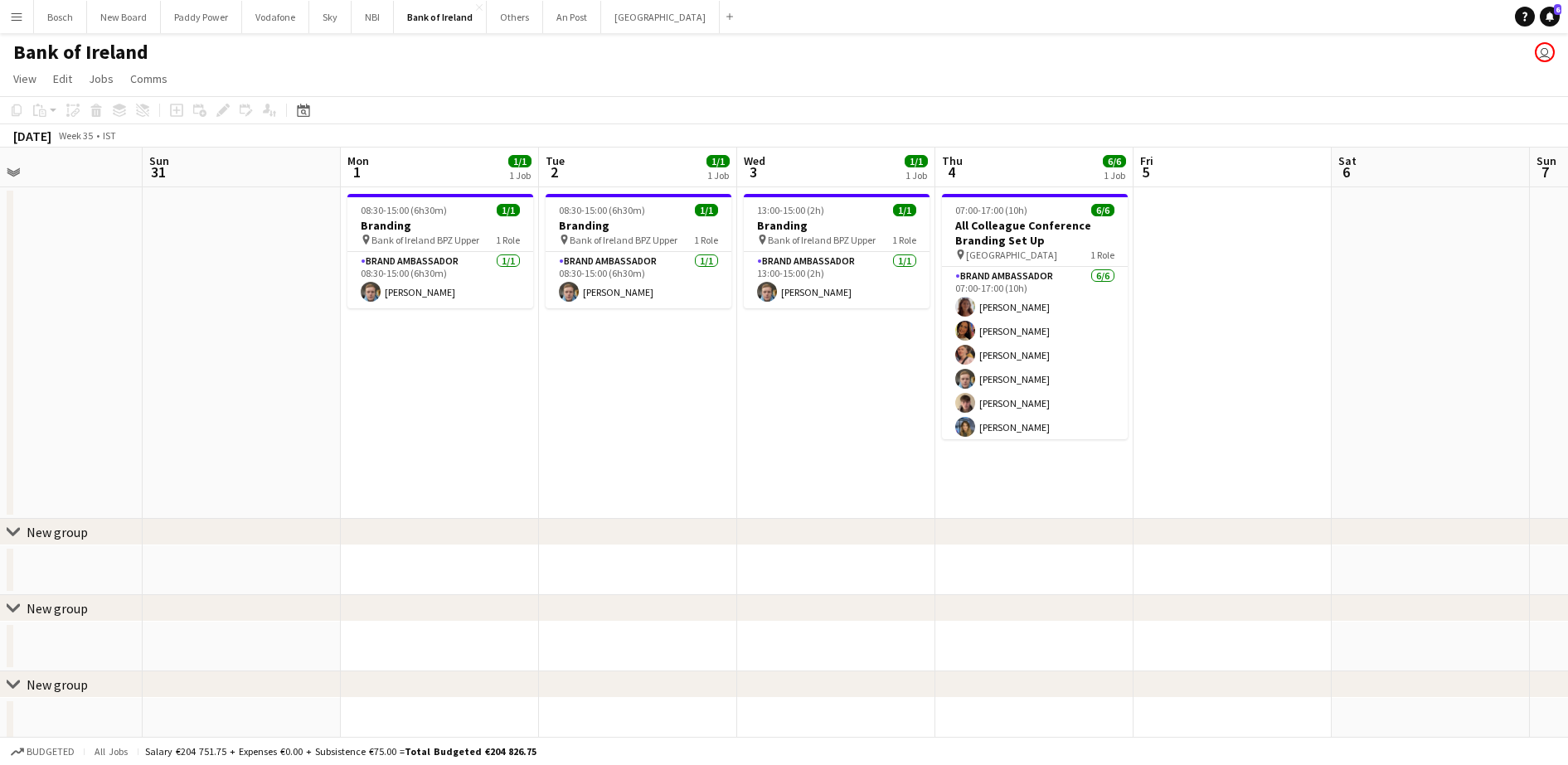
drag, startPoint x: 1547, startPoint y: 356, endPoint x: 769, endPoint y: 377, distance: 778.3
drag, startPoint x: 1402, startPoint y: 361, endPoint x: 881, endPoint y: 374, distance: 521.2
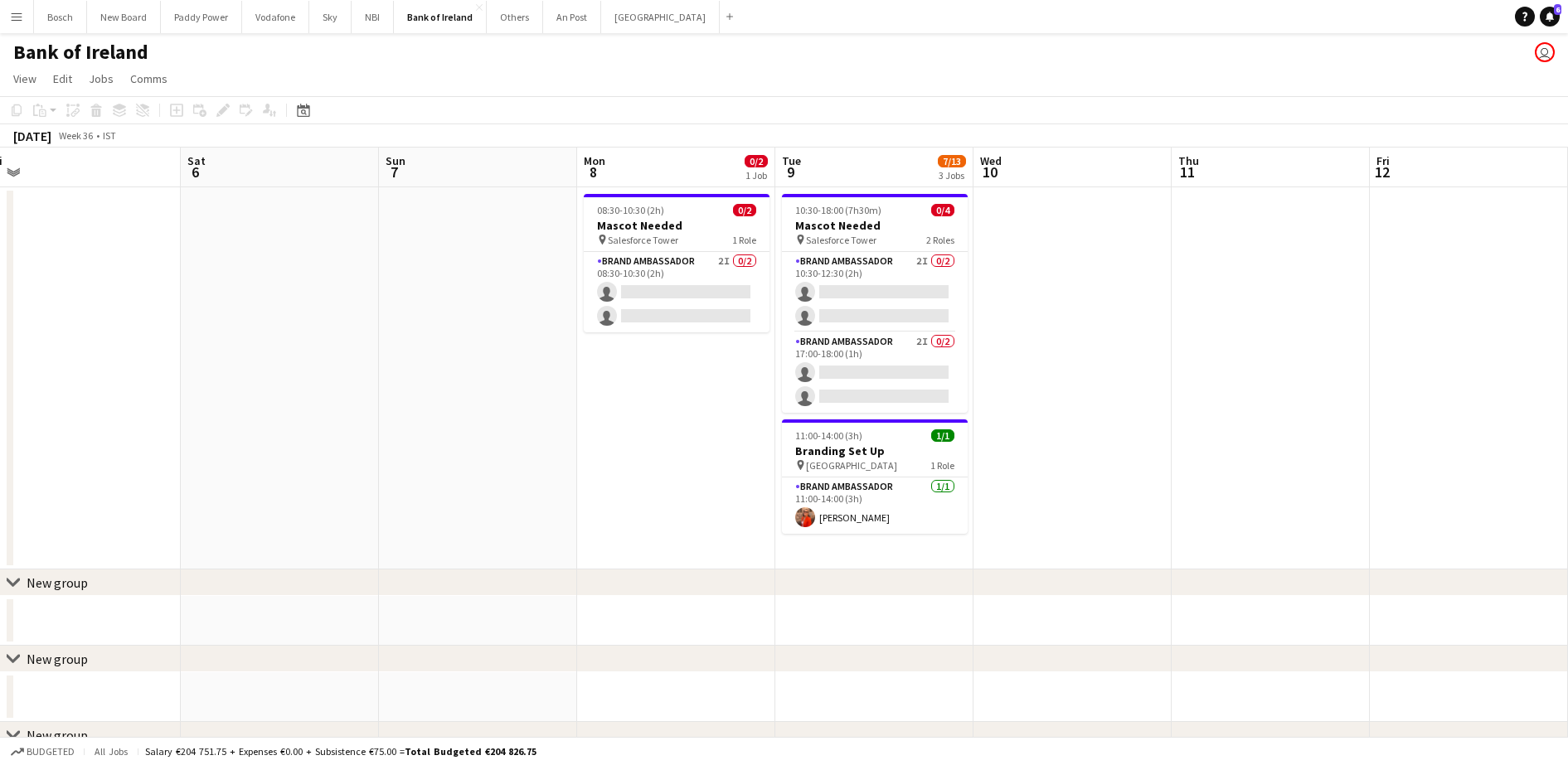
drag, startPoint x: 658, startPoint y: 392, endPoint x: 838, endPoint y: 319, distance: 194.2
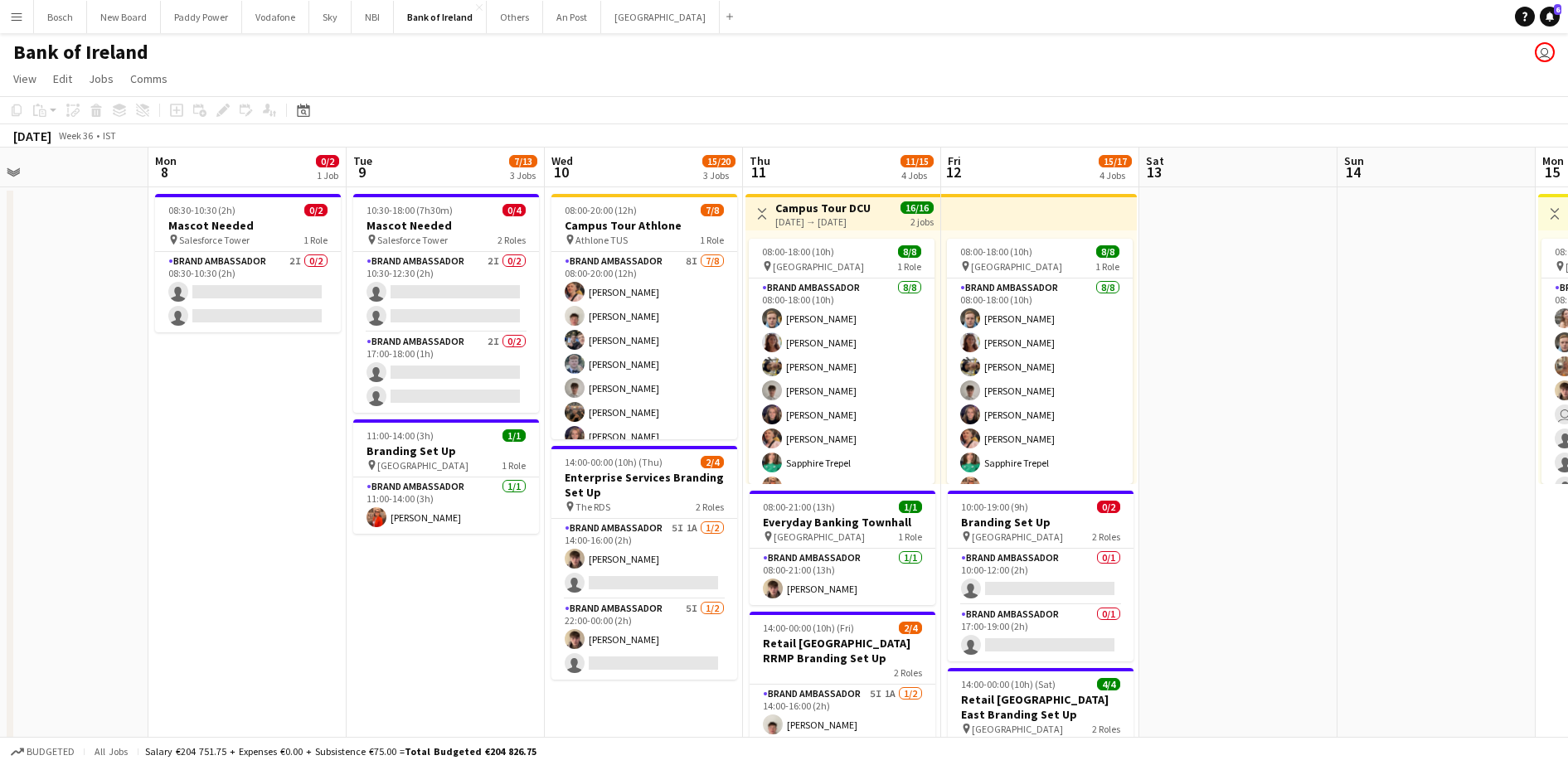
drag, startPoint x: 1124, startPoint y: 292, endPoint x: 509, endPoint y: 351, distance: 617.8
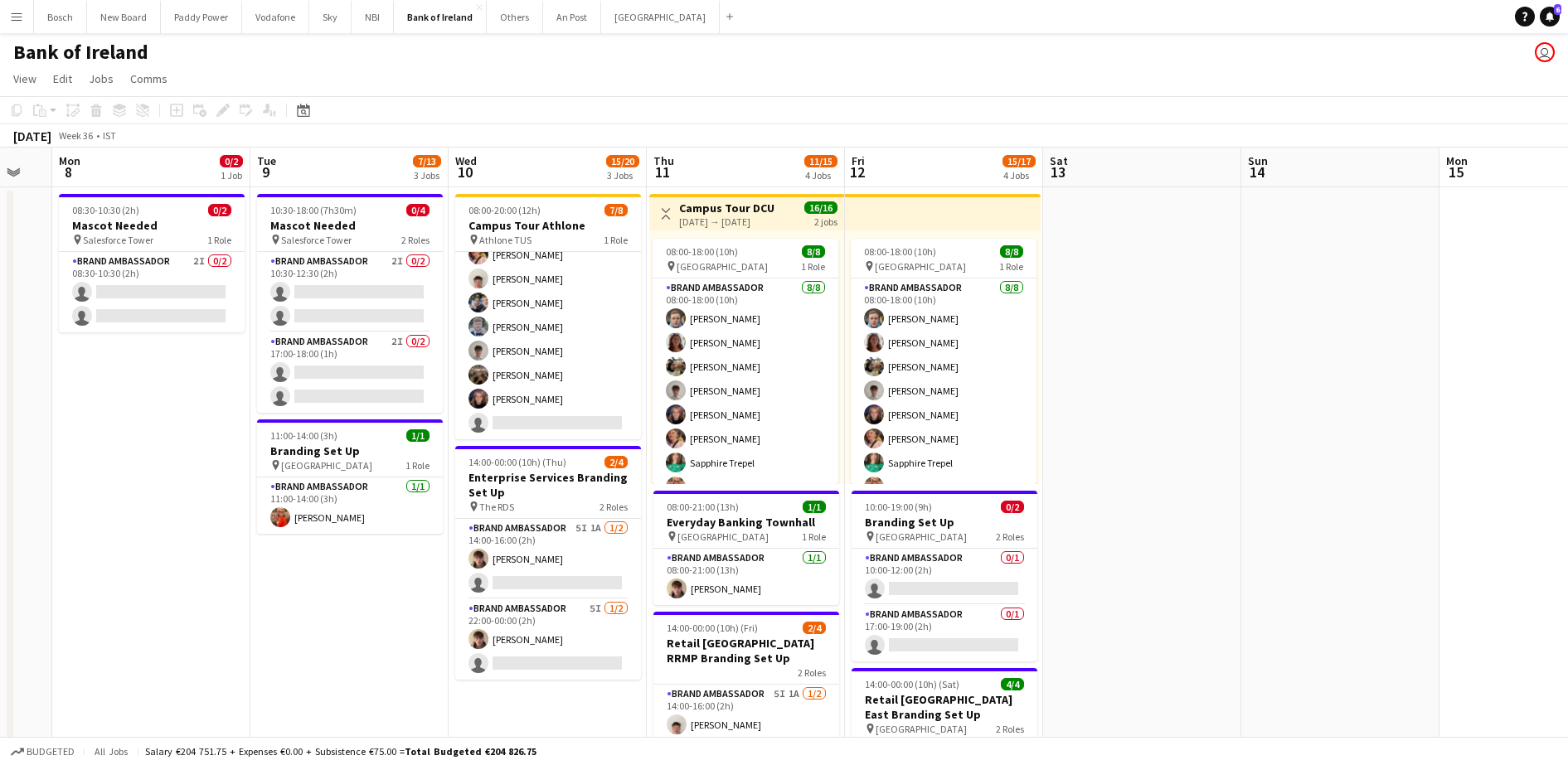
scroll to position [0, 551]
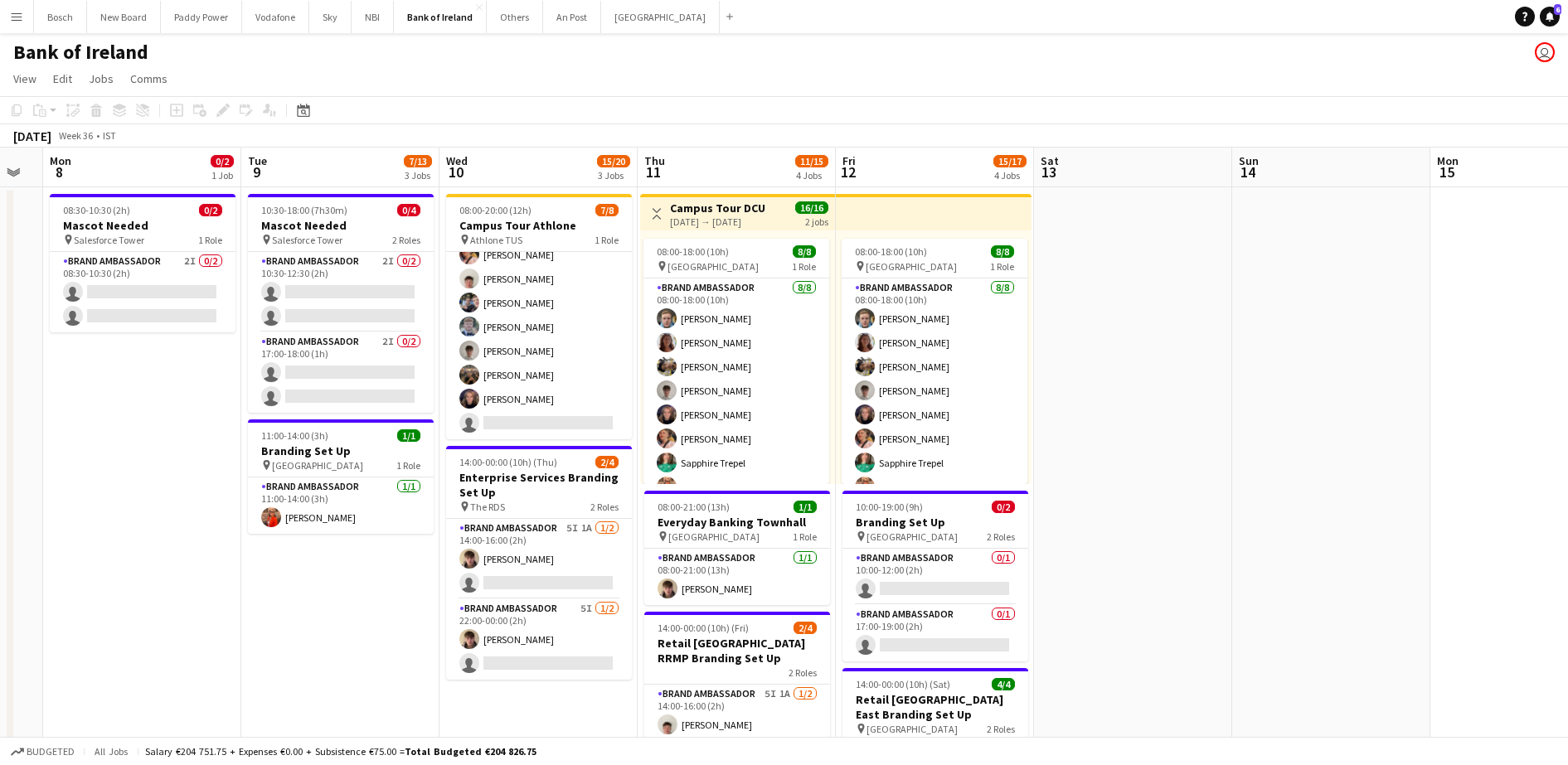
drag, startPoint x: 1277, startPoint y: 374, endPoint x: 1192, endPoint y: 370, distance: 85.1
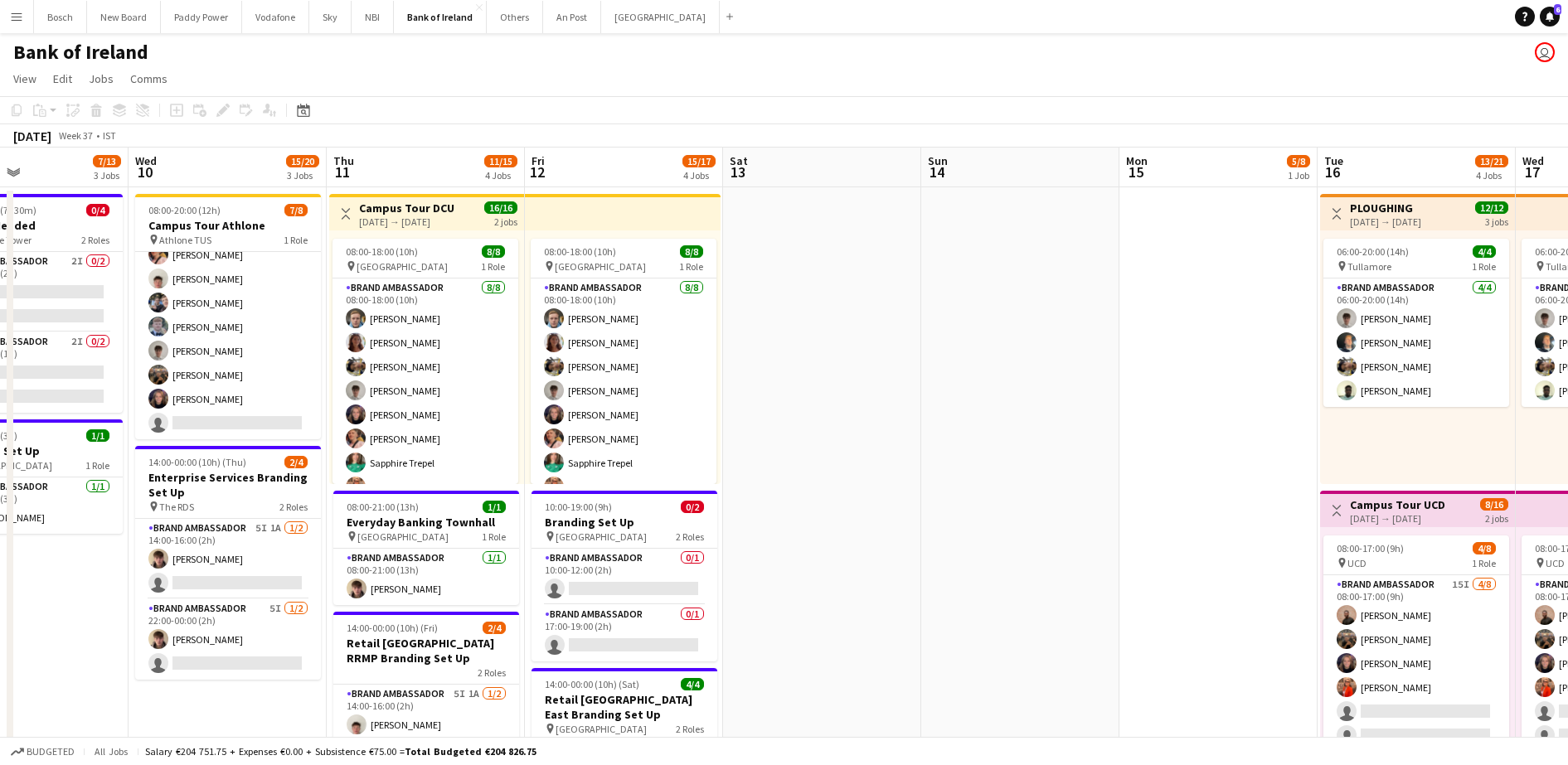
scroll to position [0, 562]
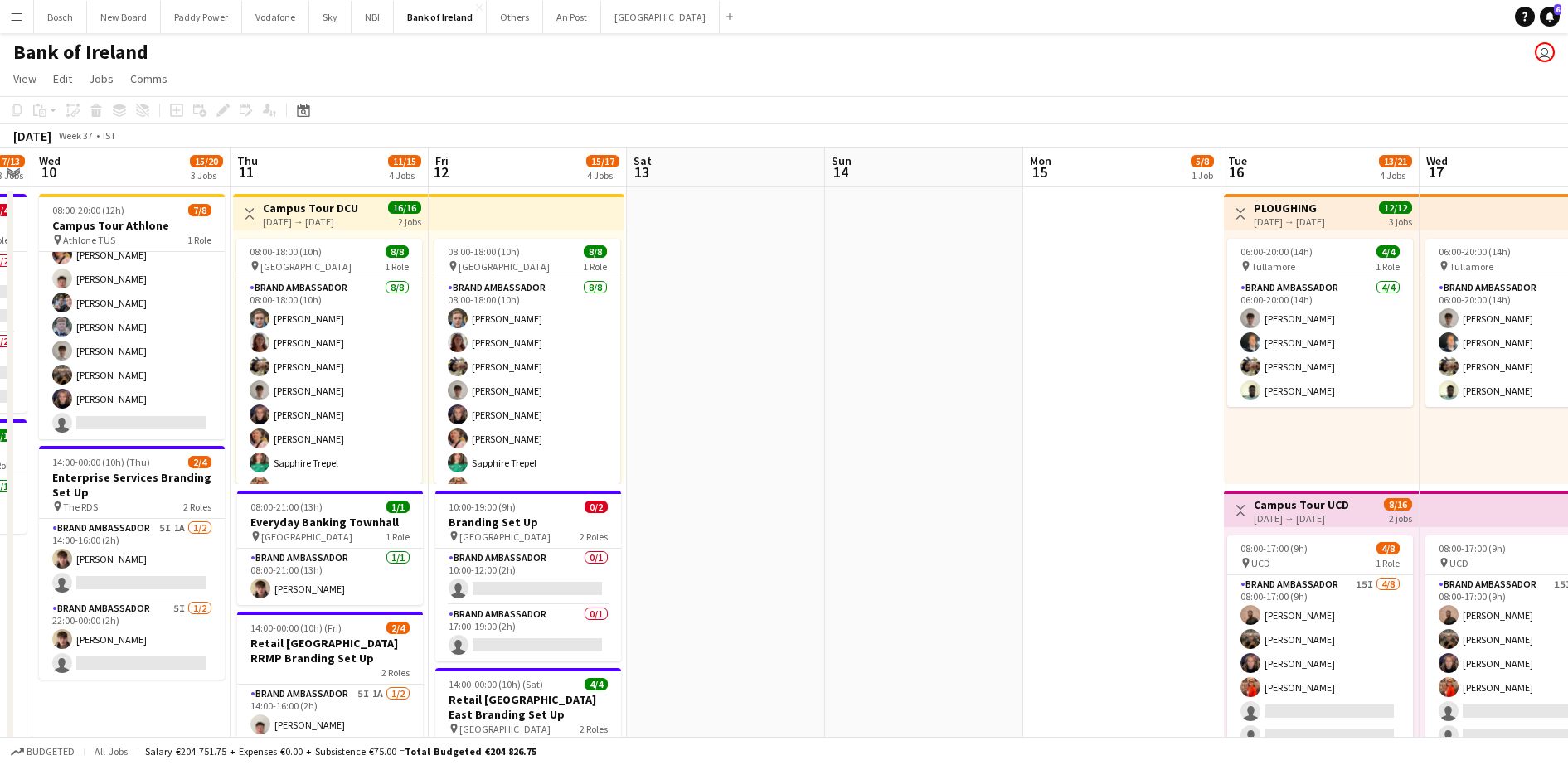
drag, startPoint x: 1177, startPoint y: 450, endPoint x: 459, endPoint y: 432, distance: 718.2
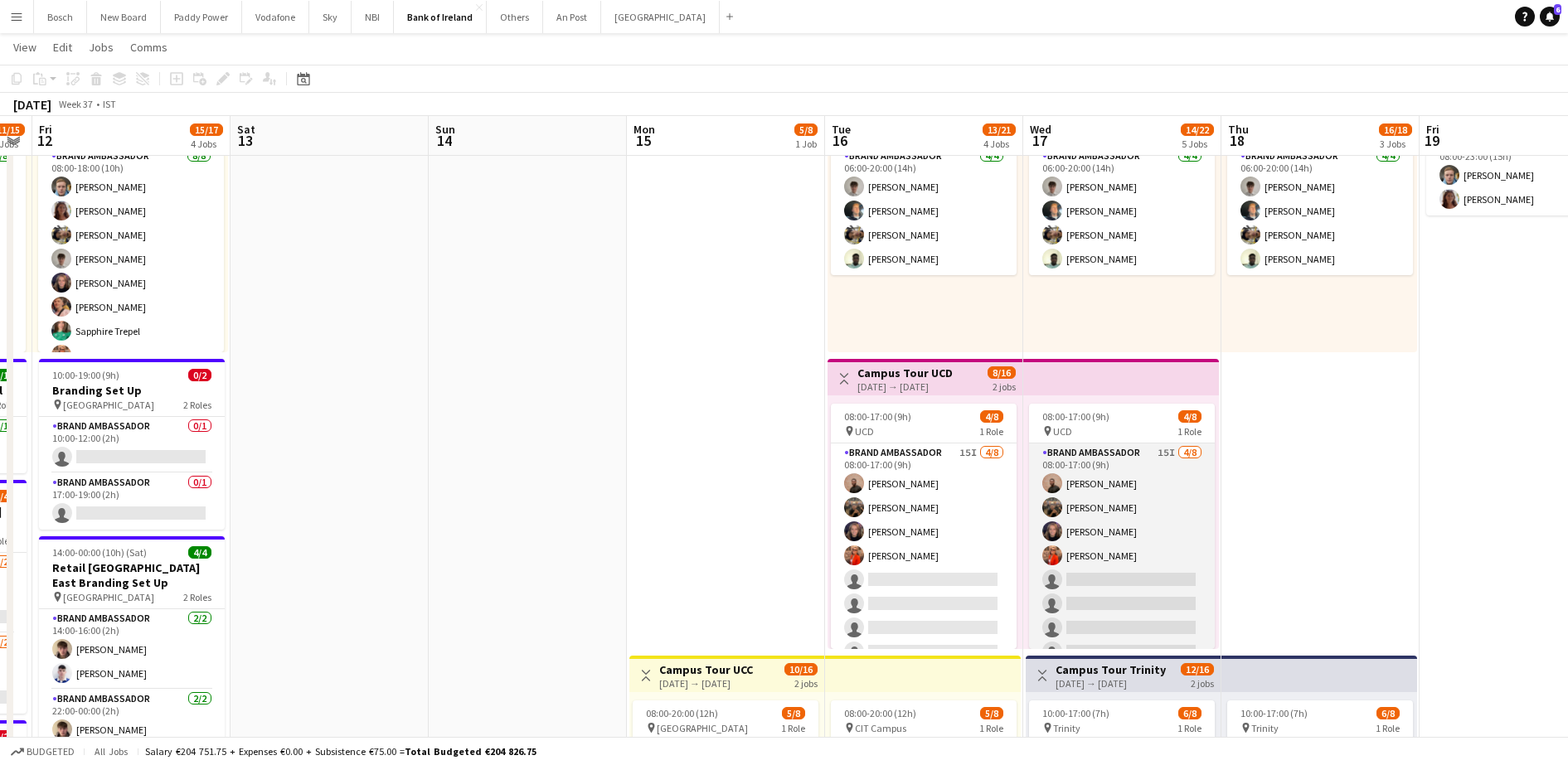
scroll to position [208, 0]
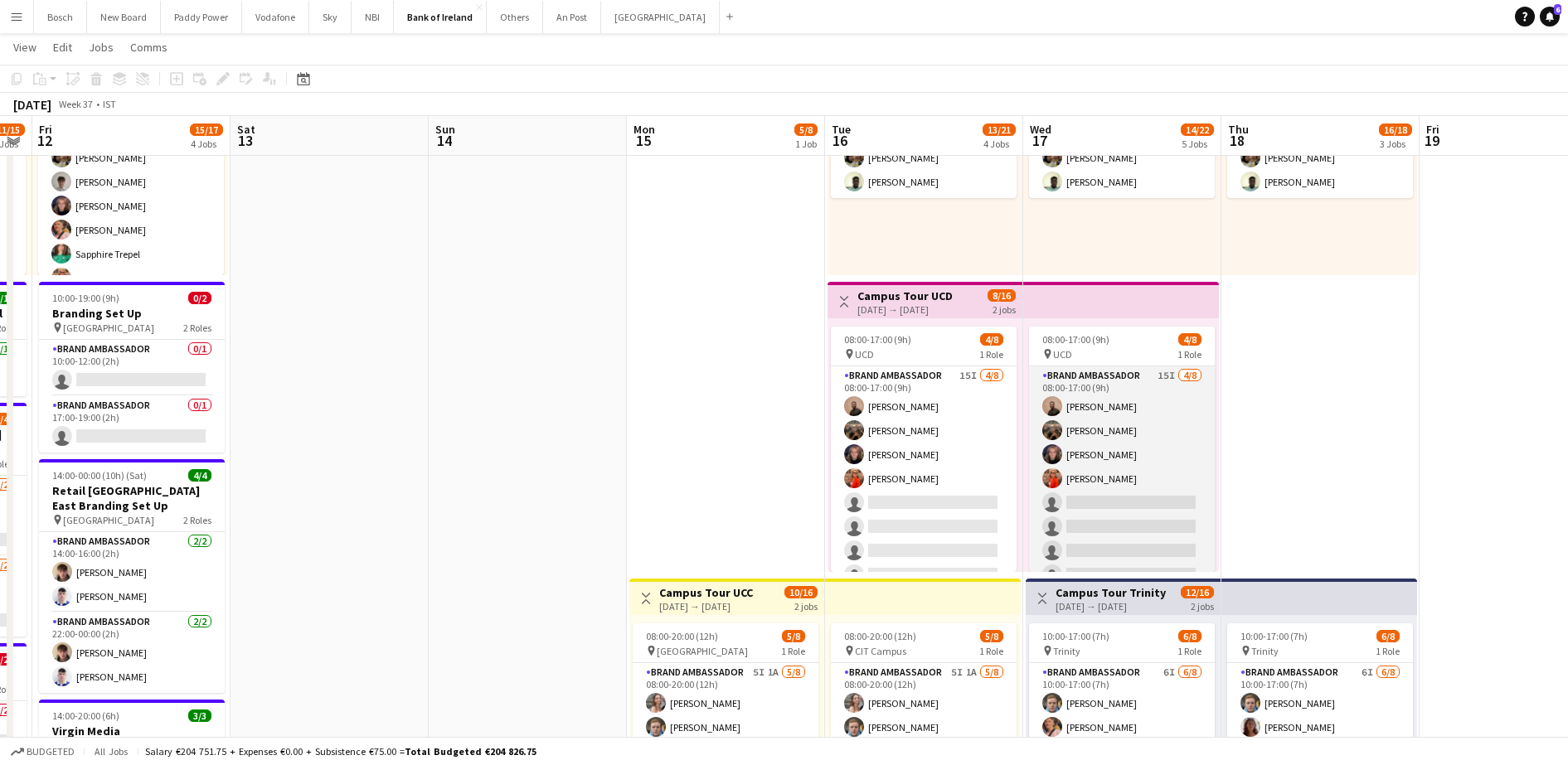
click at [1069, 515] on app-card-role "Brand Ambassador 15I [DATE] 08:00-17:00 (9h) [PERSON_NAME] [PERSON_NAME] [PERSO…" at bounding box center [1121, 479] width 186 height 225
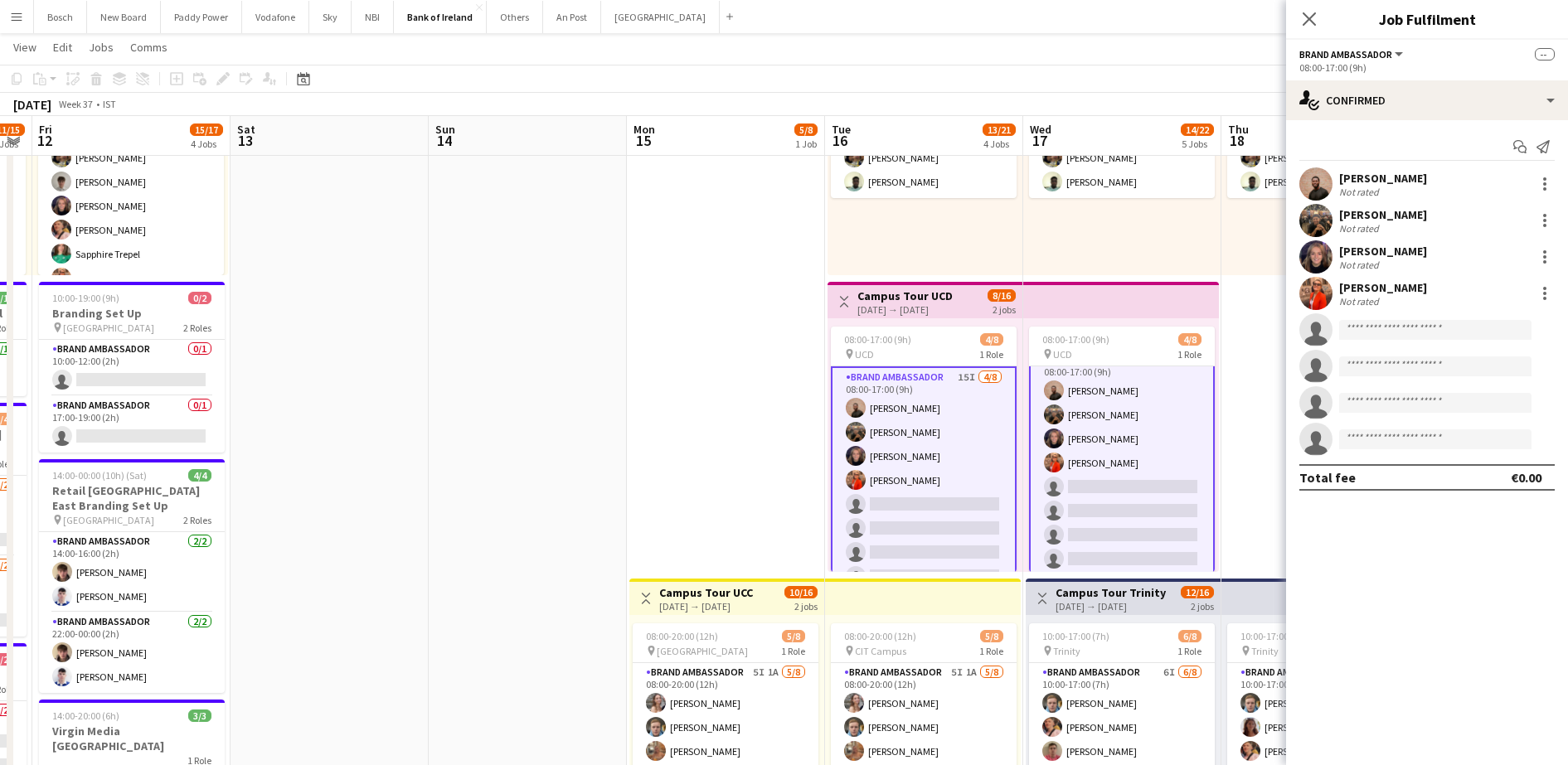
scroll to position [23, 0]
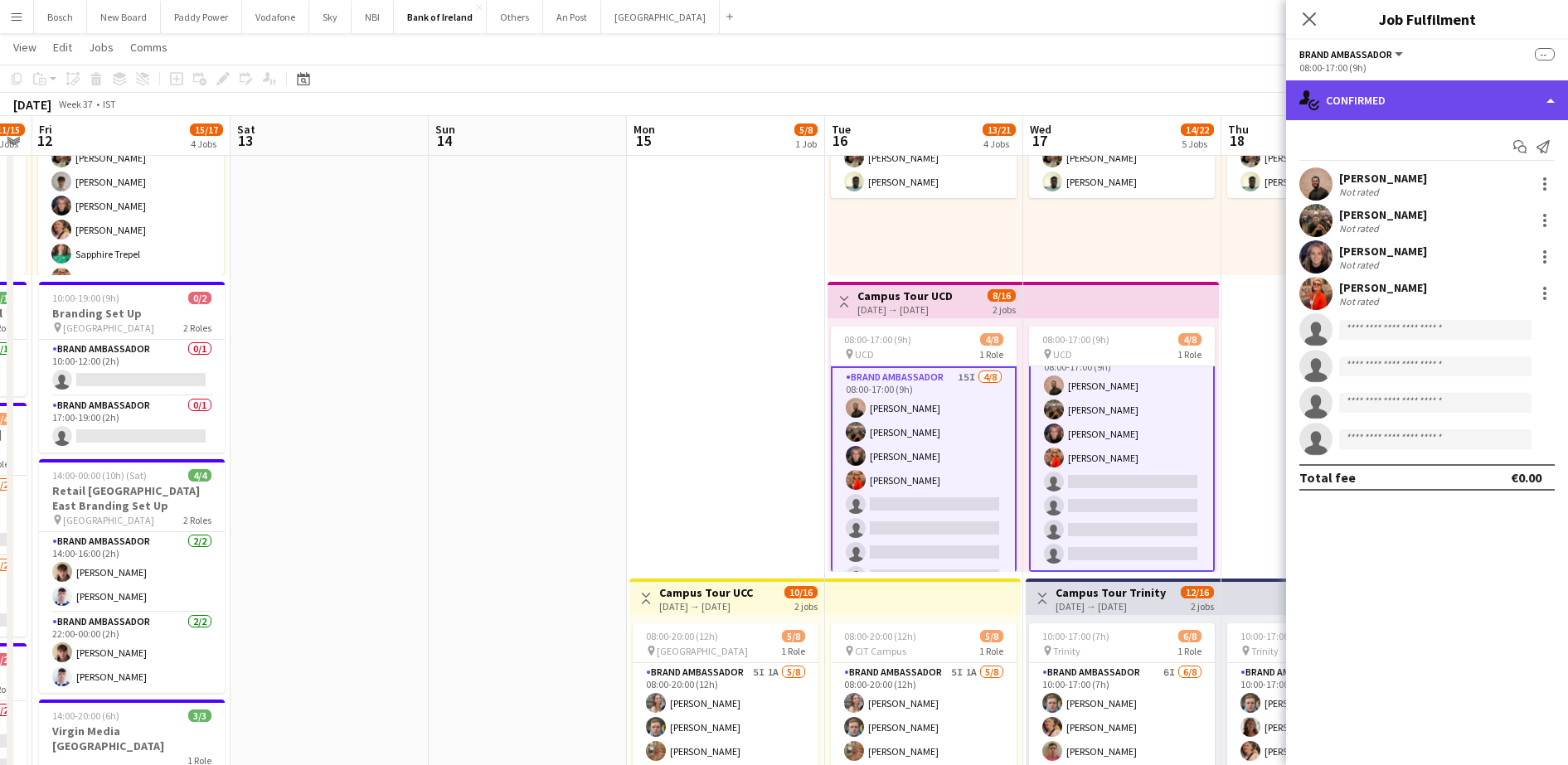
click at [1462, 106] on div "single-neutral-actions-check-2 Confirmed" at bounding box center [1427, 100] width 282 height 40
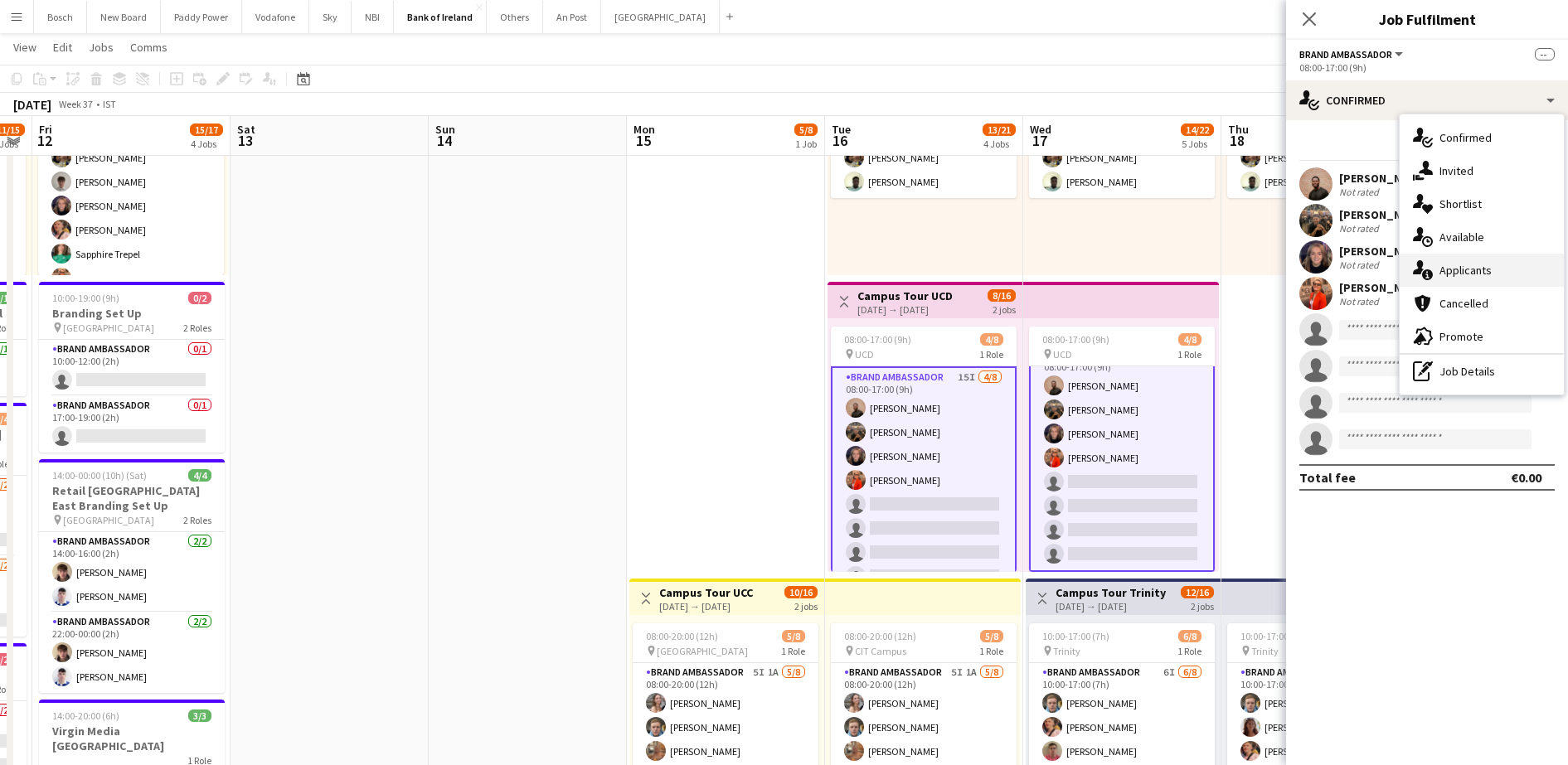
click at [1483, 253] on div "single-neutral-actions-information Applicants" at bounding box center [1481, 269] width 164 height 33
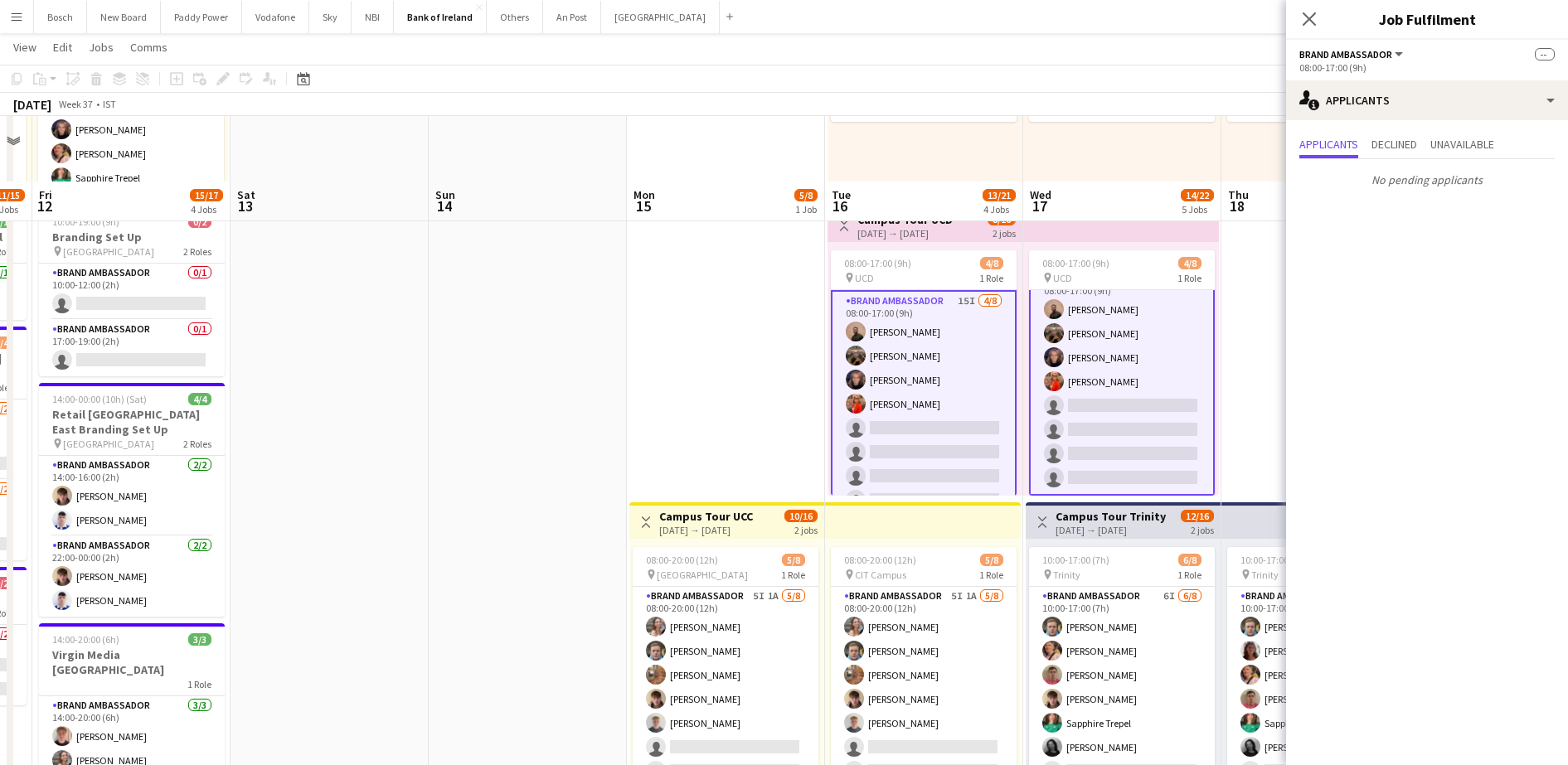
scroll to position [519, 0]
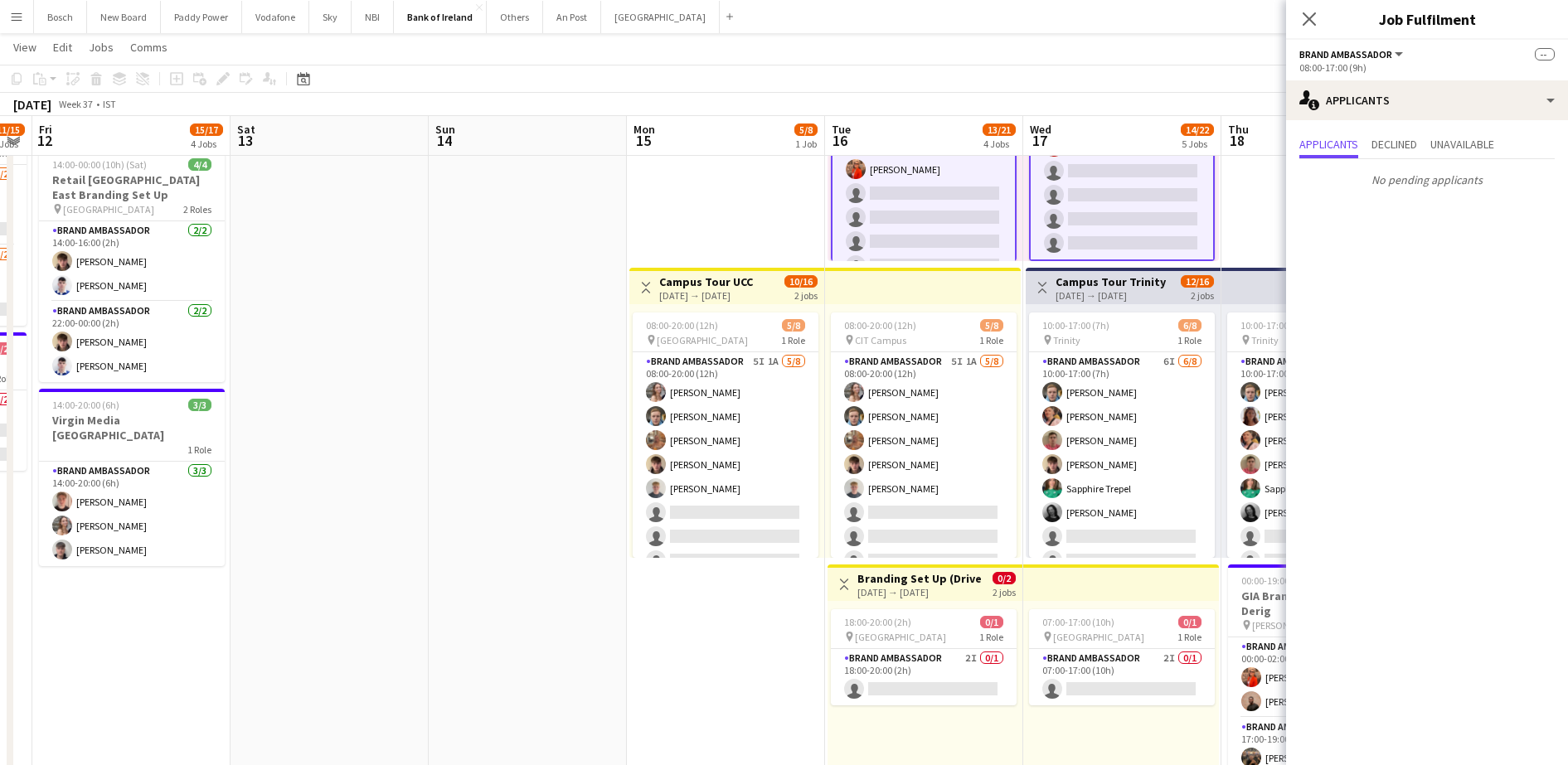
click at [605, 98] on div "[DATE] Week 37 • IST" at bounding box center [784, 103] width 1568 height 23
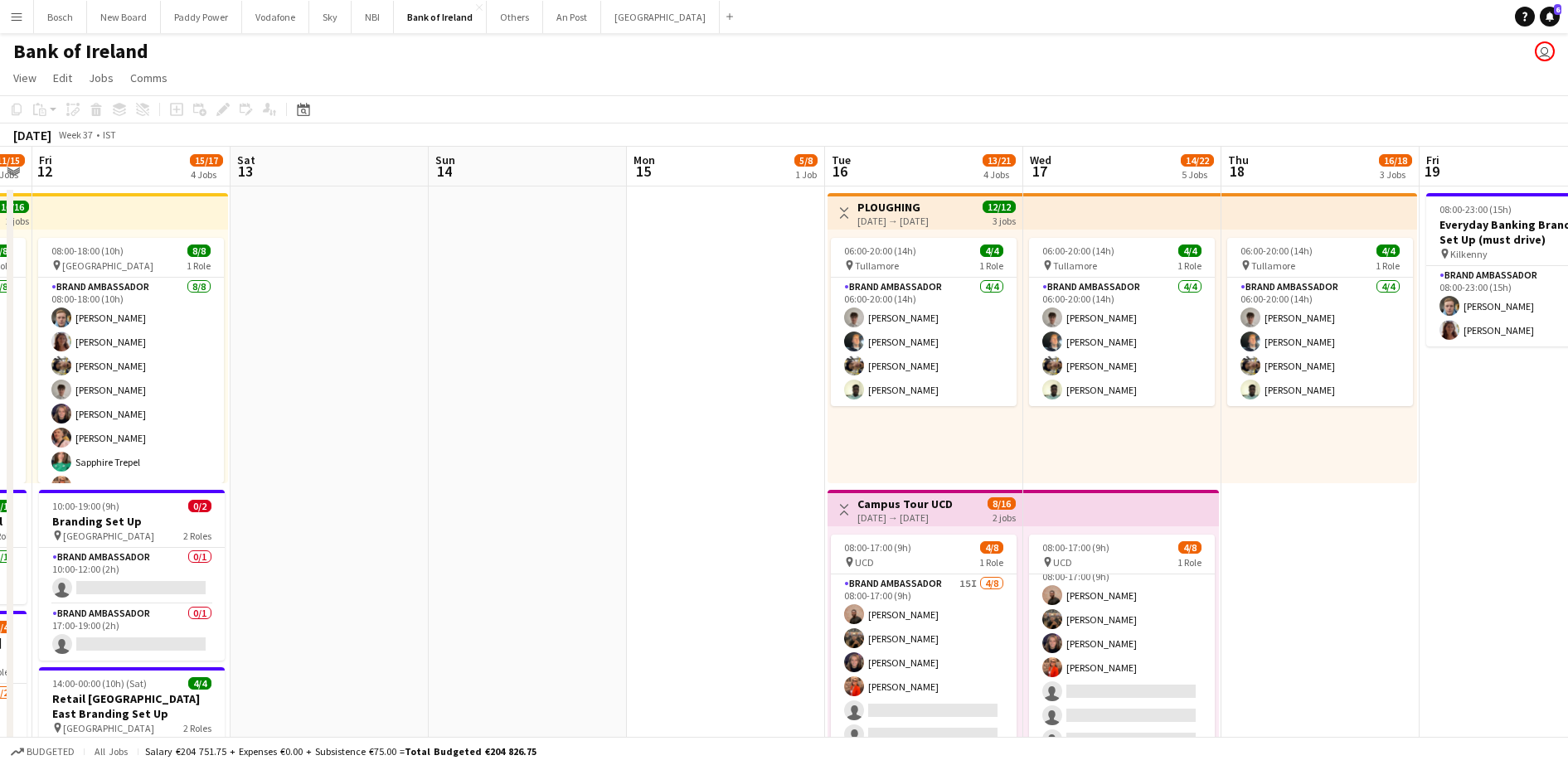
scroll to position [0, 0]
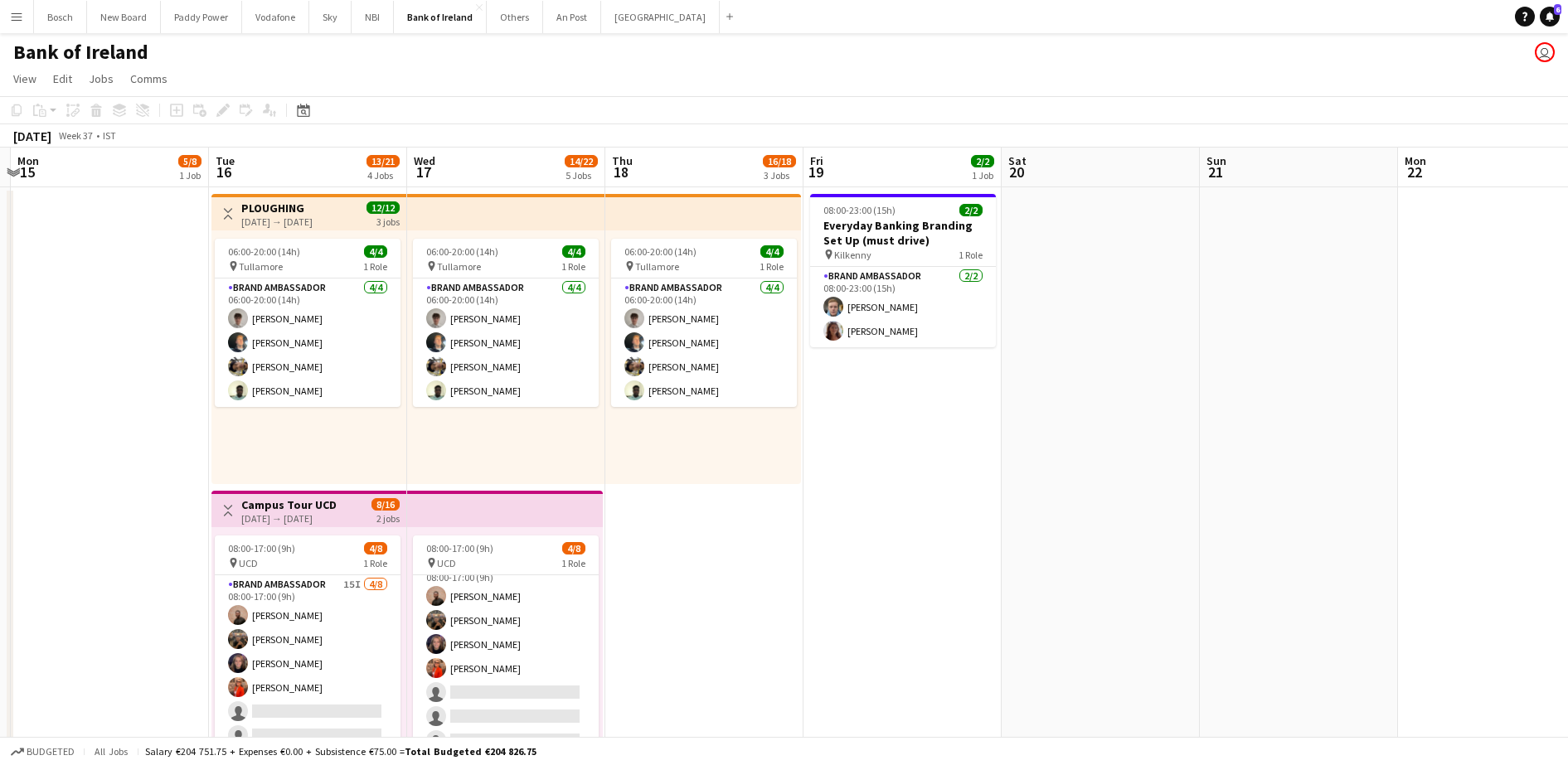
drag, startPoint x: 1455, startPoint y: 522, endPoint x: 842, endPoint y: 489, distance: 613.9
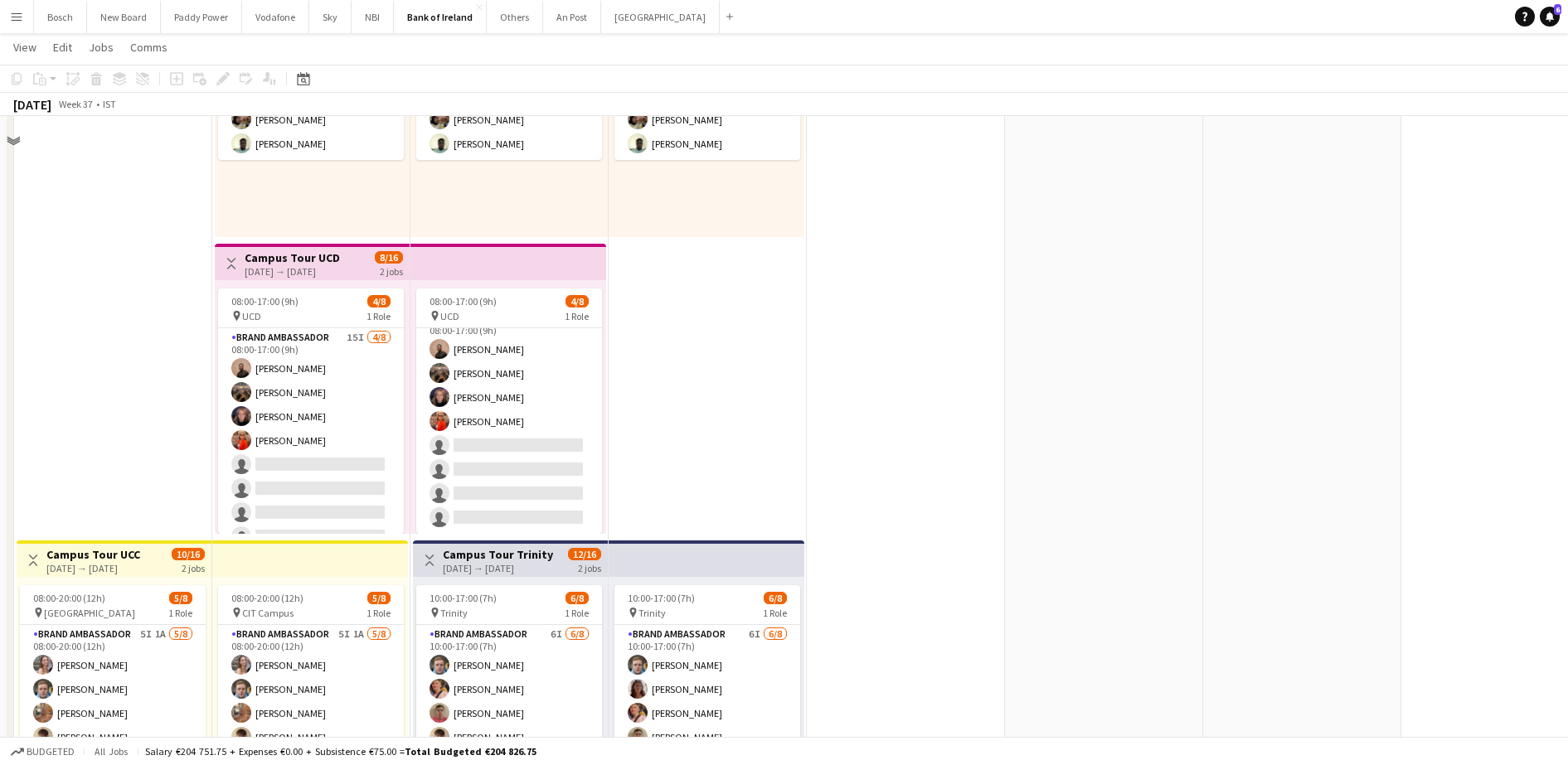
scroll to position [414, 0]
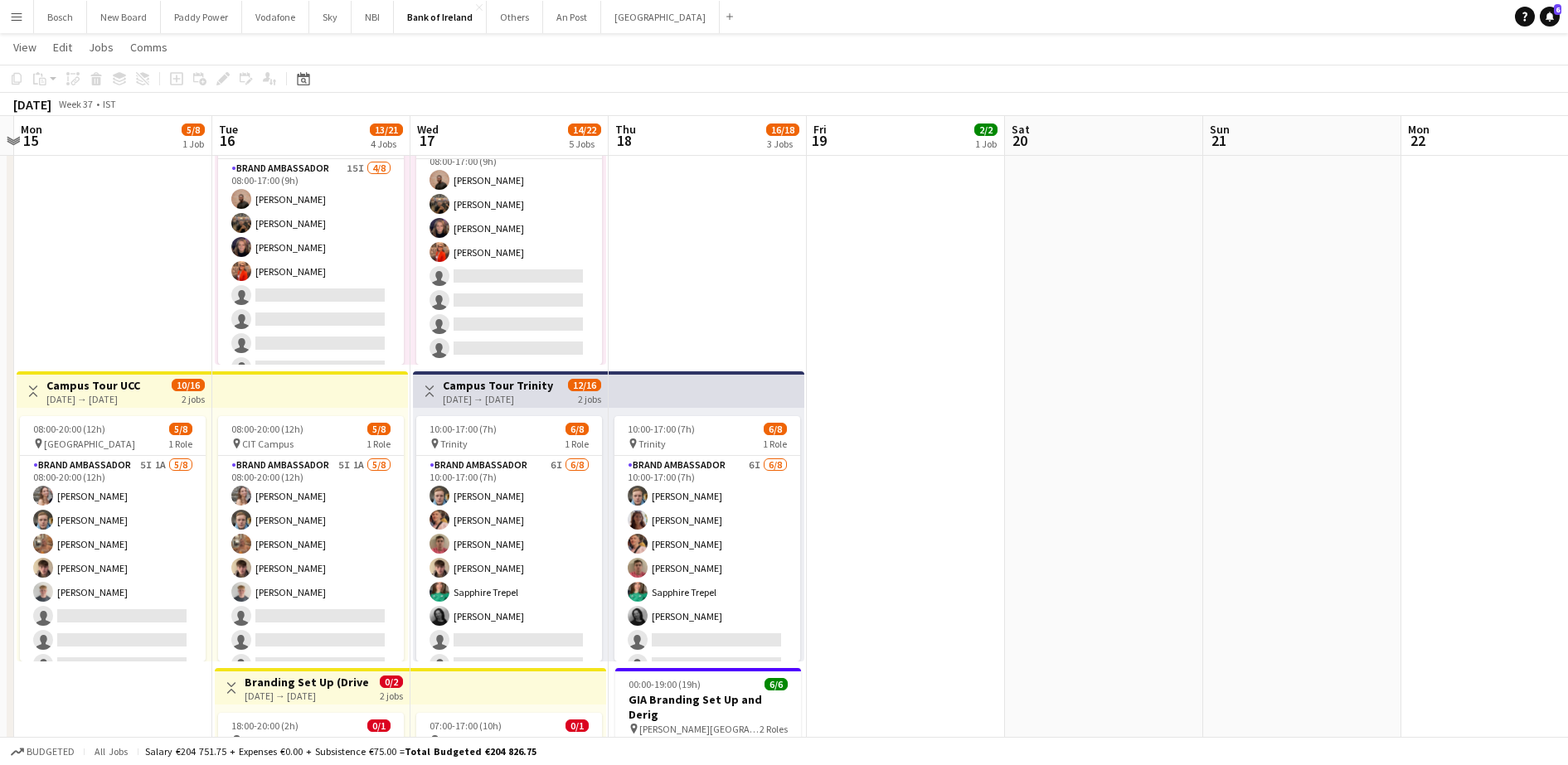
drag, startPoint x: 1093, startPoint y: 281, endPoint x: 1408, endPoint y: 253, distance: 316.2
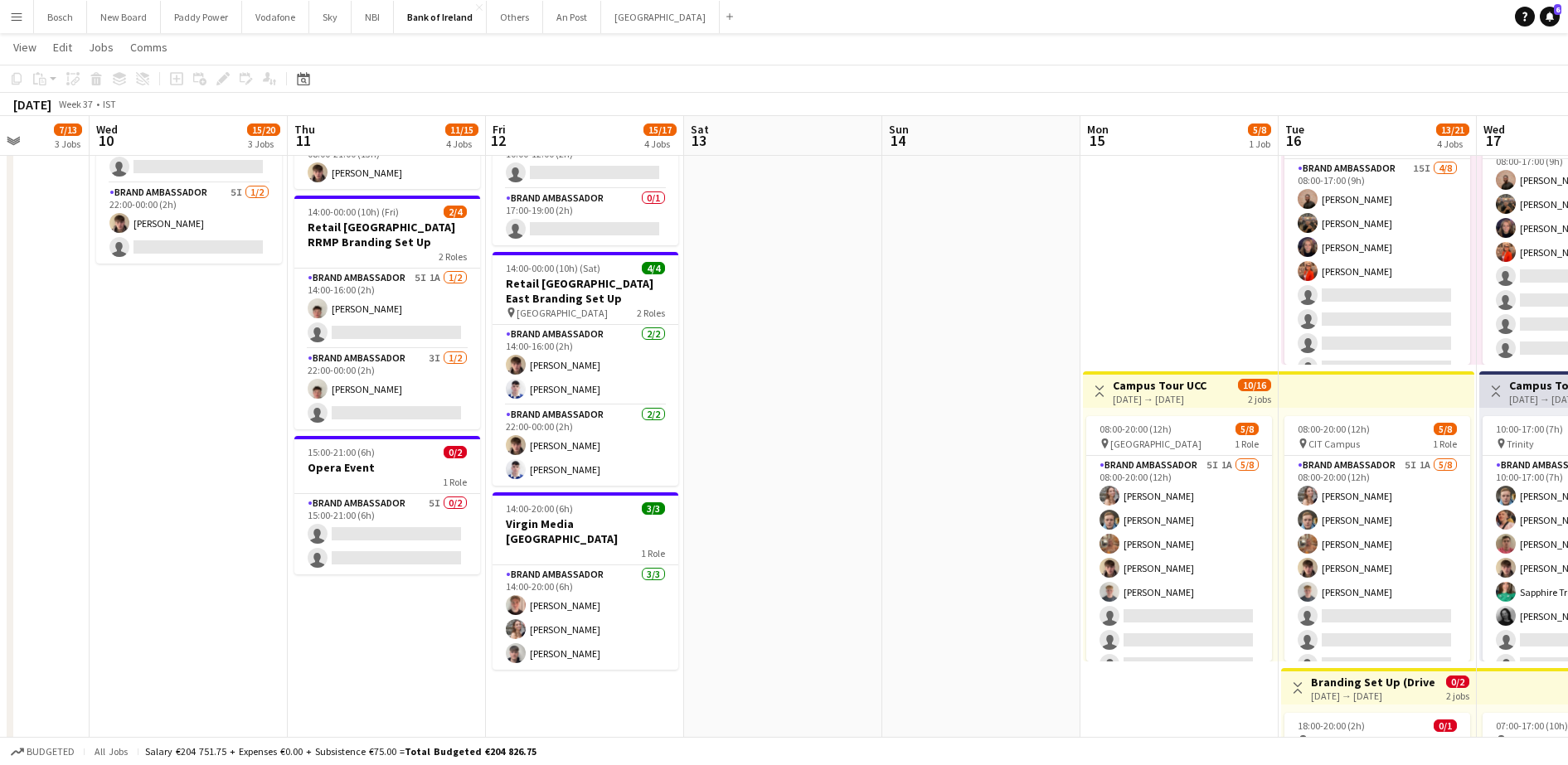
drag, startPoint x: 940, startPoint y: 278, endPoint x: 1173, endPoint y: 268, distance: 233.2
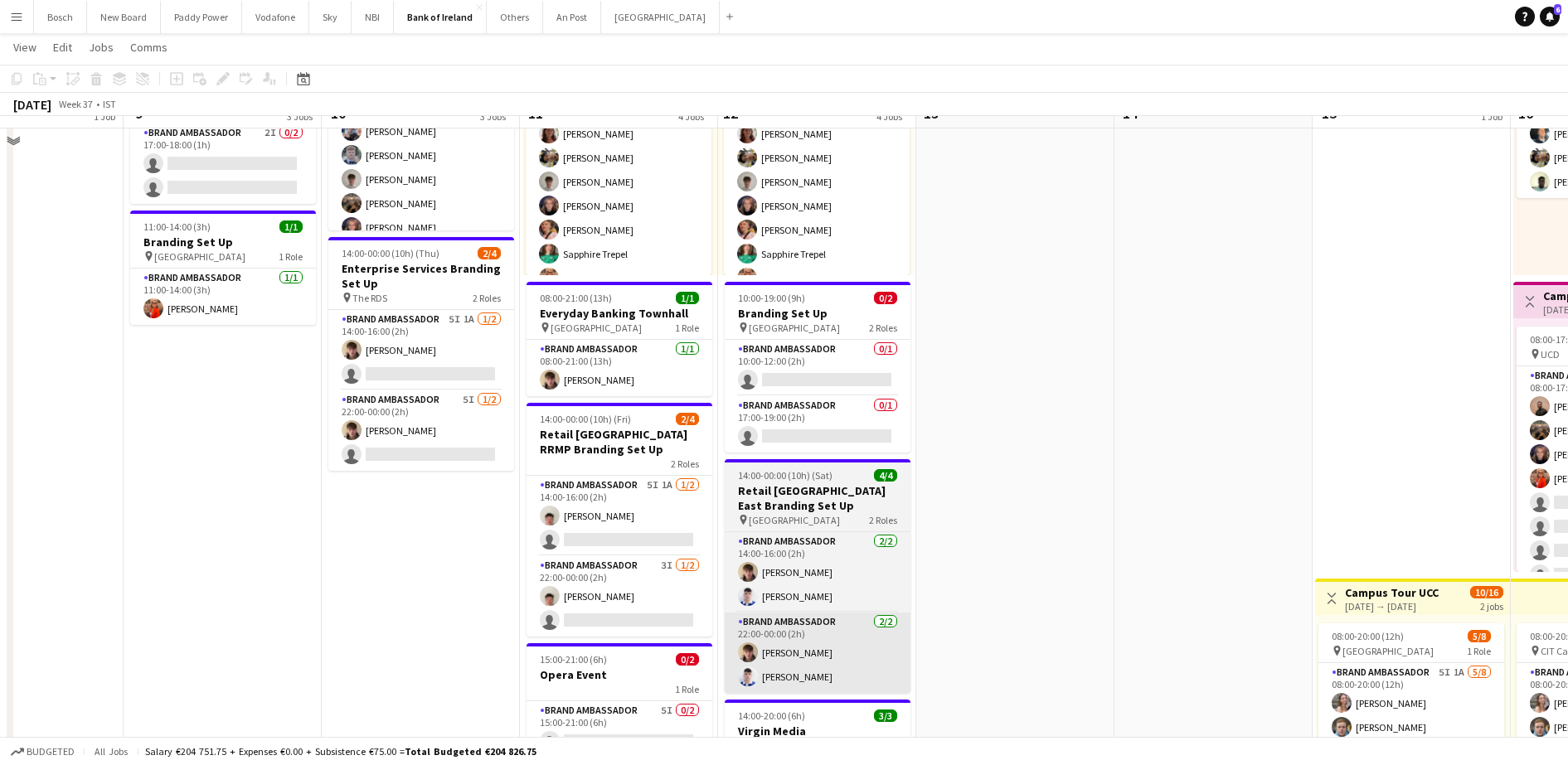
scroll to position [103, 0]
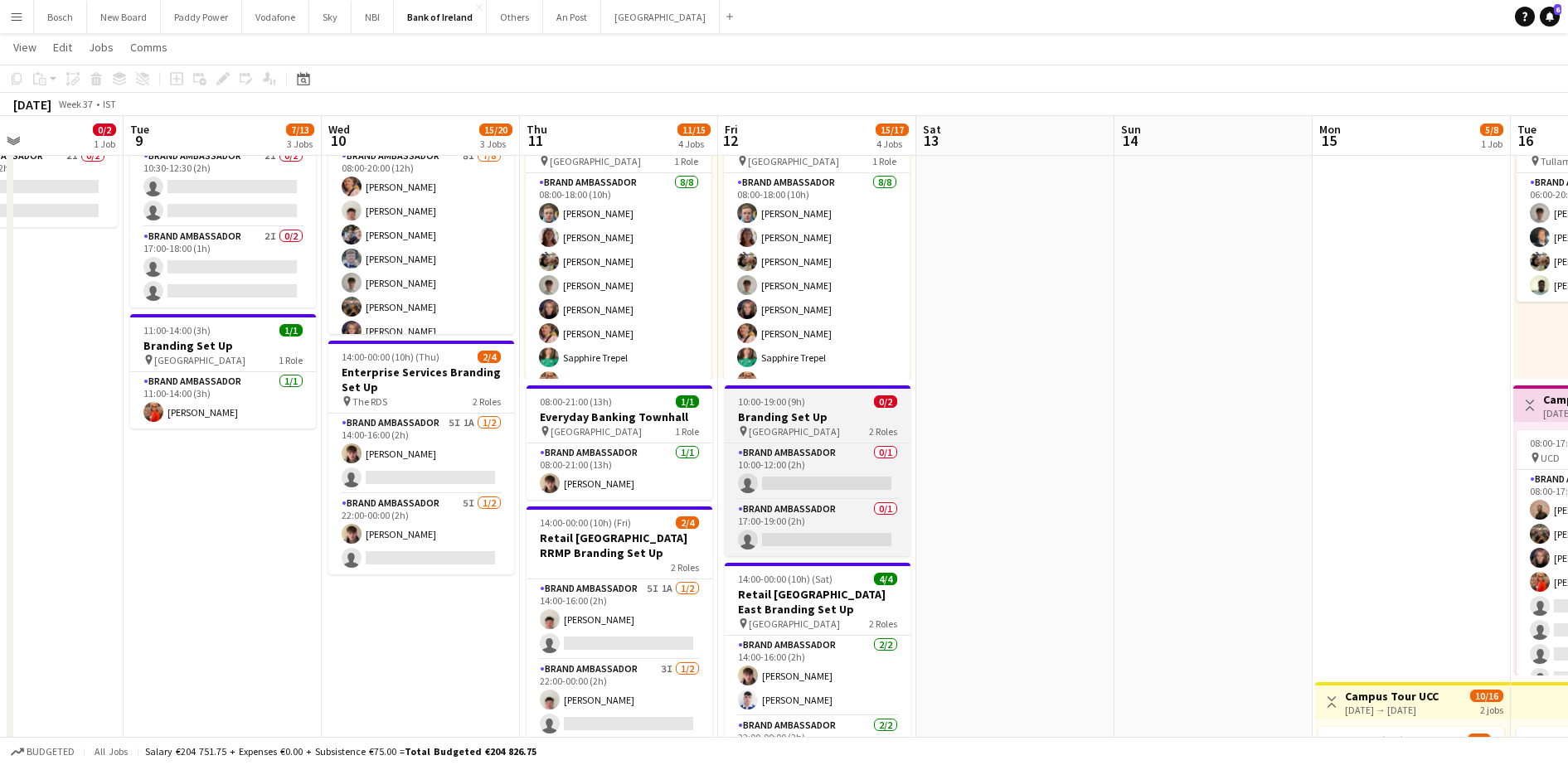
click at [810, 409] on h3 "Branding Set Up" at bounding box center [817, 416] width 186 height 15
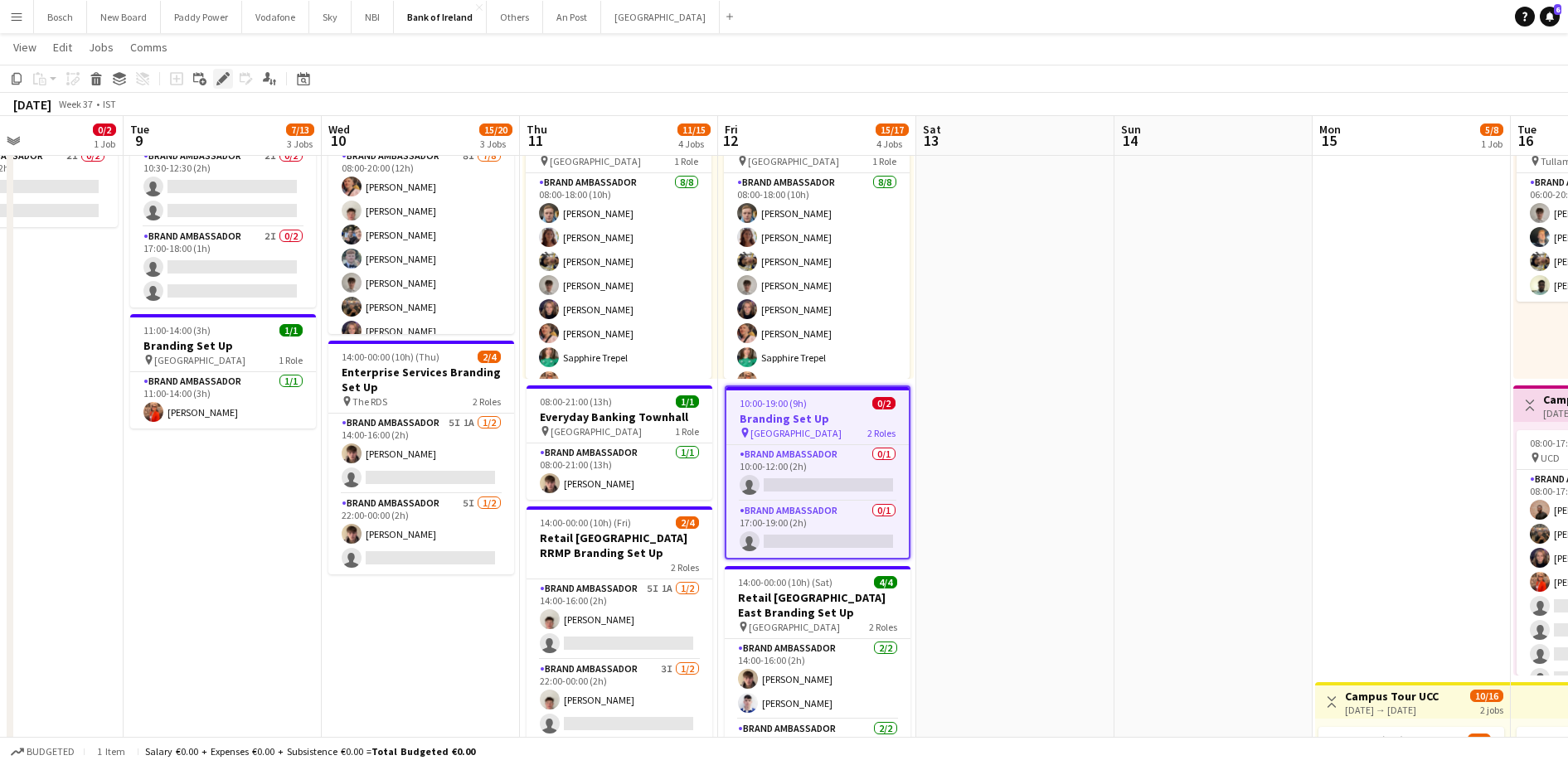
click at [217, 79] on icon "Edit" at bounding box center [222, 78] width 13 height 13
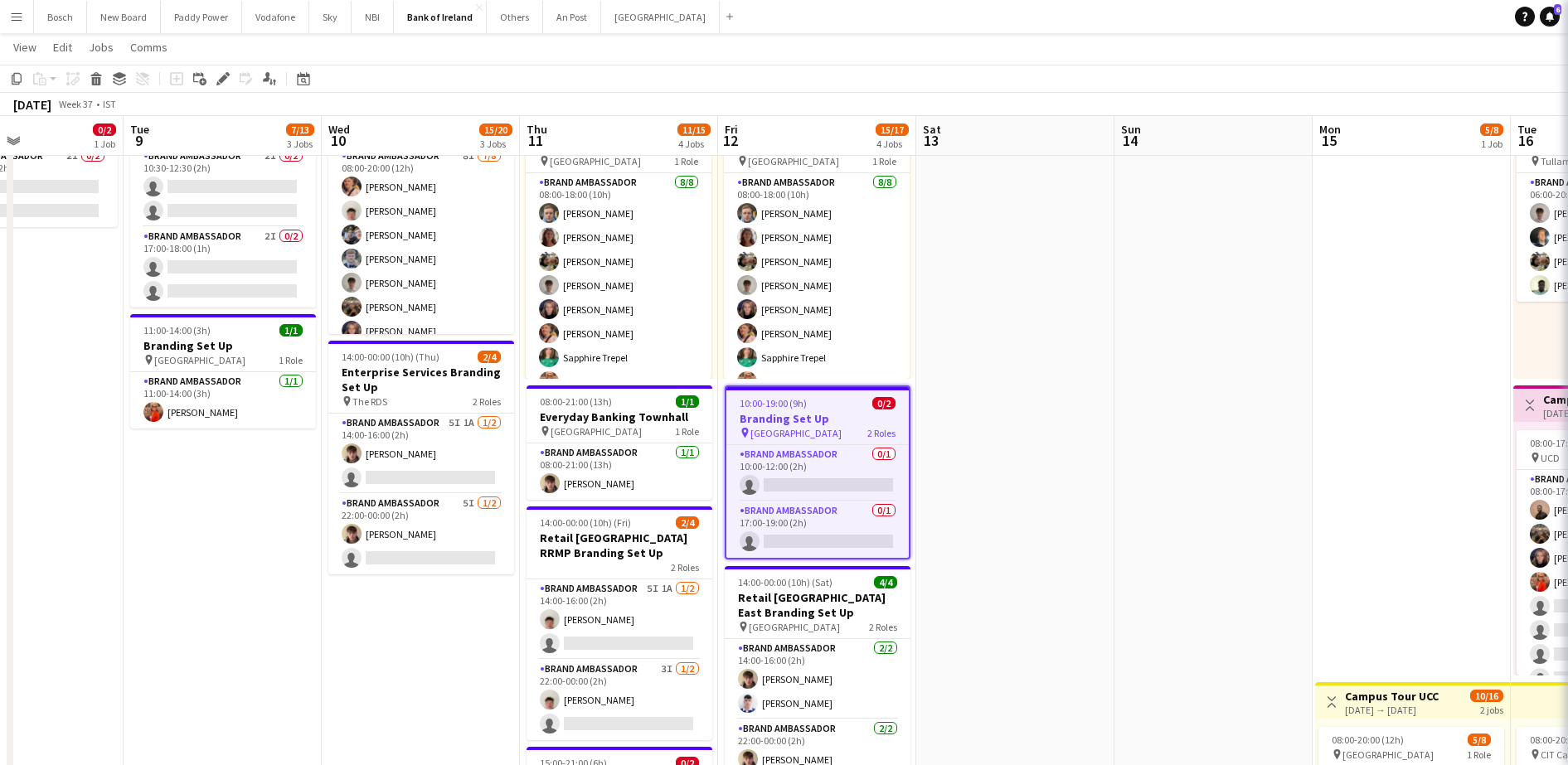
type input "*******"
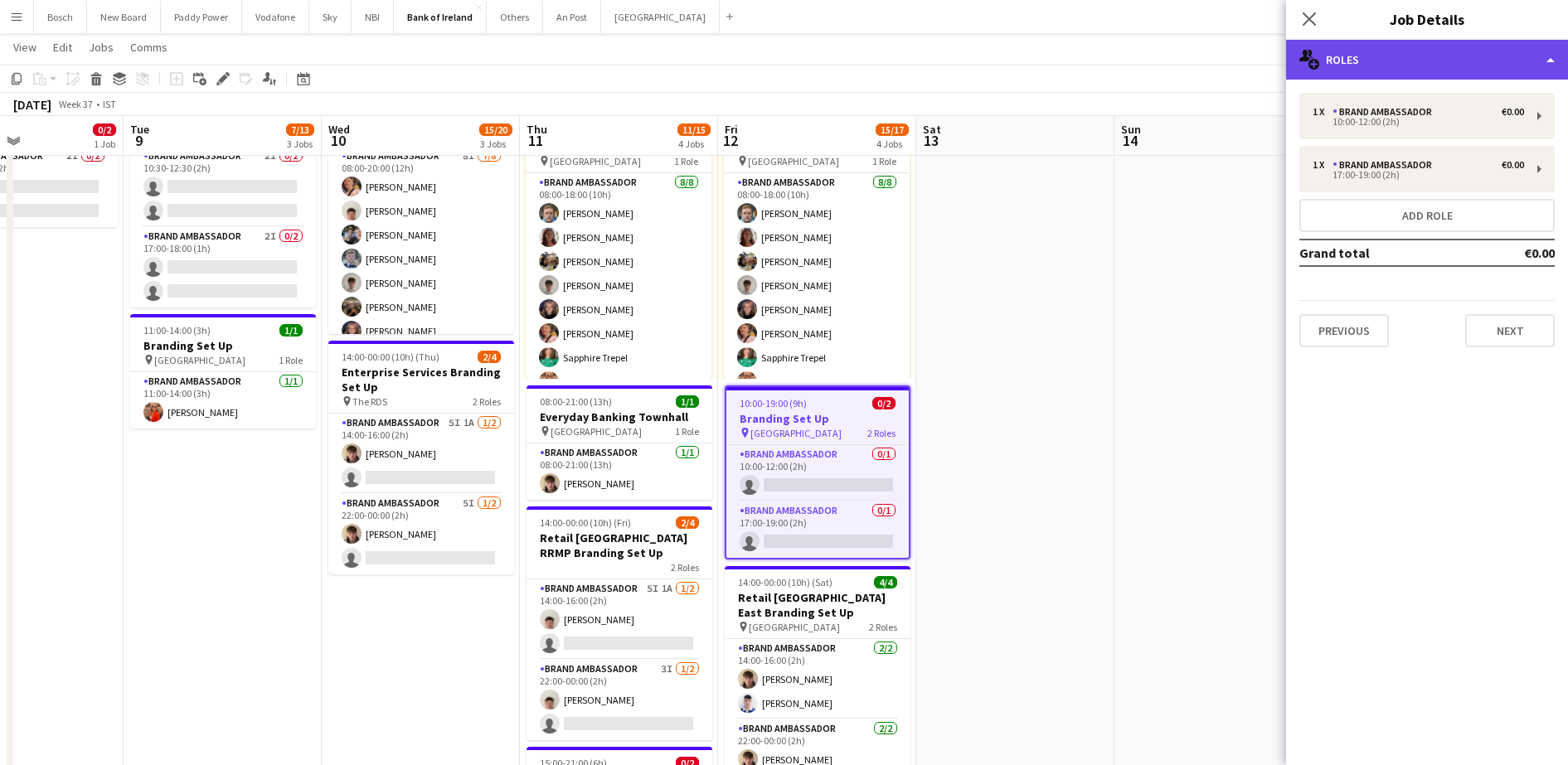
click at [1397, 61] on div "multiple-users-add Roles" at bounding box center [1427, 60] width 282 height 40
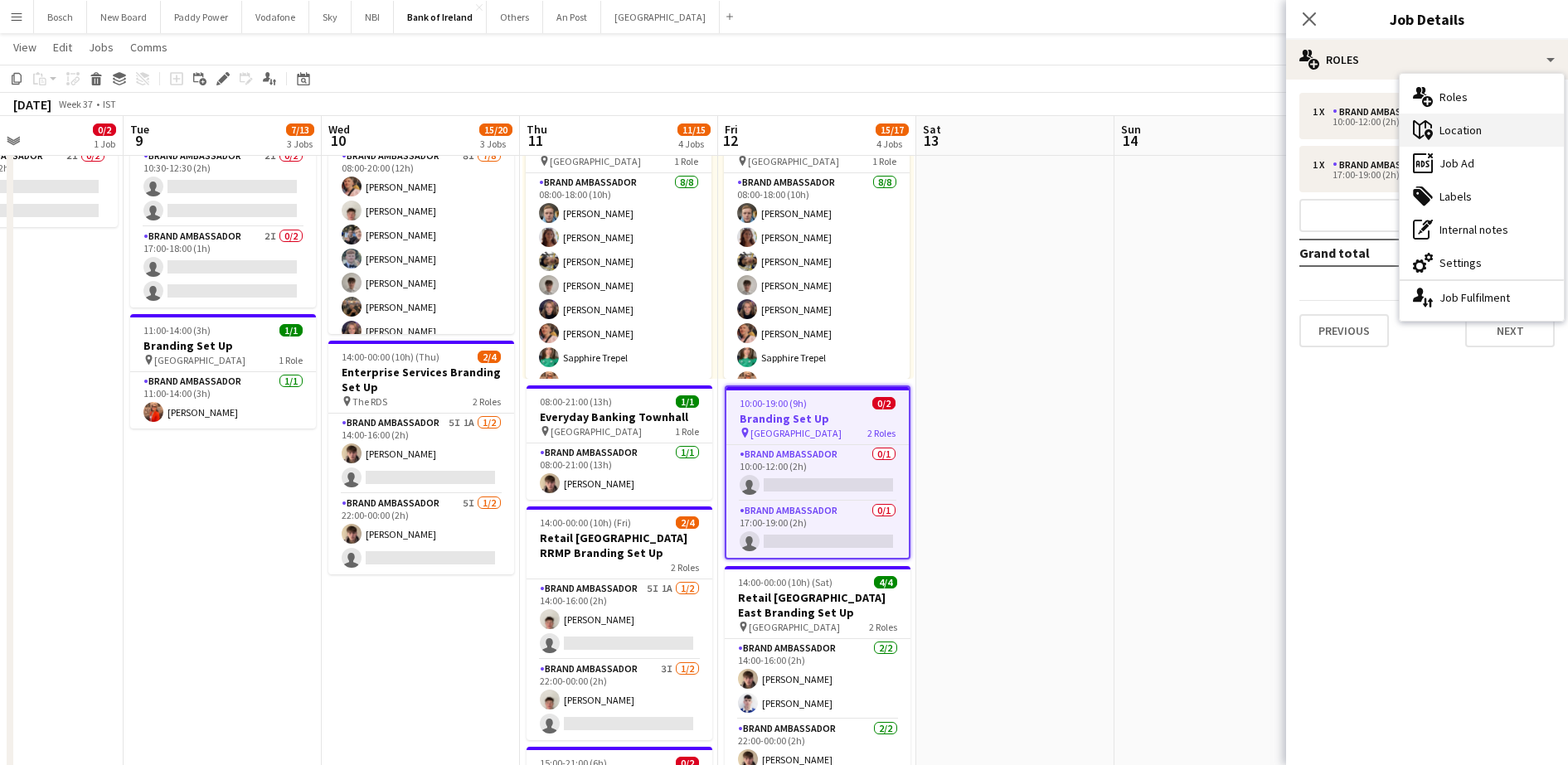
click at [1466, 134] on div "maps-pin-1 Location" at bounding box center [1481, 129] width 164 height 33
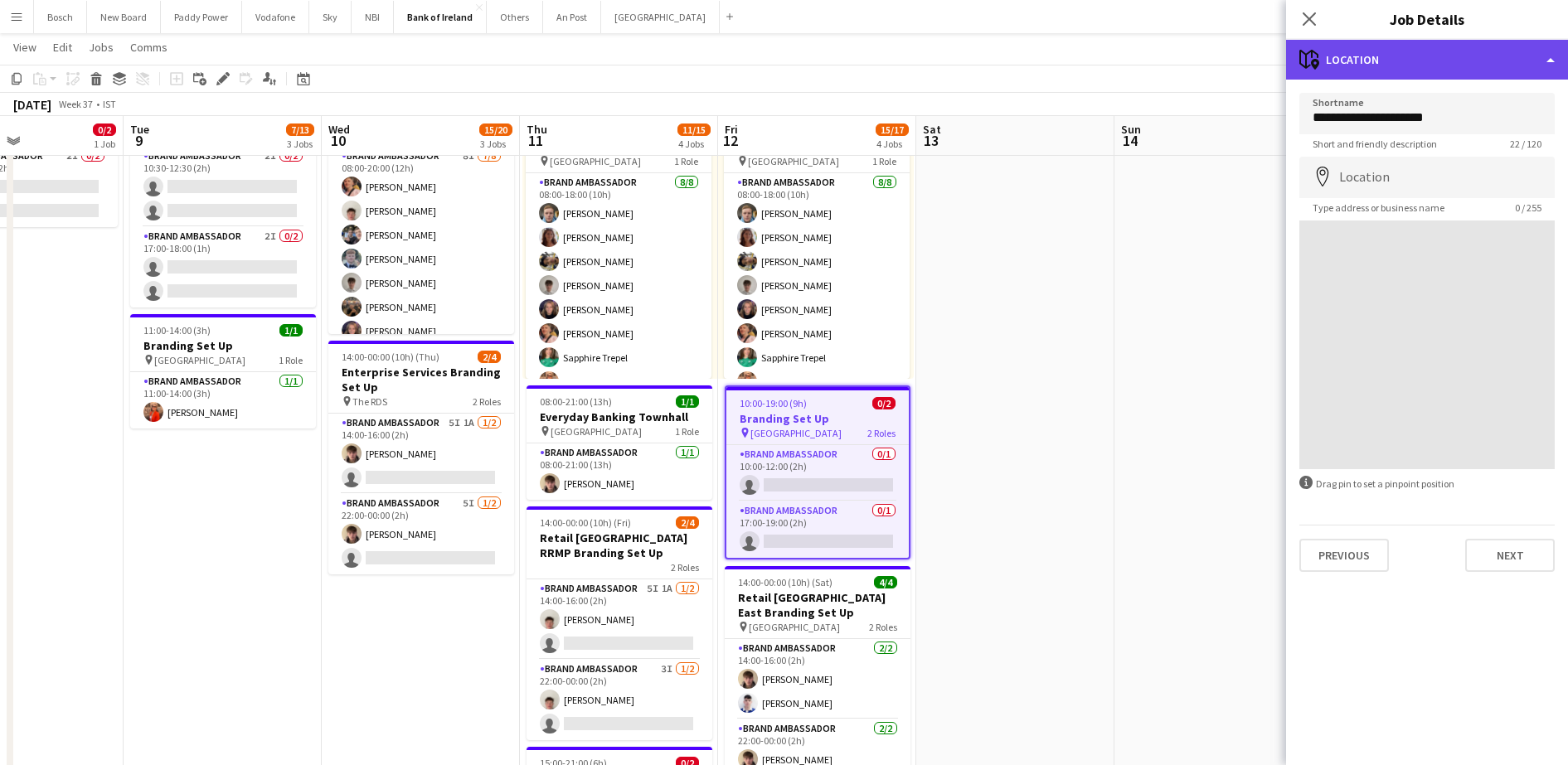
click at [1436, 66] on div "maps-pin-1 Location" at bounding box center [1427, 60] width 282 height 40
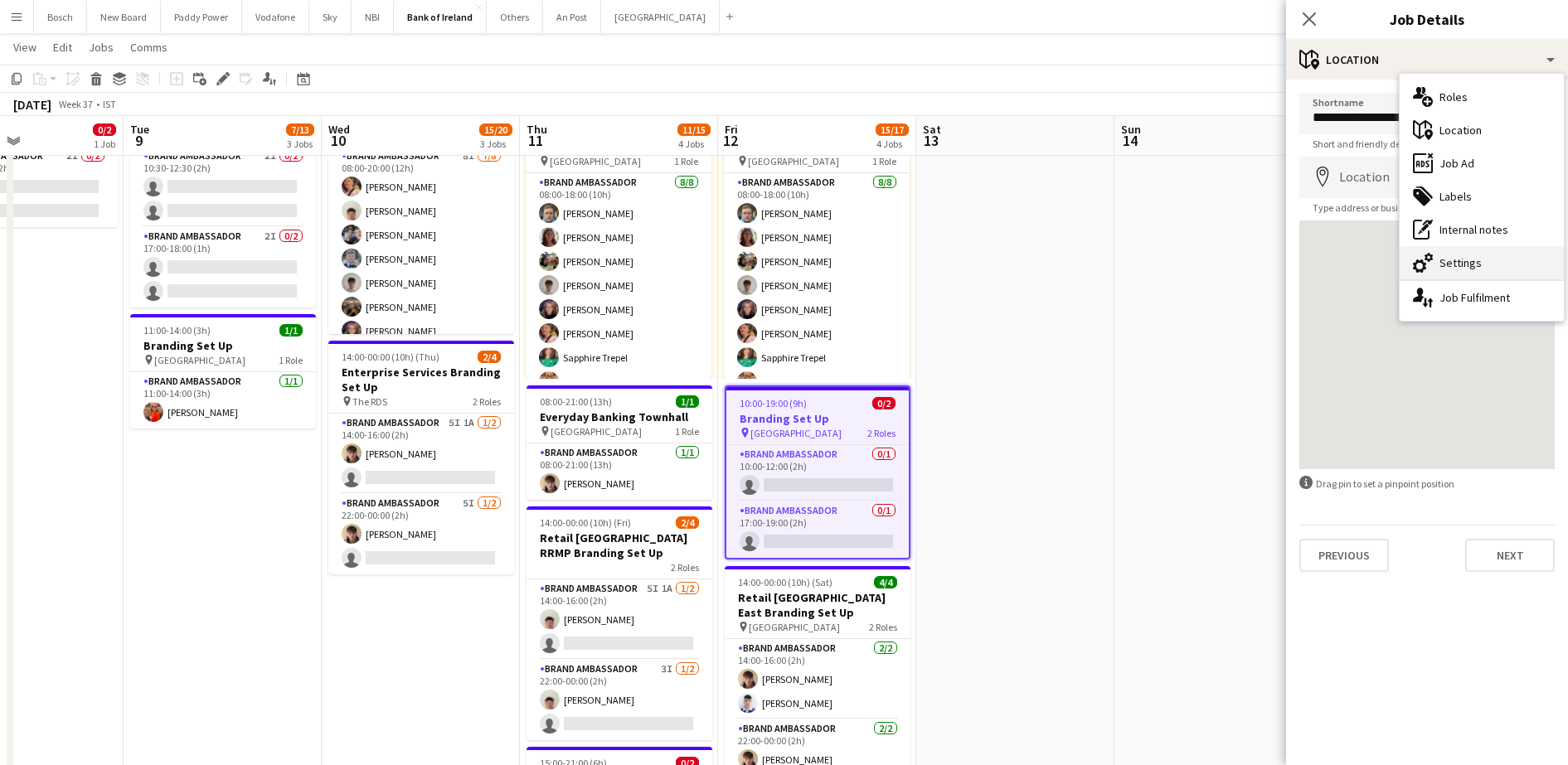
click at [1469, 252] on div "cog-double-3 Settings" at bounding box center [1481, 262] width 164 height 33
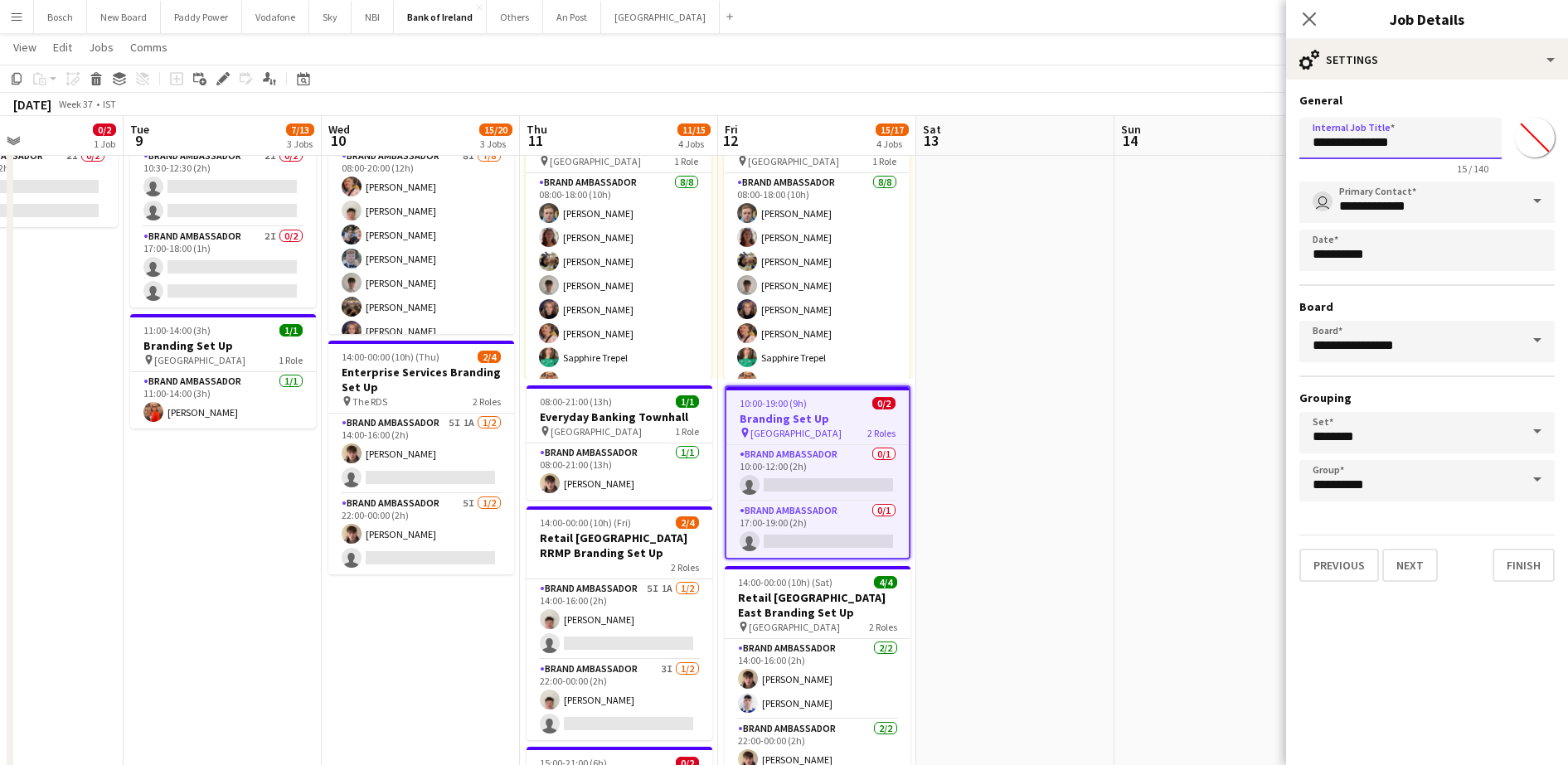
click at [1312, 141] on input "**********" at bounding box center [1400, 139] width 203 height 42
type input "**********"
click at [1178, 79] on app-toolbar "Copy Paste Paste Ctrl+V Paste with crew Ctrl+Shift+V Paste linked Job [GEOGRAPH…" at bounding box center [784, 78] width 1568 height 28
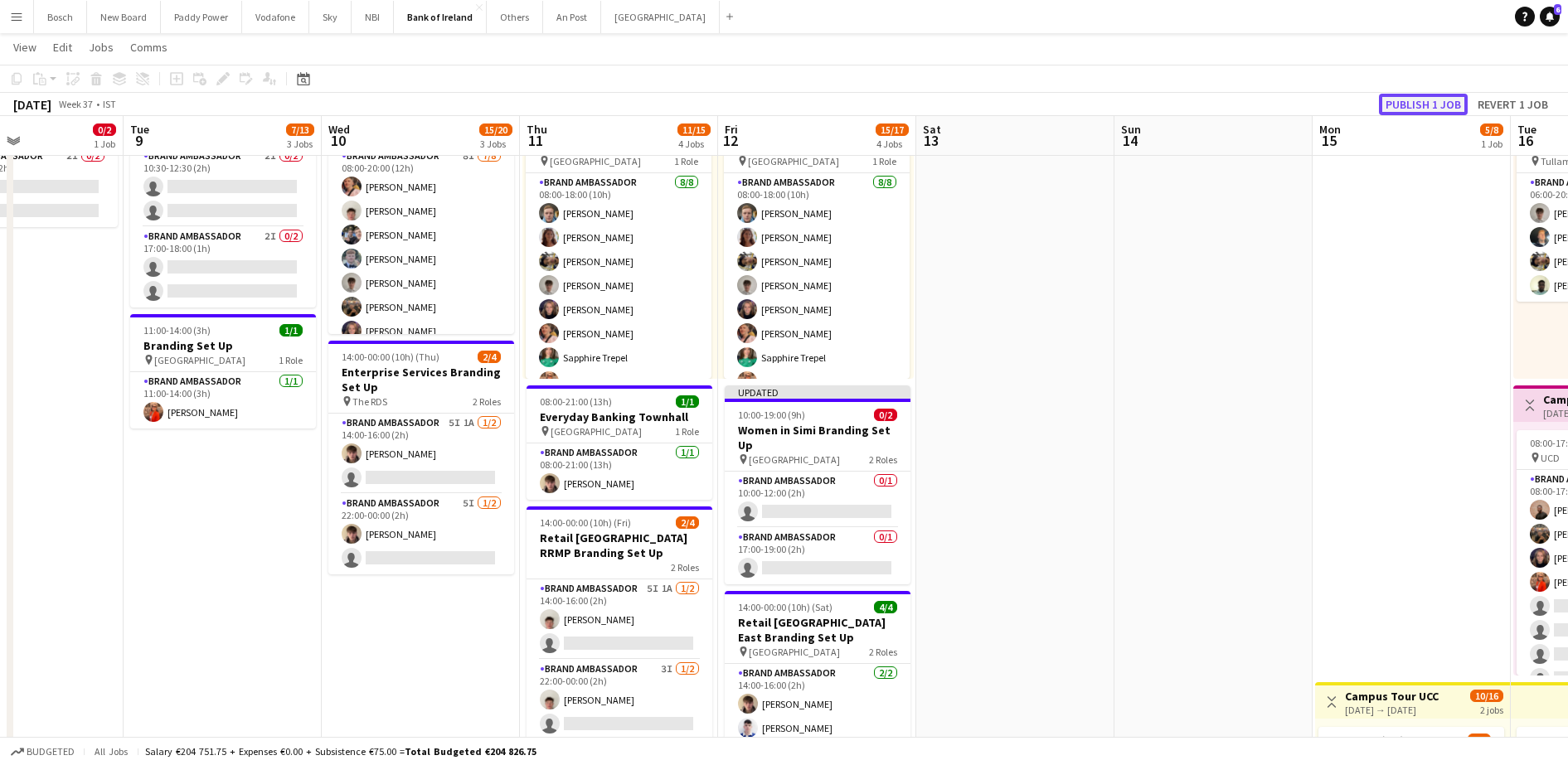
click at [1406, 102] on button "Publish 1 job" at bounding box center [1422, 104] width 88 height 22
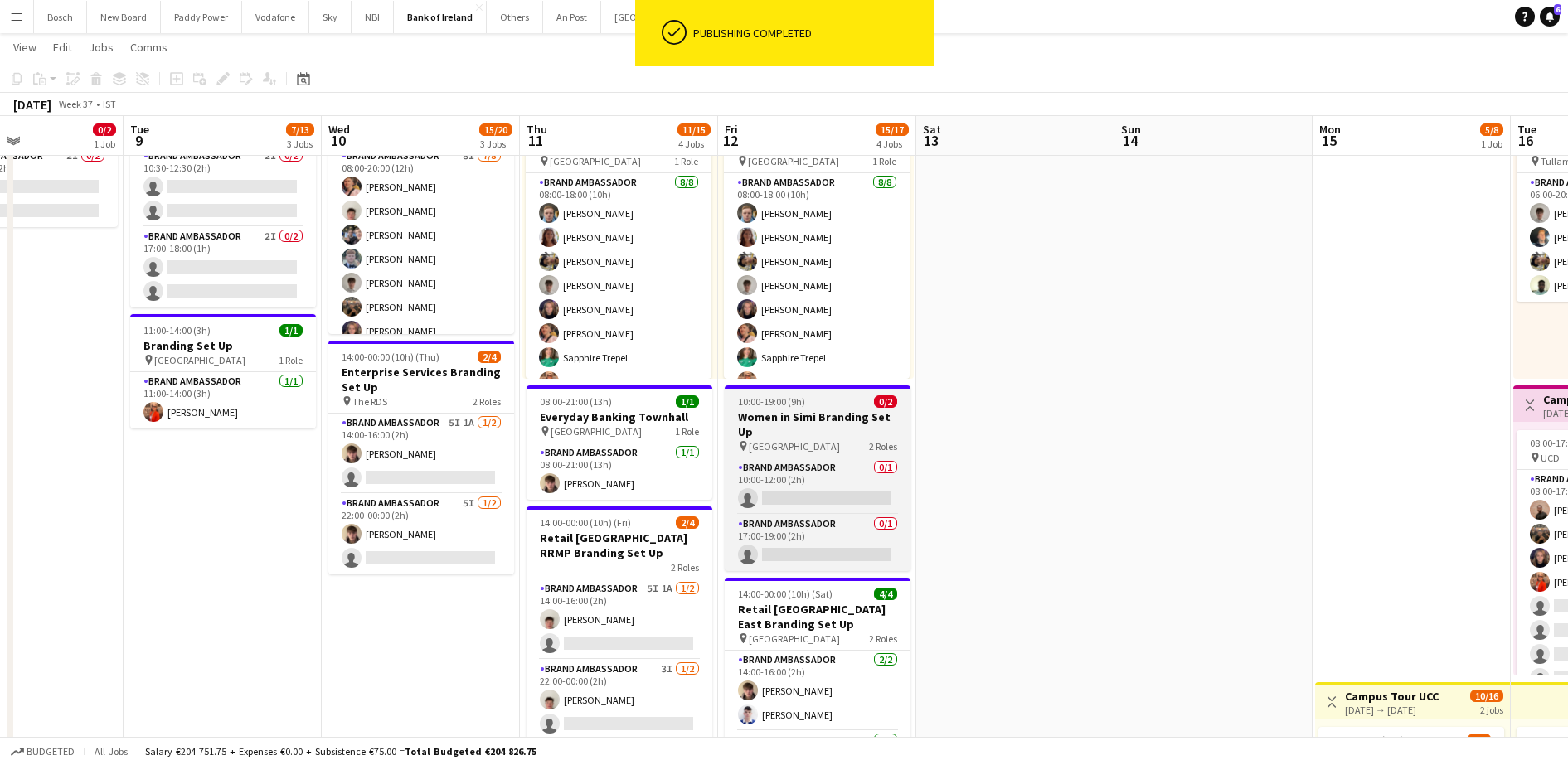
click at [840, 434] on h3 "Women in Simi Branding Set Up" at bounding box center [817, 424] width 186 height 30
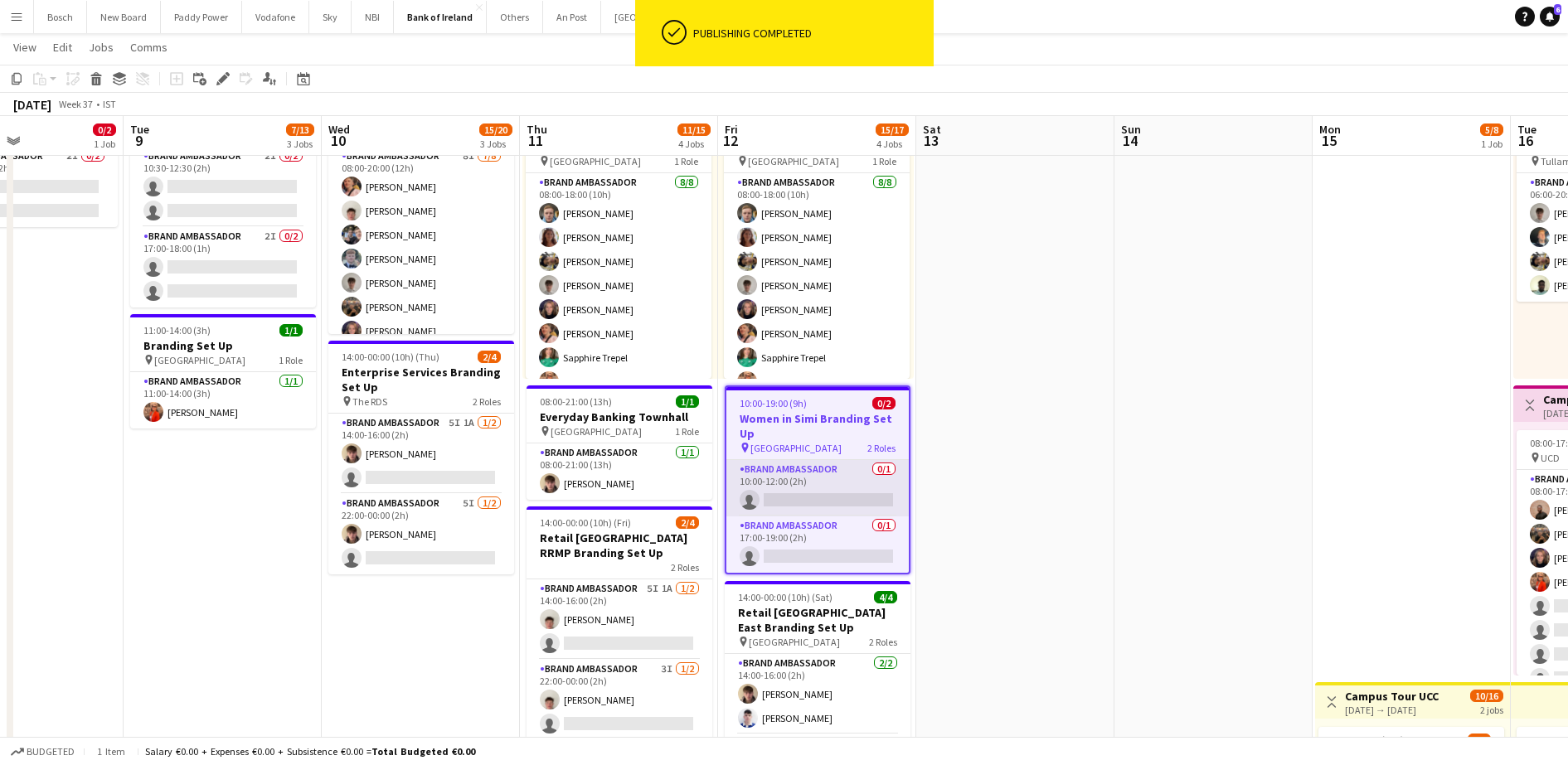
click at [836, 474] on app-card-role "Brand Ambassador 0/1 10:00-12:00 (2h) single-neutral-actions" at bounding box center [817, 488] width 183 height 57
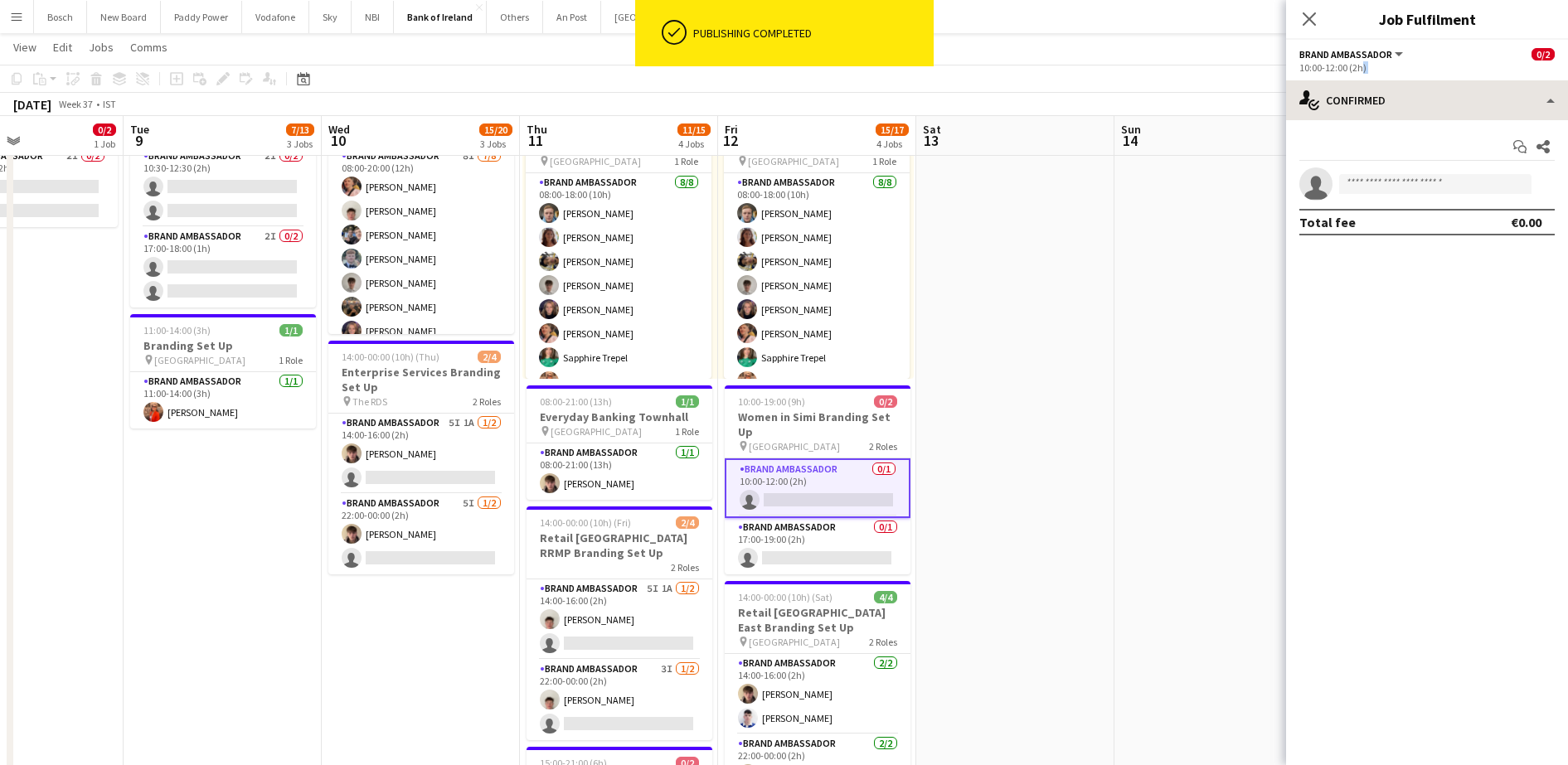
drag, startPoint x: 1356, startPoint y: 77, endPoint x: 1369, endPoint y: 92, distance: 19.8
click at [1368, 92] on div "Brand Ambassador All roles Brand Ambassador 0/2 10:00-12:00 (2h) single-neutral…" at bounding box center [1427, 402] width 282 height 725
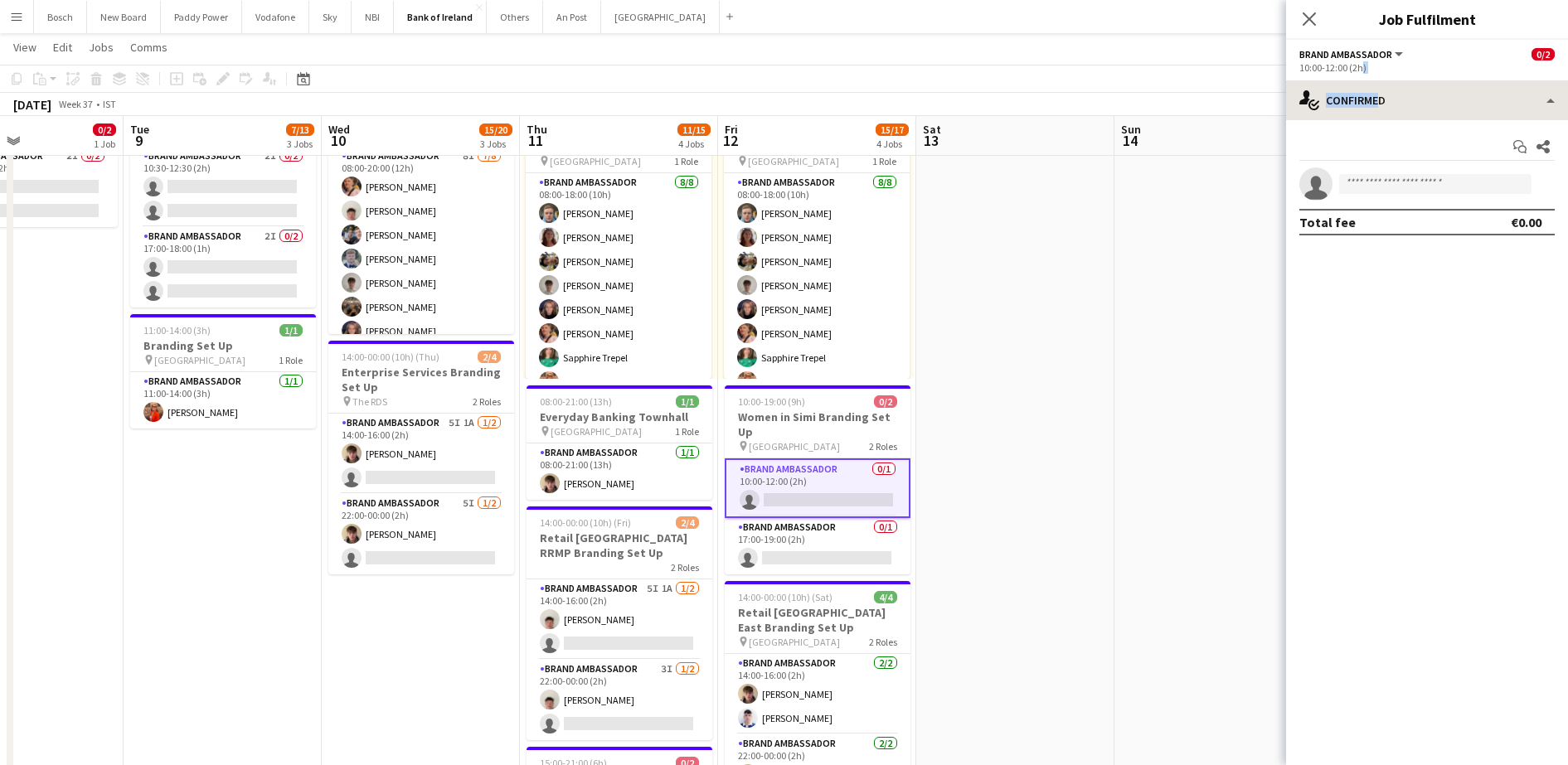
copy div "h) single-neutral-actions-check-2 Confirm"
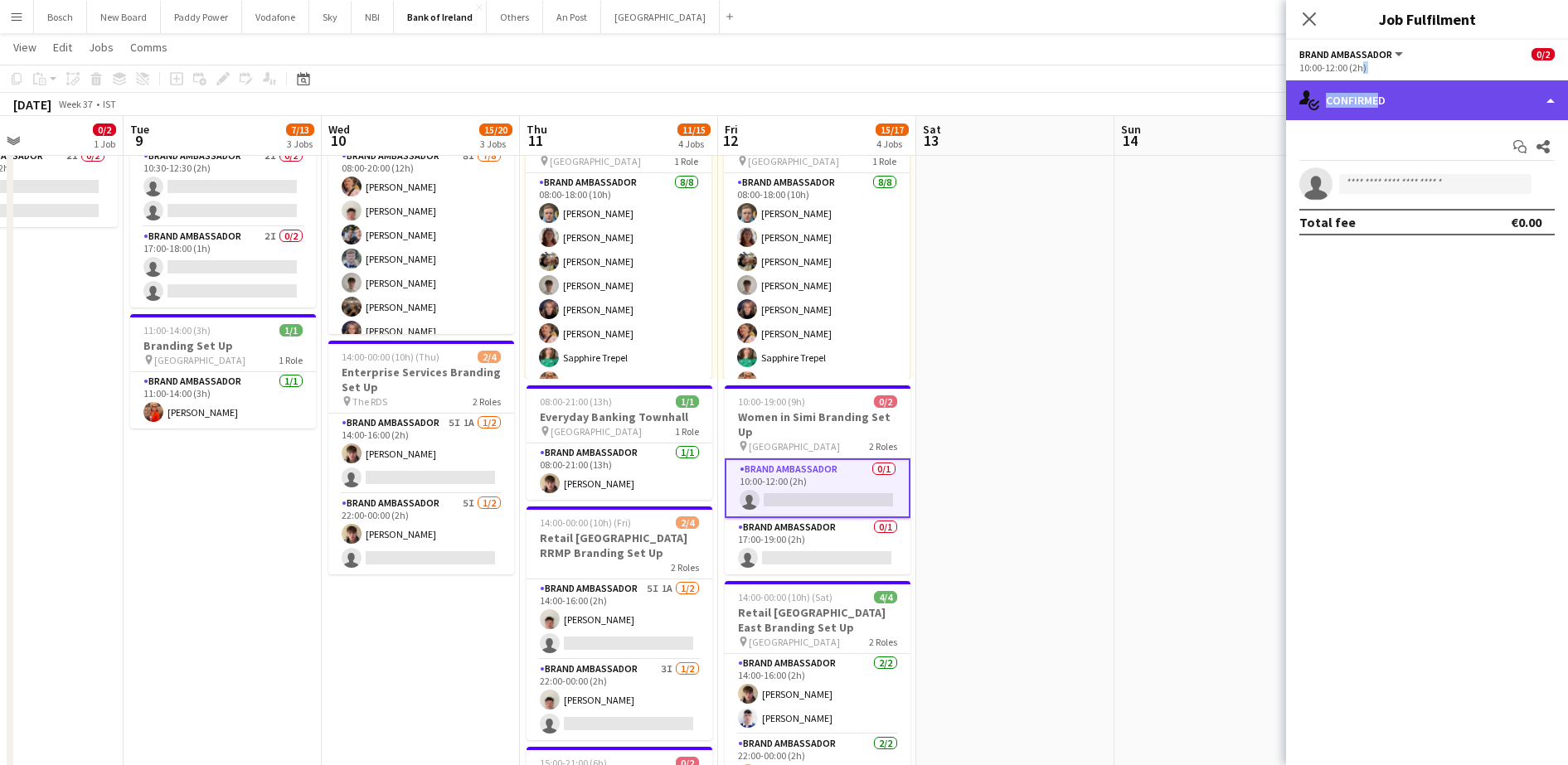
click at [1496, 97] on div "single-neutral-actions-check-2 Confirmed" at bounding box center [1427, 100] width 282 height 40
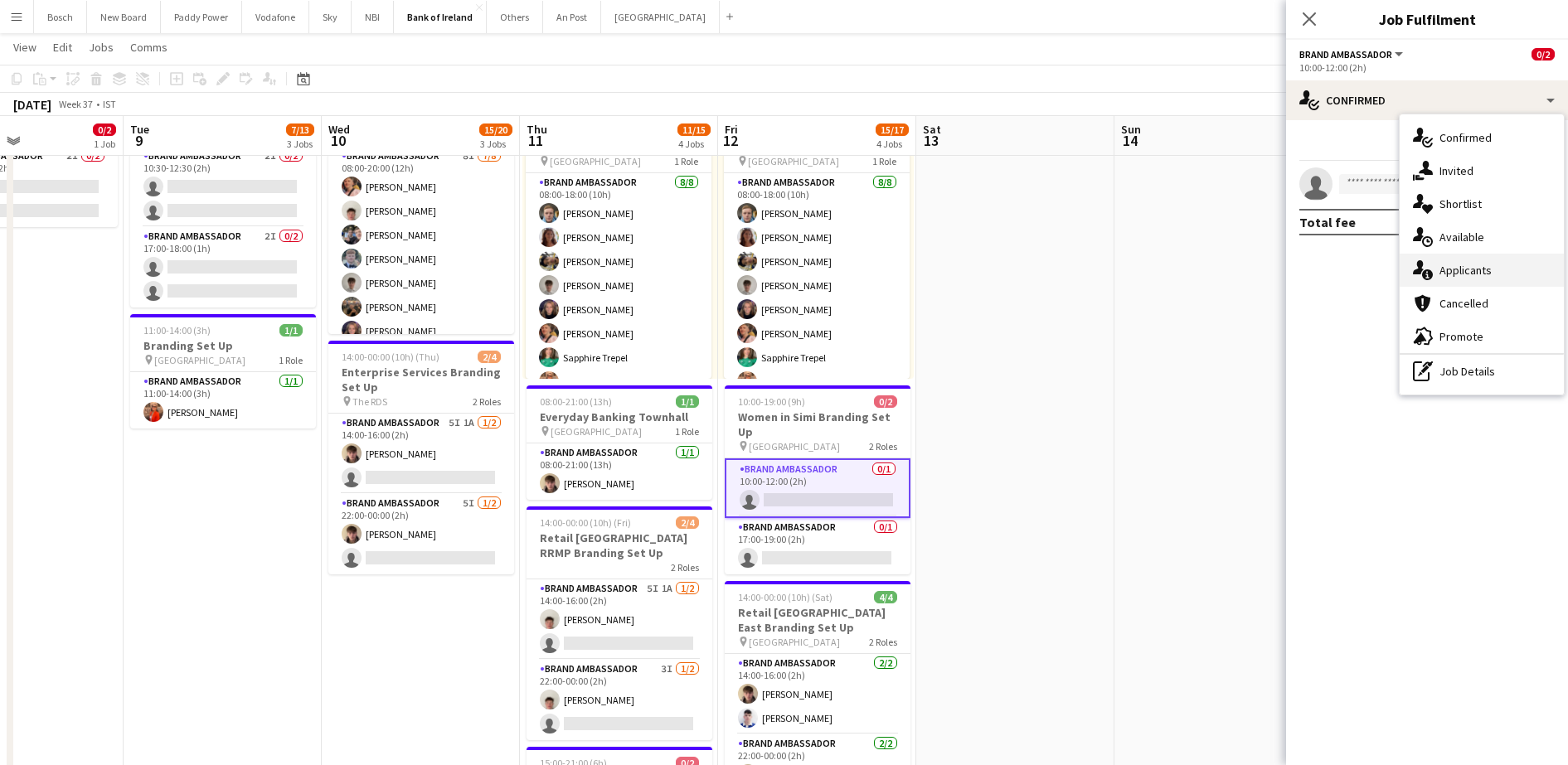
click at [1494, 277] on div "single-neutral-actions-information Applicants" at bounding box center [1481, 269] width 164 height 33
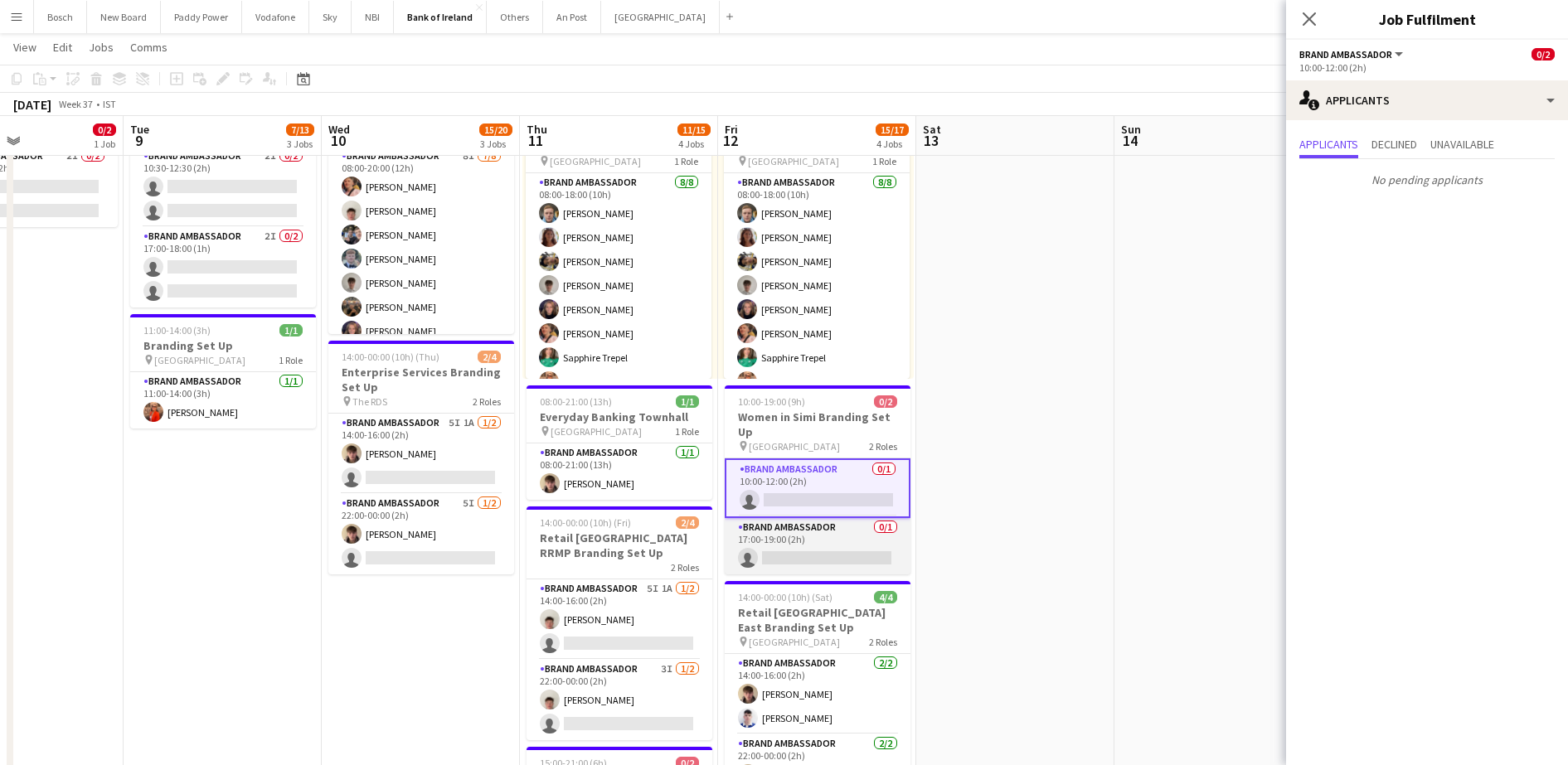
click at [817, 525] on app-card-role "Brand Ambassador 0/1 17:00-19:00 (2h) single-neutral-actions" at bounding box center [817, 546] width 186 height 57
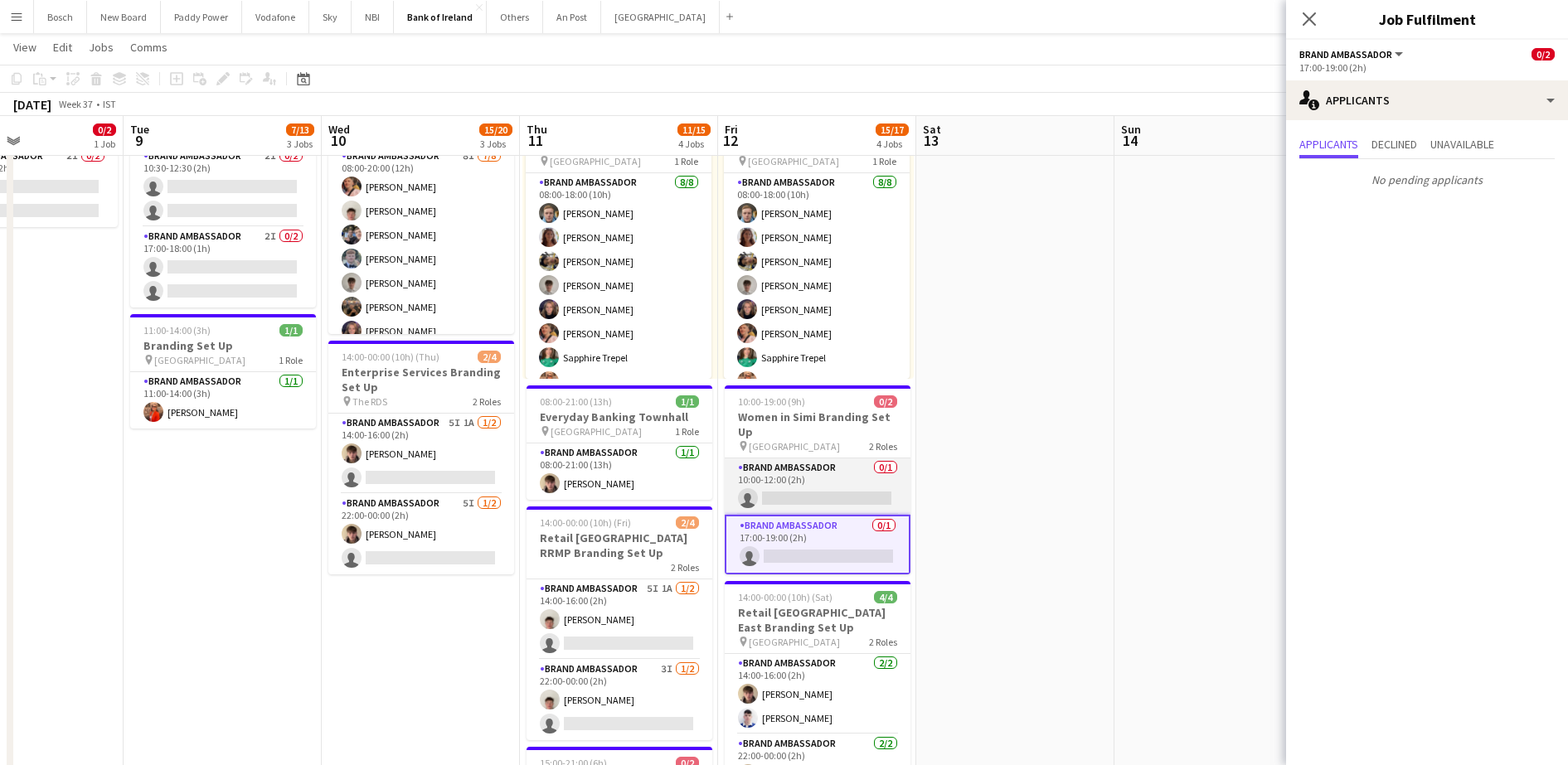
click at [831, 486] on app-card-role "Brand Ambassador 0/1 10:00-12:00 (2h) single-neutral-actions" at bounding box center [817, 487] width 186 height 57
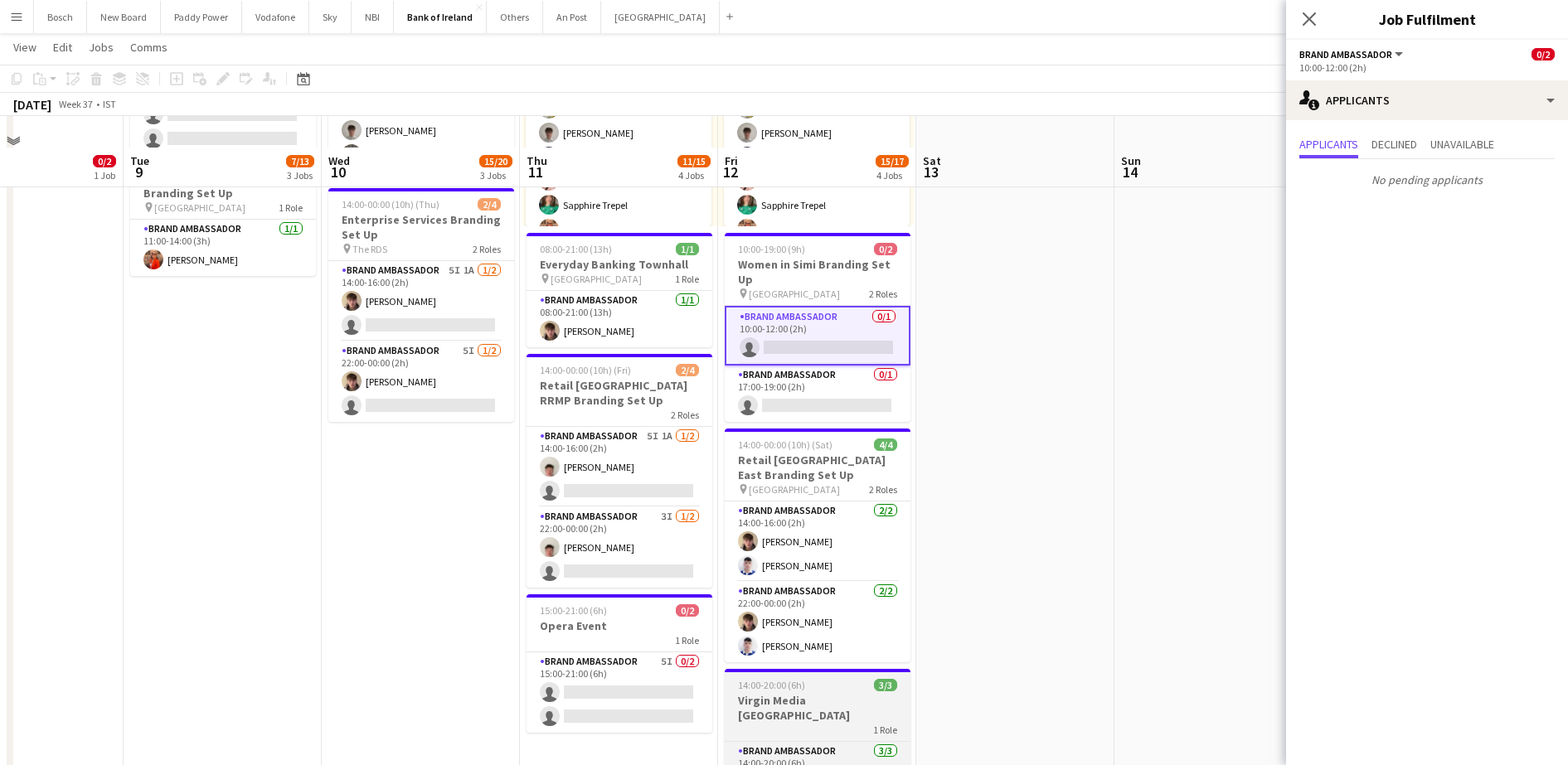
scroll to position [311, 0]
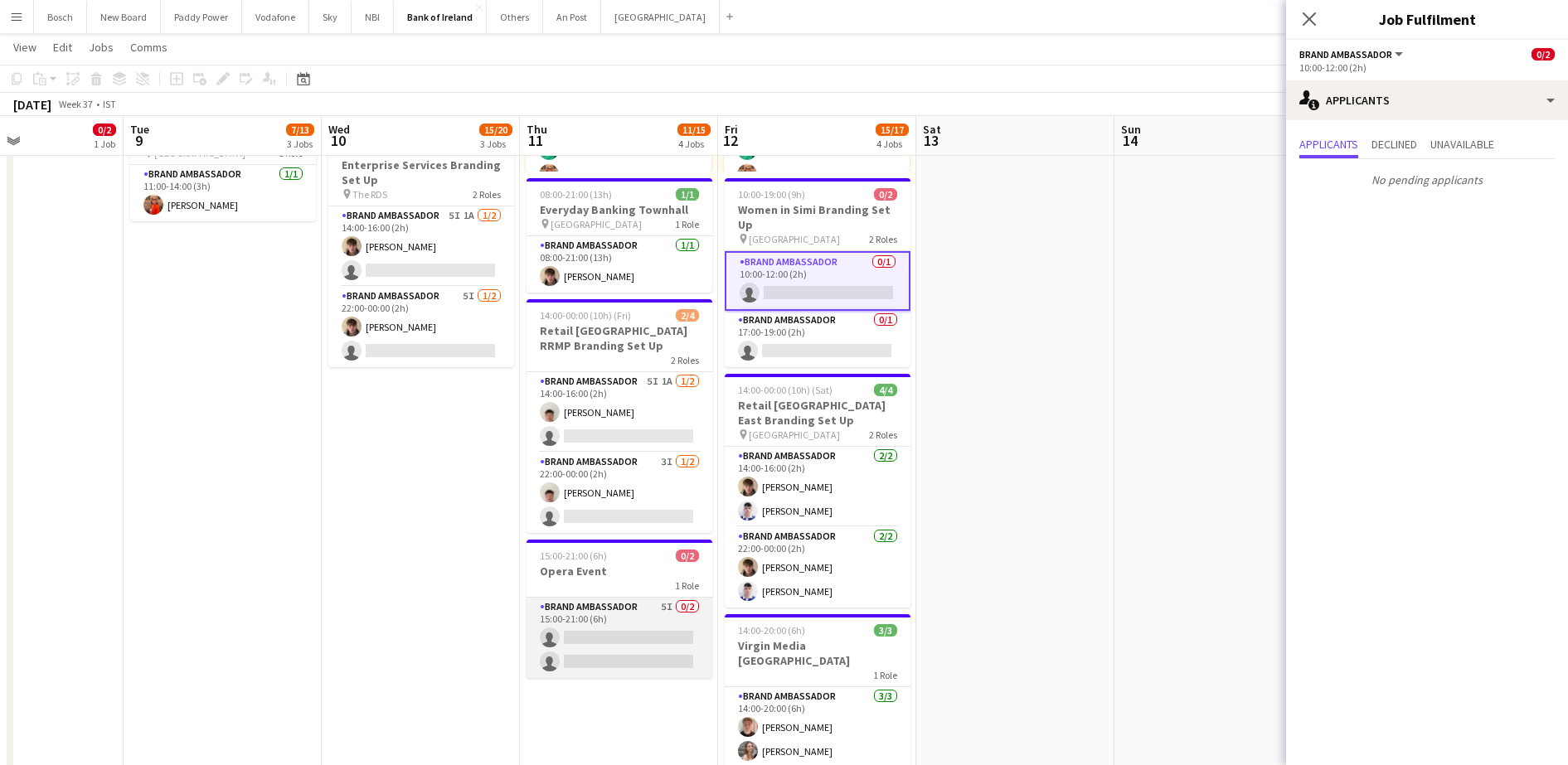
click at [607, 617] on app-card-role "Brand Ambassador 5I 0/2 15:00-21:00 (6h) single-neutral-actions single-neutral-…" at bounding box center [619, 638] width 186 height 80
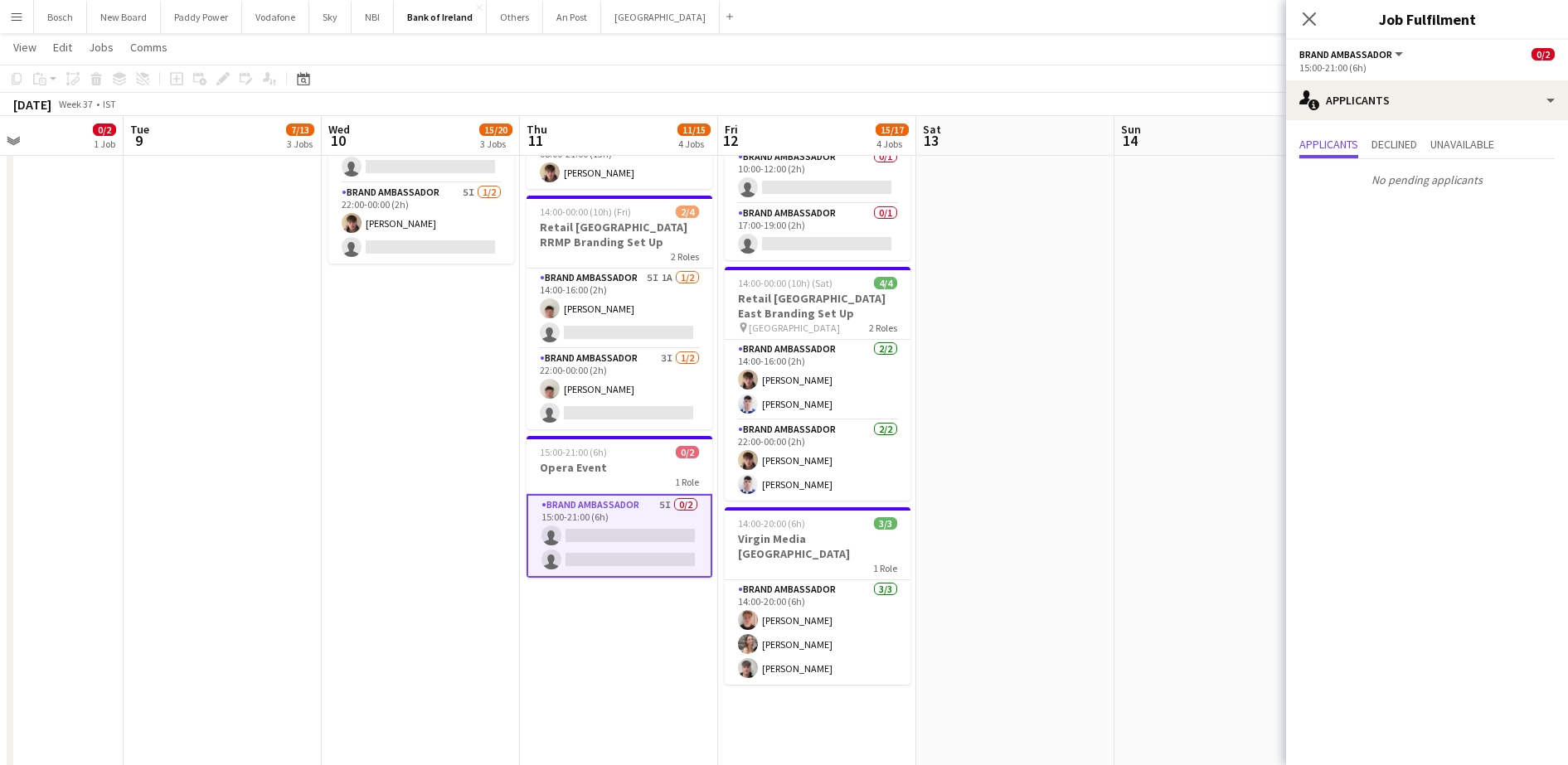
scroll to position [0, 0]
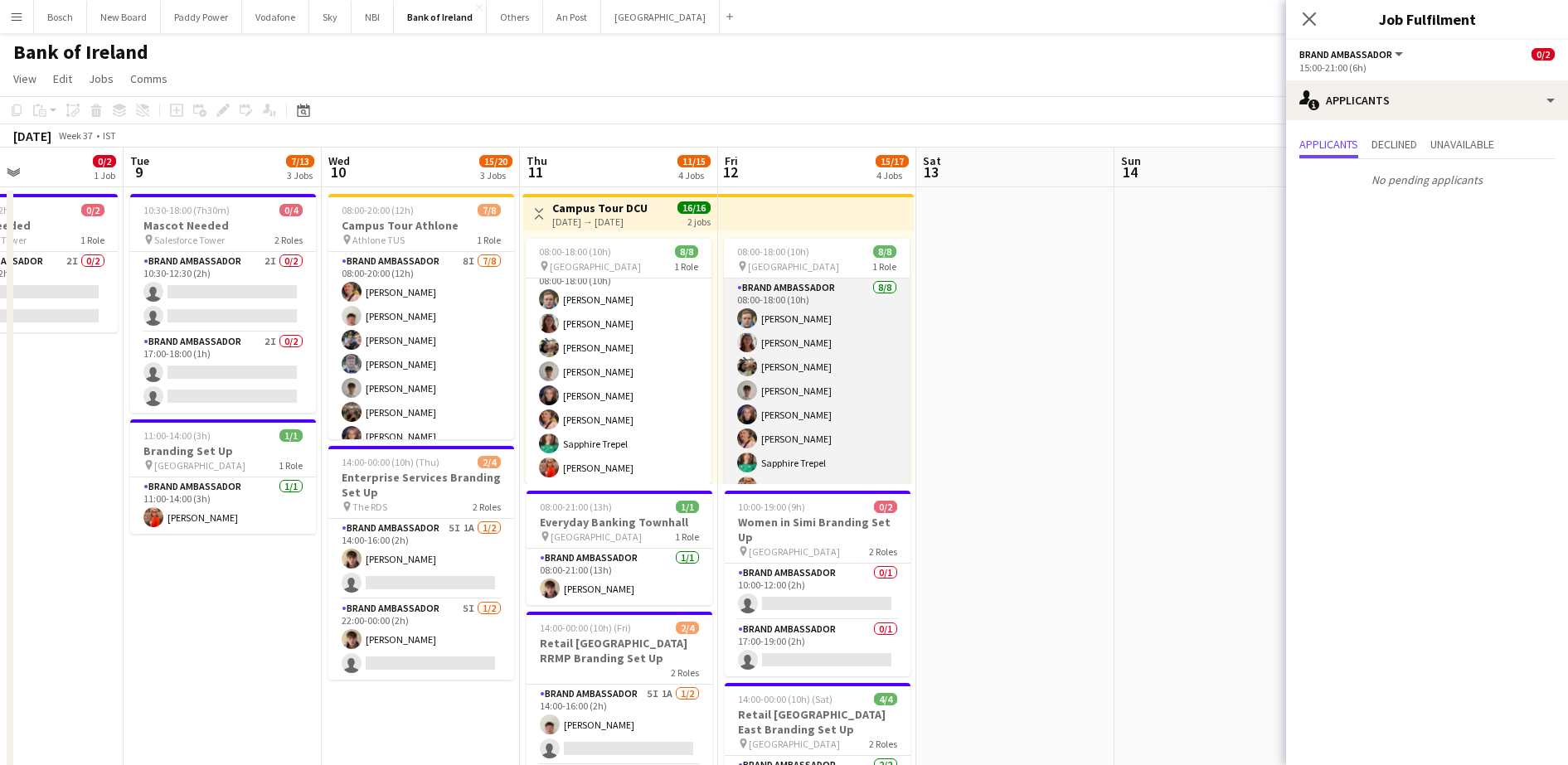
click at [835, 309] on app-card-role "Brand Ambassador [DATE] 08:00-18:00 (10h) [PERSON_NAME] [PERSON_NAME] [PERSON_N…" at bounding box center [816, 390] width 186 height 225
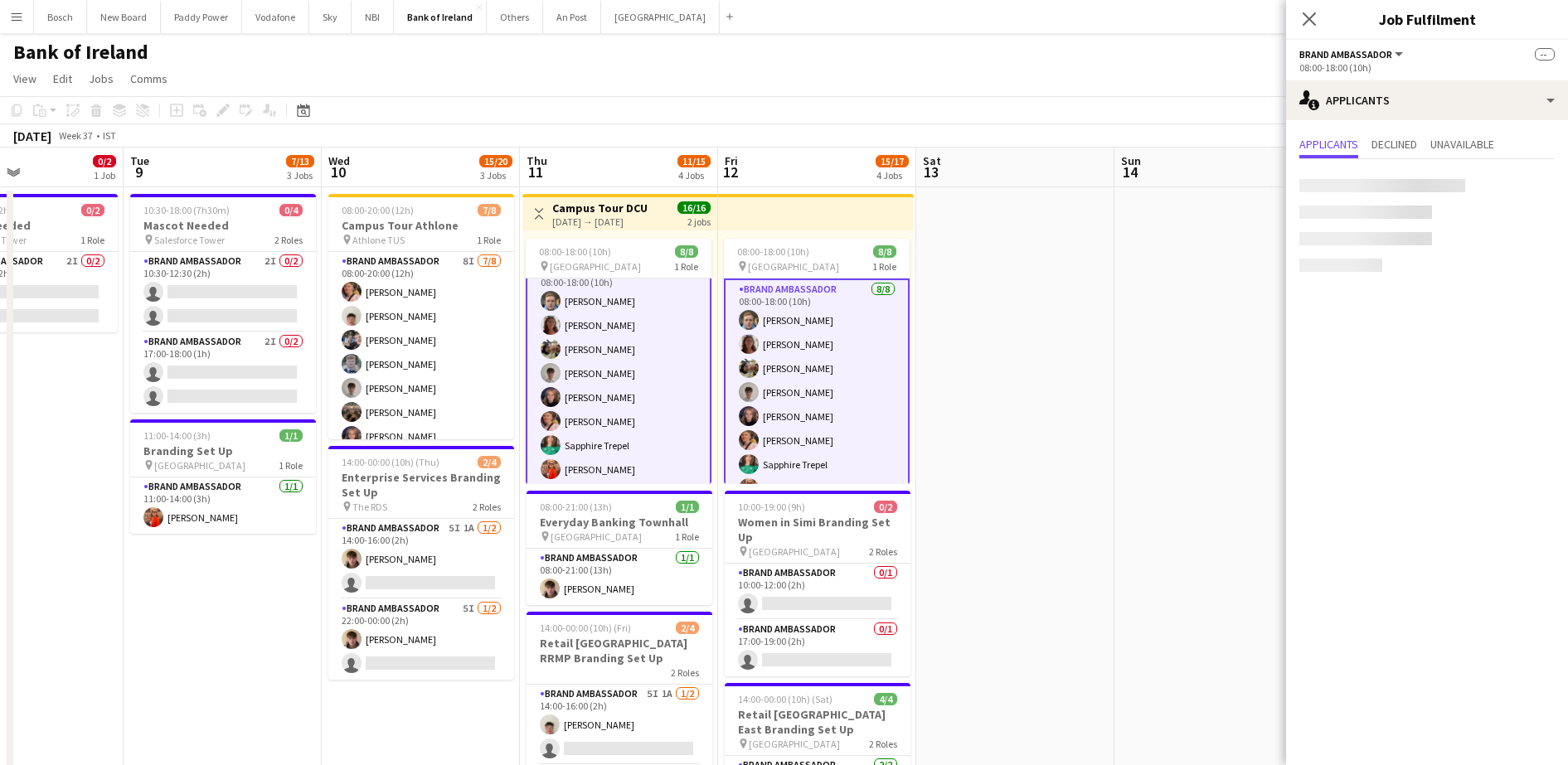
scroll to position [21, 0]
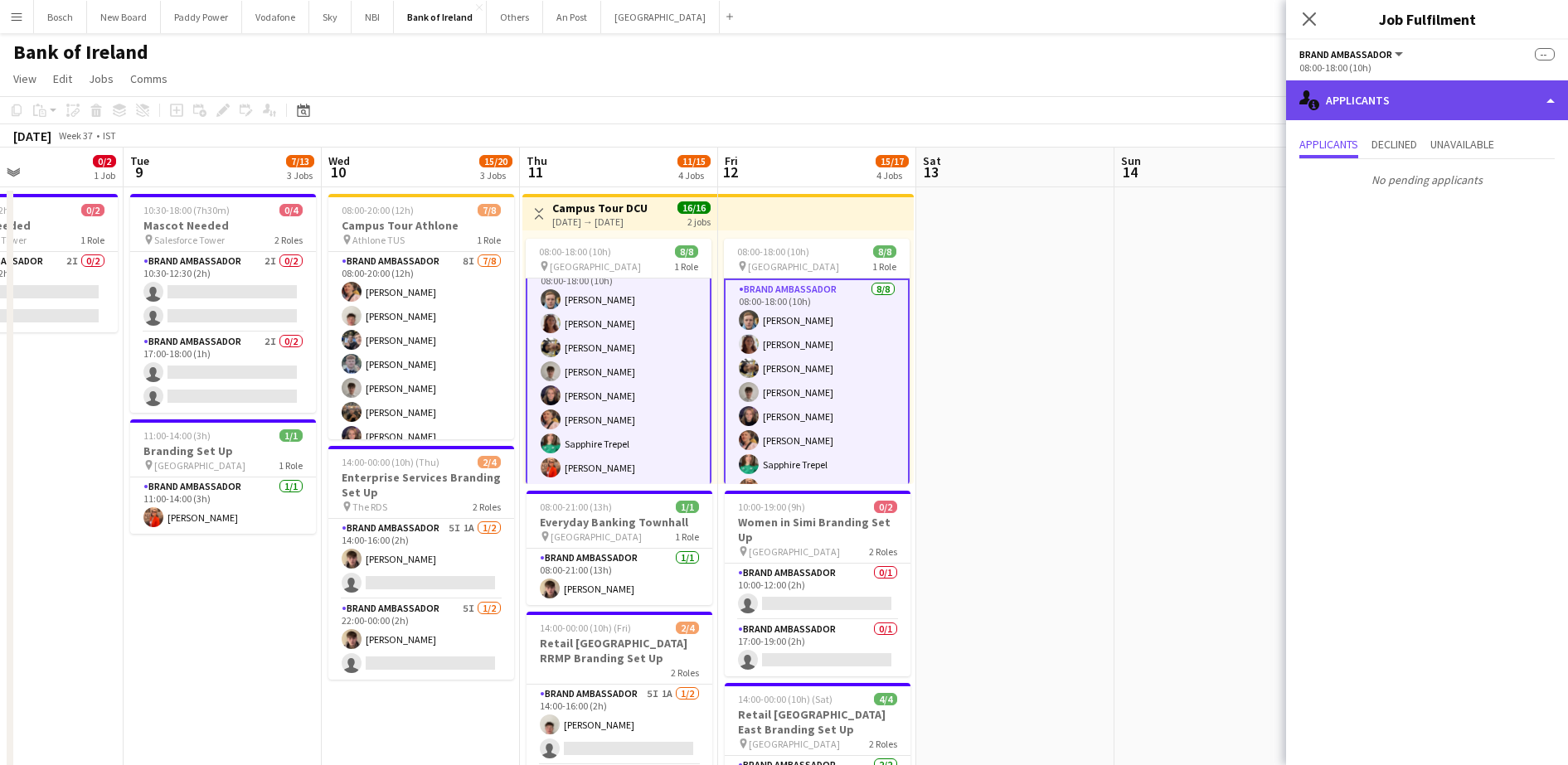
click at [1449, 103] on div "single-neutral-actions-information Applicants" at bounding box center [1427, 100] width 282 height 40
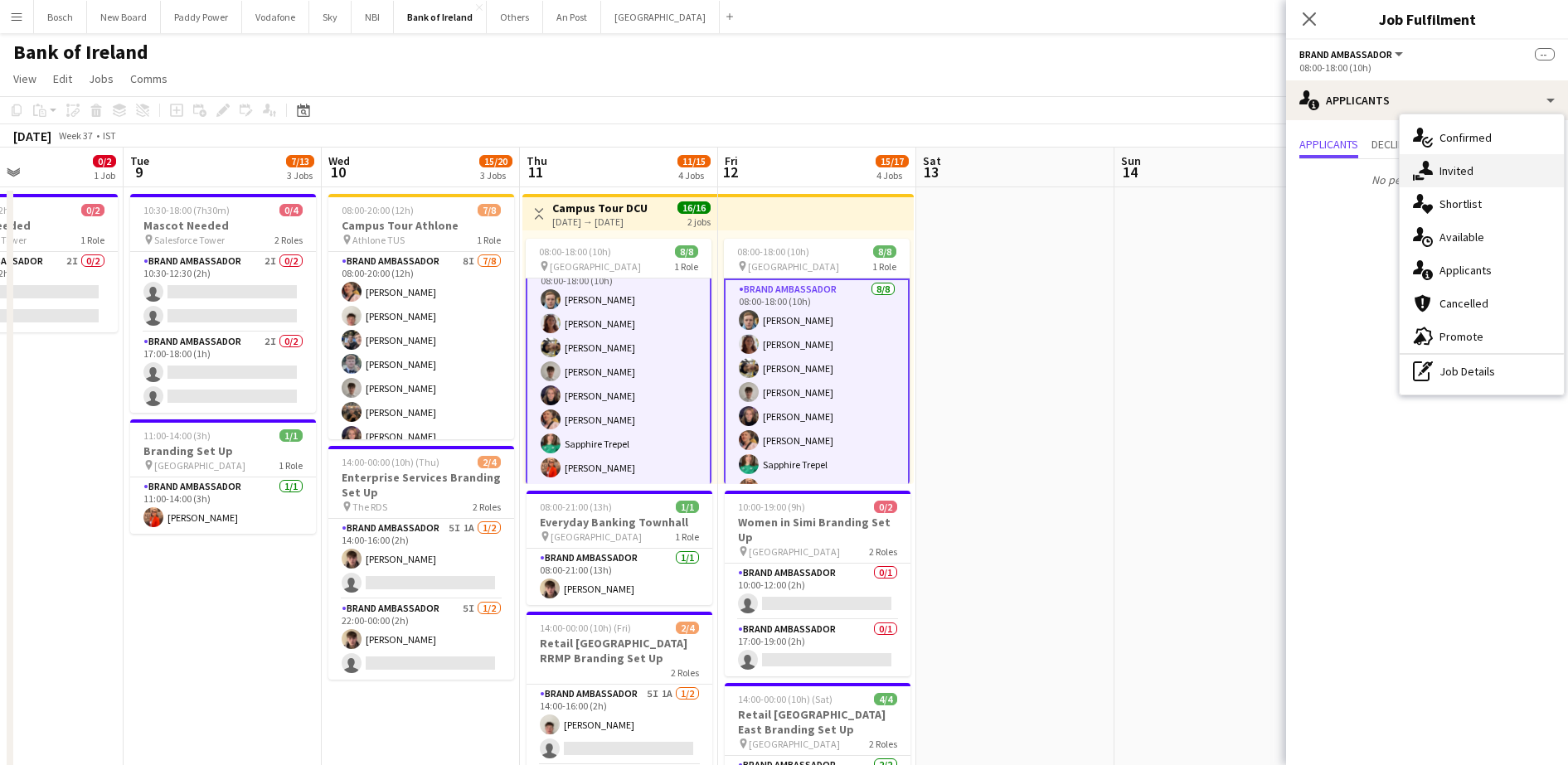
click at [1488, 168] on div "single-neutral-actions-share-1 Invited" at bounding box center [1481, 170] width 164 height 33
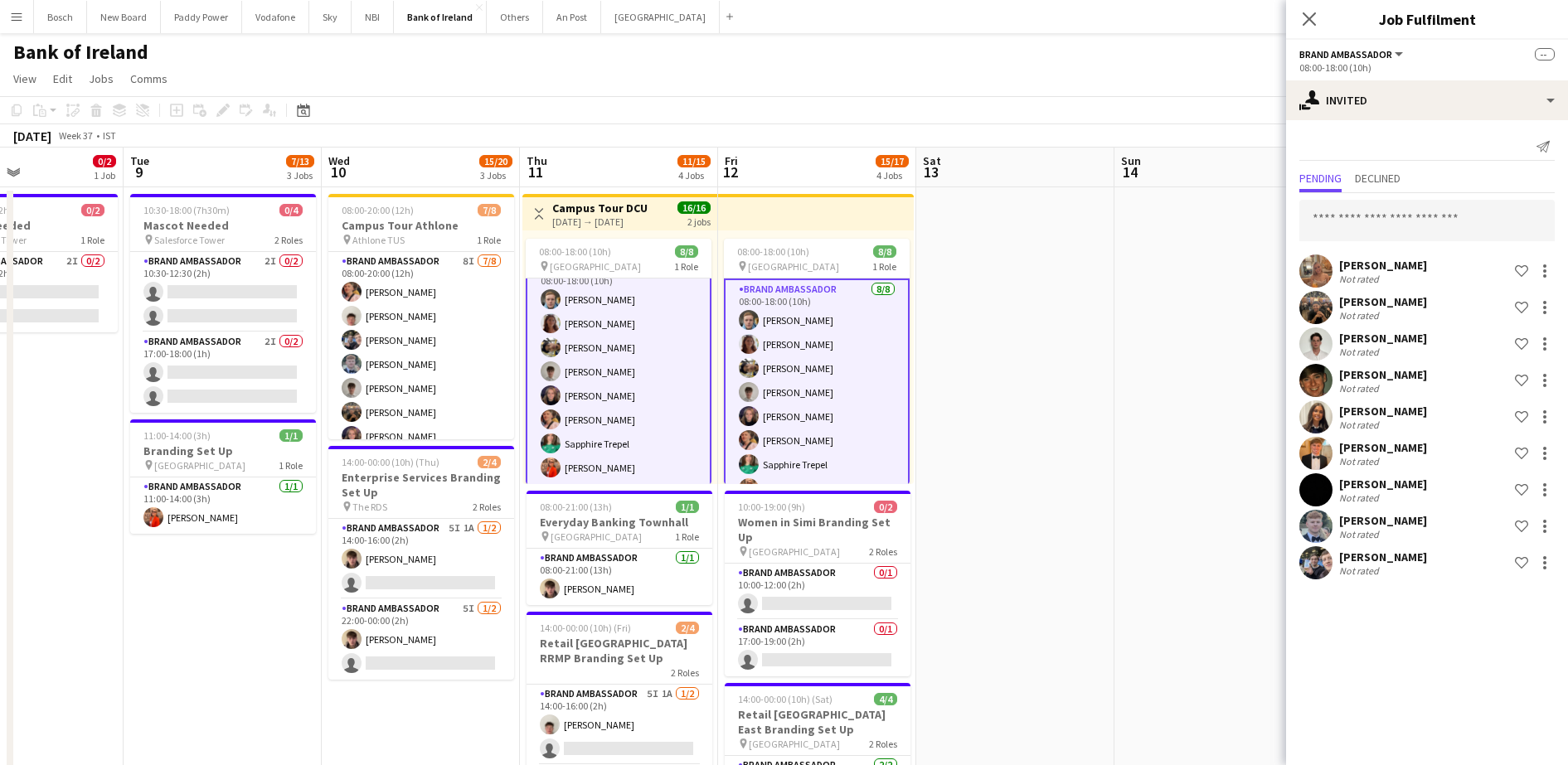
click at [1156, 74] on app-page-menu "View Day view expanded Day view collapsed Month view Date picker Jump to [DATE]…" at bounding box center [784, 80] width 1568 height 32
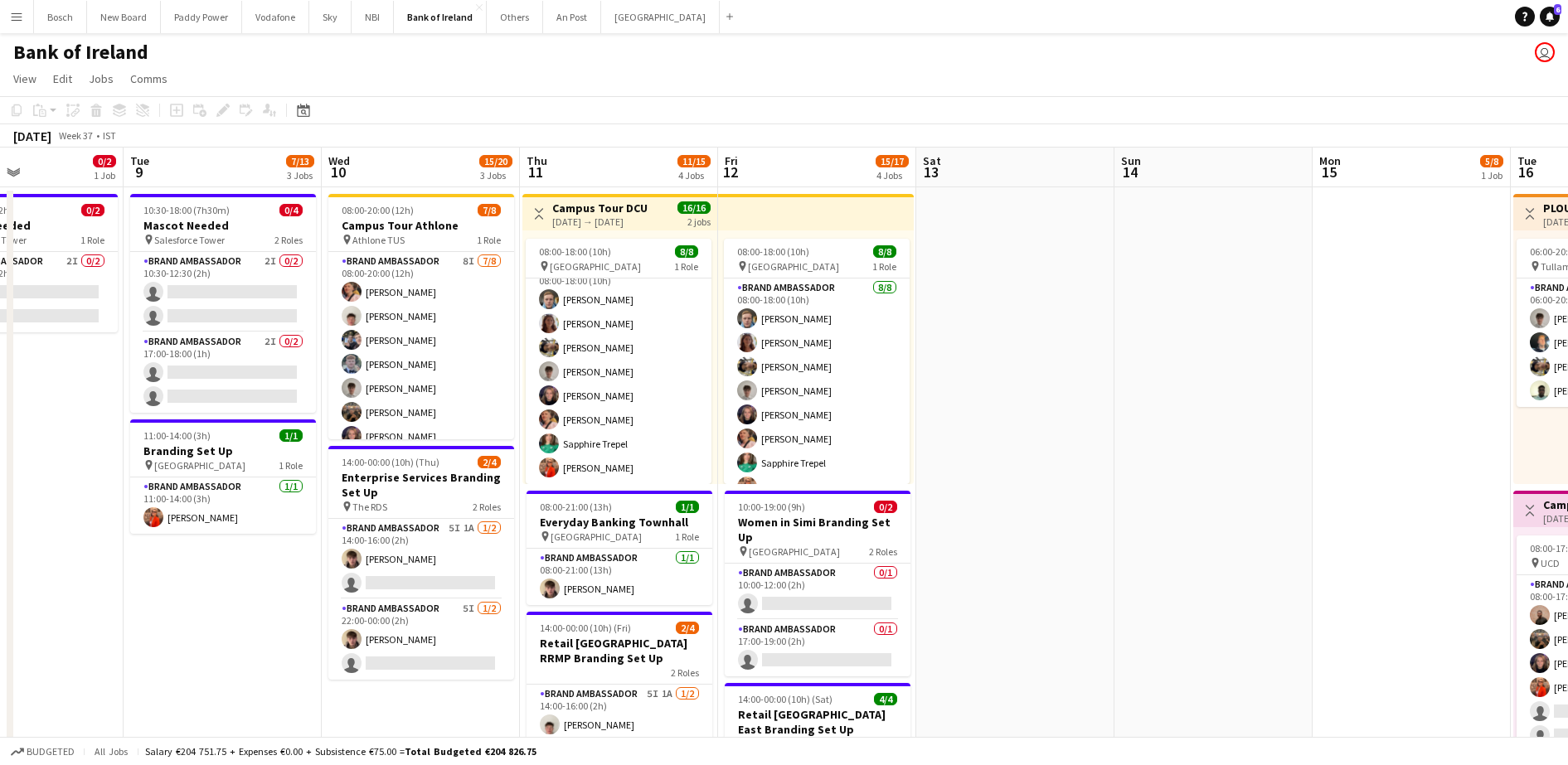
scroll to position [0, 460]
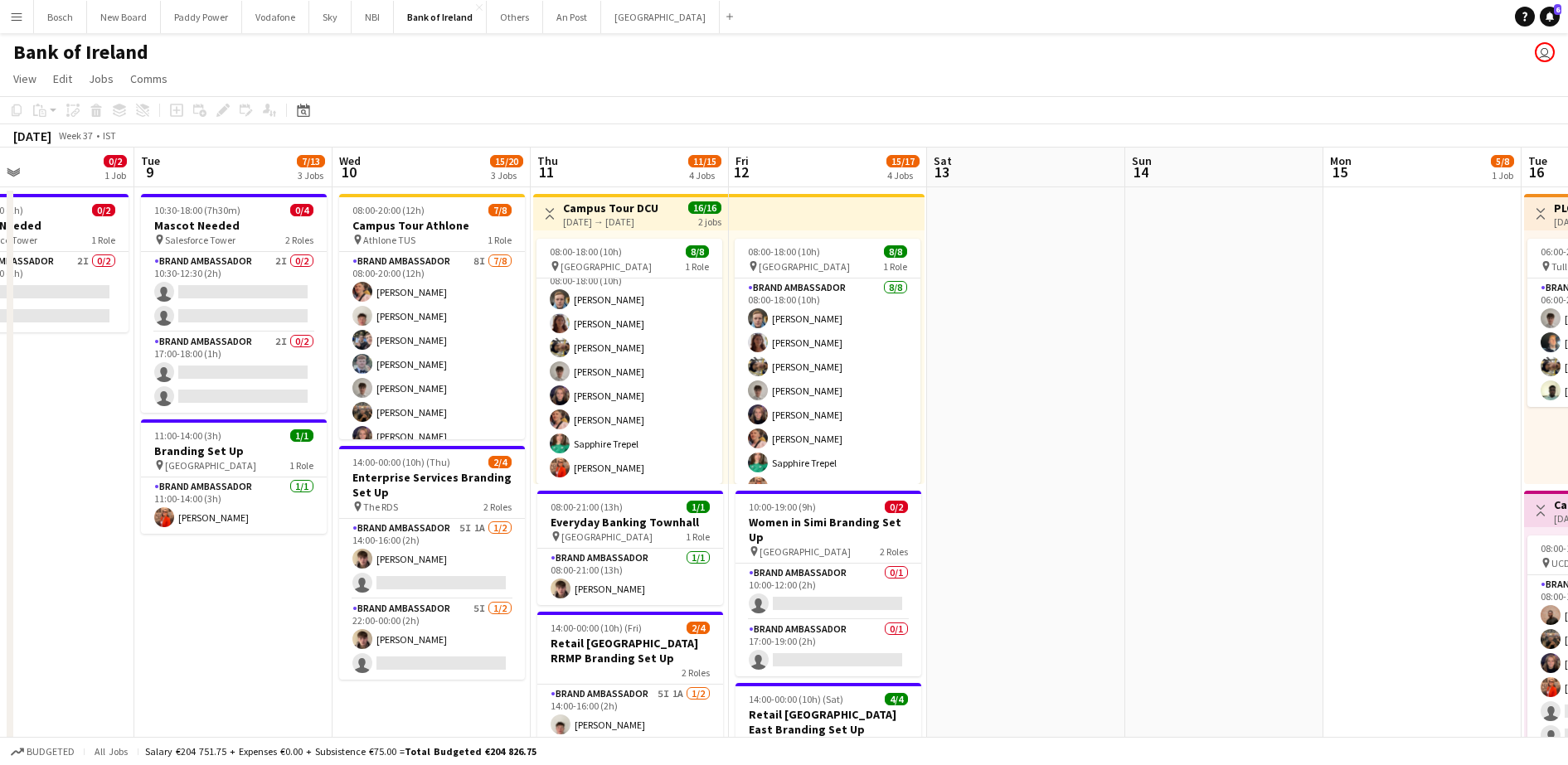
drag, startPoint x: 256, startPoint y: 626, endPoint x: 267, endPoint y: 557, distance: 69.9
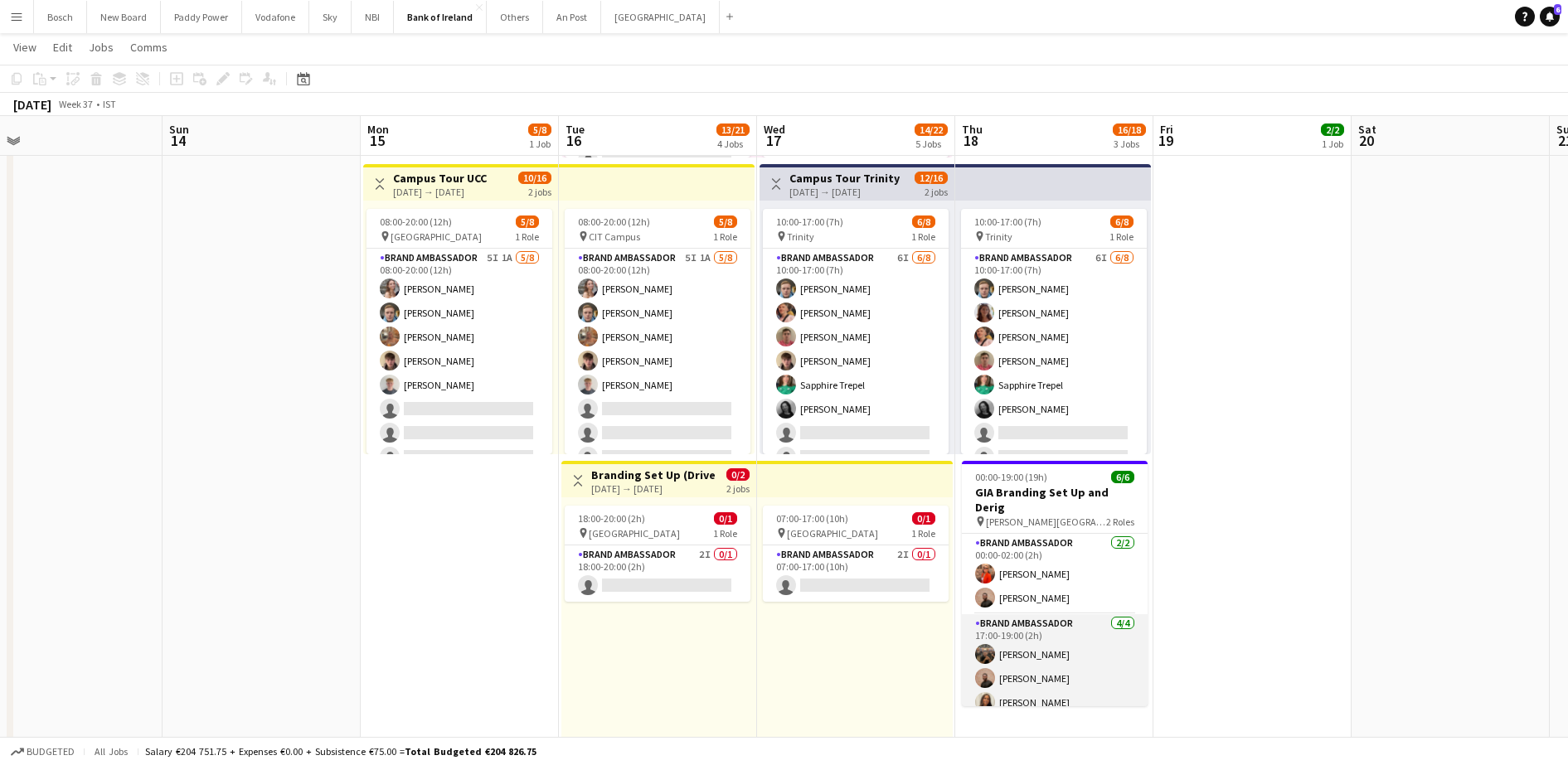
scroll to position [0, 644]
